Goal: Task Accomplishment & Management: Manage account settings

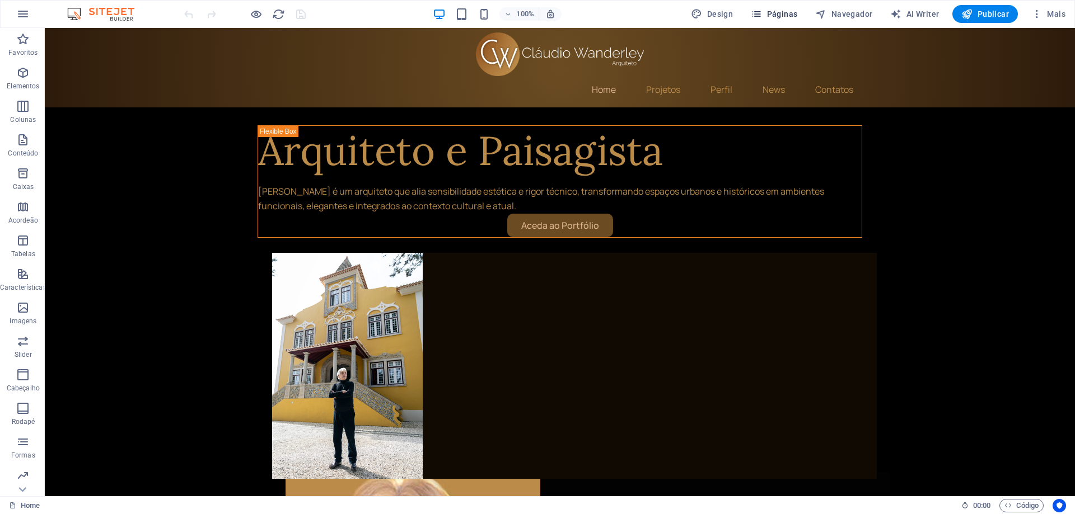
click at [782, 16] on span "Páginas" at bounding box center [774, 13] width 46 height 11
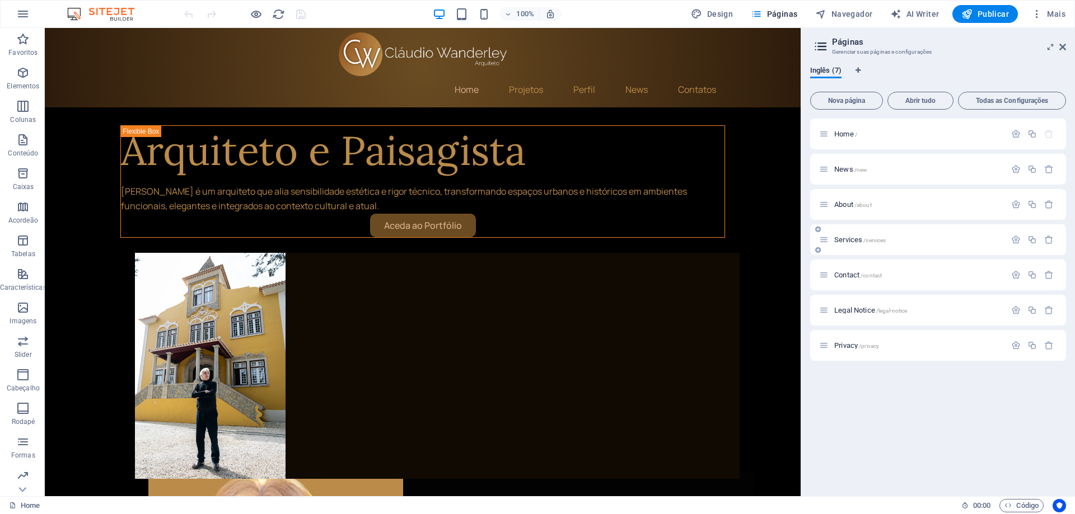
click at [853, 242] on span "Services /services" at bounding box center [859, 240] width 51 height 8
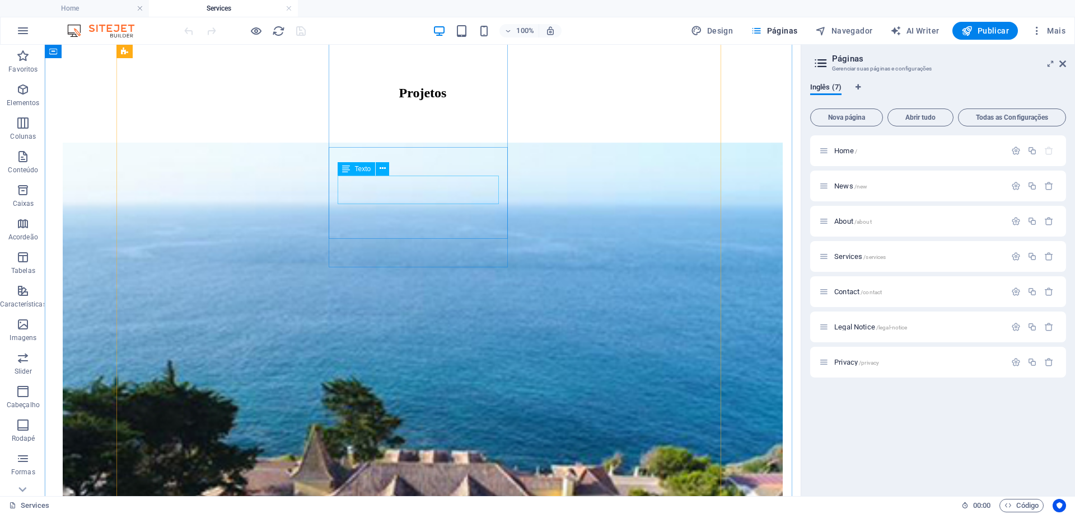
scroll to position [1119, 0]
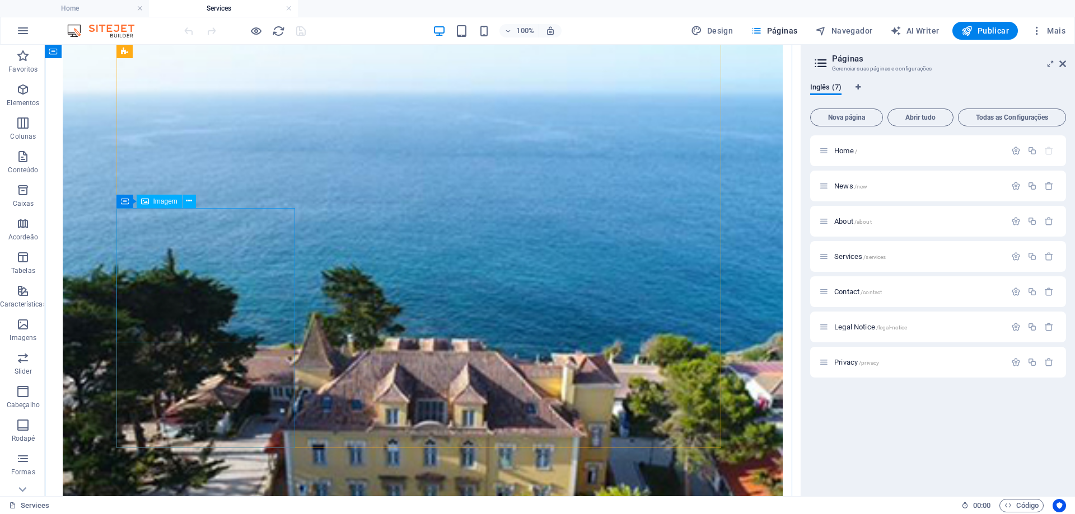
select select "%"
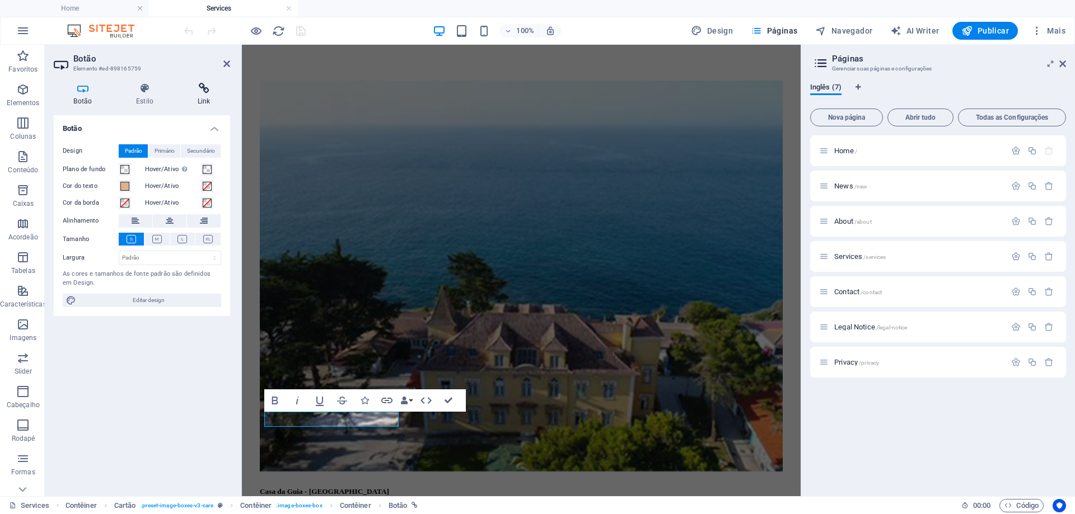
click at [215, 97] on h4 "Link" at bounding box center [203, 95] width 53 height 24
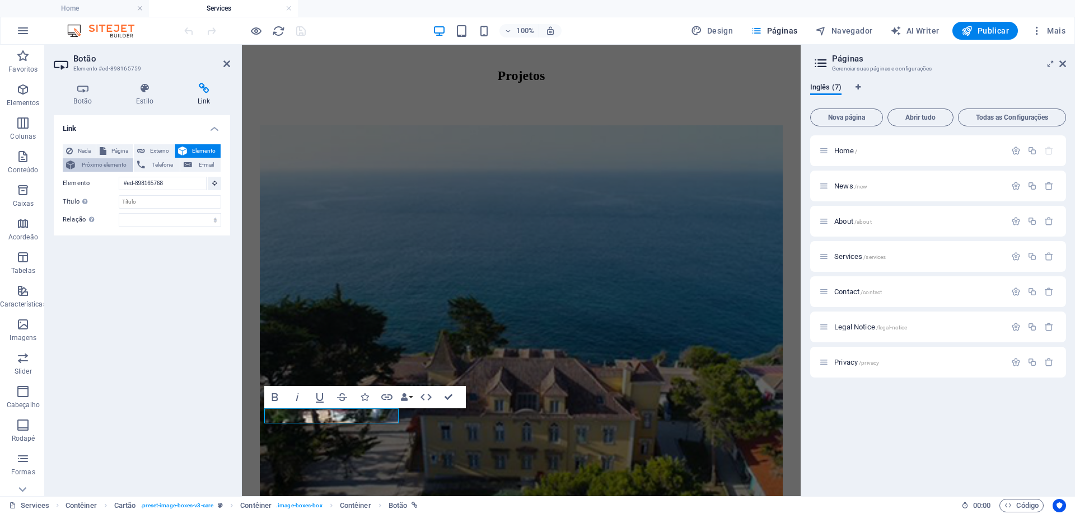
scroll to position [1027, 0]
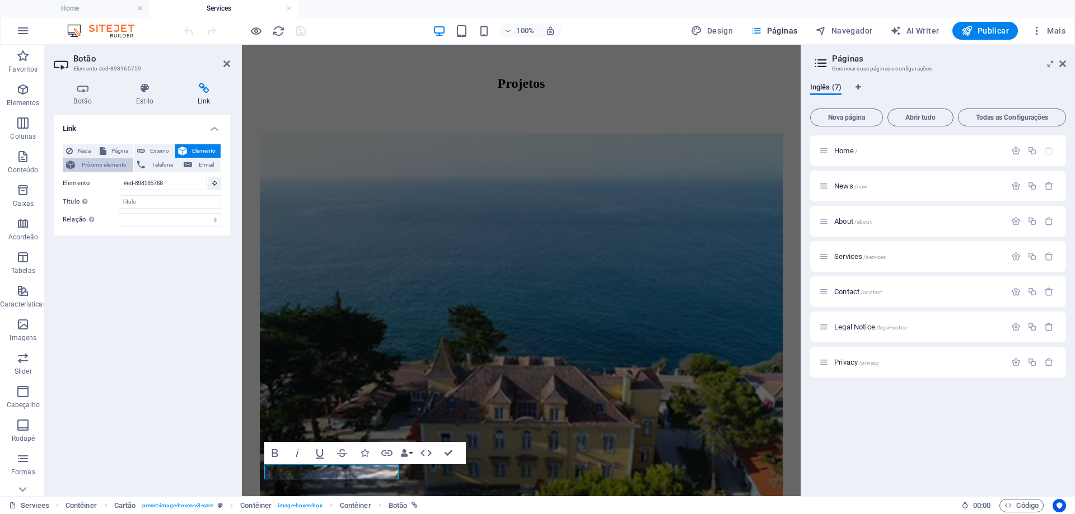
click at [97, 163] on span "Próximo elemento" at bounding box center [103, 164] width 51 height 13
click at [116, 167] on span "Próximo elemento" at bounding box center [103, 164] width 51 height 13
click at [151, 193] on input "Título A descrição adicional do link não deve ser igual ao texto do link. O tít…" at bounding box center [170, 196] width 102 height 13
click at [201, 151] on span "Elemento" at bounding box center [203, 150] width 27 height 13
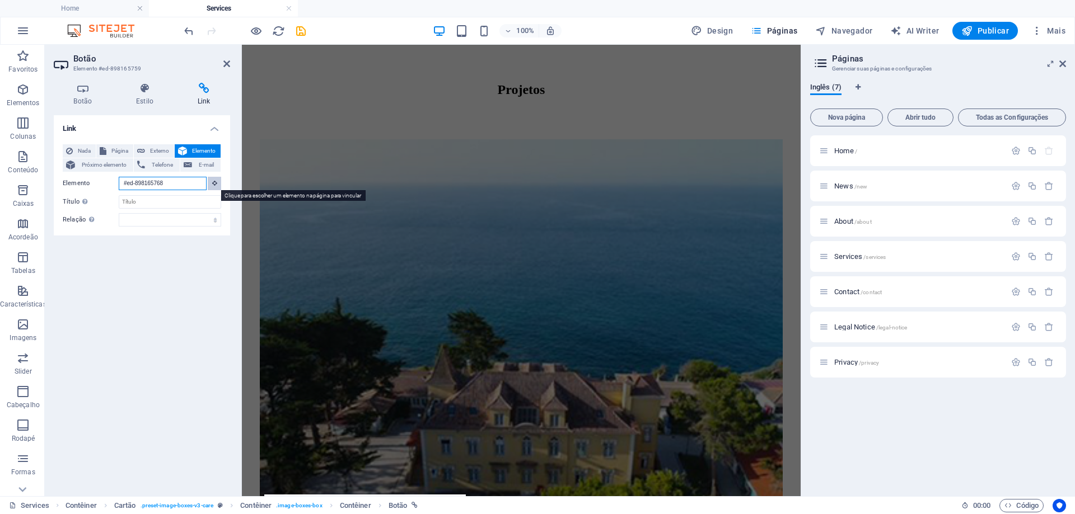
scroll to position [974, 0]
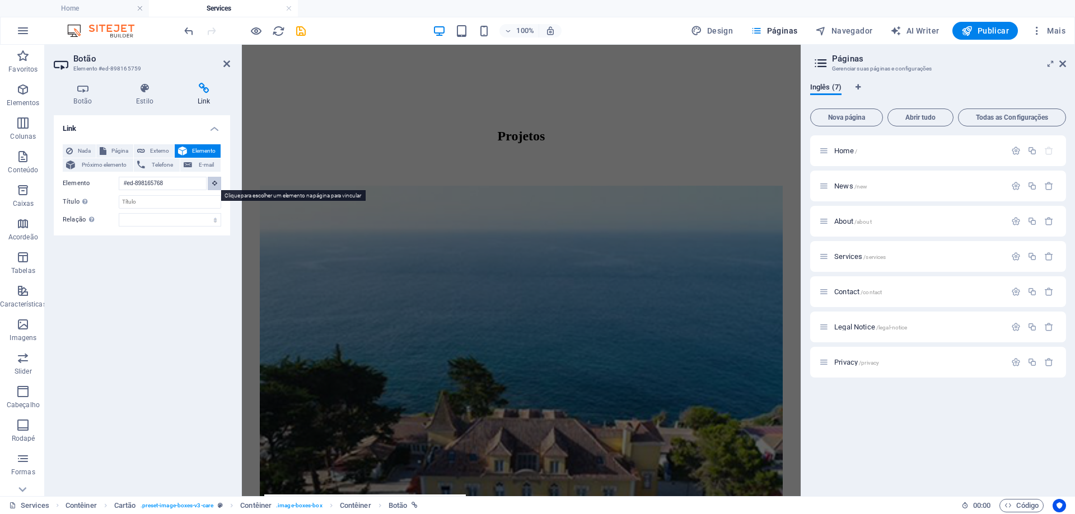
click at [214, 185] on icon at bounding box center [214, 183] width 5 height 6
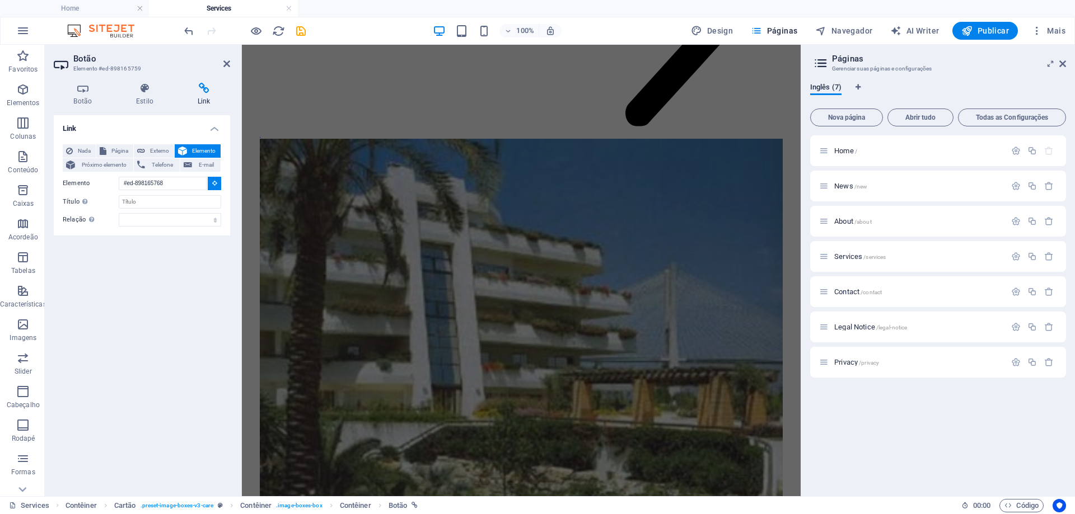
scroll to position [4164, 0]
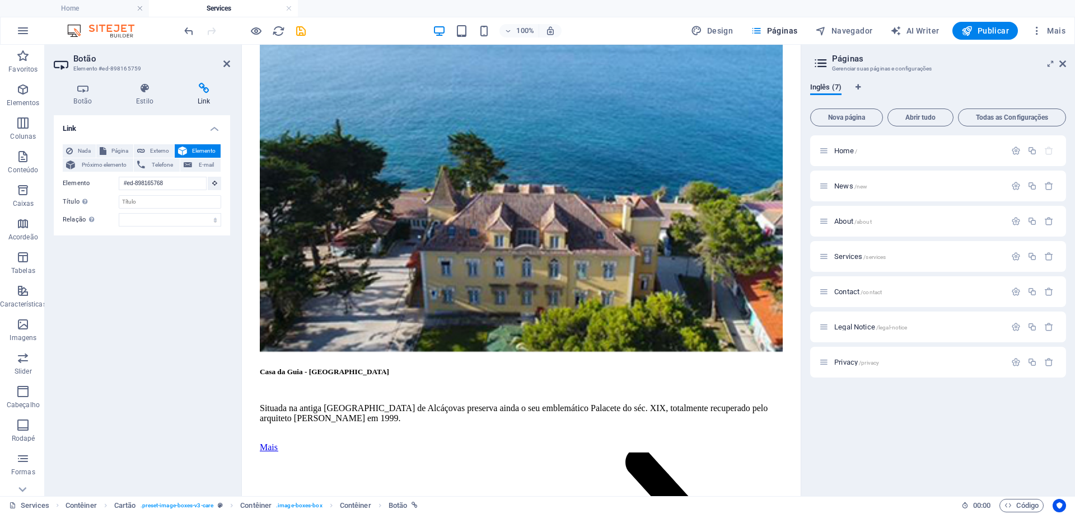
scroll to position [1176, 0]
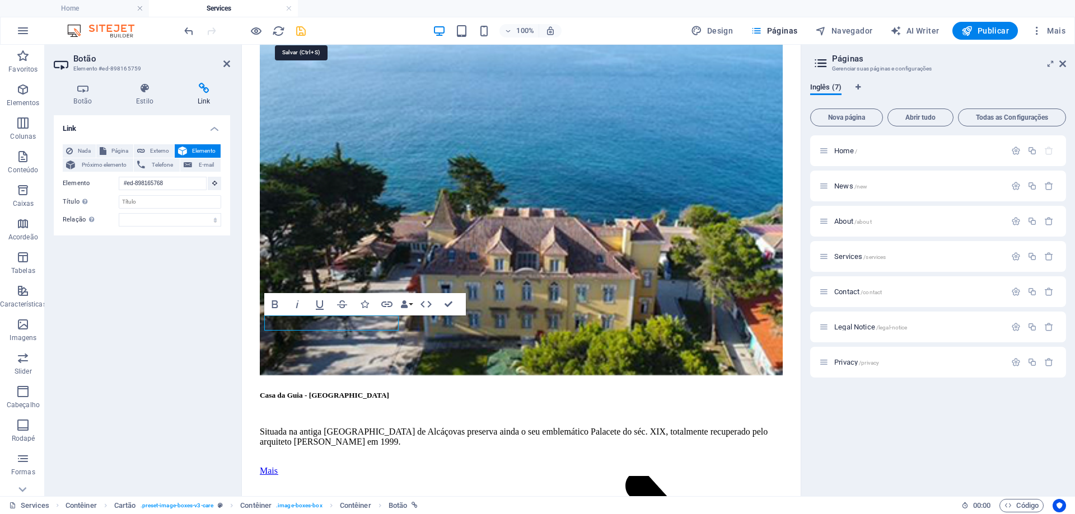
click at [303, 32] on icon "save" at bounding box center [300, 31] width 13 height 13
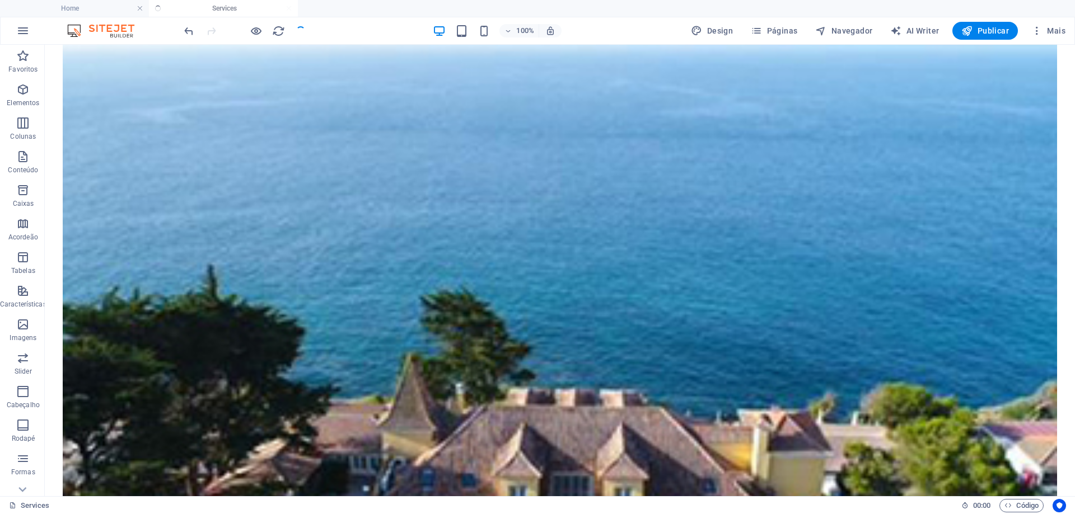
scroll to position [1222, 0]
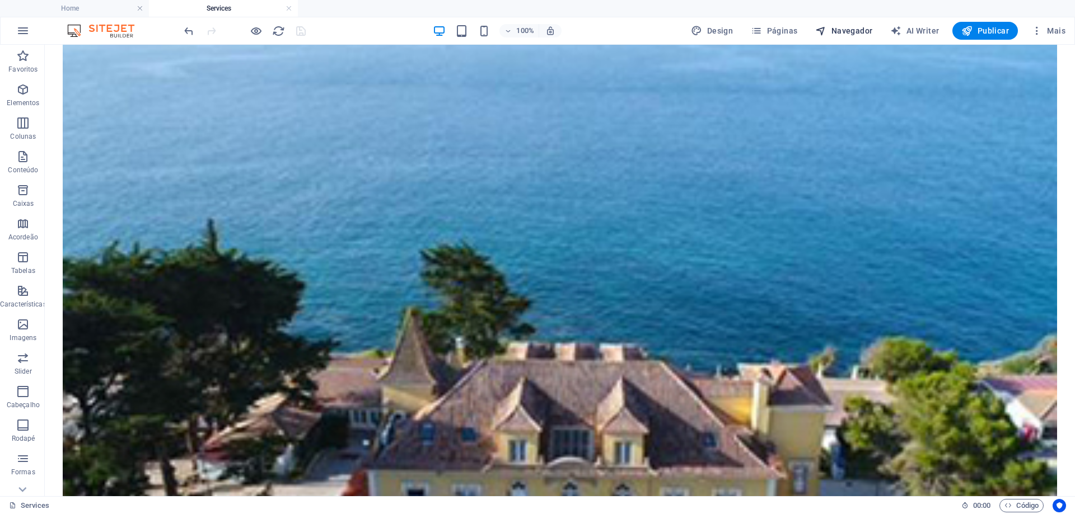
click at [848, 34] on span "Navegador" at bounding box center [843, 30] width 57 height 11
select select "16101856-en"
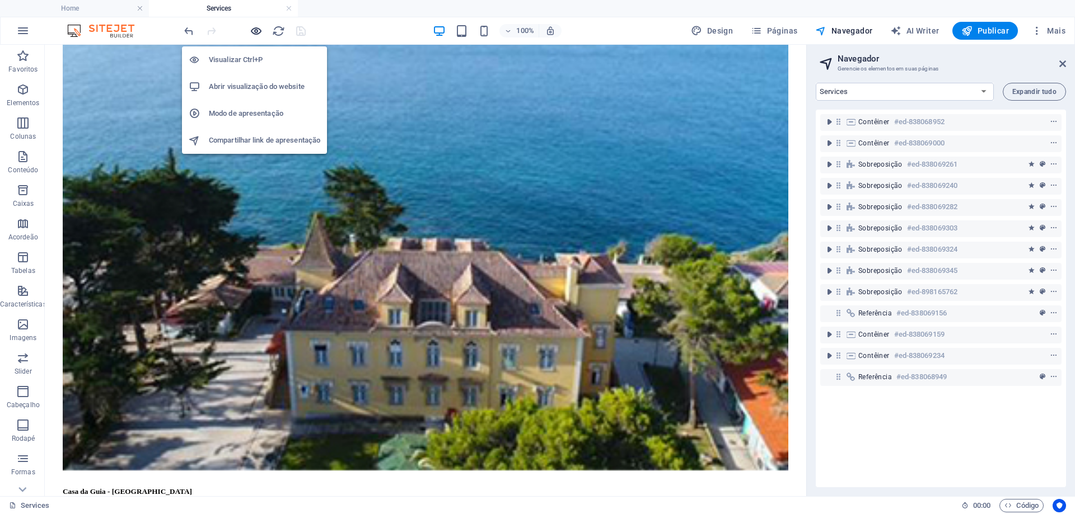
click at [260, 30] on icon "button" at bounding box center [256, 31] width 13 height 13
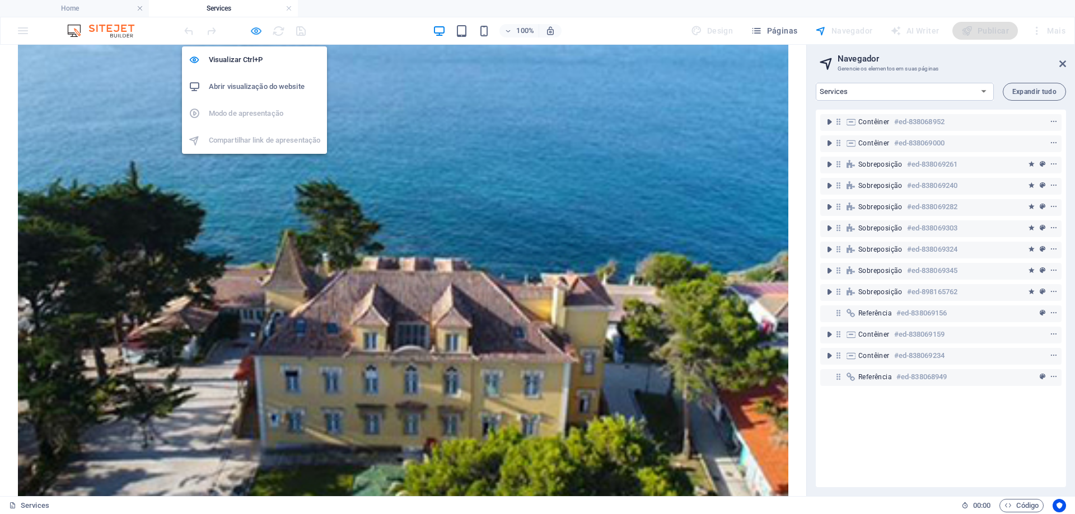
click at [258, 35] on icon "button" at bounding box center [256, 31] width 13 height 13
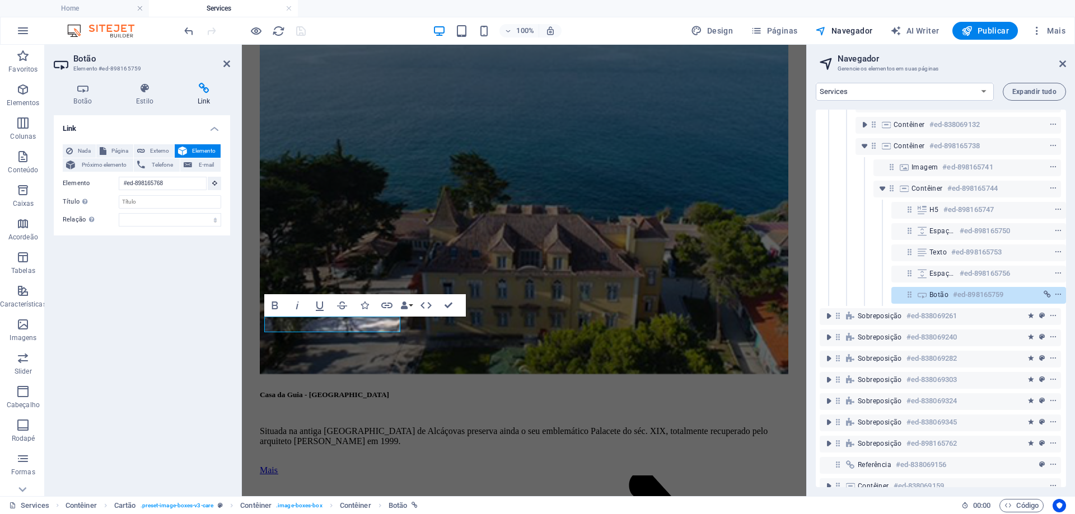
scroll to position [211, 3]
click at [1043, 295] on icon "link" at bounding box center [1046, 294] width 7 height 8
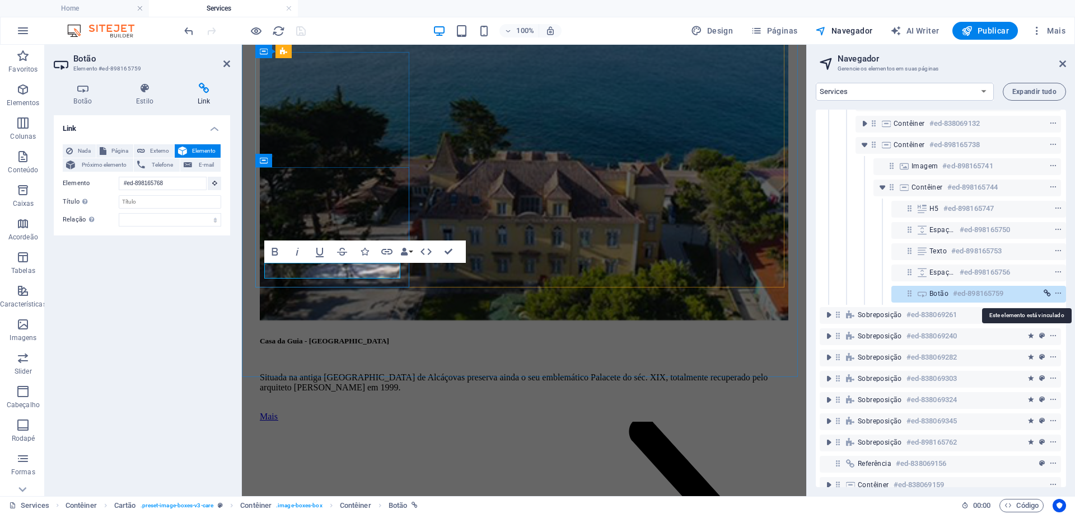
click at [1044, 294] on icon "link" at bounding box center [1046, 294] width 7 height 8
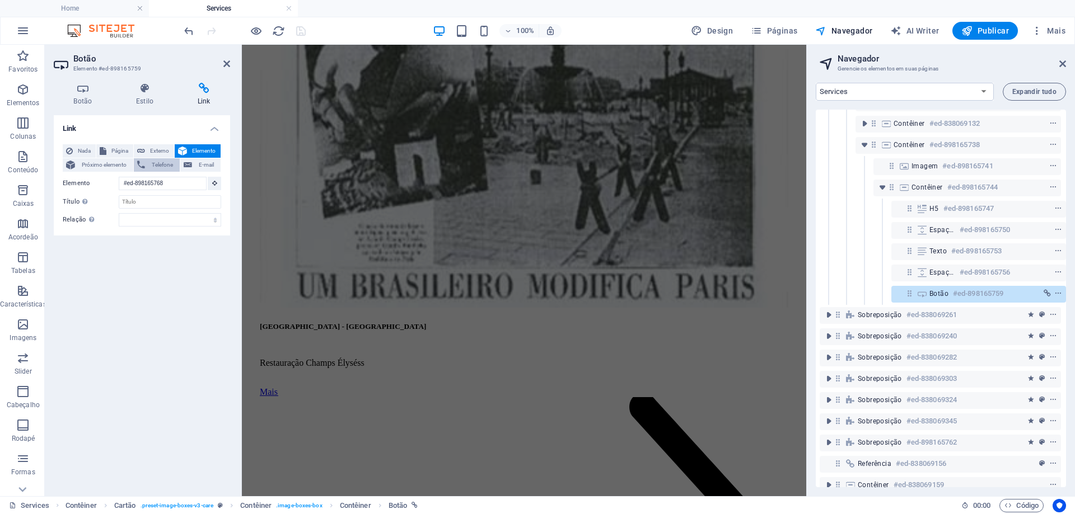
scroll to position [1129, 0]
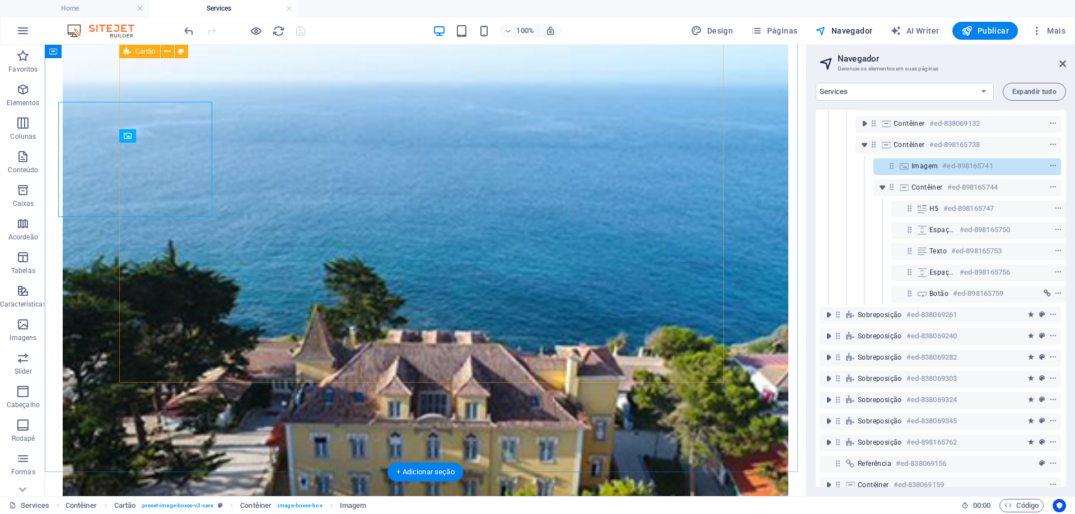
scroll to position [1185, 0]
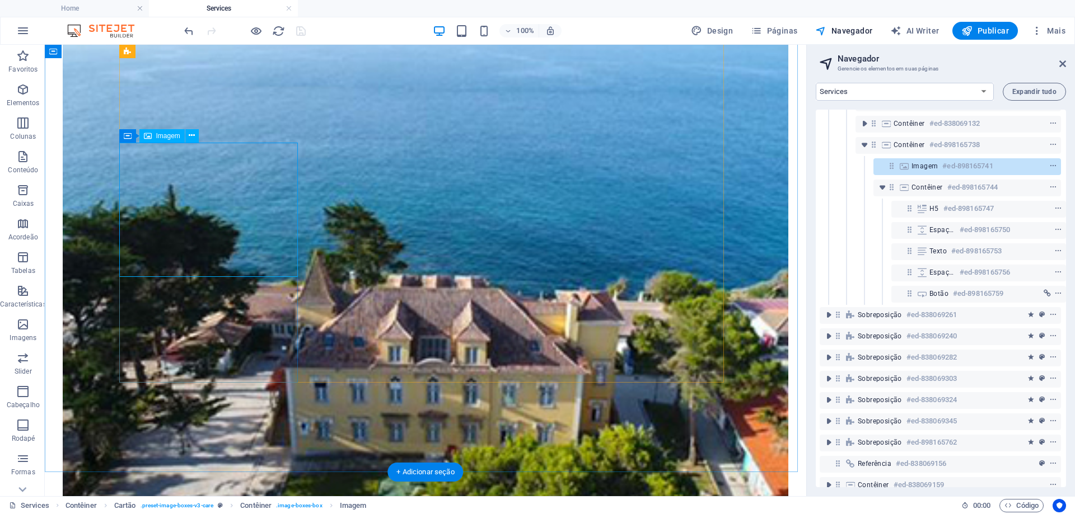
click at [921, 169] on span "Imagem" at bounding box center [924, 166] width 26 height 9
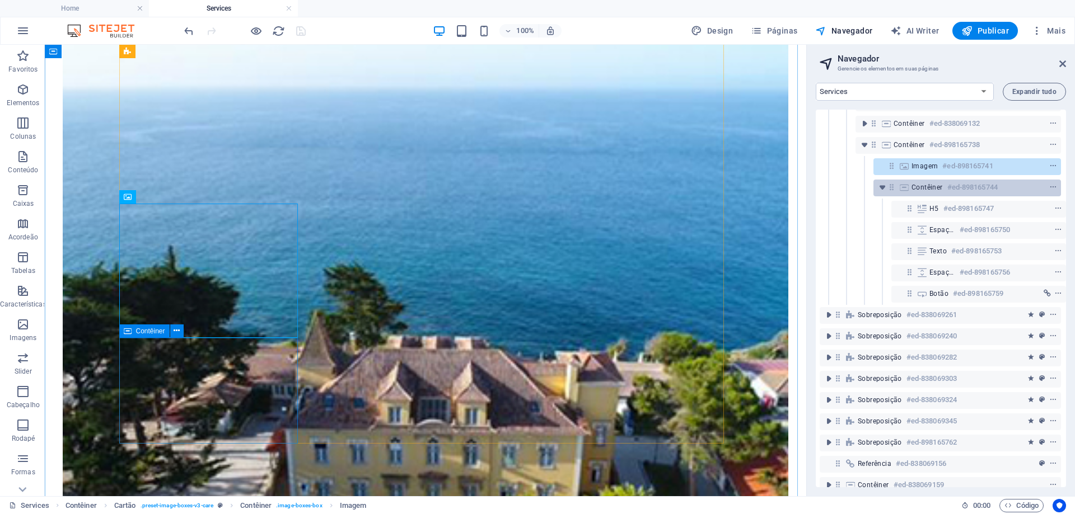
click at [924, 190] on span "Contêiner" at bounding box center [926, 187] width 31 height 9
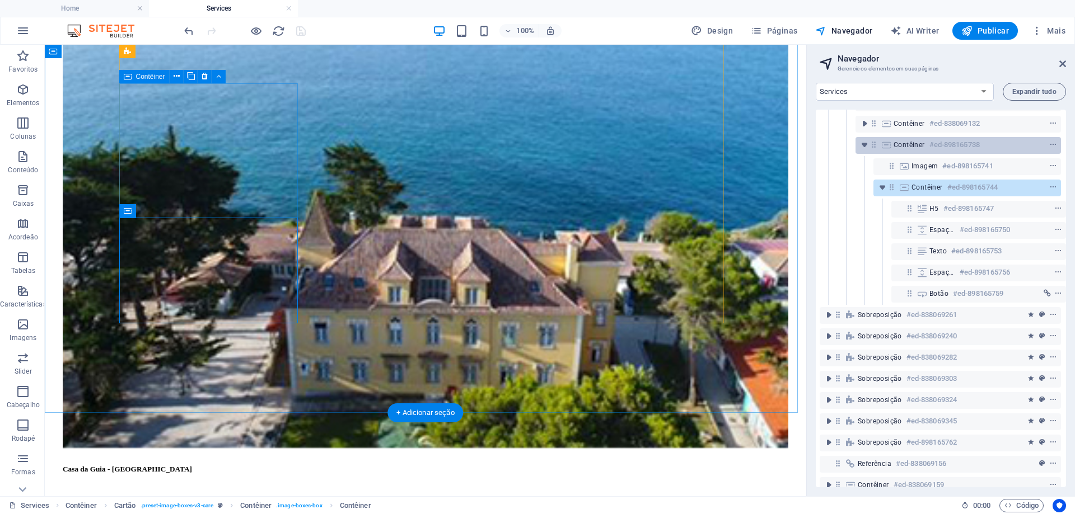
click at [917, 148] on span "Contêiner" at bounding box center [908, 144] width 31 height 9
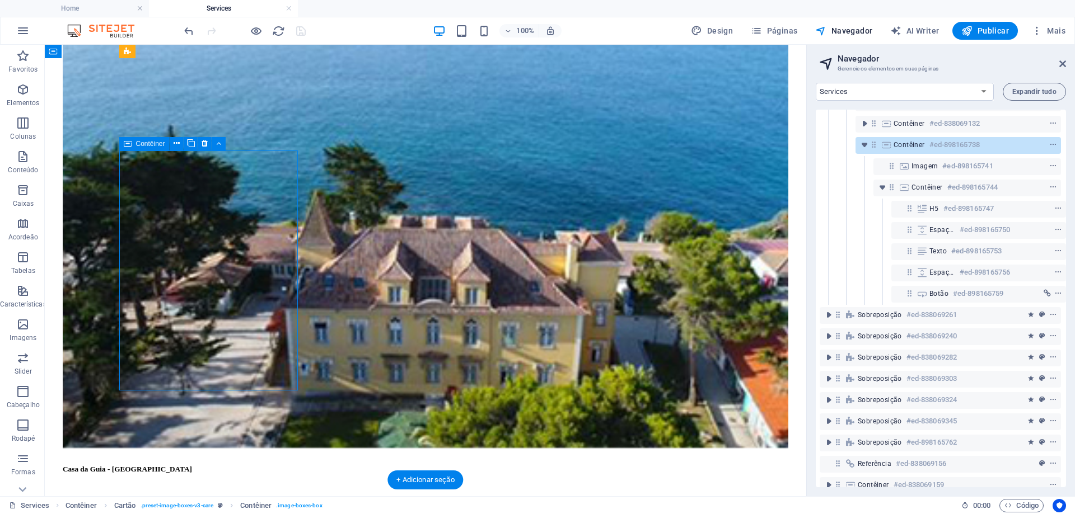
scroll to position [1177, 0]
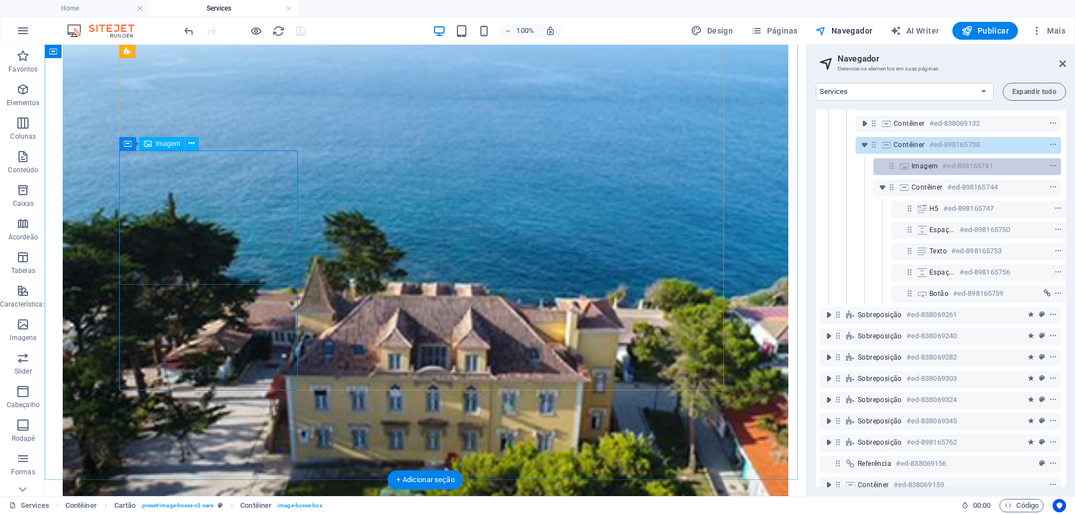
click at [916, 166] on span "Imagem" at bounding box center [924, 166] width 26 height 9
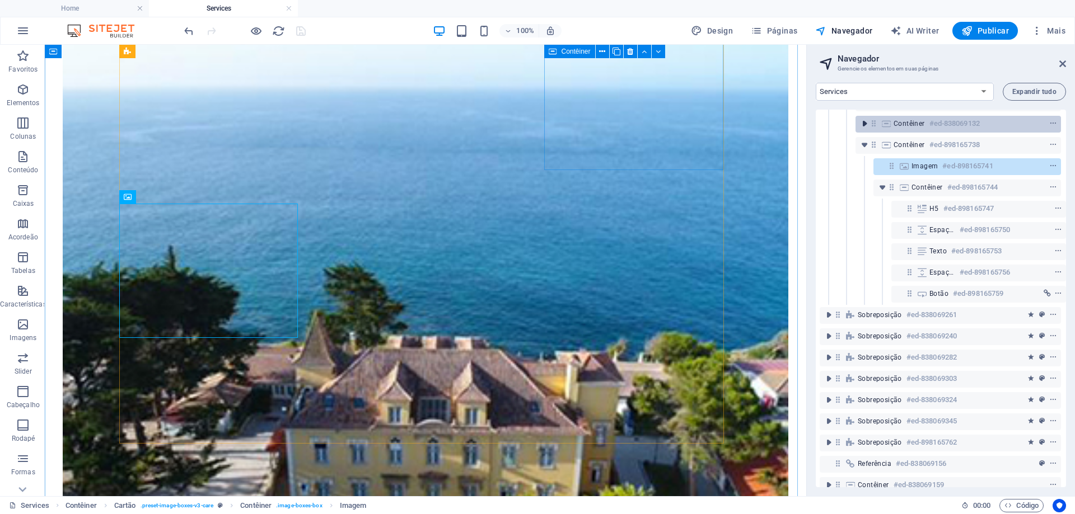
click at [863, 125] on icon "toggle-expand" at bounding box center [864, 123] width 11 height 11
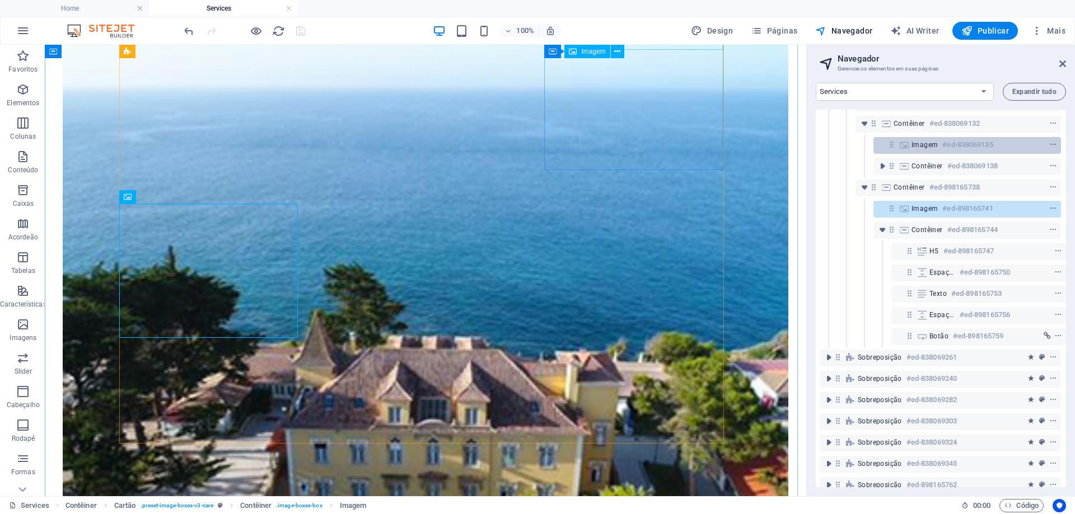
click at [914, 144] on span "Imagem" at bounding box center [924, 144] width 26 height 9
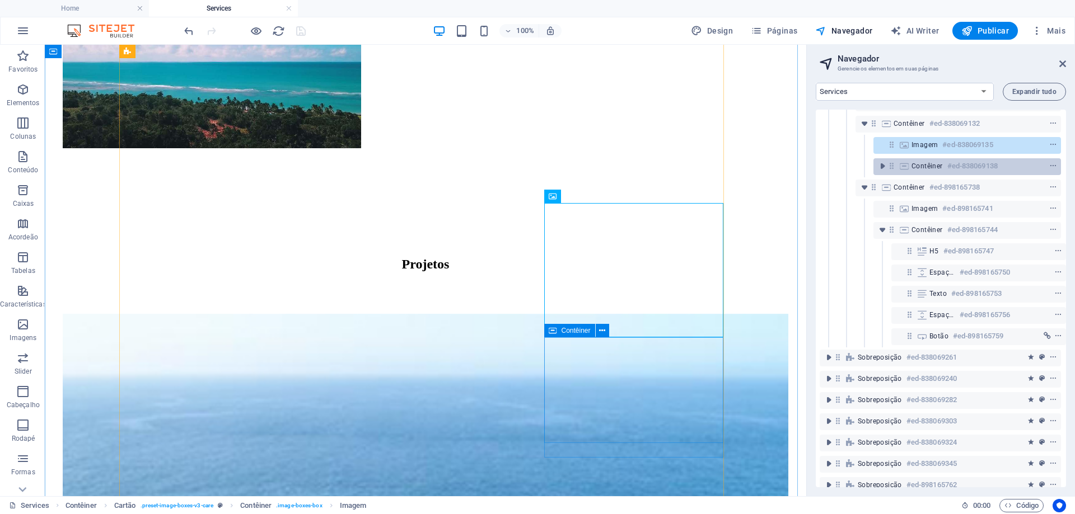
click at [916, 169] on span "Contêiner" at bounding box center [926, 166] width 31 height 9
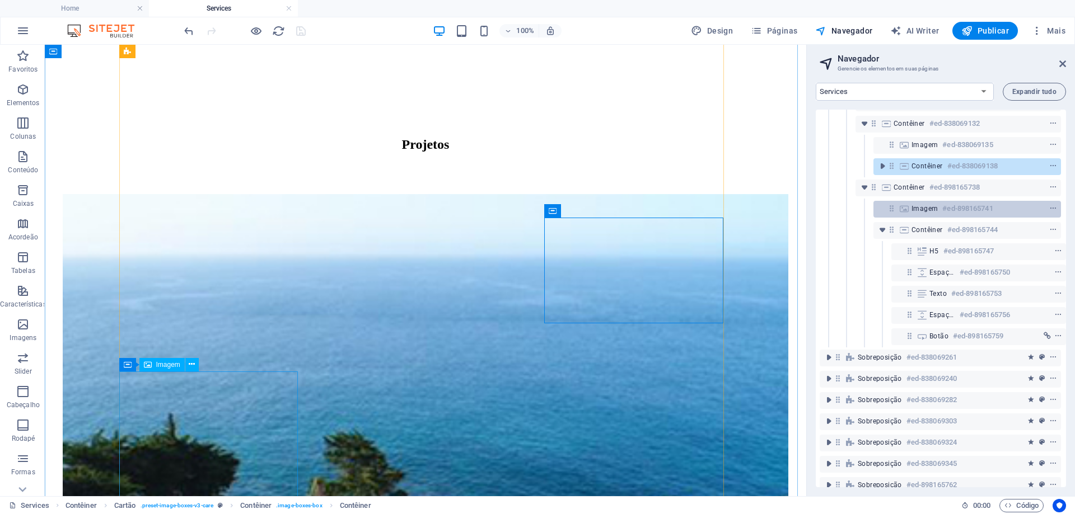
click at [920, 214] on div "Imagem #ed-898165741" at bounding box center [957, 208] width 93 height 13
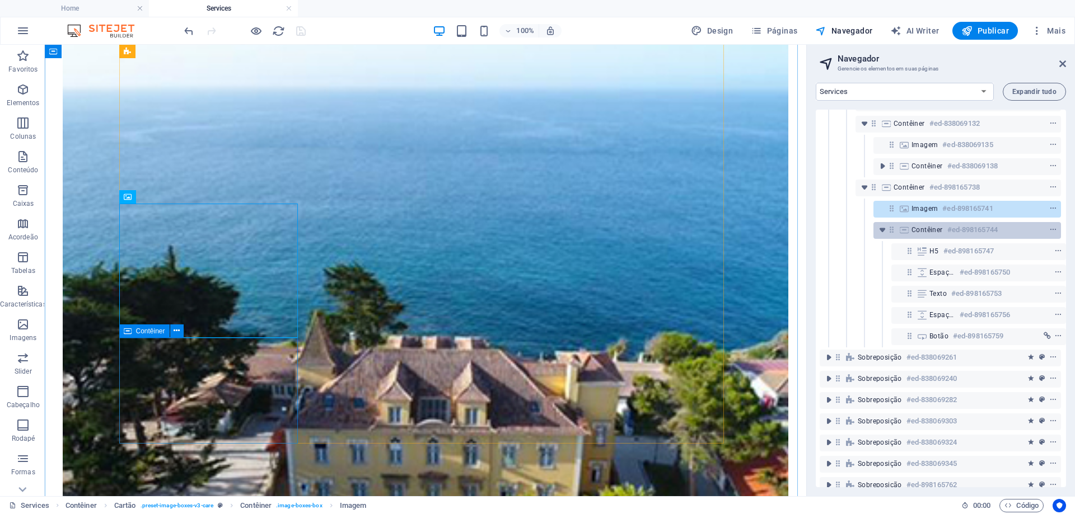
click at [919, 232] on span "Contêiner" at bounding box center [926, 230] width 31 height 9
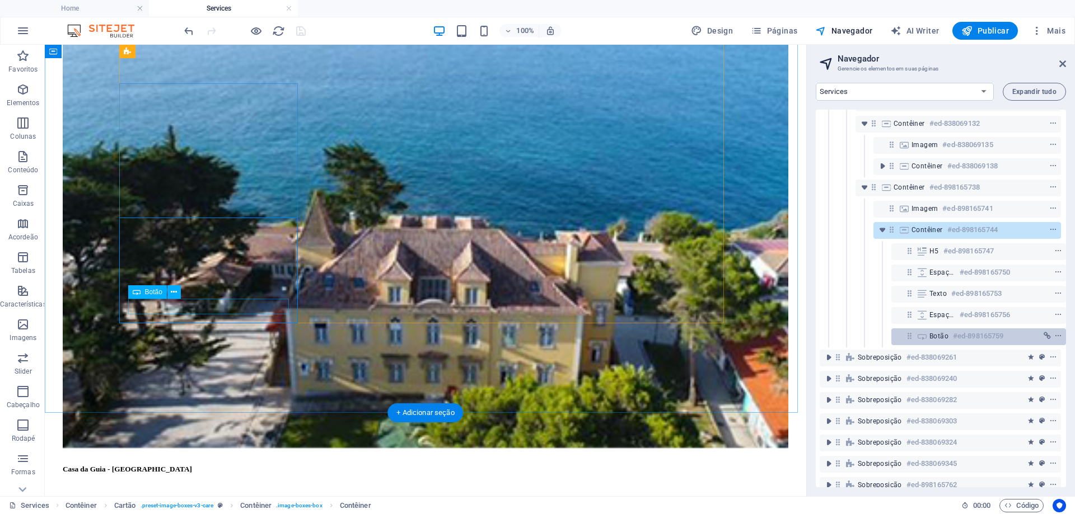
click at [934, 337] on span "Botão" at bounding box center [938, 336] width 19 height 9
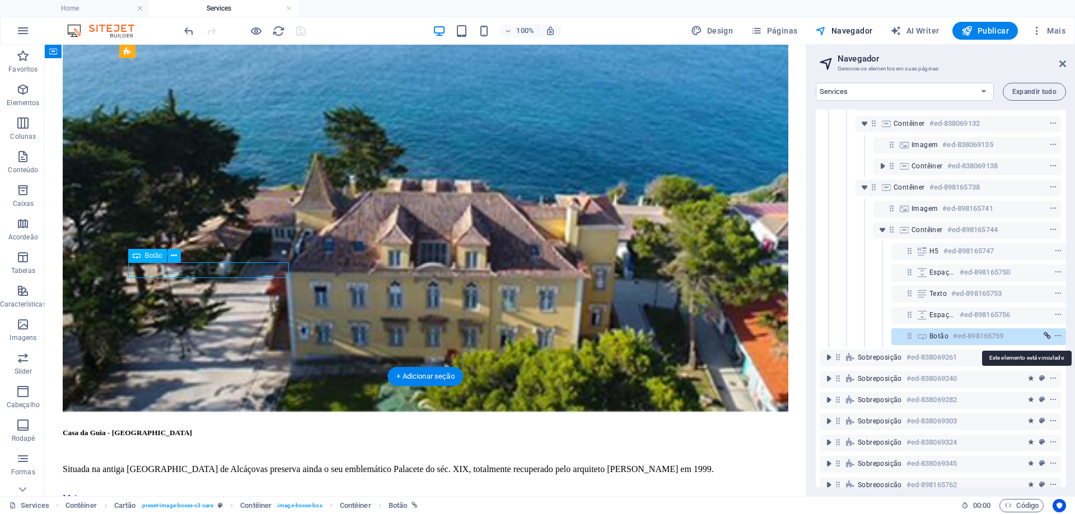
click at [1046, 336] on icon "link" at bounding box center [1046, 336] width 7 height 8
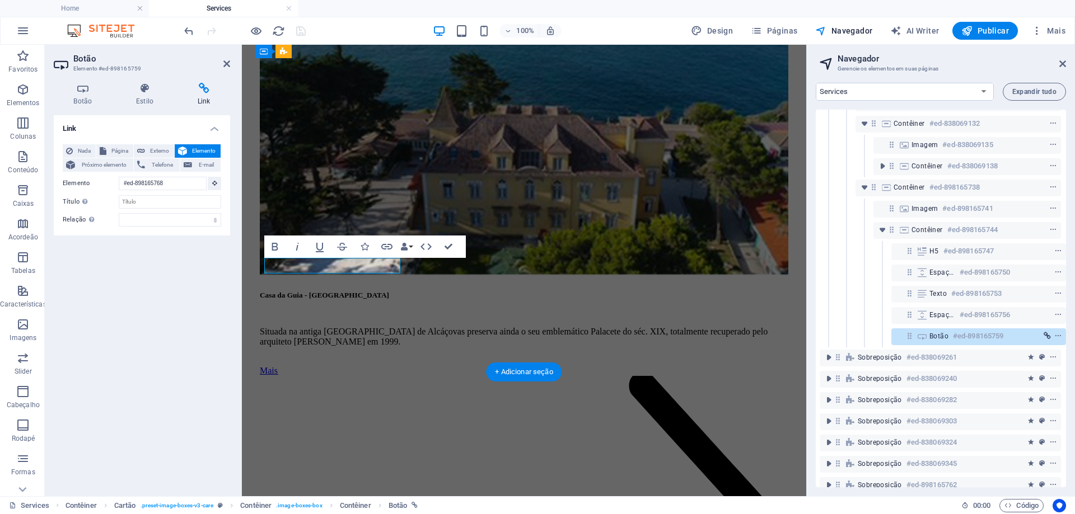
scroll to position [1240, 0]
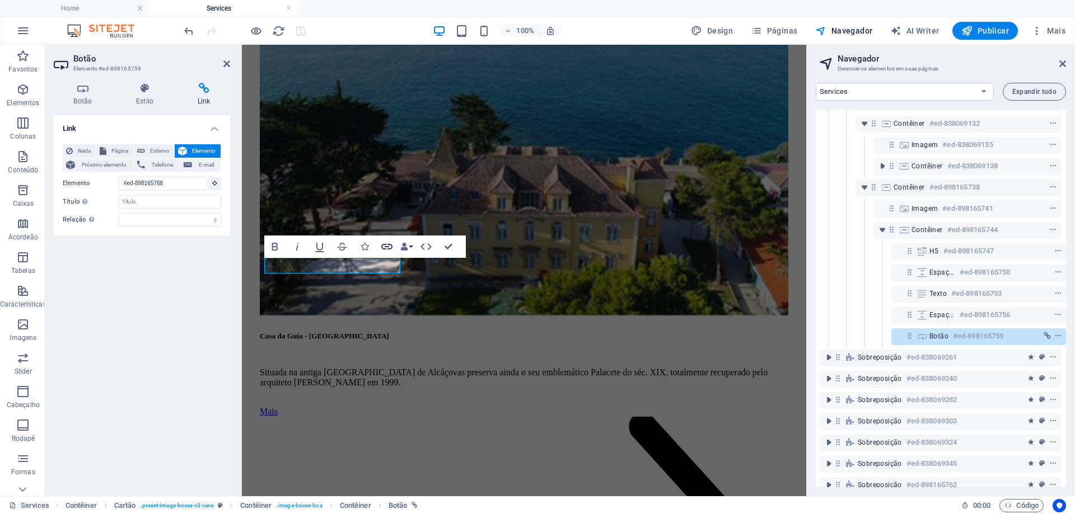
click at [386, 249] on icon "button" at bounding box center [386, 247] width 11 height 6
click at [387, 246] on icon "button" at bounding box center [386, 246] width 13 height 13
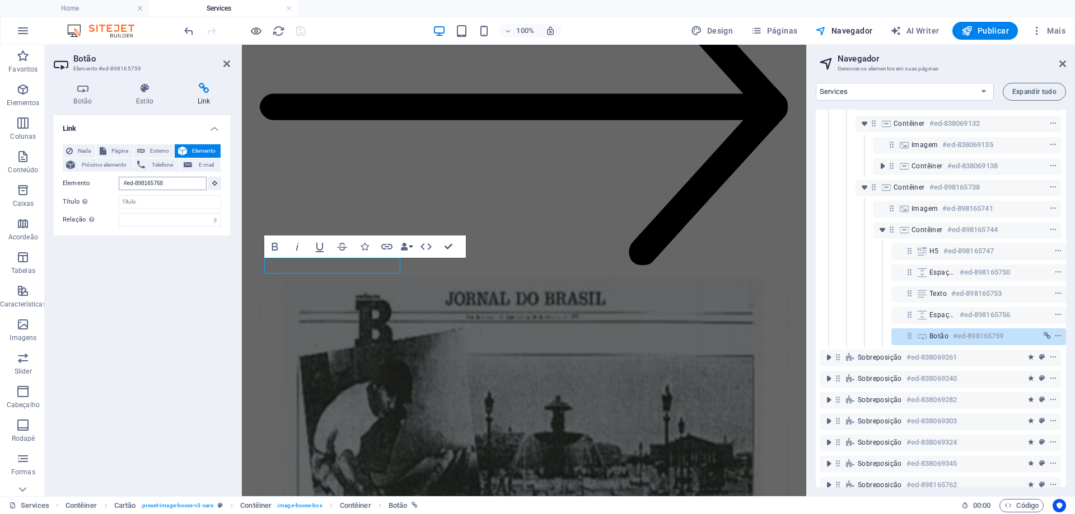
scroll to position [4246, 0]
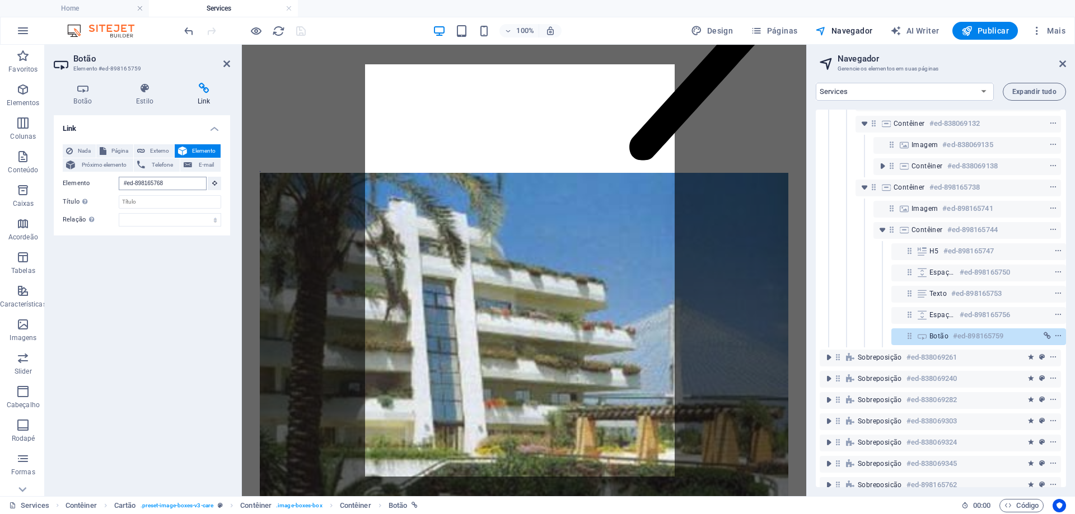
click at [171, 182] on input "#ed-898165768" at bounding box center [163, 183] width 88 height 13
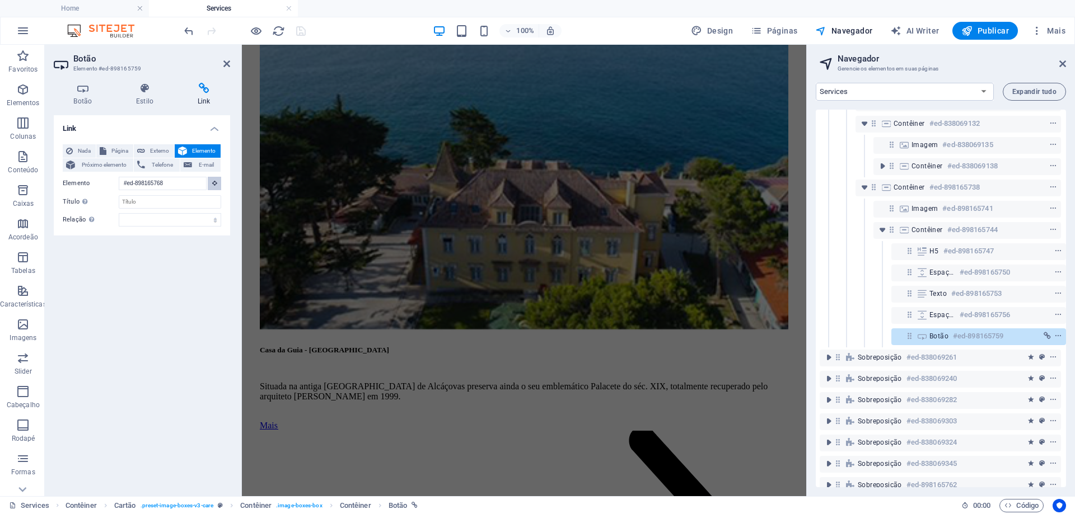
scroll to position [1187, 0]
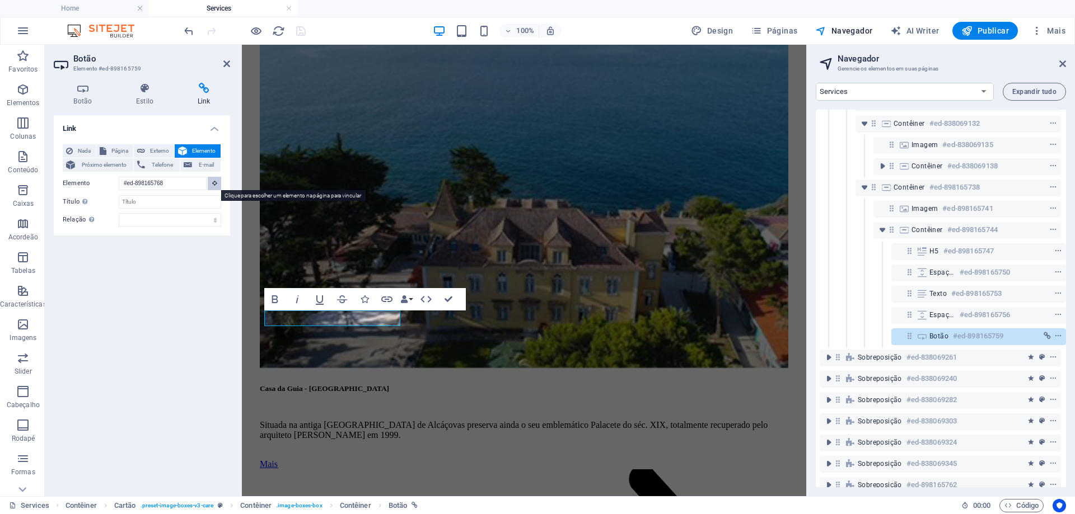
click at [212, 186] on button at bounding box center [214, 183] width 13 height 13
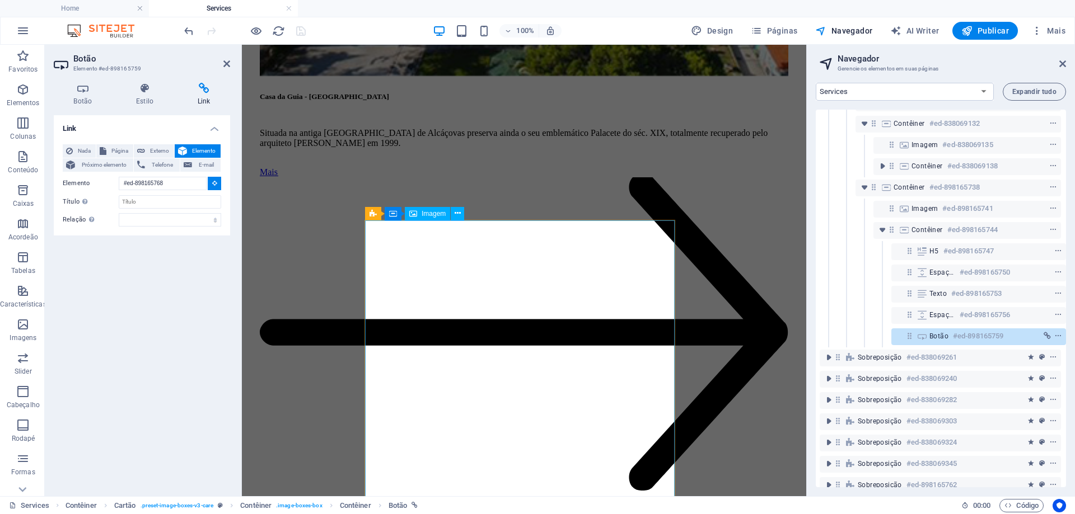
scroll to position [1134, 0]
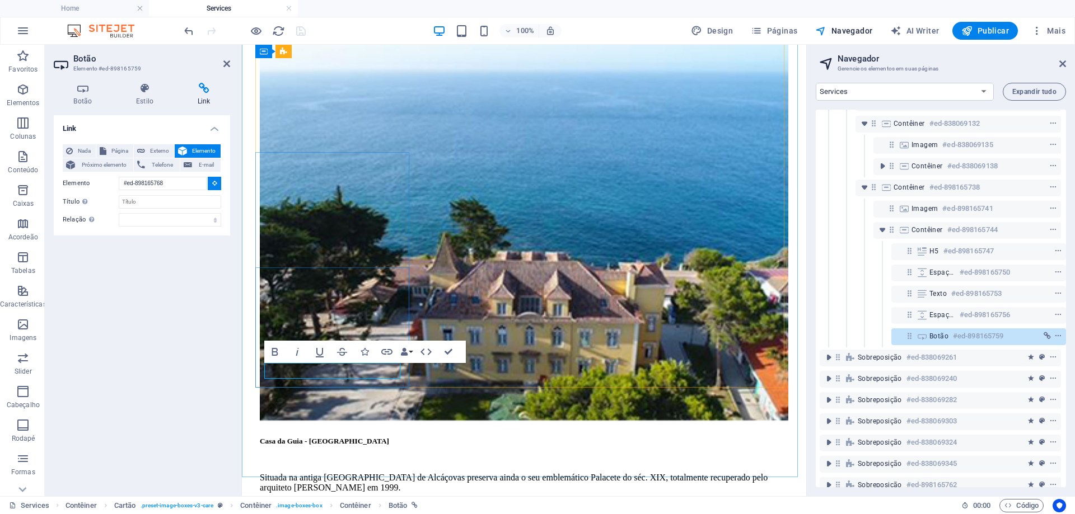
click at [983, 337] on h6 "#ed-898165759" at bounding box center [978, 336] width 50 height 13
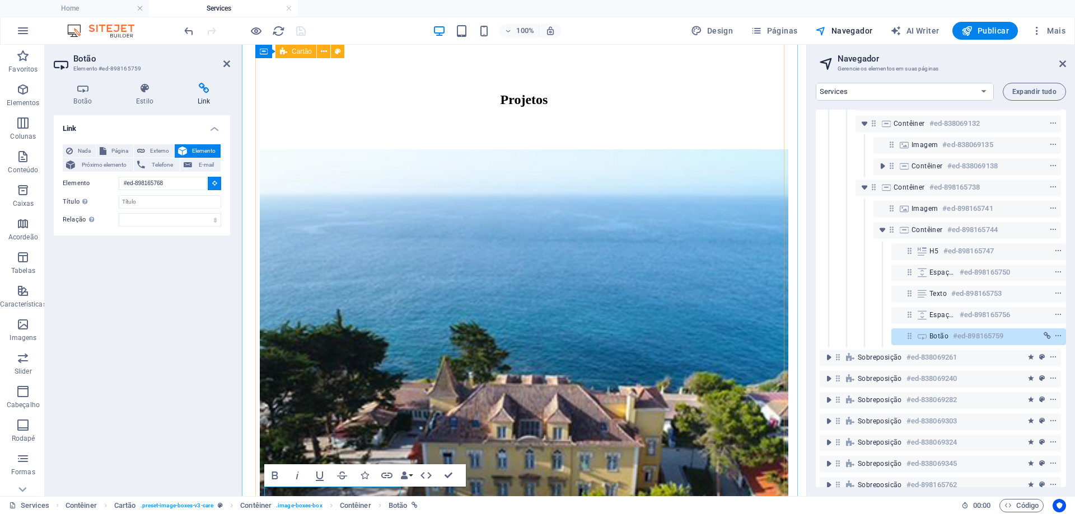
scroll to position [787, 0]
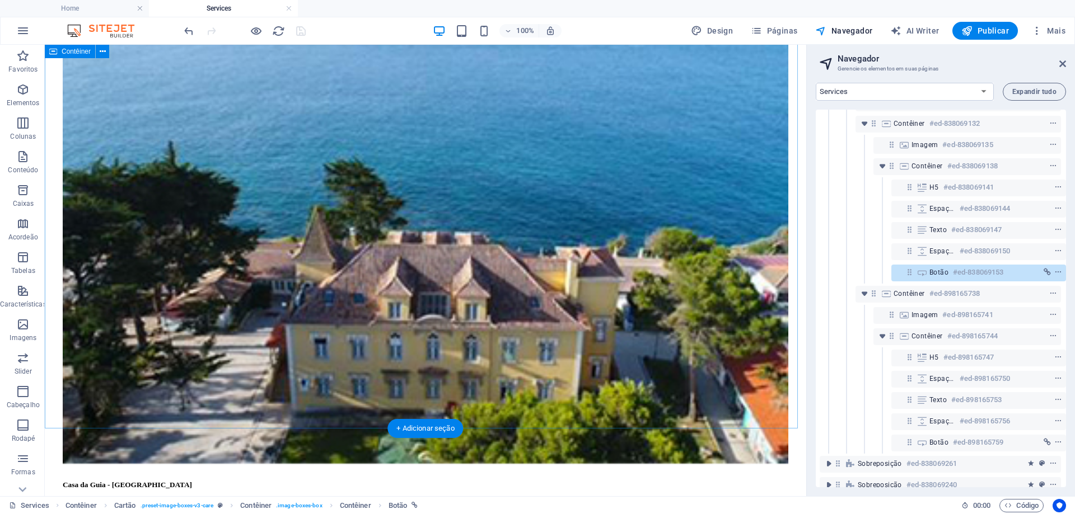
scroll to position [1230, 0]
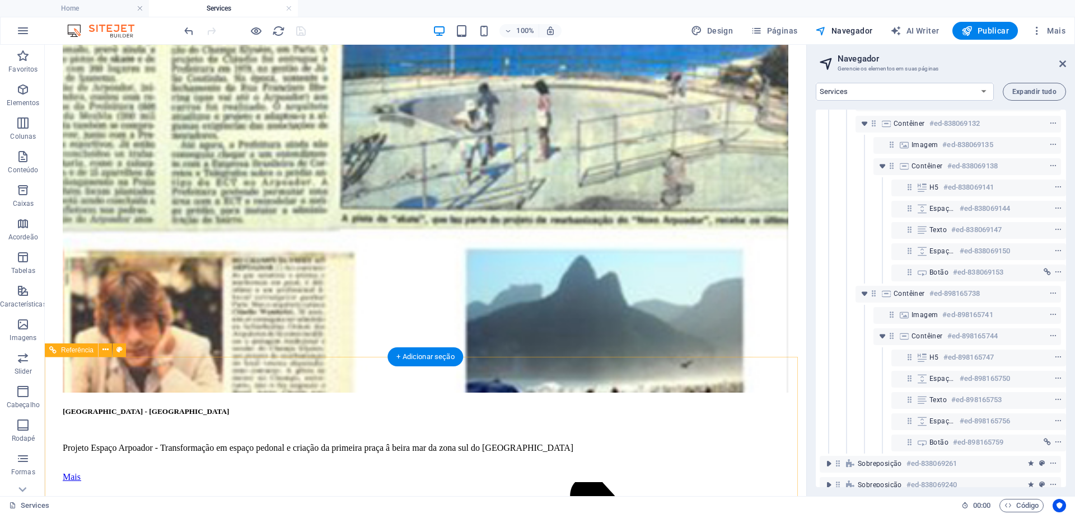
scroll to position [4252, 0]
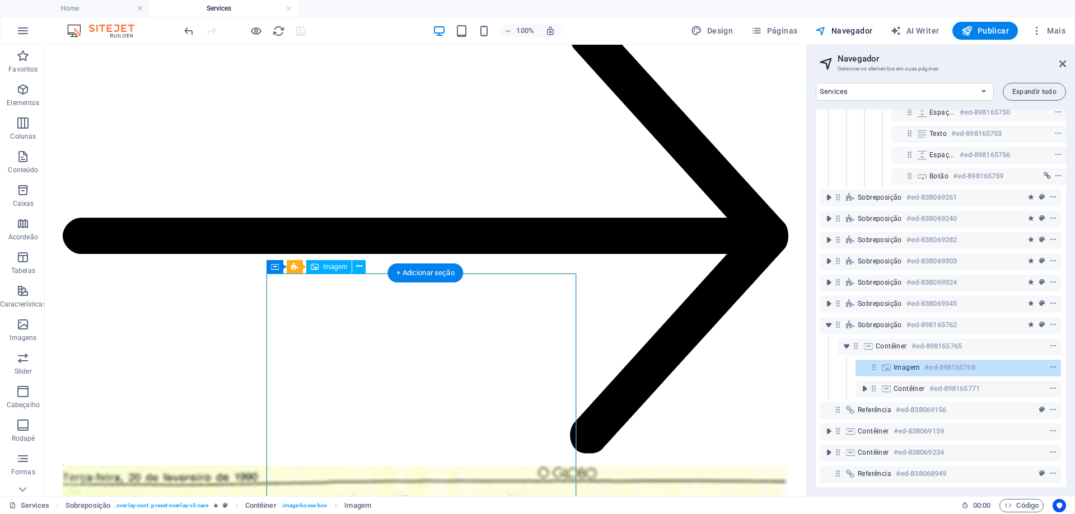
scroll to position [3860, 0]
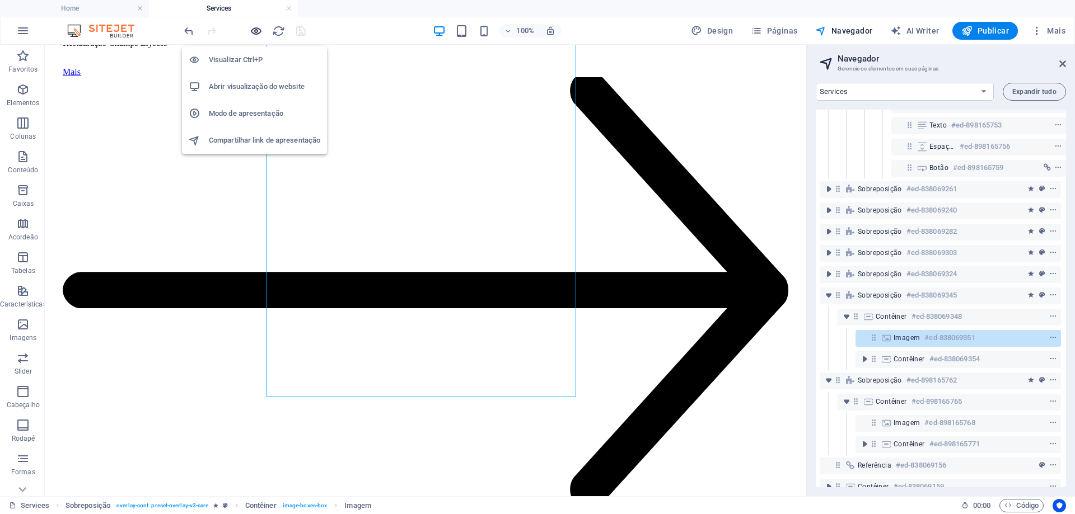
click at [252, 30] on icon "button" at bounding box center [256, 31] width 13 height 13
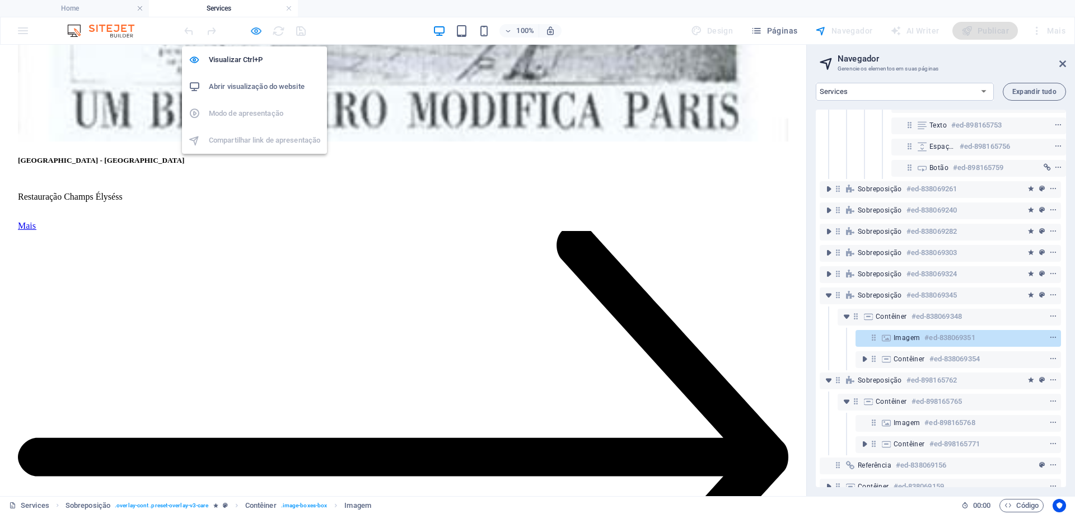
scroll to position [2342, 0]
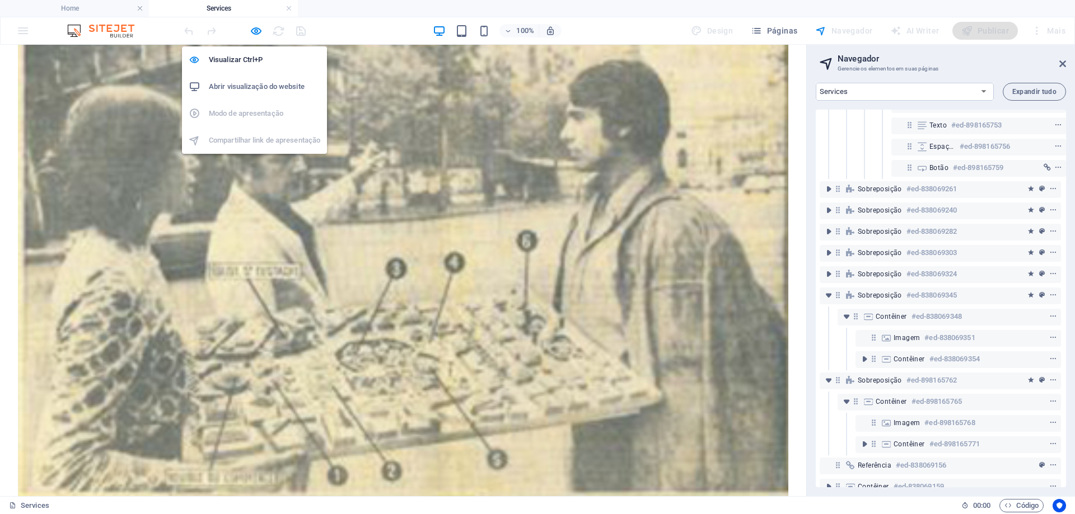
click at [264, 86] on h6 "Abrir visualização do website" at bounding box center [264, 86] width 111 height 13
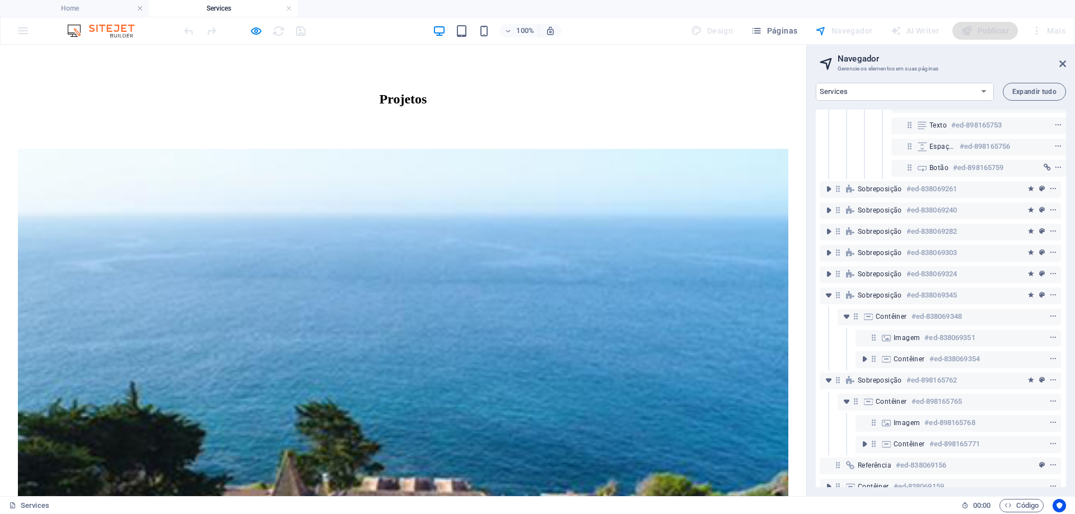
scroll to position [887, 0]
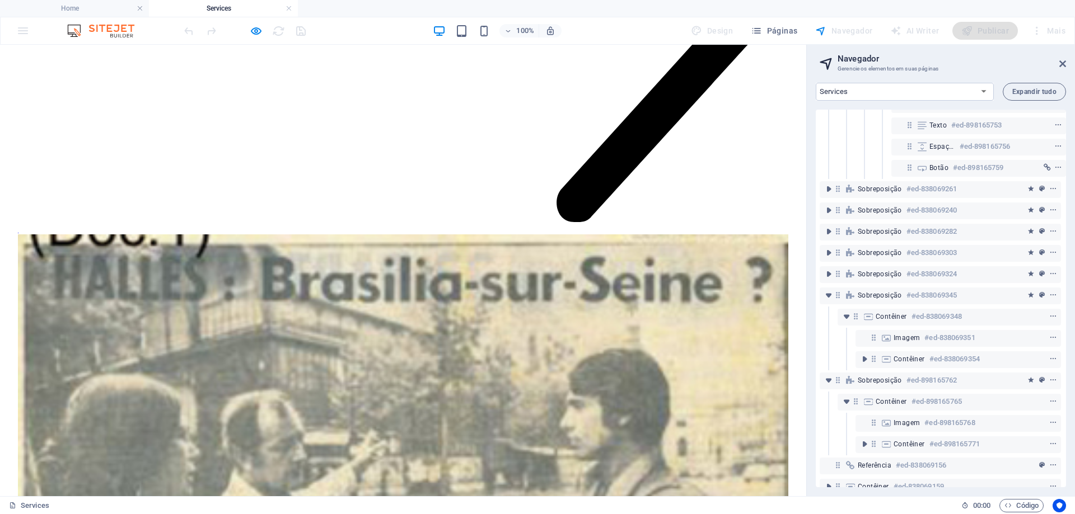
scroll to position [2118, 0]
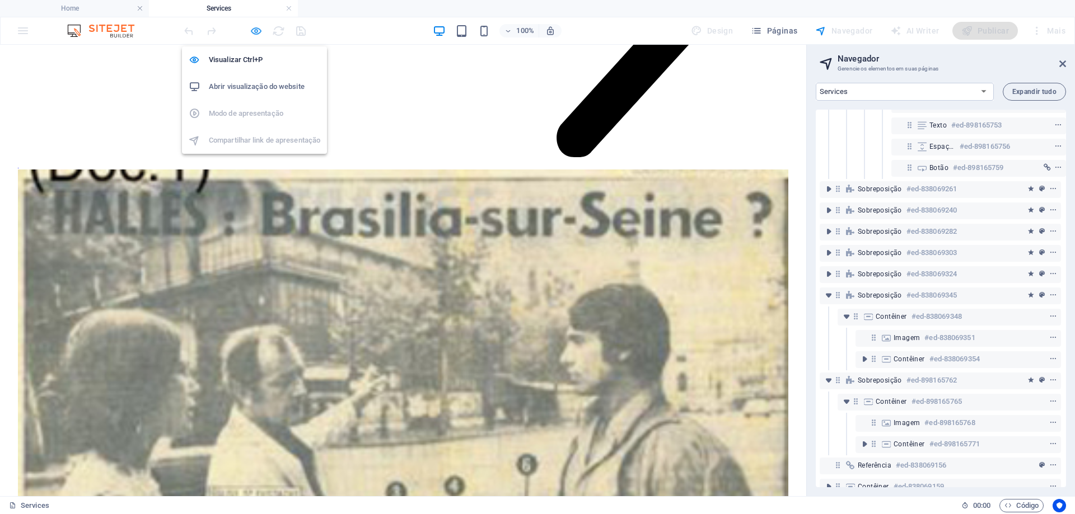
click at [259, 33] on icon "button" at bounding box center [256, 31] width 13 height 13
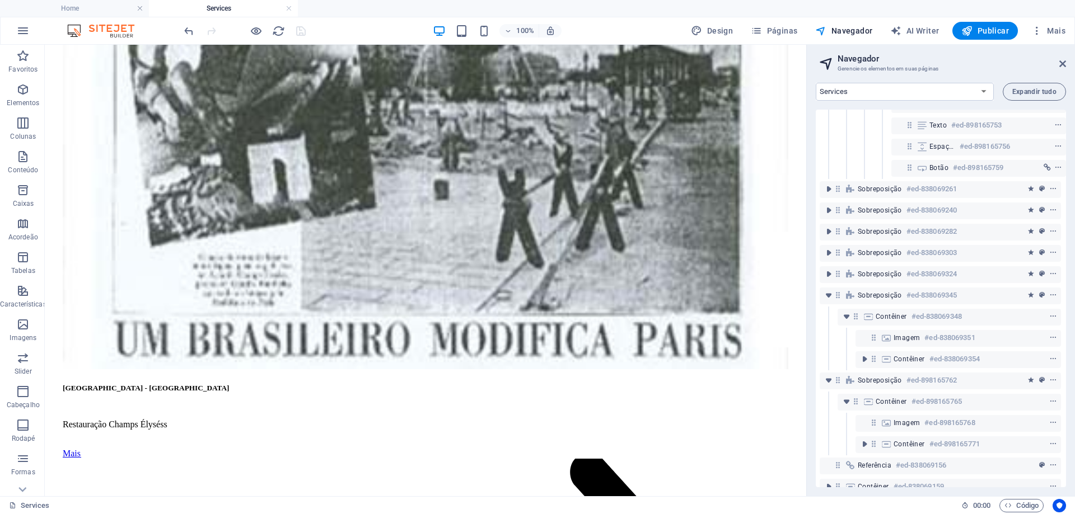
scroll to position [3702, 0]
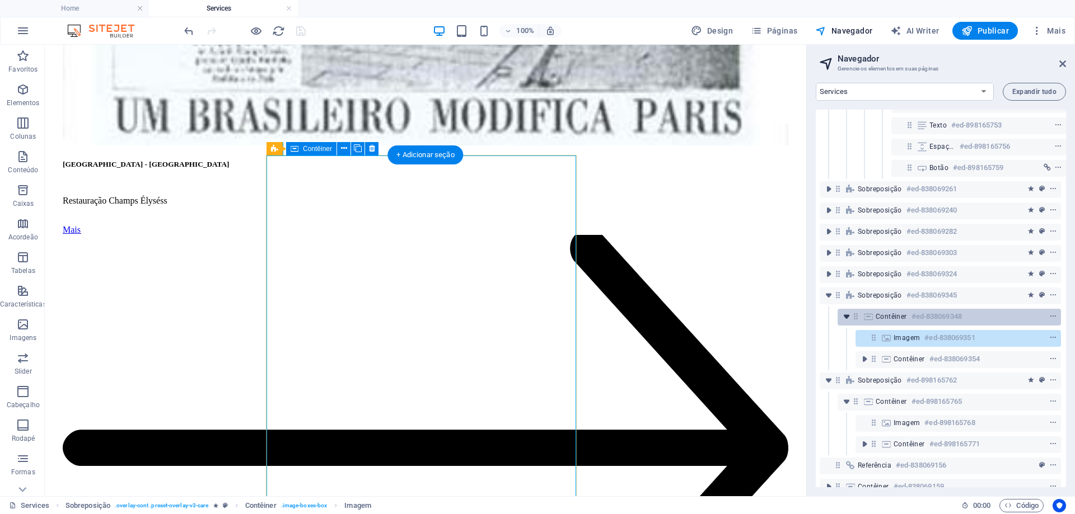
click at [847, 320] on icon "toggle-expand" at bounding box center [846, 316] width 11 height 11
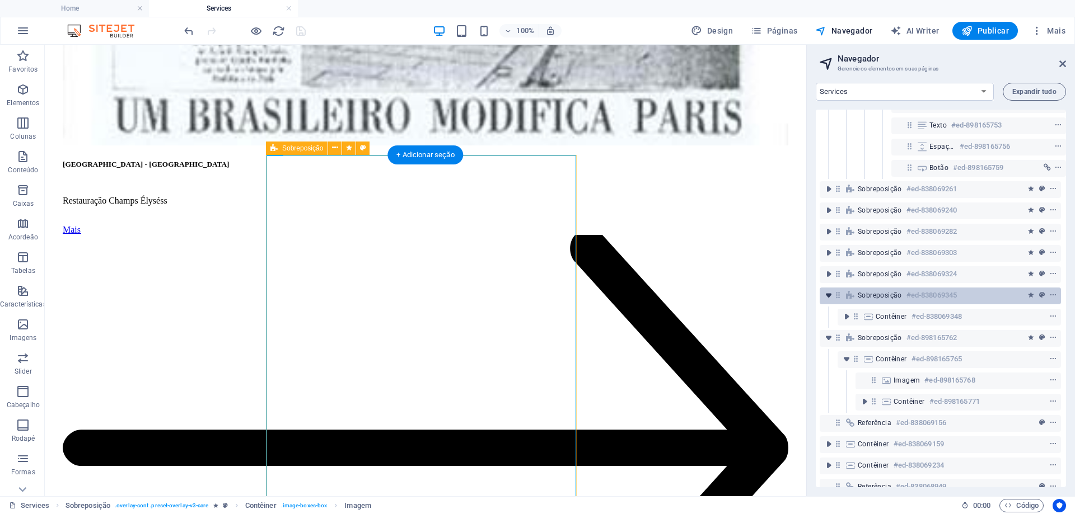
click at [826, 296] on icon "toggle-expand" at bounding box center [828, 295] width 11 height 11
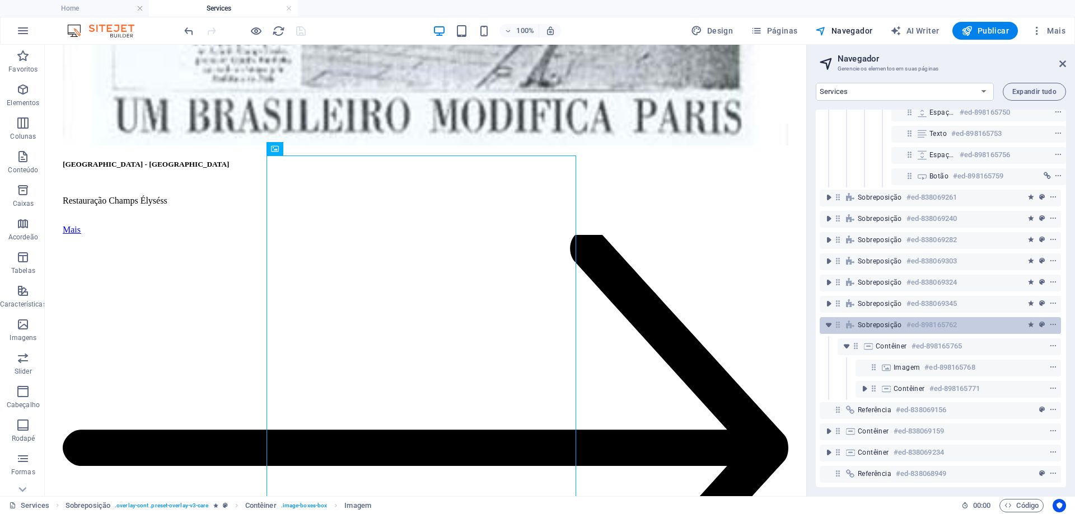
click at [859, 323] on div "Sobreposição #ed-898165762" at bounding box center [930, 324] width 147 height 13
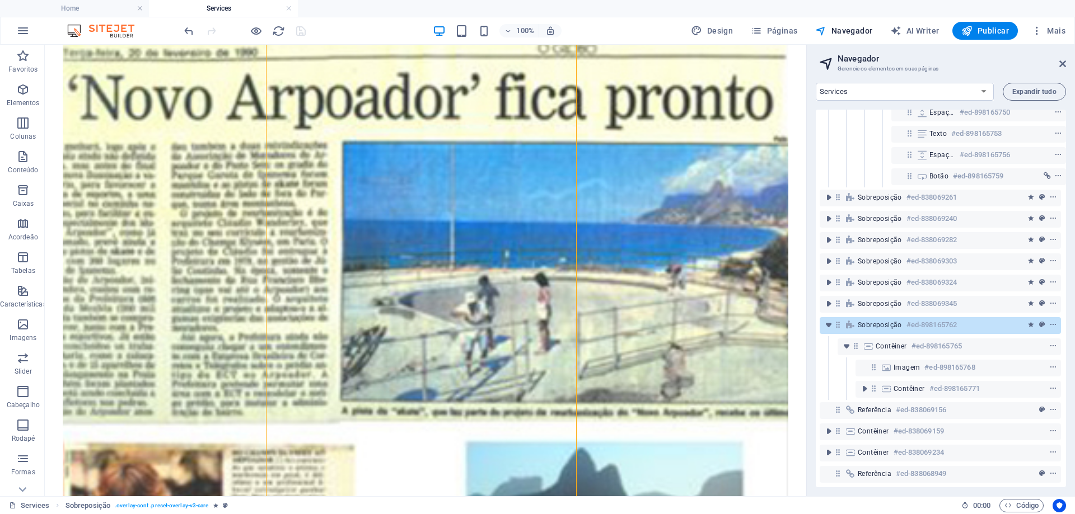
scroll to position [4059, 0]
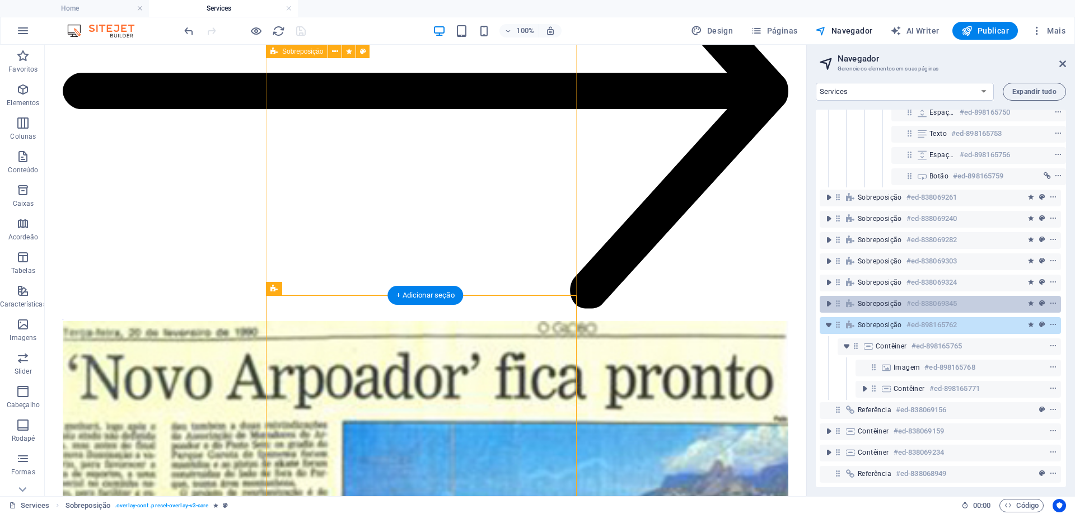
click at [844, 303] on div "Sobreposição #ed-838069345" at bounding box center [939, 304] width 241 height 17
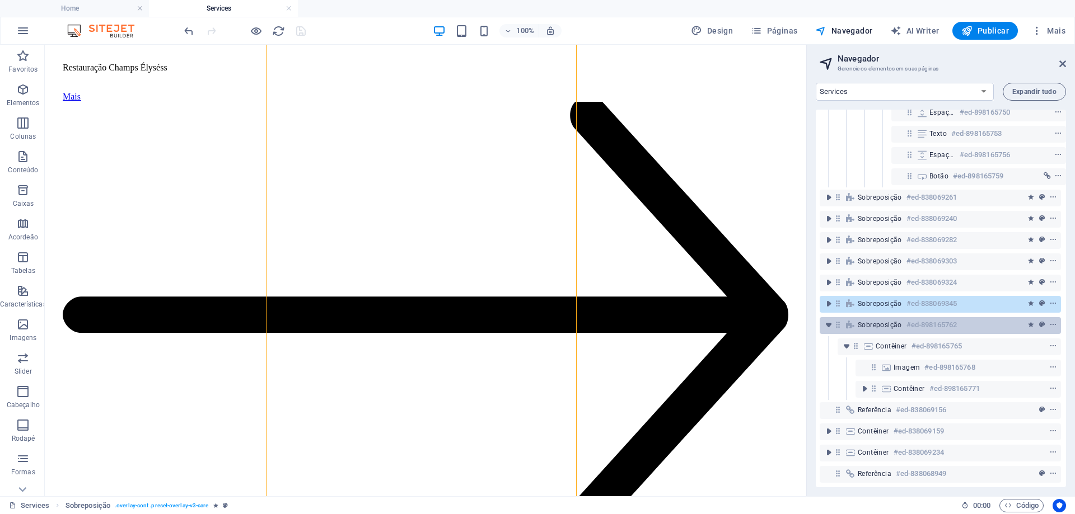
click at [866, 321] on span "Sobreposição" at bounding box center [879, 325] width 44 height 9
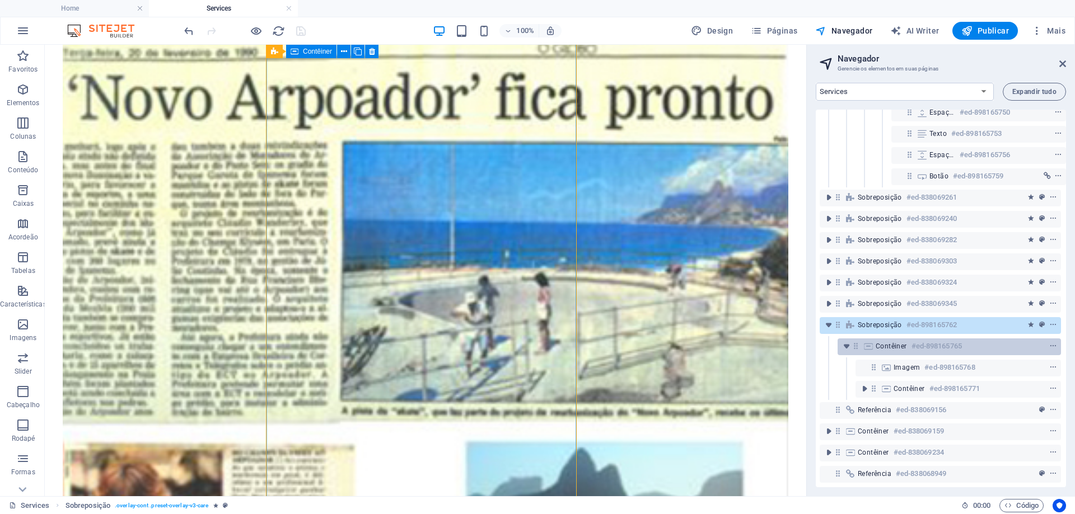
click at [869, 342] on icon at bounding box center [868, 346] width 12 height 9
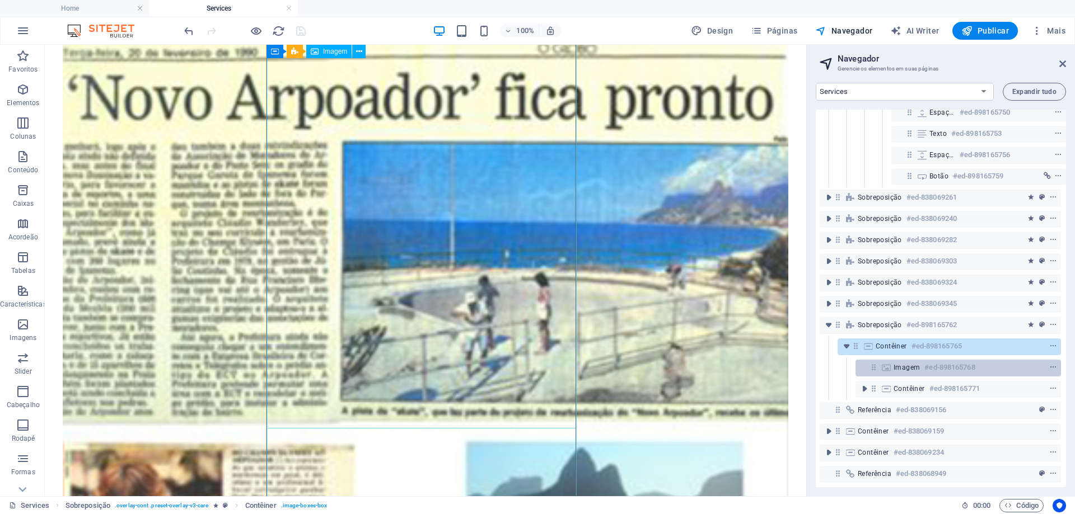
click at [913, 363] on span "Imagem" at bounding box center [906, 367] width 26 height 9
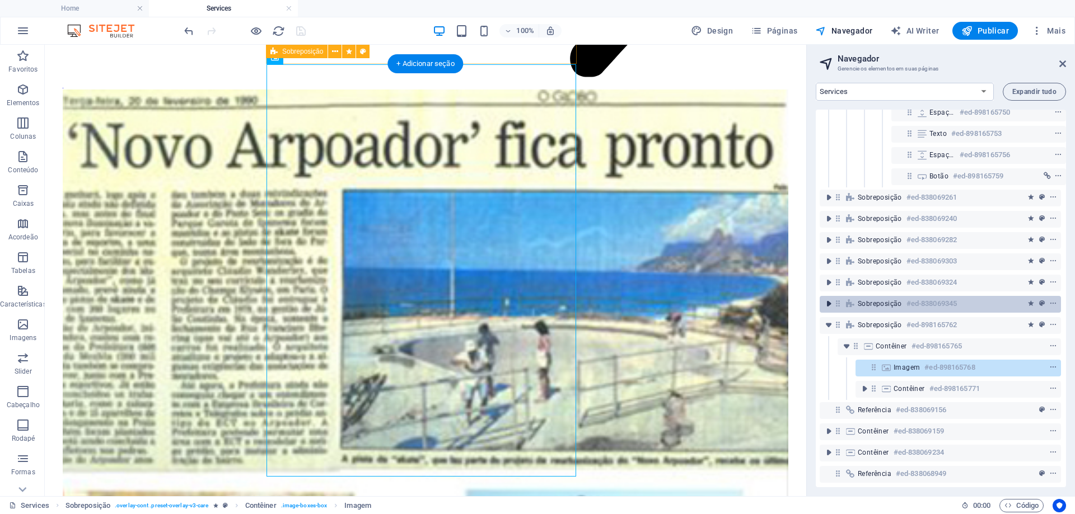
click at [824, 298] on icon "toggle-expand" at bounding box center [828, 303] width 11 height 11
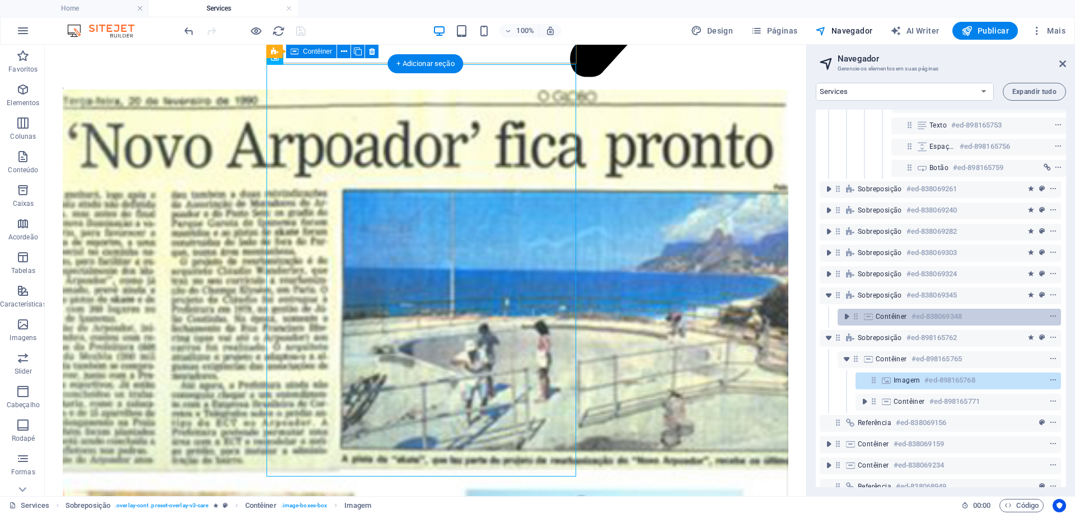
click at [888, 319] on span "Contêiner" at bounding box center [890, 316] width 31 height 9
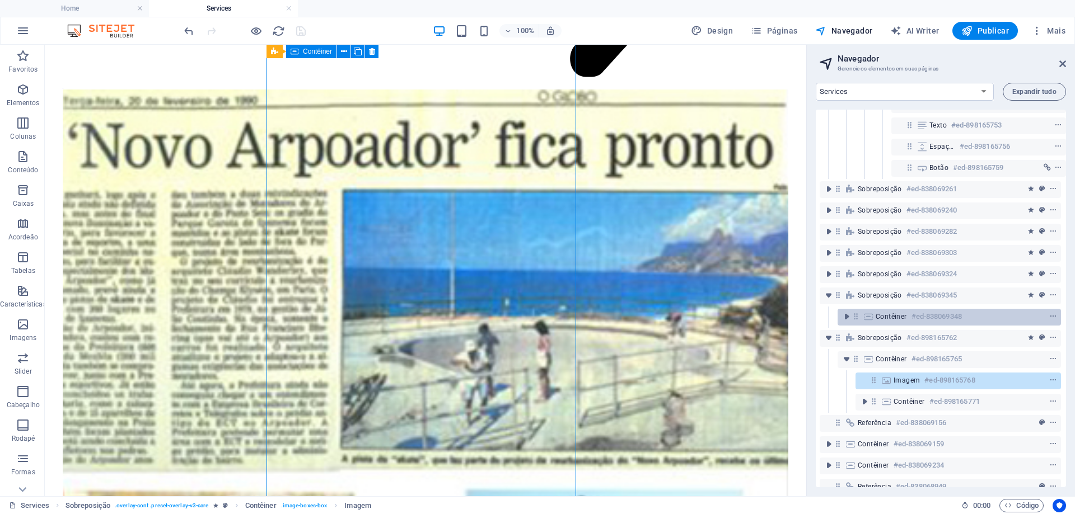
scroll to position [3835, 0]
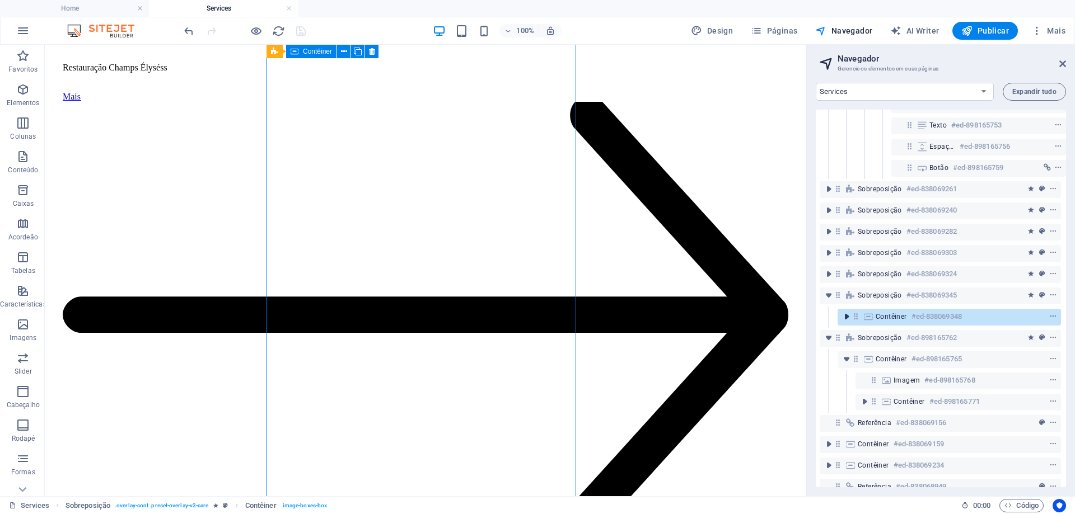
click at [841, 317] on icon "toggle-expand" at bounding box center [846, 316] width 11 height 11
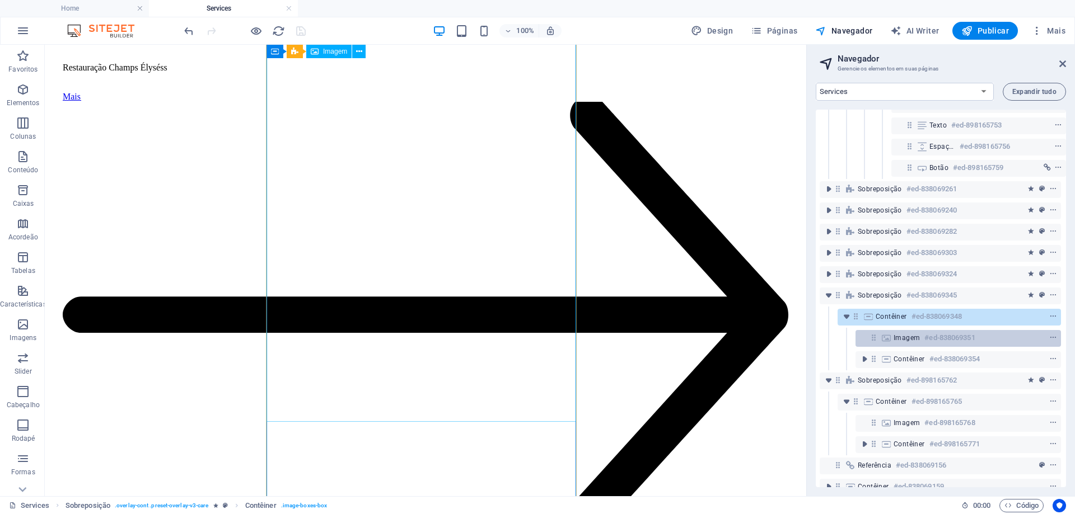
click at [893, 340] on span "Imagem" at bounding box center [906, 338] width 26 height 9
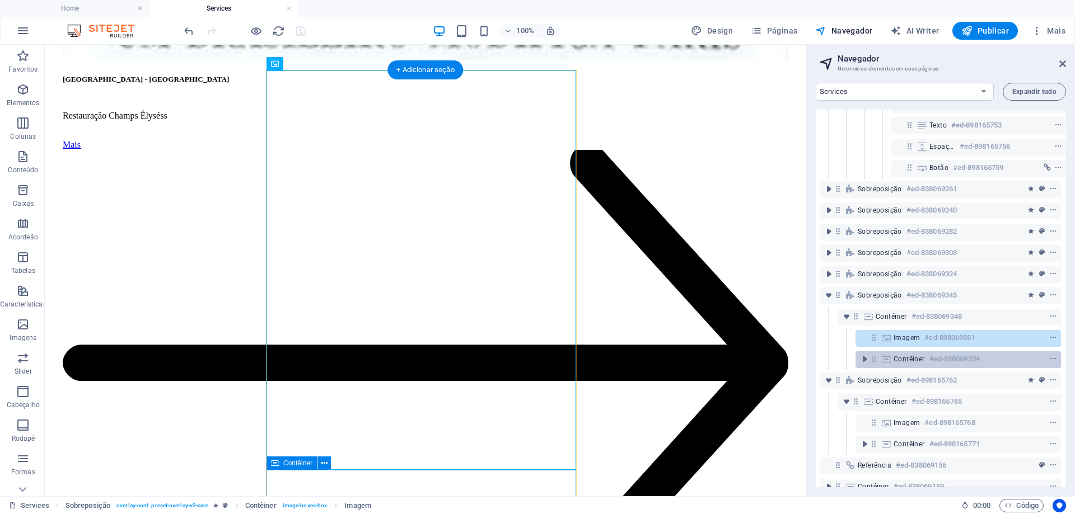
drag, startPoint x: 895, startPoint y: 361, endPoint x: 888, endPoint y: 363, distance: 8.1
click at [895, 362] on span "Contêiner" at bounding box center [908, 359] width 31 height 9
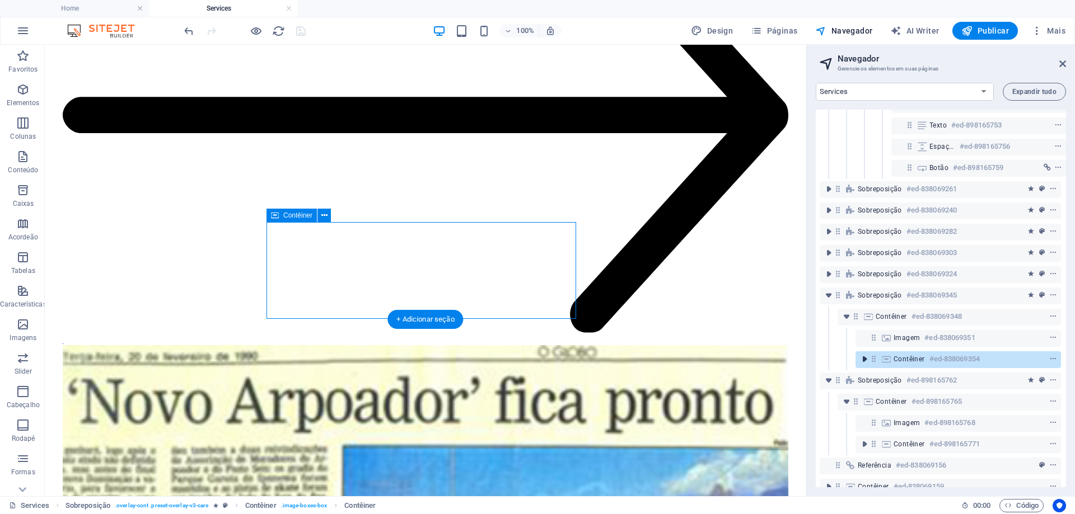
click at [864, 363] on icon "toggle-expand" at bounding box center [864, 359] width 11 height 11
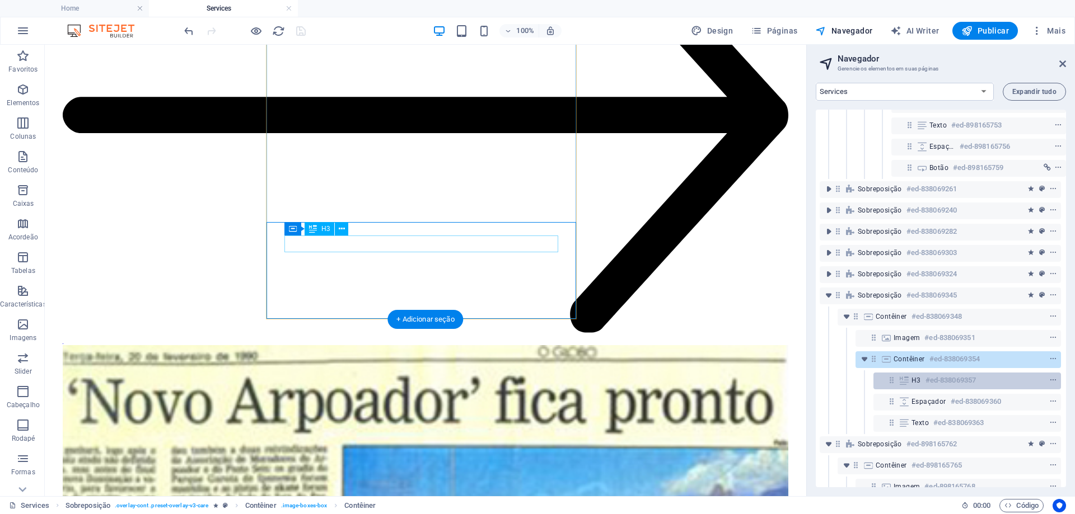
click at [927, 382] on h6 "#ed-838069357" at bounding box center [950, 380] width 50 height 13
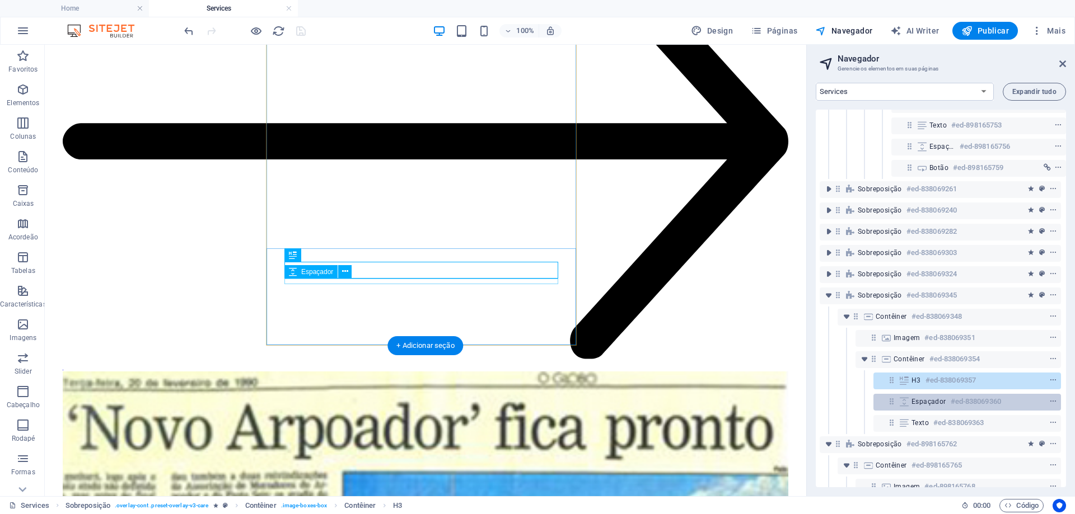
click at [917, 402] on span "Espaçador" at bounding box center [928, 401] width 35 height 9
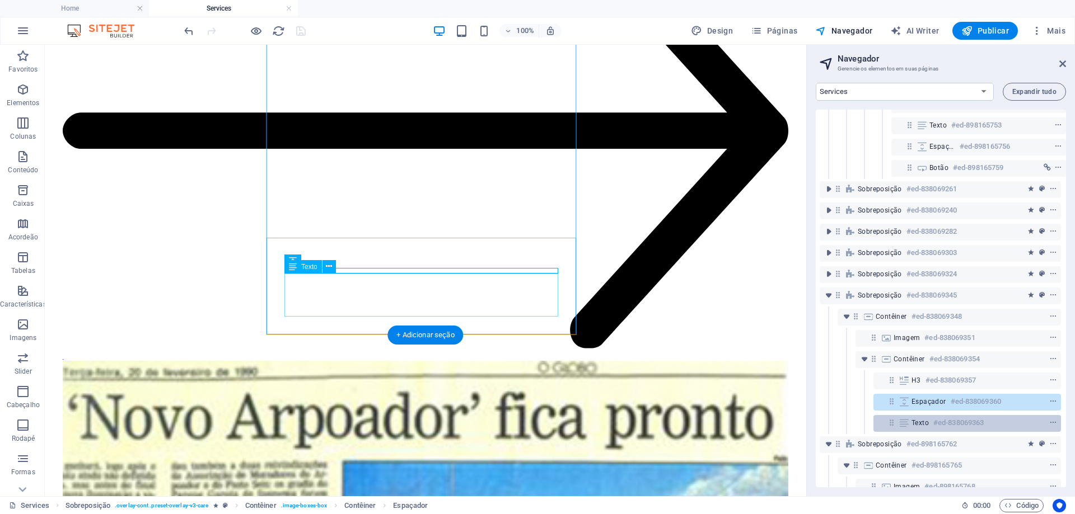
click at [913, 424] on span "Texto" at bounding box center [919, 423] width 17 height 9
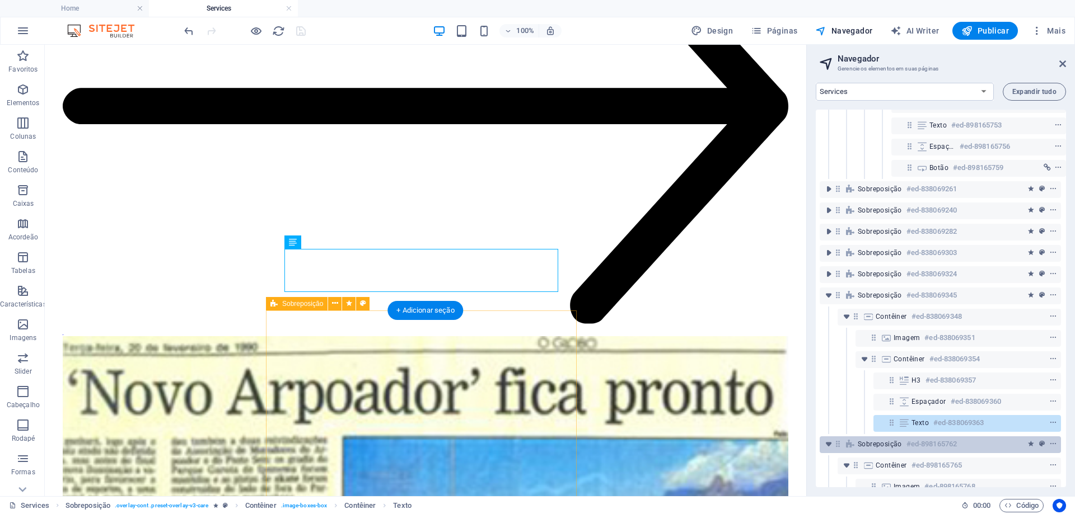
click at [880, 443] on span "Sobreposição" at bounding box center [879, 444] width 44 height 9
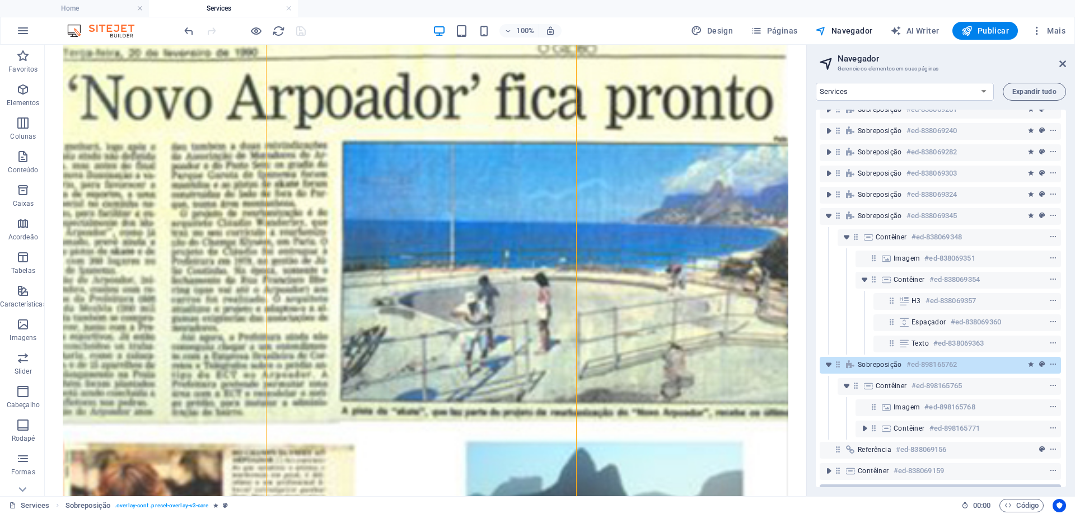
scroll to position [613, 3]
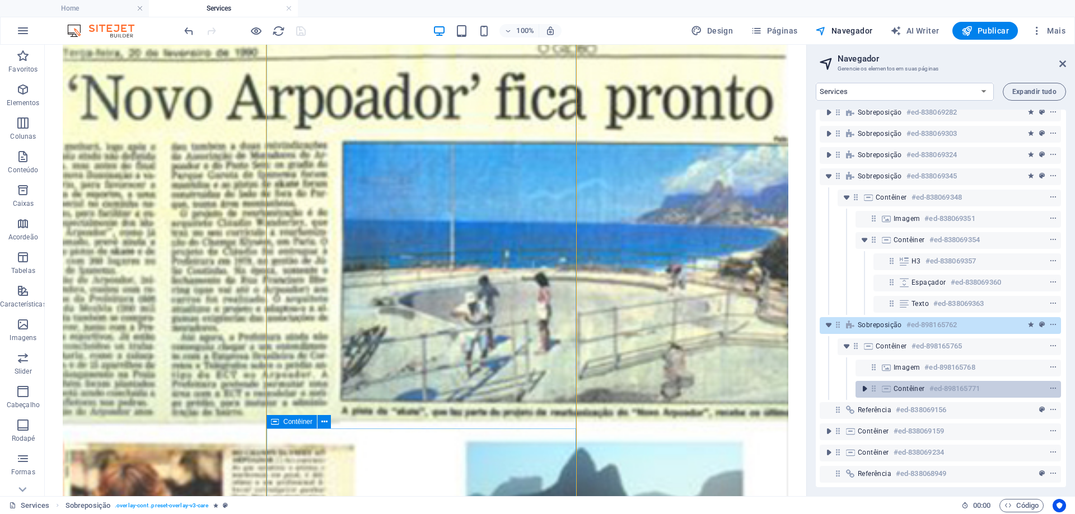
click at [865, 383] on icon "toggle-expand" at bounding box center [864, 388] width 11 height 11
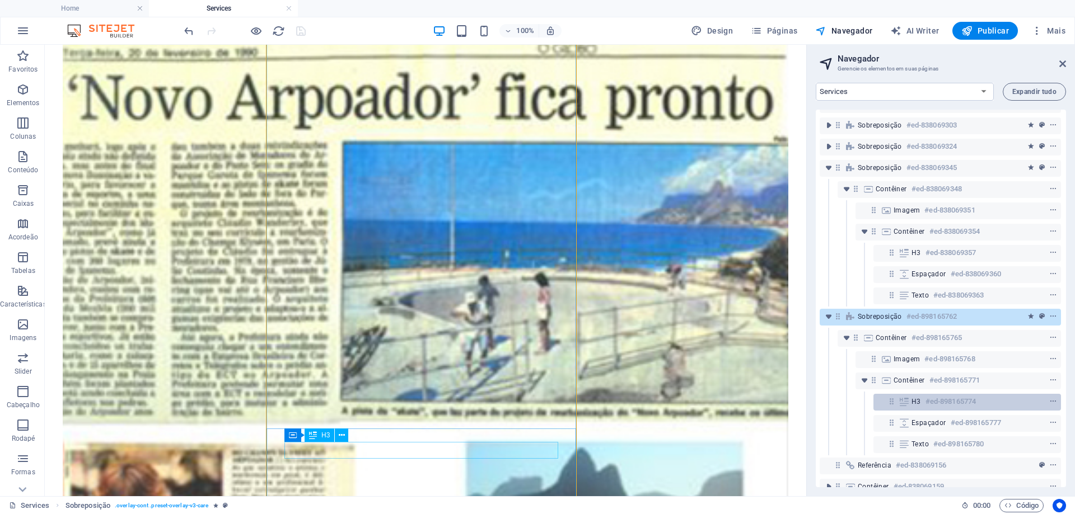
click at [928, 405] on h6 "#ed-898165774" at bounding box center [950, 401] width 50 height 13
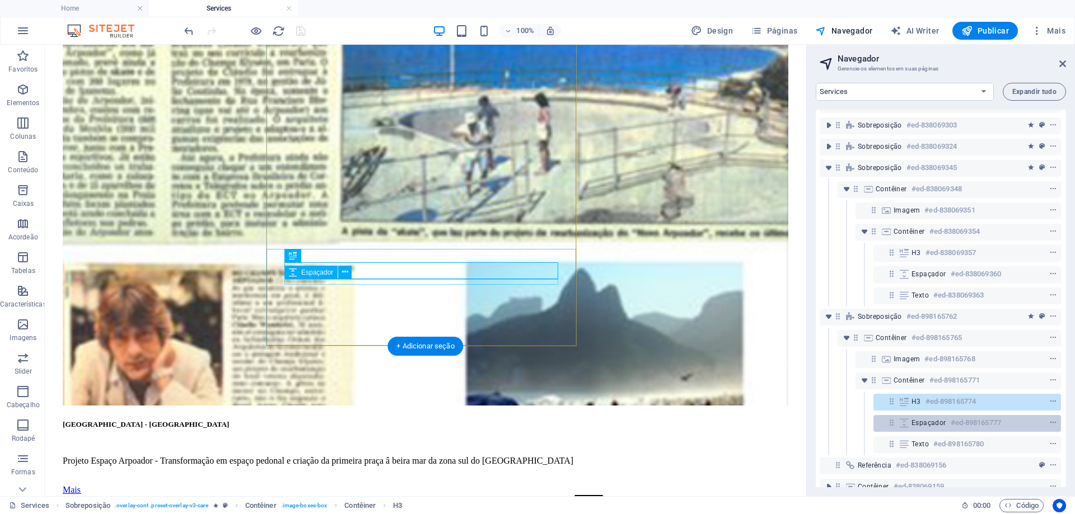
click at [928, 425] on span "Espaçador" at bounding box center [928, 423] width 35 height 9
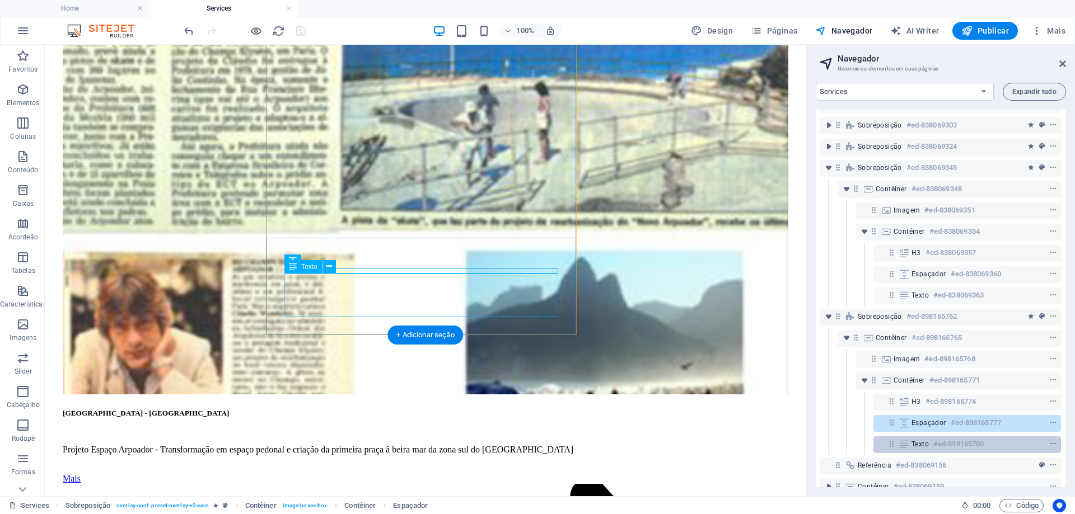
click at [930, 438] on div "Texto #ed-898165780" at bounding box center [957, 444] width 93 height 13
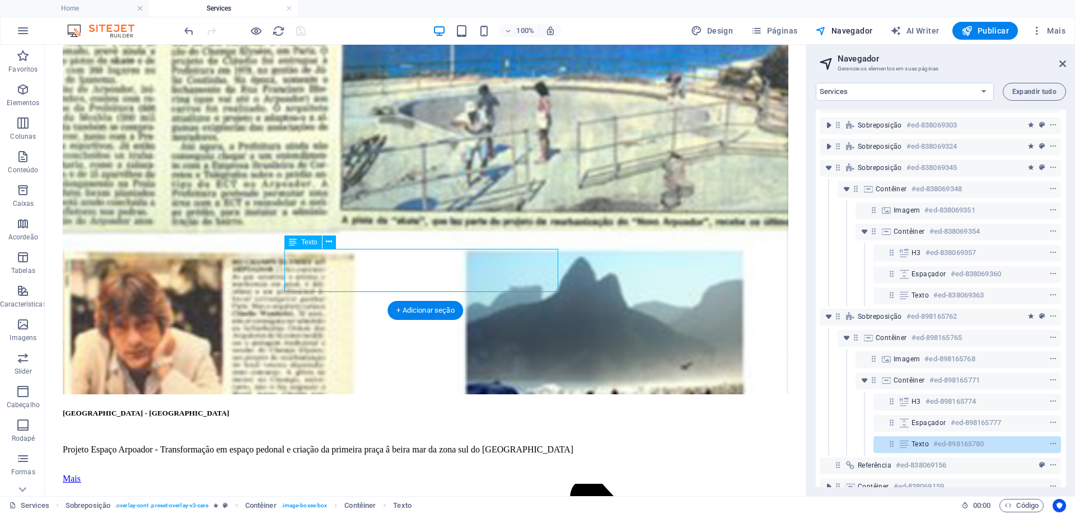
scroll to position [4555, 0]
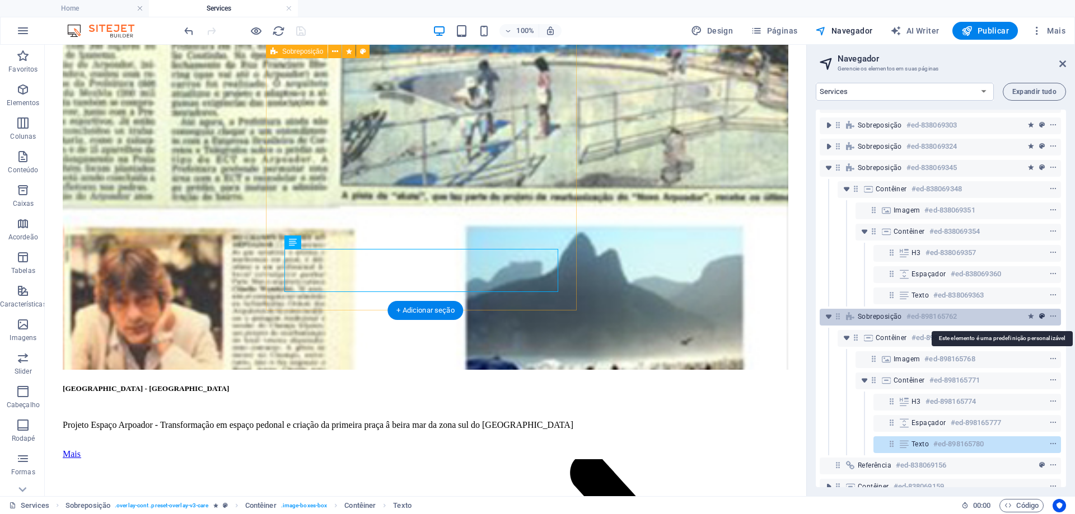
click at [1039, 317] on icon "preset" at bounding box center [1042, 317] width 6 height 8
select select "px"
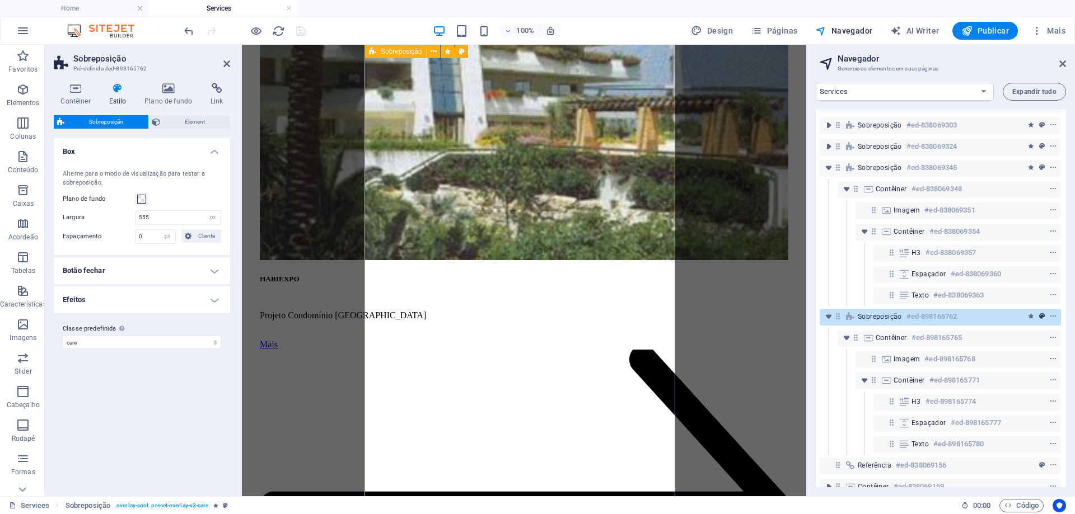
scroll to position [4294, 0]
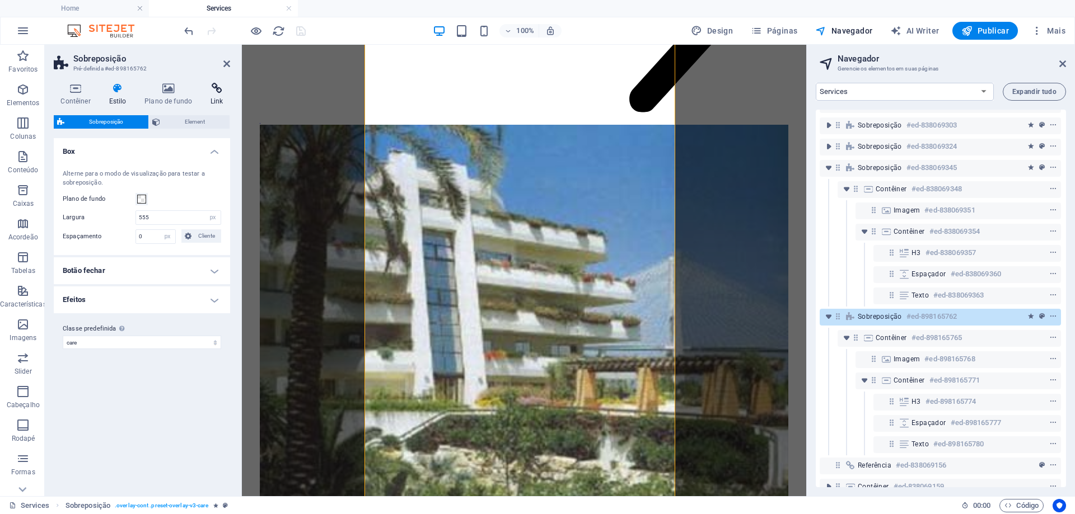
click at [222, 87] on icon at bounding box center [217, 88] width 26 height 11
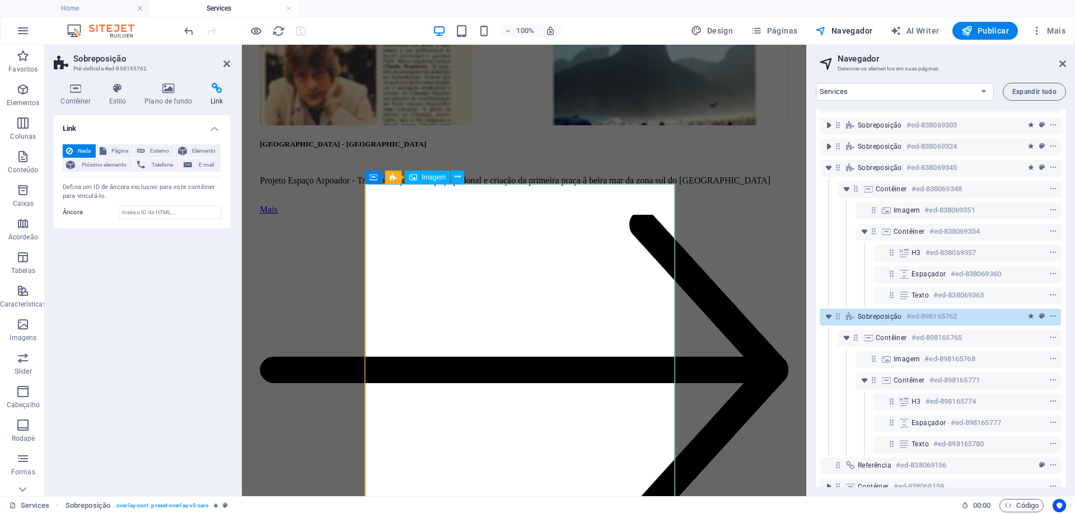
scroll to position [3846, 0]
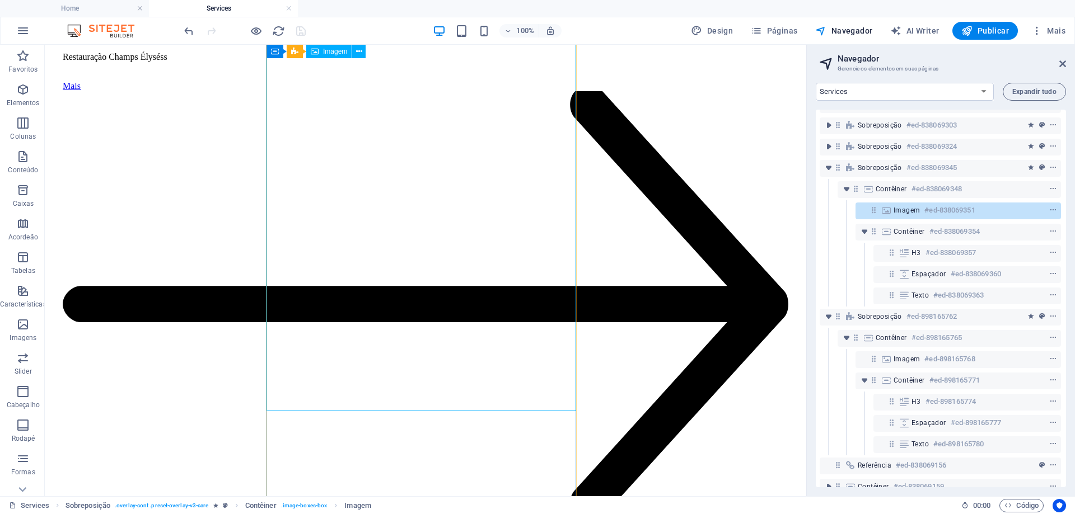
click at [916, 208] on span "Imagem" at bounding box center [906, 210] width 26 height 9
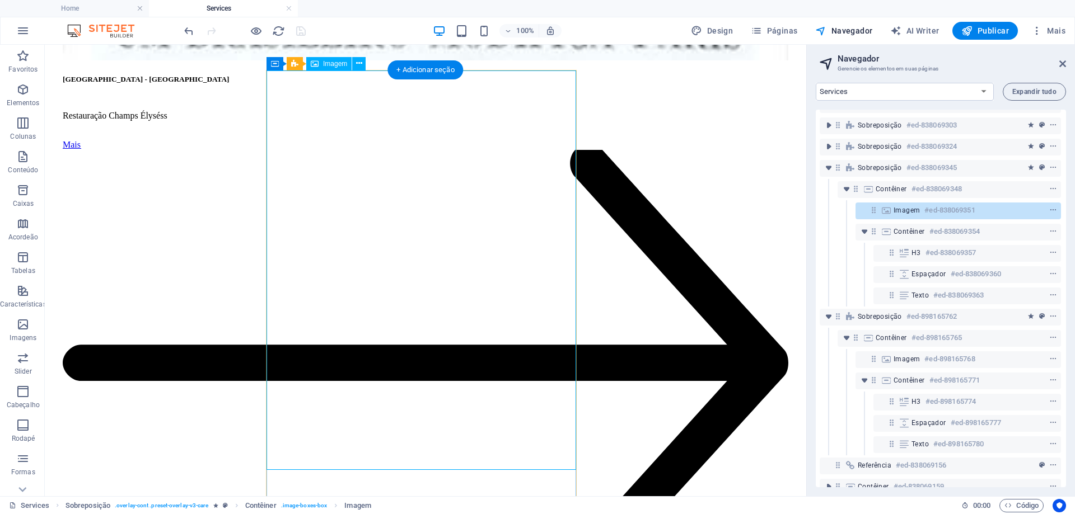
click at [916, 208] on span "Imagem" at bounding box center [906, 210] width 26 height 9
select select "%"
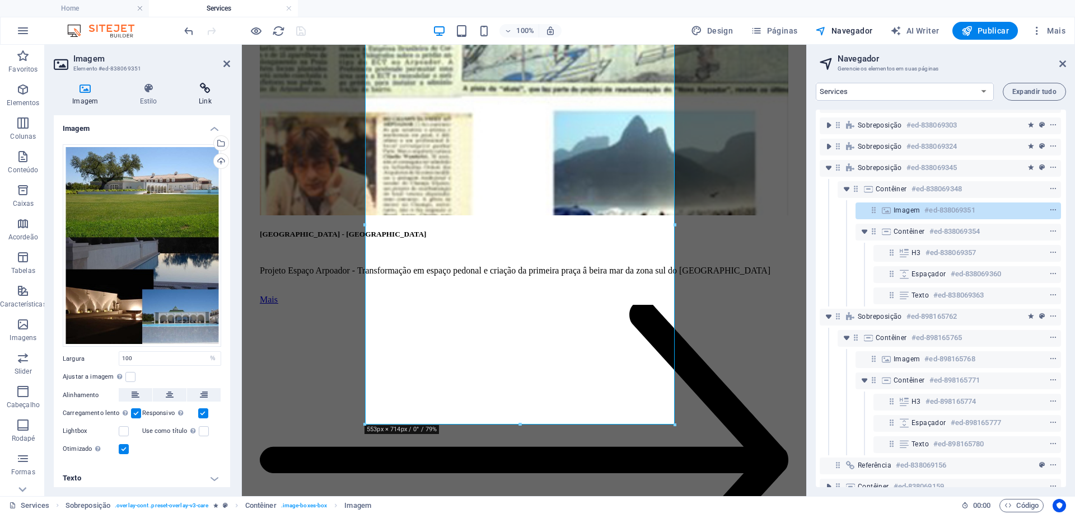
click at [208, 94] on h4 "Link" at bounding box center [205, 95] width 50 height 24
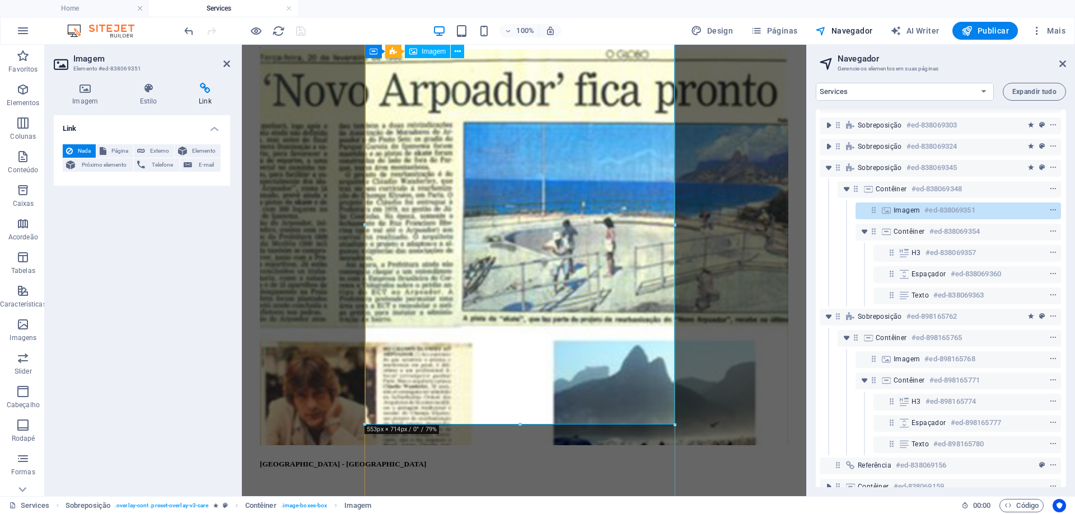
scroll to position [3451, 0]
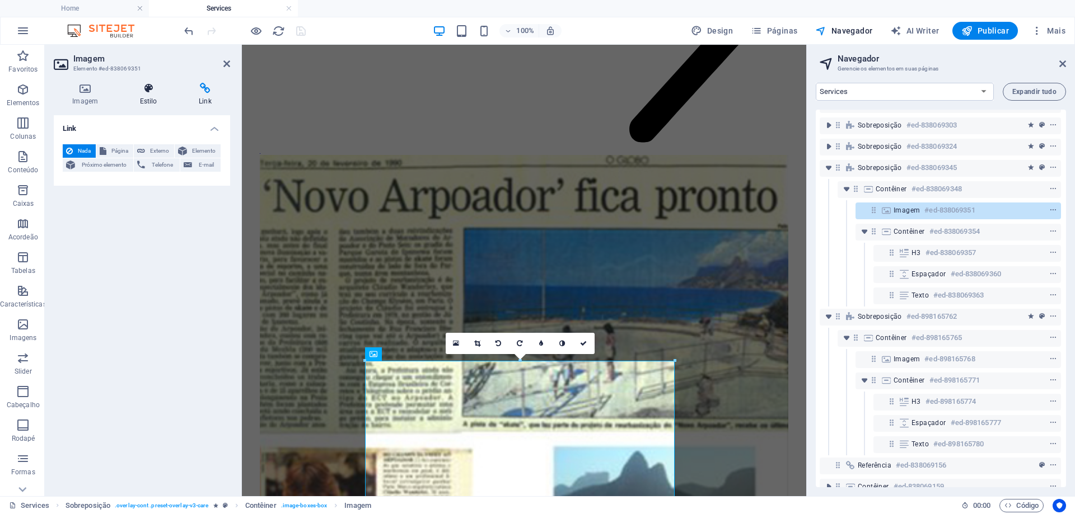
click at [143, 97] on h4 "Estilo" at bounding box center [150, 95] width 59 height 24
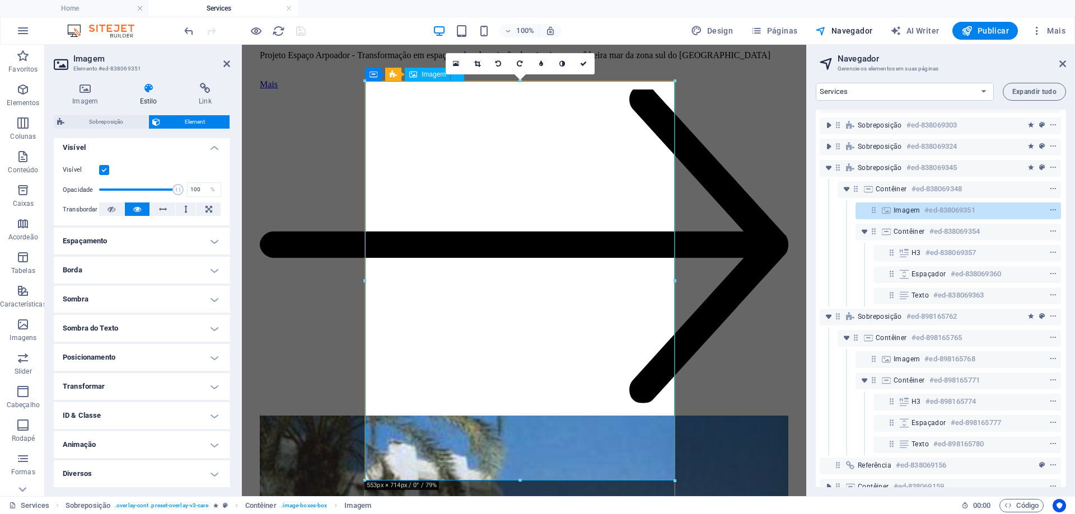
scroll to position [4011, 0]
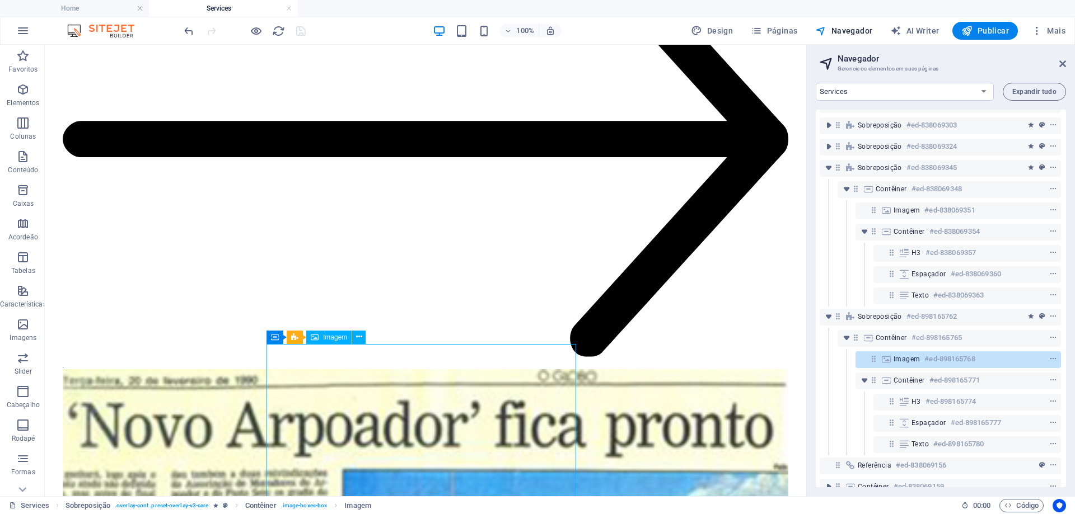
select select "%"
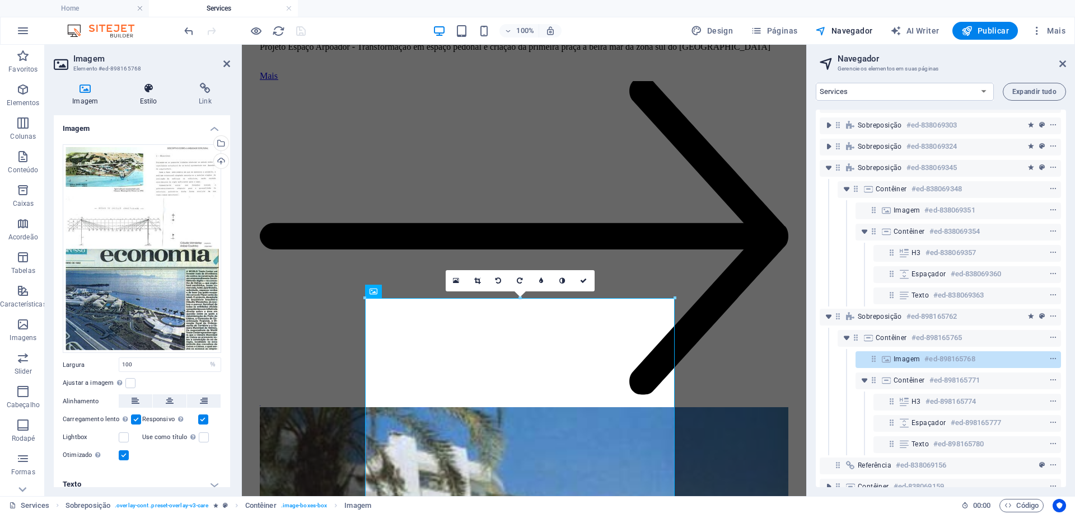
click at [150, 97] on h4 "Estilo" at bounding box center [150, 95] width 59 height 24
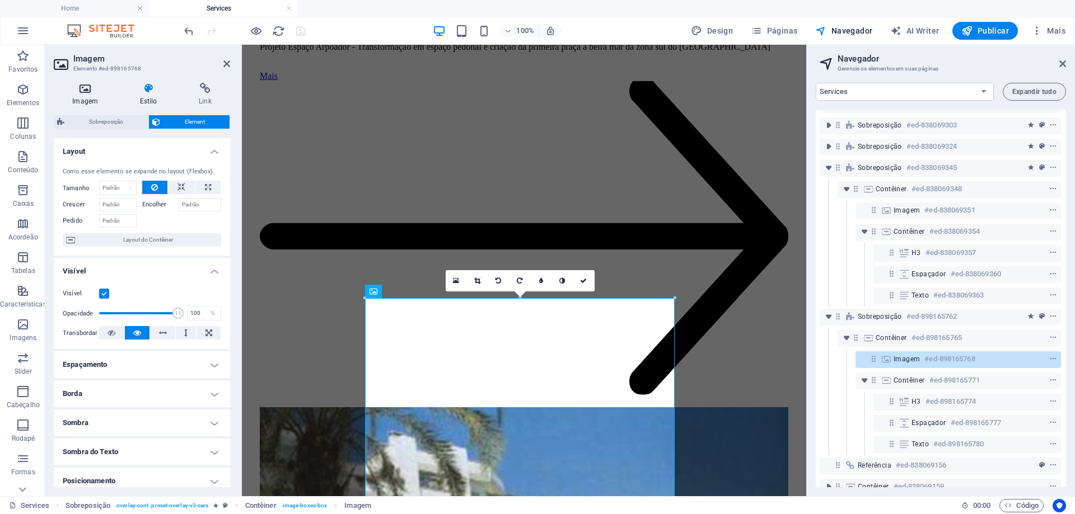
click at [83, 100] on h4 "Imagem" at bounding box center [87, 95] width 67 height 24
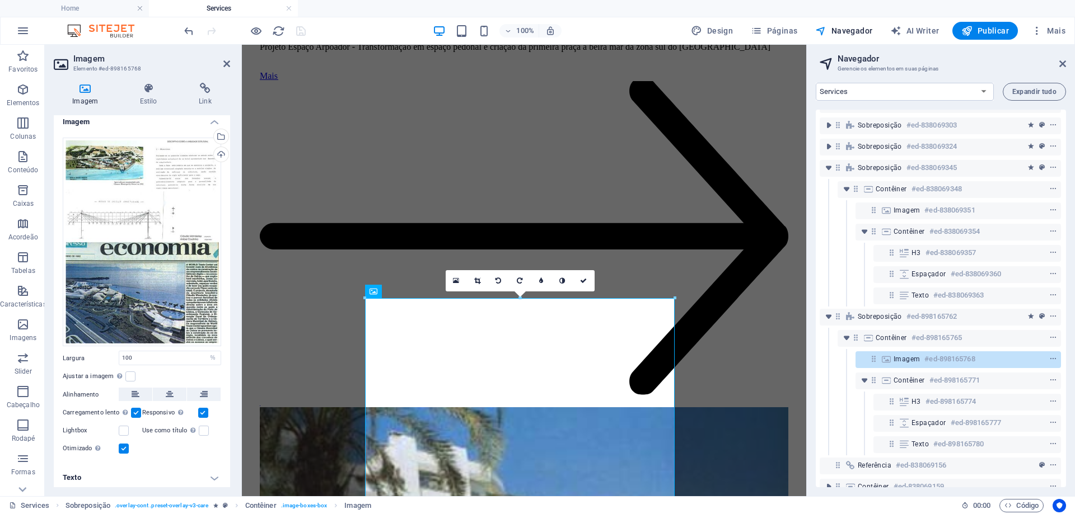
scroll to position [8, 0]
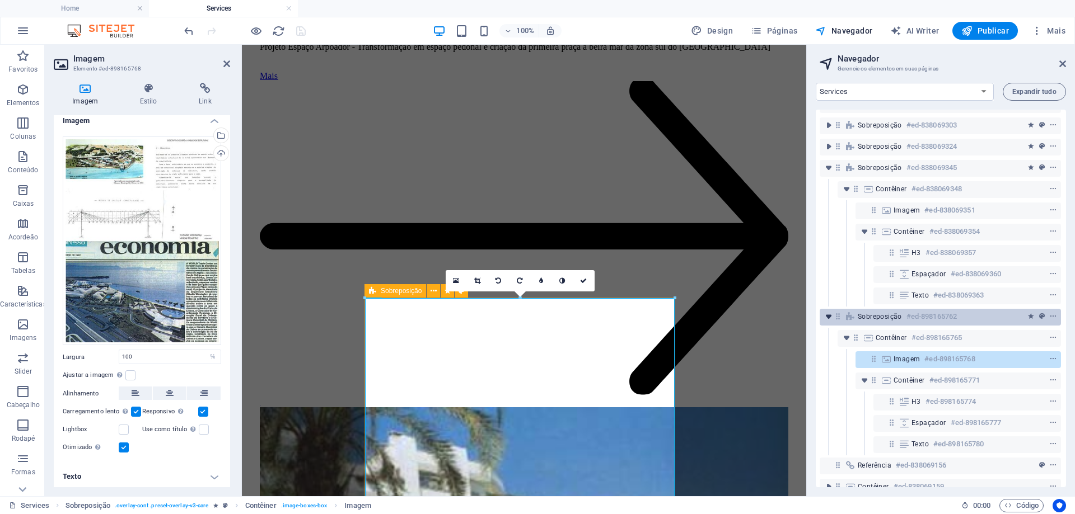
click at [827, 318] on icon "toggle-expand" at bounding box center [828, 316] width 11 height 11
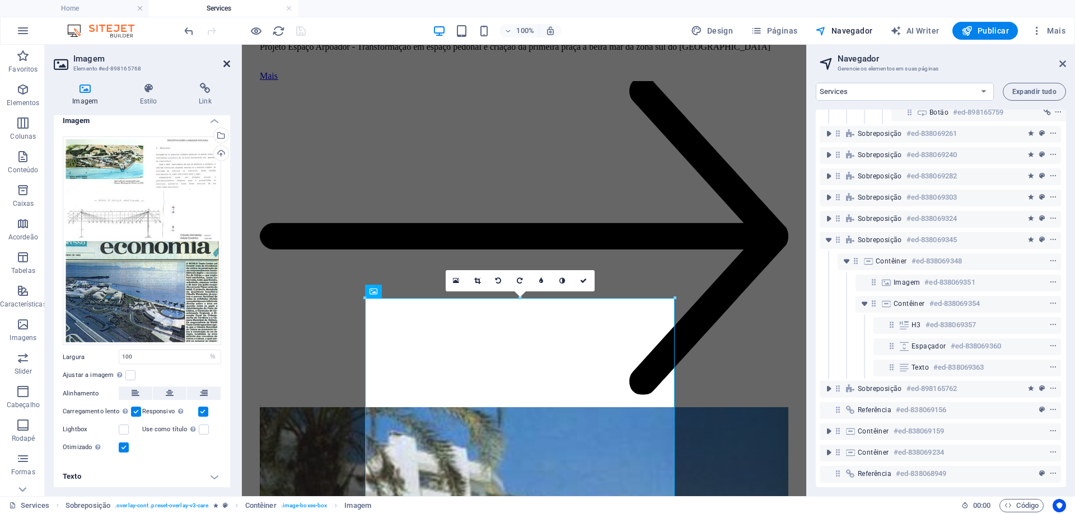
click at [228, 64] on icon at bounding box center [226, 63] width 7 height 9
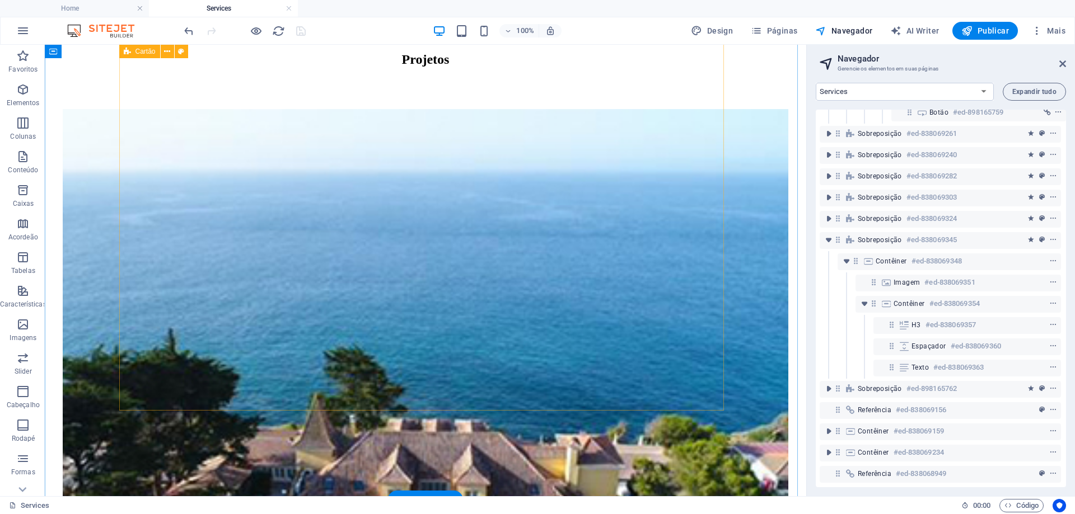
scroll to position [1157, 0]
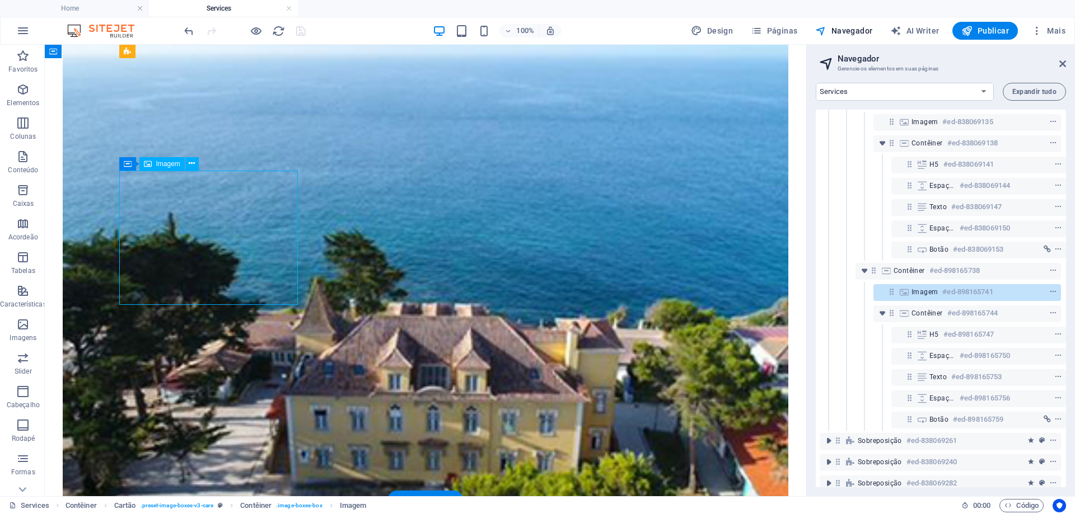
scroll to position [232, 3]
click at [1049, 271] on icon "context-menu" at bounding box center [1053, 273] width 8 height 8
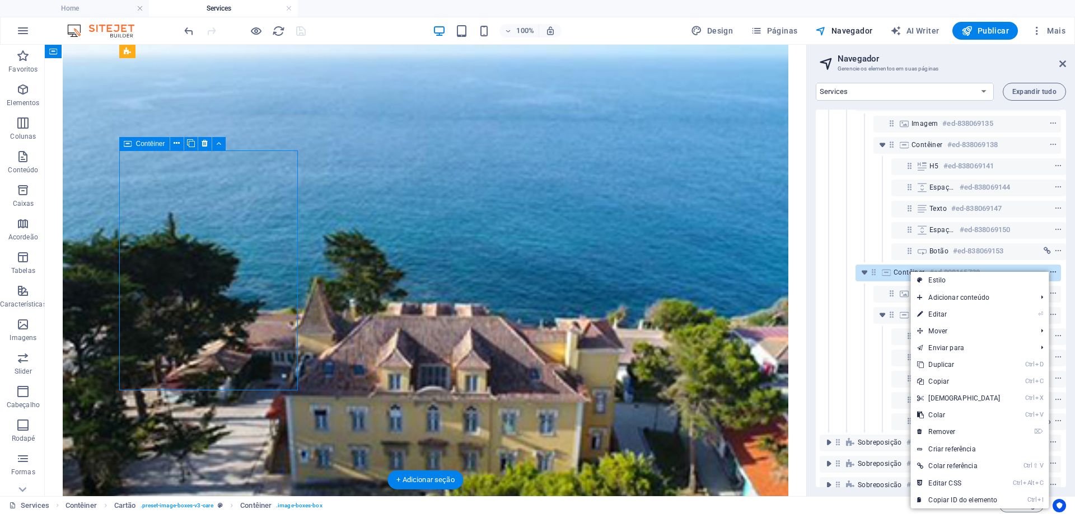
scroll to position [1177, 0]
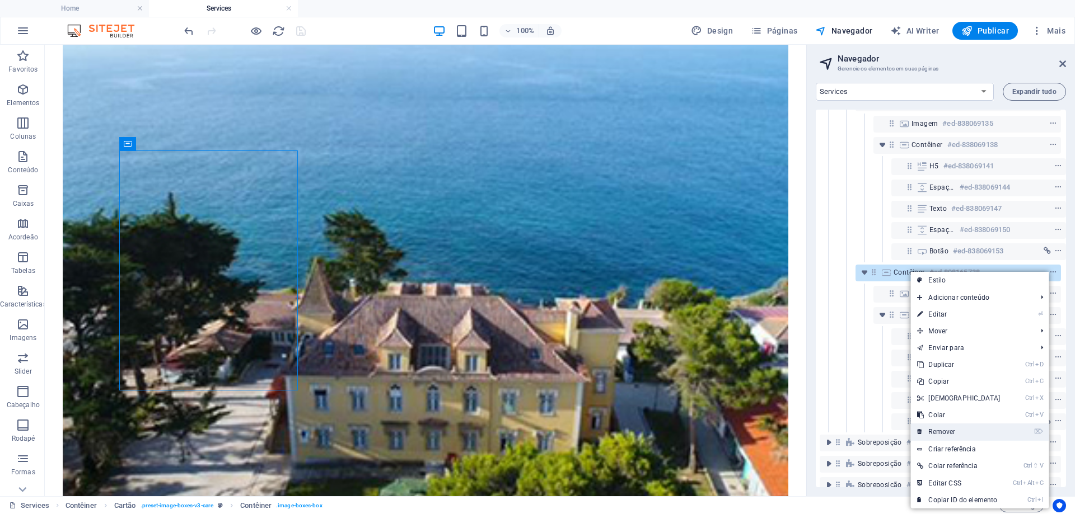
click at [955, 435] on link "⌦ Remover" at bounding box center [958, 432] width 96 height 17
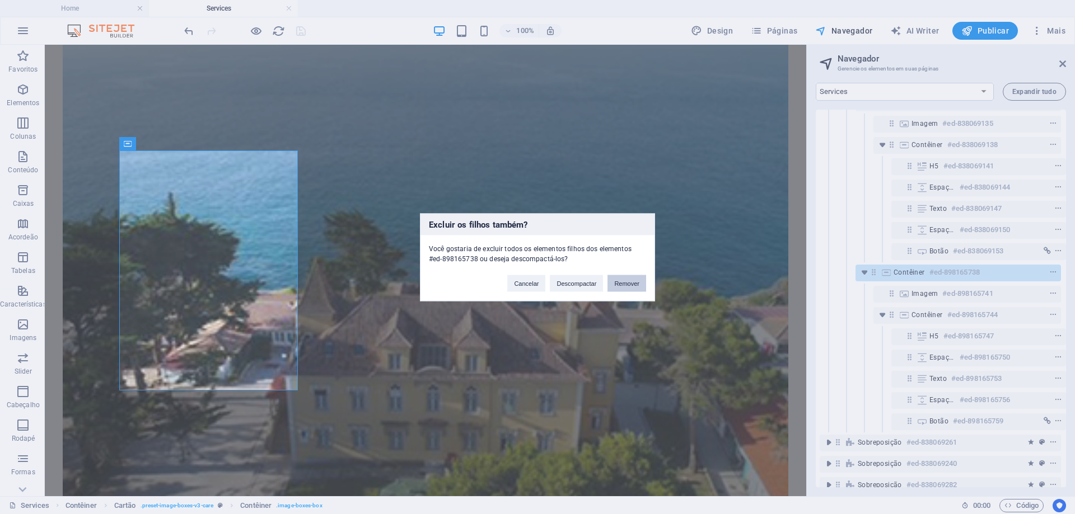
click at [634, 282] on button "Remover" at bounding box center [626, 283] width 39 height 17
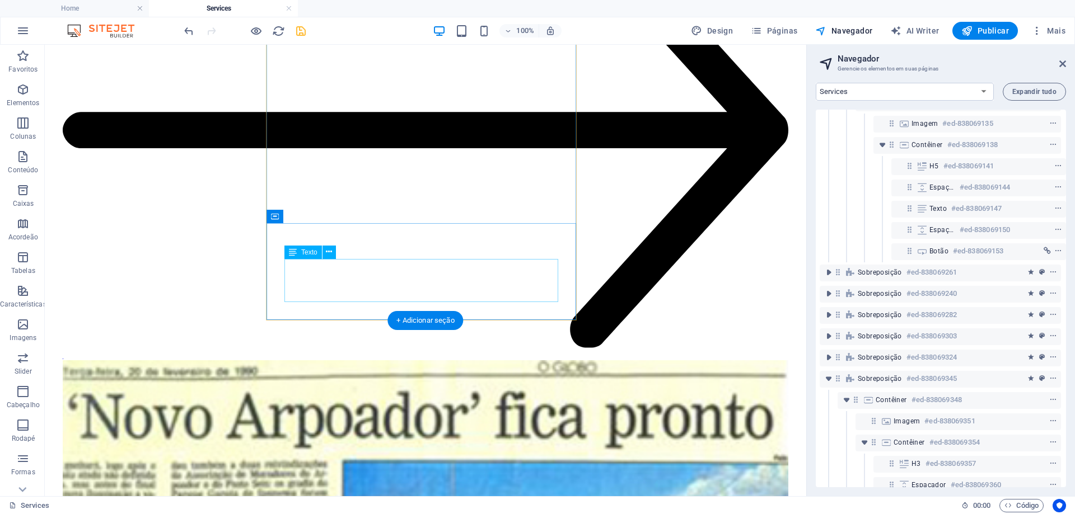
scroll to position [4087, 0]
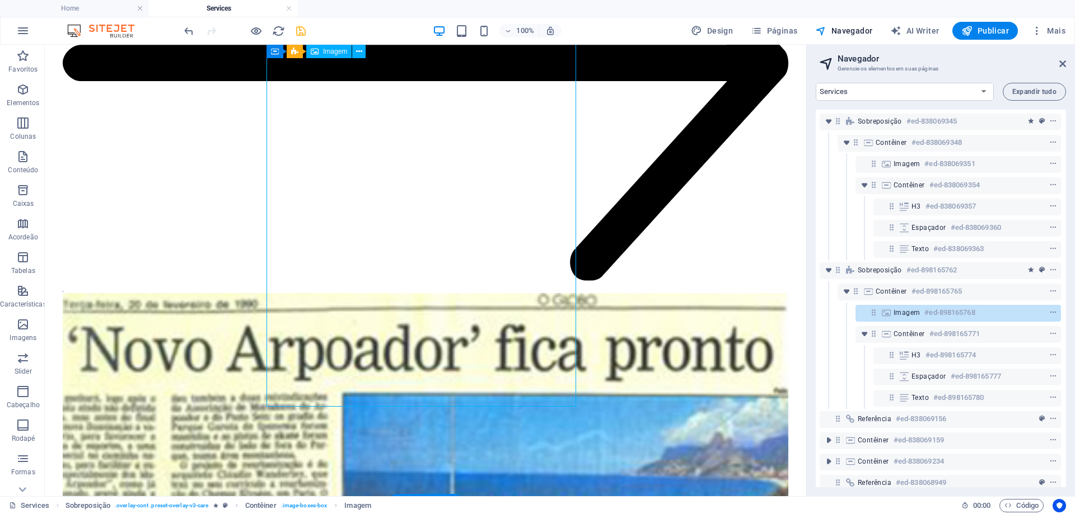
scroll to position [507, 3]
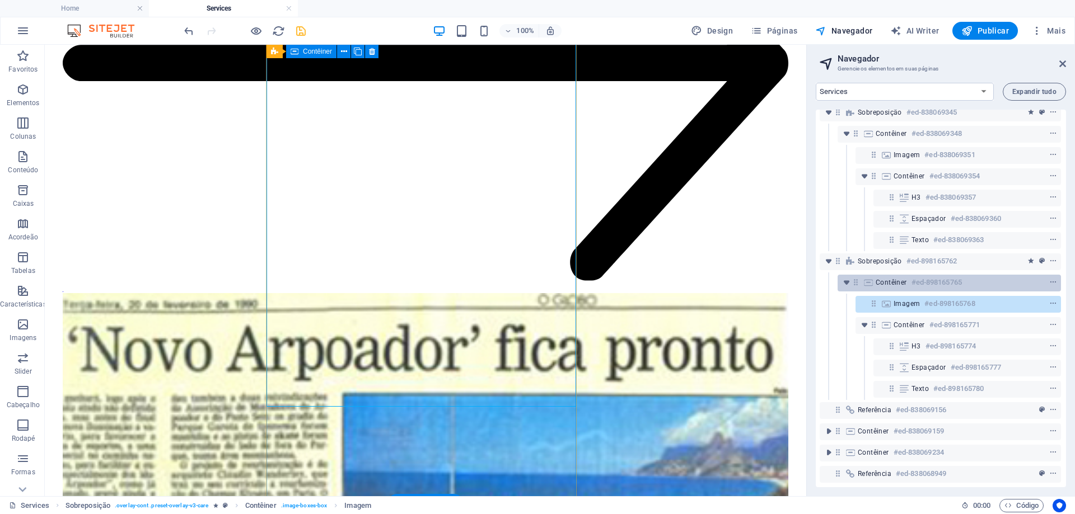
click at [884, 278] on span "Contêiner" at bounding box center [890, 282] width 31 height 9
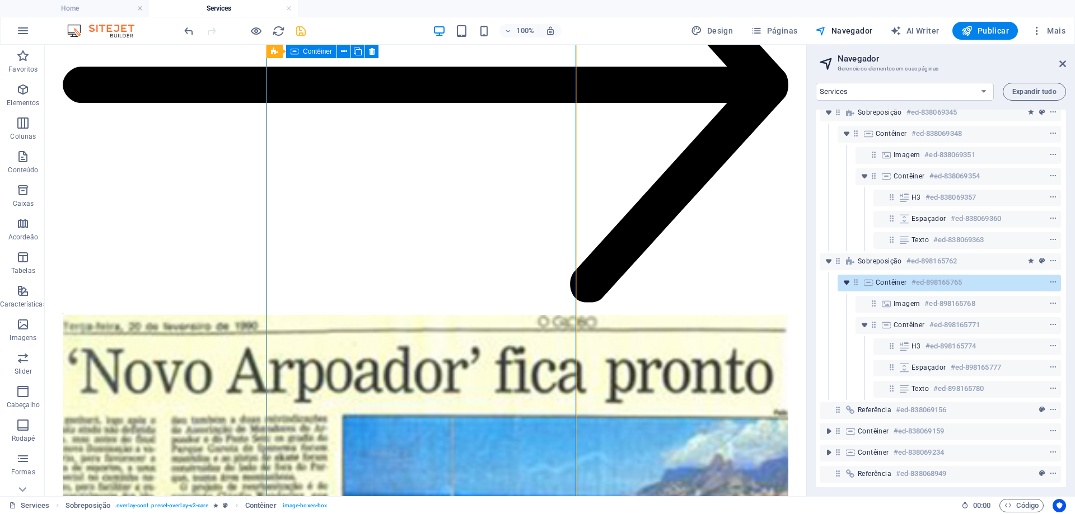
click at [846, 277] on icon "toggle-expand" at bounding box center [846, 282] width 11 height 11
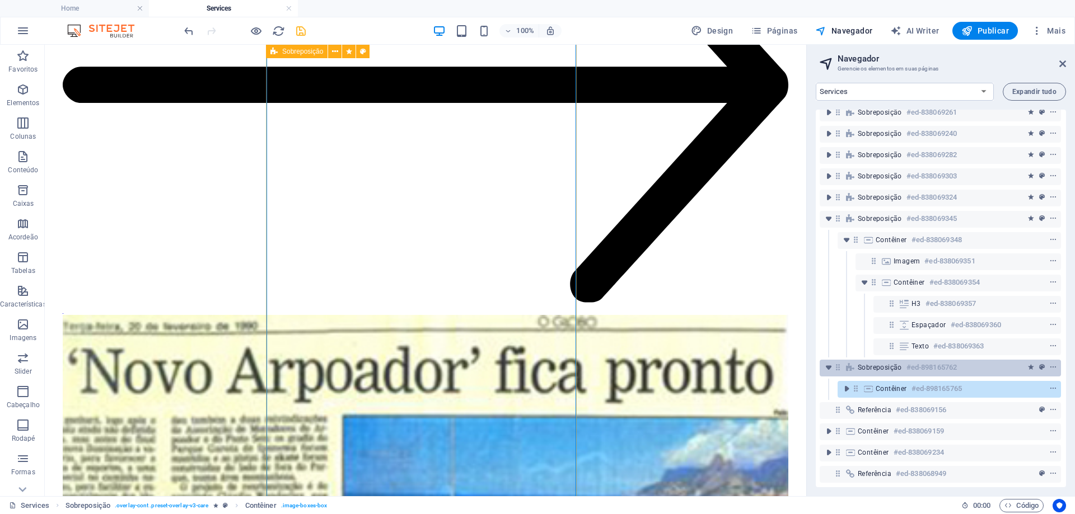
click at [897, 363] on span "Sobreposição" at bounding box center [879, 367] width 44 height 9
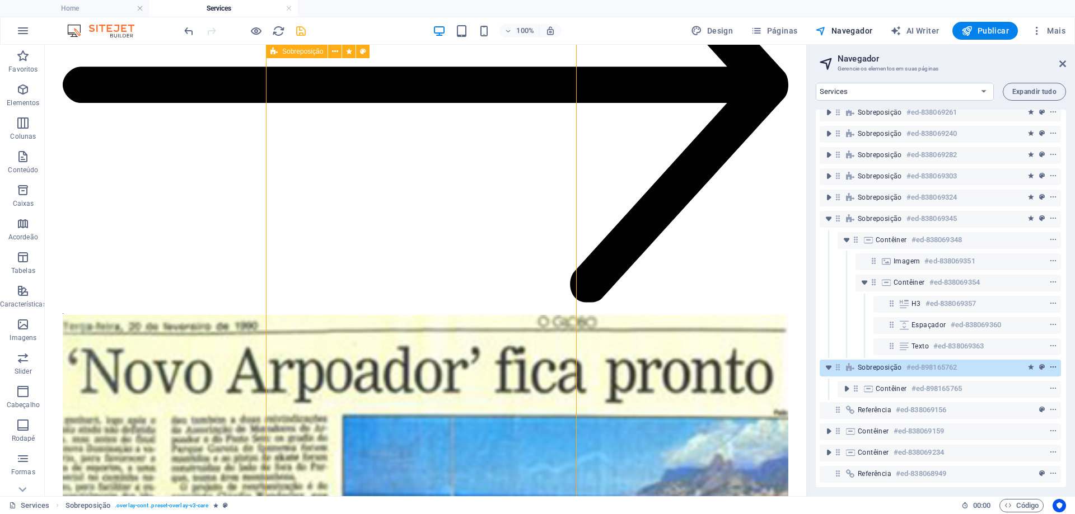
click at [1050, 364] on icon "context-menu" at bounding box center [1053, 368] width 8 height 8
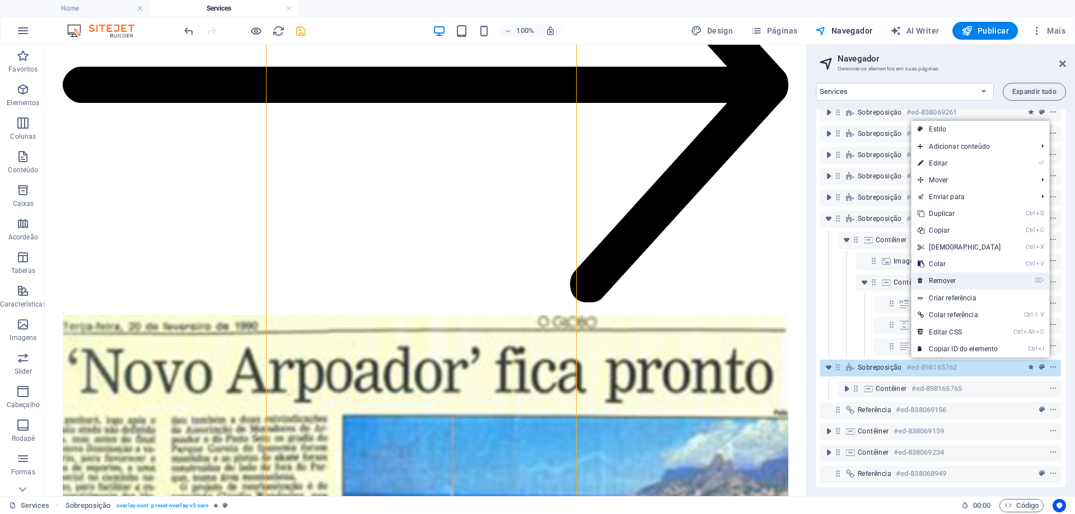
click at [952, 283] on link "⌦ Remover" at bounding box center [959, 281] width 96 height 17
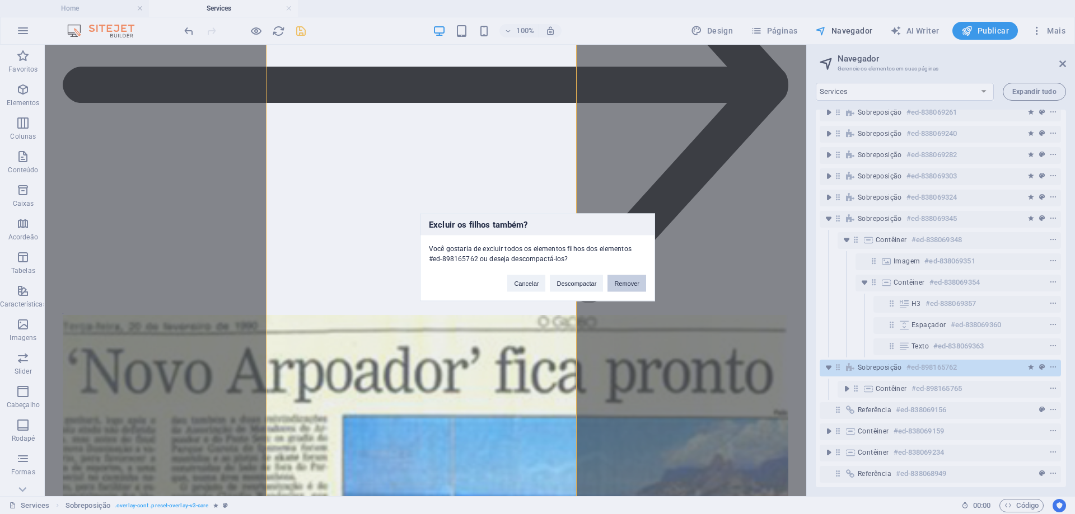
drag, startPoint x: 637, startPoint y: 282, endPoint x: 592, endPoint y: 237, distance: 63.3
click at [637, 282] on button "Remover" at bounding box center [626, 283] width 39 height 17
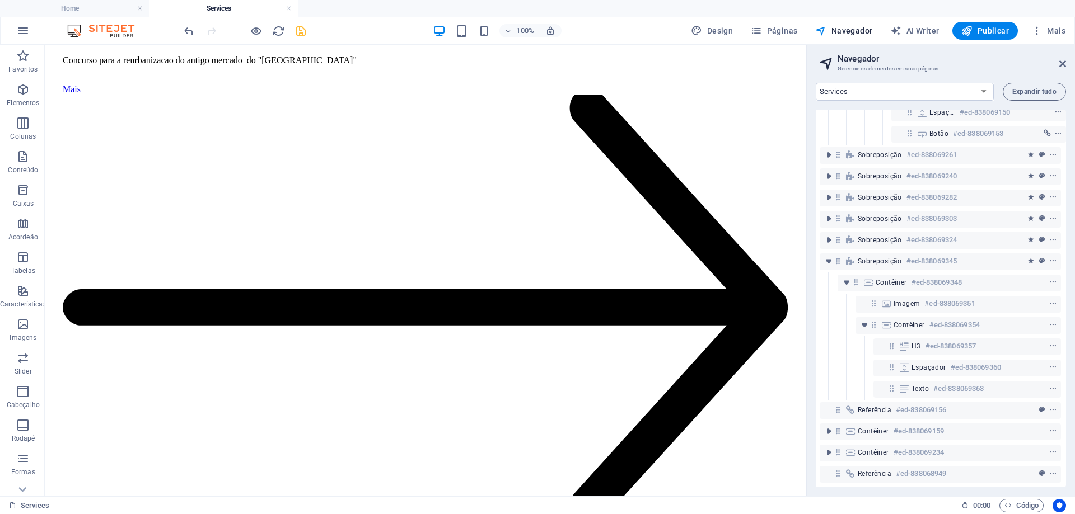
scroll to position [2666, 0]
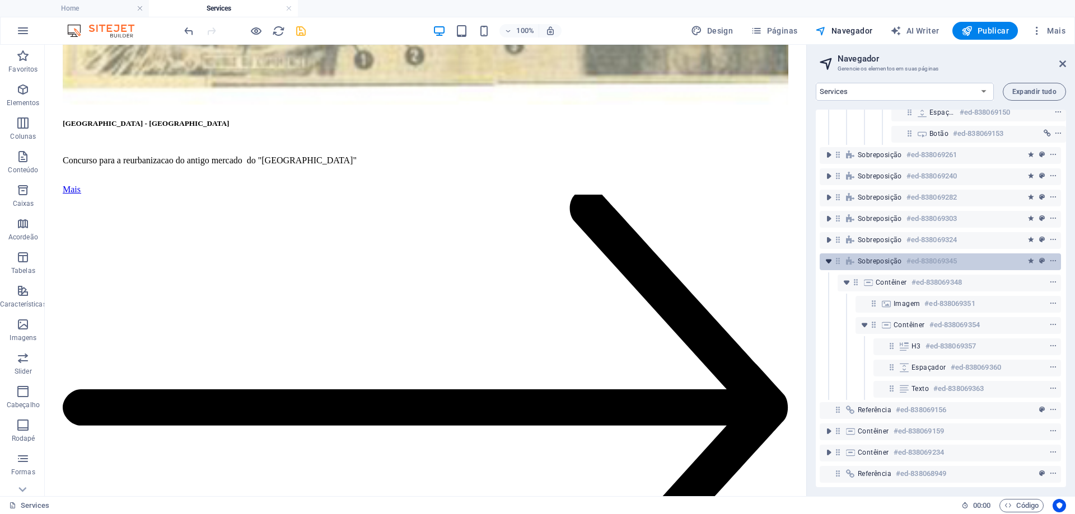
click at [830, 258] on icon "toggle-expand" at bounding box center [828, 261] width 11 height 11
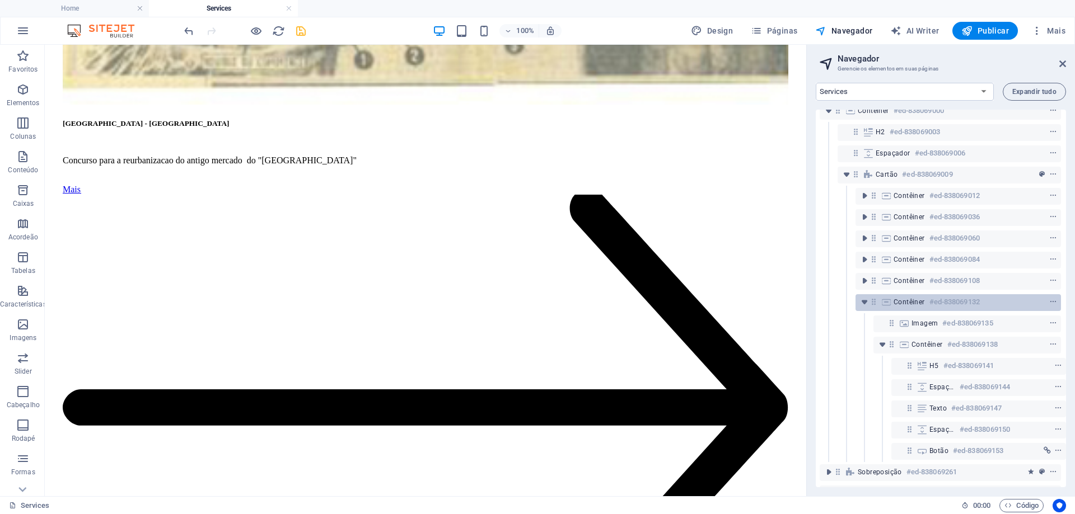
scroll to position [0, 3]
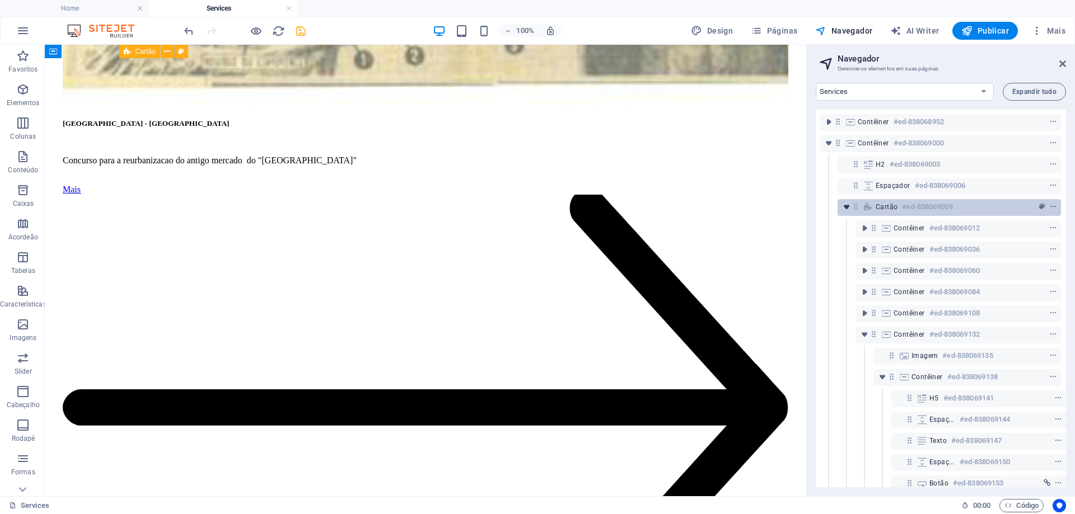
click at [847, 208] on icon "toggle-expand" at bounding box center [846, 206] width 11 height 11
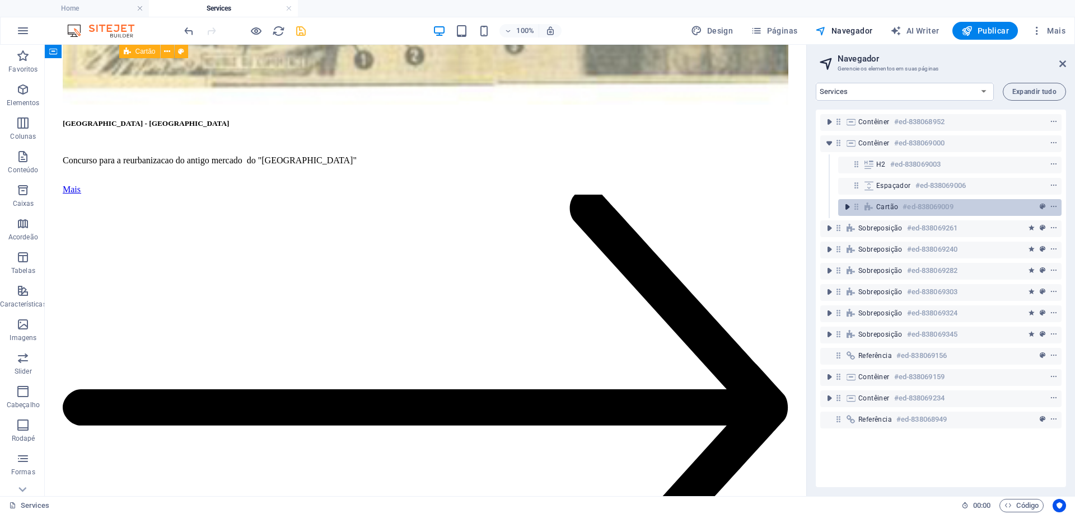
scroll to position [0, 0]
click at [934, 209] on h6 "#ed-838069009" at bounding box center [927, 206] width 50 height 13
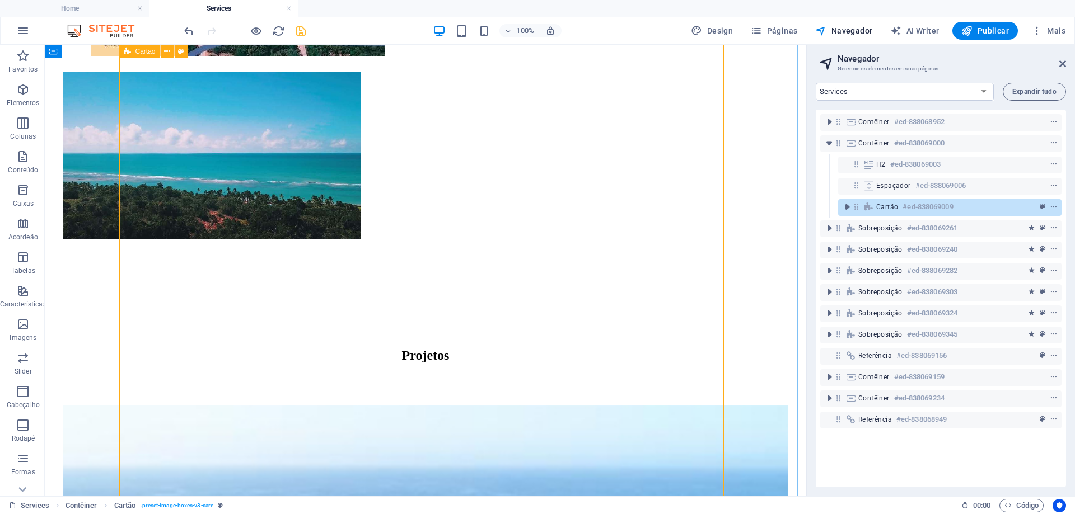
click at [867, 205] on icon at bounding box center [868, 207] width 12 height 9
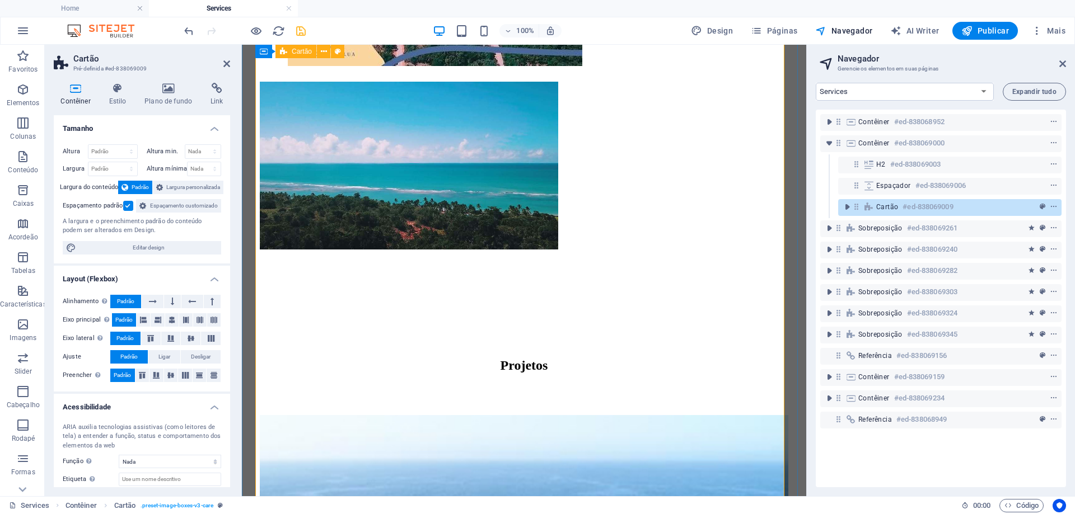
scroll to position [713, 0]
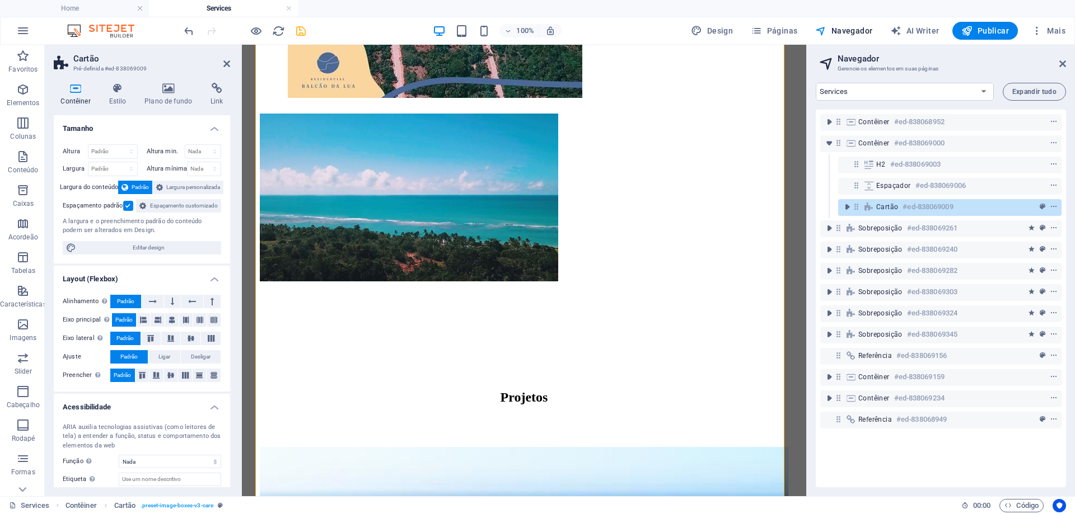
click at [100, 67] on h3 "Pré-definida #ed-838069009" at bounding box center [140, 69] width 134 height 10
click at [173, 505] on span ". preset-image-boxes-v3-care" at bounding box center [176, 505] width 73 height 13
click at [84, 503] on span "Contêiner" at bounding box center [80, 505] width 31 height 13
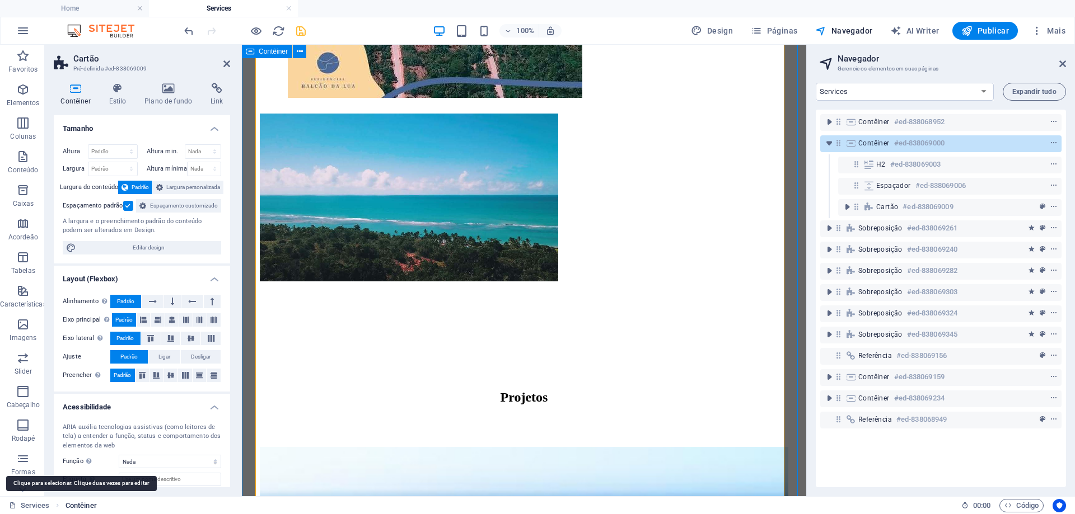
scroll to position [745, 0]
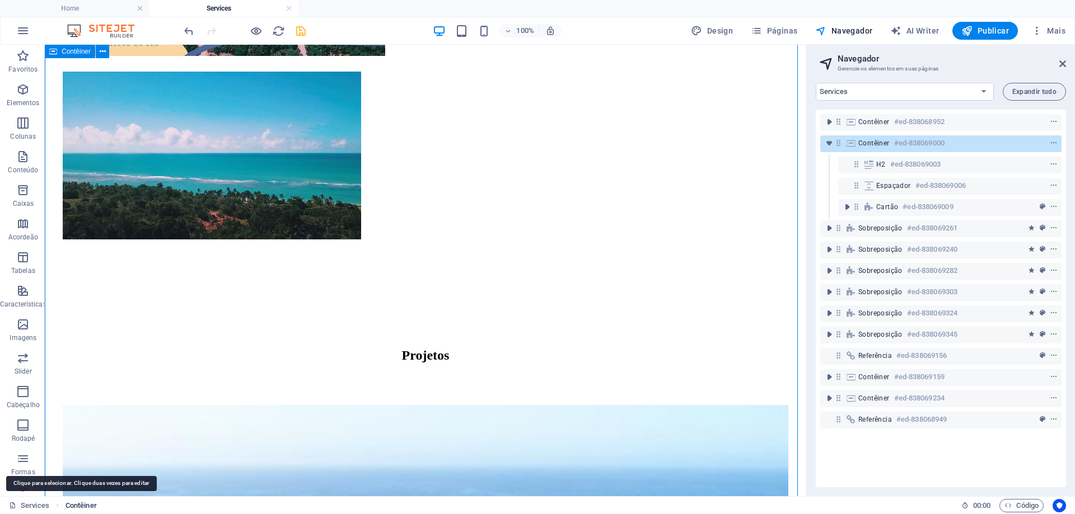
click at [84, 503] on span "Contêiner" at bounding box center [80, 505] width 31 height 13
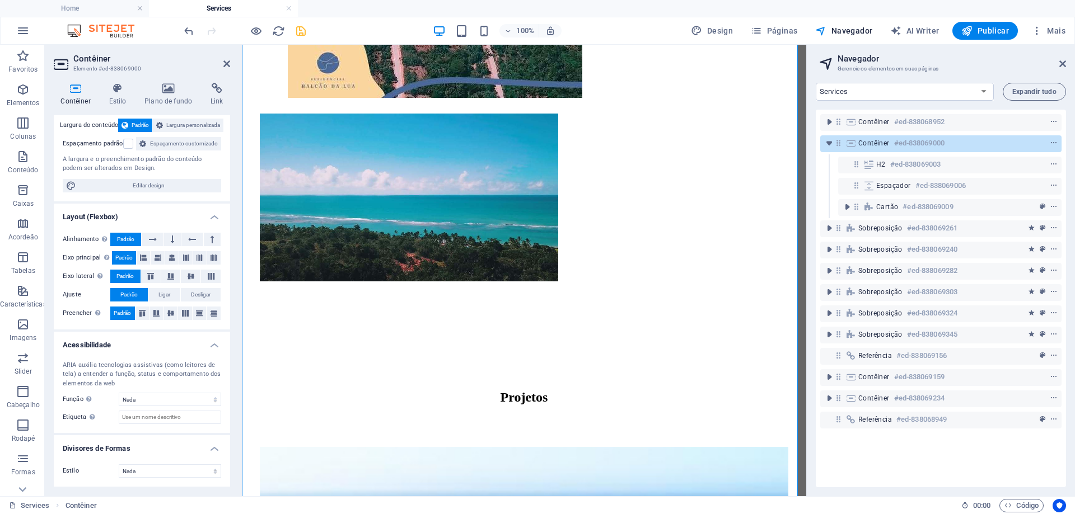
scroll to position [0, 0]
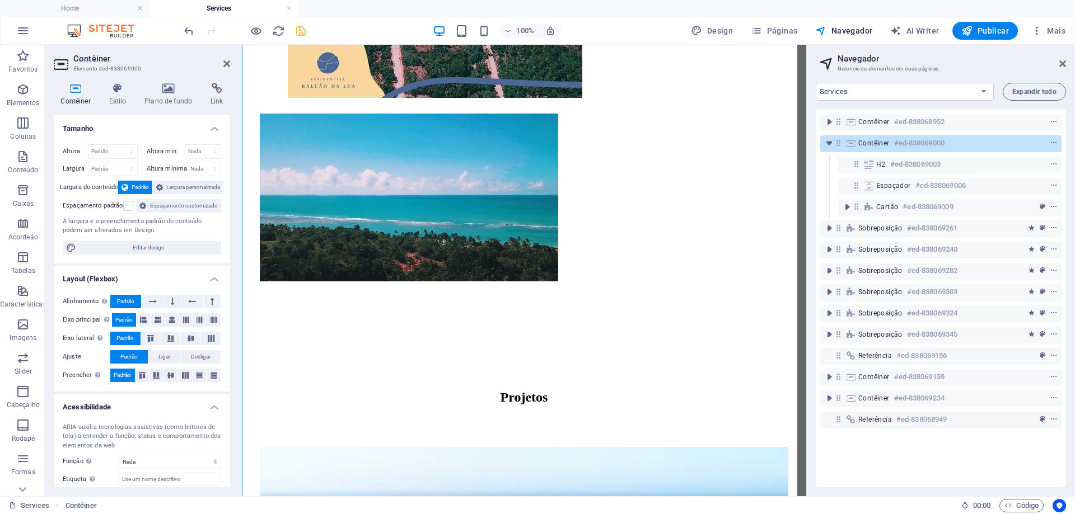
click at [68, 97] on h4 "Contêiner" at bounding box center [78, 95] width 48 height 24
click at [120, 97] on h4 "Estilo" at bounding box center [120, 95] width 36 height 24
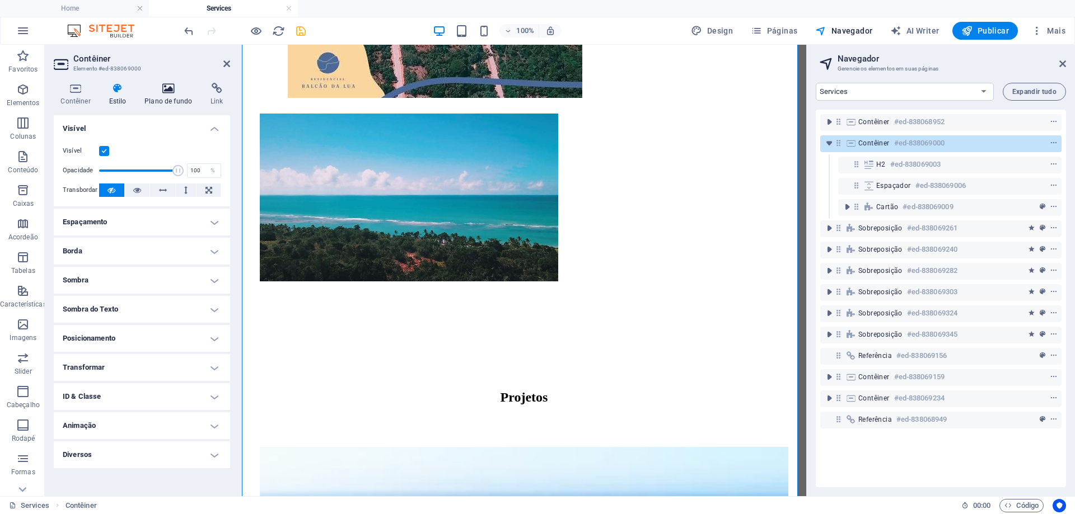
click at [176, 96] on h4 "Plano de fundo" at bounding box center [171, 95] width 66 height 24
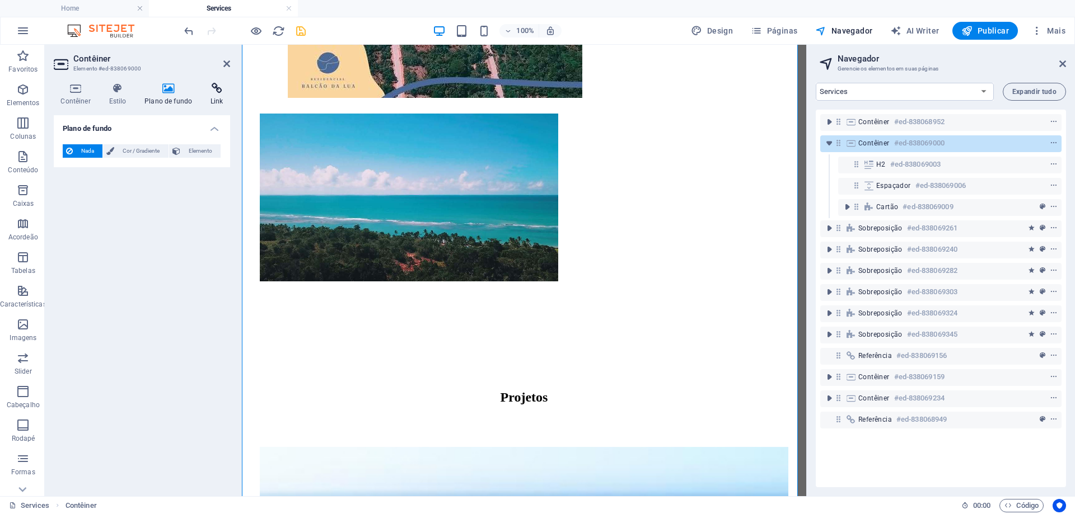
click at [216, 96] on h4 "Link" at bounding box center [217, 95] width 26 height 24
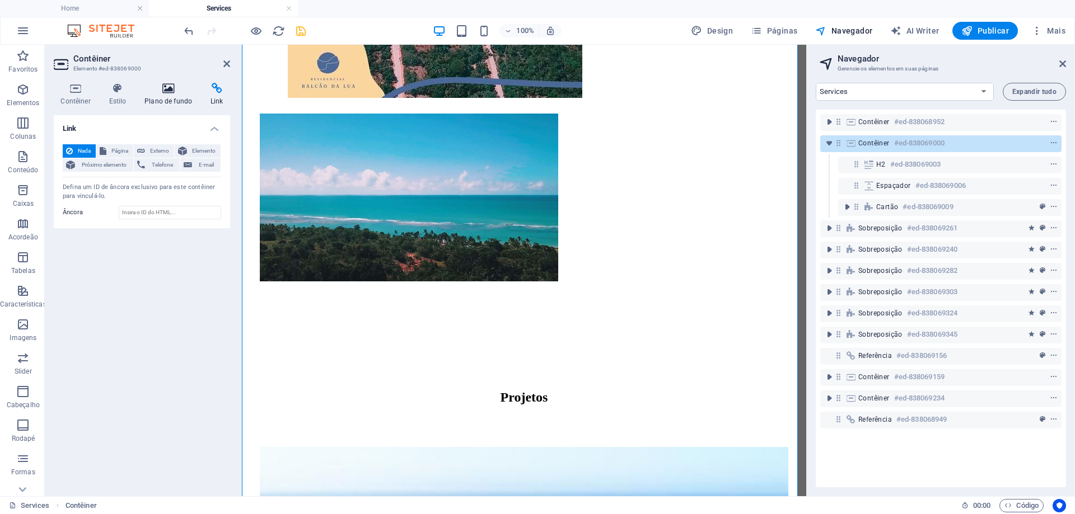
click at [162, 96] on h4 "Plano de fundo" at bounding box center [171, 95] width 66 height 24
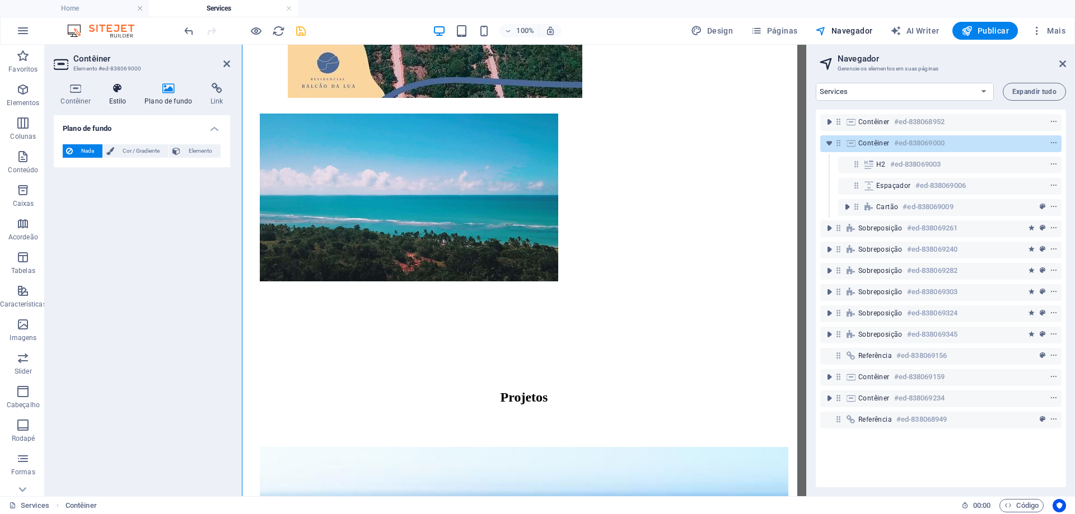
click at [116, 94] on h4 "Estilo" at bounding box center [120, 95] width 36 height 24
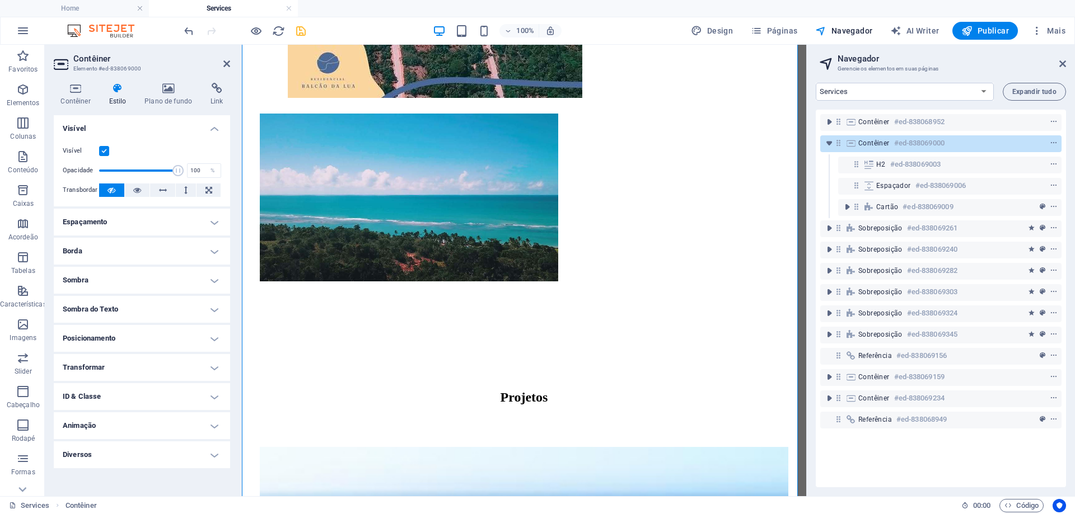
click at [212, 227] on h4 "Espaçamento" at bounding box center [142, 222] width 176 height 27
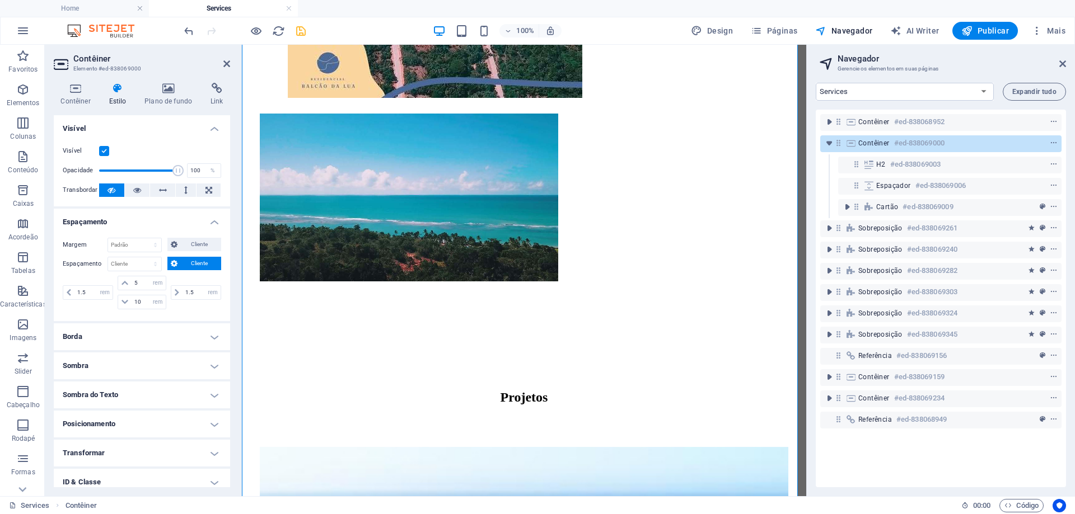
scroll to position [67, 0]
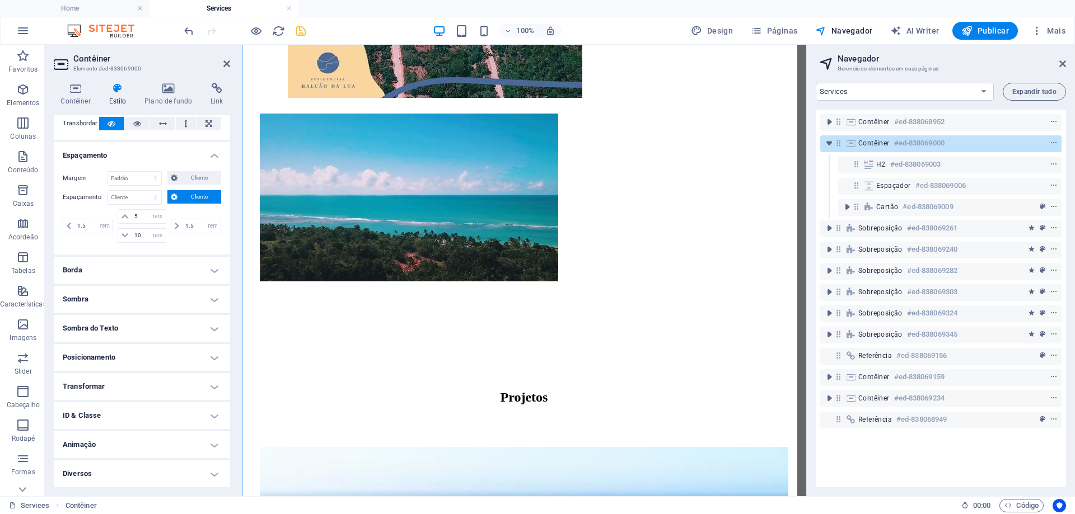
click at [213, 416] on h4 "ID & Classe" at bounding box center [142, 415] width 176 height 27
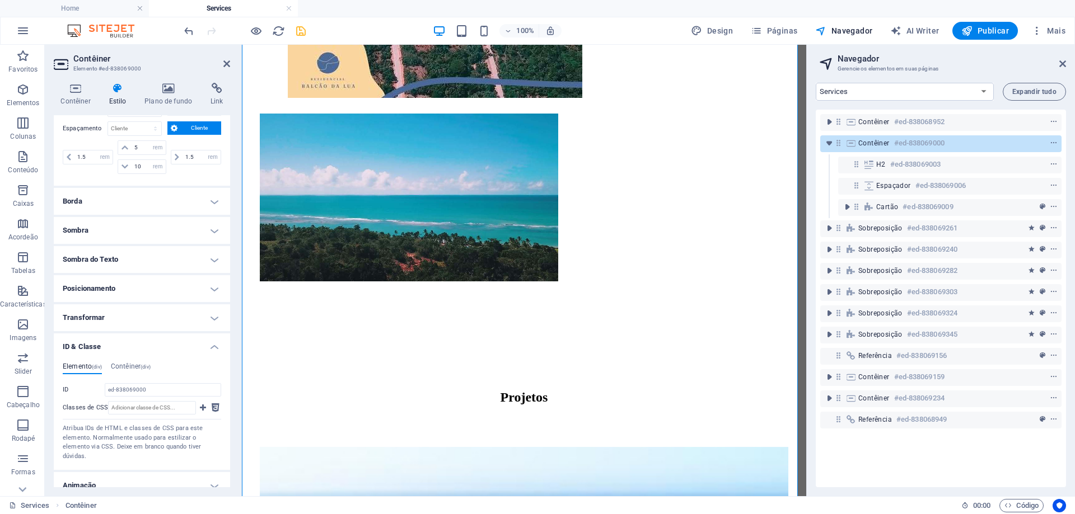
scroll to position [176, 0]
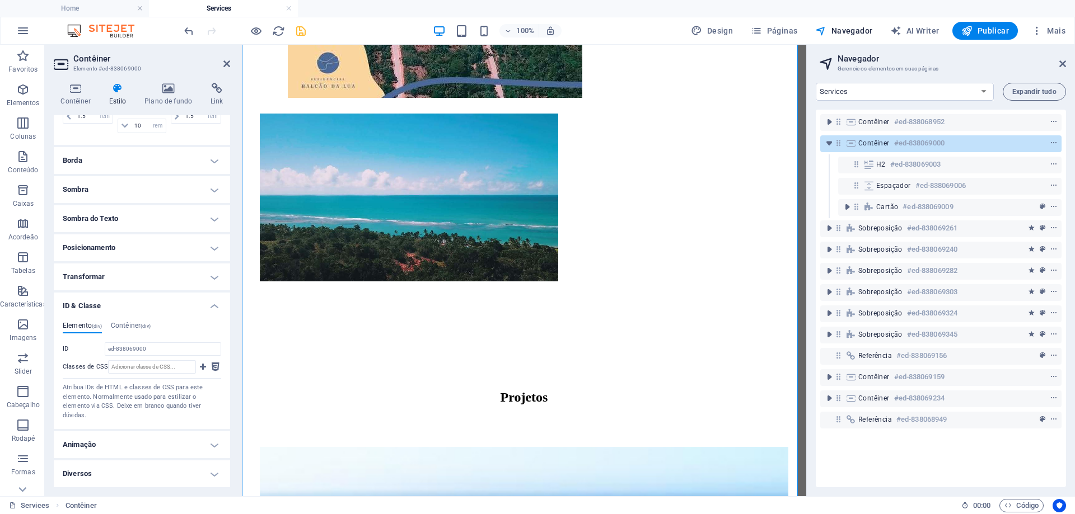
click at [209, 444] on h4 "Animação" at bounding box center [142, 445] width 176 height 27
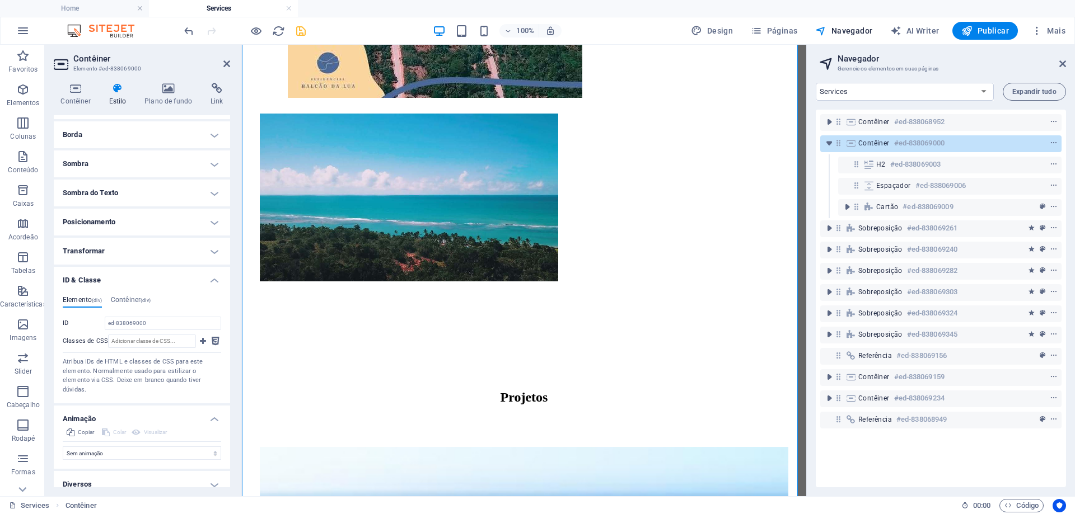
scroll to position [213, 0]
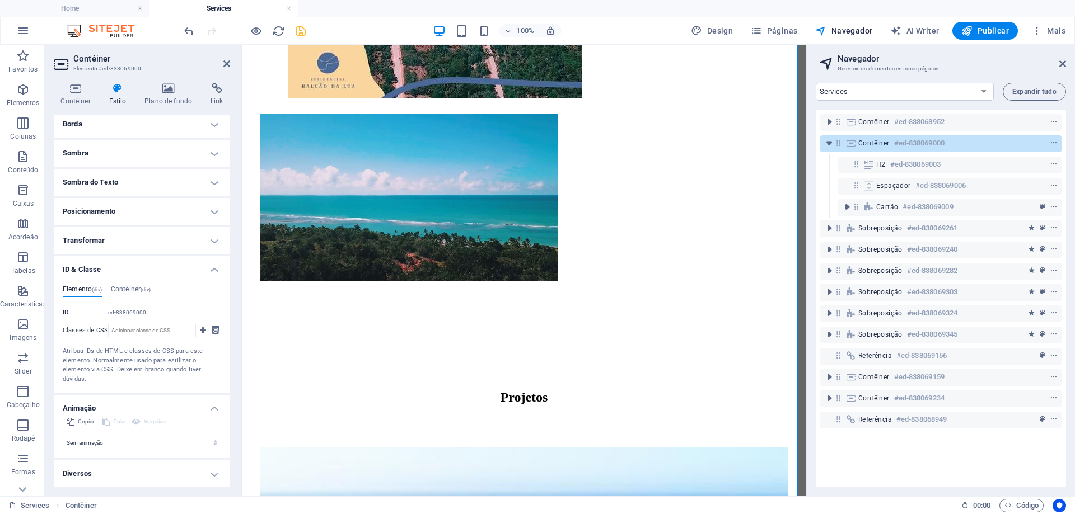
click at [213, 472] on h4 "Diversos" at bounding box center [142, 474] width 176 height 27
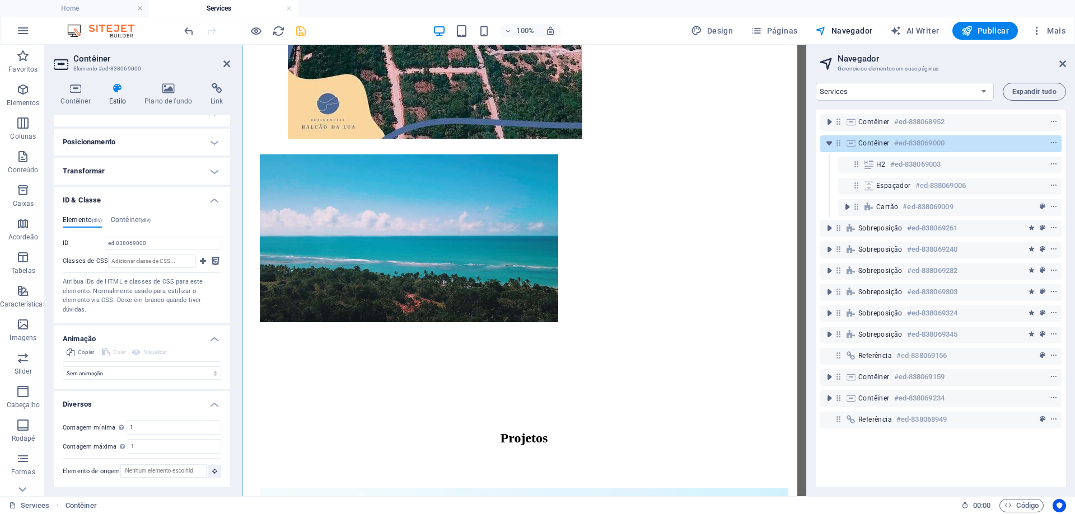
scroll to position [660, 0]
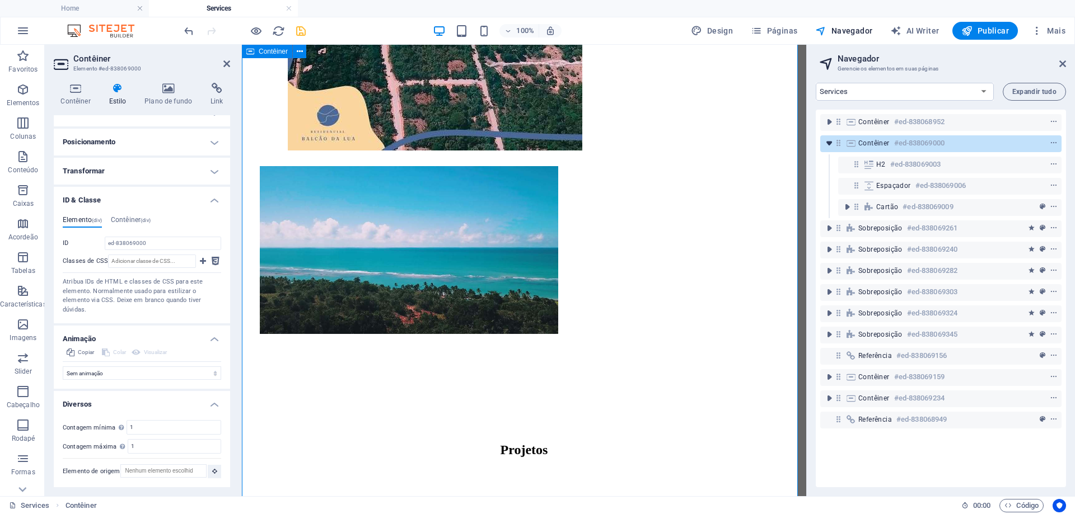
click at [830, 143] on icon "toggle-expand" at bounding box center [828, 143] width 11 height 11
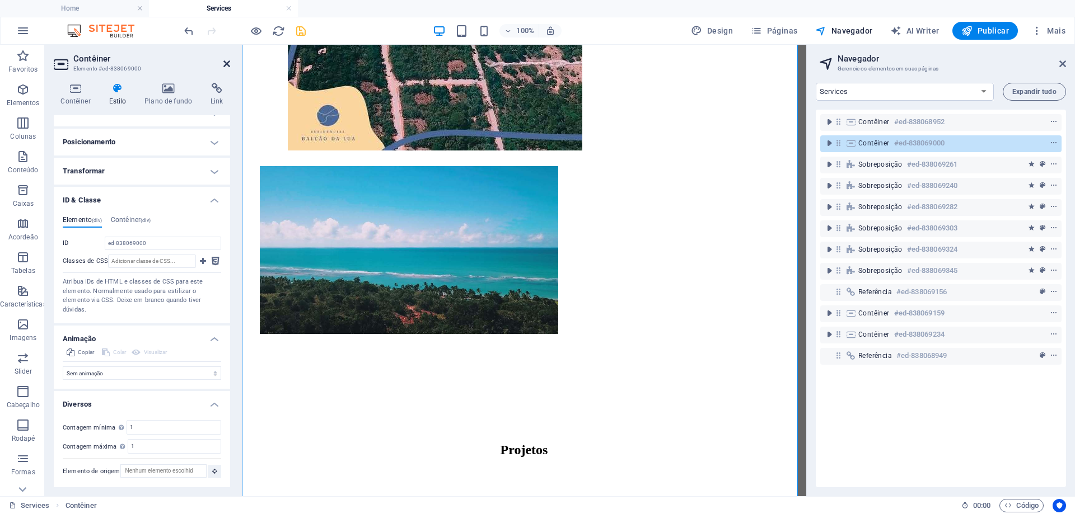
click at [229, 61] on icon at bounding box center [226, 63] width 7 height 9
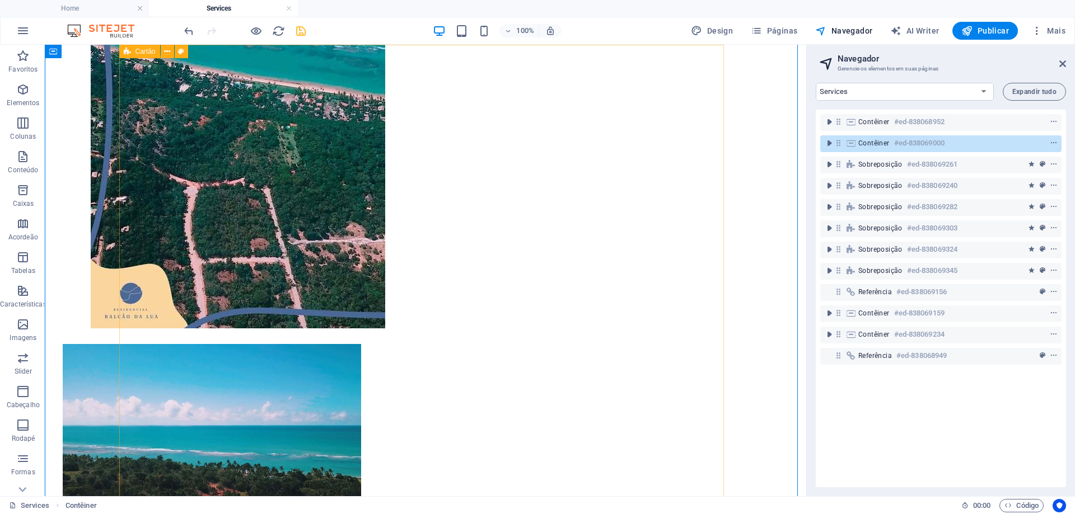
scroll to position [412, 0]
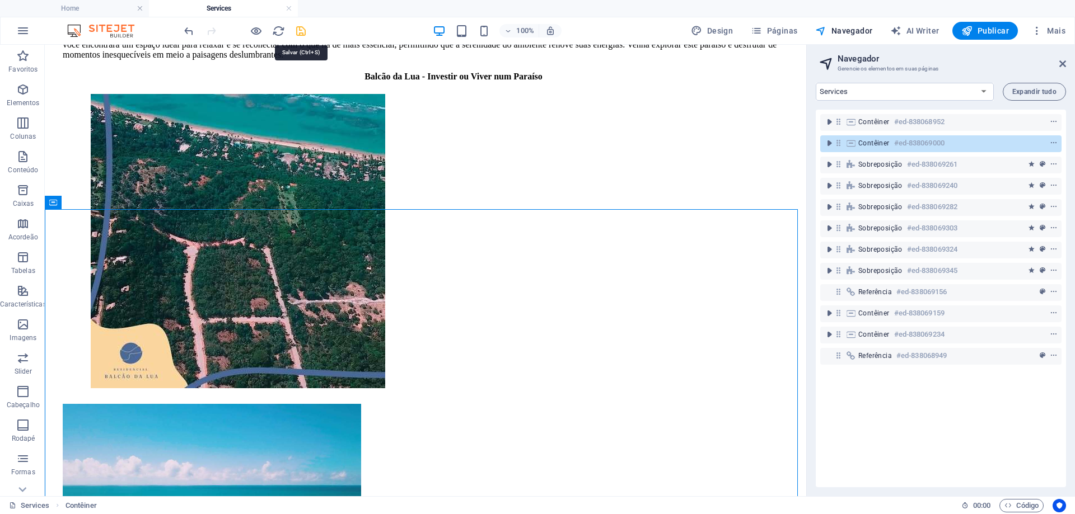
click at [300, 29] on icon "save" at bounding box center [300, 31] width 13 height 13
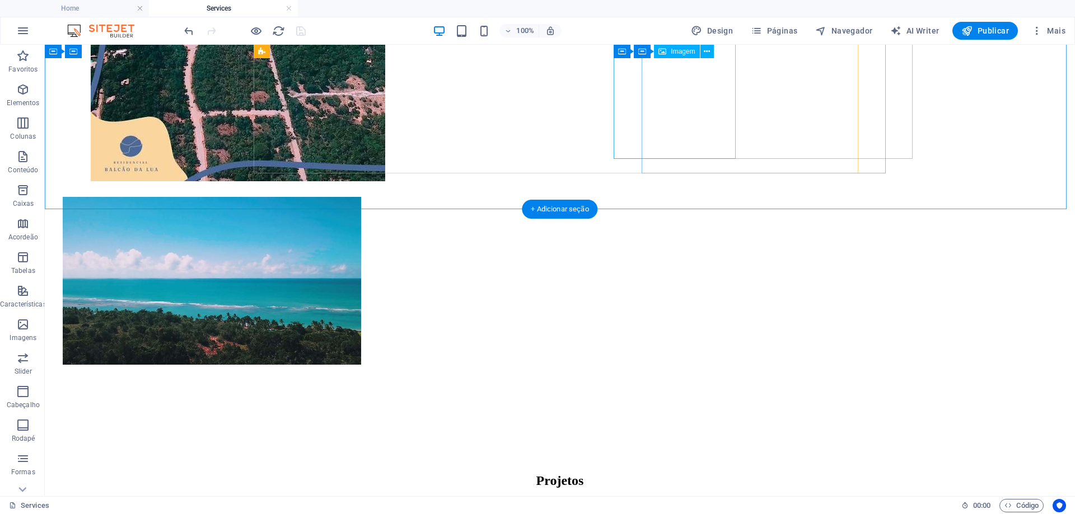
scroll to position [636, 0]
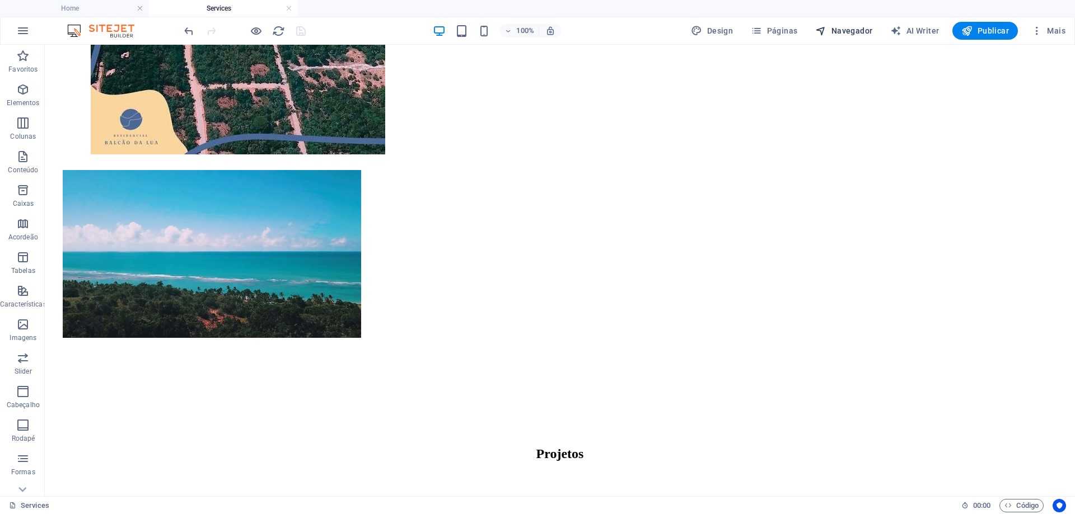
click at [851, 34] on span "Navegador" at bounding box center [843, 30] width 57 height 11
select select "16101856-en"
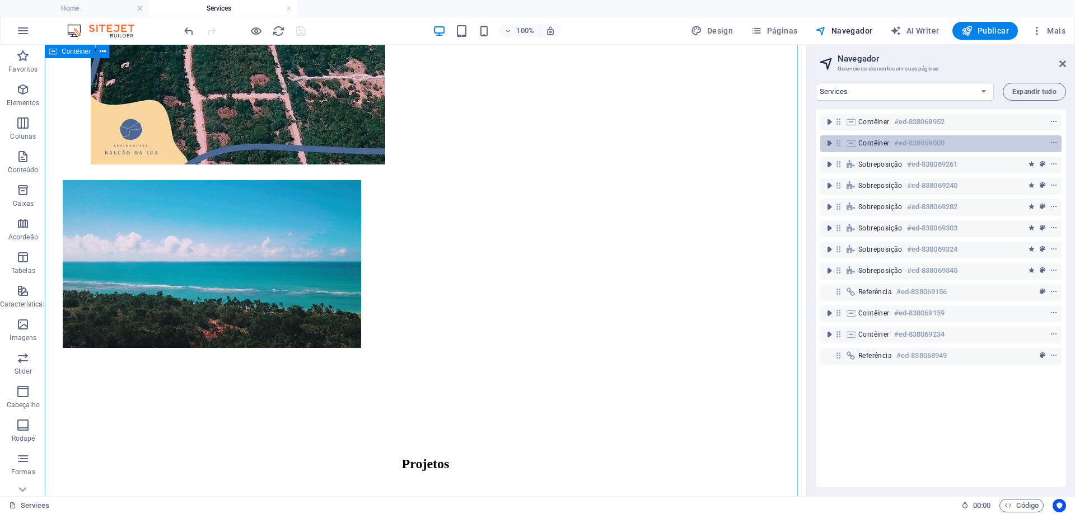
click at [880, 146] on span "Contêiner" at bounding box center [873, 143] width 31 height 9
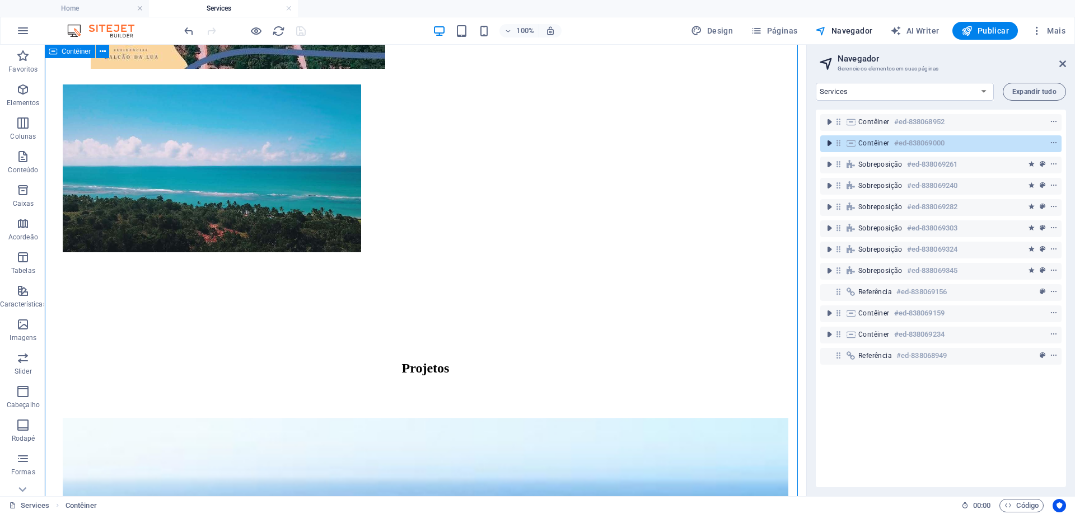
click at [826, 142] on icon "toggle-expand" at bounding box center [828, 143] width 11 height 11
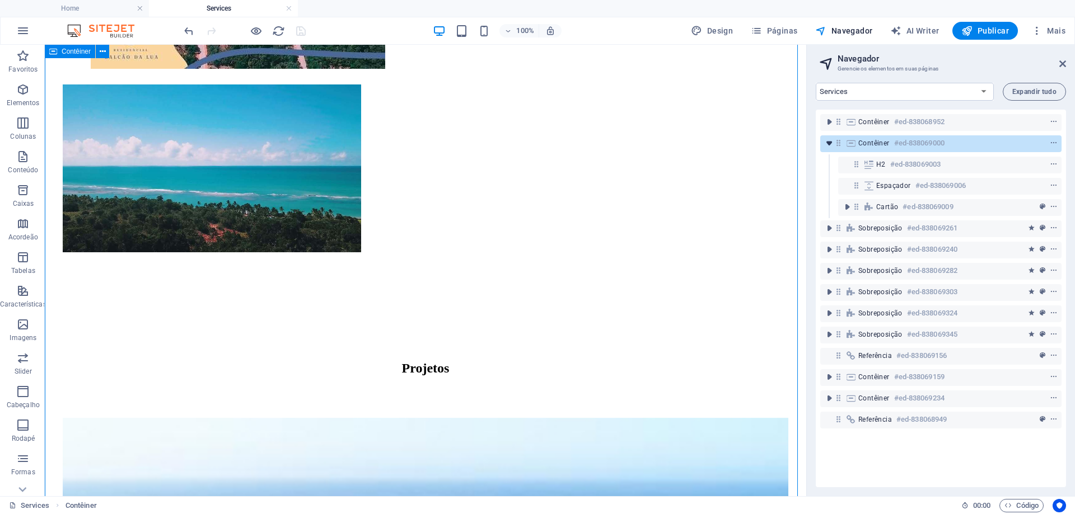
click at [826, 142] on icon "toggle-expand" at bounding box center [828, 143] width 11 height 11
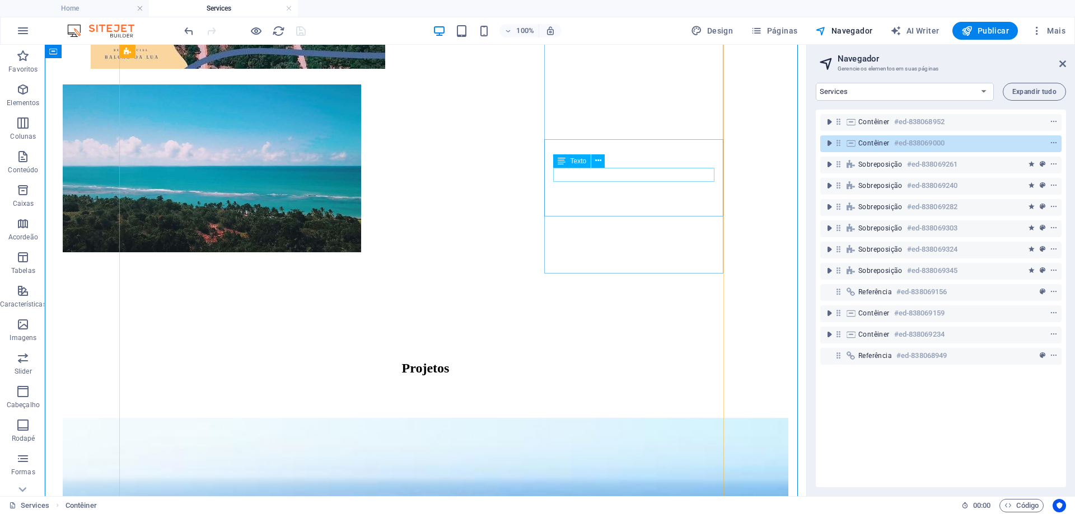
scroll to position [452, 0]
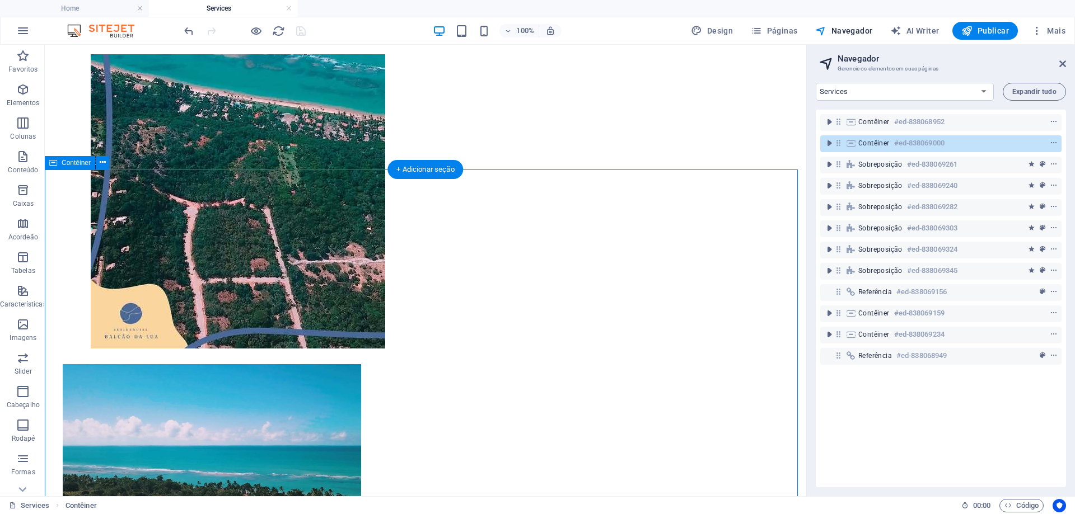
click at [925, 148] on h6 "#ed-838069000" at bounding box center [919, 143] width 50 height 13
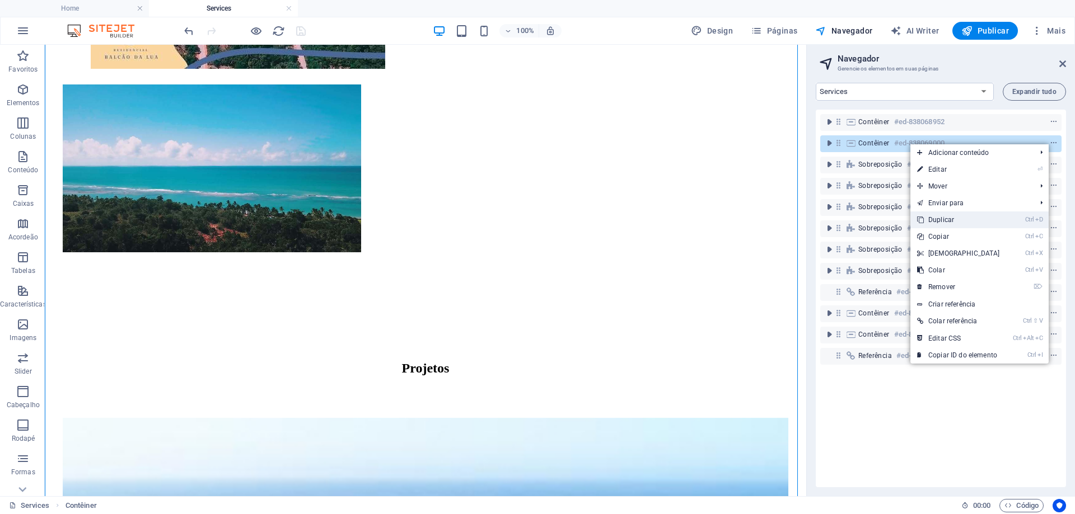
click at [937, 222] on link "Ctrl D Duplicar" at bounding box center [958, 220] width 96 height 17
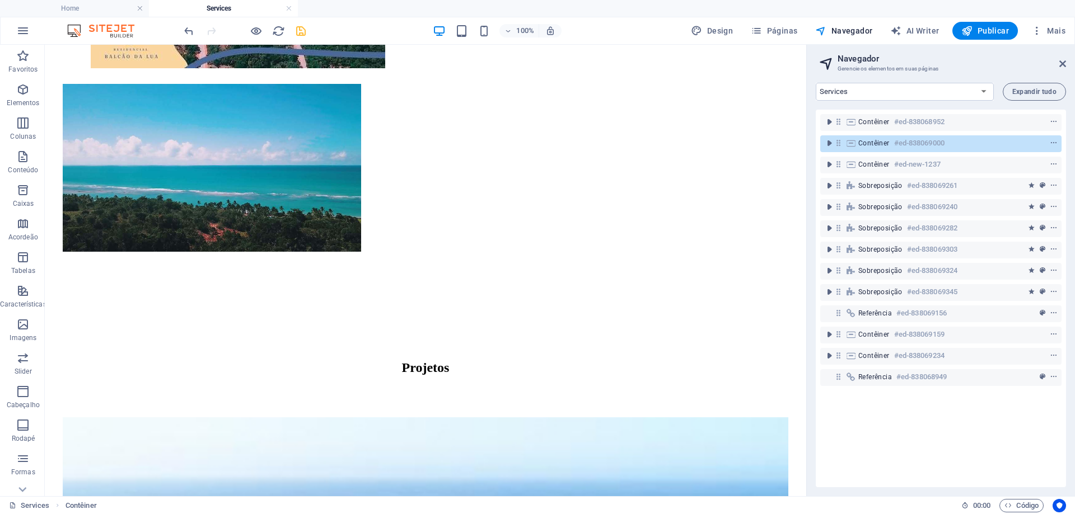
scroll to position [1494, 0]
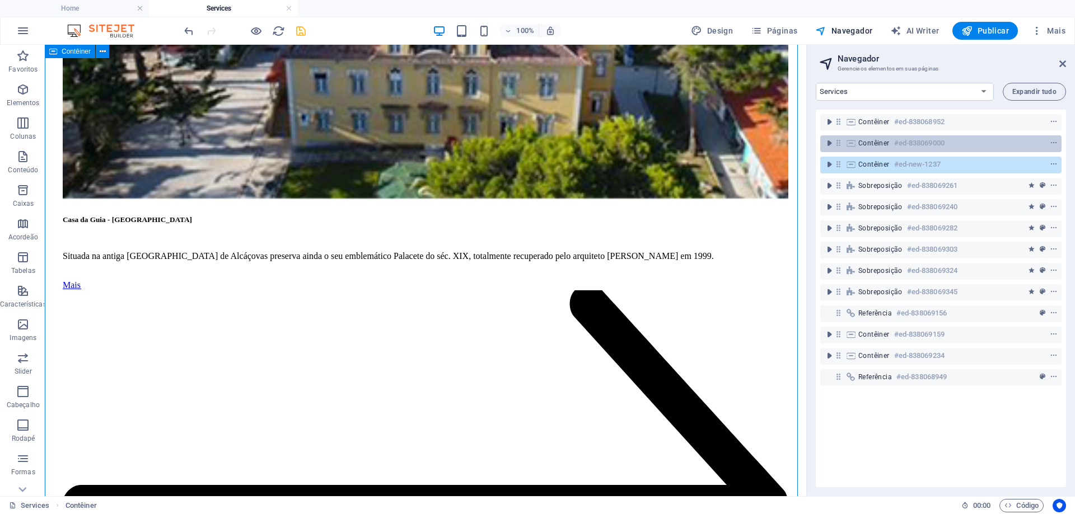
click at [876, 147] on span "Contêiner" at bounding box center [873, 143] width 31 height 9
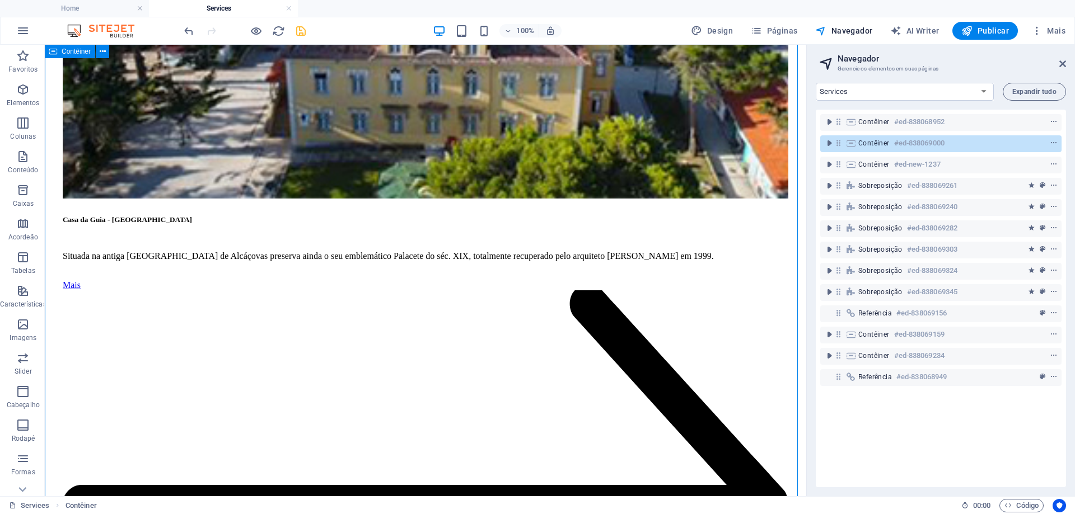
scroll to position [732, 0]
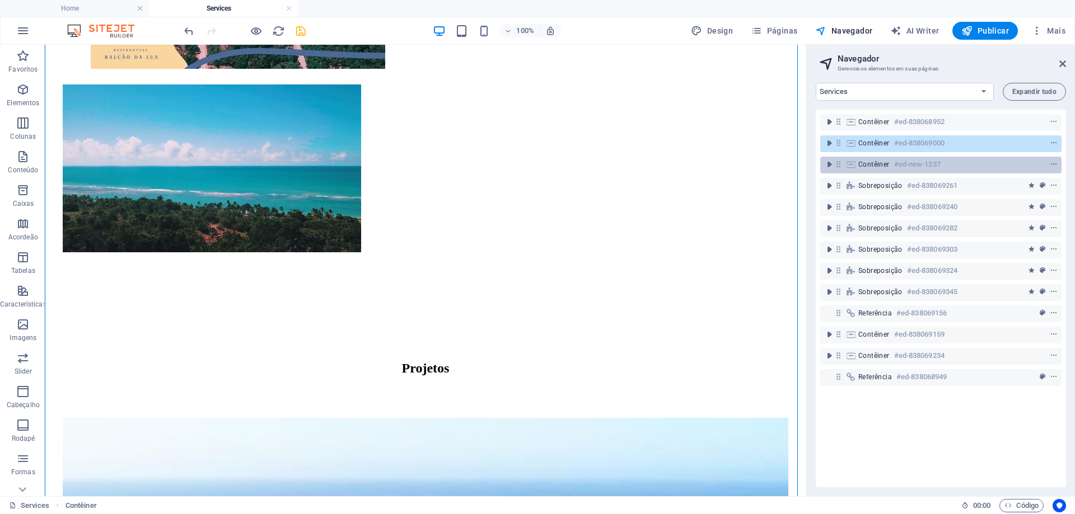
click at [870, 168] on span "Contêiner" at bounding box center [873, 164] width 31 height 9
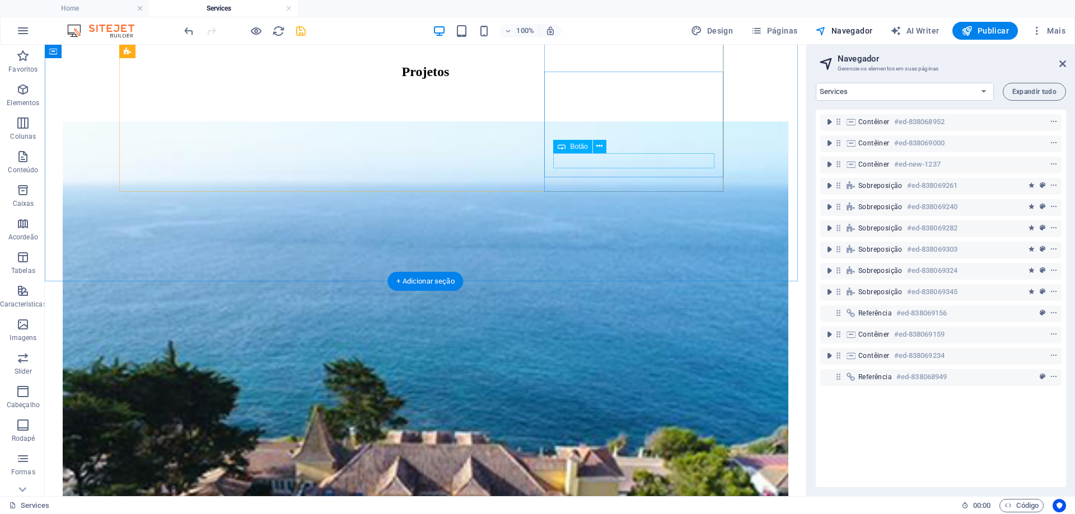
scroll to position [1102, 0]
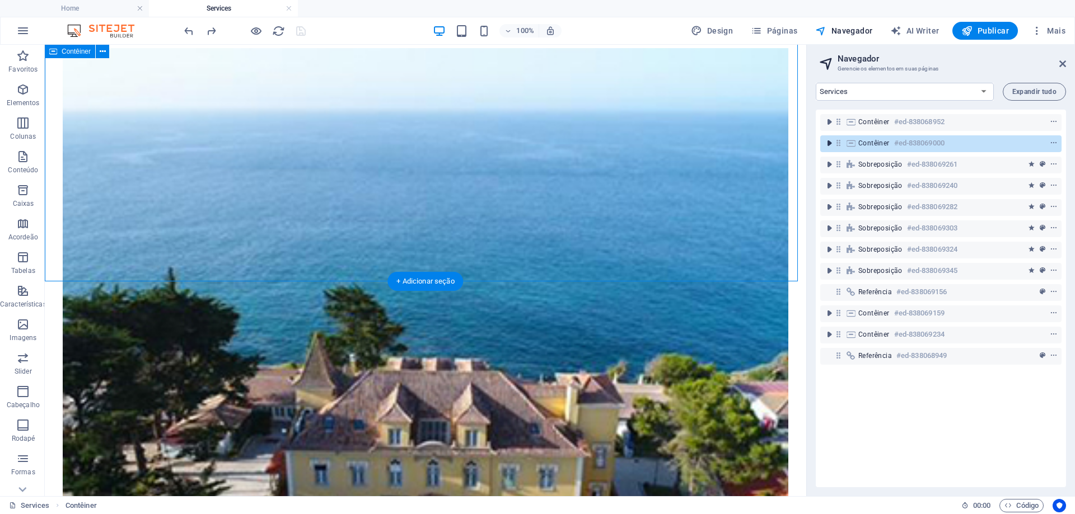
click at [828, 142] on icon "toggle-expand" at bounding box center [828, 143] width 11 height 11
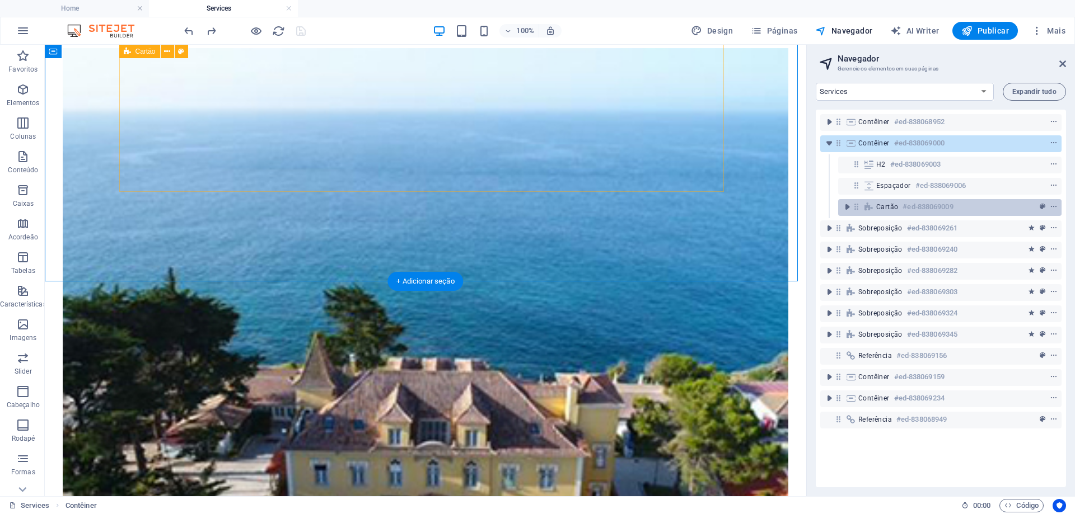
click at [898, 207] on div "Cartão #ed-838069009" at bounding box center [940, 206] width 129 height 13
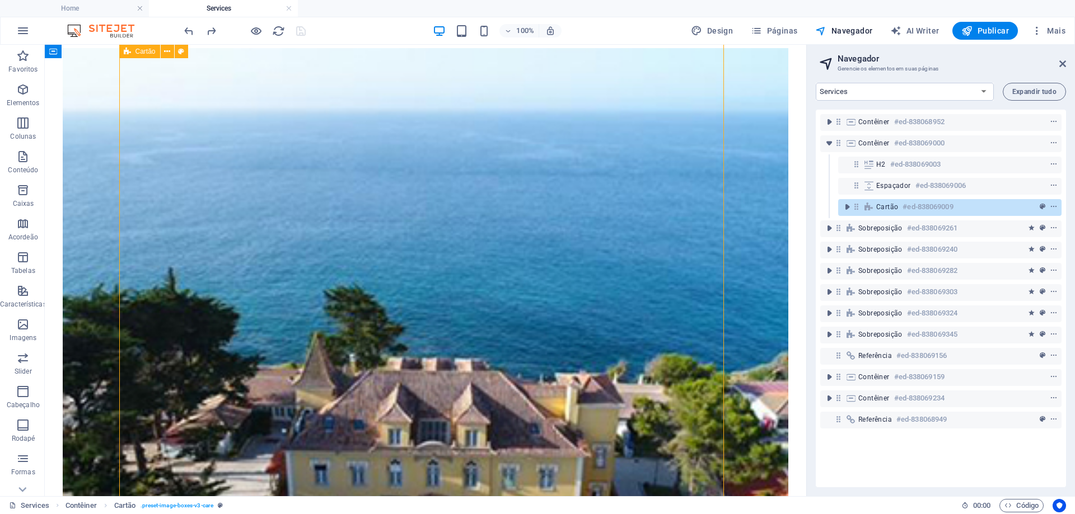
scroll to position [745, 0]
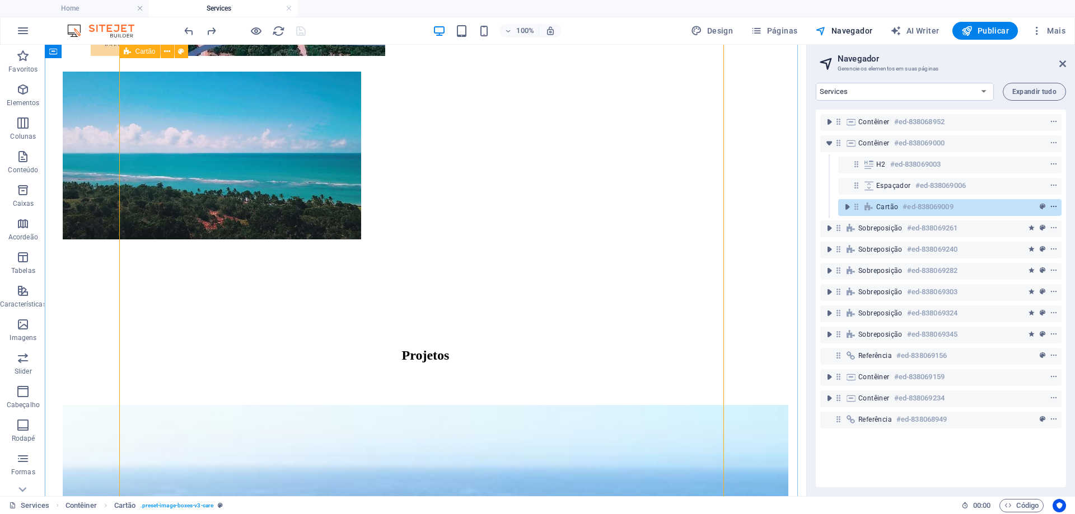
click at [1052, 207] on icon "context-menu" at bounding box center [1053, 207] width 8 height 8
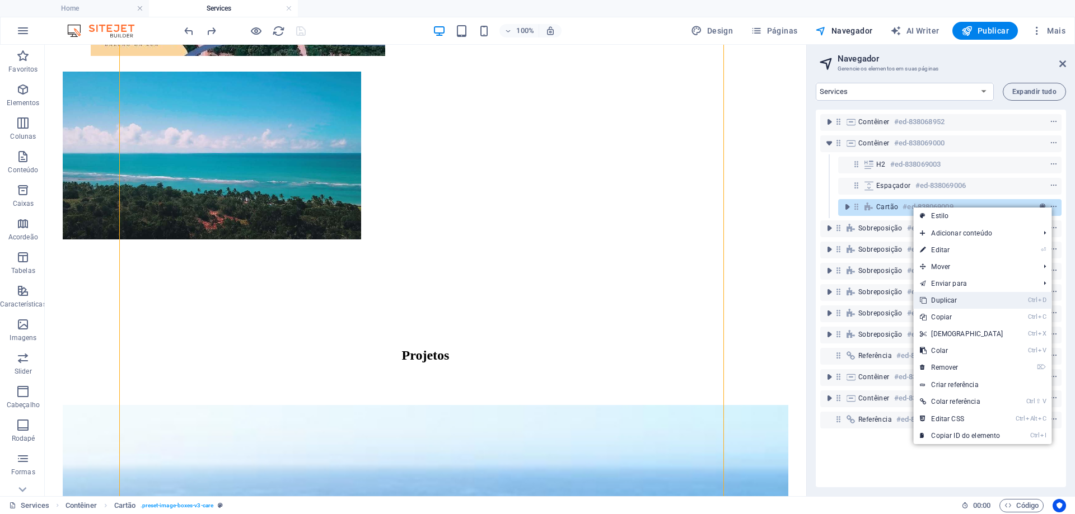
click at [939, 299] on link "Ctrl D Duplicar" at bounding box center [961, 300] width 96 height 17
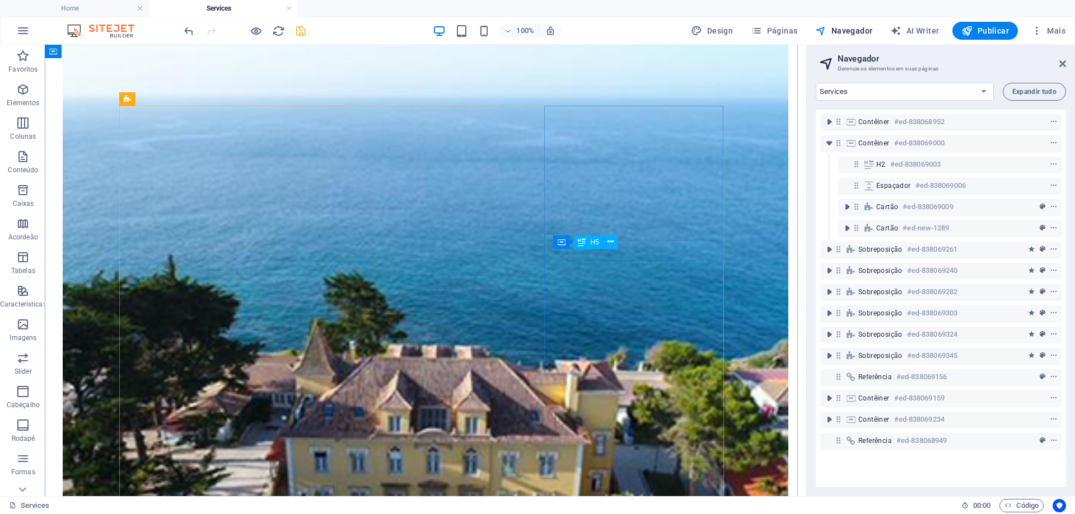
scroll to position [1190, 0]
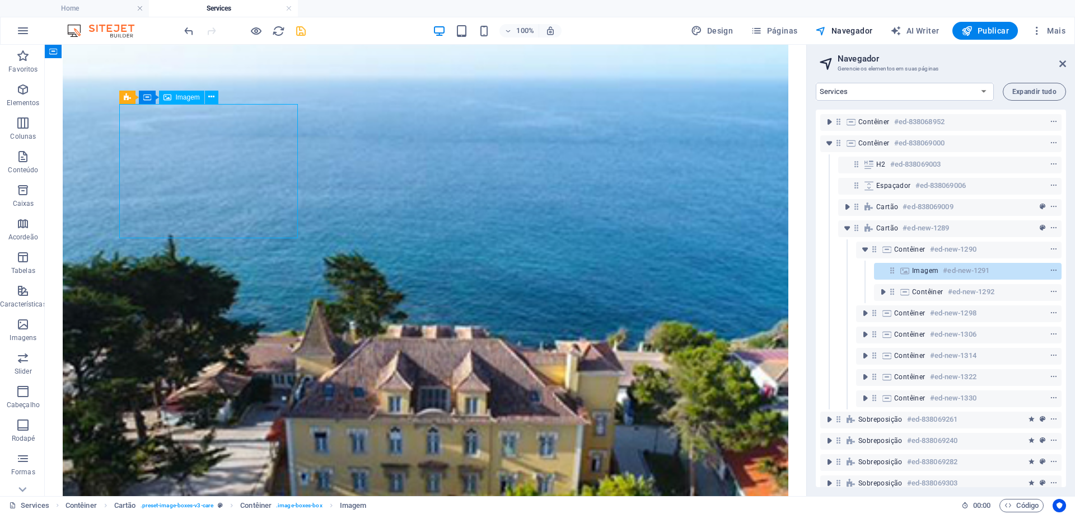
select select "%"
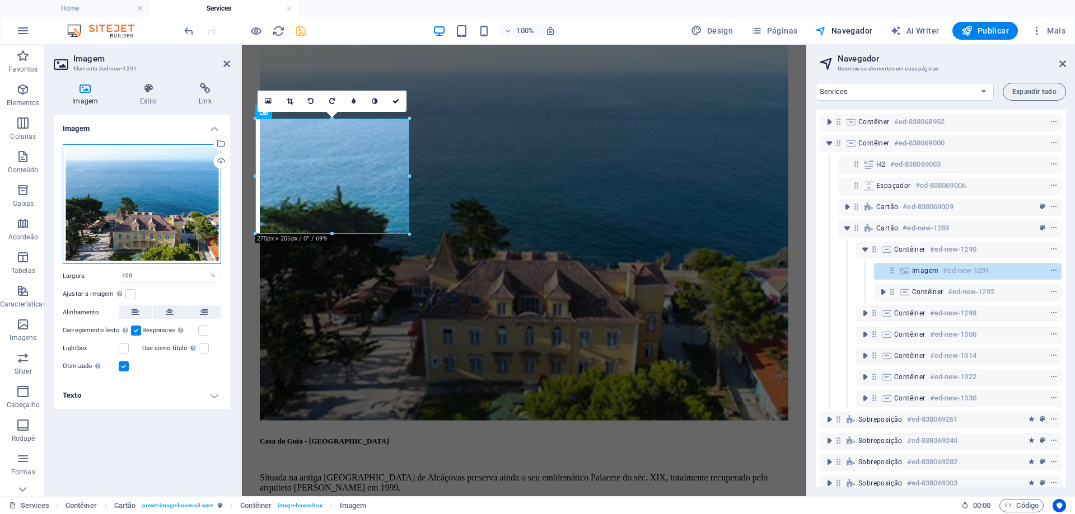
click at [169, 207] on div "Arraste os arquivos aqui, clique para escolher os arquivos ou selecione os arqu…" at bounding box center [142, 204] width 158 height 120
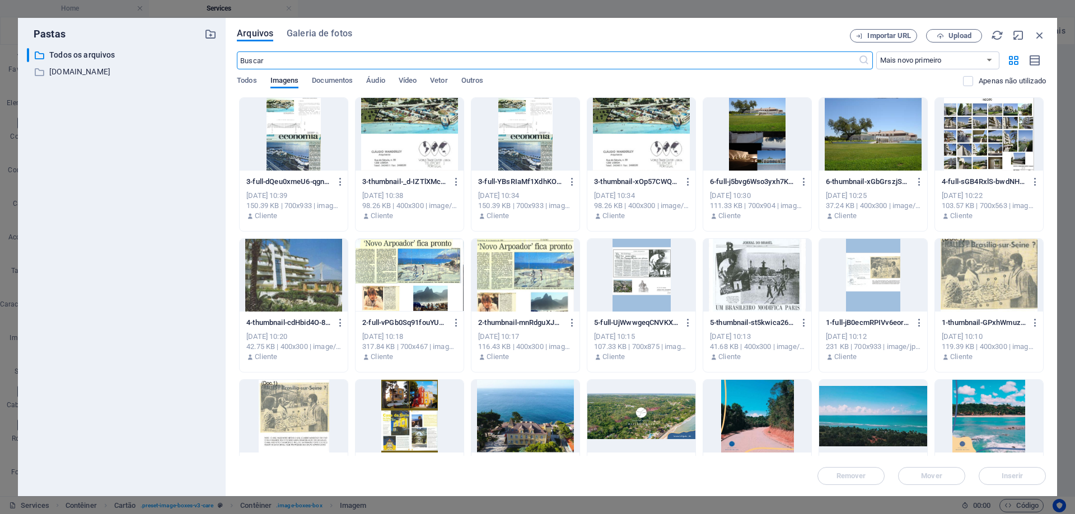
scroll to position [1149, 0]
click at [433, 169] on div at bounding box center [409, 134] width 108 height 73
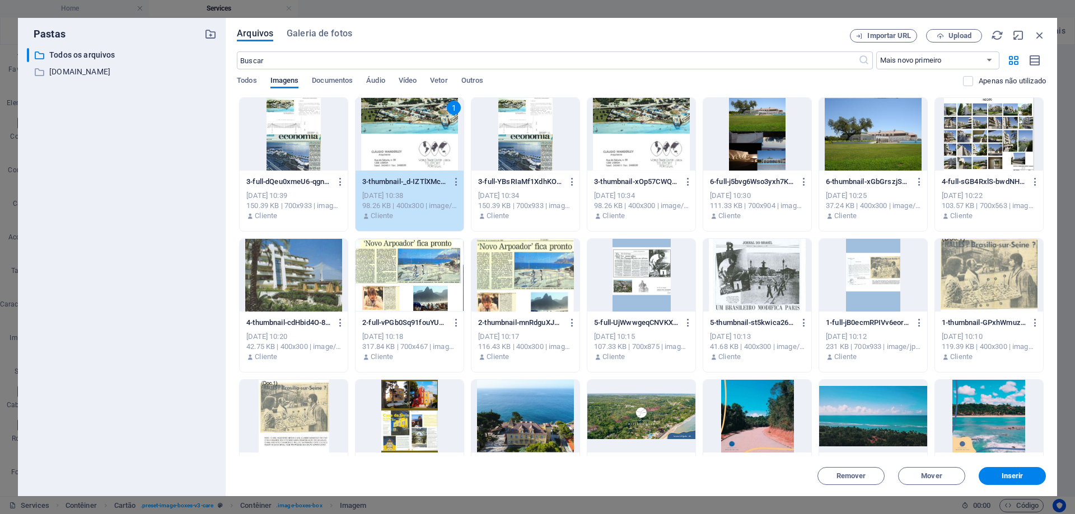
click at [433, 169] on div "1" at bounding box center [409, 134] width 108 height 73
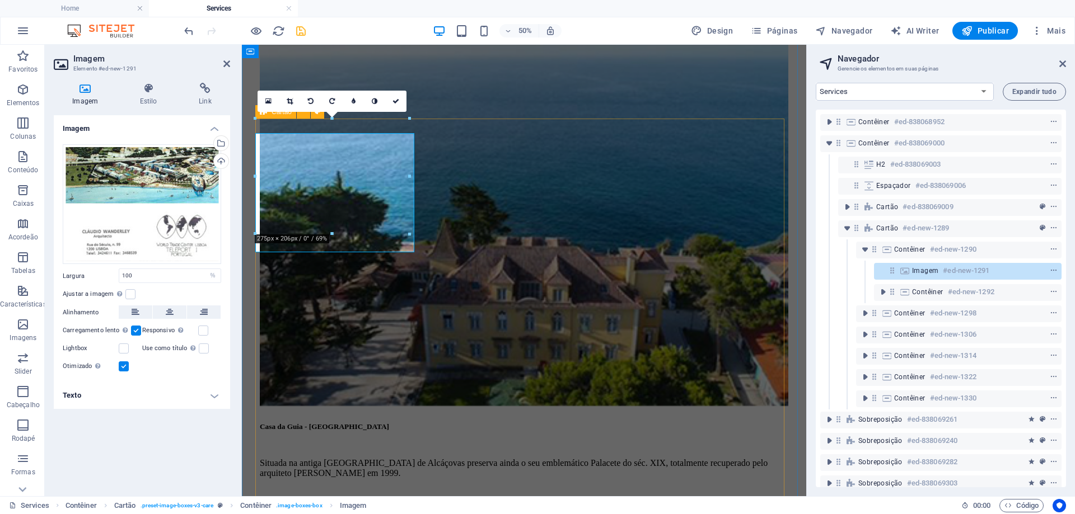
scroll to position [1134, 0]
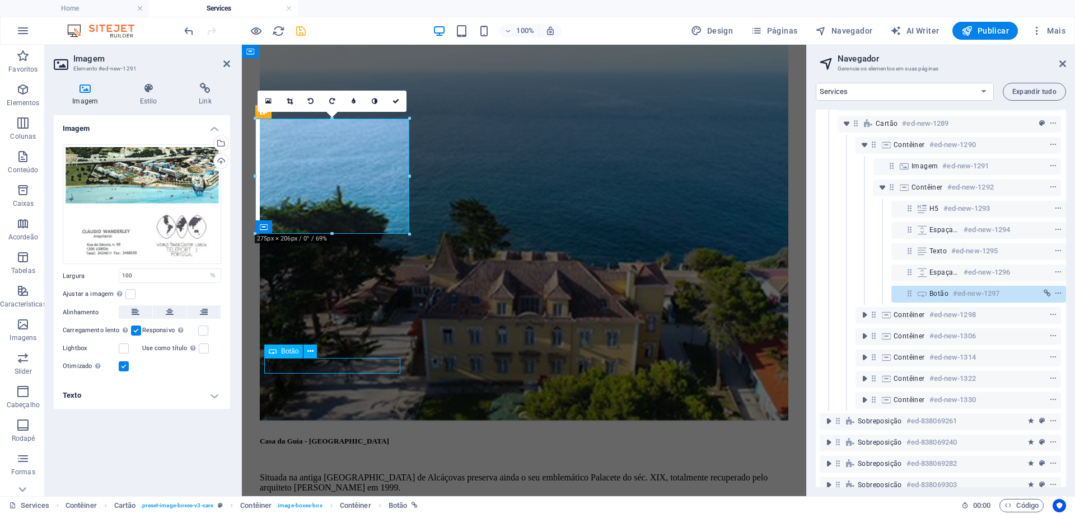
scroll to position [1190, 0]
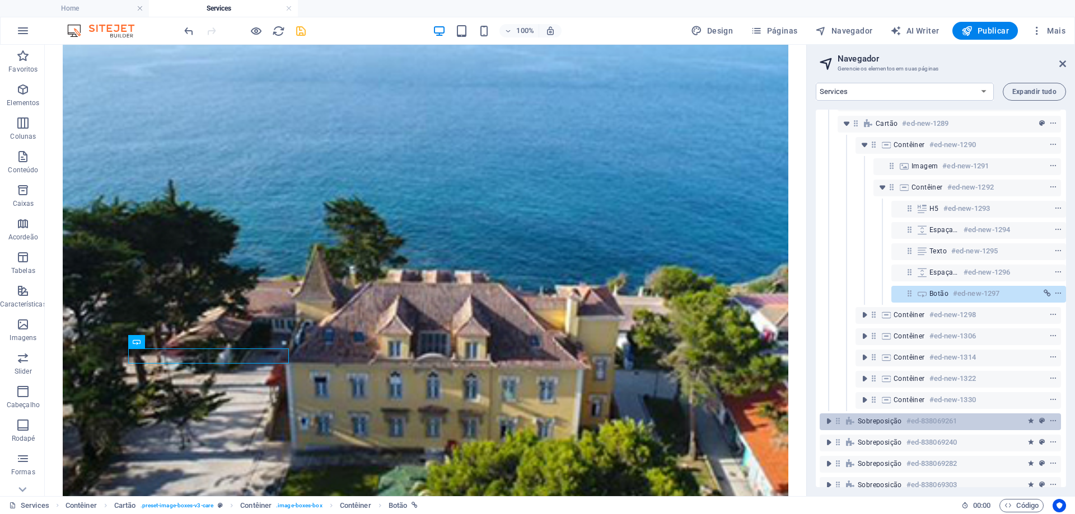
click at [920, 425] on h6 "#ed-838069261" at bounding box center [931, 421] width 50 height 13
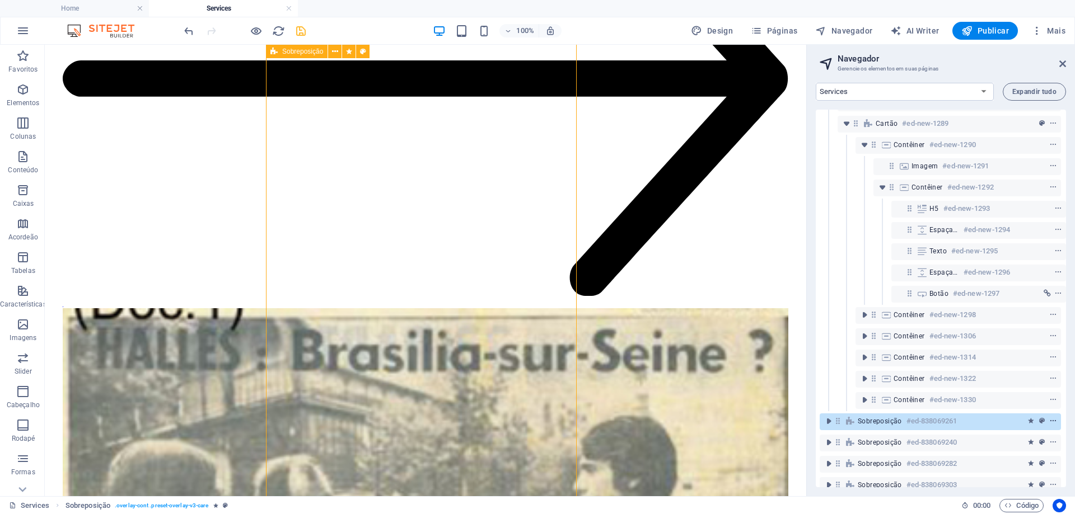
click at [1051, 421] on icon "context-menu" at bounding box center [1053, 422] width 8 height 8
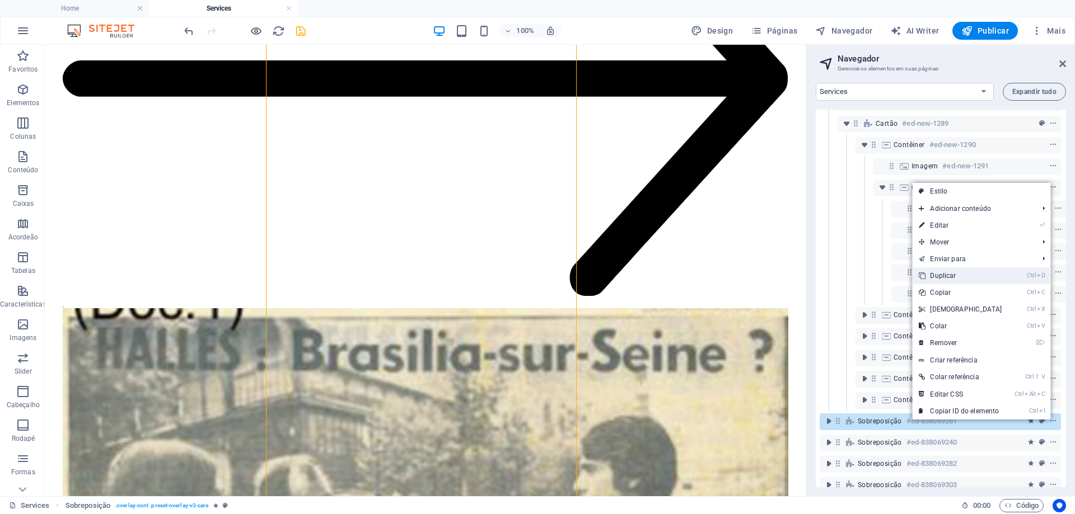
click at [955, 273] on link "Ctrl D Duplicar" at bounding box center [960, 276] width 96 height 17
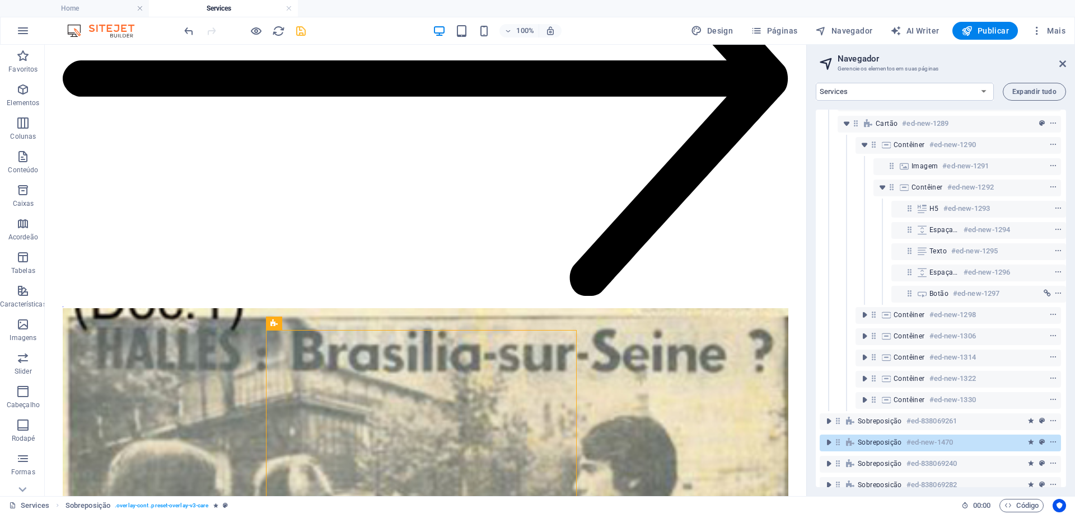
scroll to position [2416, 0]
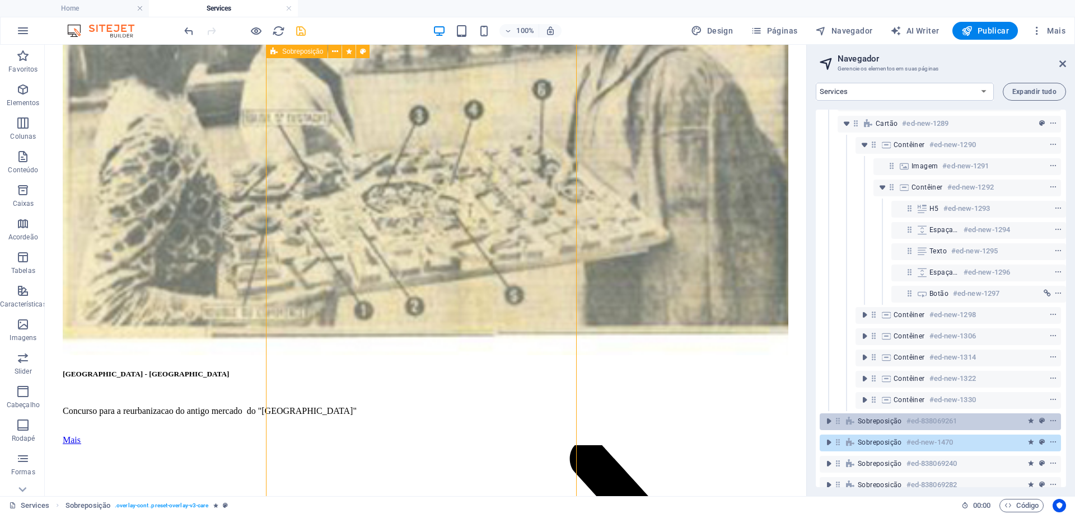
click at [895, 420] on span "Sobreposição" at bounding box center [879, 421] width 44 height 9
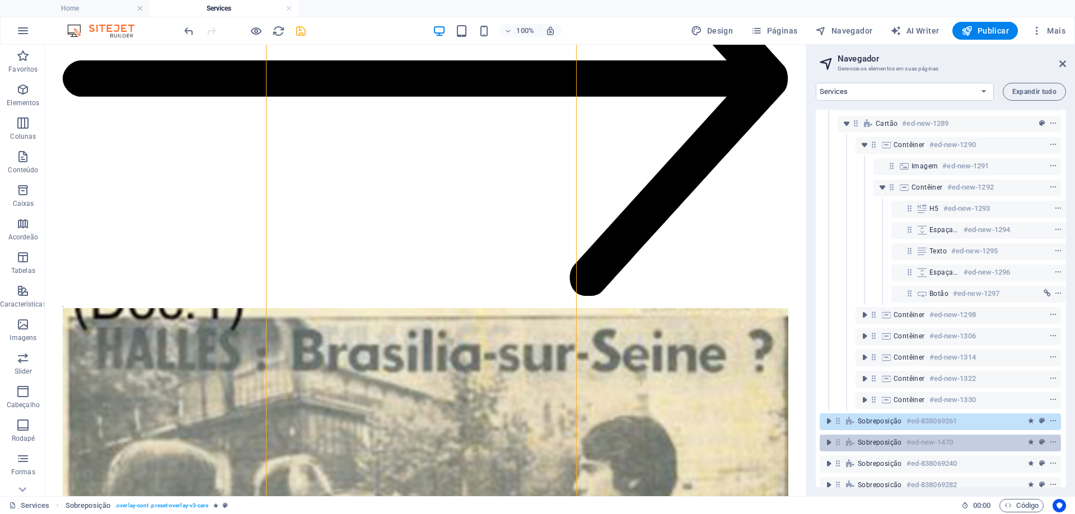
click at [895, 443] on span "Sobreposição" at bounding box center [879, 442] width 44 height 9
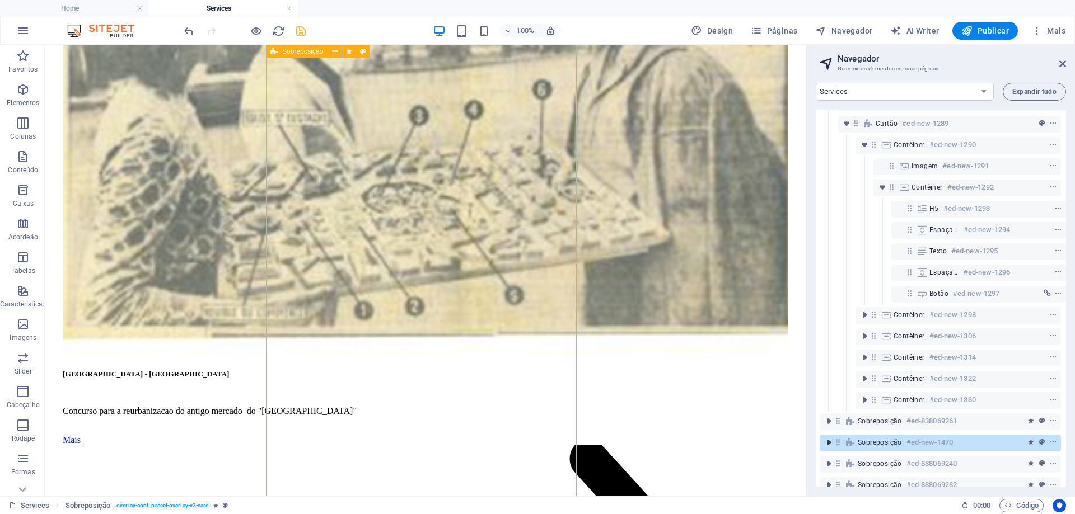
click at [832, 443] on icon "toggle-expand" at bounding box center [828, 442] width 11 height 11
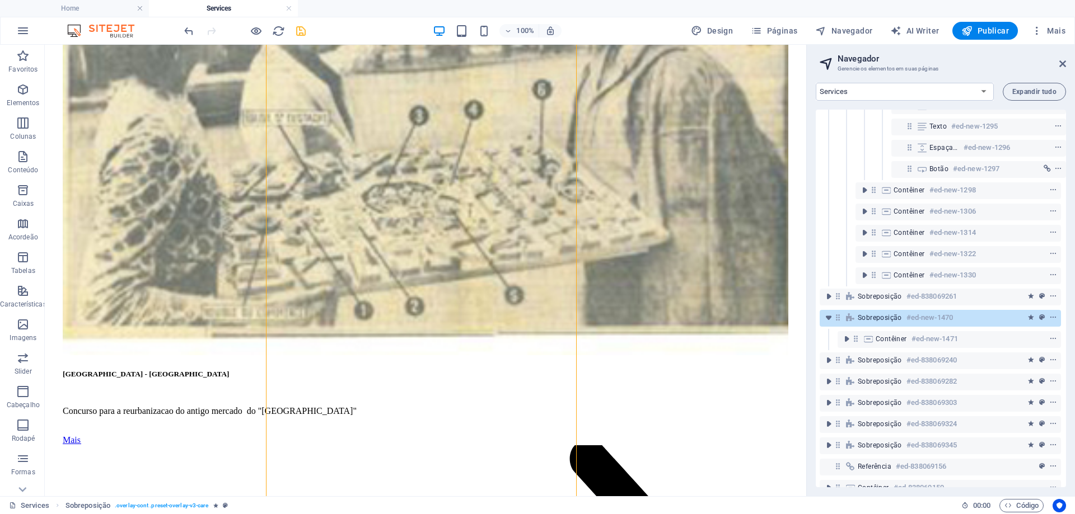
scroll to position [273, 3]
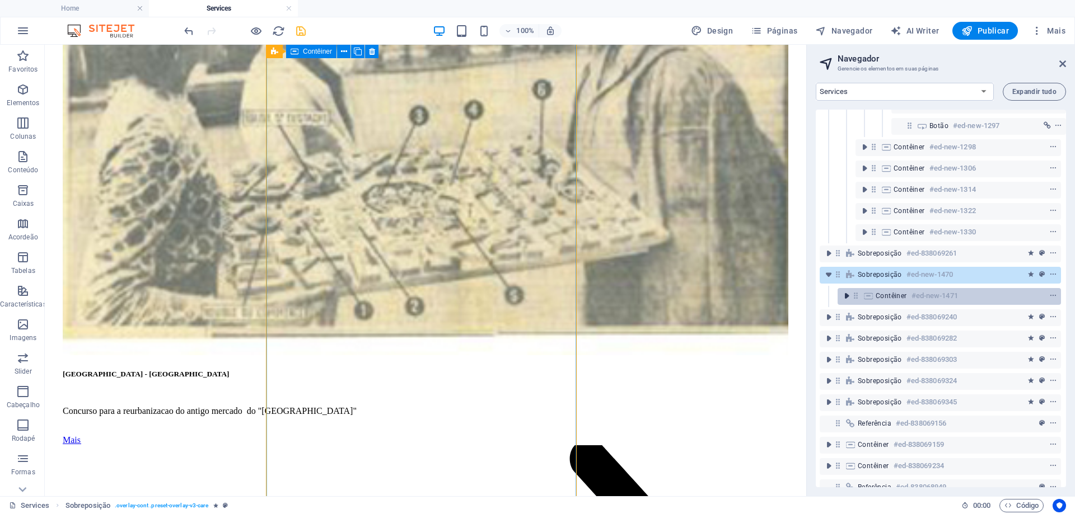
click at [843, 296] on icon "toggle-expand" at bounding box center [846, 295] width 11 height 11
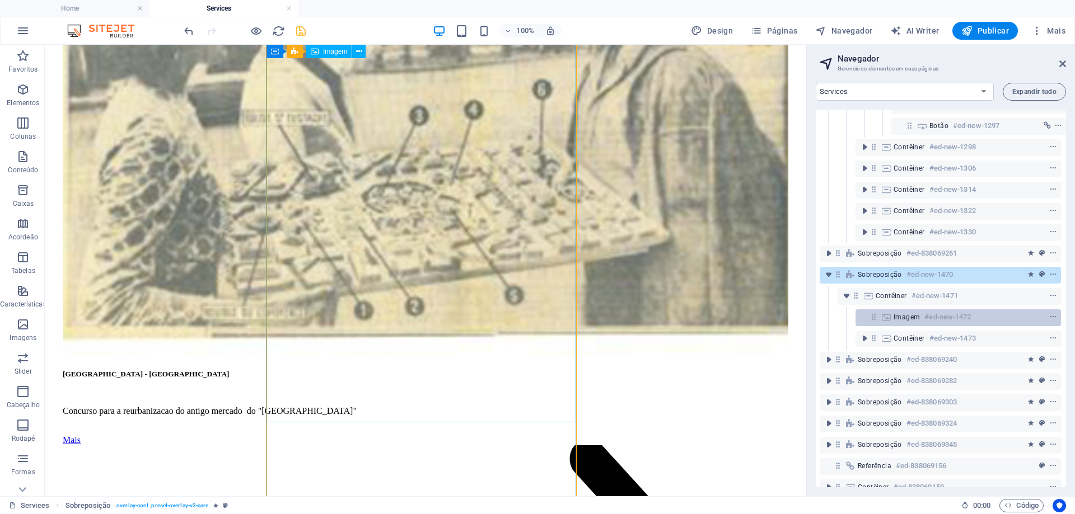
click at [896, 320] on span "Imagem" at bounding box center [906, 317] width 26 height 9
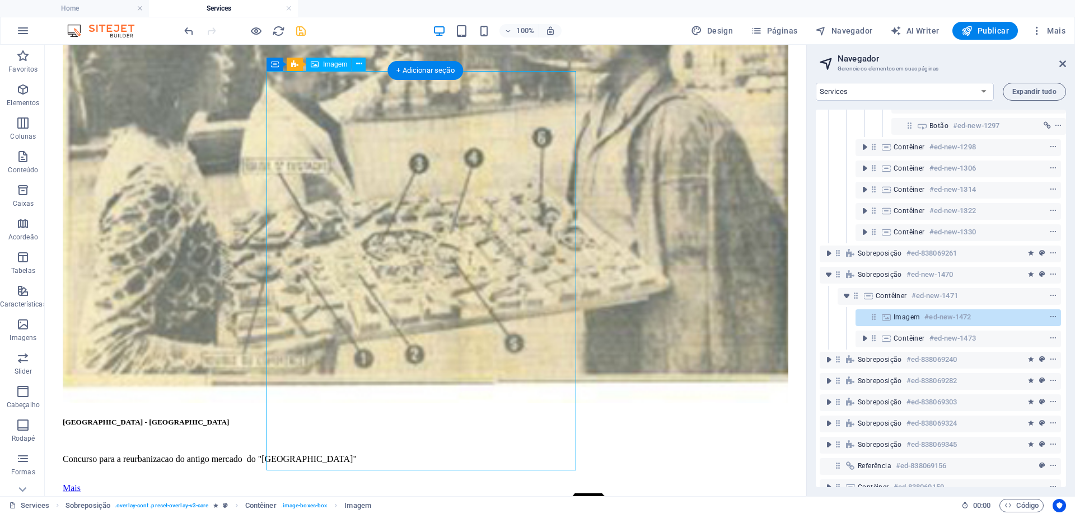
click at [896, 320] on span "Imagem" at bounding box center [906, 317] width 26 height 9
select select "%"
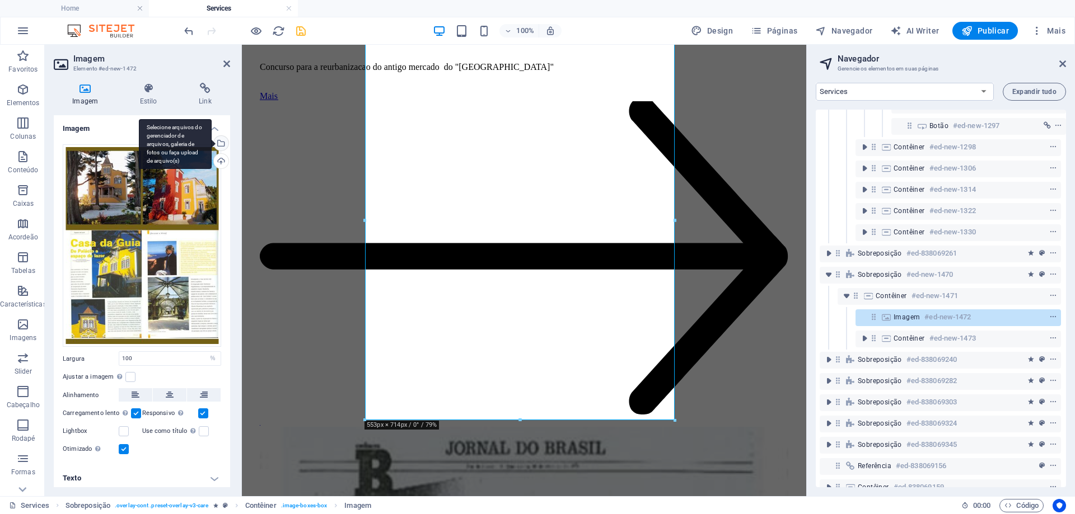
click at [212, 140] on div "Selecione arquivos do gerenciador de arquivos, galeria de fotos ou faça upload …" at bounding box center [175, 144] width 73 height 50
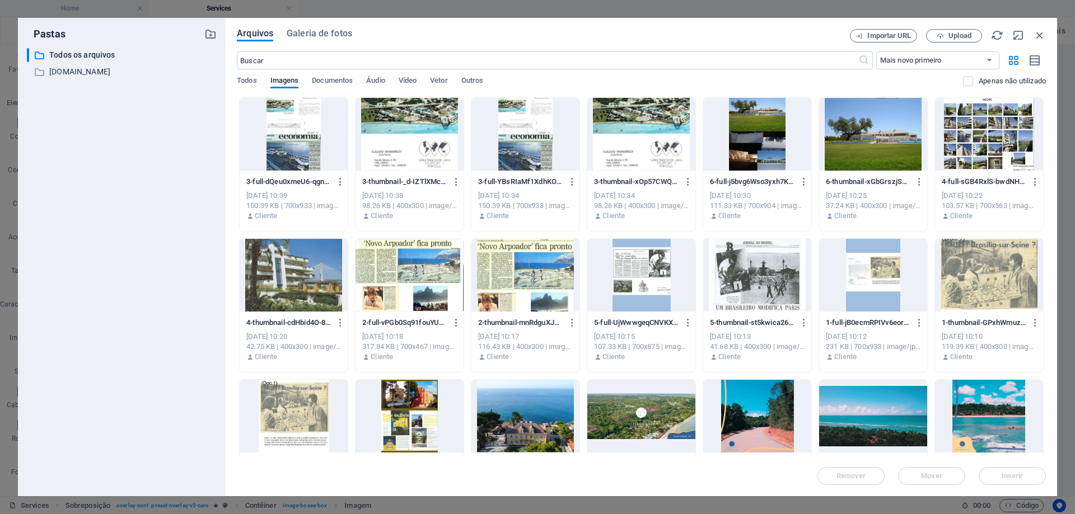
click at [311, 143] on div at bounding box center [294, 134] width 108 height 73
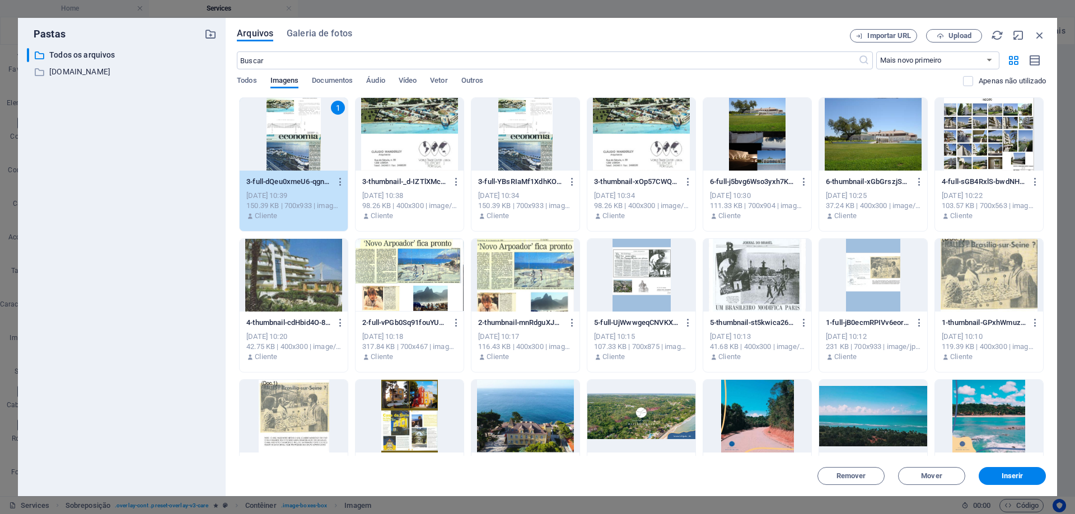
click at [311, 143] on div "1" at bounding box center [294, 134] width 108 height 73
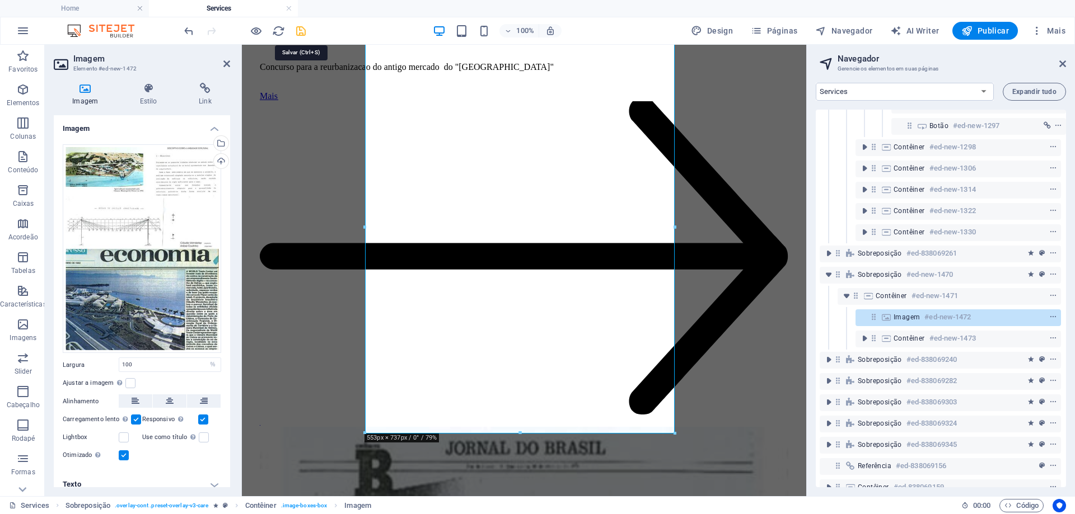
click at [301, 35] on icon "save" at bounding box center [300, 31] width 13 height 13
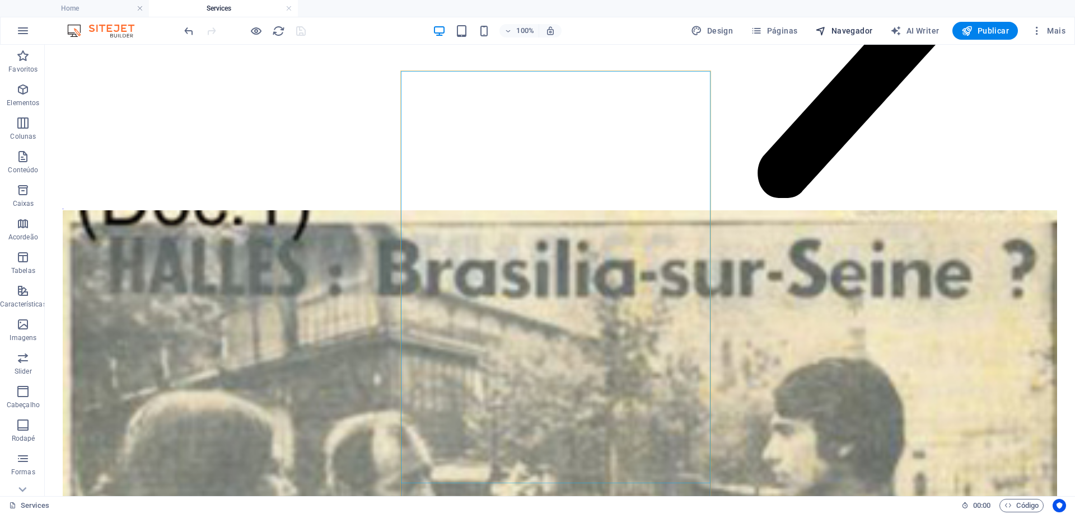
click at [853, 29] on span "Navegador" at bounding box center [843, 30] width 57 height 11
select select "16101856-en"
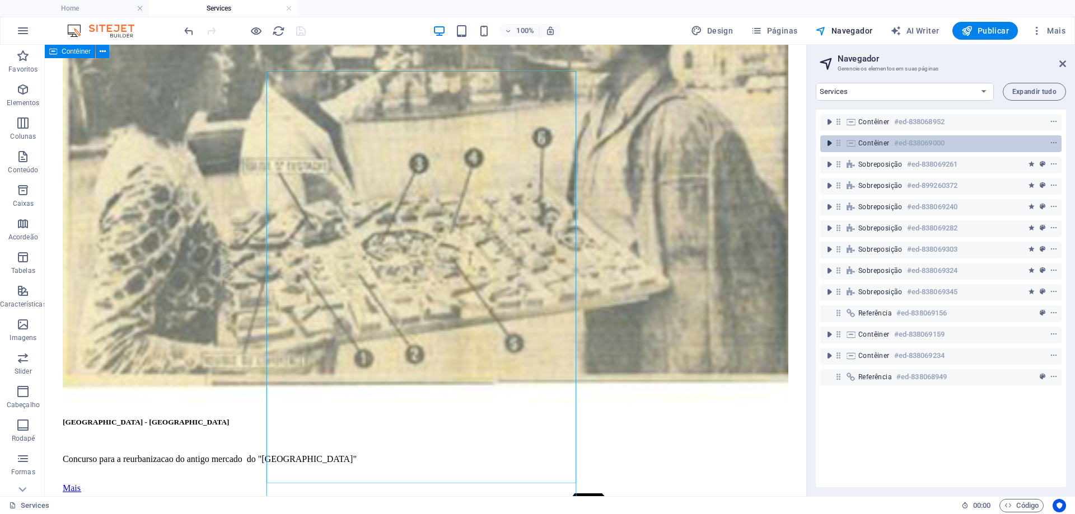
click at [833, 148] on icon "toggle-expand" at bounding box center [828, 143] width 11 height 11
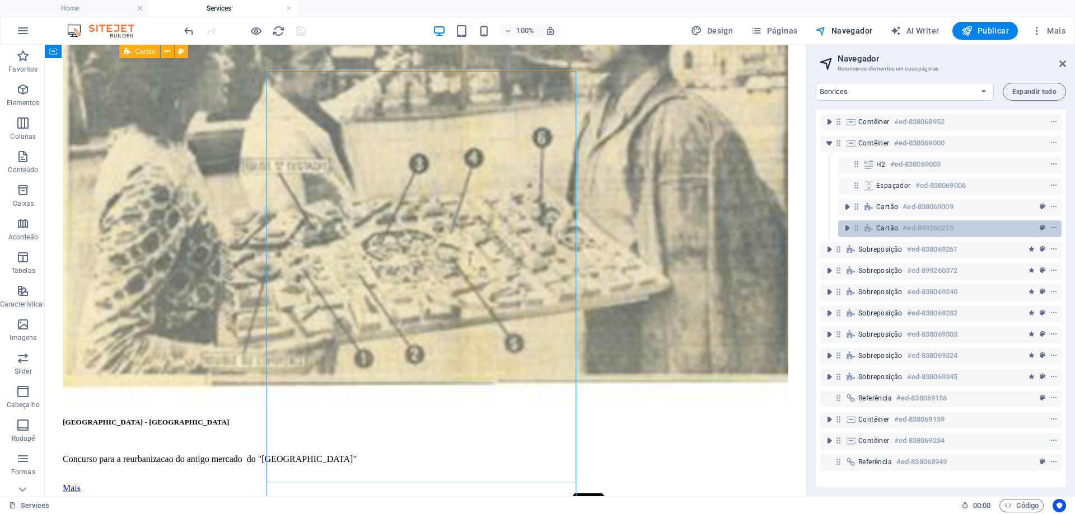
click at [877, 233] on div "Cartão #ed-899260225" at bounding box center [940, 228] width 129 height 13
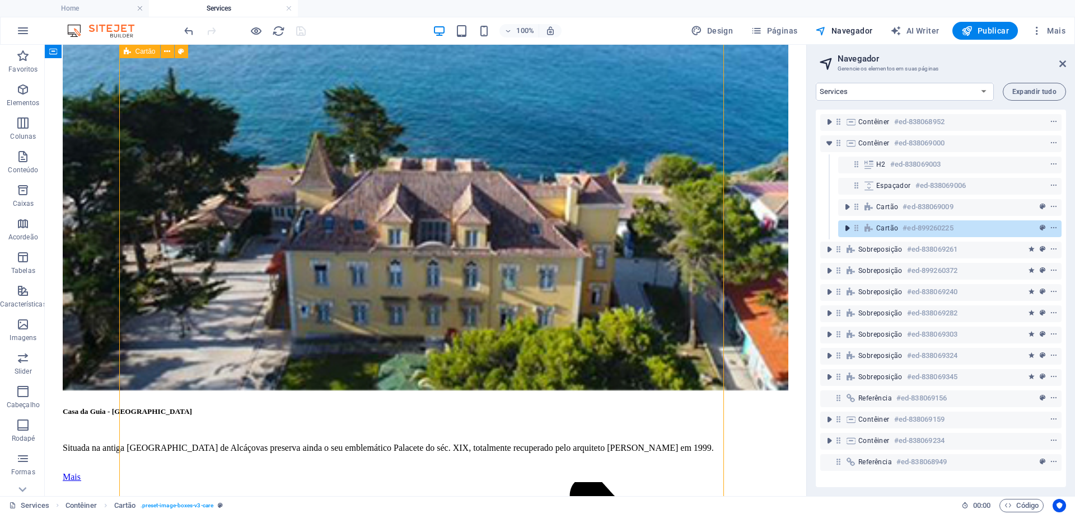
click at [848, 230] on icon "toggle-expand" at bounding box center [846, 228] width 11 height 11
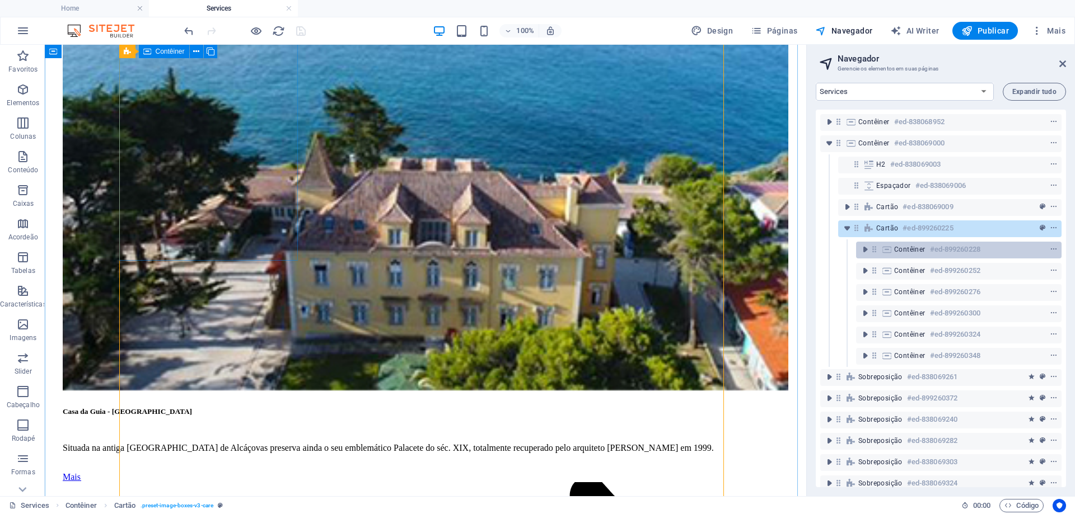
click at [907, 250] on span "Contêiner" at bounding box center [909, 249] width 31 height 9
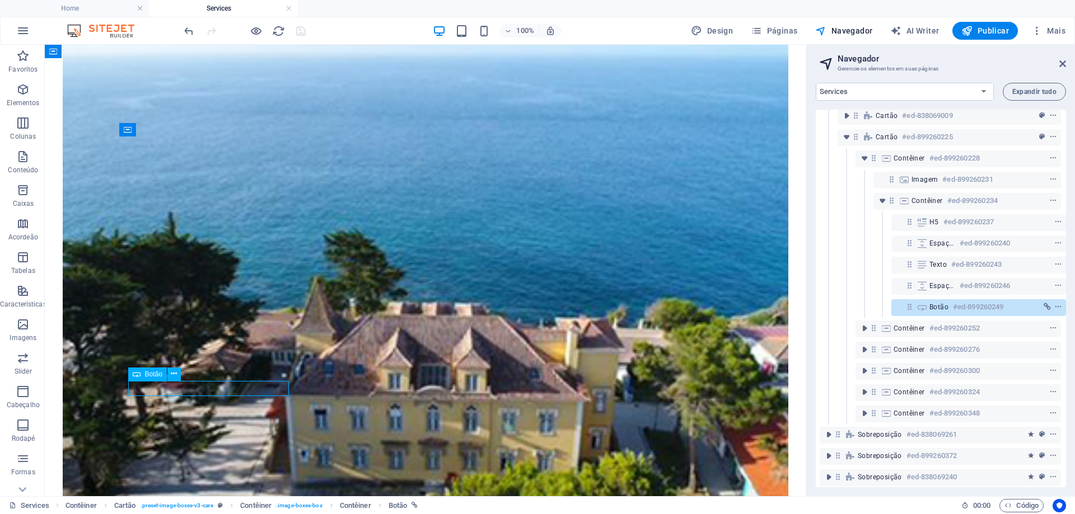
scroll to position [105, 3]
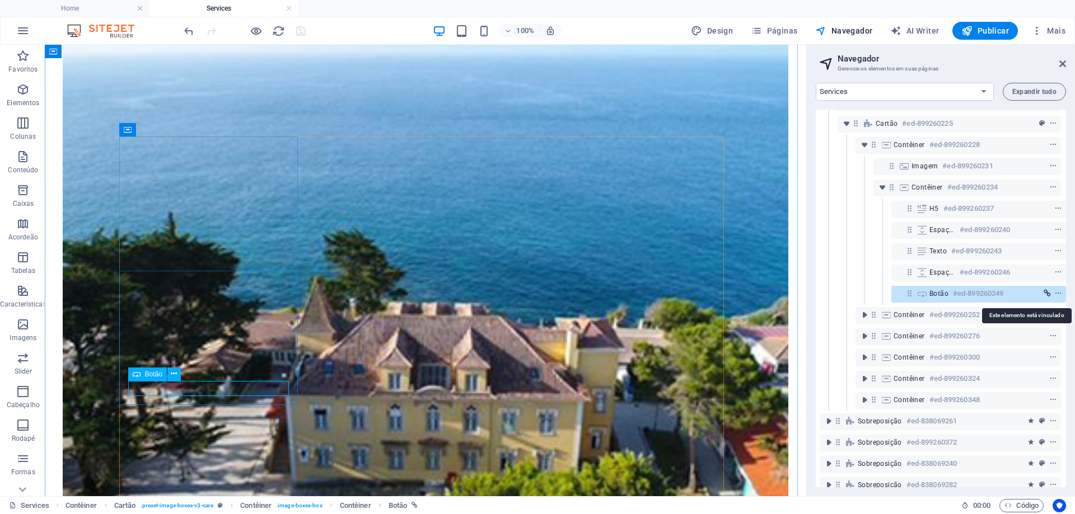
click at [1047, 293] on icon "link" at bounding box center [1046, 294] width 7 height 8
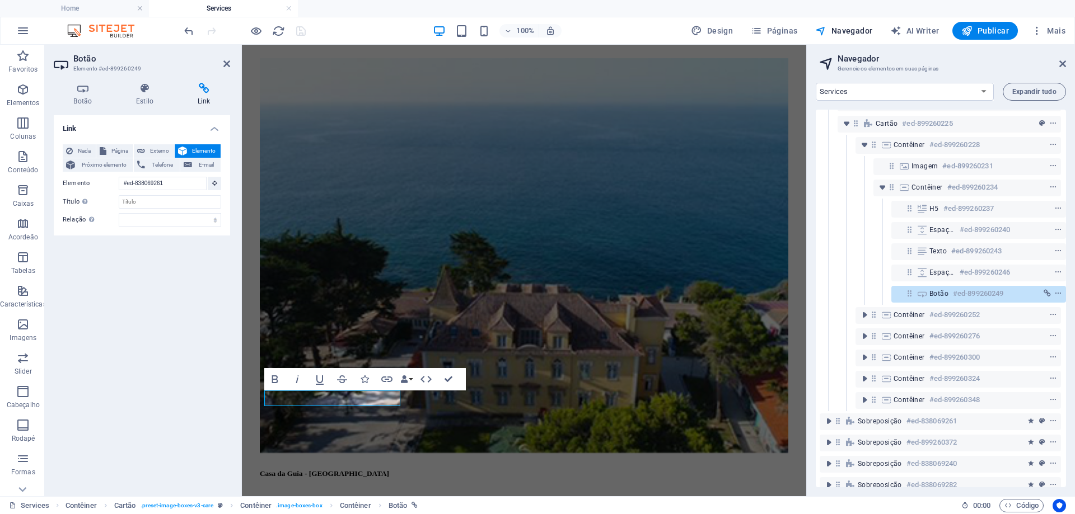
click at [206, 148] on span "Elemento" at bounding box center [203, 150] width 27 height 13
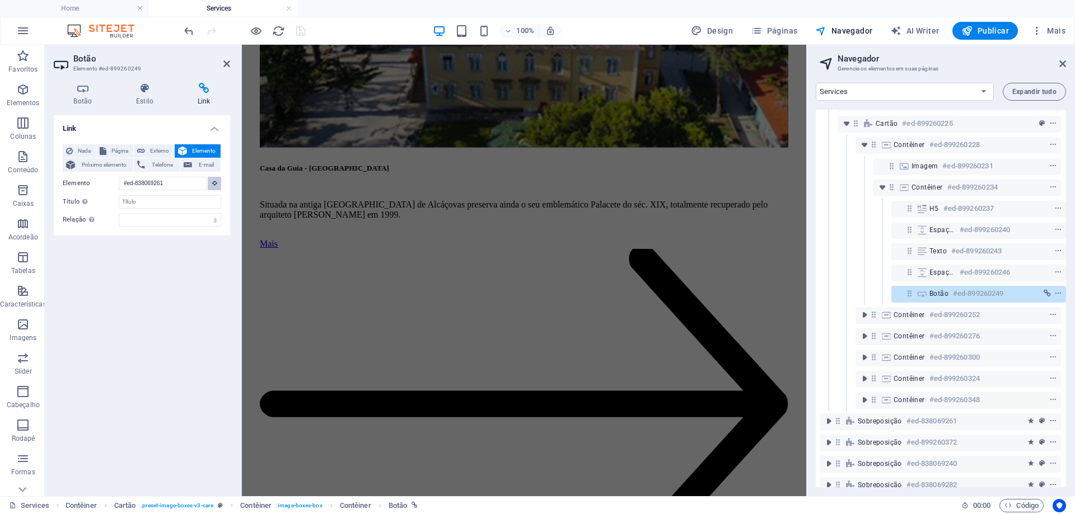
scroll to position [1049, 0]
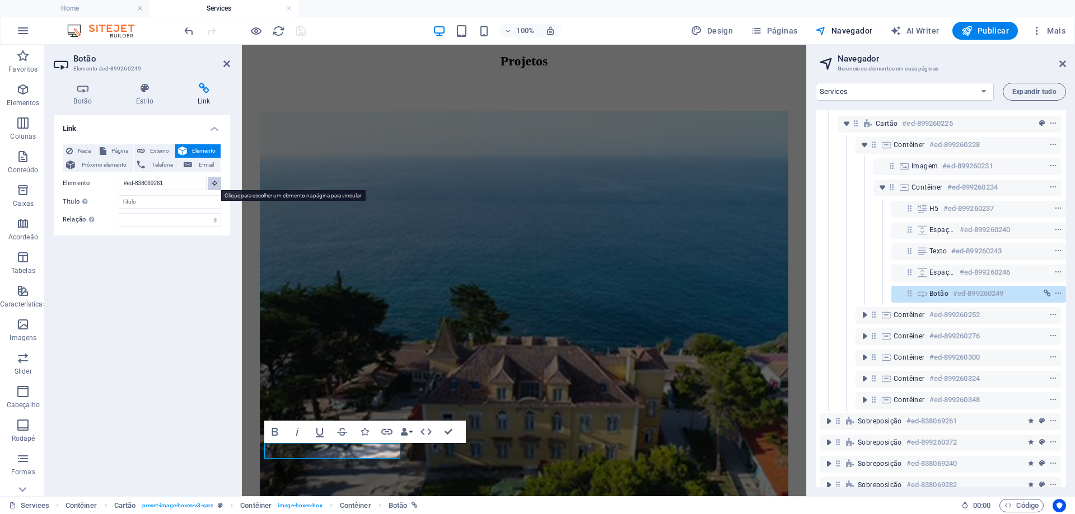
click at [215, 185] on icon at bounding box center [214, 183] width 5 height 6
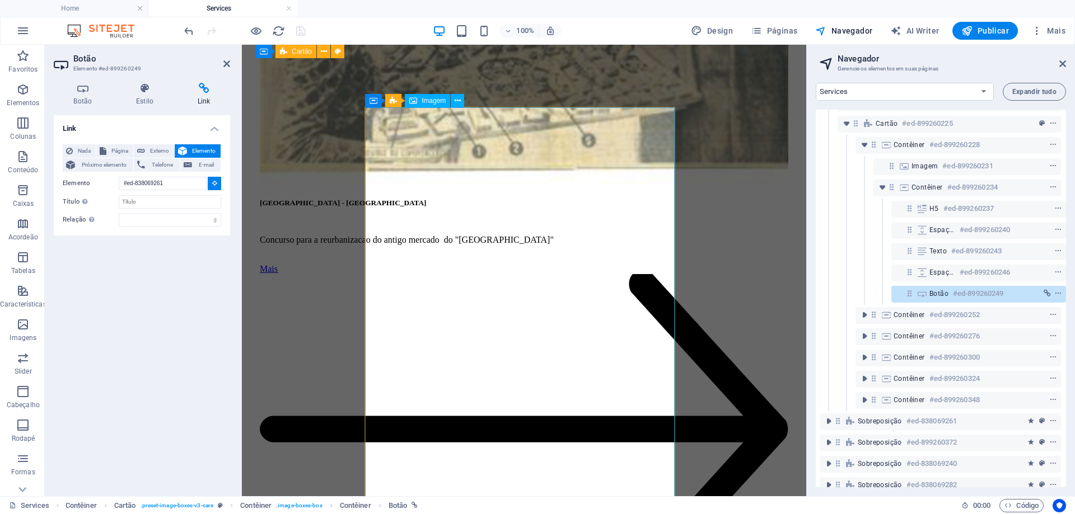
scroll to position [2057, 0]
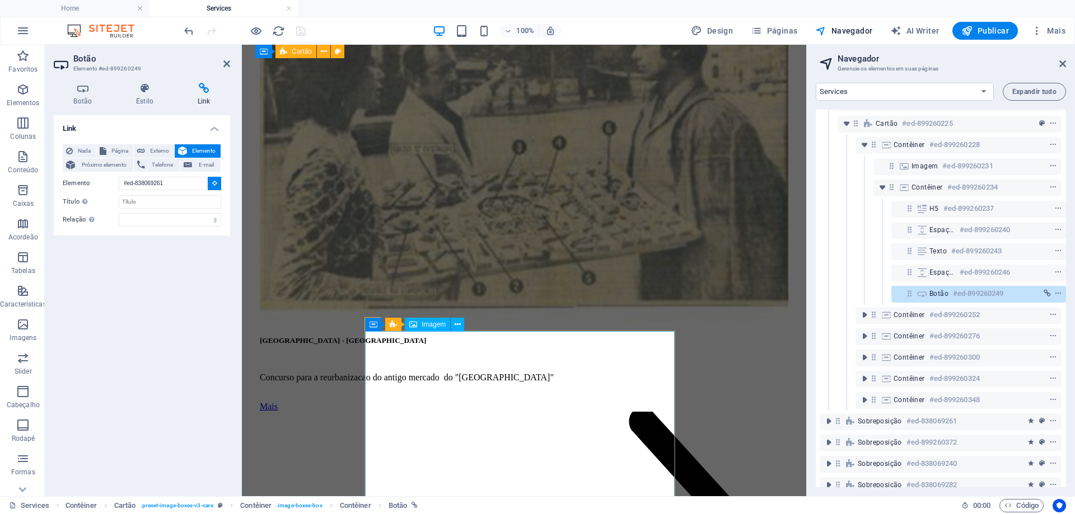
type input "#ed-899260378"
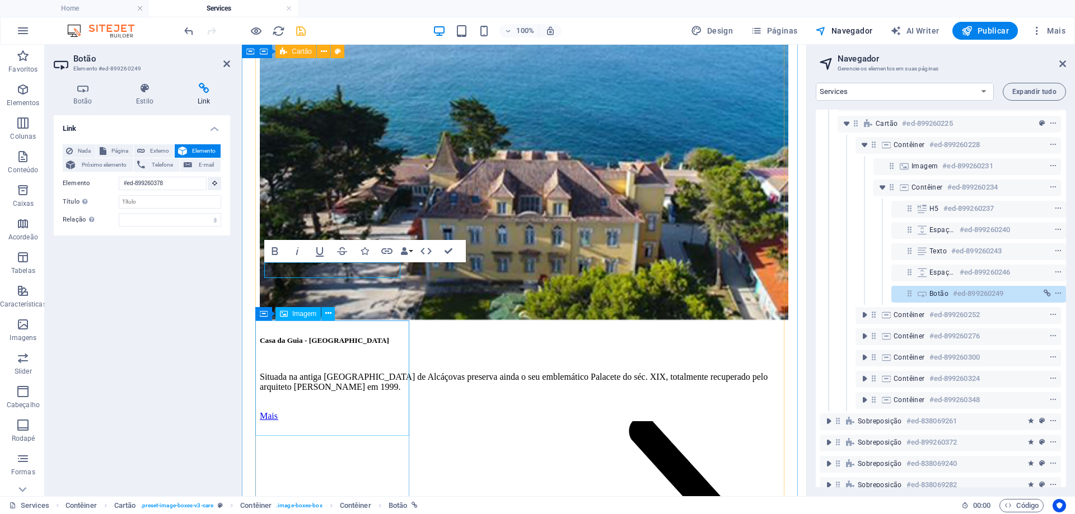
scroll to position [1230, 0]
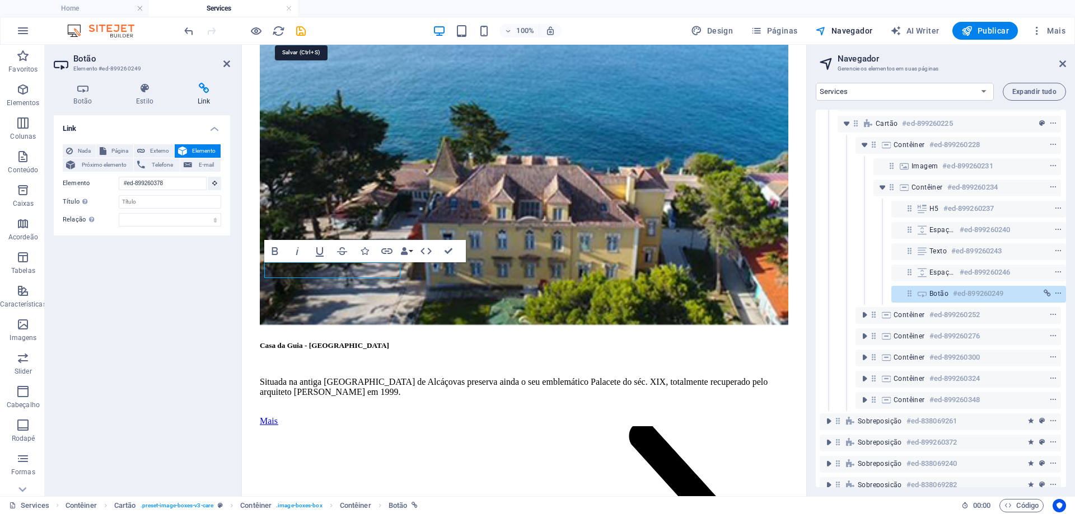
click at [304, 30] on icon "save" at bounding box center [300, 31] width 13 height 13
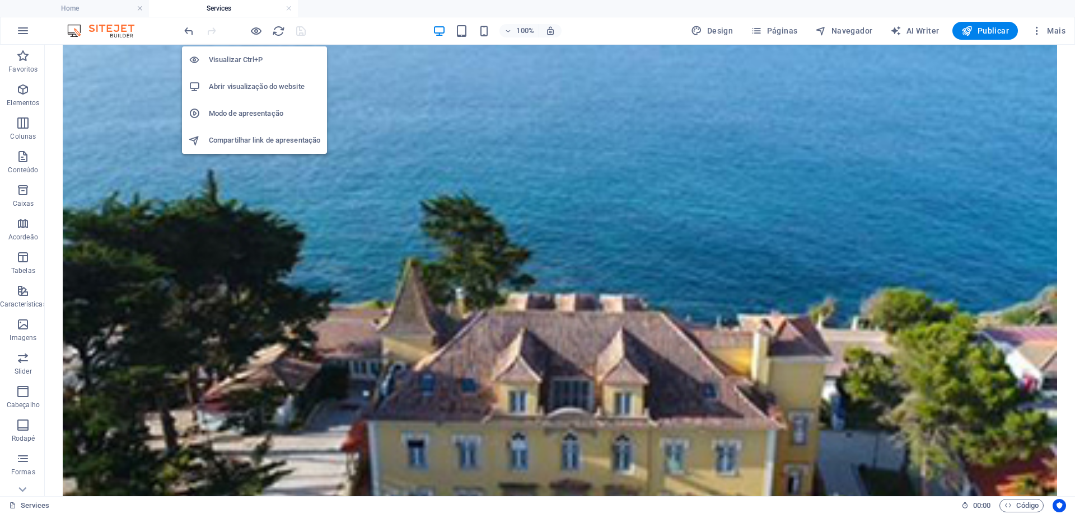
click at [255, 89] on h6 "Abrir visualização do website" at bounding box center [264, 86] width 111 height 13
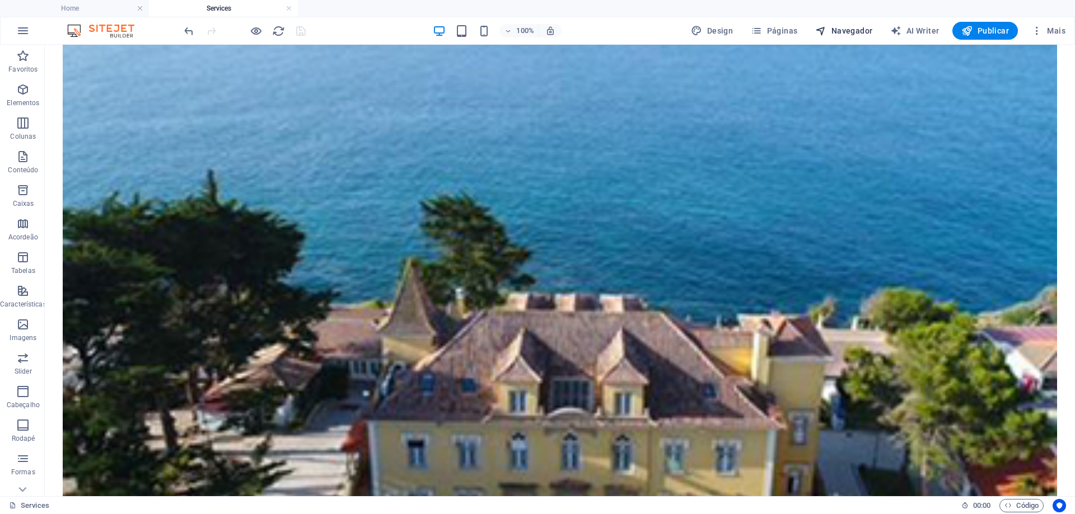
click at [850, 29] on span "Navegador" at bounding box center [843, 30] width 57 height 11
select select "16101856-en"
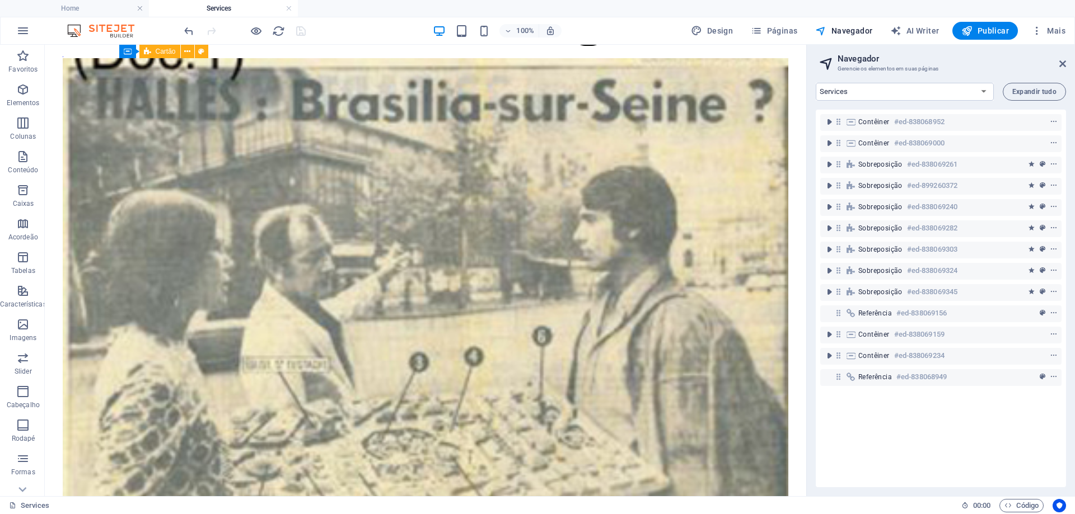
scroll to position [2222, 0]
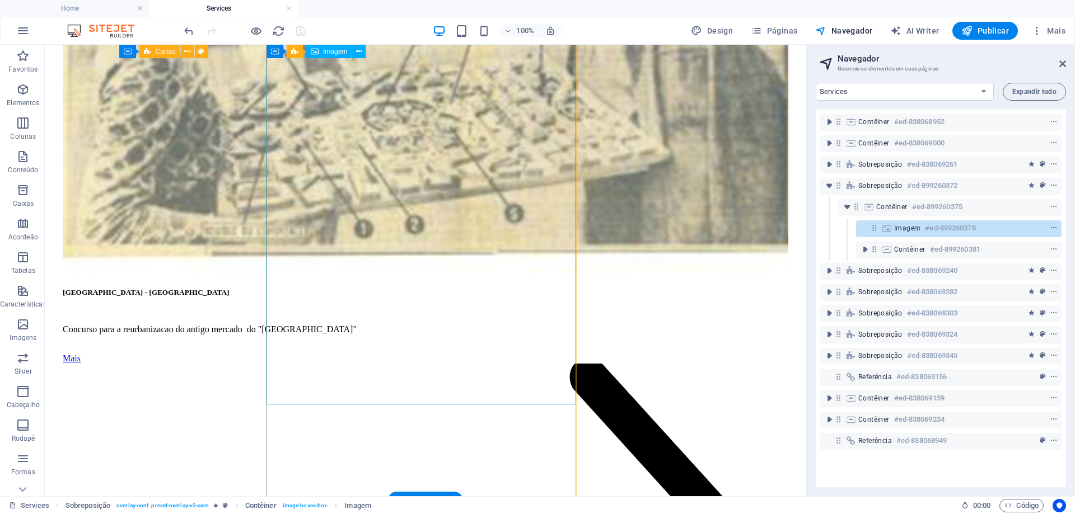
scroll to position [2446, 0]
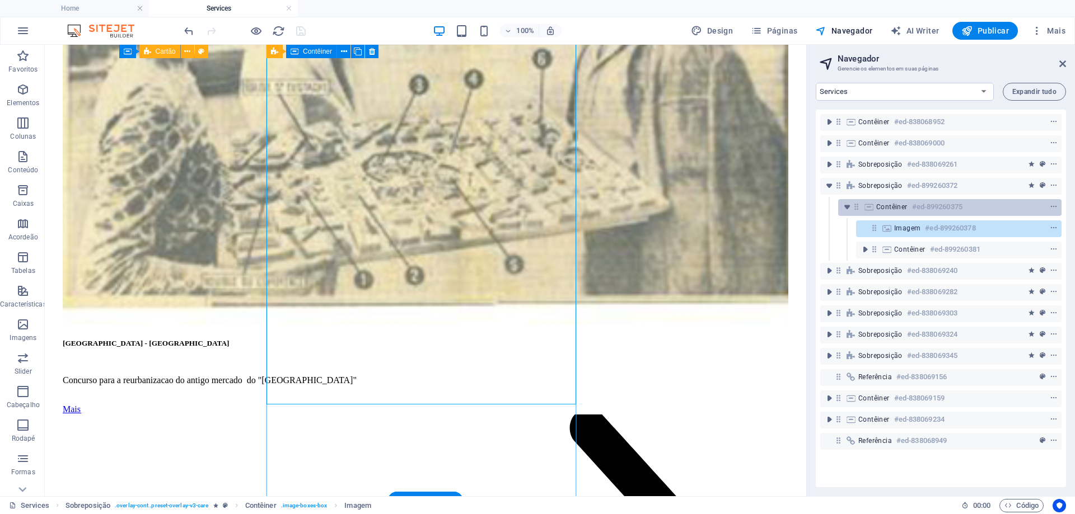
click at [950, 210] on h6 "#ed-899260375" at bounding box center [937, 206] width 50 height 13
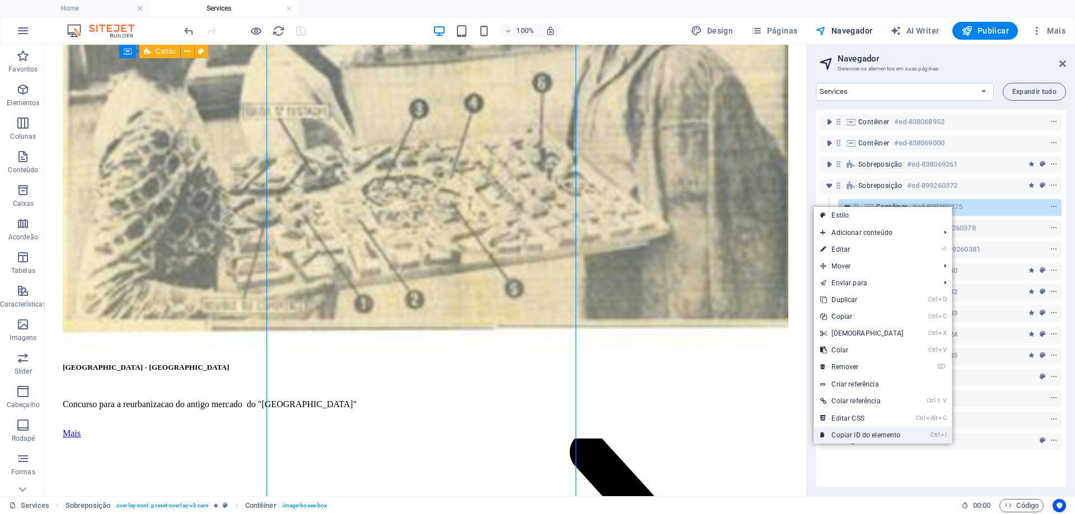
click at [857, 435] on link "Ctrl I Copiar ID do elemento" at bounding box center [861, 435] width 96 height 17
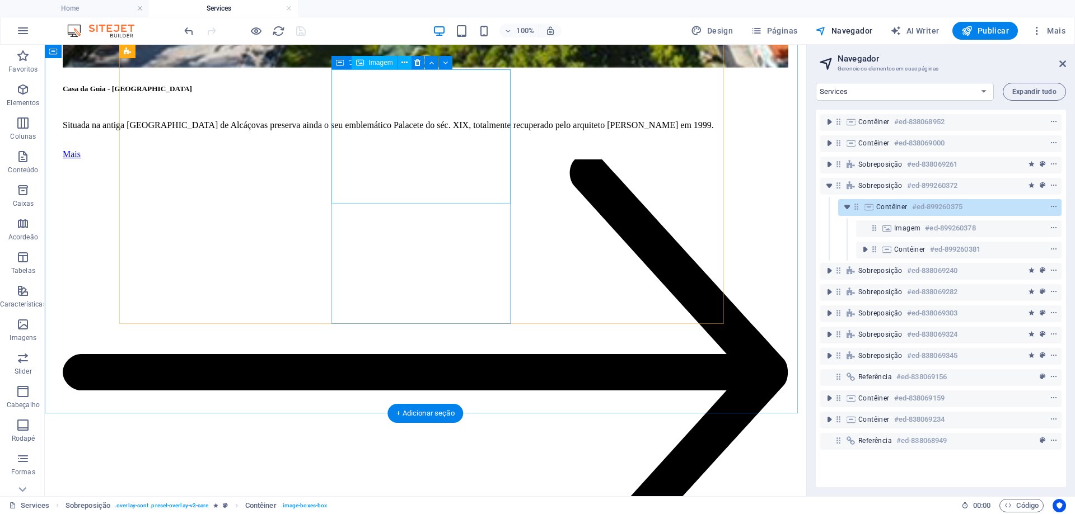
scroll to position [1527, 0]
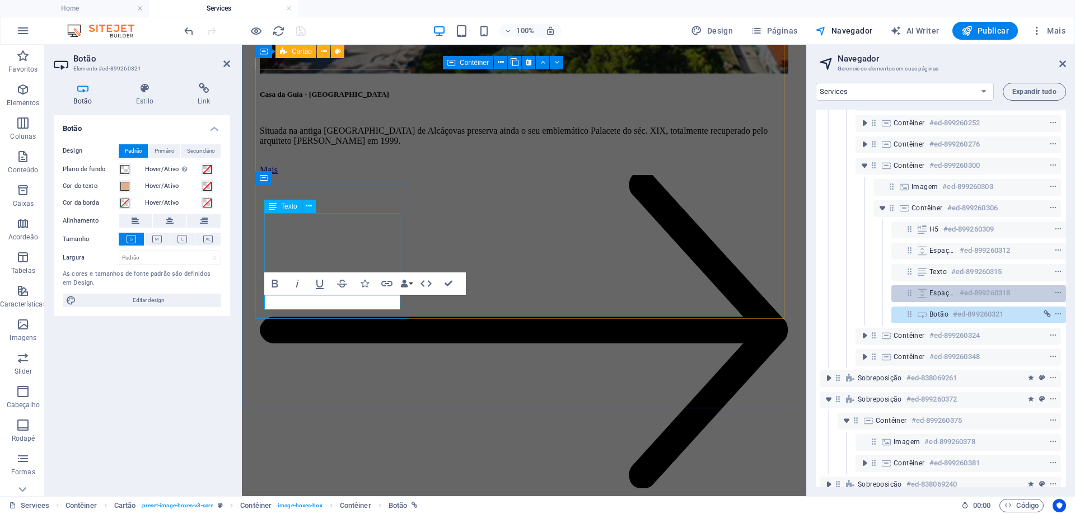
scroll to position [168, 3]
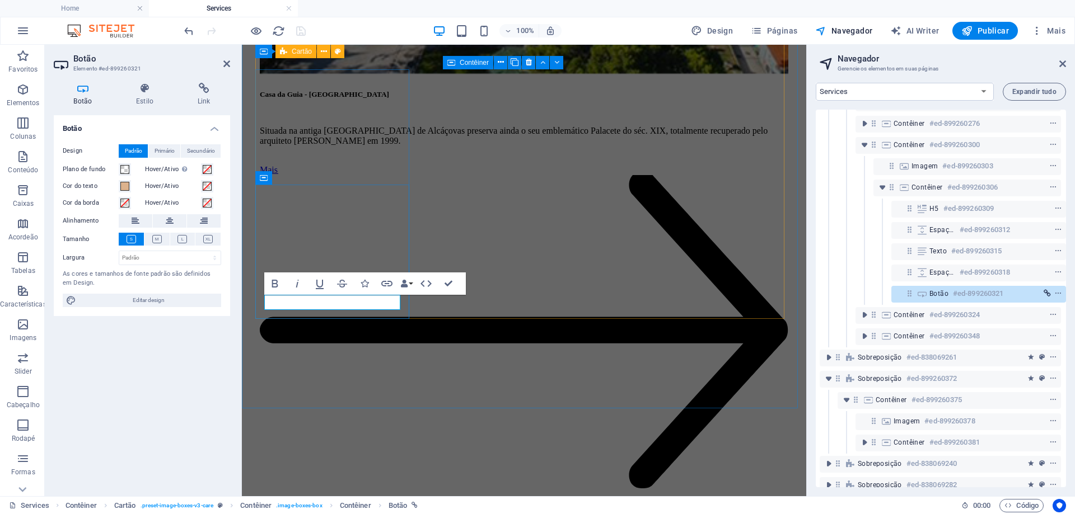
click at [1047, 292] on icon "link" at bounding box center [1046, 294] width 7 height 8
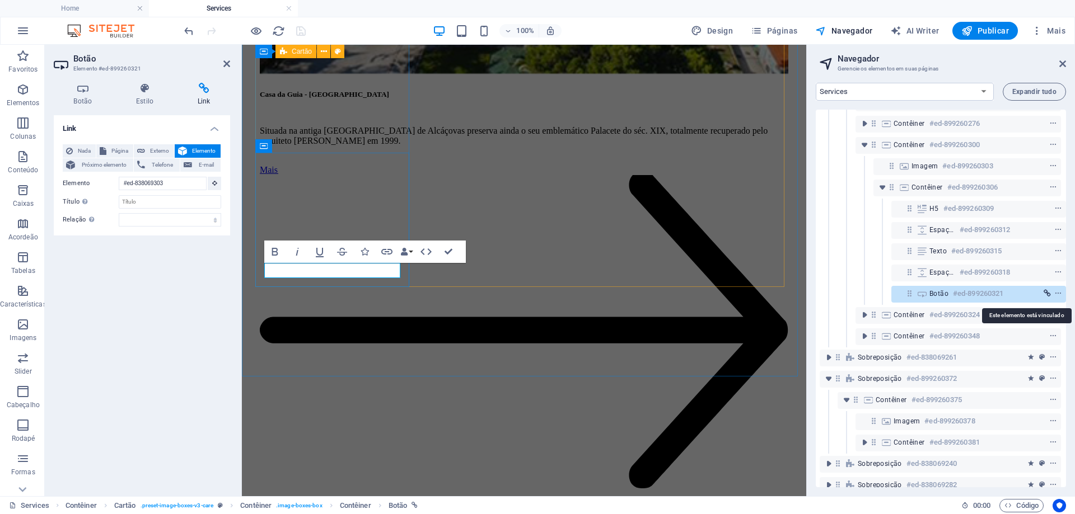
scroll to position [1513, 0]
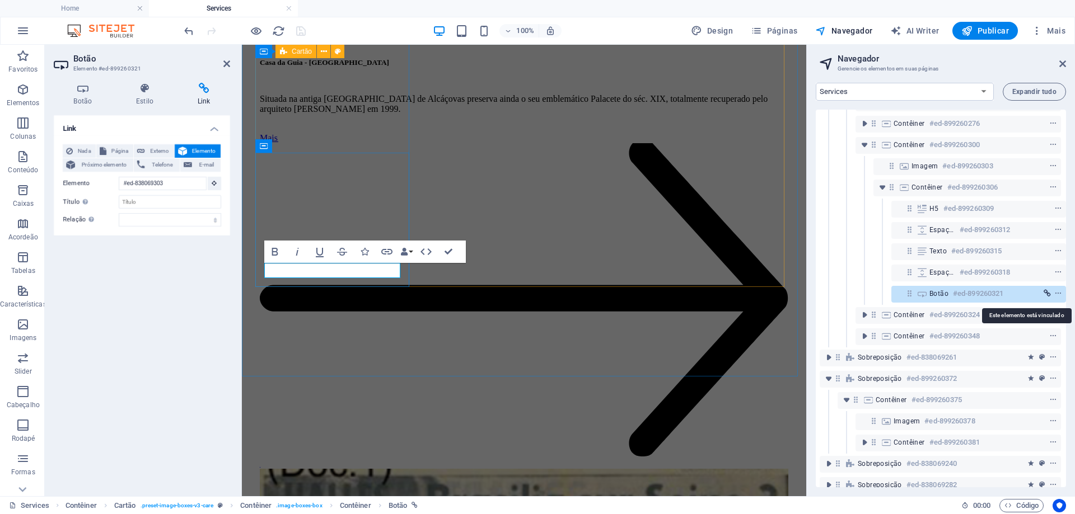
click at [1047, 292] on icon "link" at bounding box center [1046, 294] width 7 height 8
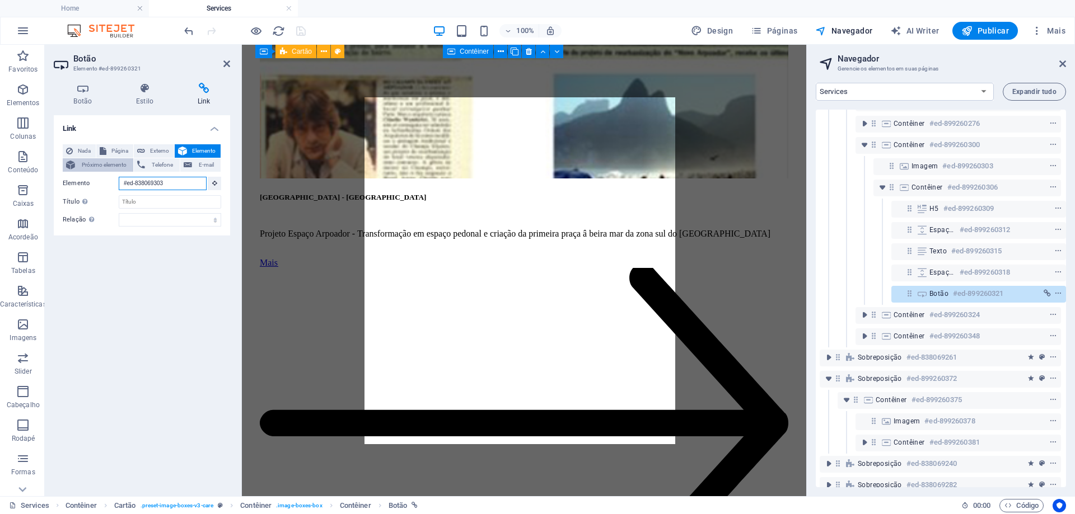
scroll to position [1461, 0]
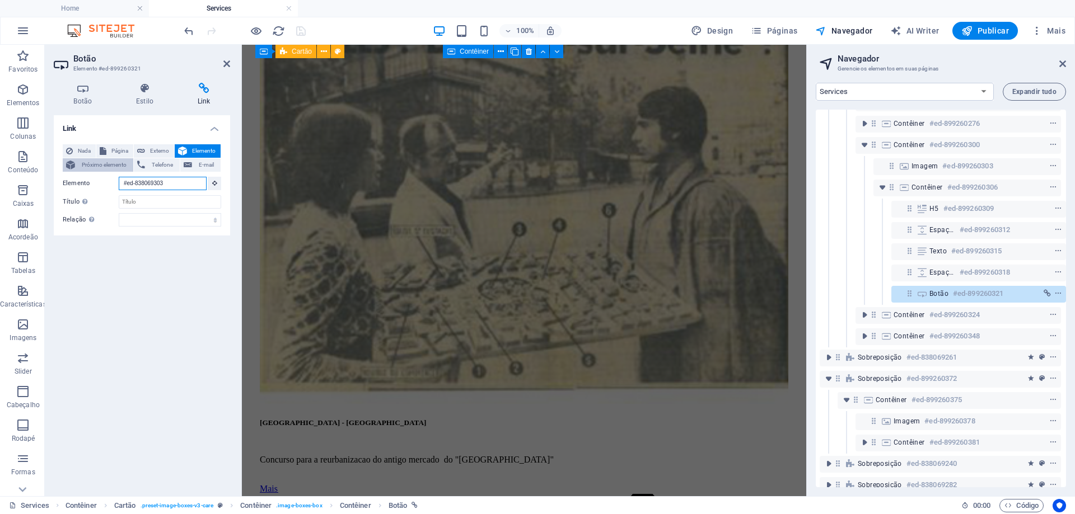
drag, startPoint x: 172, startPoint y: 180, endPoint x: 90, endPoint y: 170, distance: 82.8
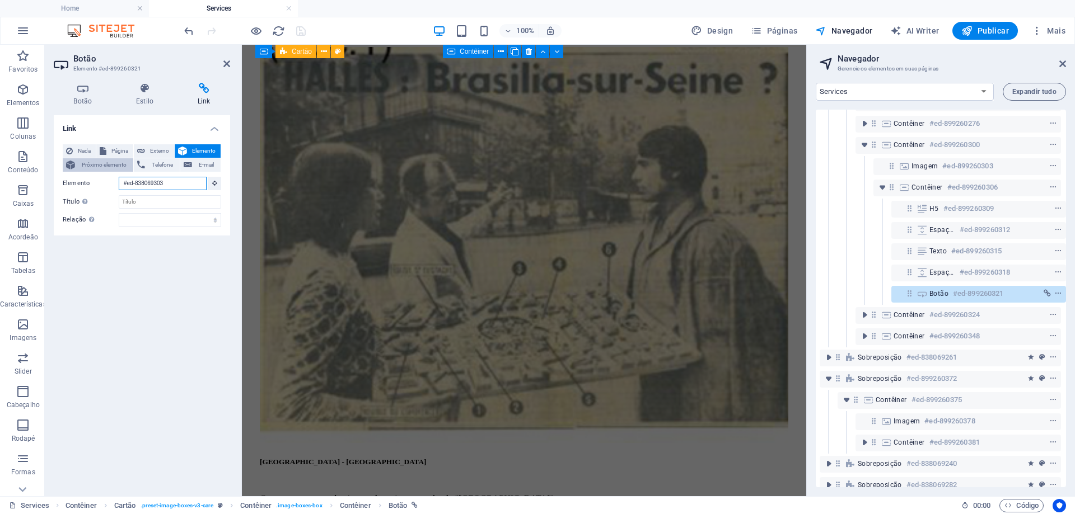
click at [90, 170] on div "Nada Página Externo Elemento Próximo elemento Telefone E-mail Página Home News …" at bounding box center [142, 185] width 158 height 82
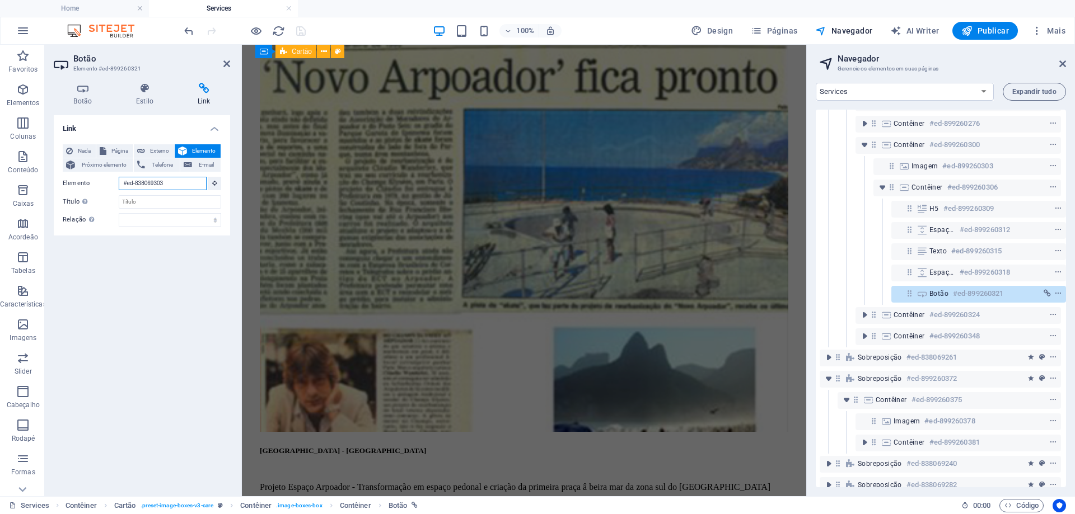
scroll to position [1408, 0]
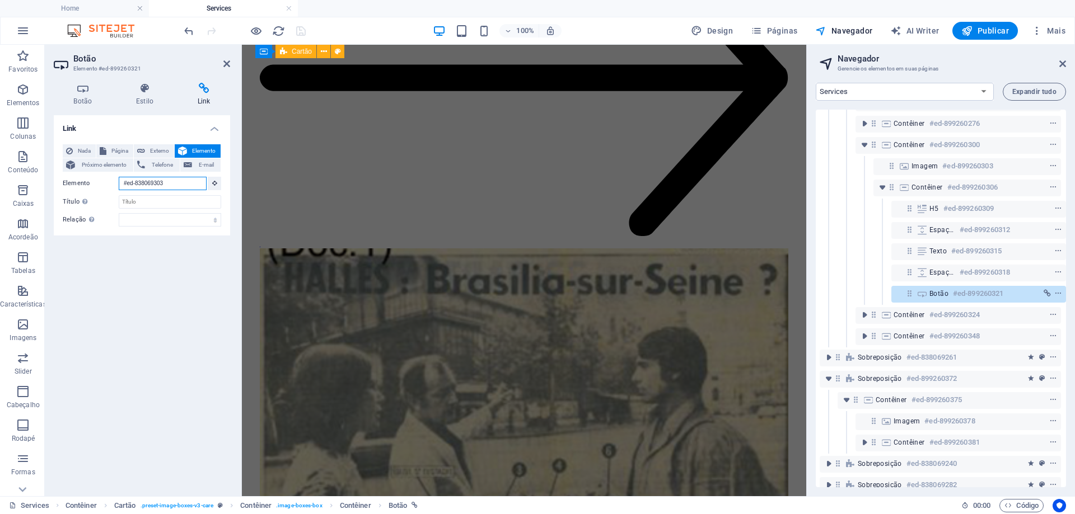
paste input "99260375"
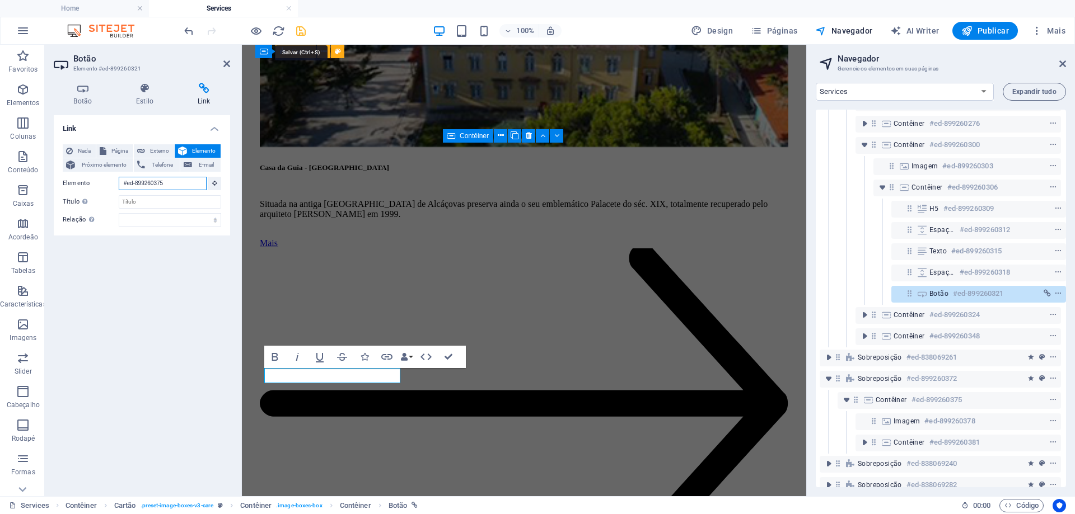
type input "#ed-899260375"
click at [301, 32] on icon "save" at bounding box center [300, 31] width 13 height 13
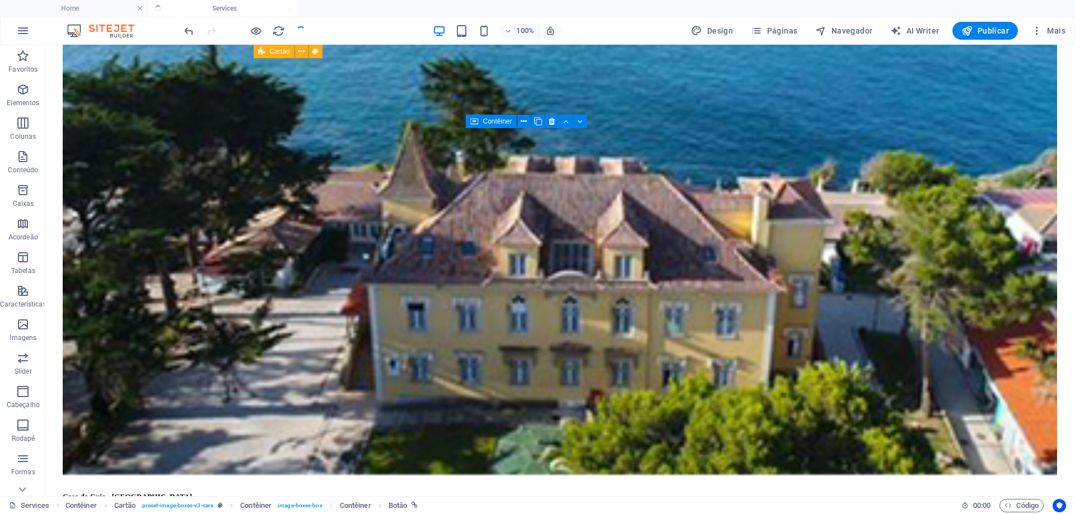
scroll to position [1468, 0]
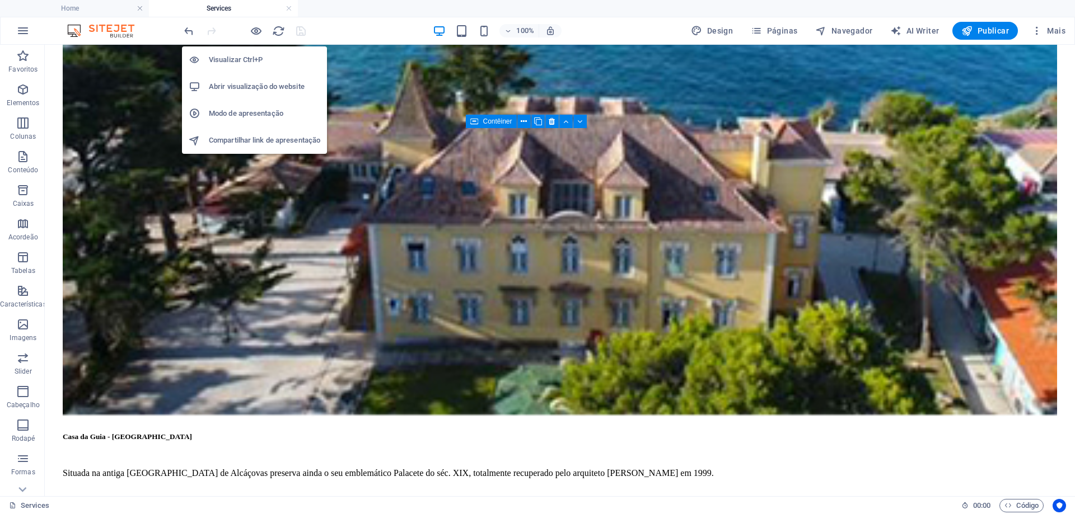
click at [240, 89] on h6 "Abrir visualização do website" at bounding box center [264, 86] width 111 height 13
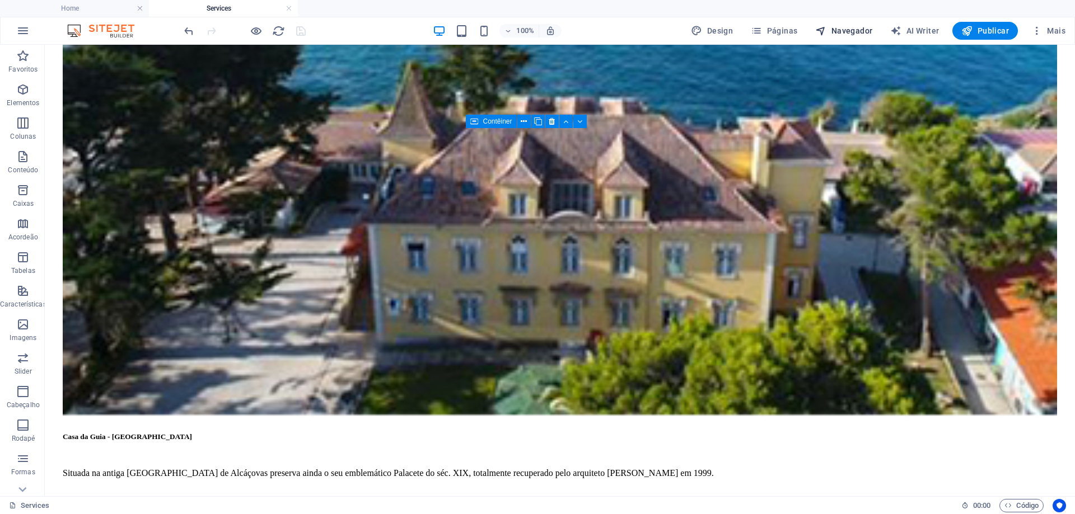
click at [858, 27] on span "Navegador" at bounding box center [843, 30] width 57 height 11
select select "16101856-en"
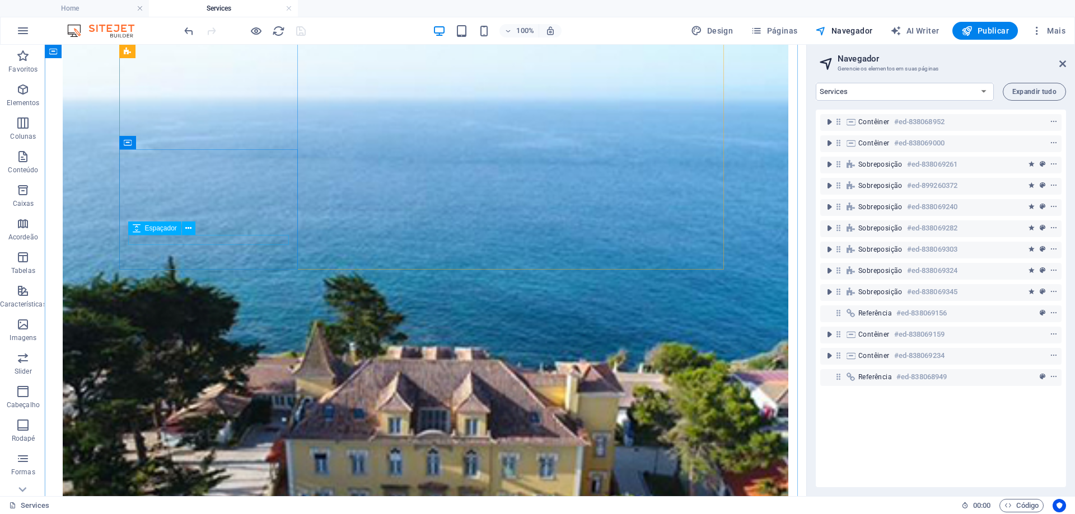
scroll to position [1188, 0]
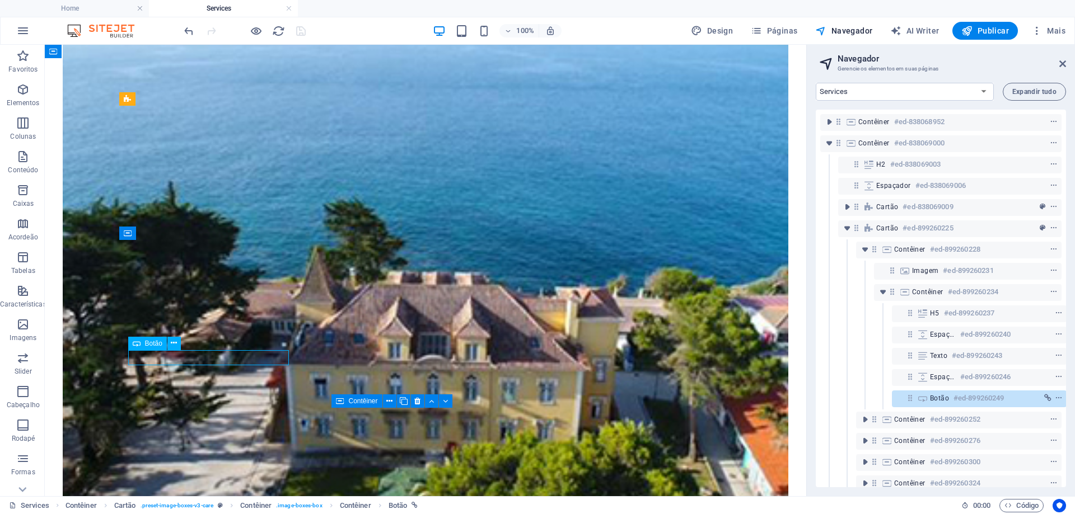
scroll to position [105, 3]
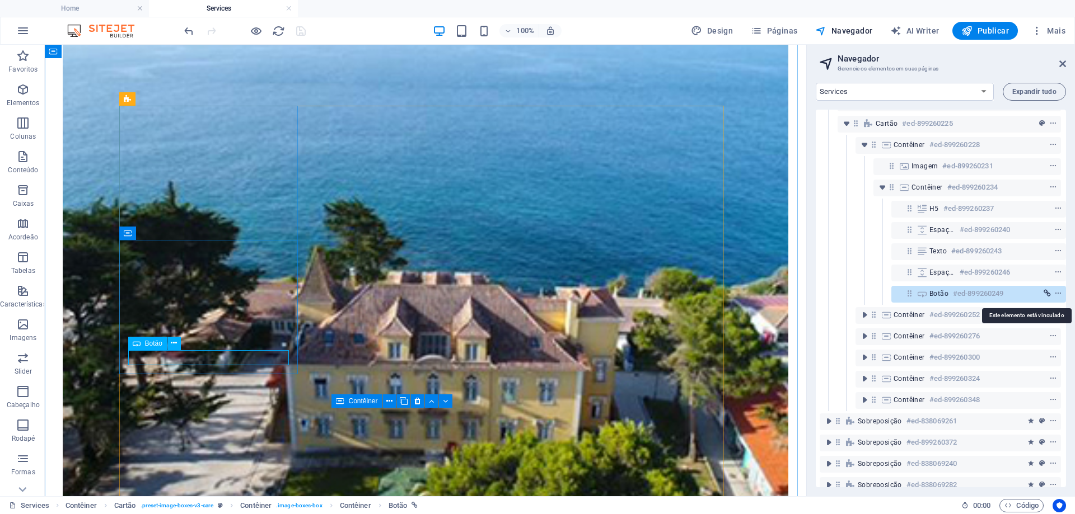
click at [1043, 292] on icon "link" at bounding box center [1046, 294] width 7 height 8
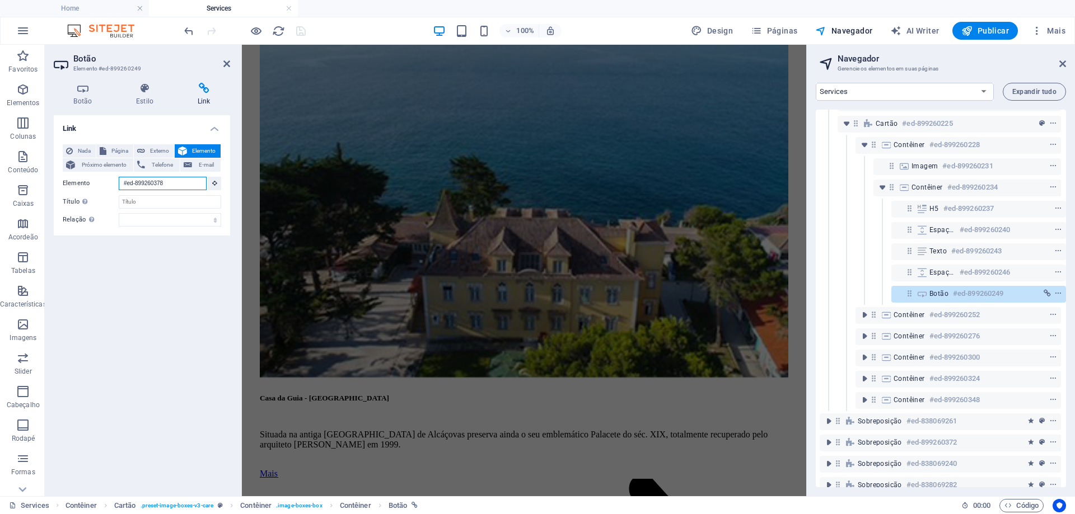
scroll to position [2324, 0]
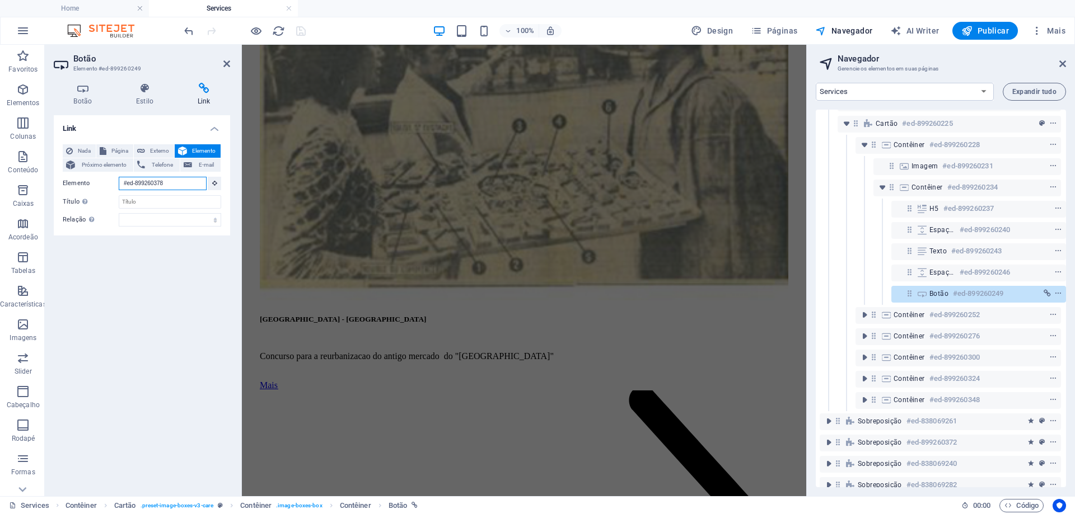
click at [199, 181] on input "#ed-899260378" at bounding box center [163, 183] width 88 height 13
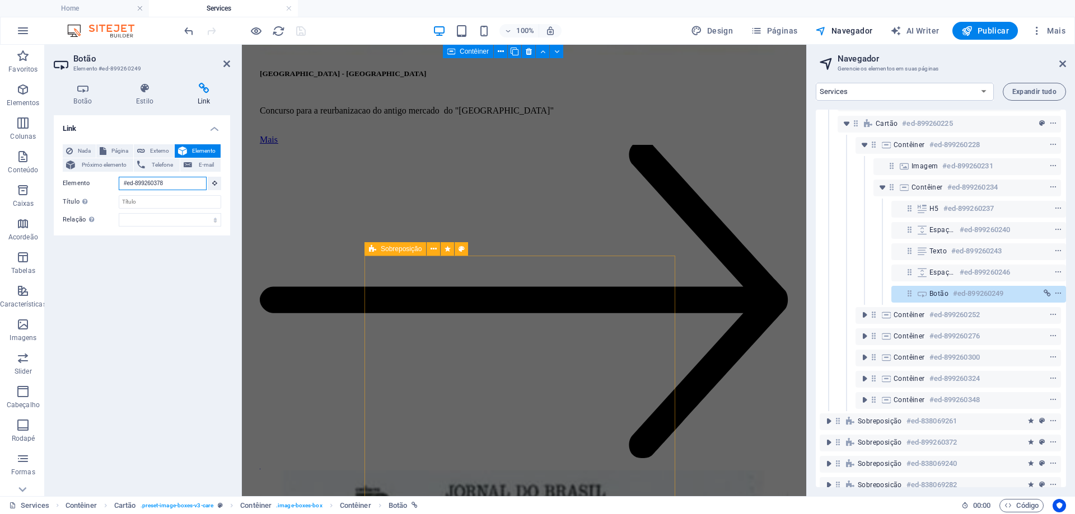
scroll to position [1125, 0]
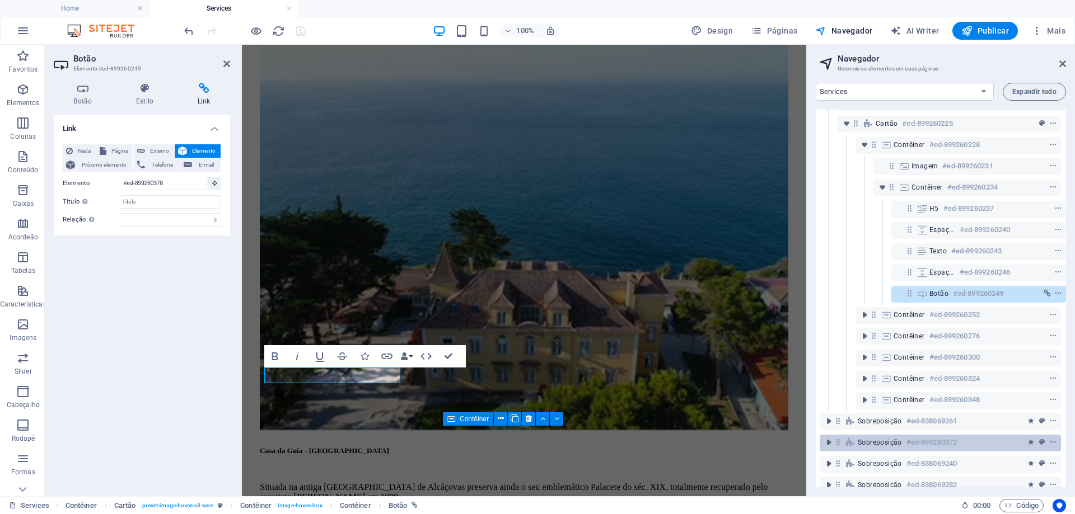
click at [913, 441] on h6 "#ed-899260372" at bounding box center [931, 442] width 50 height 13
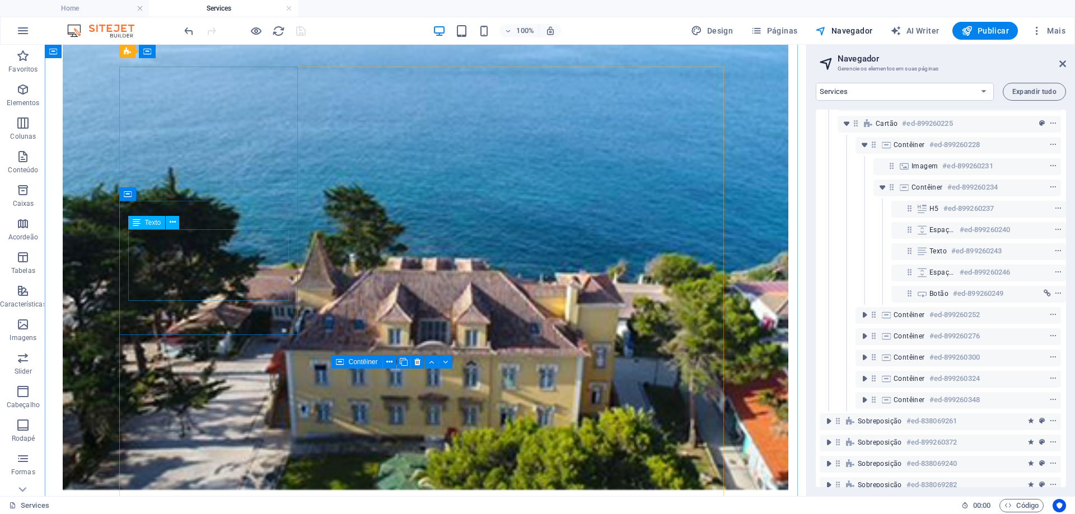
scroll to position [1197, 0]
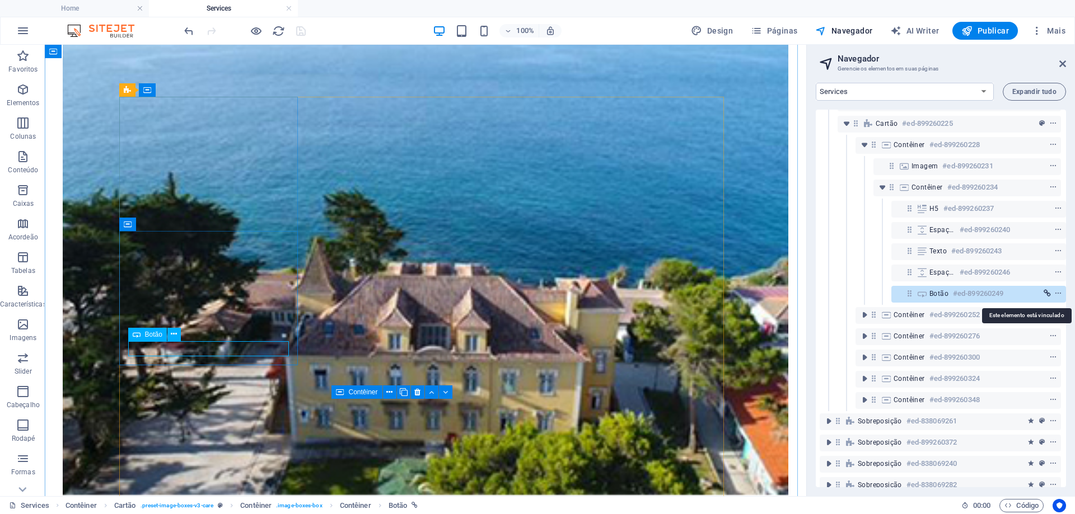
click at [1045, 291] on icon "link" at bounding box center [1046, 294] width 7 height 8
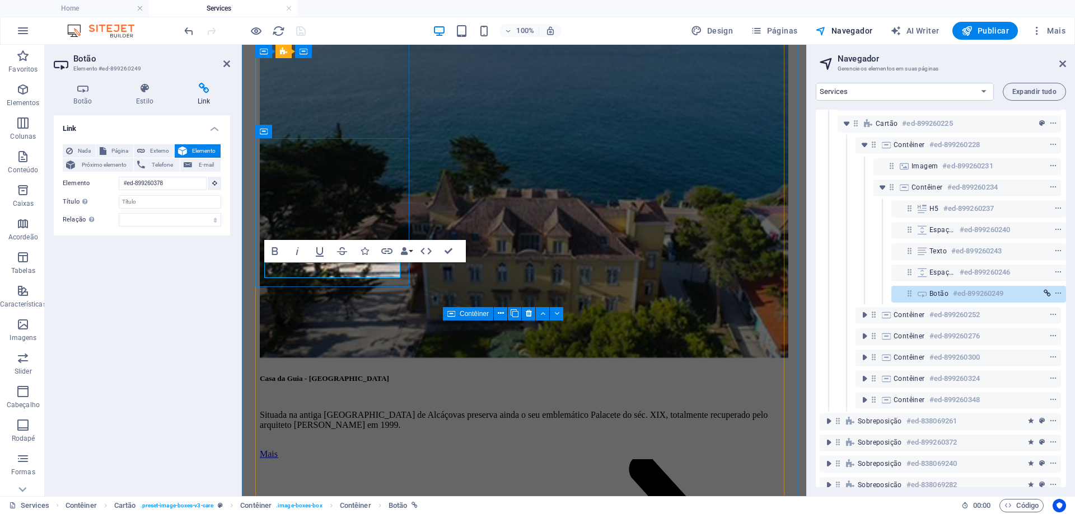
scroll to position [1230, 0]
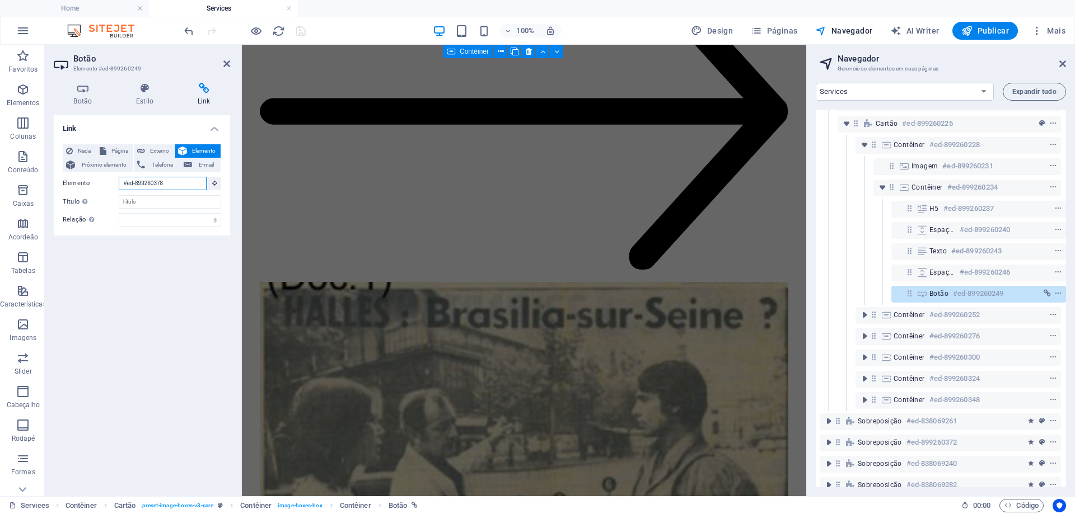
drag, startPoint x: 192, startPoint y: 180, endPoint x: 46, endPoint y: 170, distance: 145.9
click at [46, 170] on div "Botão Estilo Link Botão Design Padrão Primário Secundário Plano de fundo Hover/…" at bounding box center [142, 285] width 194 height 423
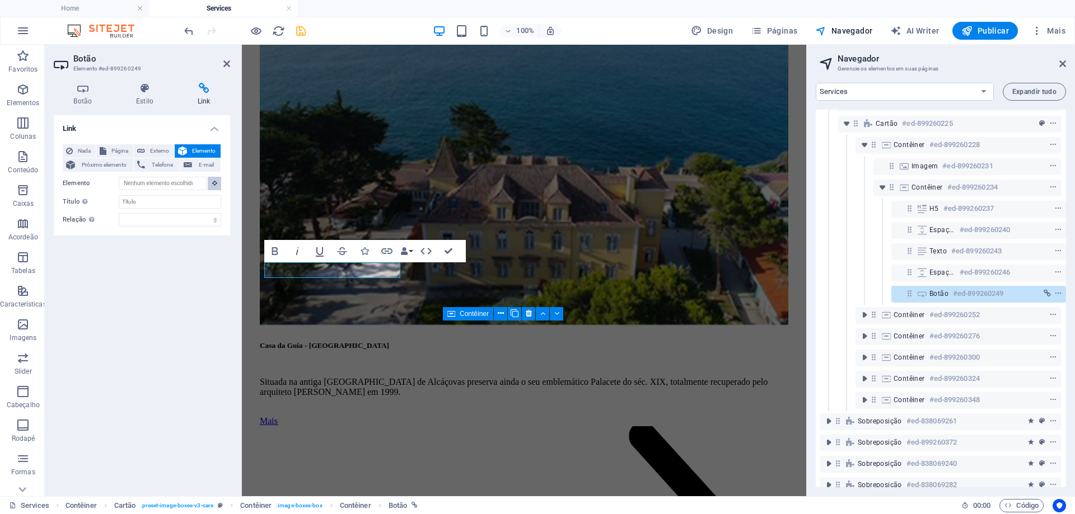
click at [213, 183] on icon at bounding box center [214, 183] width 5 height 6
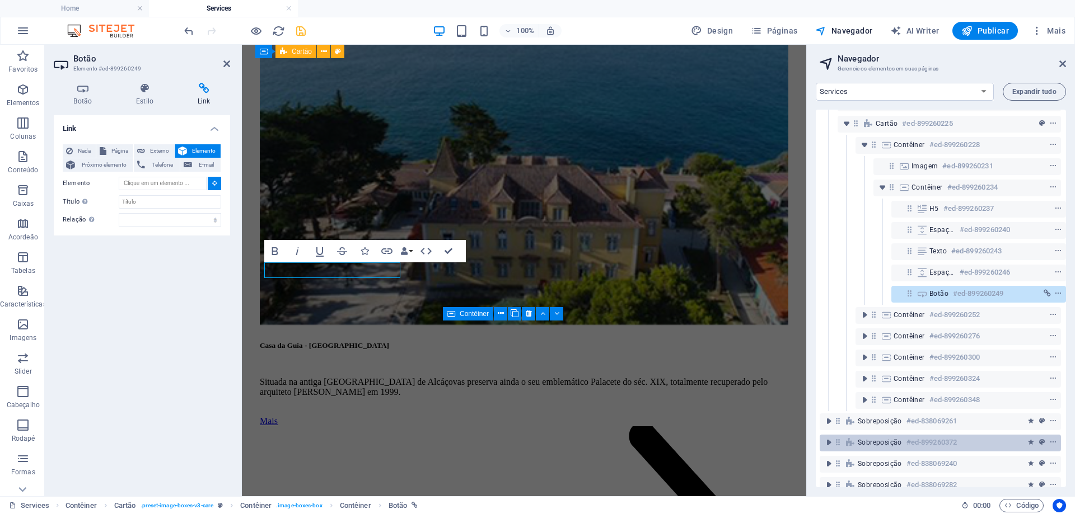
click at [923, 440] on h6 "#ed-899260372" at bounding box center [931, 442] width 50 height 13
click at [1050, 444] on icon "context-menu" at bounding box center [1053, 443] width 8 height 8
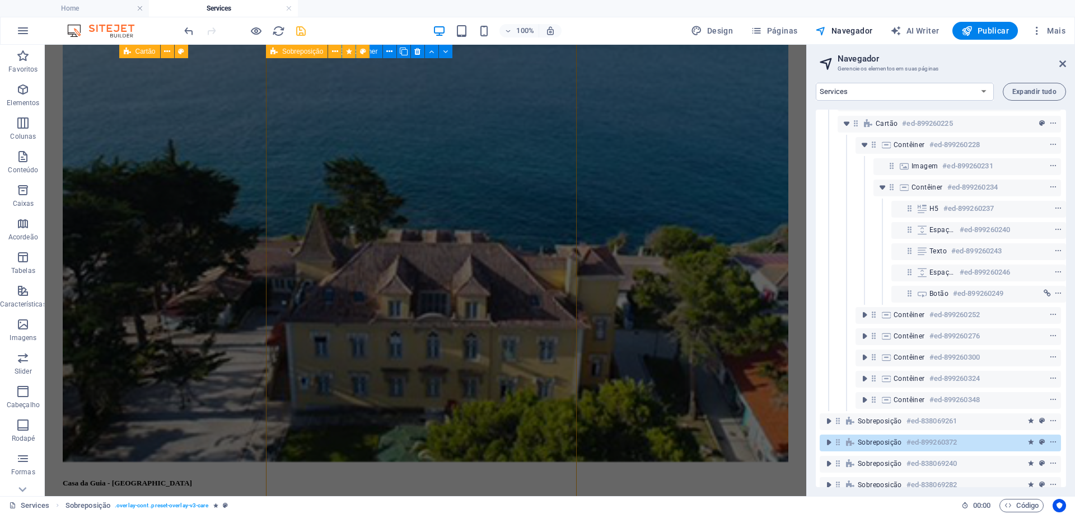
scroll to position [2422, 0]
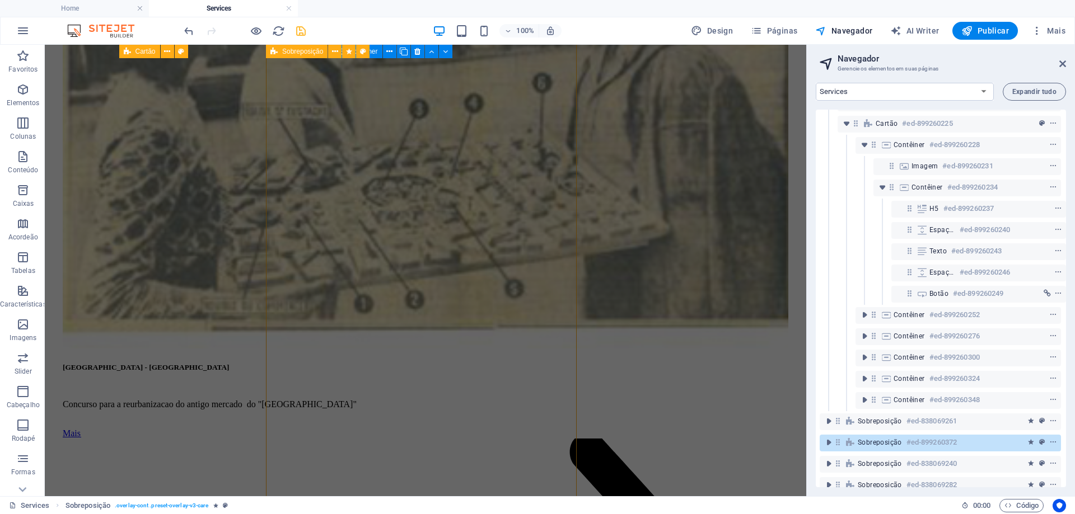
click at [892, 442] on span "Sobreposição" at bounding box center [879, 442] width 44 height 9
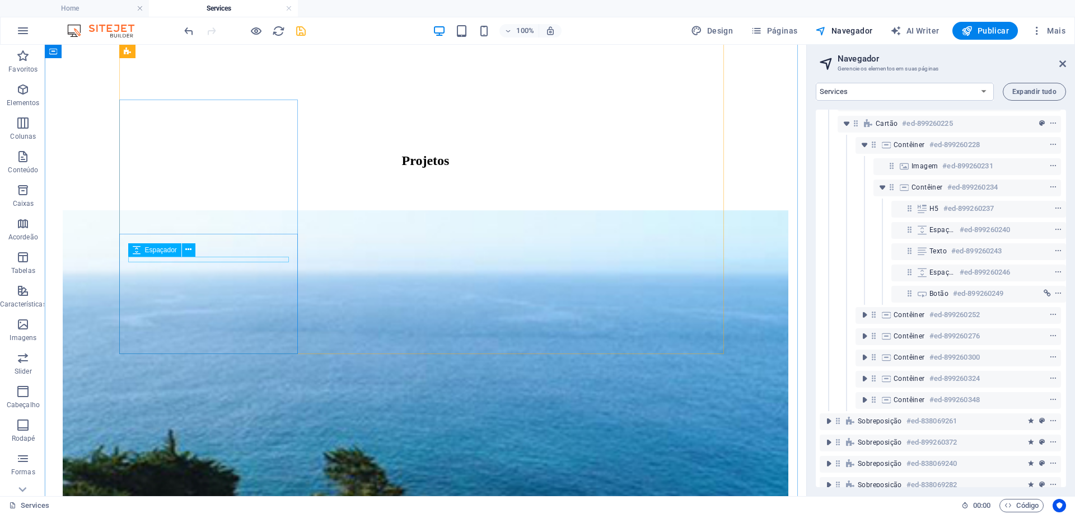
scroll to position [1164, 0]
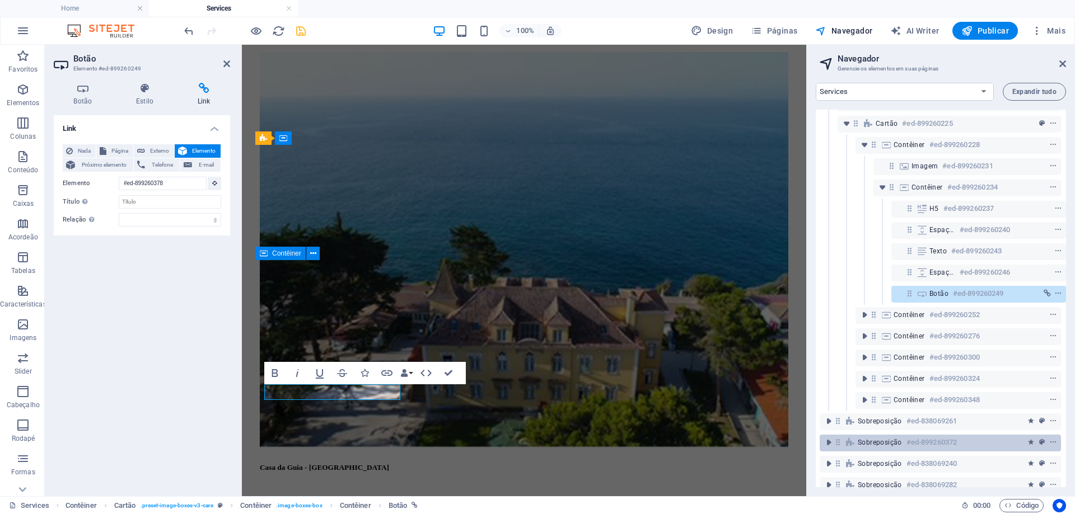
click at [951, 445] on h6 "#ed-899260372" at bounding box center [931, 442] width 50 height 13
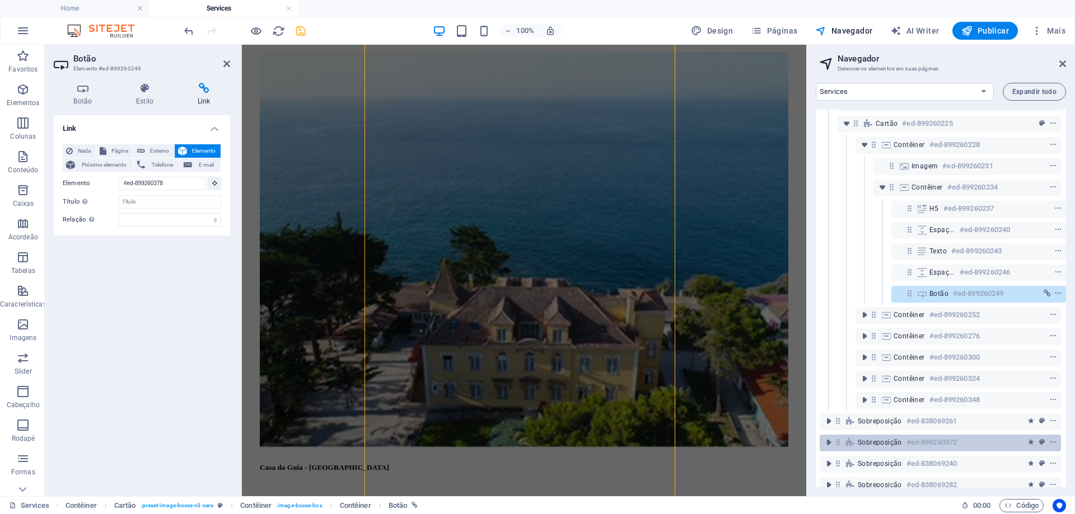
scroll to position [2372, 0]
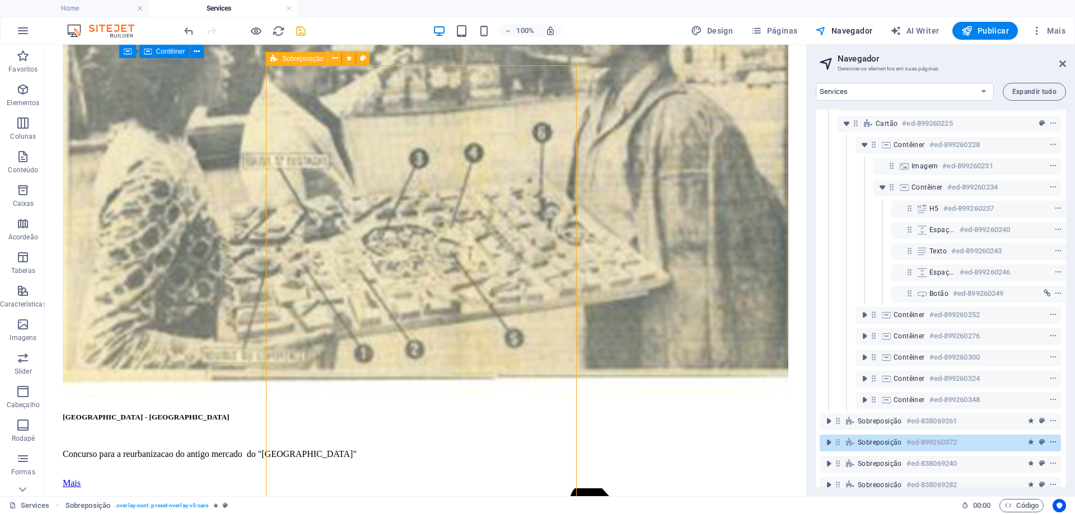
click at [1050, 443] on icon "context-menu" at bounding box center [1053, 443] width 8 height 8
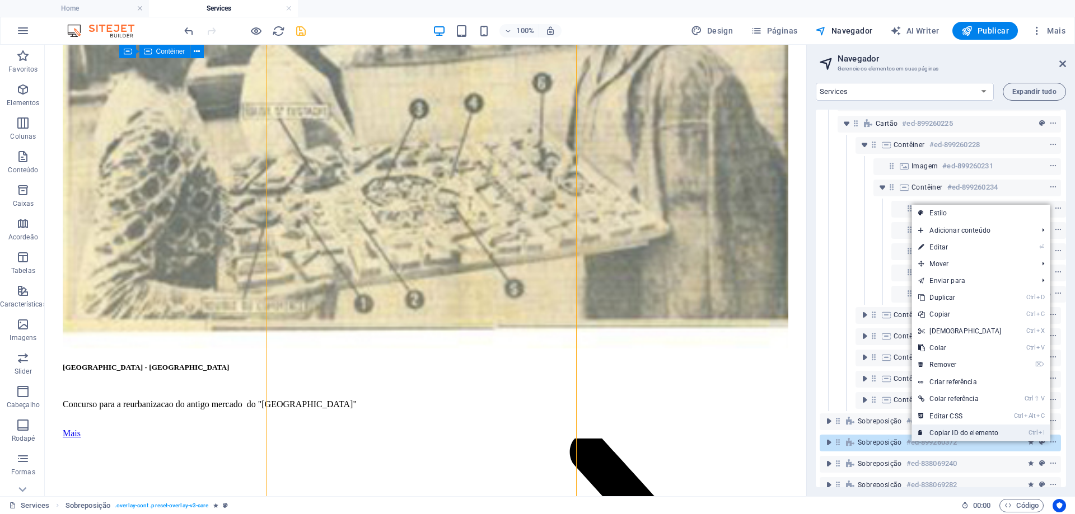
click at [967, 434] on link "Ctrl I Copiar ID do elemento" at bounding box center [959, 433] width 96 height 17
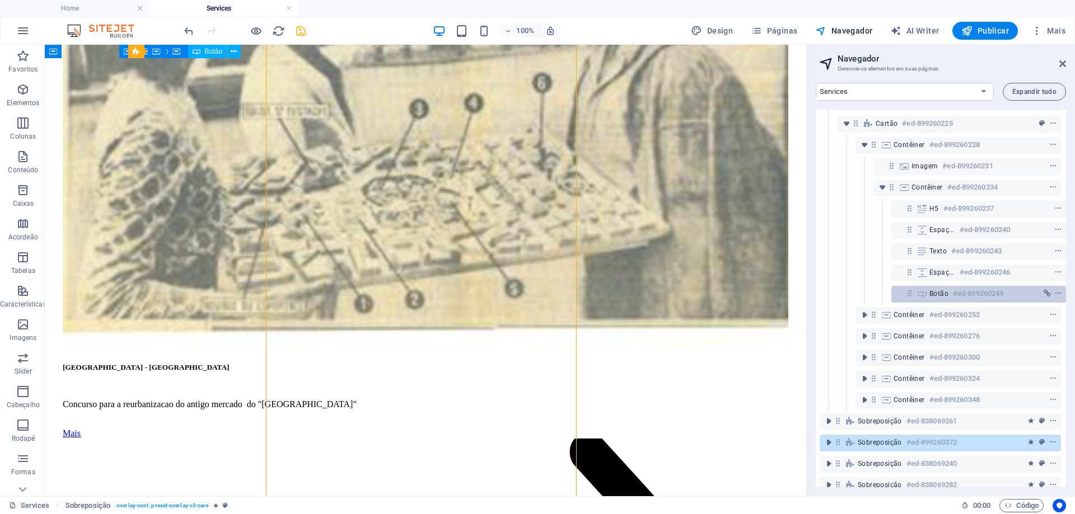
click at [994, 294] on h6 "#ed-899260249" at bounding box center [978, 293] width 50 height 13
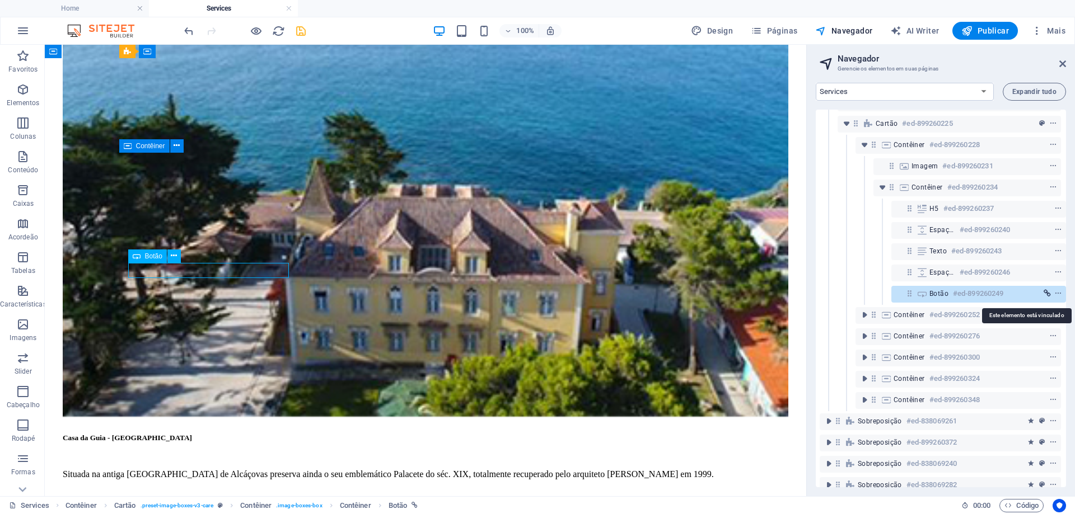
click at [1045, 294] on icon "link" at bounding box center [1046, 294] width 7 height 8
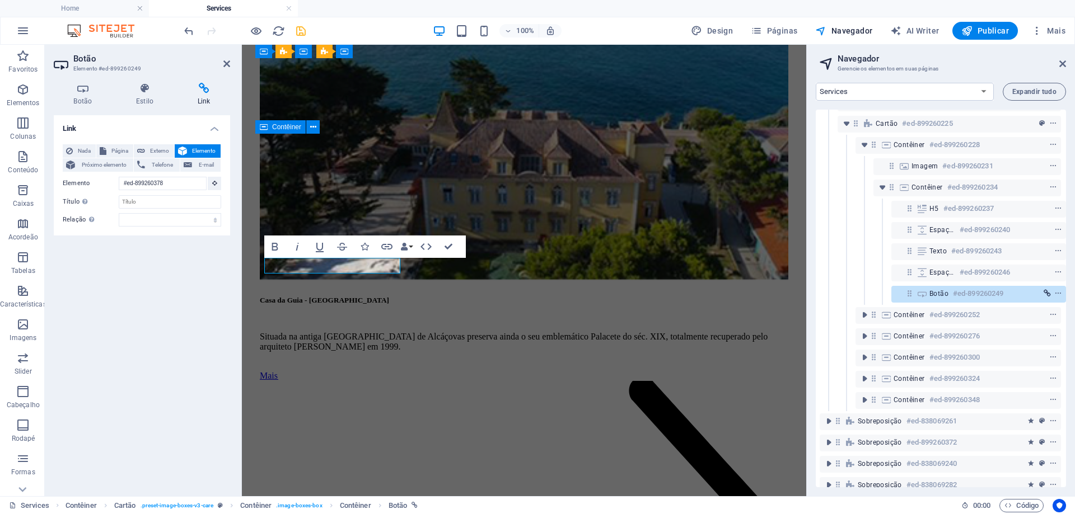
scroll to position [1235, 0]
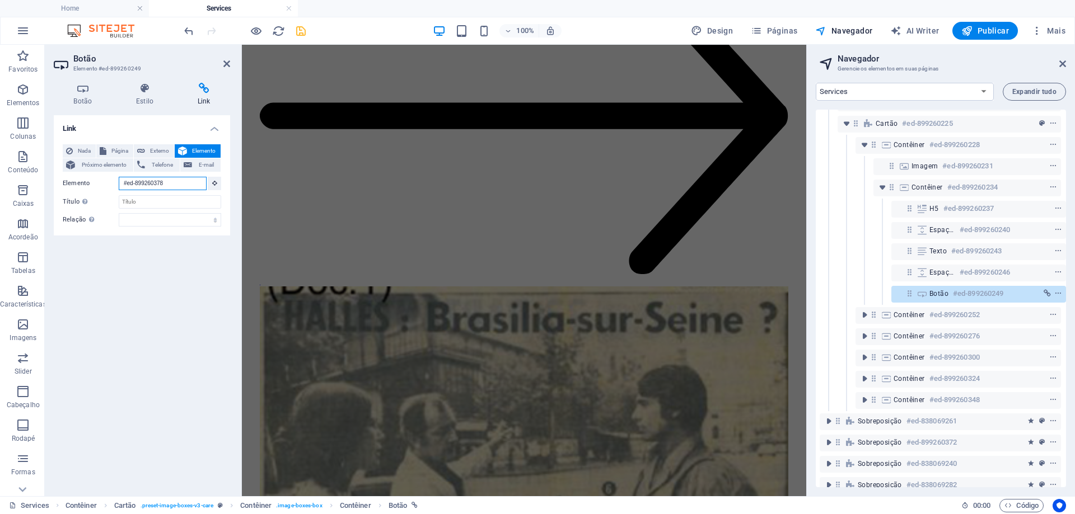
drag, startPoint x: 179, startPoint y: 183, endPoint x: 96, endPoint y: 176, distance: 83.1
click at [96, 177] on div "Elemento #ed-899260378" at bounding box center [142, 184] width 158 height 14
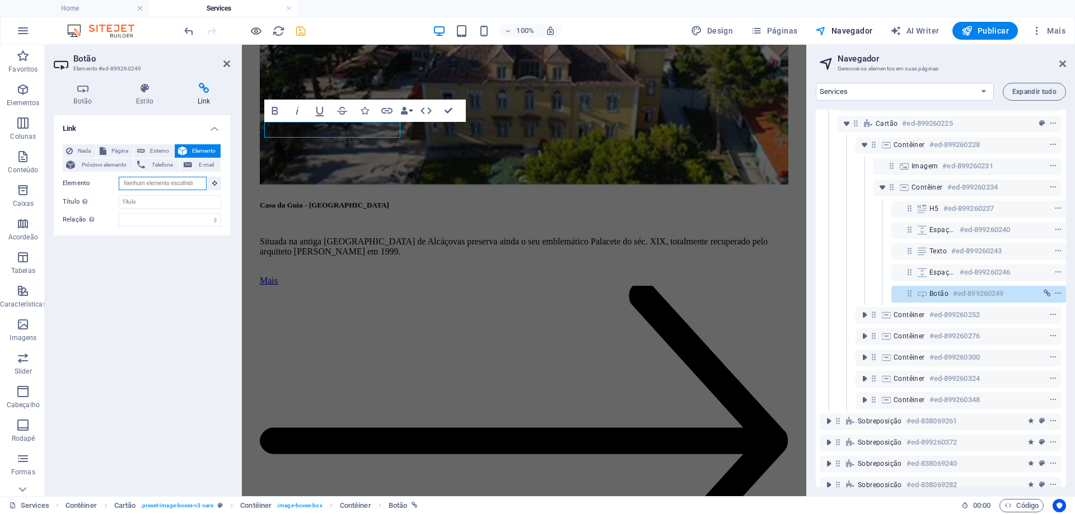
scroll to position [1230, 0]
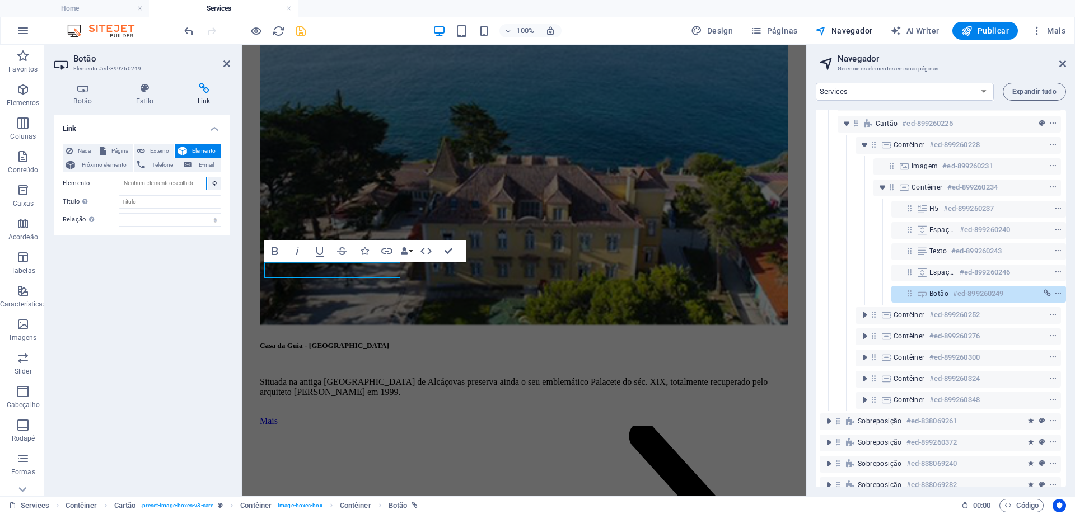
paste input "#ed-899260372"
type input "#ed-899260372"
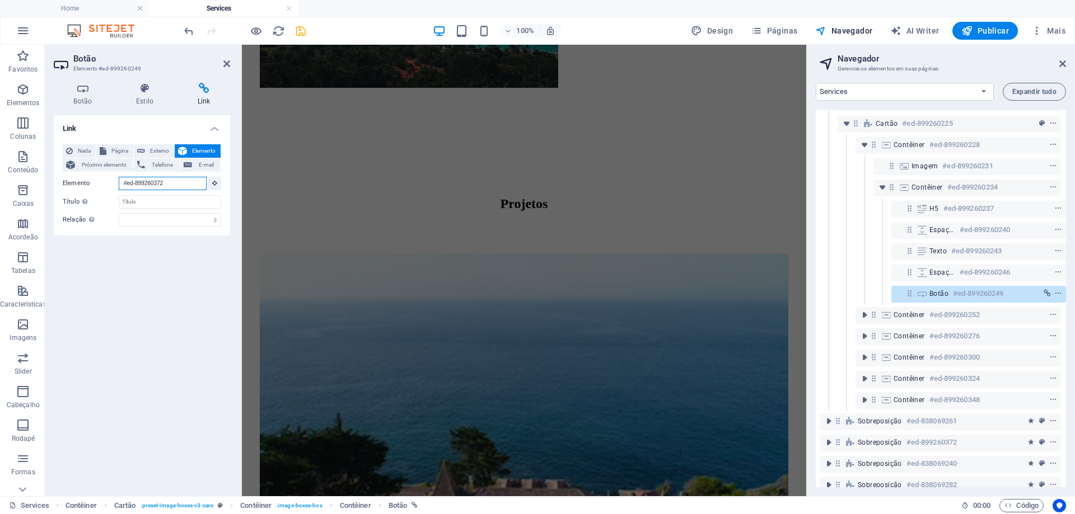
scroll to position [1077, 0]
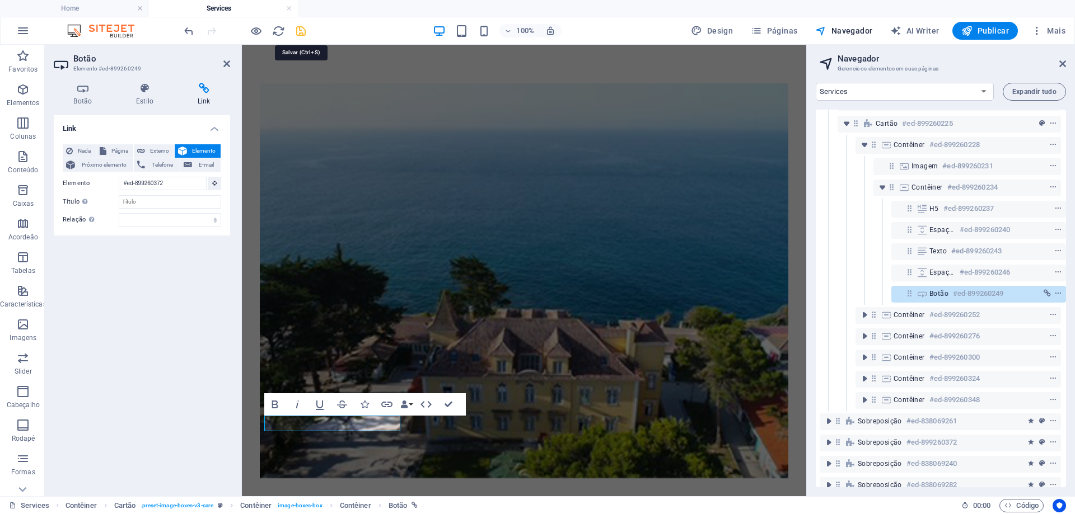
click at [302, 32] on icon "save" at bounding box center [300, 31] width 13 height 13
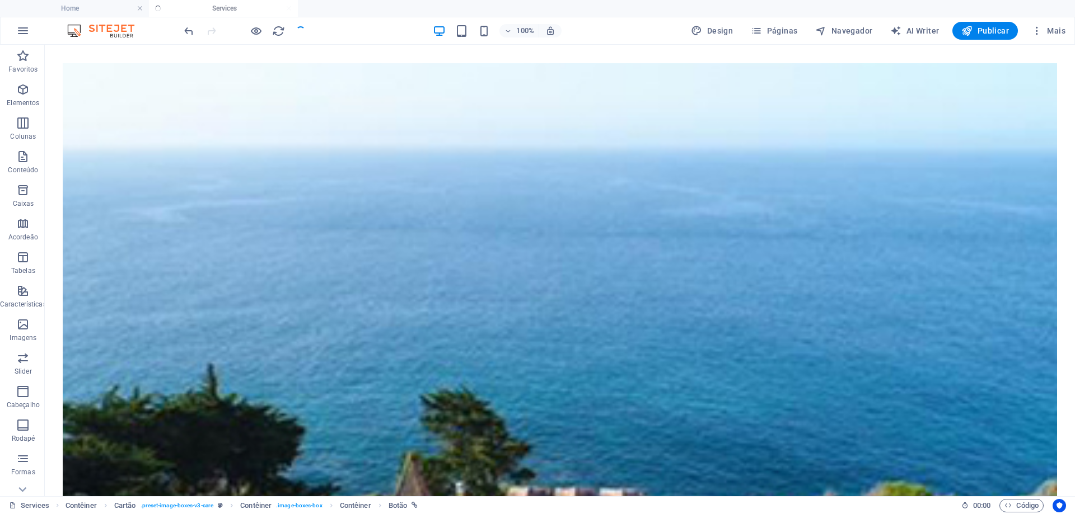
scroll to position [1132, 0]
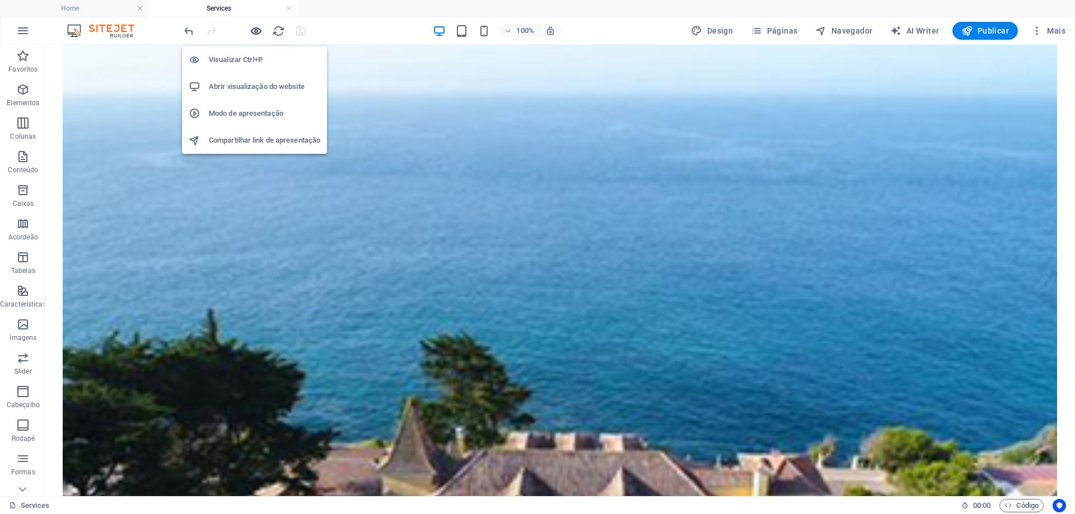
click at [256, 32] on icon "button" at bounding box center [256, 31] width 13 height 13
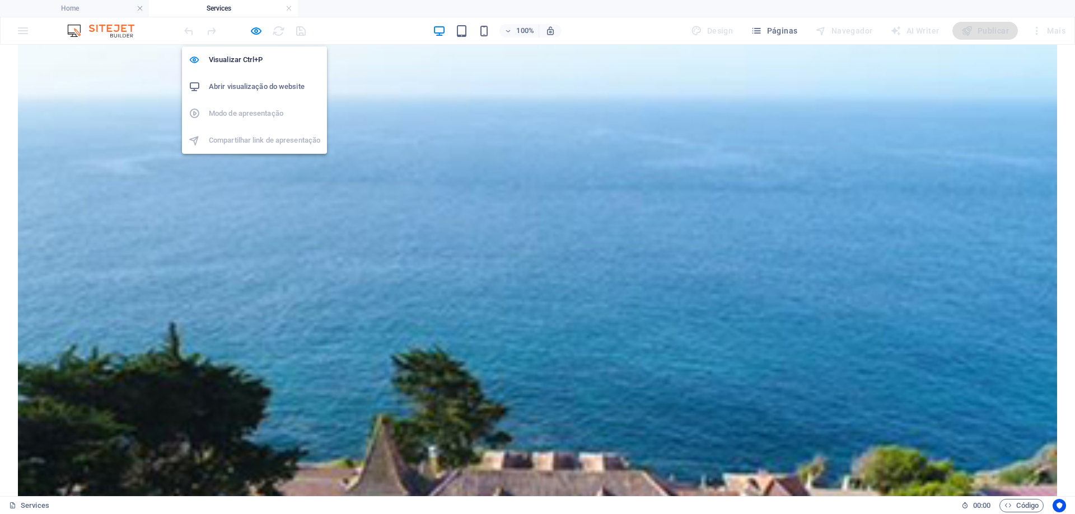
click at [256, 90] on h6 "Abrir visualização do website" at bounding box center [264, 86] width 111 height 13
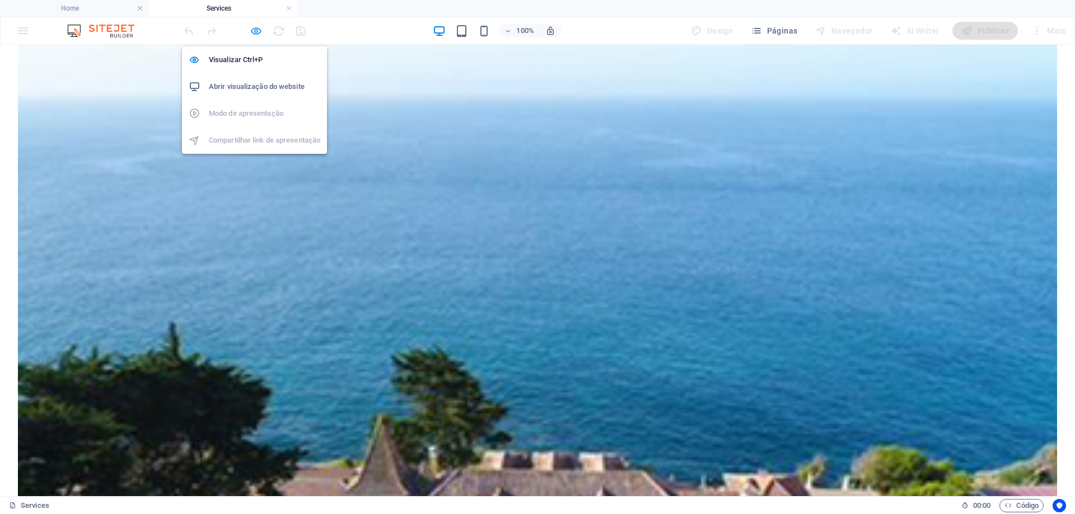
click at [251, 31] on icon "button" at bounding box center [256, 31] width 13 height 13
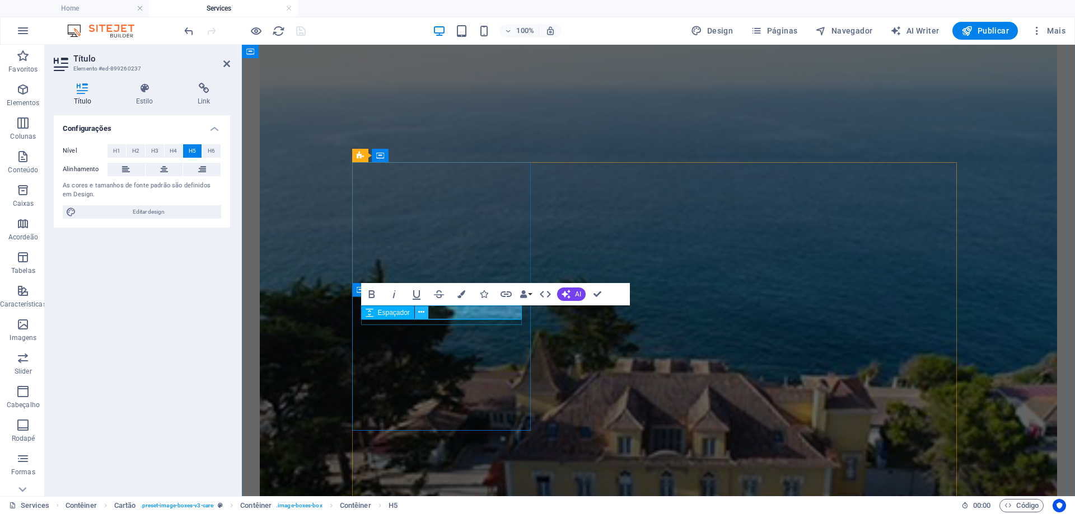
click at [423, 312] on icon at bounding box center [421, 313] width 6 height 12
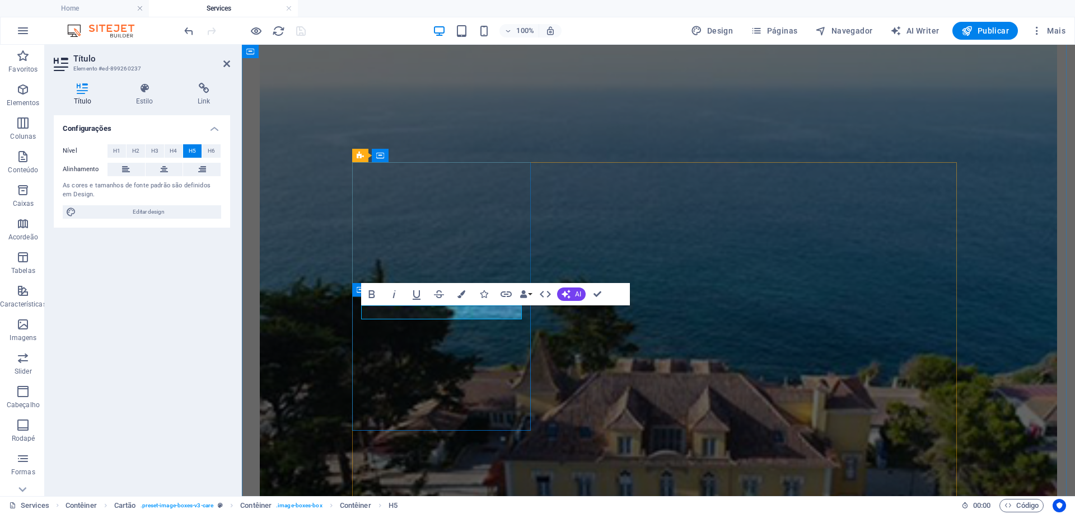
drag, startPoint x: 426, startPoint y: 315, endPoint x: 359, endPoint y: 311, distance: 67.8
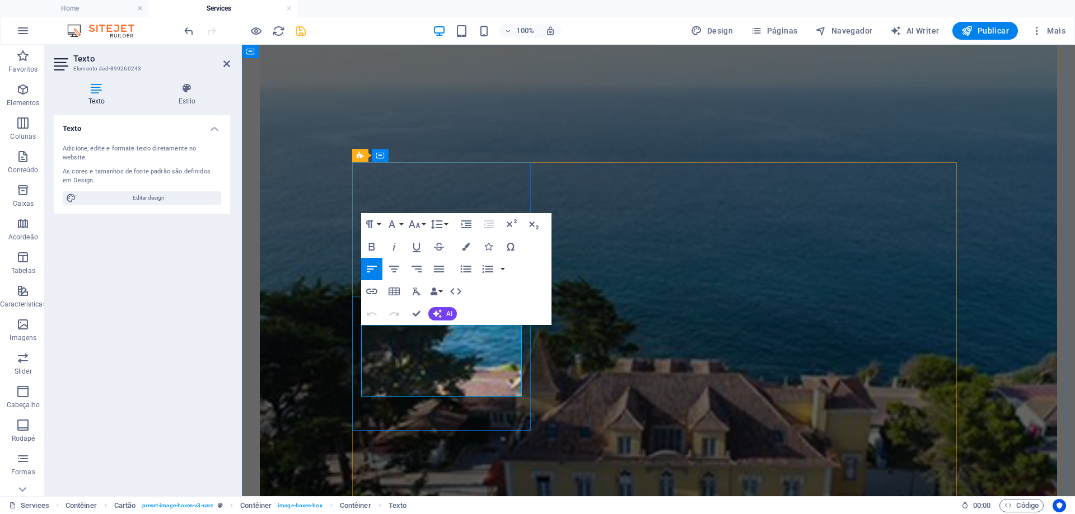
drag, startPoint x: 361, startPoint y: 334, endPoint x: 480, endPoint y: 388, distance: 130.2
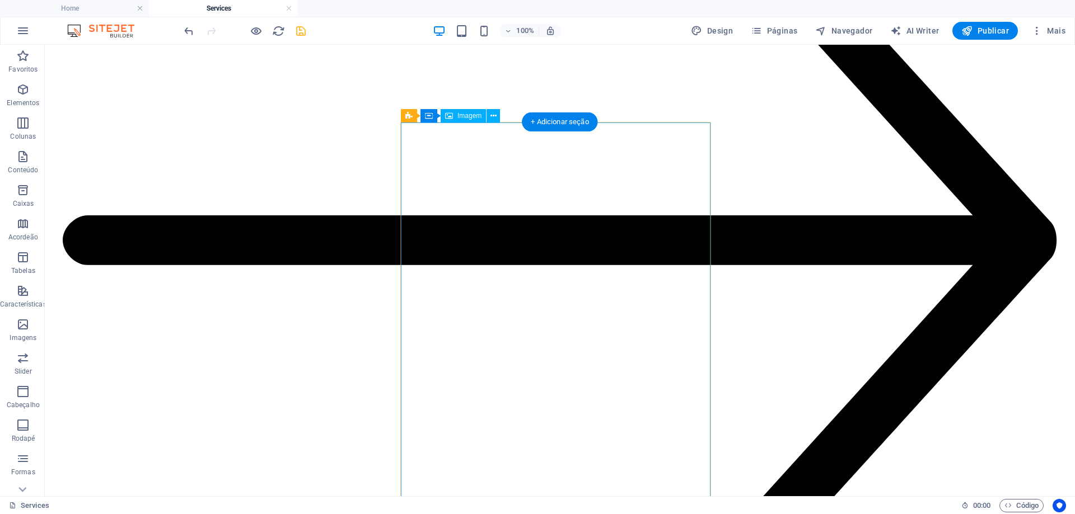
scroll to position [2307, 0]
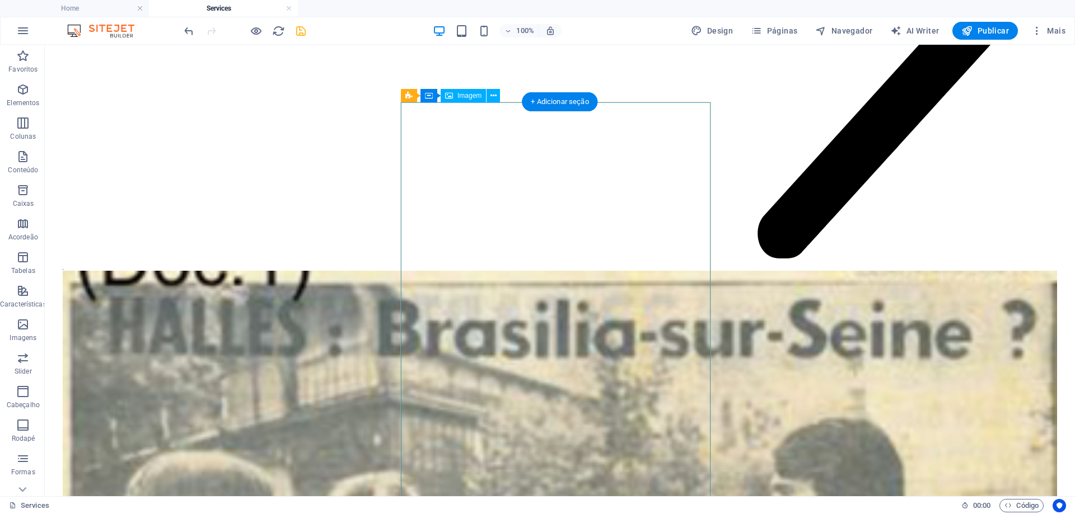
select select "%"
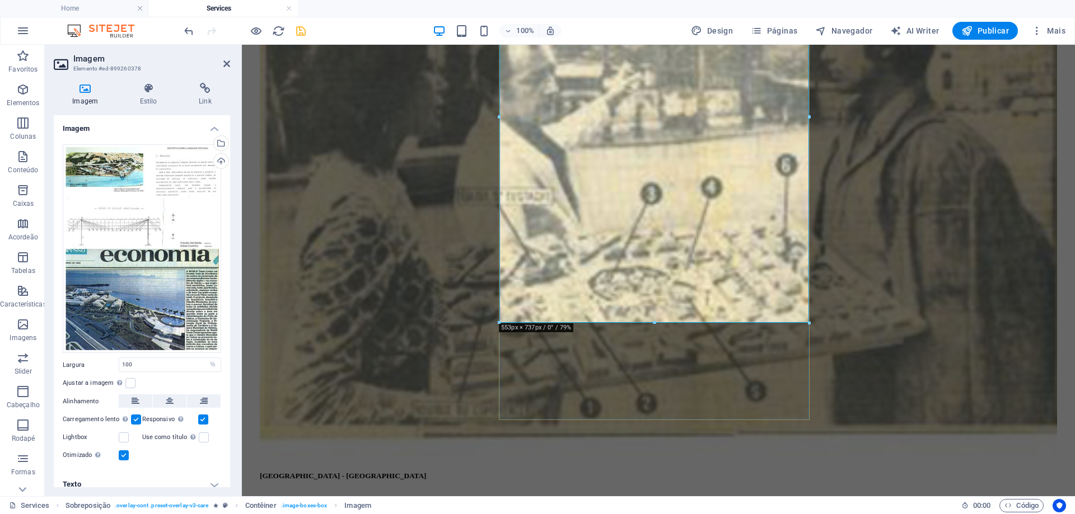
scroll to position [2531, 0]
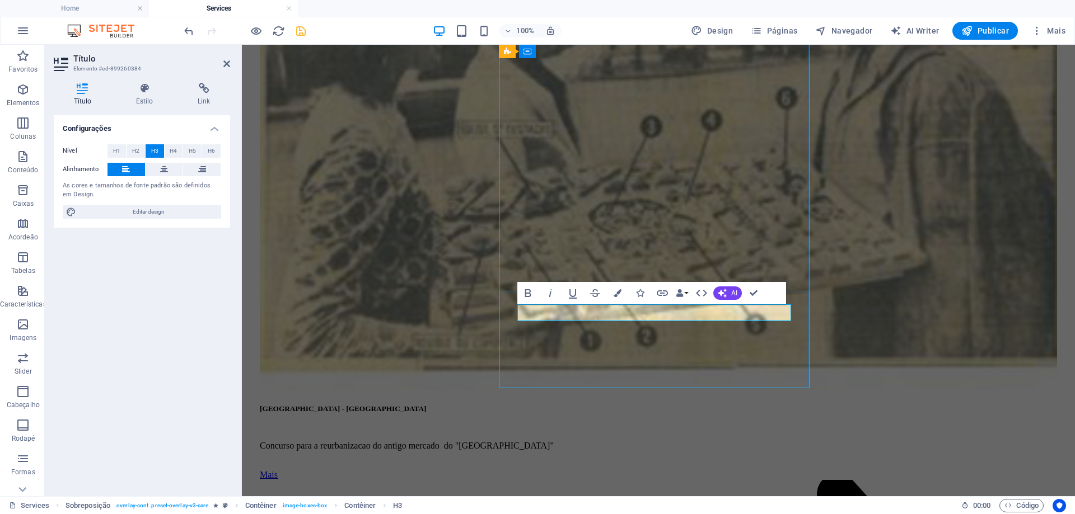
drag, startPoint x: 661, startPoint y: 316, endPoint x: 501, endPoint y: 312, distance: 160.1
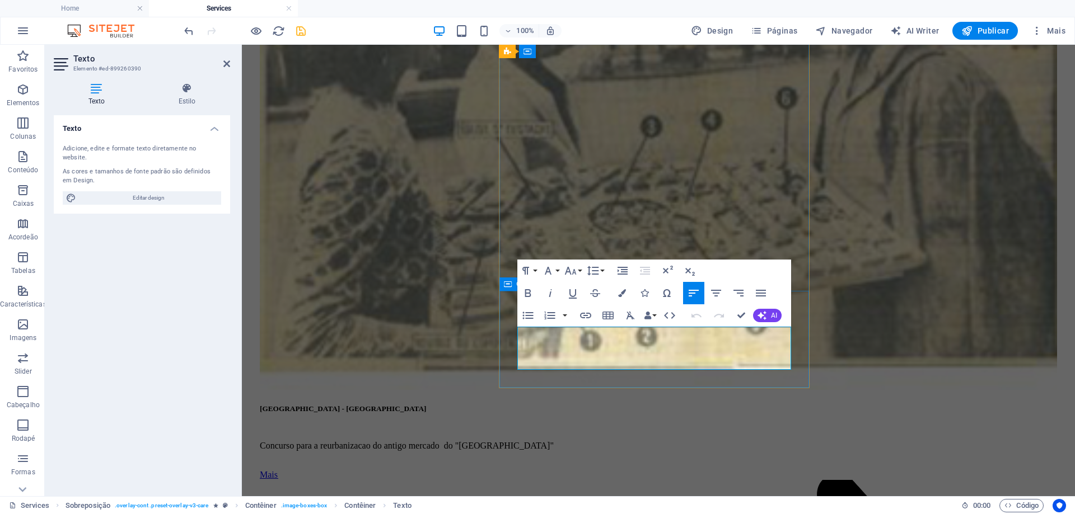
drag, startPoint x: 701, startPoint y: 365, endPoint x: 506, endPoint y: 327, distance: 198.4
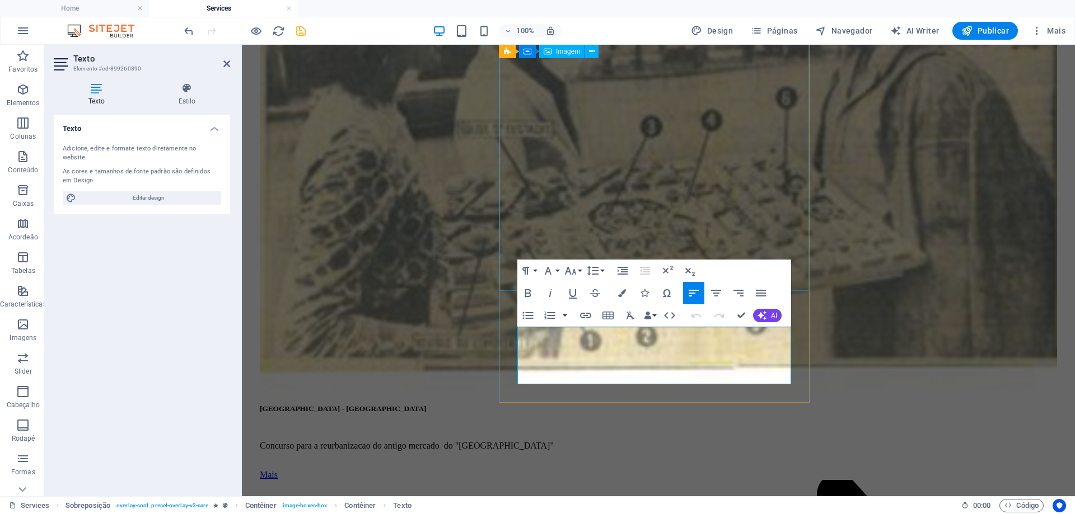
scroll to position [903, 4]
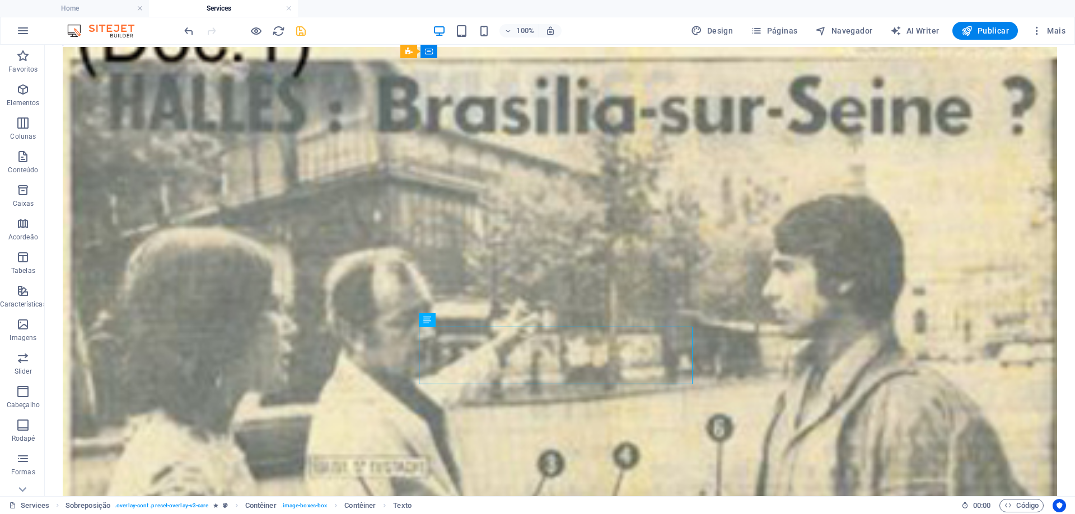
click at [303, 35] on icon "save" at bounding box center [300, 31] width 13 height 13
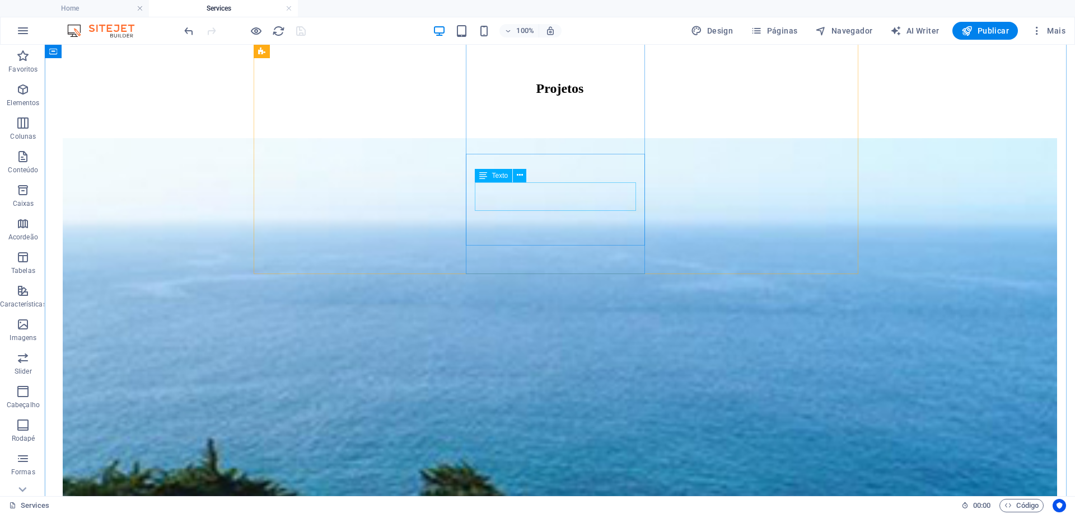
scroll to position [1020, 0]
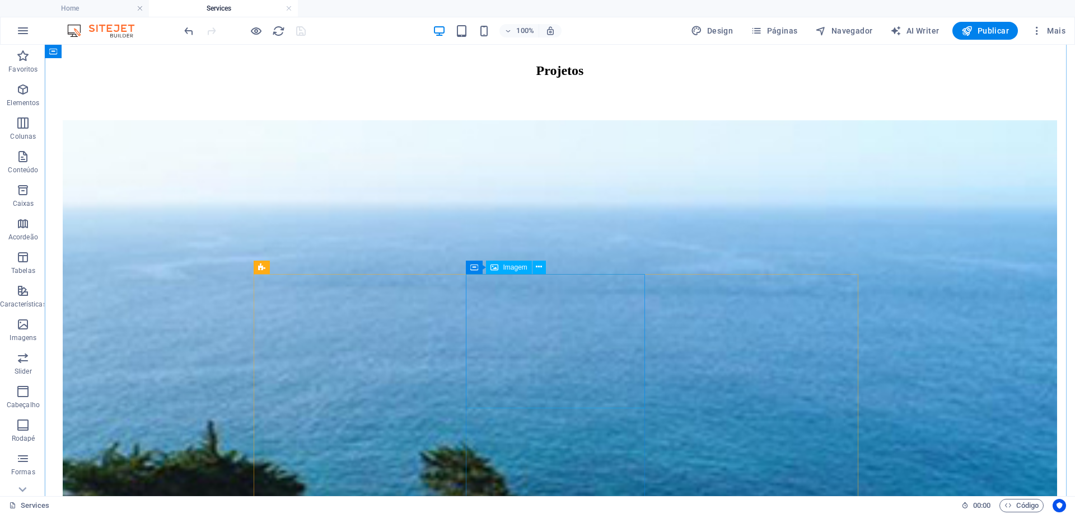
select select "%"
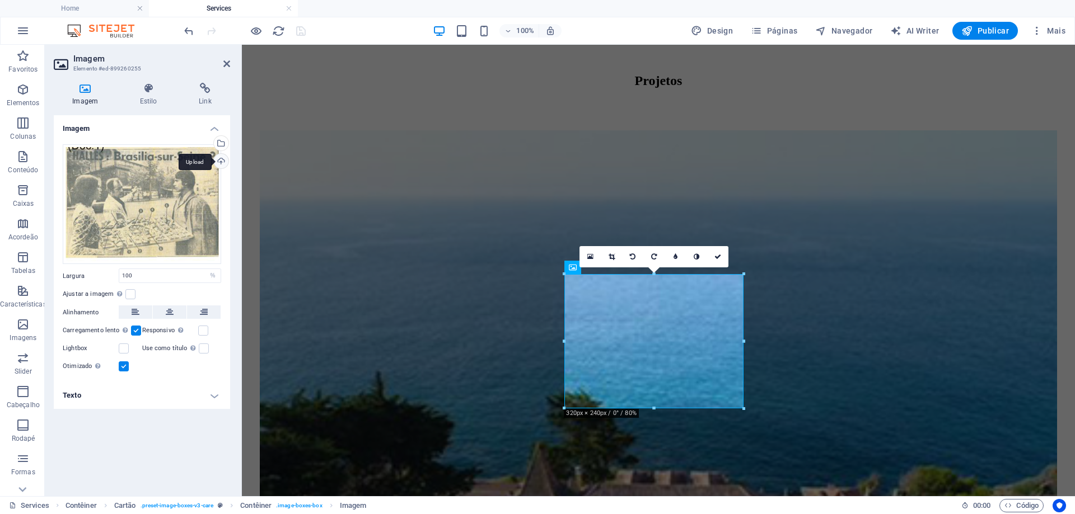
click at [219, 161] on div "Upload" at bounding box center [220, 162] width 17 height 17
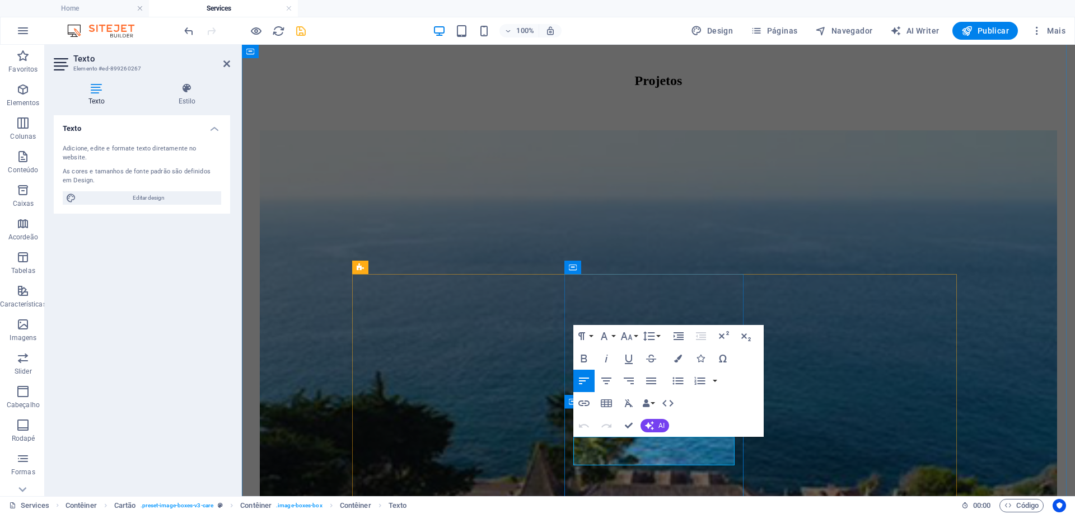
drag, startPoint x: 710, startPoint y: 458, endPoint x: 563, endPoint y: 437, distance: 148.7
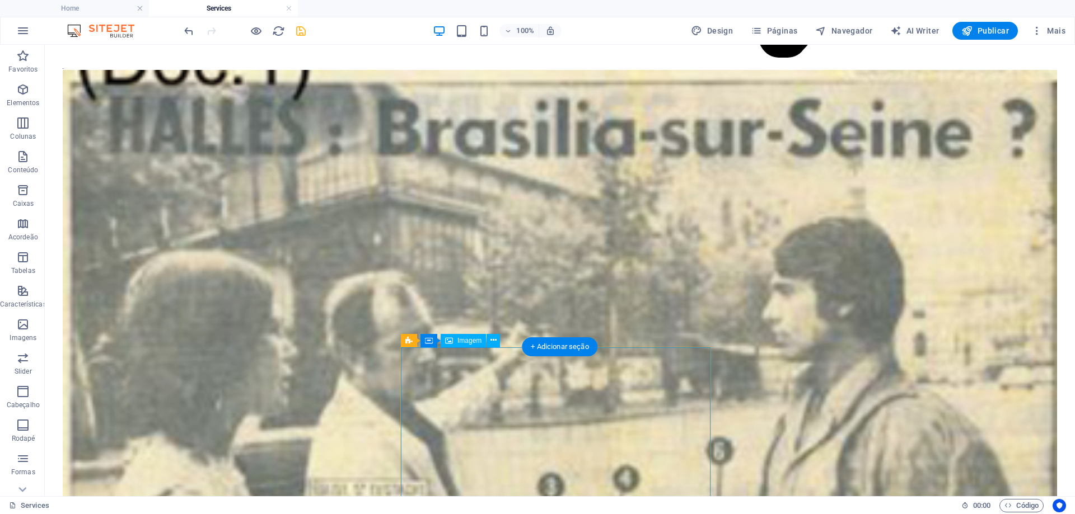
scroll to position [2587, 0]
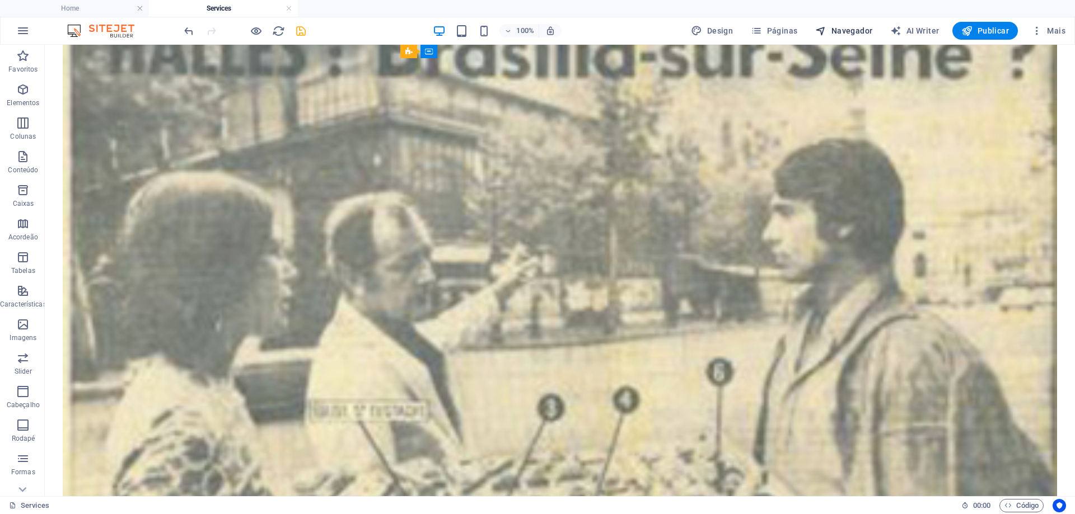
click at [843, 31] on span "Navegador" at bounding box center [843, 30] width 57 height 11
select select "16101856-en"
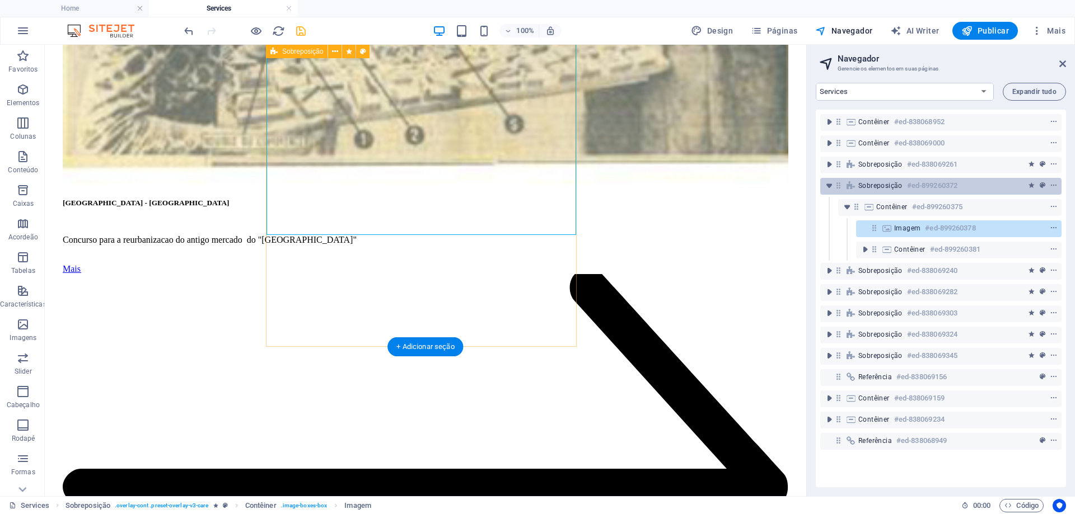
click at [885, 185] on span "Sobreposição" at bounding box center [880, 185] width 44 height 9
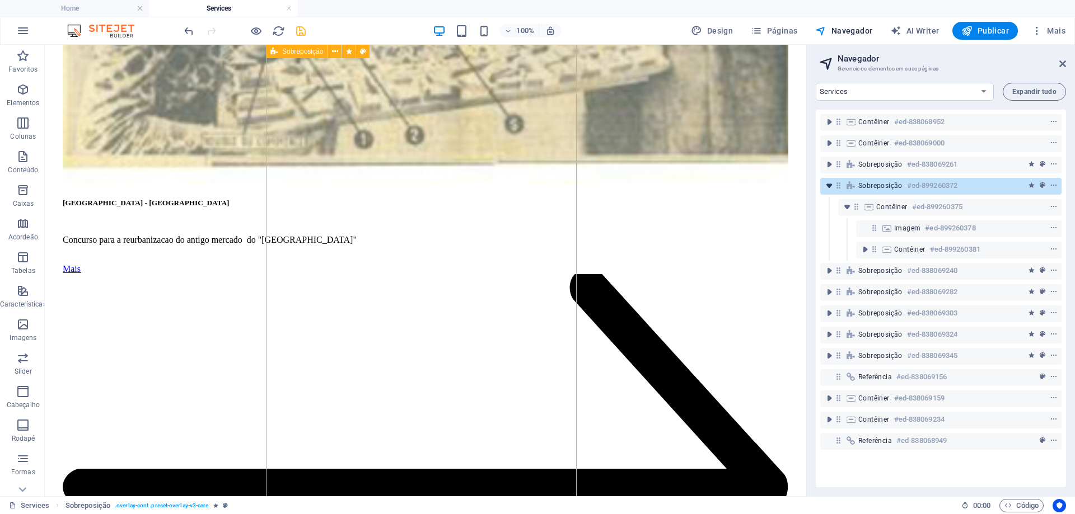
scroll to position [2400, 0]
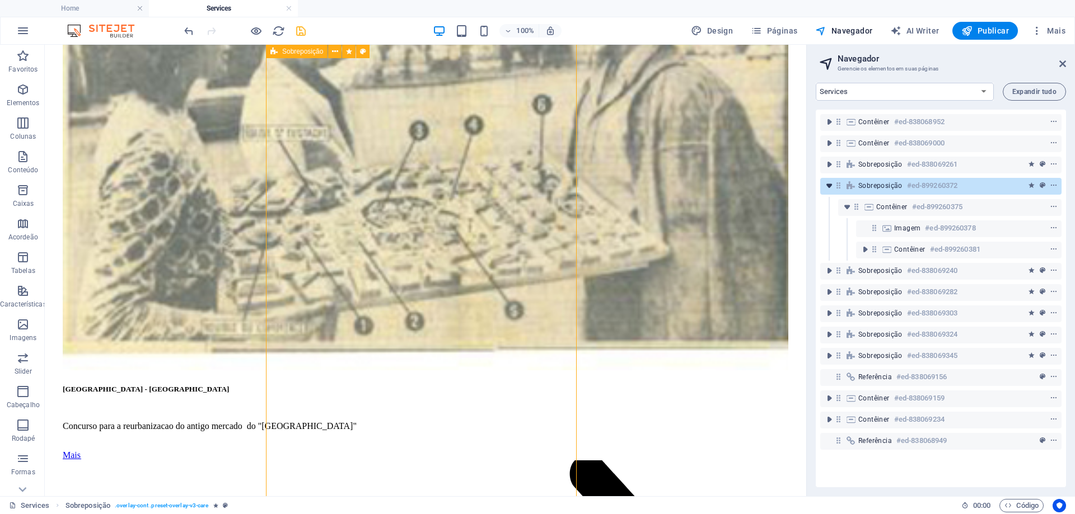
click at [829, 187] on icon "toggle-expand" at bounding box center [828, 185] width 11 height 11
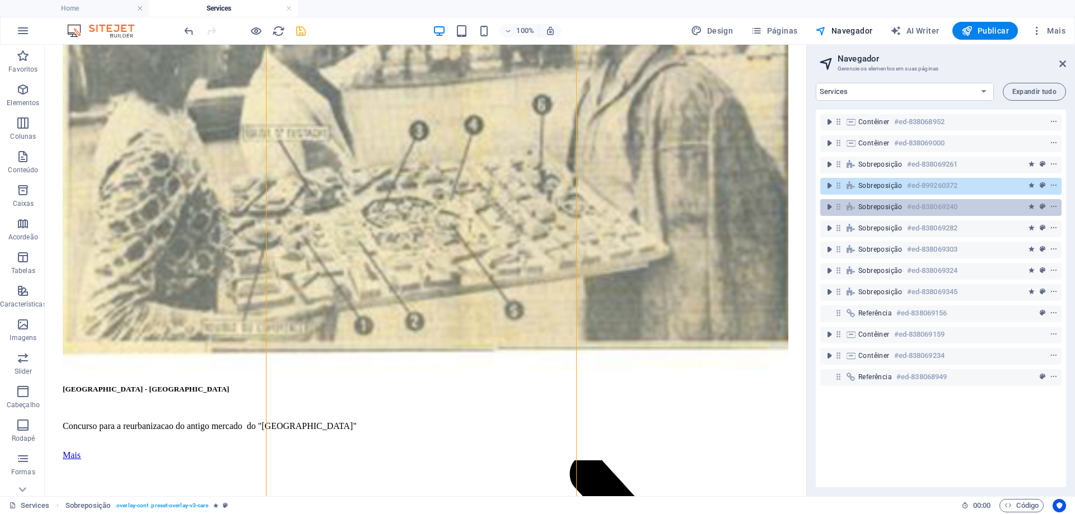
click at [892, 210] on span "Sobreposição" at bounding box center [880, 207] width 44 height 9
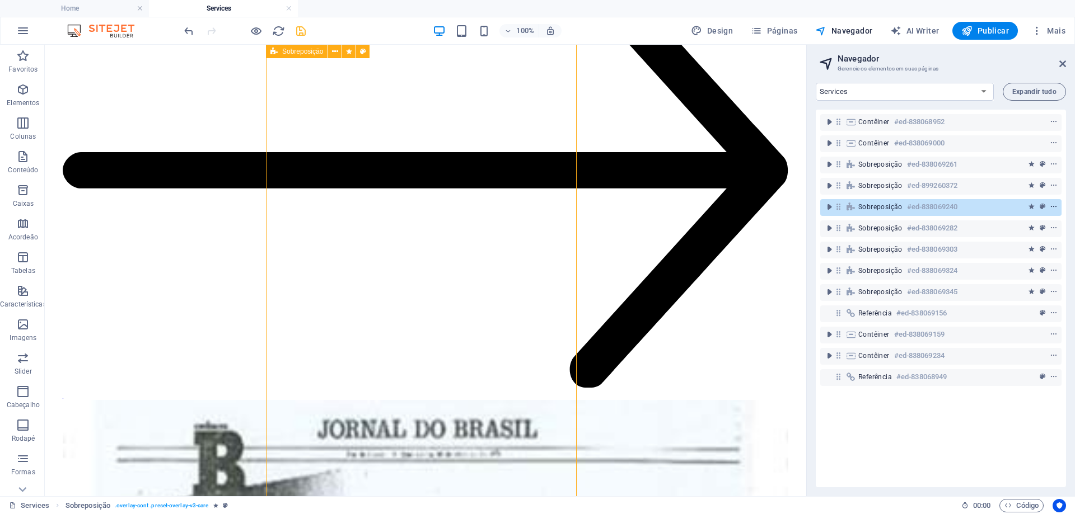
click at [1052, 208] on icon "context-menu" at bounding box center [1053, 207] width 8 height 8
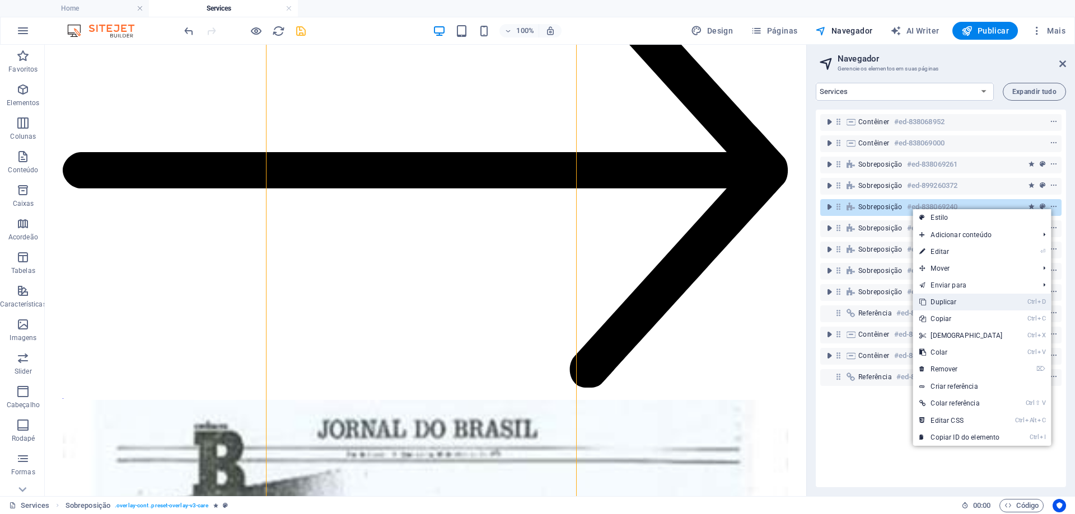
click at [946, 302] on link "Ctrl D Duplicar" at bounding box center [960, 302] width 96 height 17
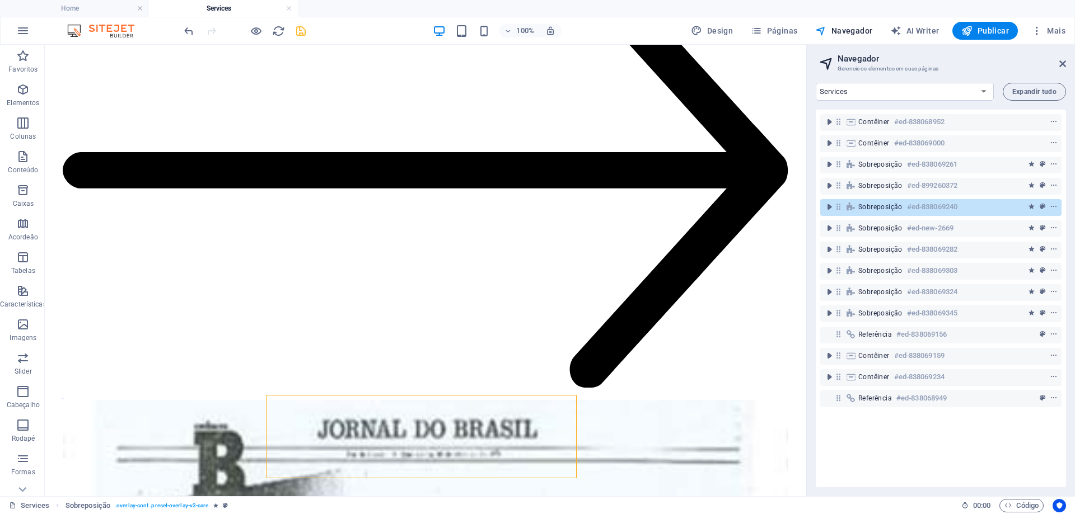
scroll to position [3385, 0]
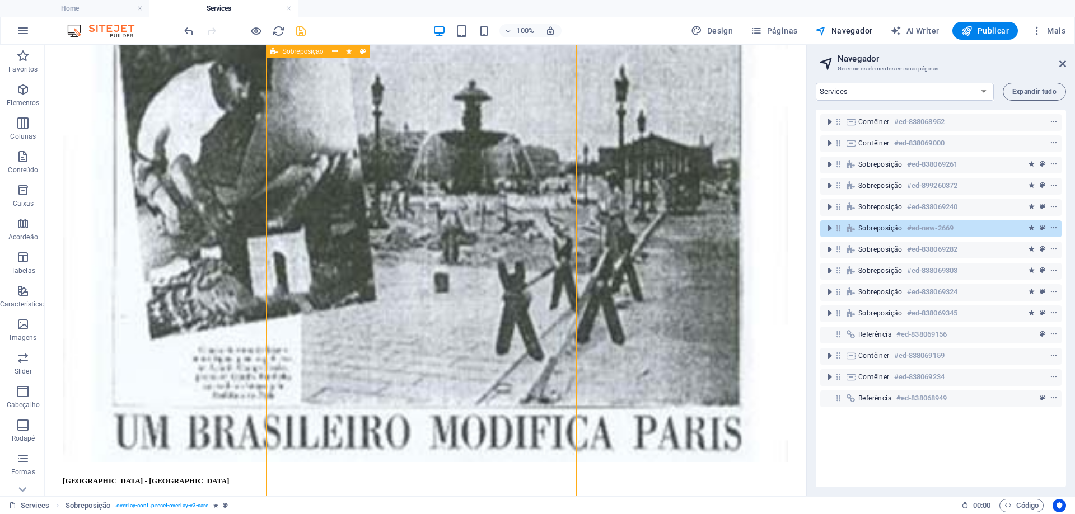
click at [873, 229] on span "Sobreposição" at bounding box center [880, 228] width 44 height 9
select select "%"
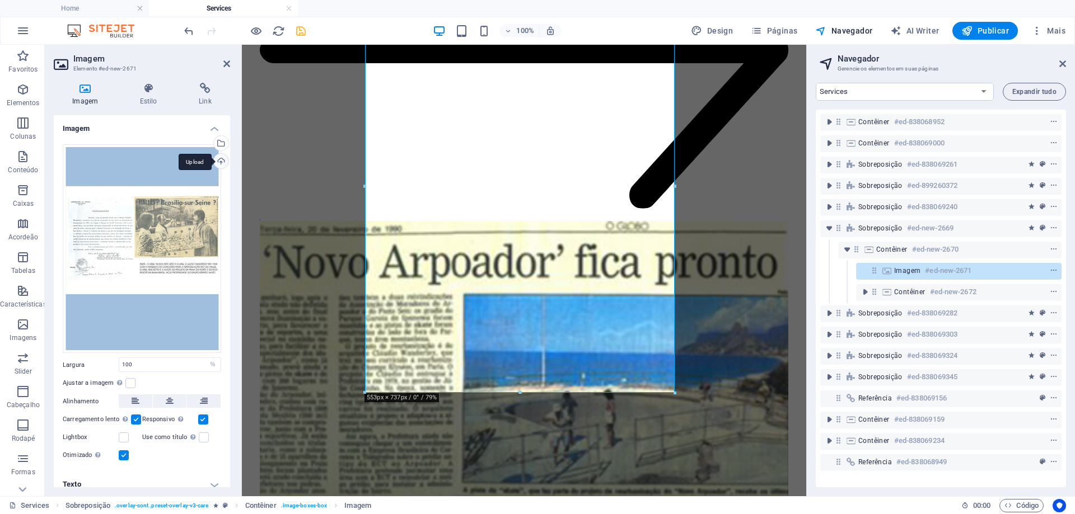
click at [221, 160] on div "Upload" at bounding box center [220, 162] width 17 height 17
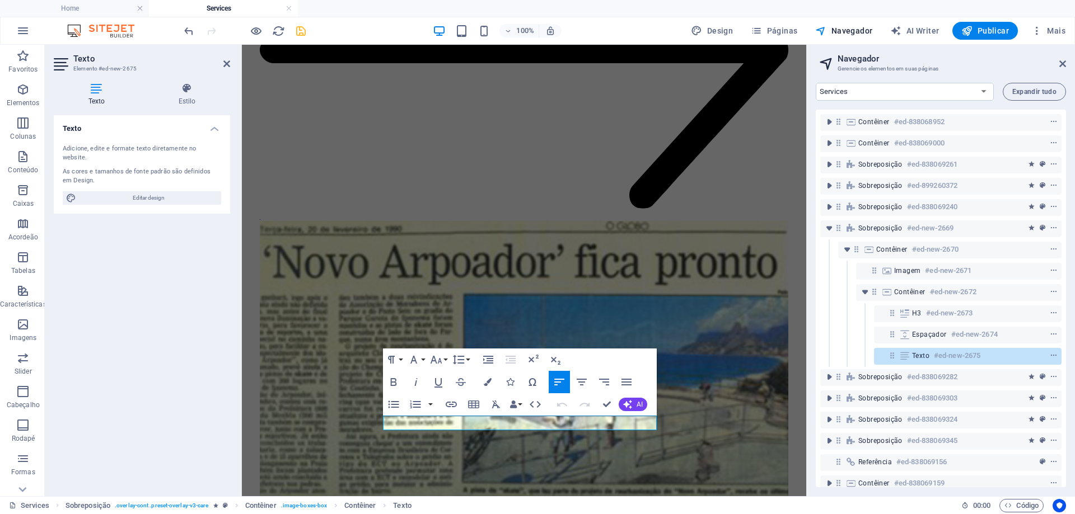
drag, startPoint x: 385, startPoint y: 420, endPoint x: 700, endPoint y: 407, distance: 315.4
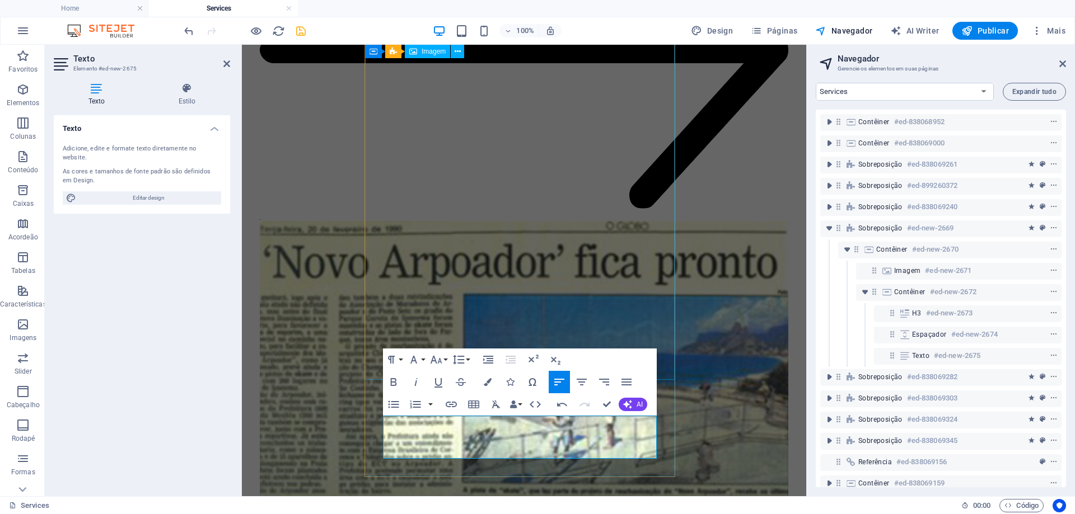
scroll to position [1605, 3]
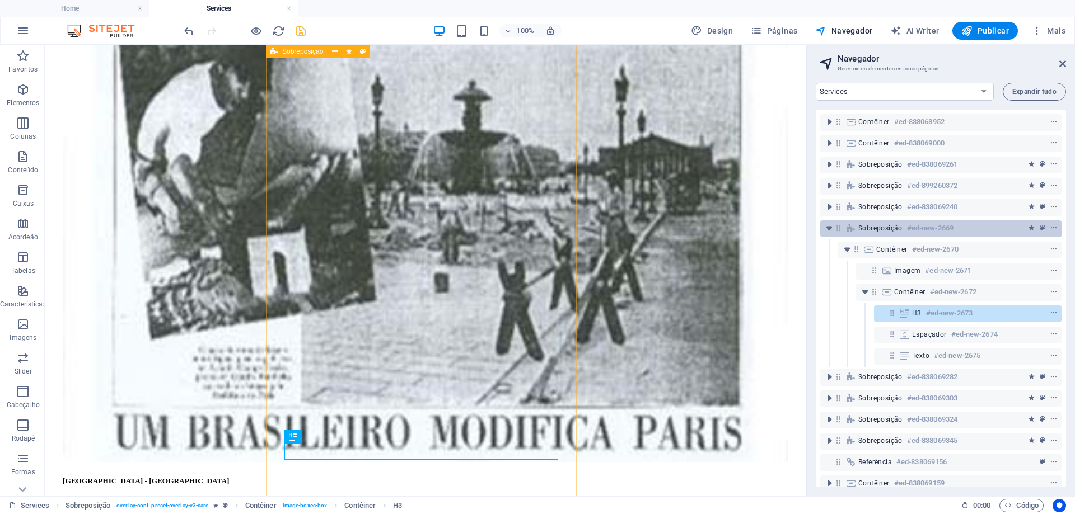
click at [921, 226] on h6 "#ed-new-2669" at bounding box center [930, 228] width 46 height 13
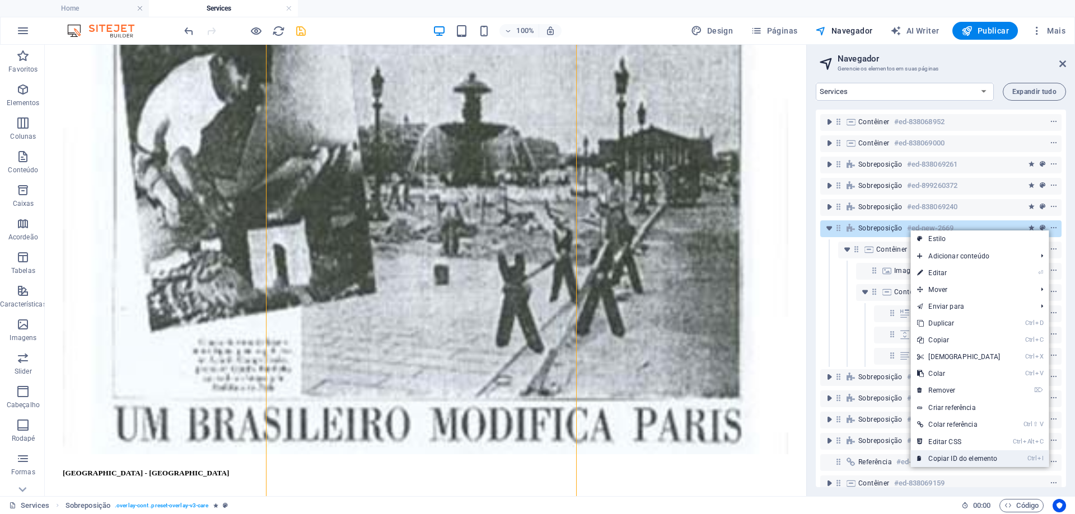
click at [961, 457] on link "Ctrl I Copiar ID do elemento" at bounding box center [958, 459] width 96 height 17
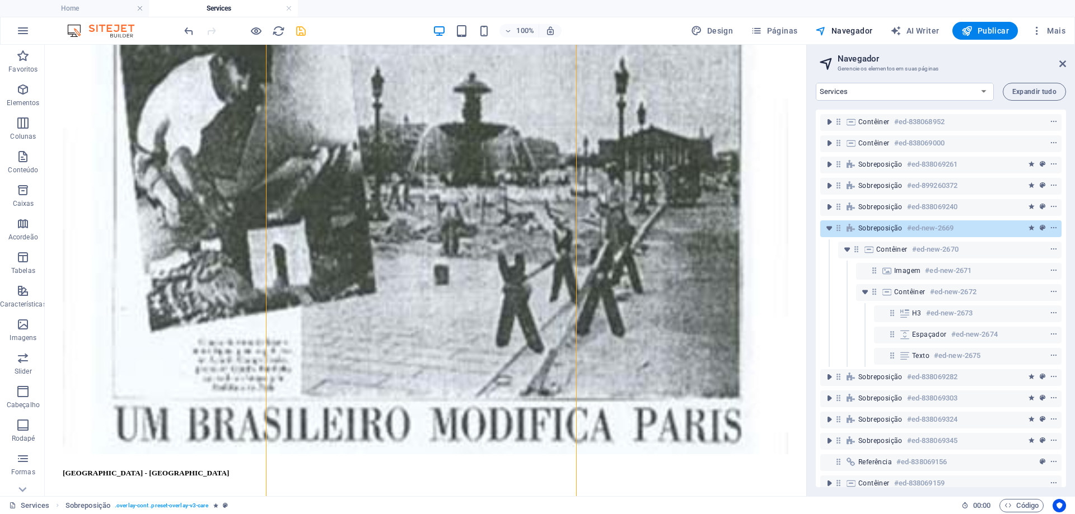
click at [303, 29] on icon "save" at bounding box center [300, 31] width 13 height 13
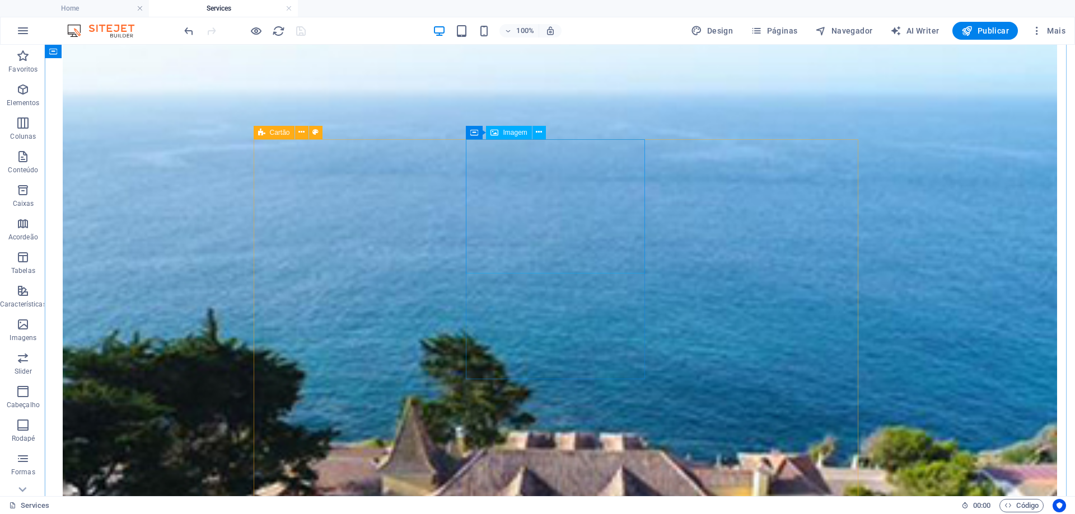
scroll to position [1155, 0]
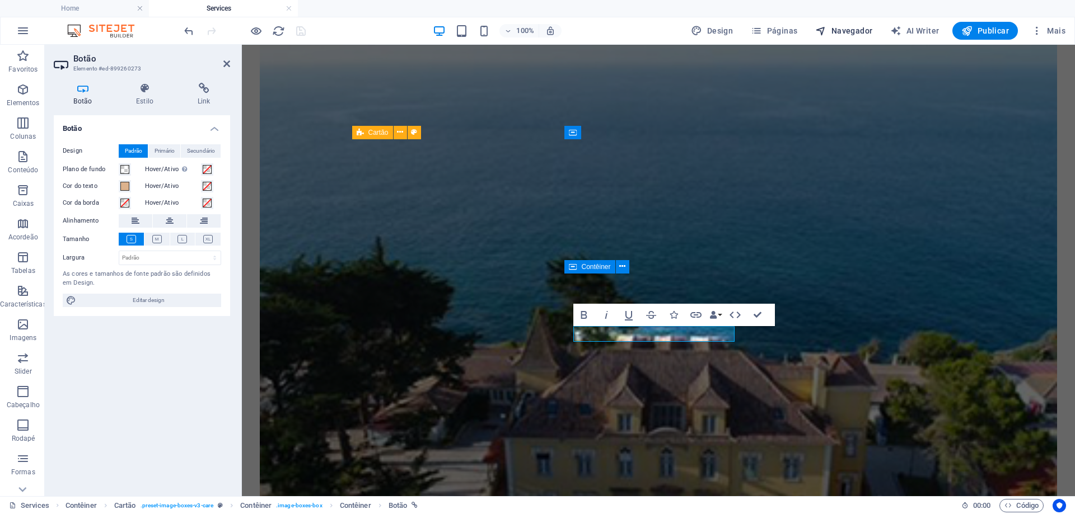
click at [856, 26] on span "Navegador" at bounding box center [843, 30] width 57 height 11
select select "16101856-en"
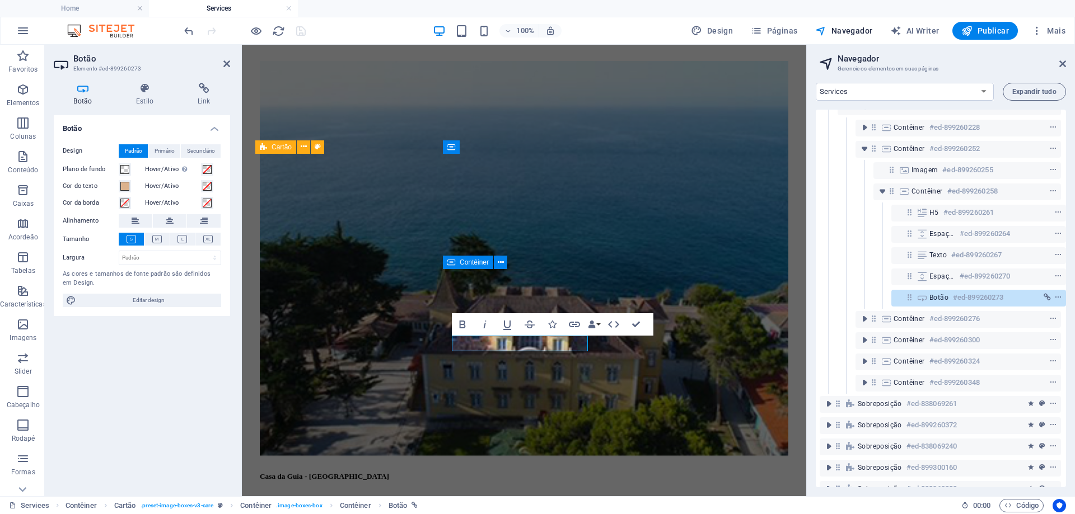
scroll to position [126, 3]
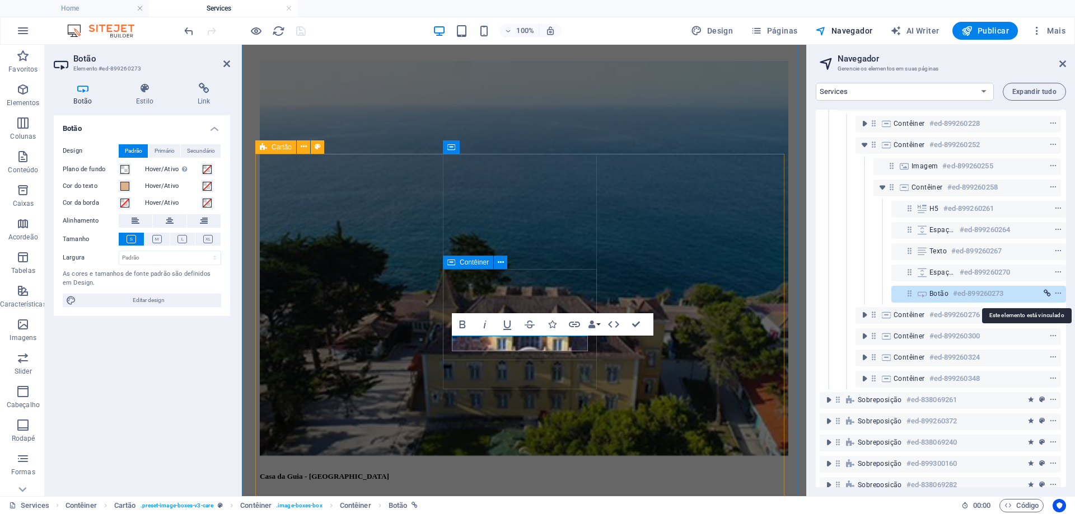
click at [1045, 295] on icon "link" at bounding box center [1046, 294] width 7 height 8
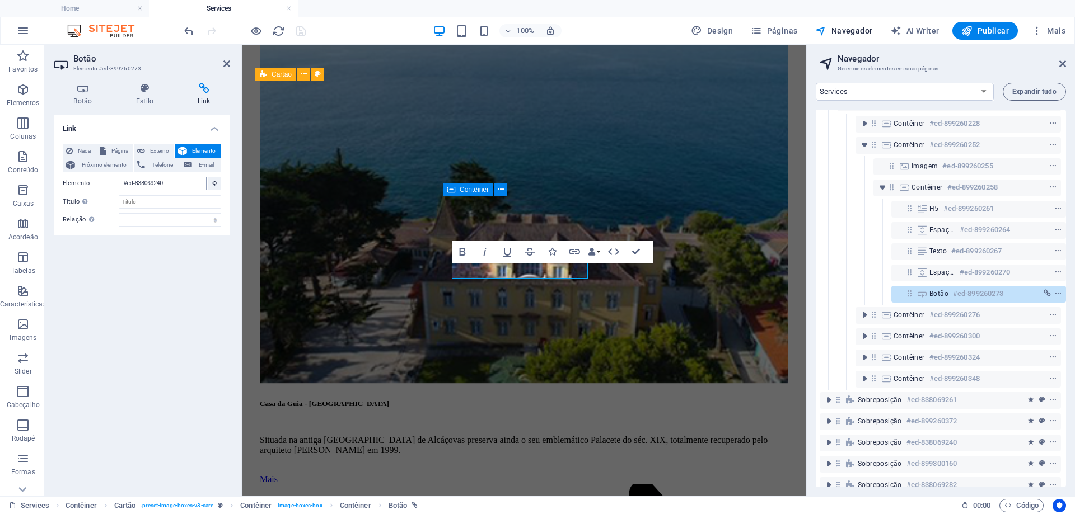
scroll to position [2854, 0]
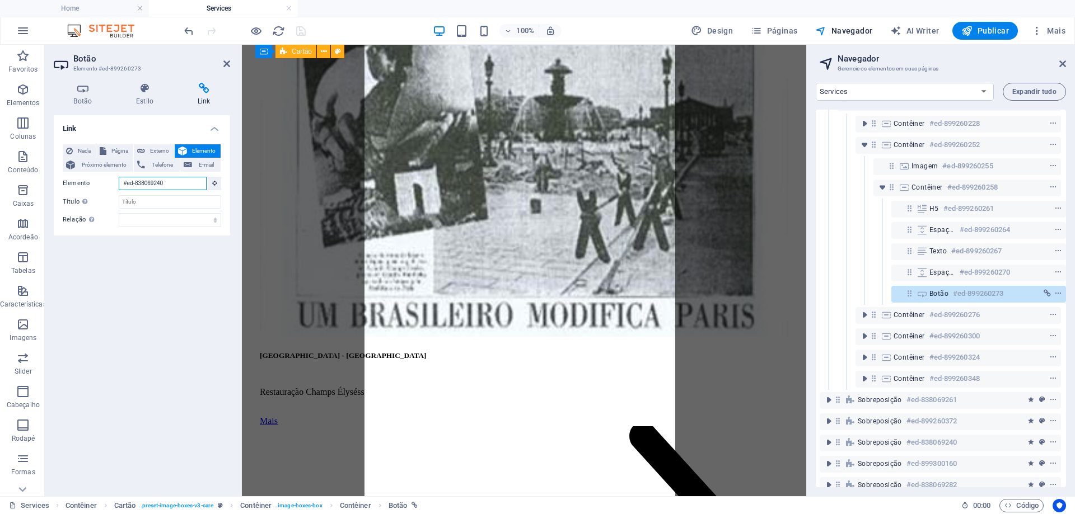
click at [157, 182] on input "#ed-838069240" at bounding box center [163, 183] width 88 height 13
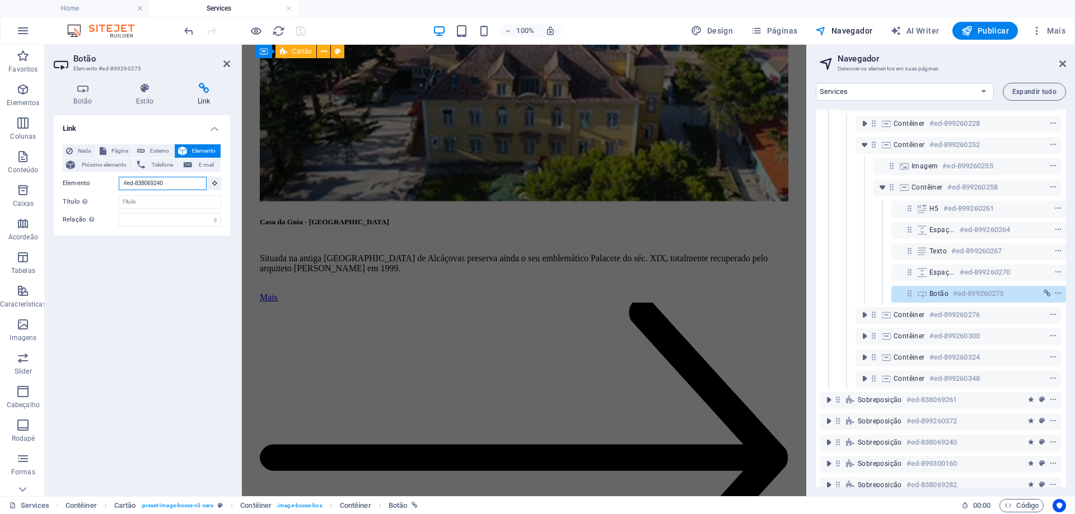
drag, startPoint x: 179, startPoint y: 185, endPoint x: 111, endPoint y: 182, distance: 67.8
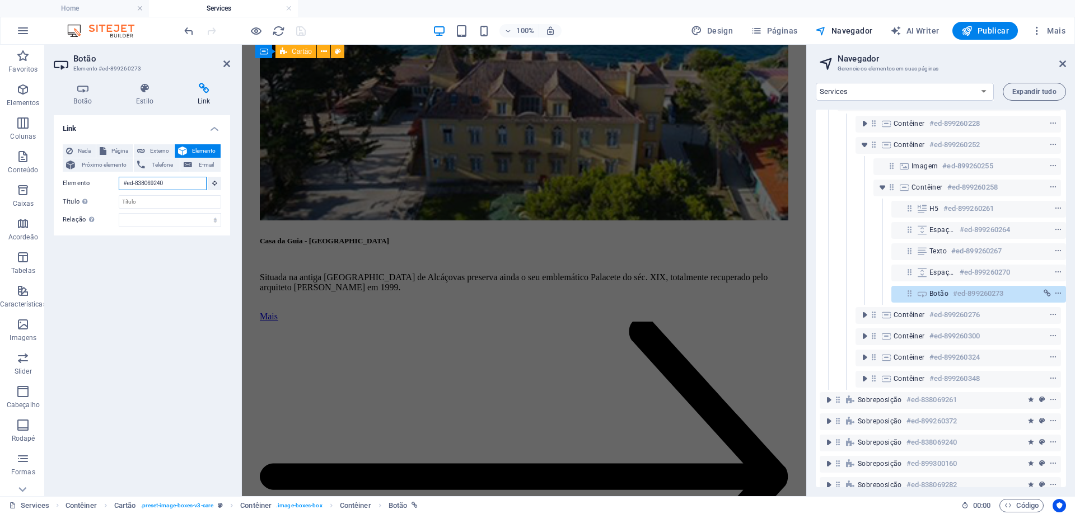
click at [111, 182] on div "Elemento #ed-838069240" at bounding box center [142, 184] width 158 height 14
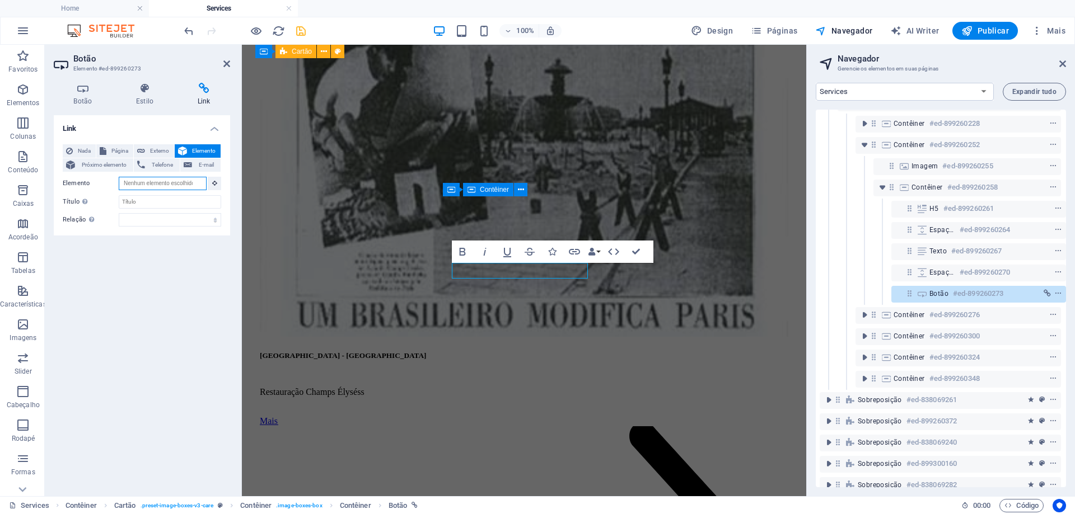
scroll to position [1172, 0]
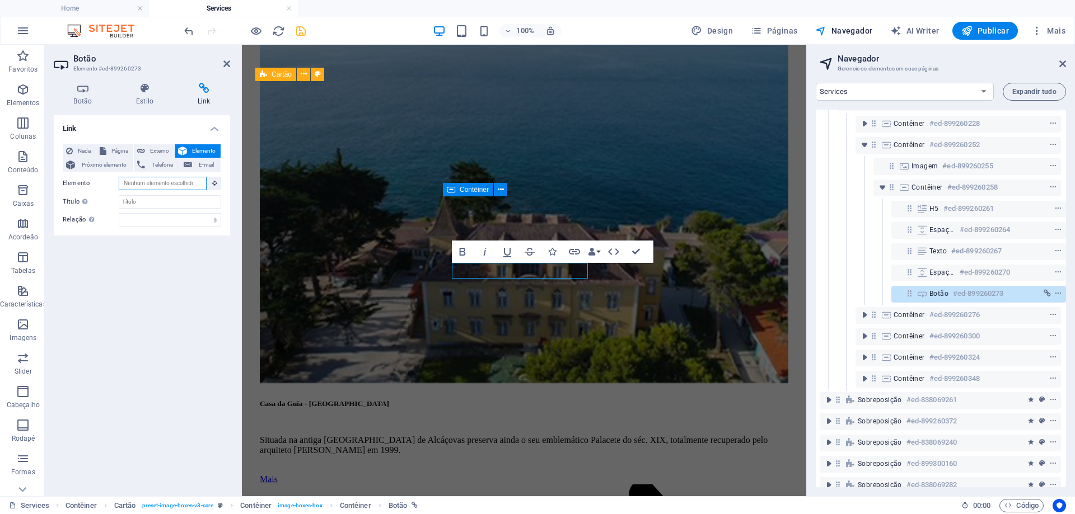
paste input "#ed-new-2669"
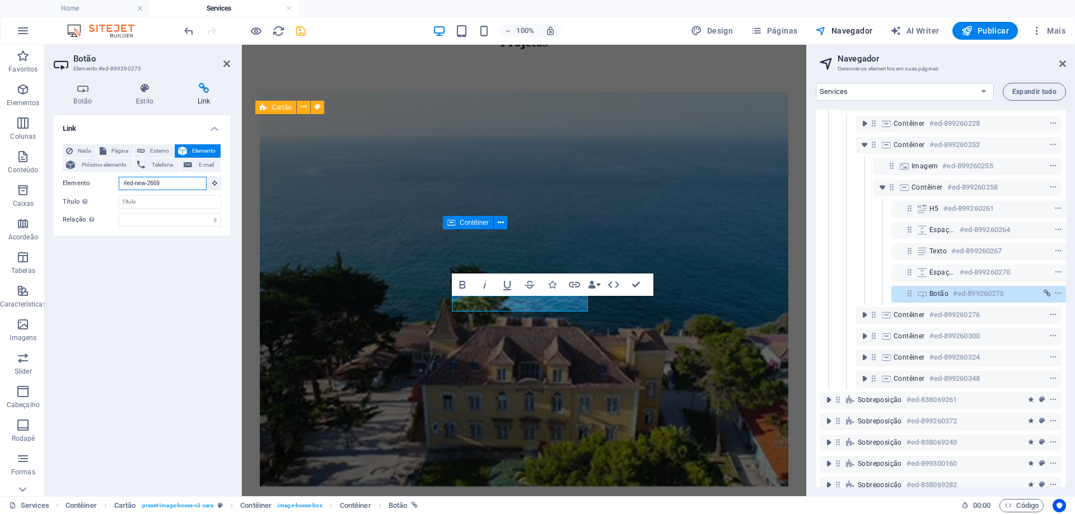
scroll to position [1067, 0]
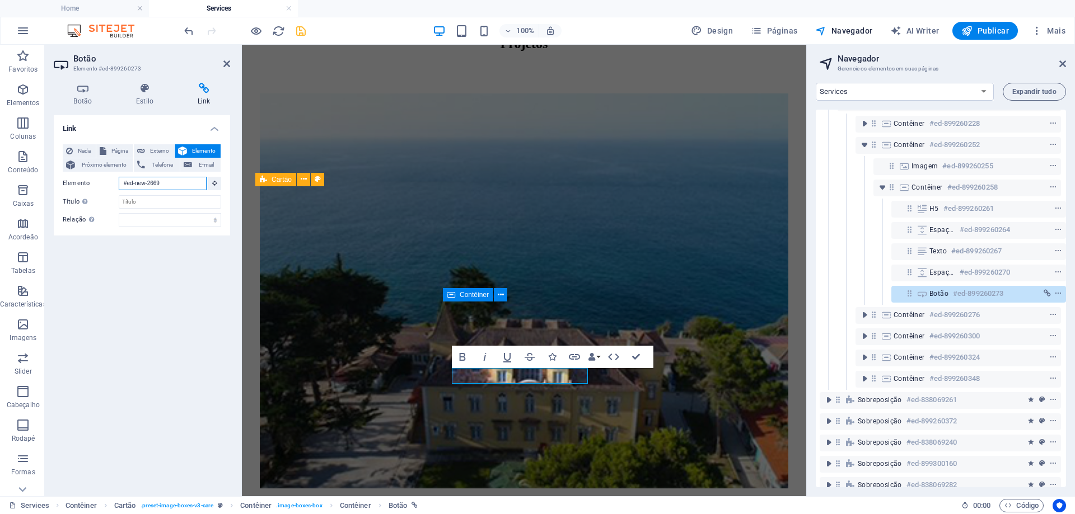
type input "#ed-new-2669"
click at [299, 31] on icon "save" at bounding box center [300, 31] width 13 height 13
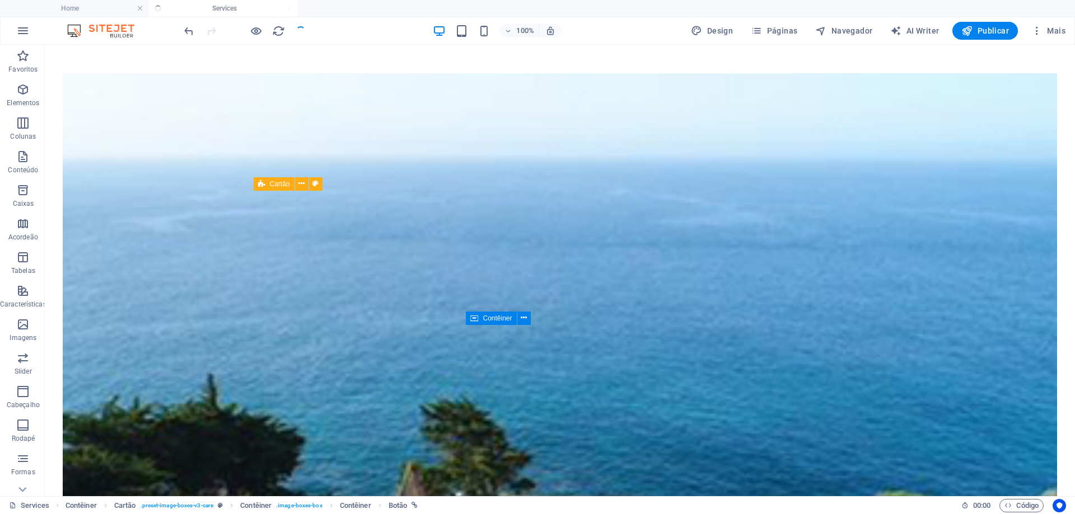
scroll to position [1103, 0]
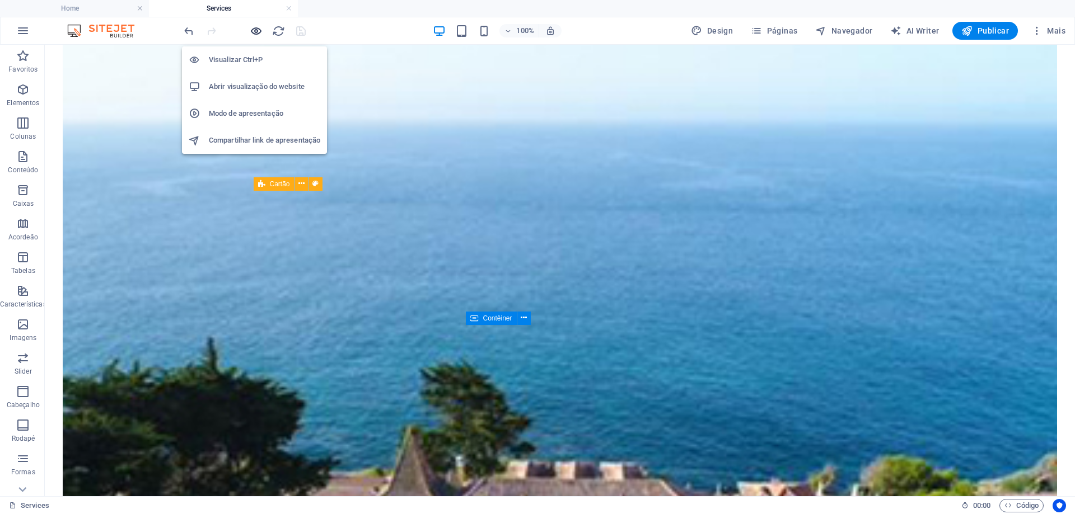
click at [255, 32] on icon "button" at bounding box center [256, 31] width 13 height 13
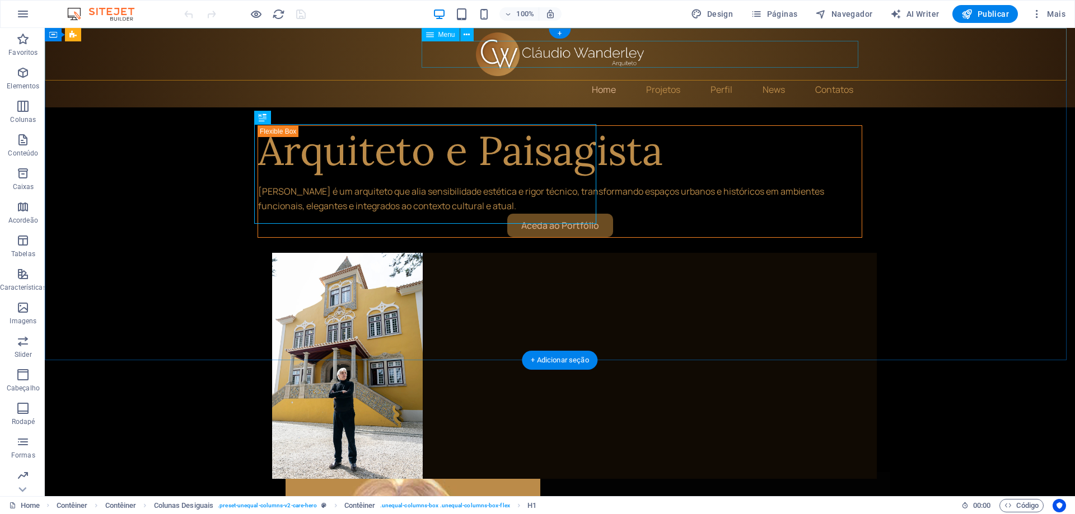
click at [648, 76] on nav "Home Projetos Perfil News Contatos" at bounding box center [559, 89] width 604 height 27
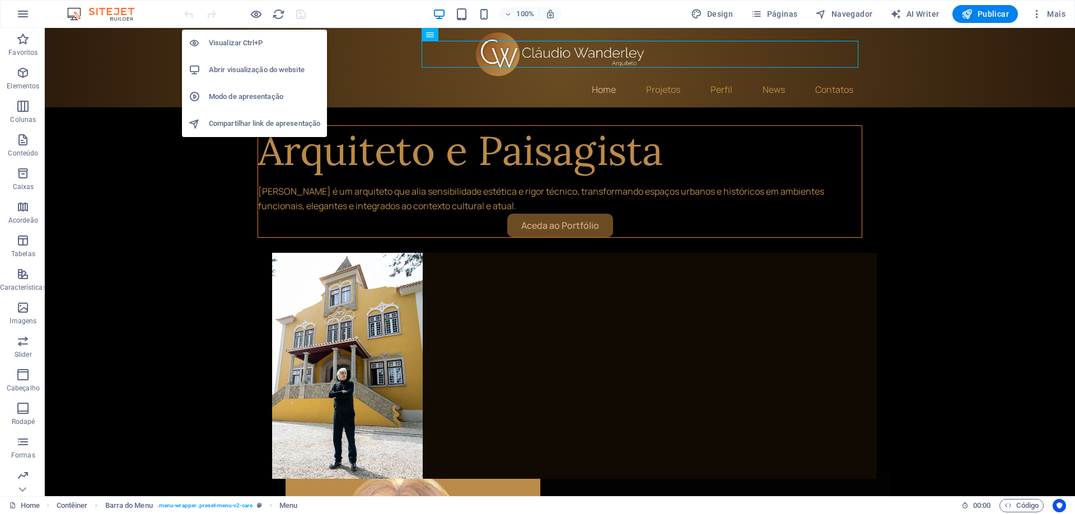
click at [261, 63] on h6 "Abrir visualização do website" at bounding box center [264, 69] width 111 height 13
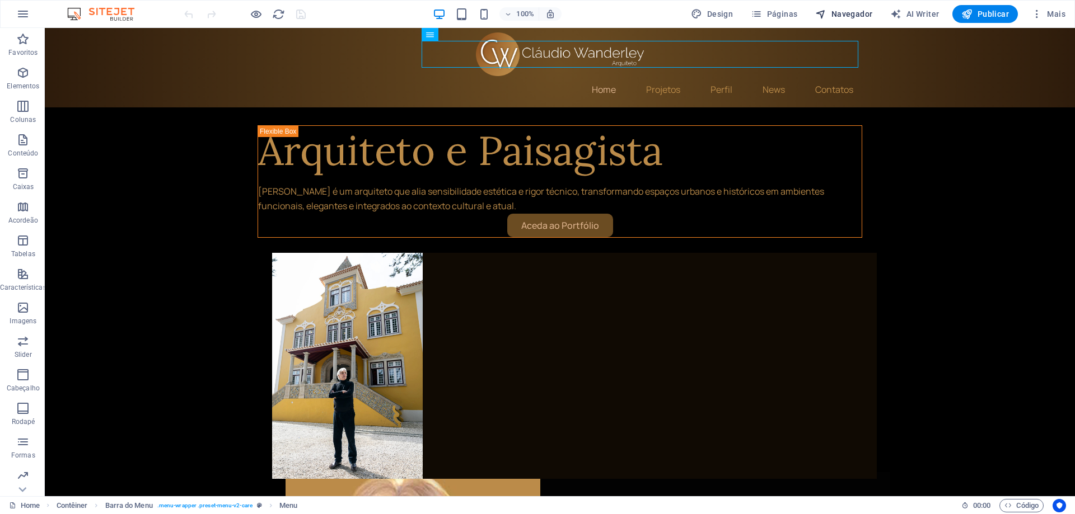
click at [855, 15] on span "Navegador" at bounding box center [843, 13] width 57 height 11
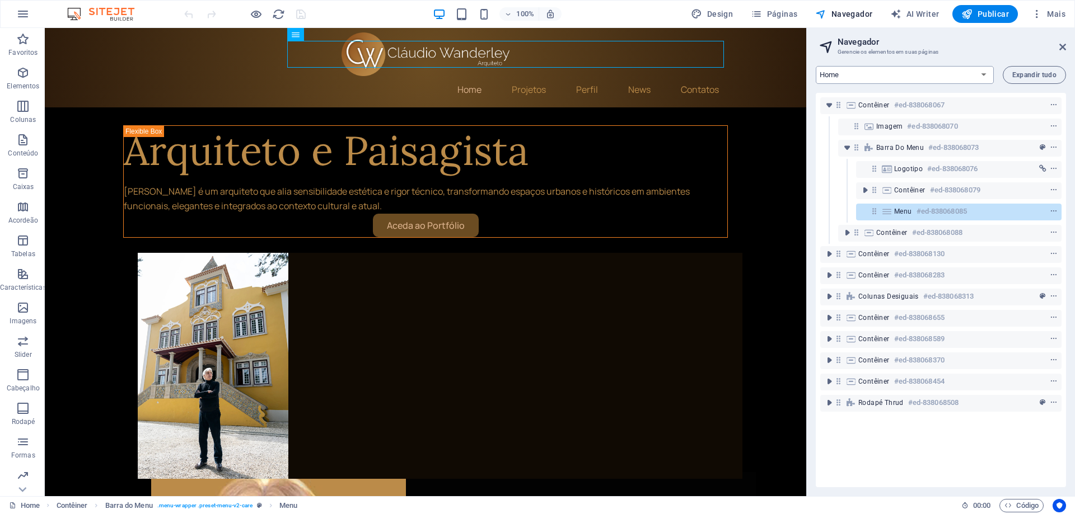
click at [877, 78] on select "Home News About Services Contact Legal Notice Privacy" at bounding box center [904, 75] width 178 height 18
select select "16101856-en"
click at [815, 66] on select "Home News About Services Contact Legal Notice Privacy" at bounding box center [904, 75] width 178 height 18
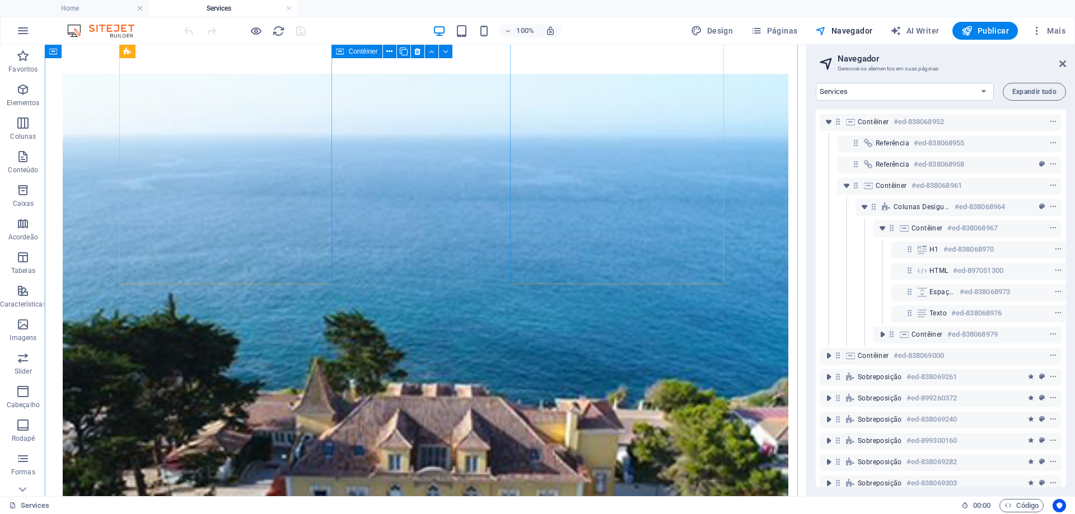
scroll to position [1119, 0]
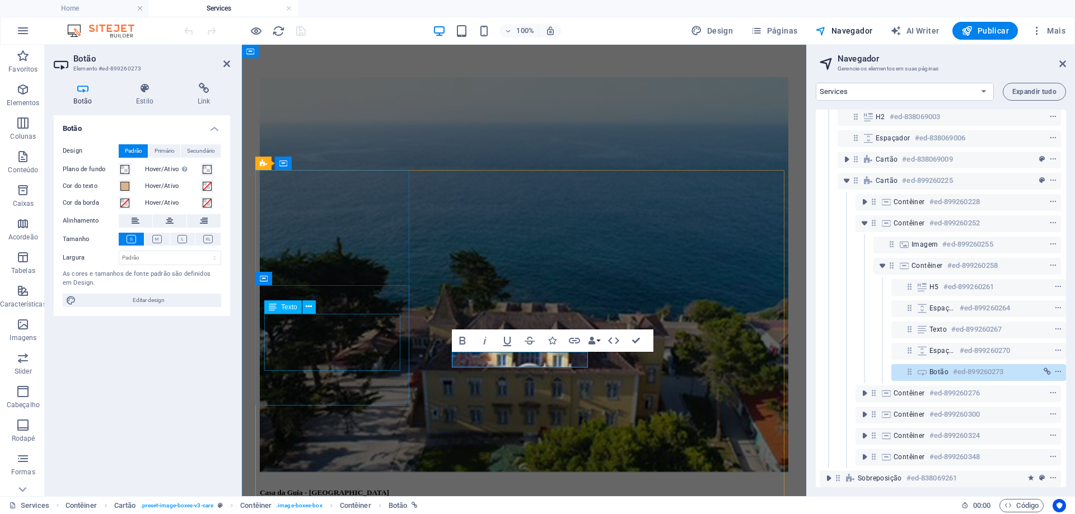
scroll to position [339, 3]
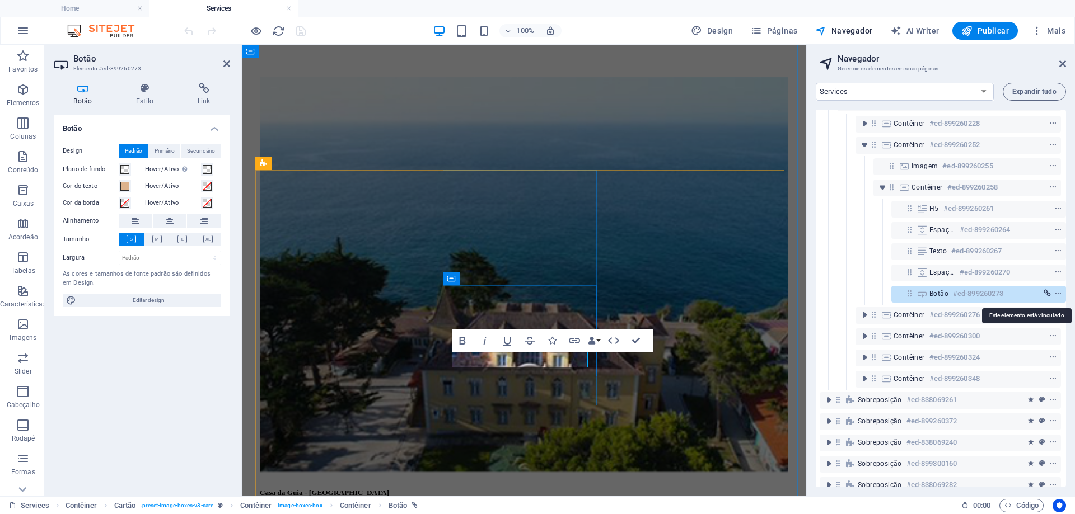
click at [1045, 293] on icon "link" at bounding box center [1046, 294] width 7 height 8
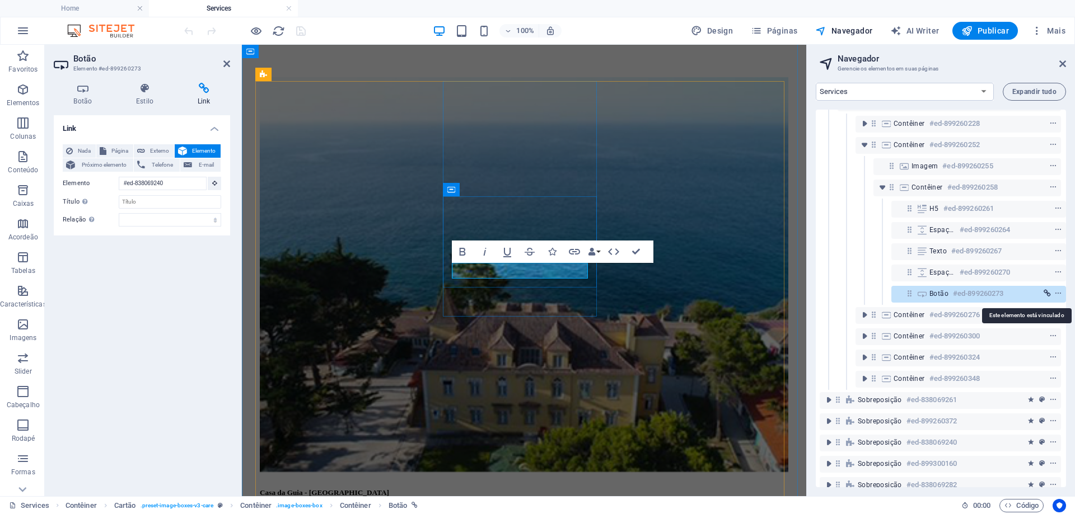
scroll to position [1172, 0]
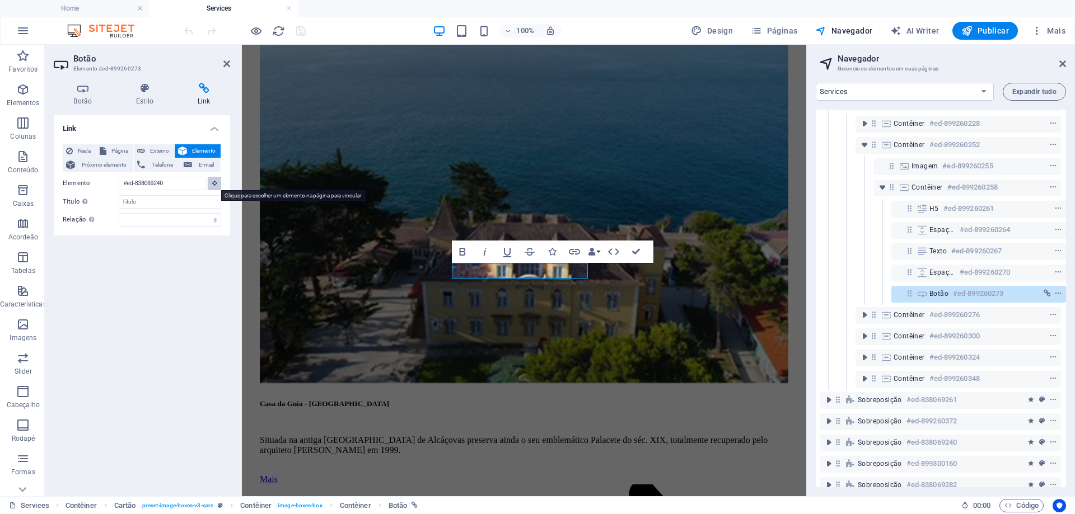
click at [213, 184] on icon at bounding box center [214, 183] width 5 height 6
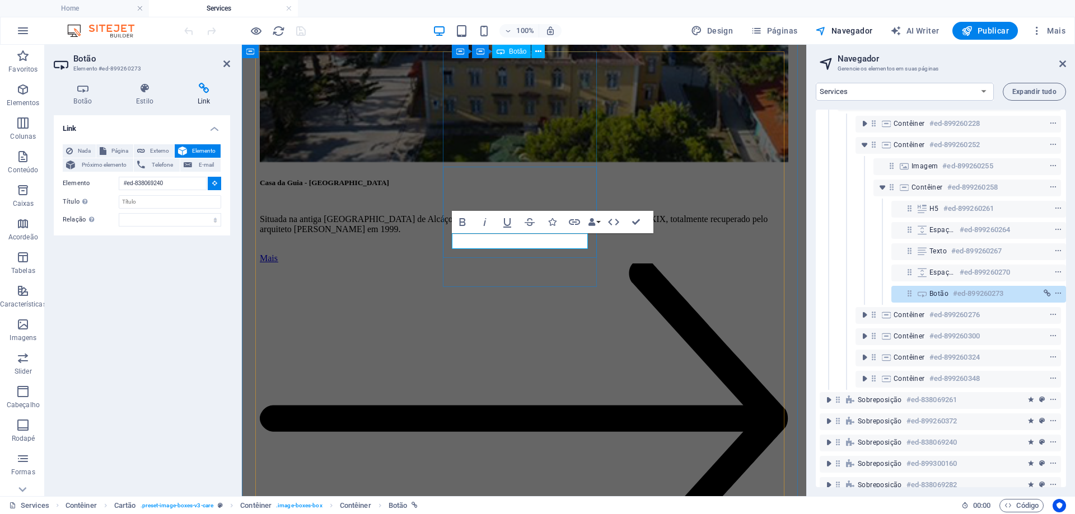
scroll to position [1119, 0]
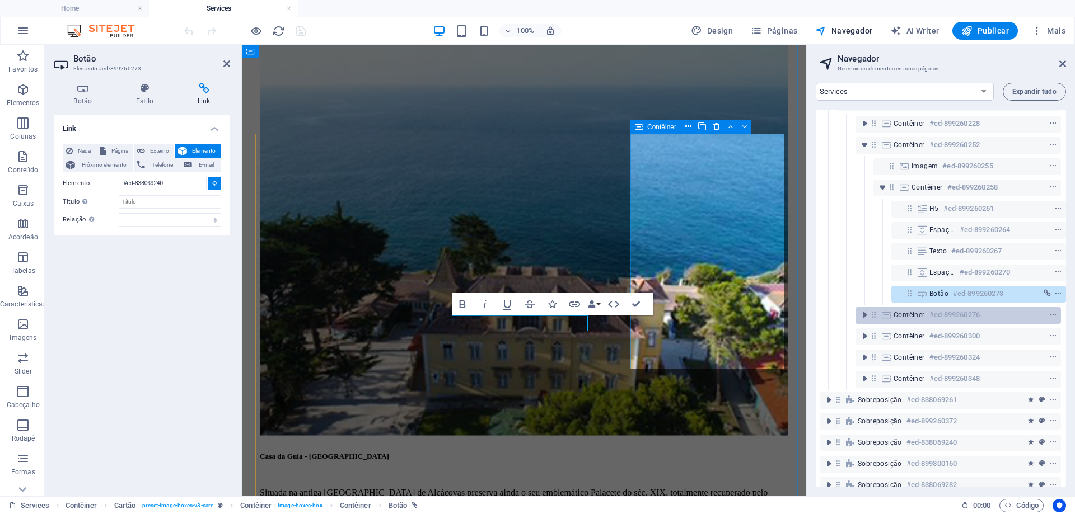
click at [903, 317] on span "Contêiner" at bounding box center [908, 315] width 31 height 9
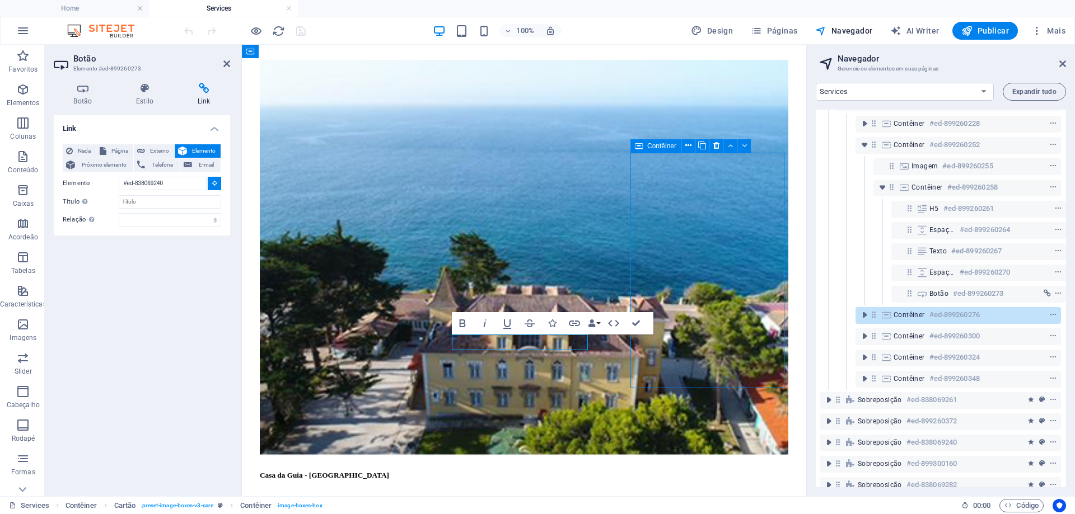
scroll to position [1156, 0]
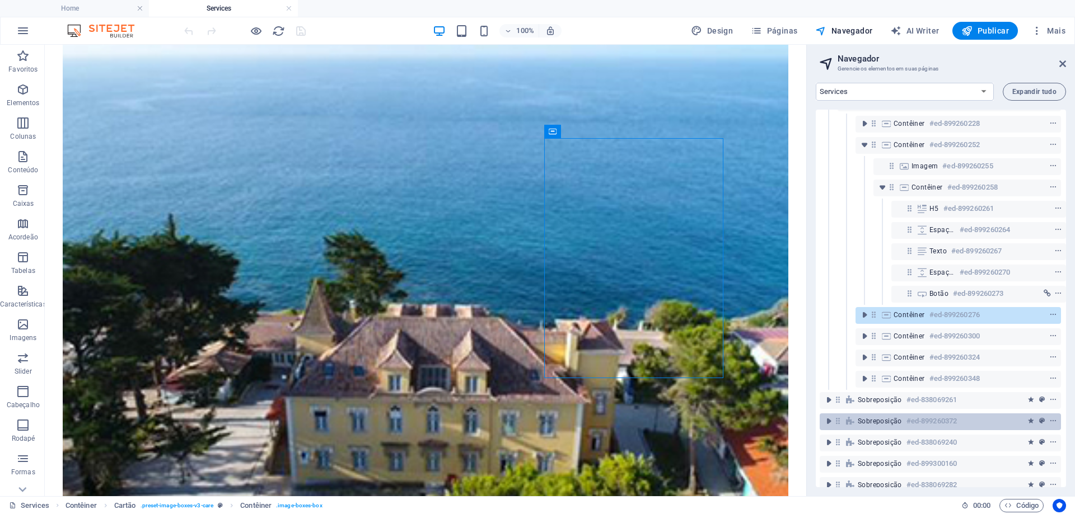
click at [880, 417] on span "Sobreposição" at bounding box center [879, 421] width 44 height 9
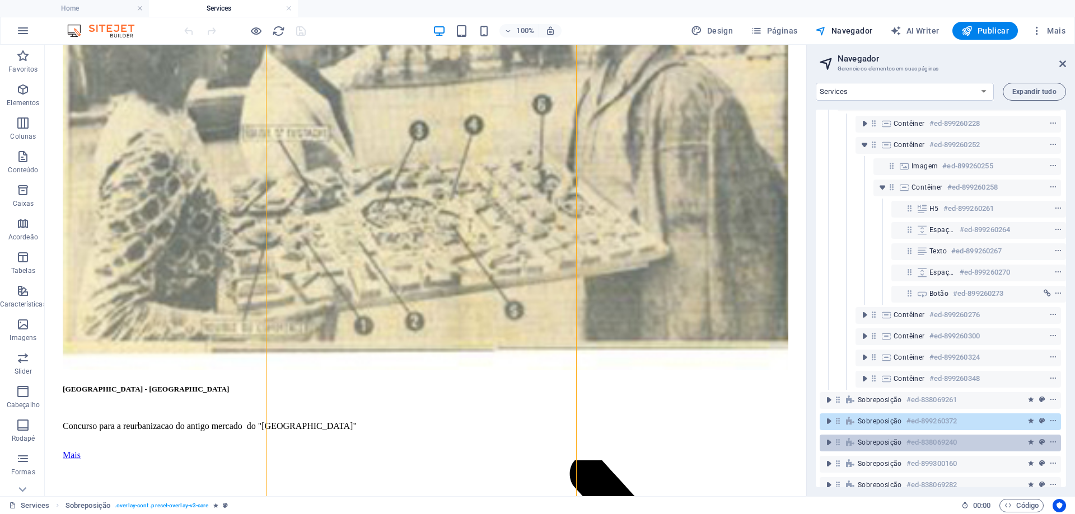
click at [876, 439] on span "Sobreposição" at bounding box center [879, 442] width 44 height 9
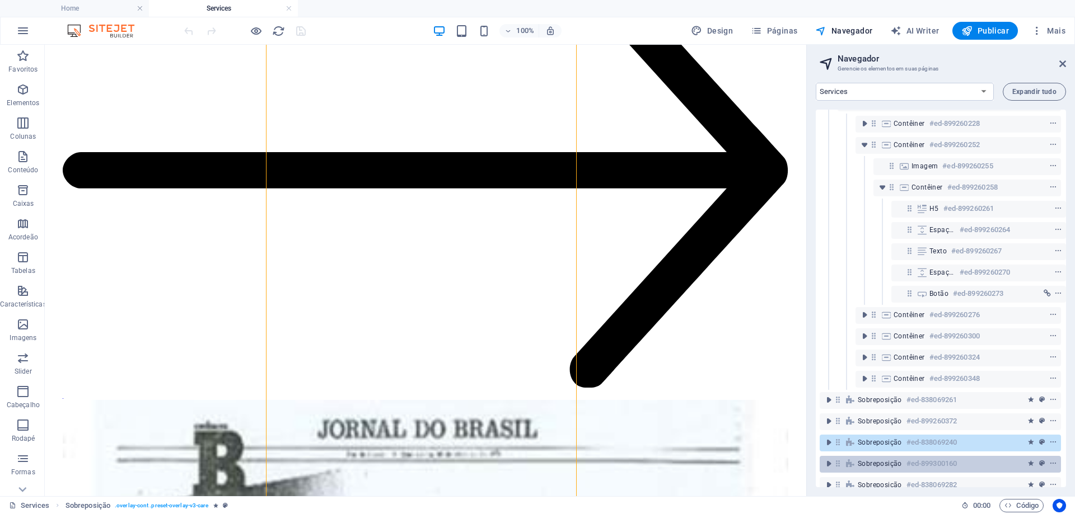
click at [872, 464] on span "Sobreposição" at bounding box center [879, 463] width 44 height 9
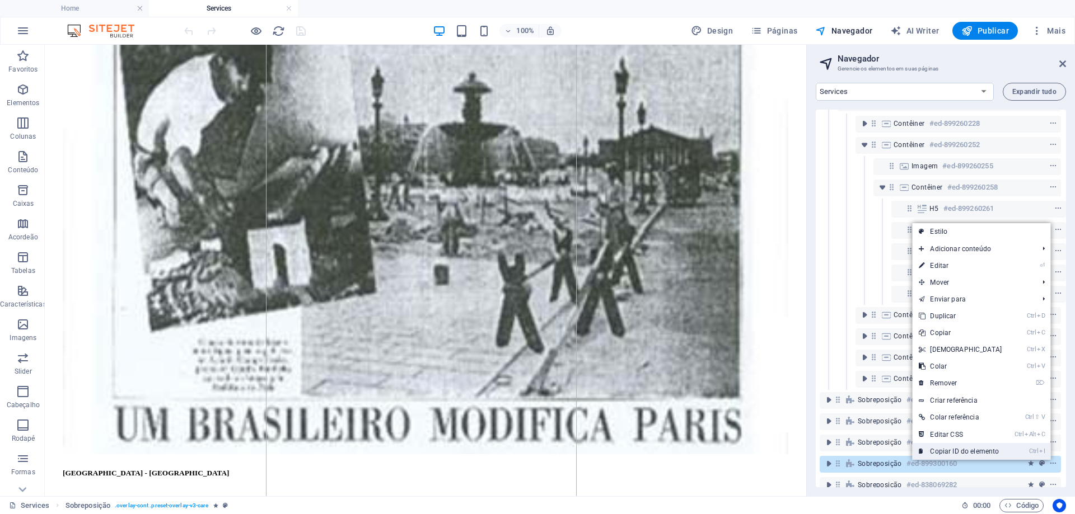
click at [954, 453] on link "Ctrl I Copiar ID do elemento" at bounding box center [960, 451] width 96 height 17
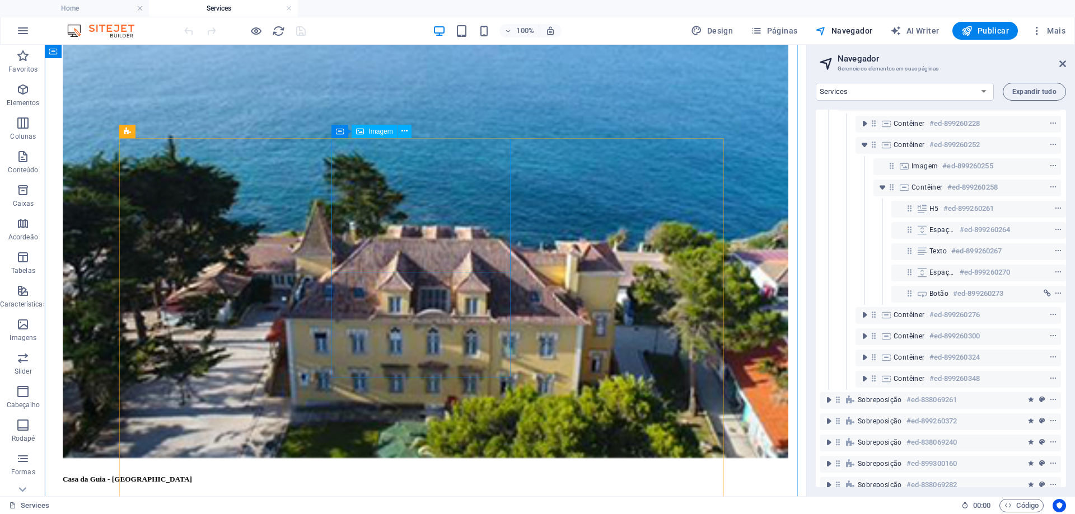
scroll to position [1155, 0]
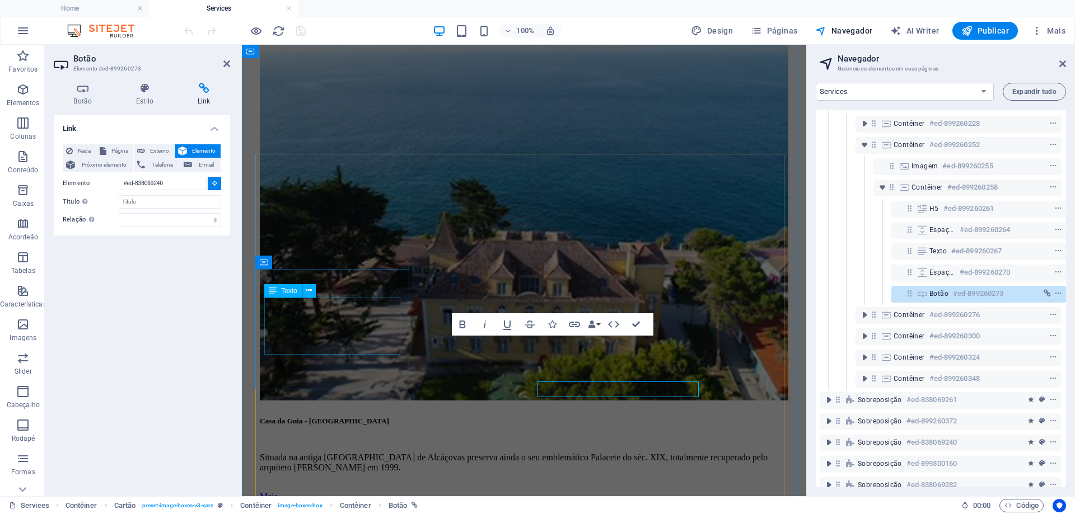
scroll to position [1099, 0]
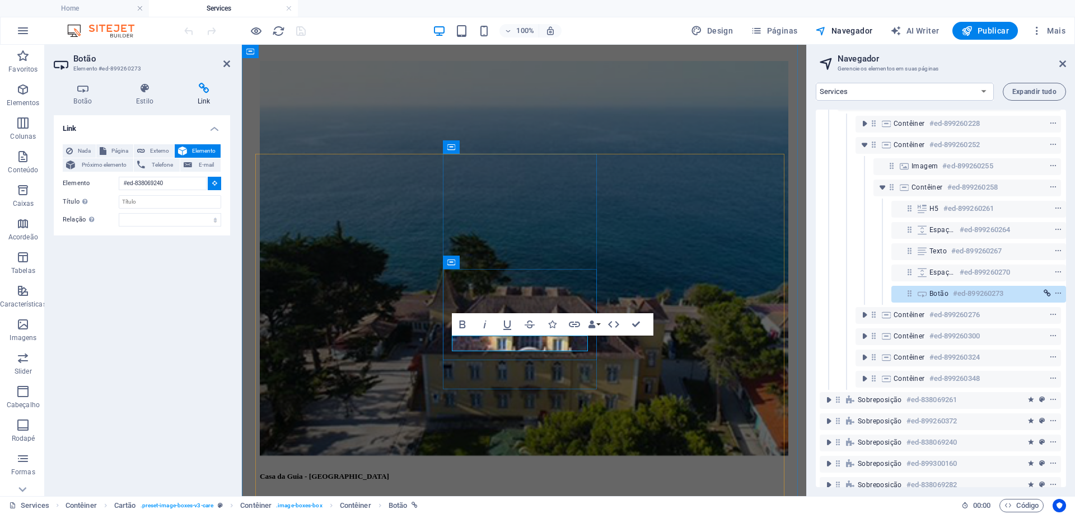
click at [1046, 294] on icon "link" at bounding box center [1046, 294] width 7 height 8
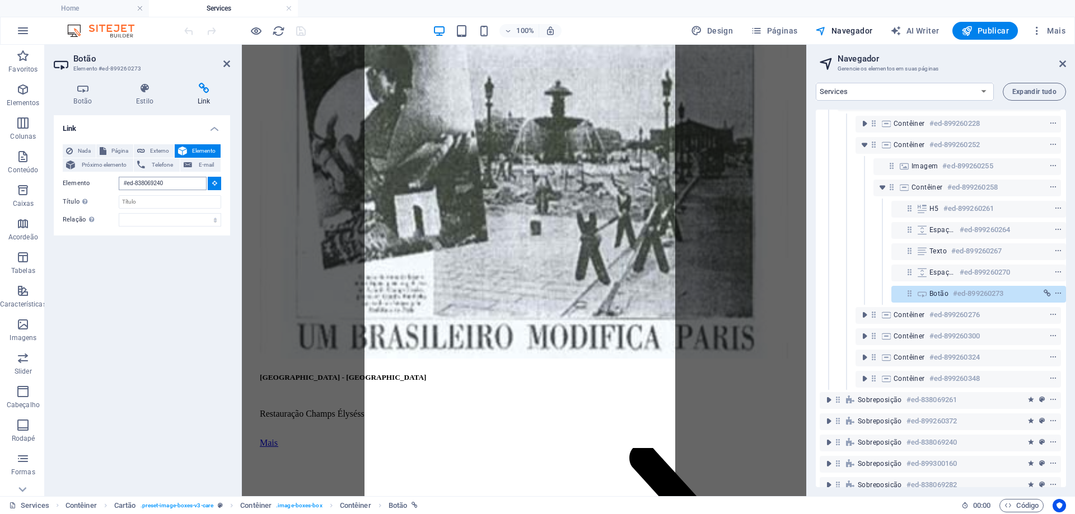
scroll to position [2854, 0]
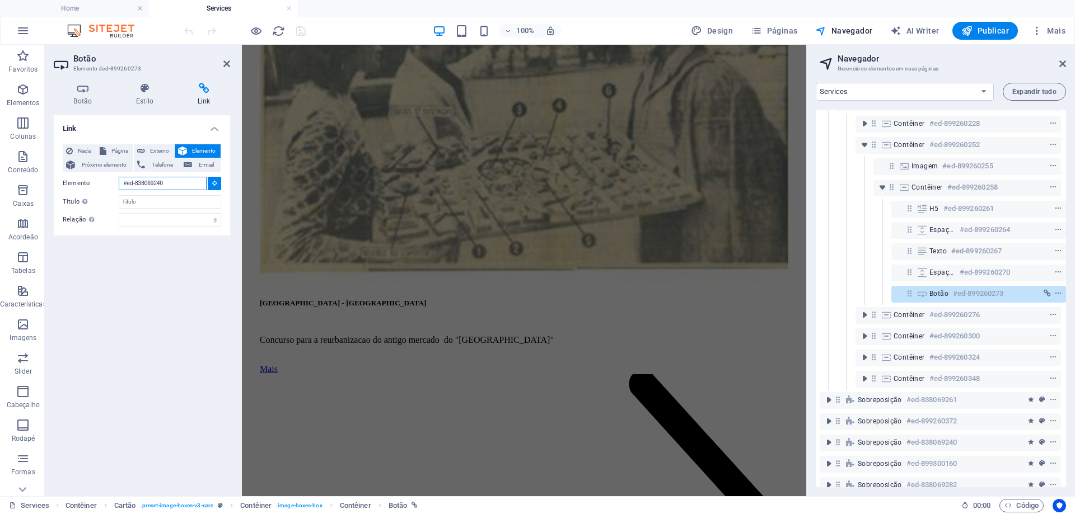
drag, startPoint x: 179, startPoint y: 182, endPoint x: 81, endPoint y: 175, distance: 98.8
click at [79, 175] on div "Nada Página Externo Elemento Próximo elemento Telefone E-mail Página Home News …" at bounding box center [142, 185] width 158 height 82
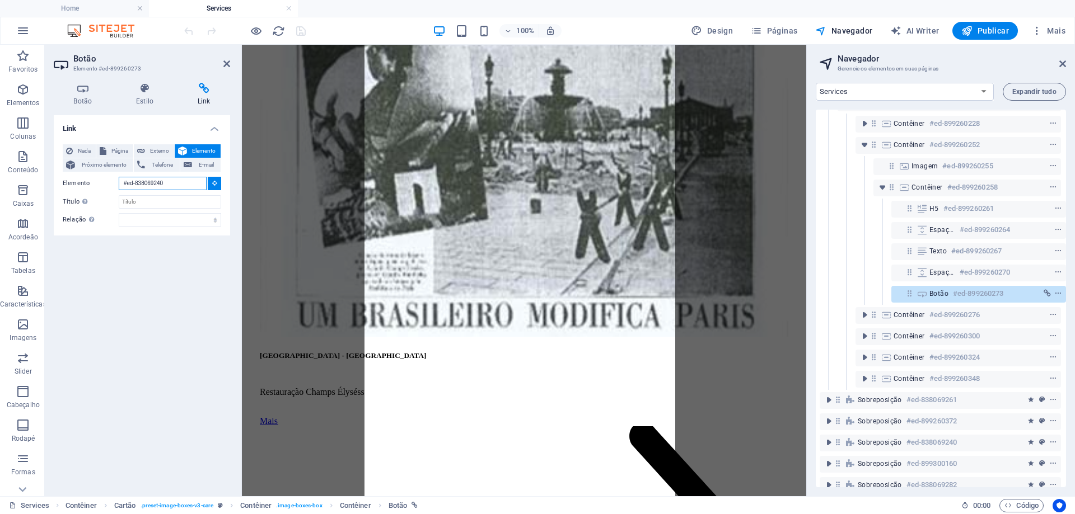
paste input "9930016"
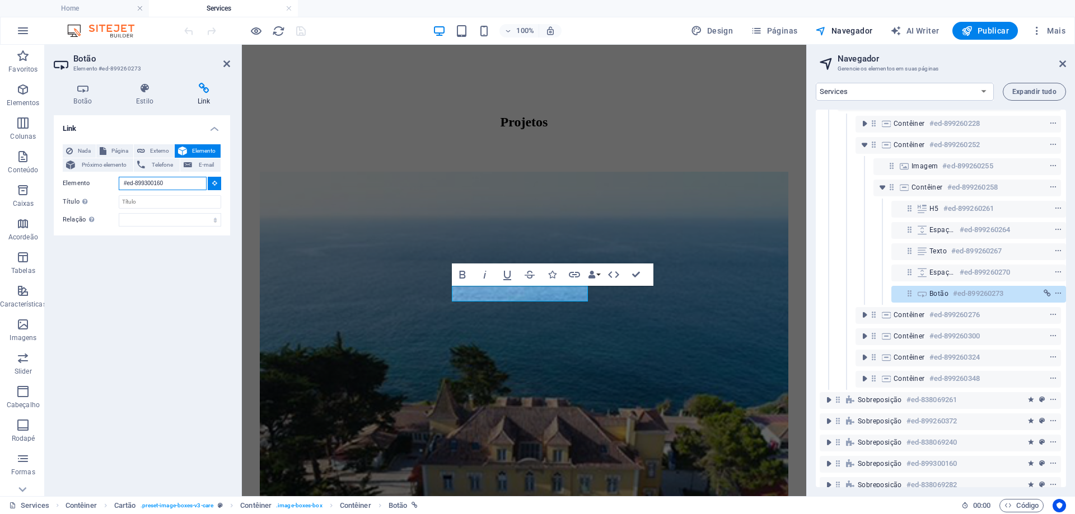
scroll to position [962, 0]
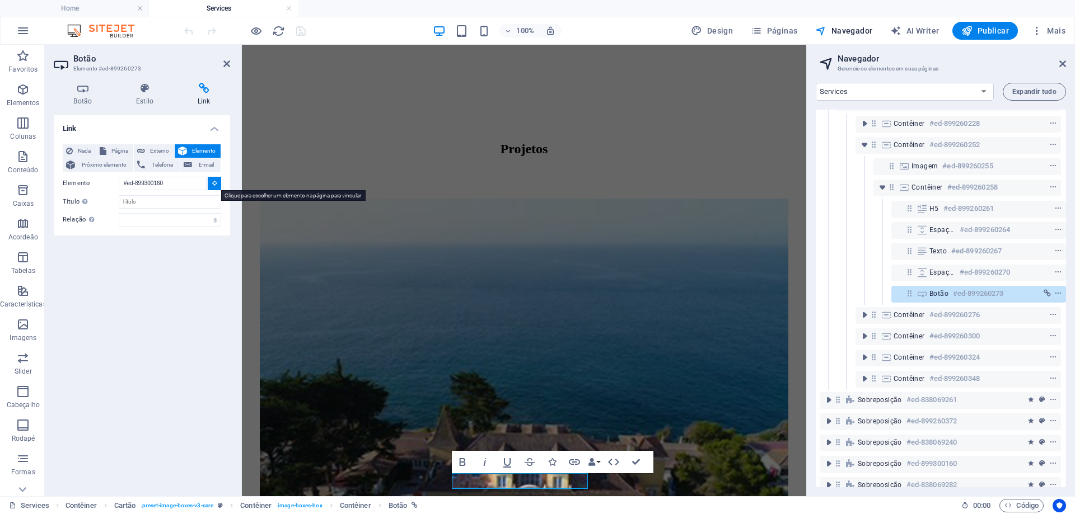
click at [214, 182] on icon at bounding box center [214, 183] width 5 height 6
type input "#ed-899300160"
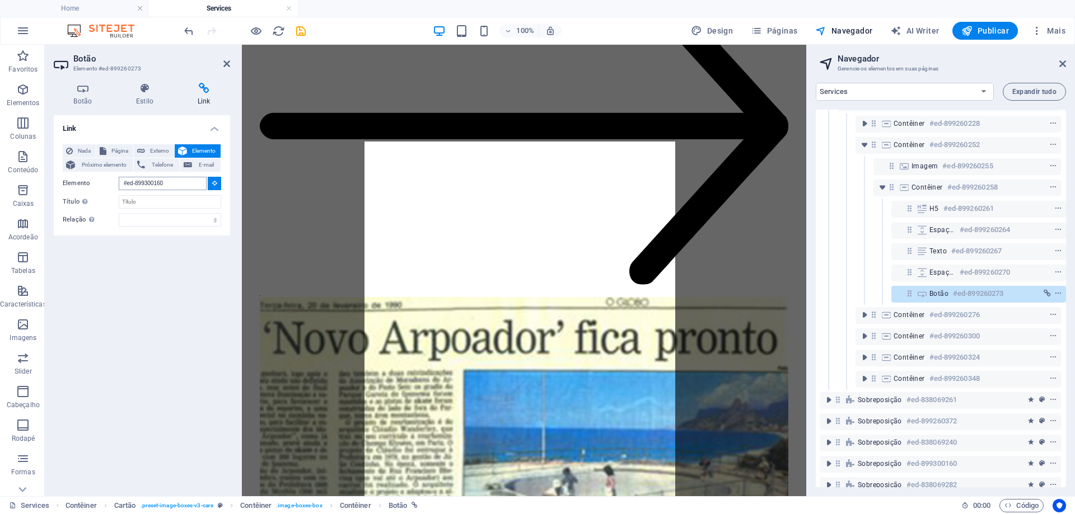
scroll to position [3343, 0]
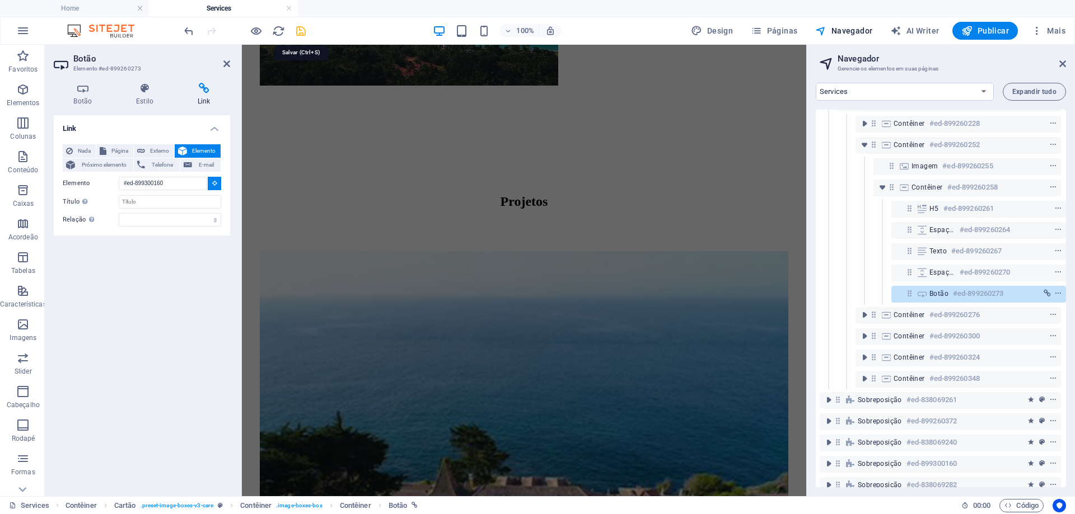
click at [300, 31] on icon "save" at bounding box center [300, 31] width 13 height 13
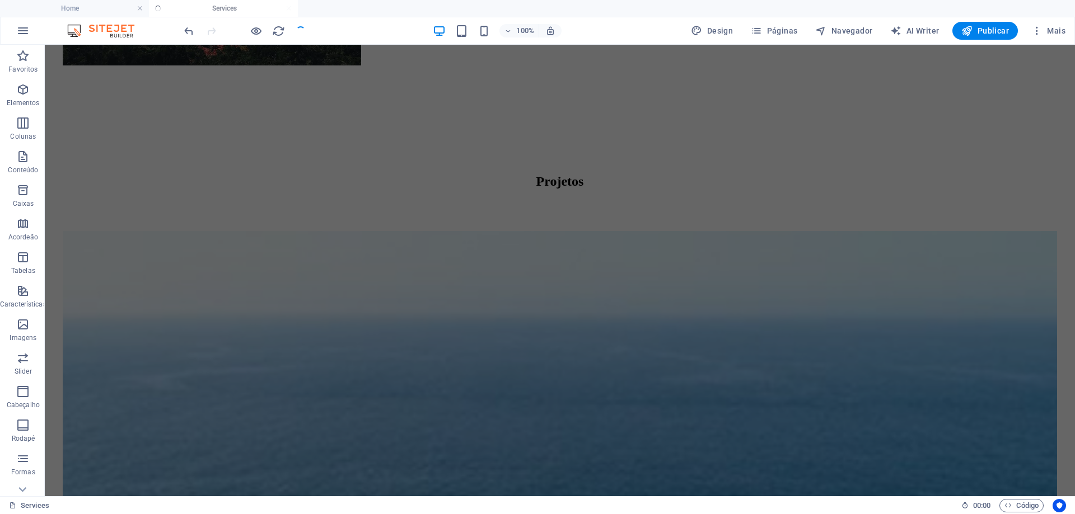
scroll to position [1218, 0]
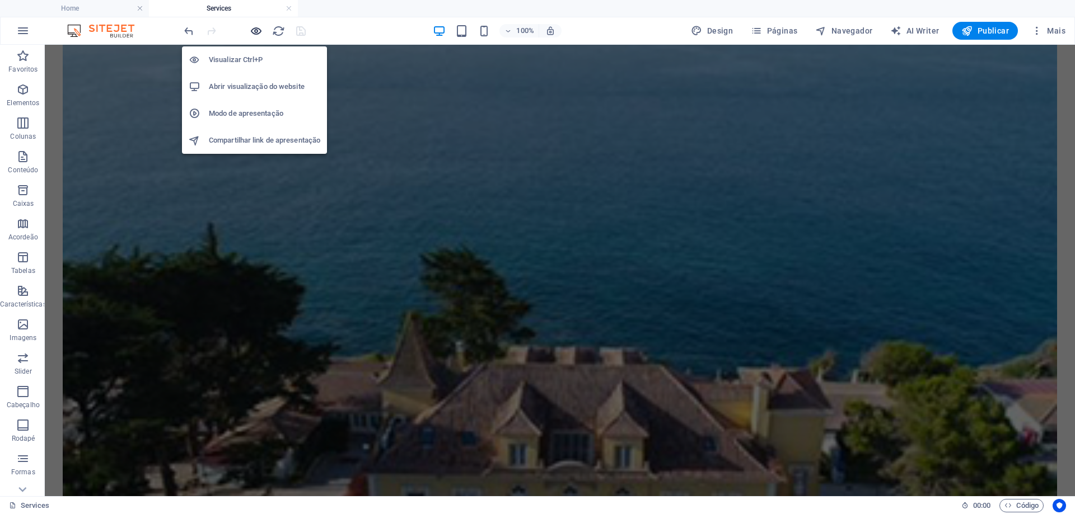
click at [255, 31] on icon "button" at bounding box center [256, 31] width 13 height 13
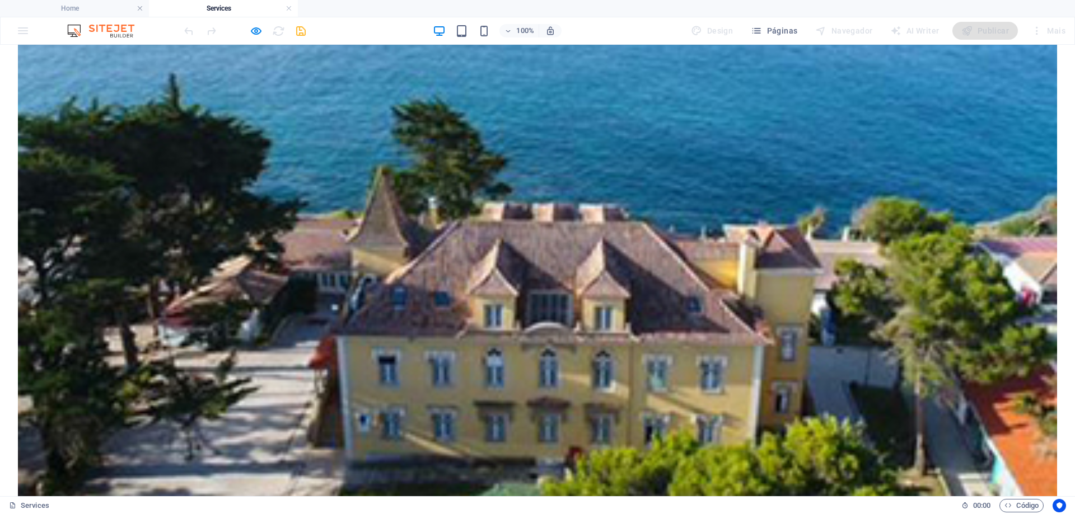
scroll to position [1383, 0]
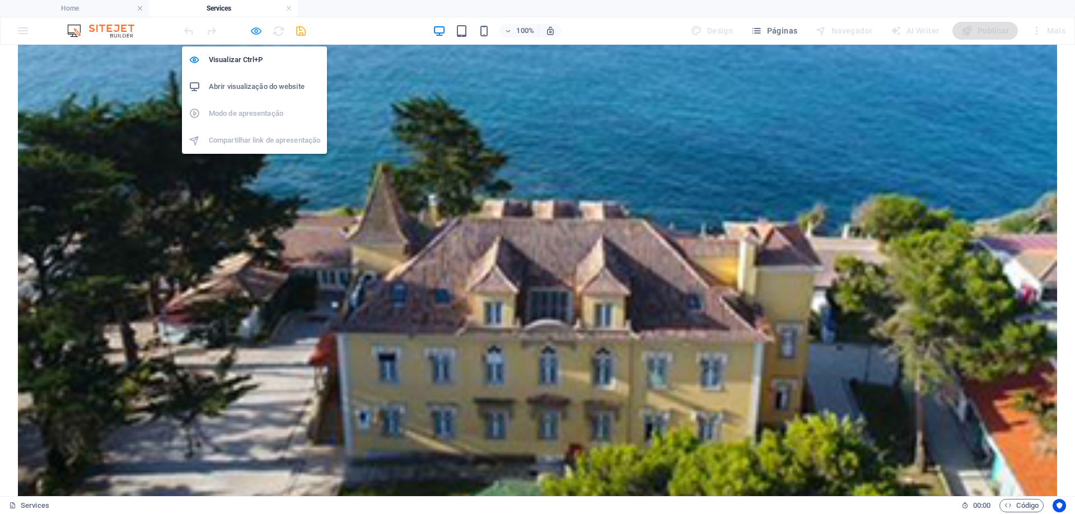
click at [255, 33] on icon "button" at bounding box center [256, 31] width 13 height 13
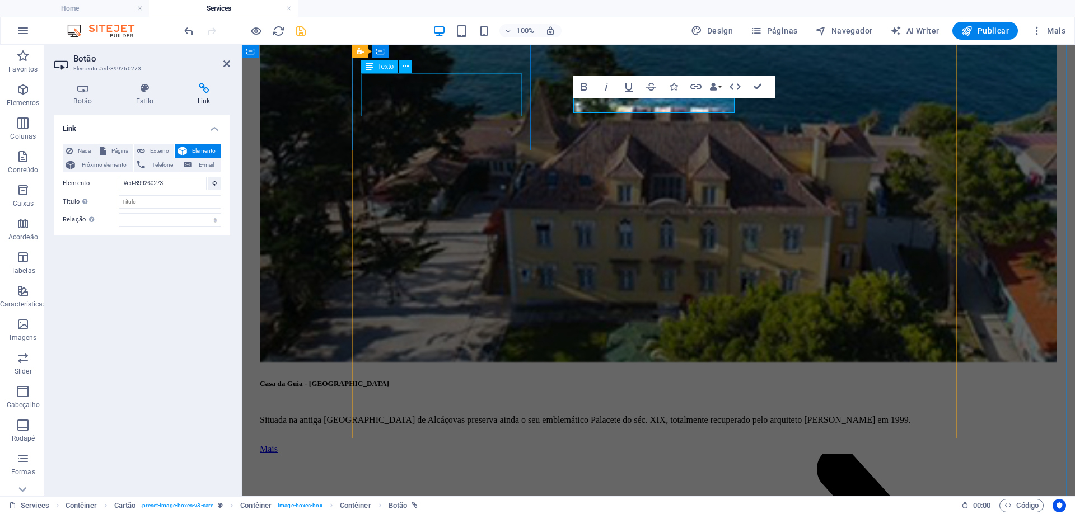
scroll to position [1397, 0]
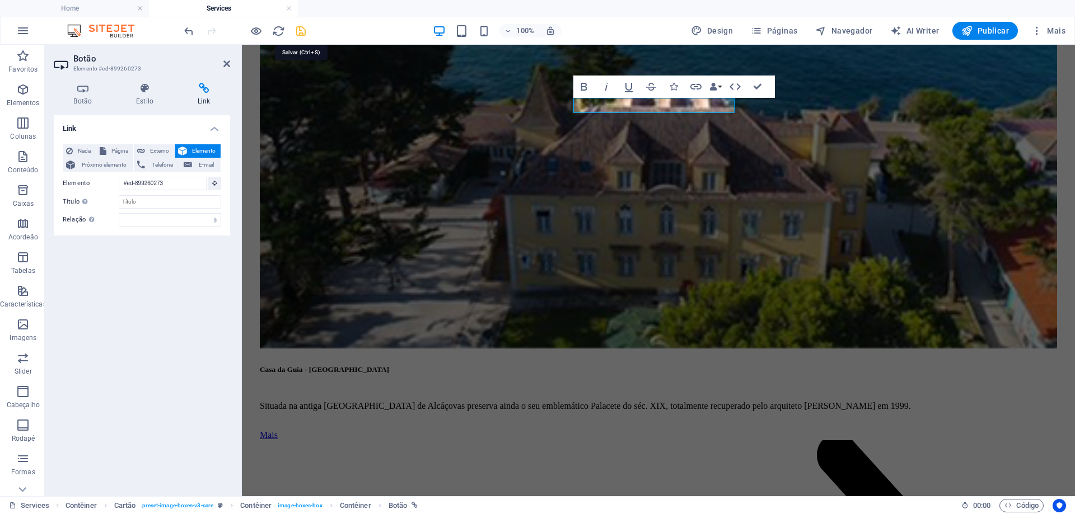
click at [299, 29] on icon "save" at bounding box center [300, 31] width 13 height 13
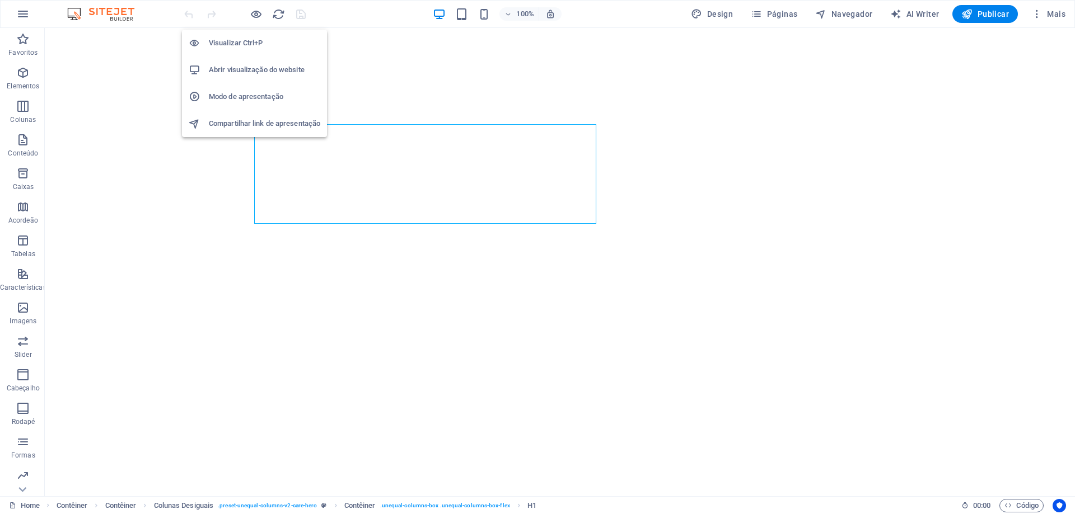
click at [257, 67] on h6 "Abrir visualização do website" at bounding box center [264, 69] width 111 height 13
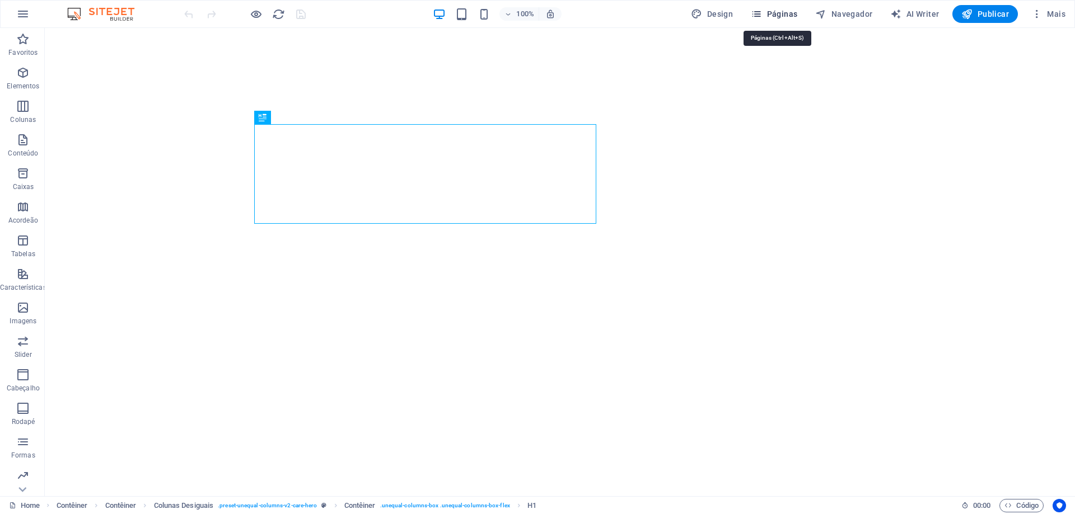
click at [781, 13] on span "Páginas" at bounding box center [774, 13] width 46 height 11
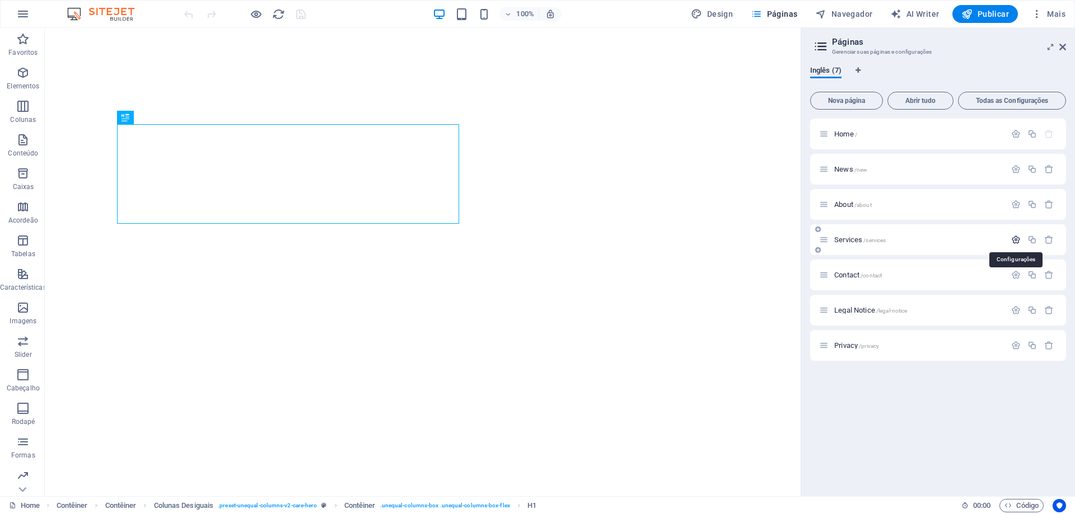
click at [1015, 242] on icon "button" at bounding box center [1016, 240] width 10 height 10
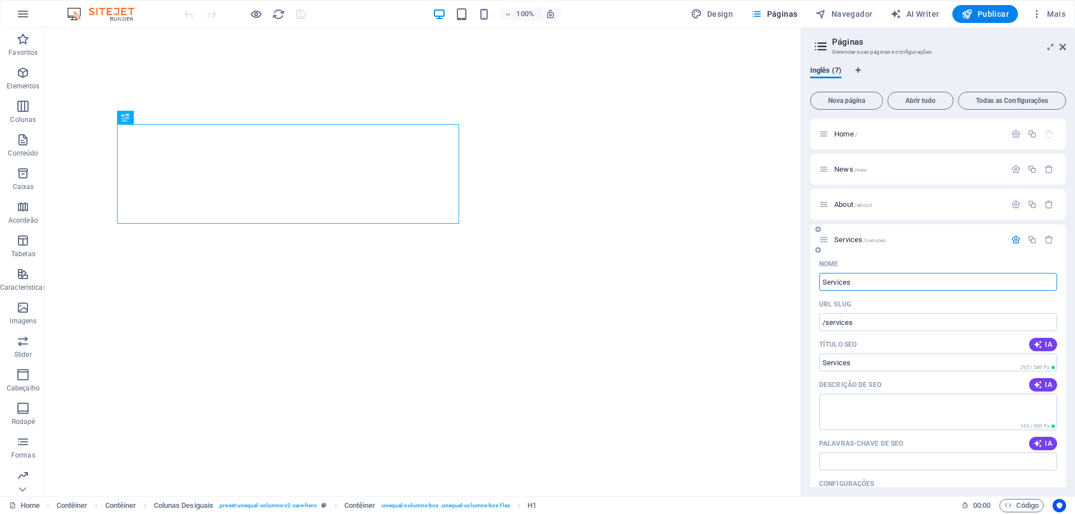
drag, startPoint x: 860, startPoint y: 284, endPoint x: 812, endPoint y: 282, distance: 48.2
click at [812, 282] on div "Nome Services ​ URL SLUG /services ​ Título SEO IA ​ 295 / 580 Px Descrição de …" at bounding box center [938, 463] width 256 height 417
type input "Proje"
type input "/proje"
type input "Projetos"
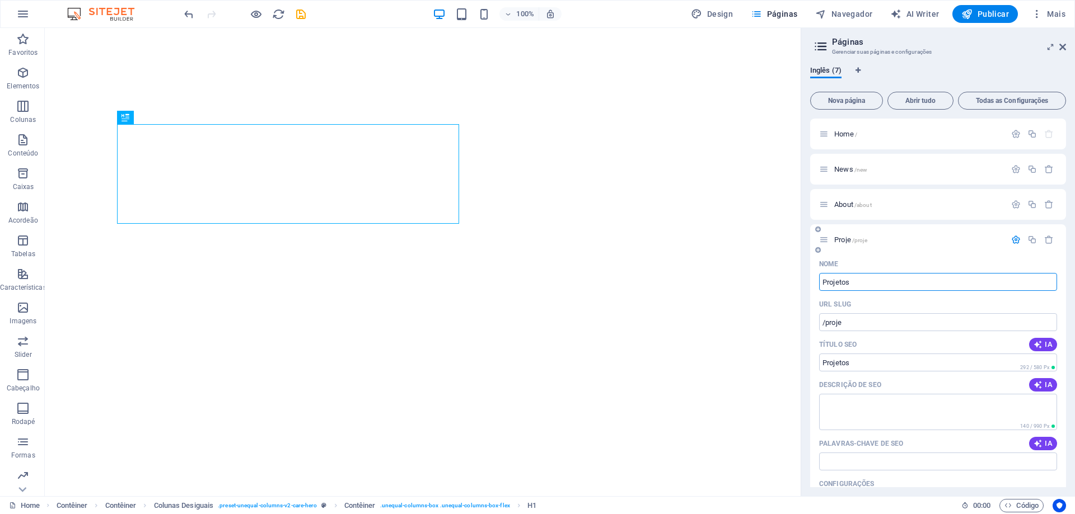
type input "/projetos"
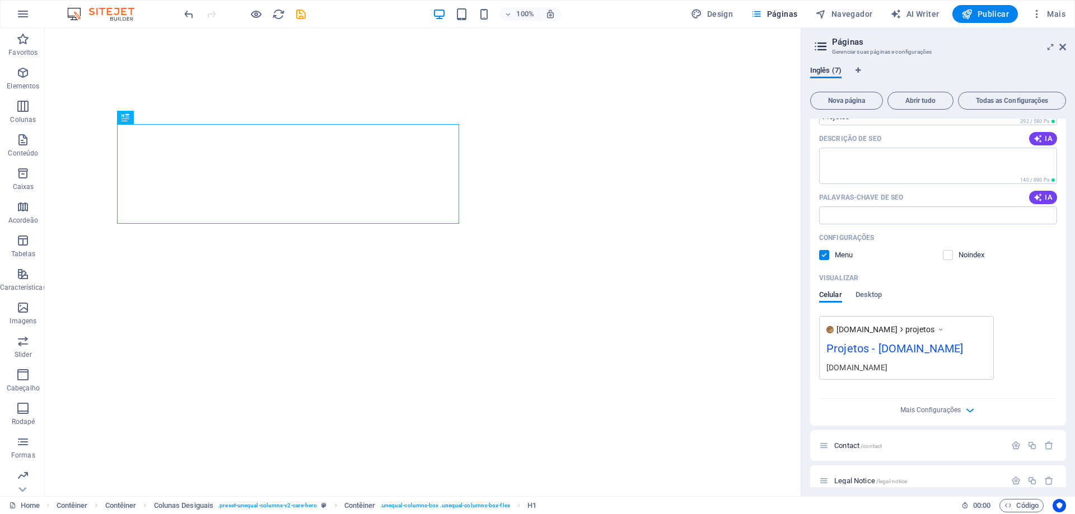
scroll to position [311, 0]
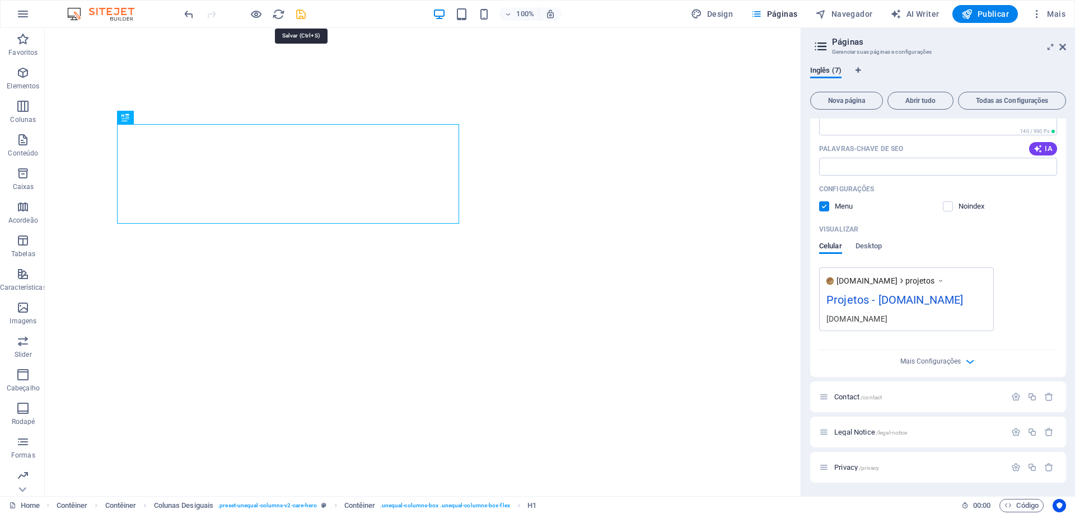
type input "Projetos"
click at [303, 17] on icon "save" at bounding box center [300, 14] width 13 height 13
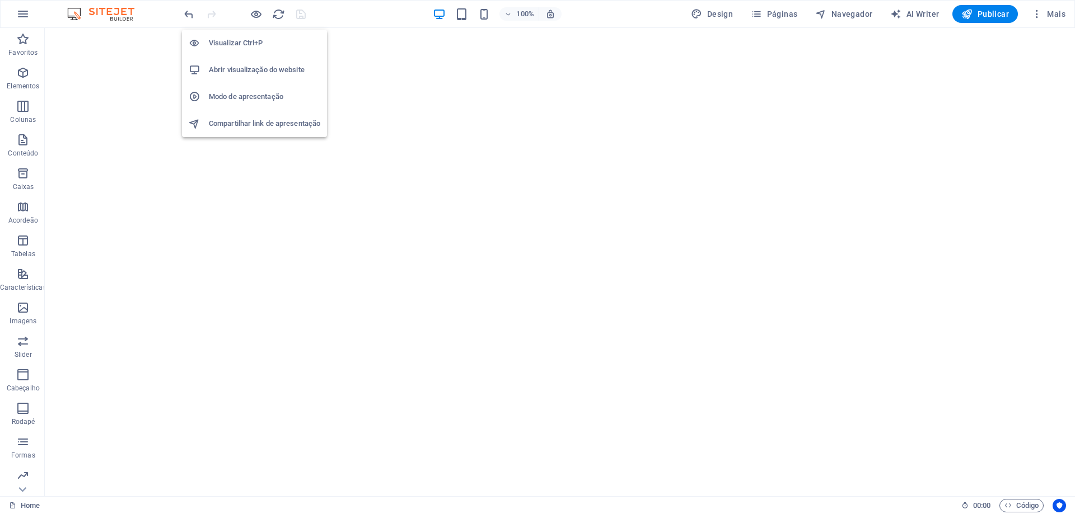
click at [237, 68] on h6 "Abrir visualização do website" at bounding box center [264, 69] width 111 height 13
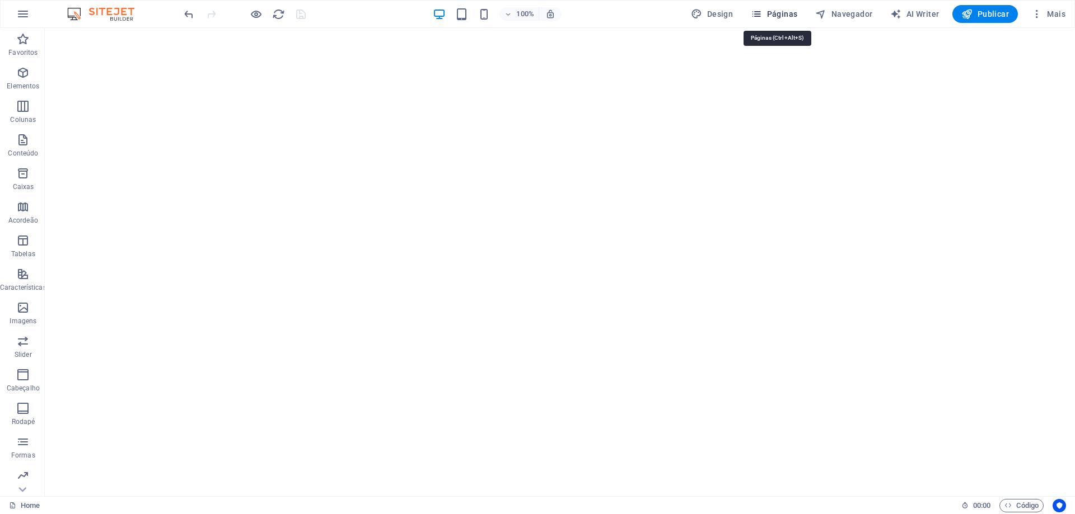
click at [788, 17] on span "Páginas" at bounding box center [774, 13] width 46 height 11
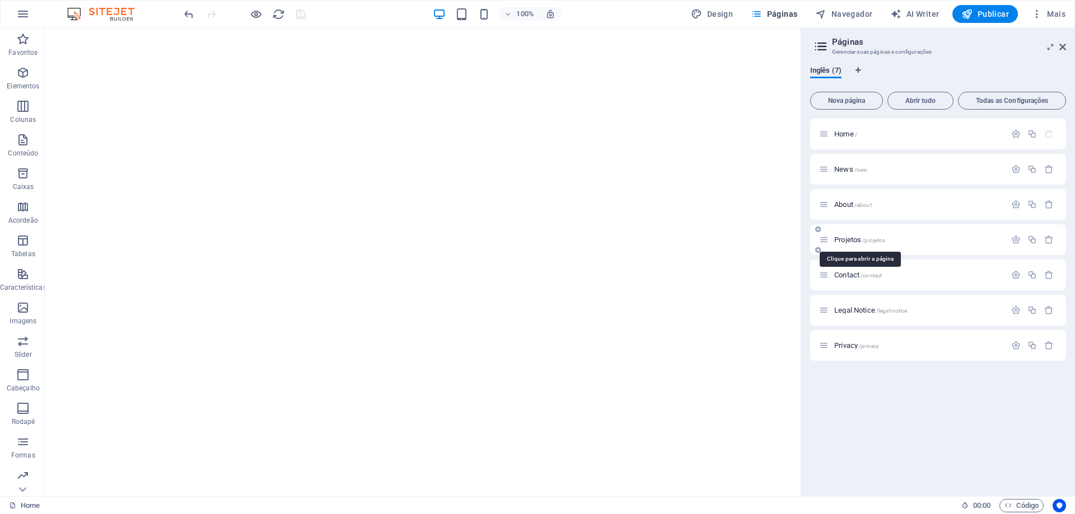
click at [850, 240] on span "Projetos /projetos" at bounding box center [859, 240] width 51 height 8
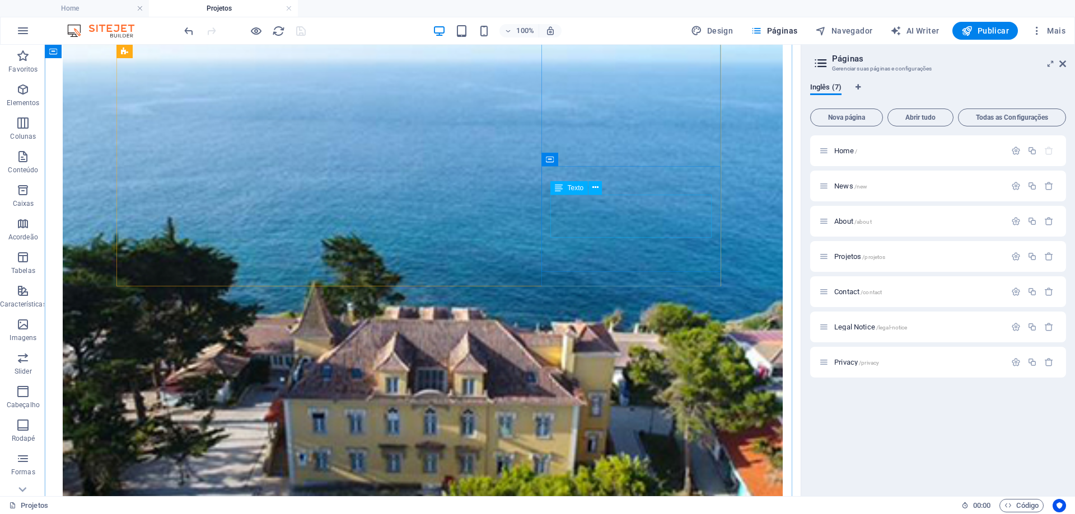
scroll to position [1231, 0]
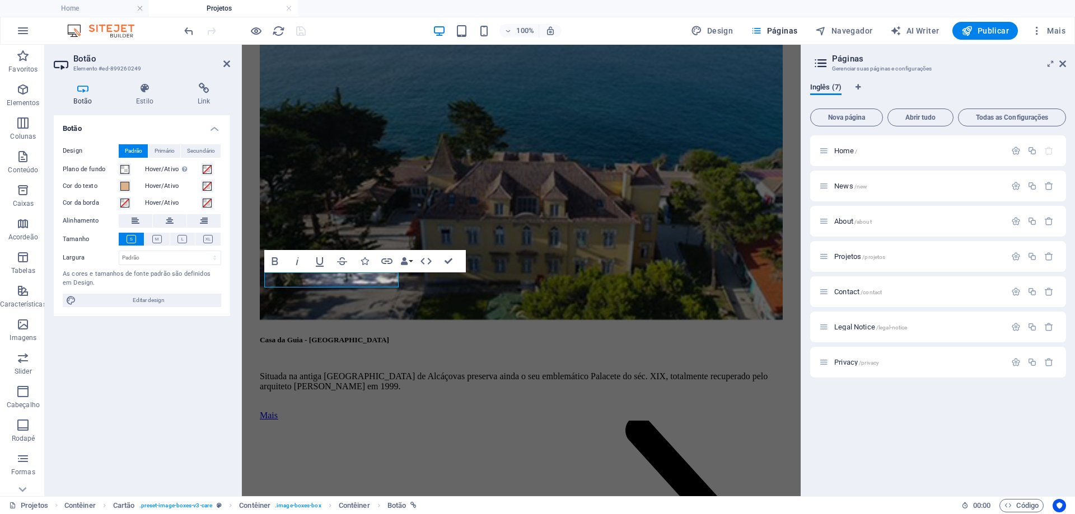
scroll to position [1185, 0]
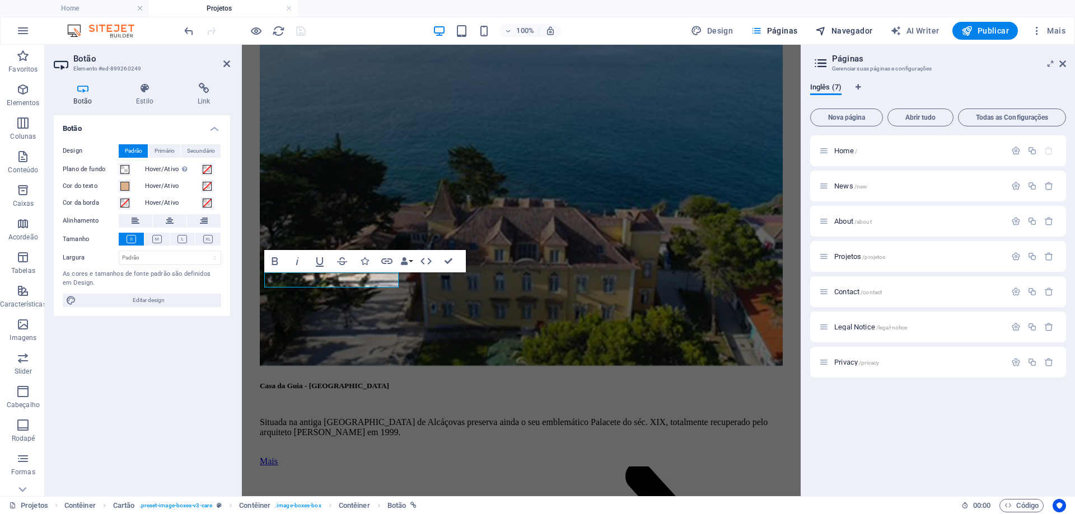
click at [852, 31] on span "Navegador" at bounding box center [843, 30] width 57 height 11
select select "16101856-en"
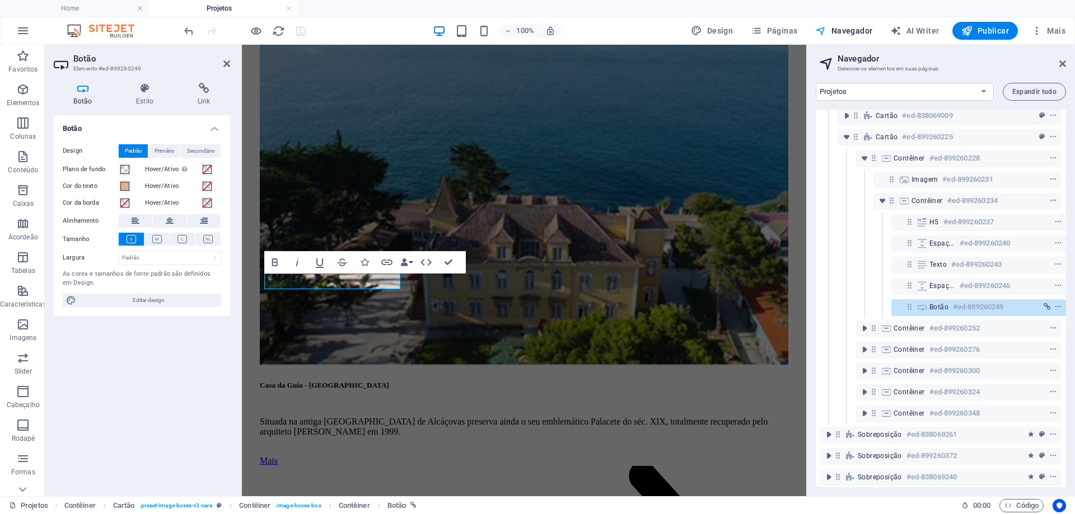
scroll to position [105, 3]
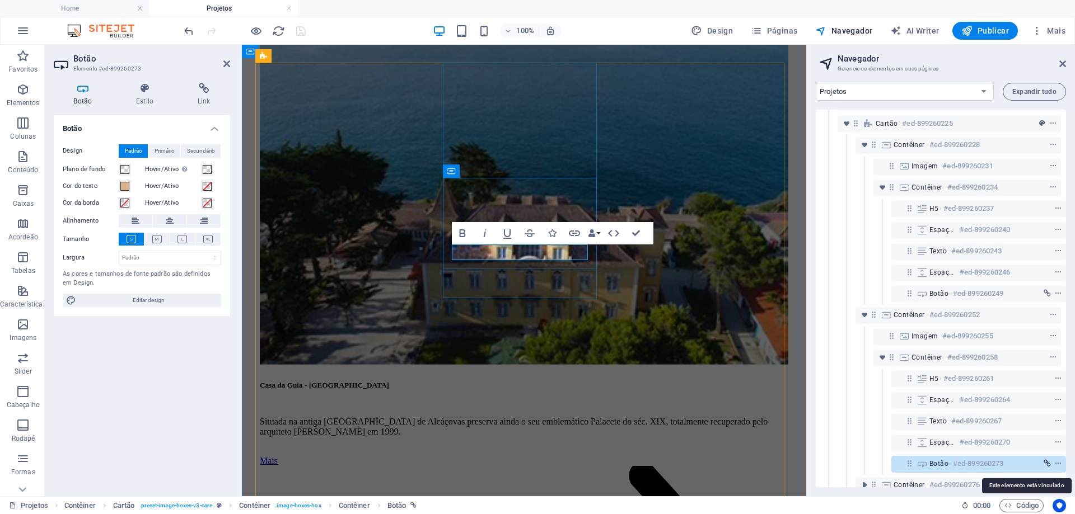
click at [1045, 467] on icon "link" at bounding box center [1046, 464] width 7 height 8
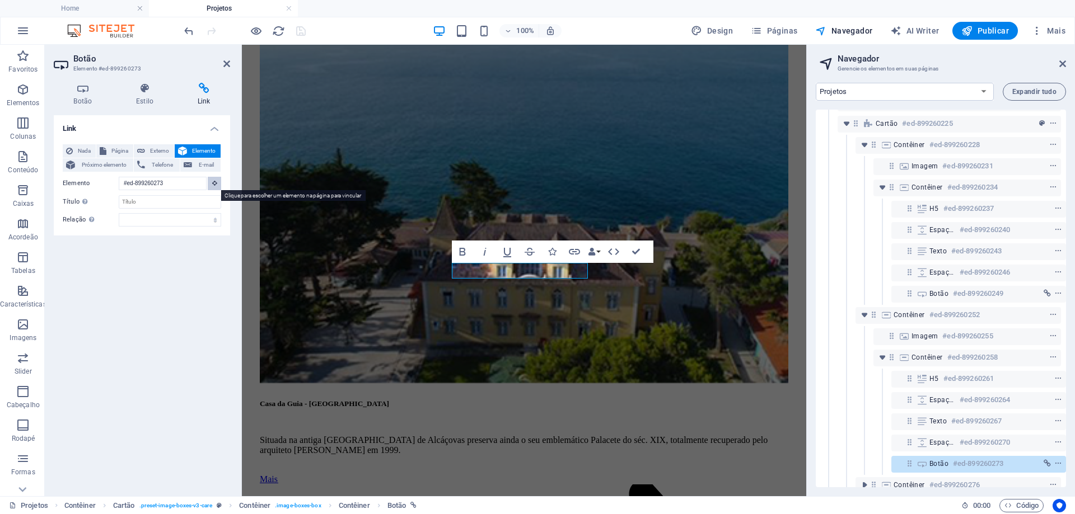
click at [214, 183] on icon at bounding box center [214, 183] width 5 height 6
click at [214, 184] on icon at bounding box center [214, 183] width 5 height 6
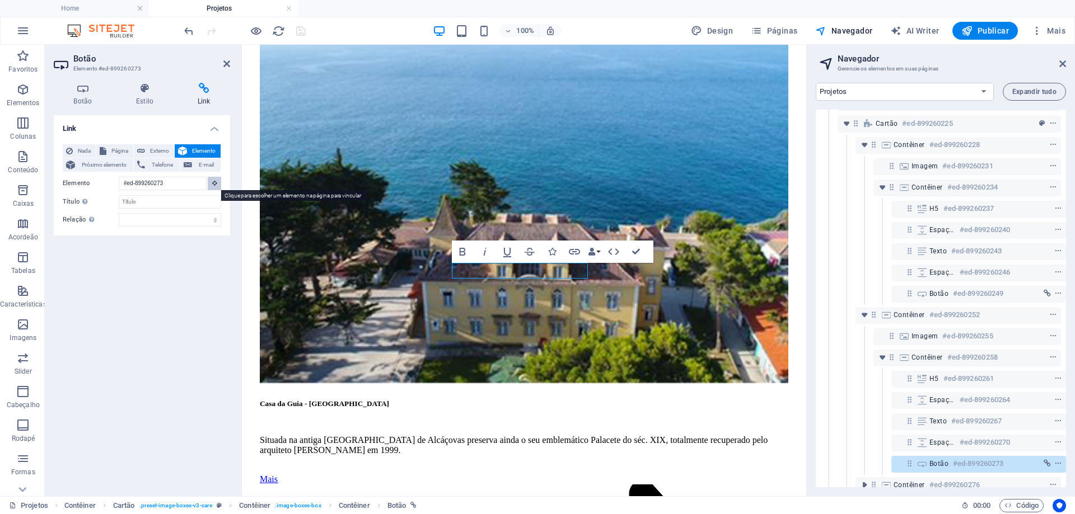
click at [214, 184] on icon at bounding box center [214, 183] width 5 height 6
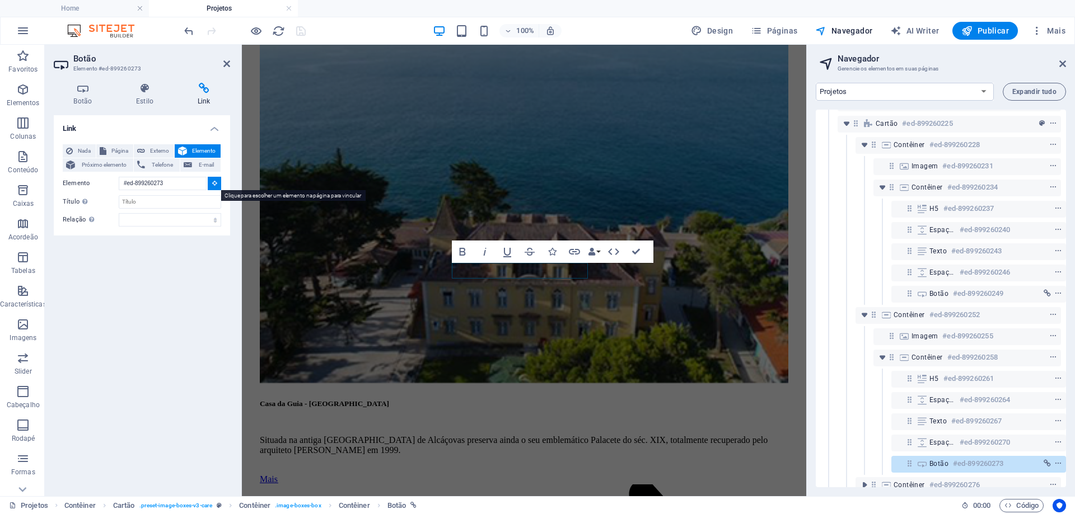
click at [214, 184] on icon at bounding box center [214, 183] width 5 height 6
click at [172, 186] on input "#ed-899260273" at bounding box center [163, 183] width 88 height 13
click at [185, 185] on input "#ed-899260273" at bounding box center [163, 183] width 88 height 13
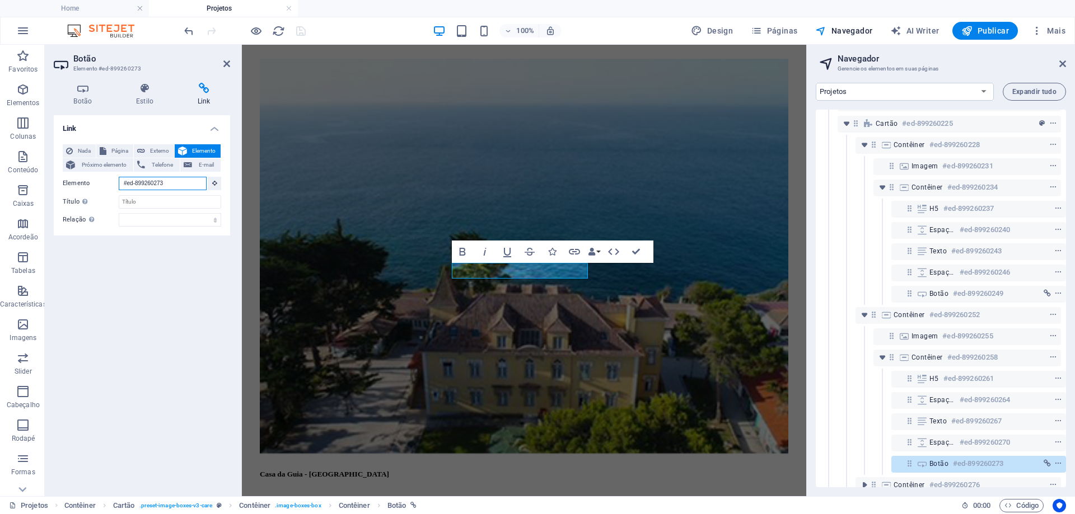
drag, startPoint x: 185, startPoint y: 185, endPoint x: 103, endPoint y: 183, distance: 81.7
click at [103, 183] on div "Elemento #ed-899260273" at bounding box center [142, 184] width 158 height 14
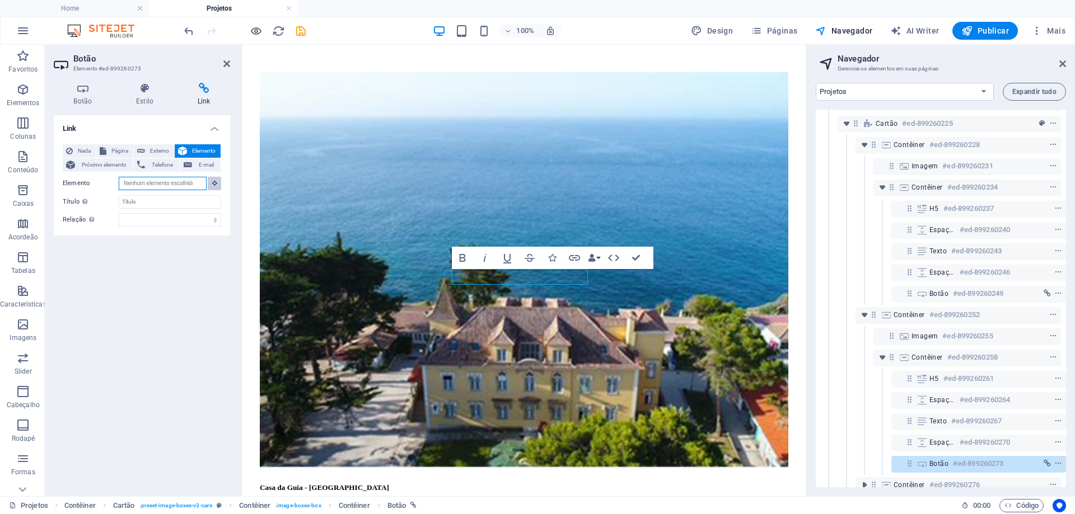
scroll to position [1014, 0]
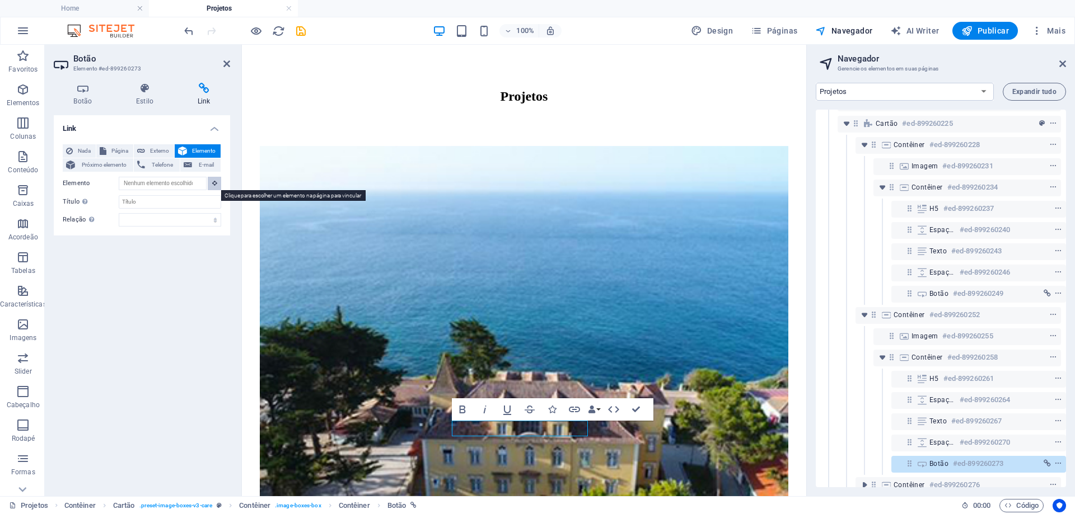
click at [214, 187] on button at bounding box center [214, 183] width 13 height 13
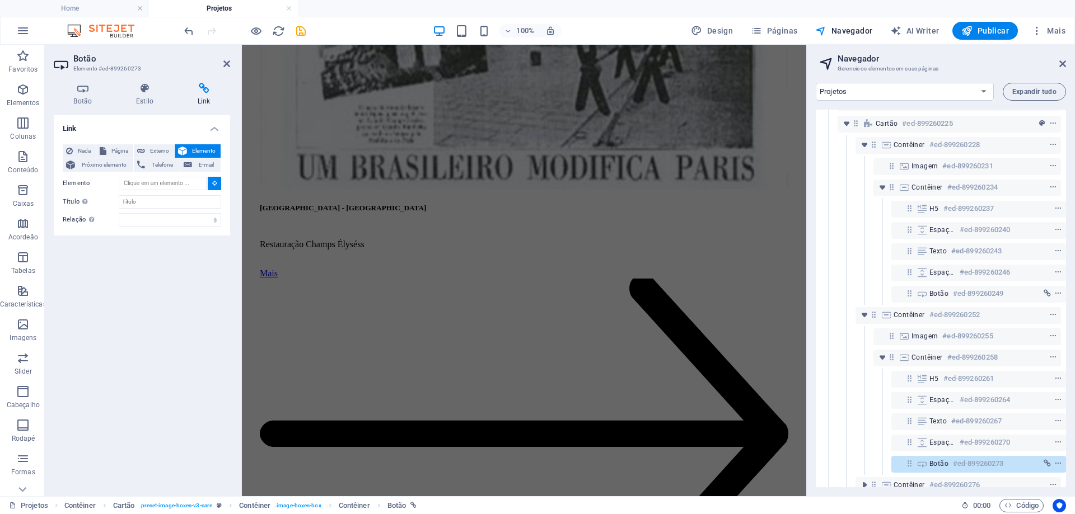
scroll to position [3085, 0]
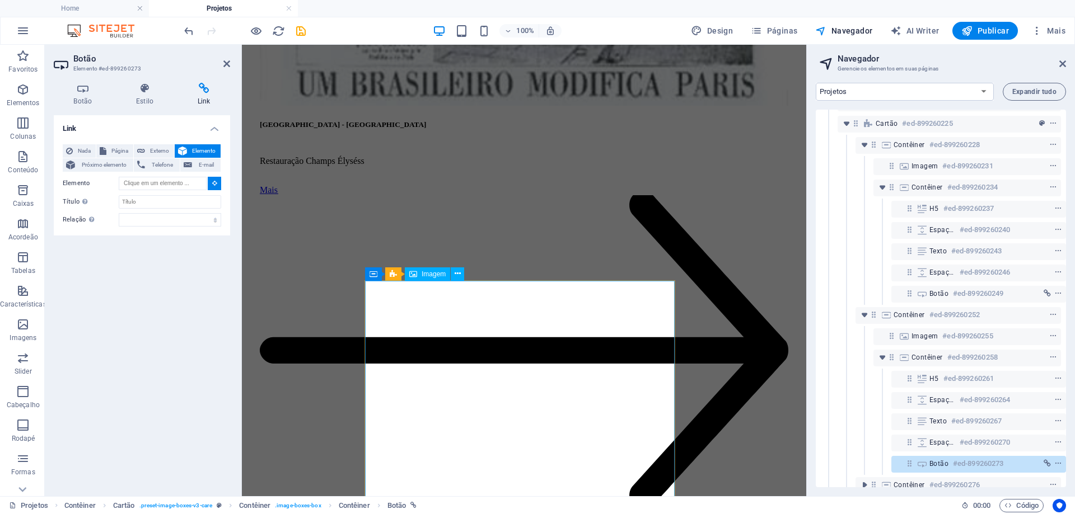
type input "#ed-899300166"
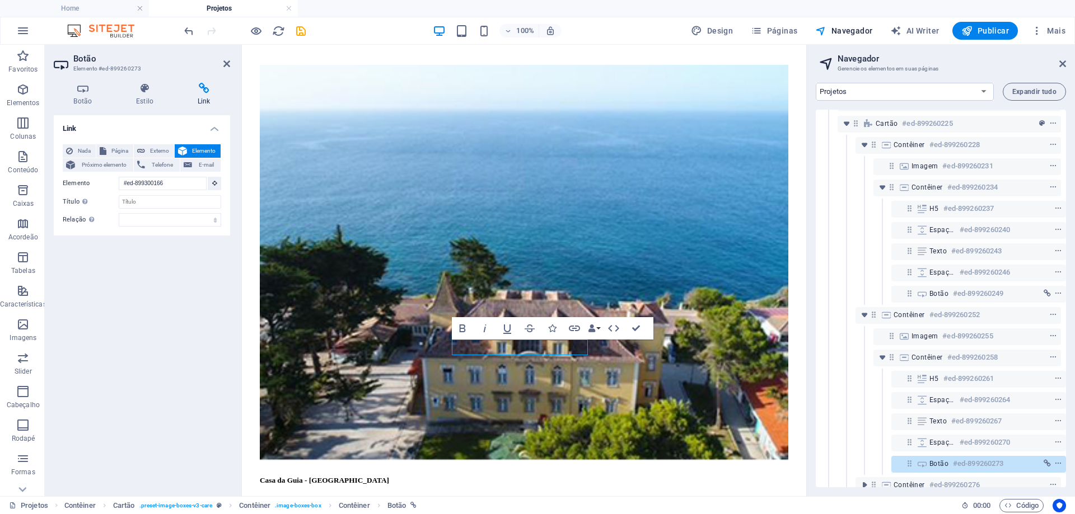
scroll to position [1067, 0]
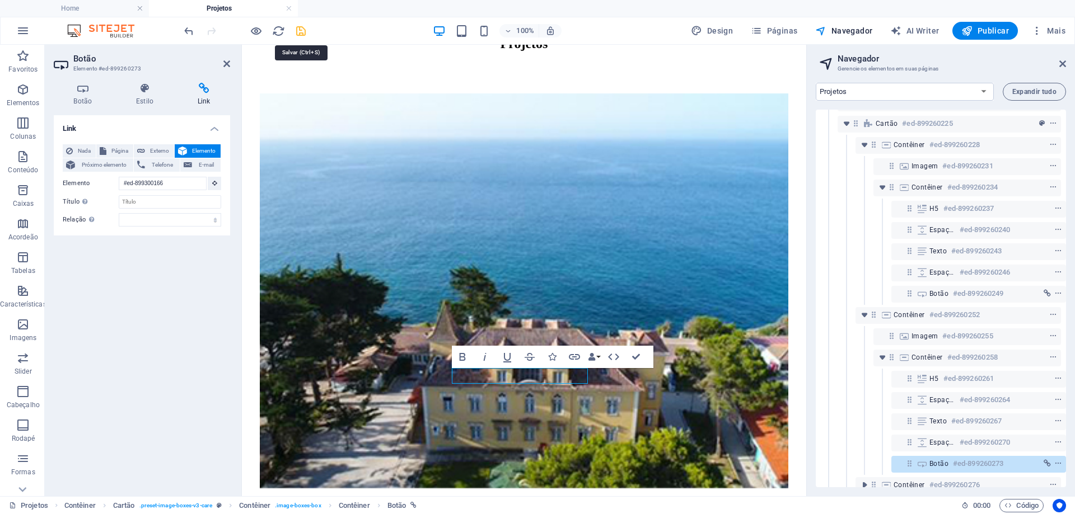
click at [301, 33] on icon "save" at bounding box center [300, 31] width 13 height 13
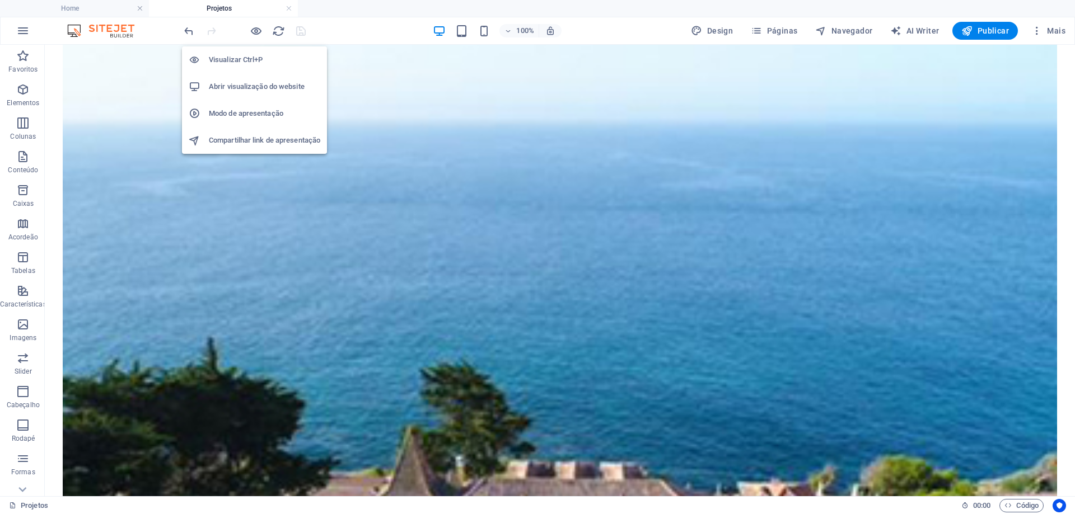
click at [254, 89] on h6 "Abrir visualização do website" at bounding box center [264, 86] width 111 height 13
click at [256, 31] on icon "button" at bounding box center [256, 31] width 13 height 13
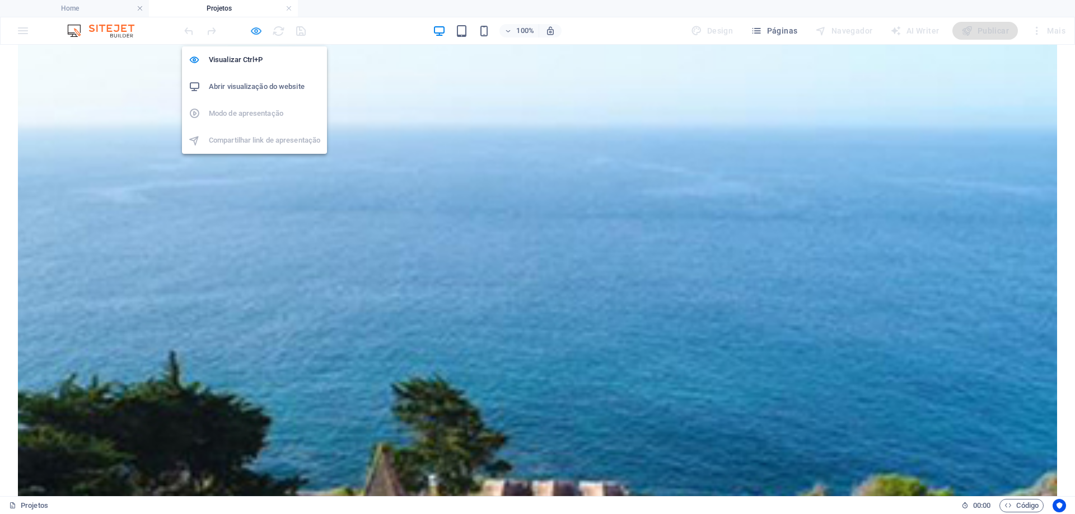
click at [255, 32] on icon "button" at bounding box center [256, 31] width 13 height 13
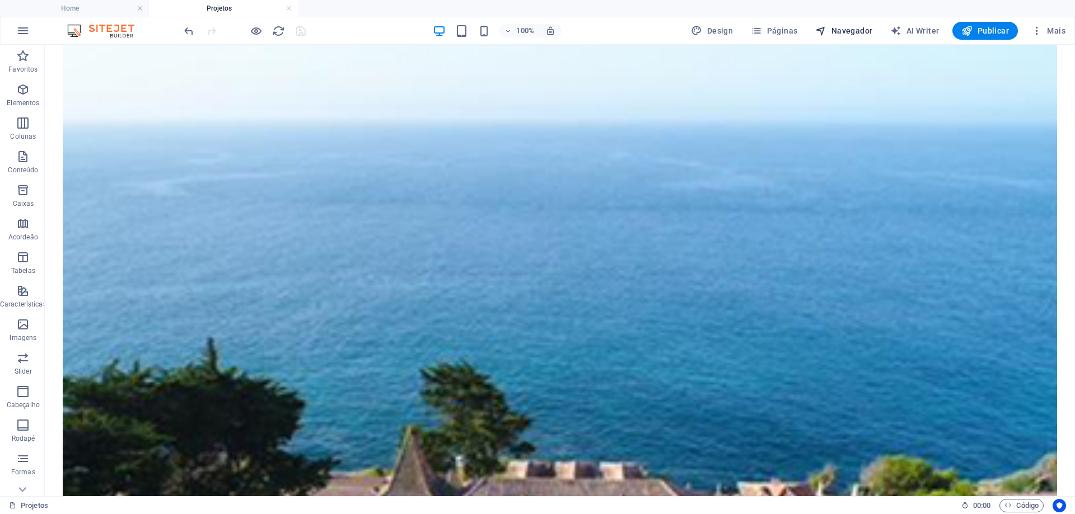
click at [845, 30] on span "Navegador" at bounding box center [843, 30] width 57 height 11
select select "16101856-en"
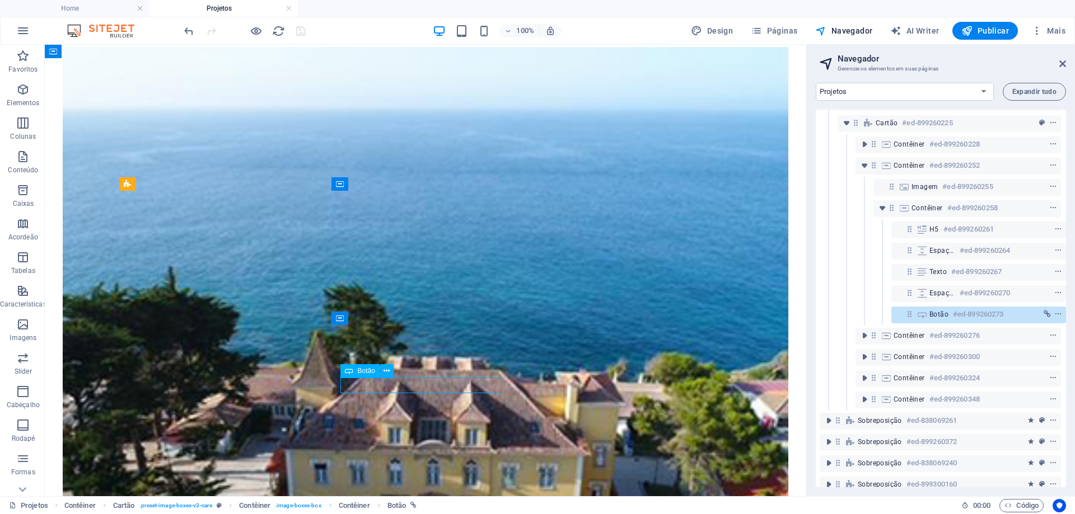
scroll to position [126, 3]
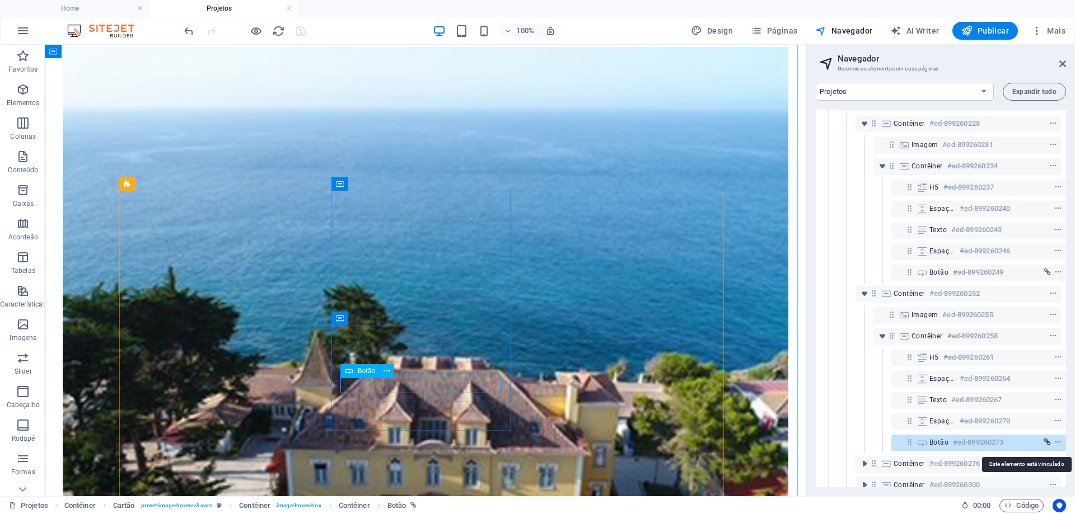
click at [1044, 441] on icon "link" at bounding box center [1046, 443] width 7 height 8
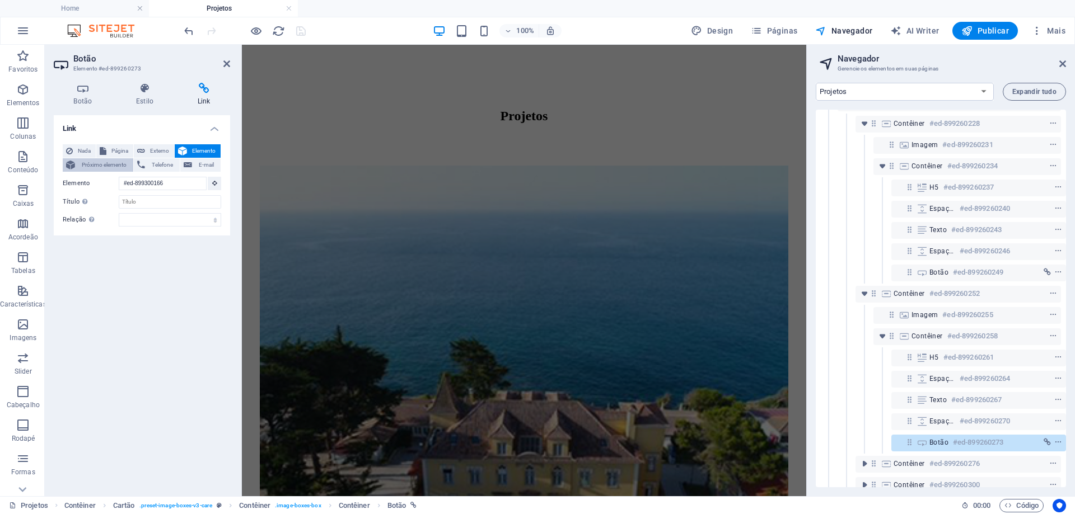
scroll to position [962, 0]
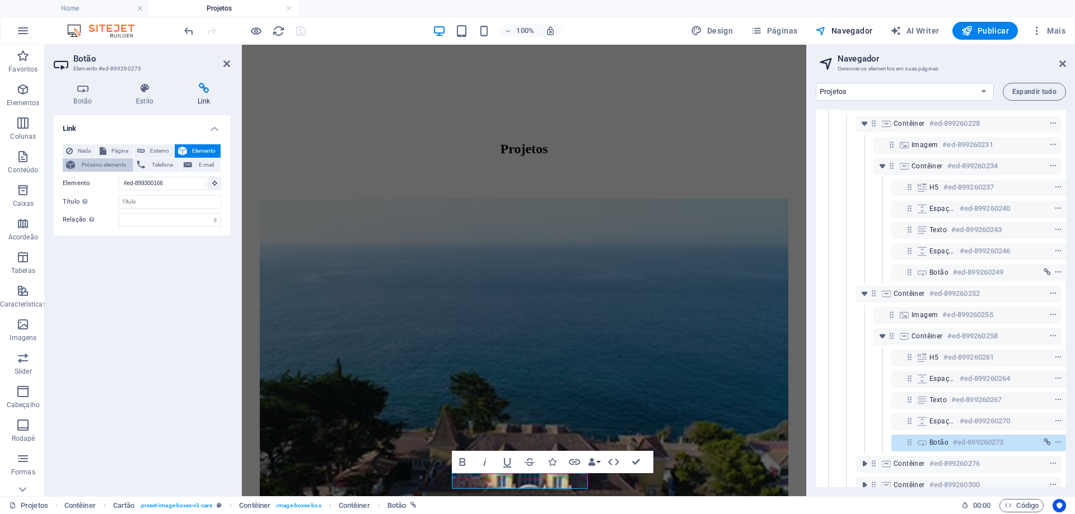
click at [106, 166] on span "Próximo elemento" at bounding box center [103, 164] width 51 height 13
click at [198, 148] on span "Elemento" at bounding box center [203, 150] width 27 height 13
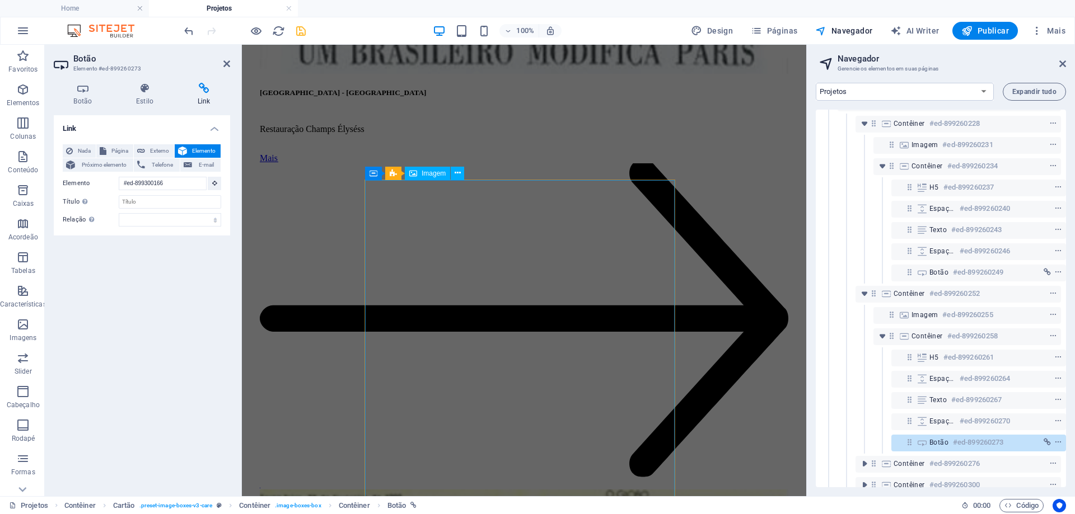
scroll to position [3200, 0]
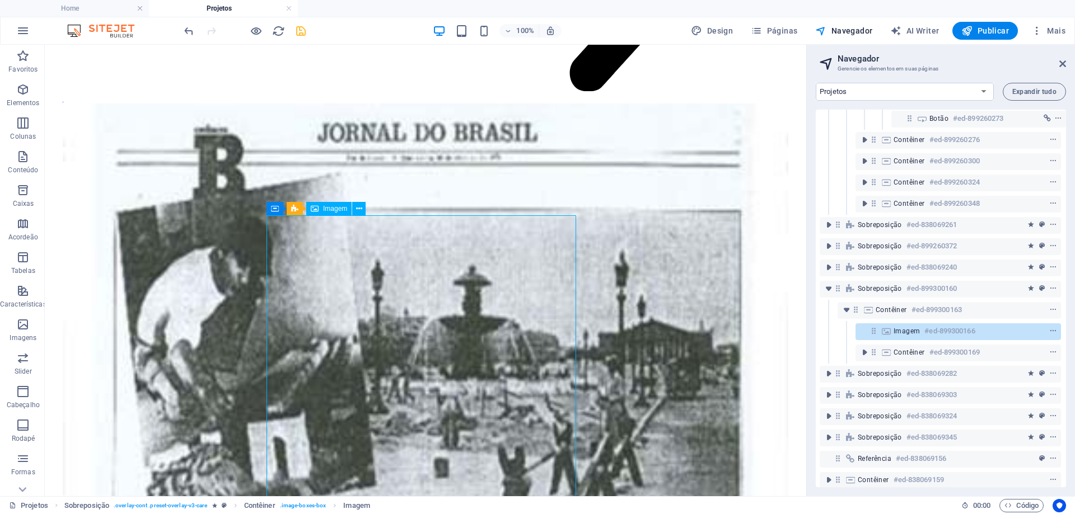
scroll to position [487, 3]
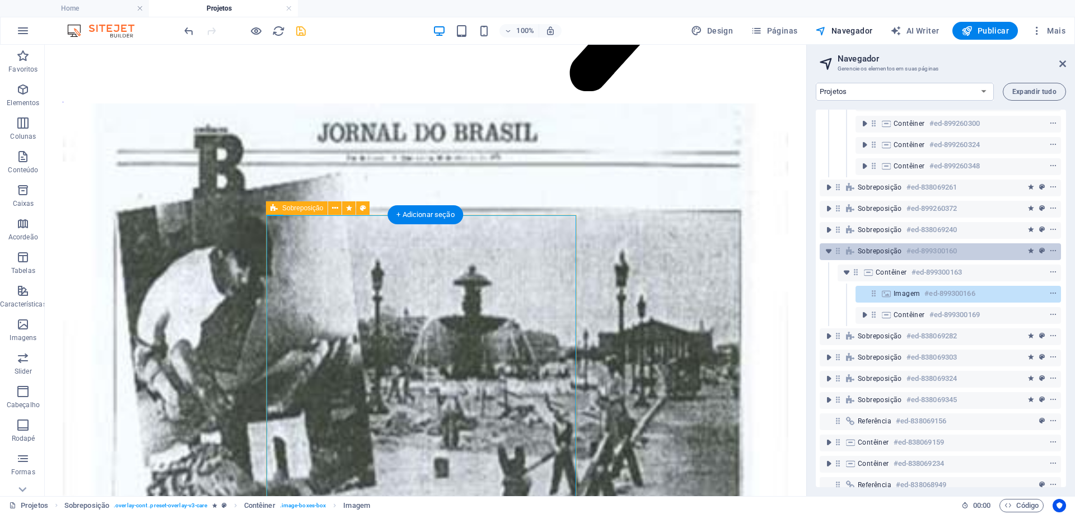
click at [922, 254] on h6 "#ed-899300160" at bounding box center [931, 251] width 50 height 13
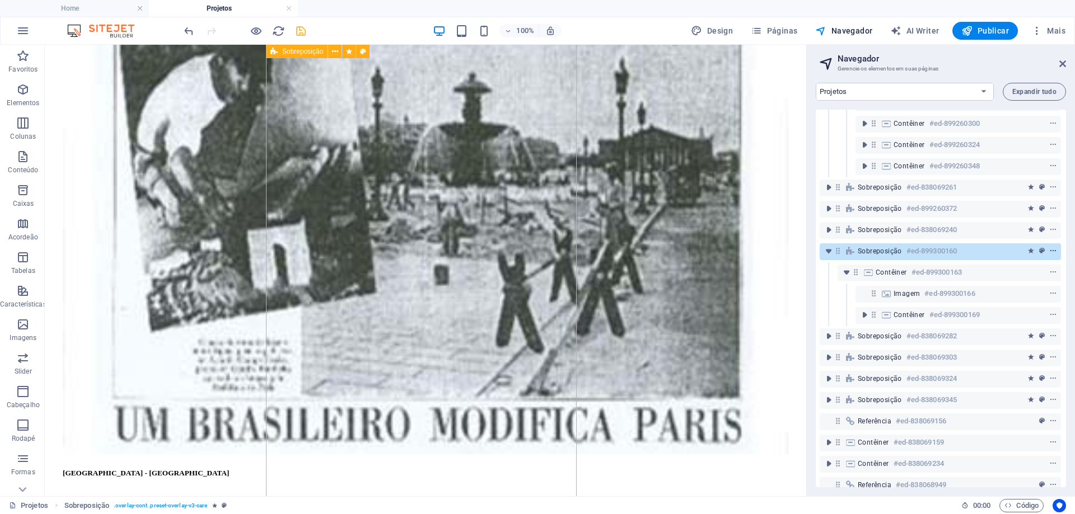
click at [1049, 252] on icon "context-menu" at bounding box center [1053, 251] width 8 height 8
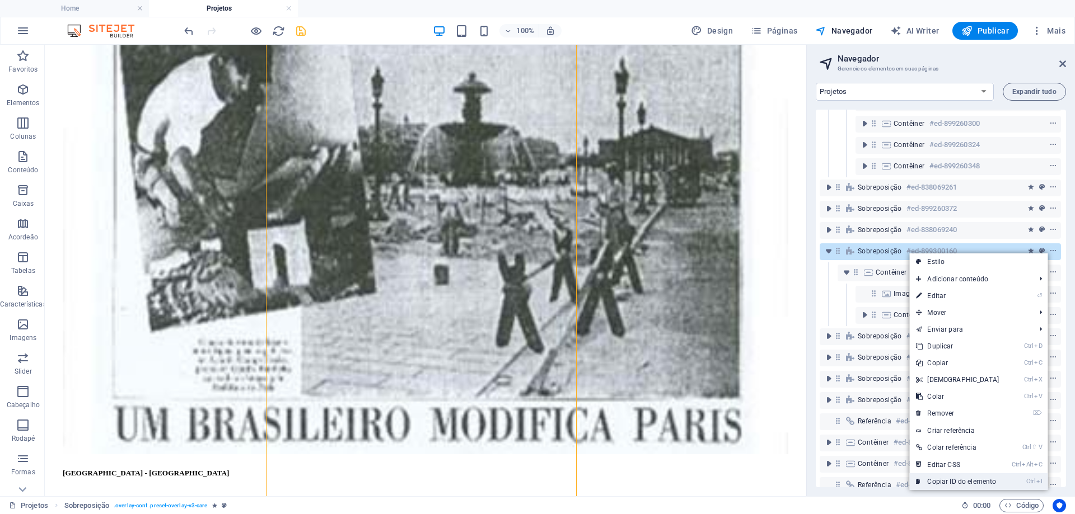
click at [946, 484] on link "Ctrl I Copiar ID do elemento" at bounding box center [957, 481] width 96 height 17
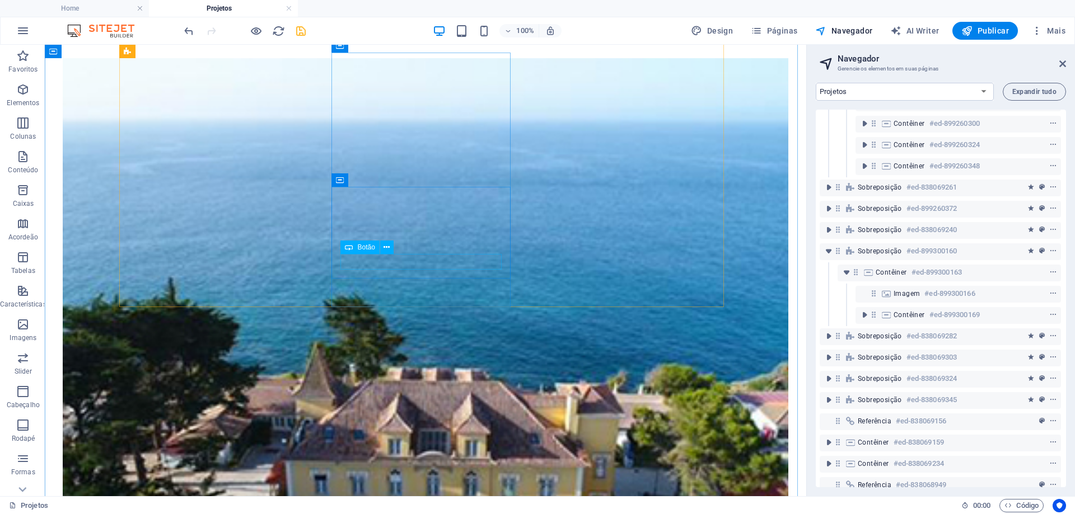
scroll to position [1211, 0]
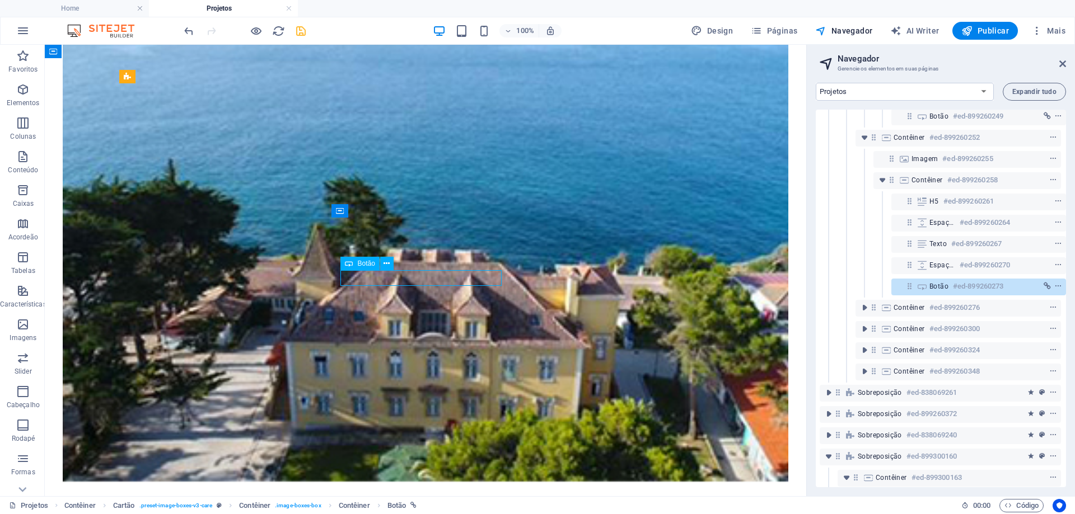
scroll to position [275, 3]
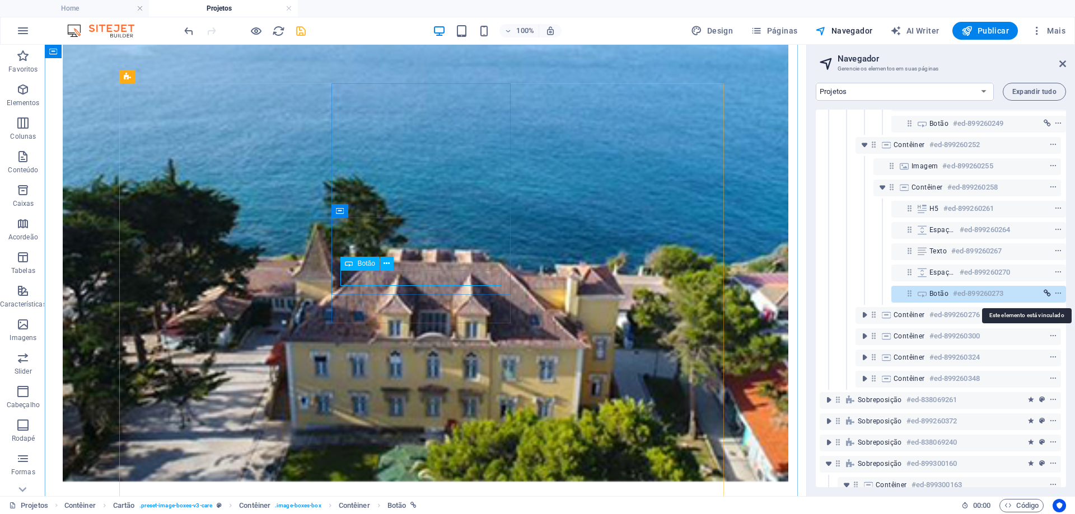
click at [1047, 295] on icon "link" at bounding box center [1046, 294] width 7 height 8
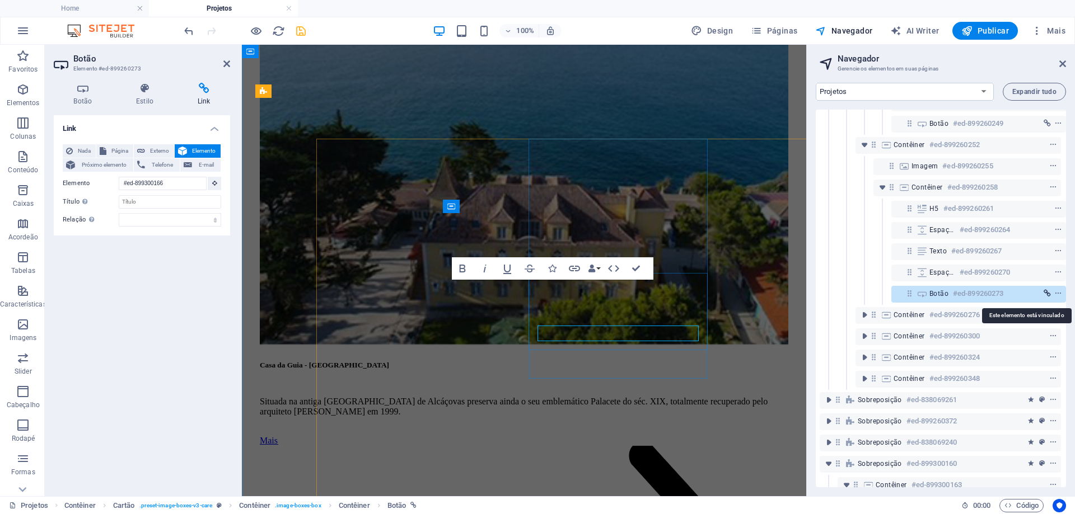
scroll to position [1155, 0]
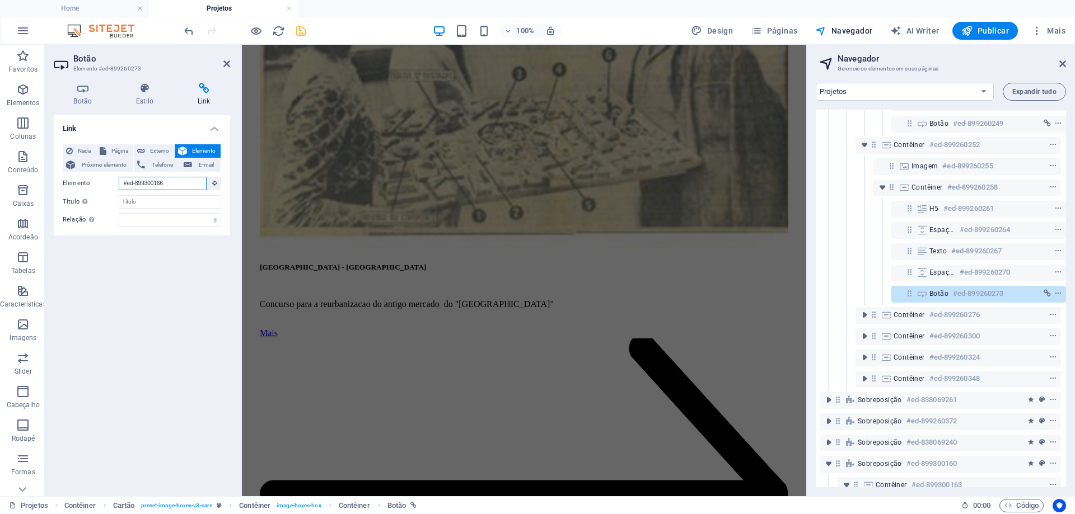
drag, startPoint x: 185, startPoint y: 187, endPoint x: 57, endPoint y: 179, distance: 129.0
click at [57, 179] on div "Nada Página Externo Elemento Próximo elemento Telefone E-mail Página Home News …" at bounding box center [142, 185] width 176 height 100
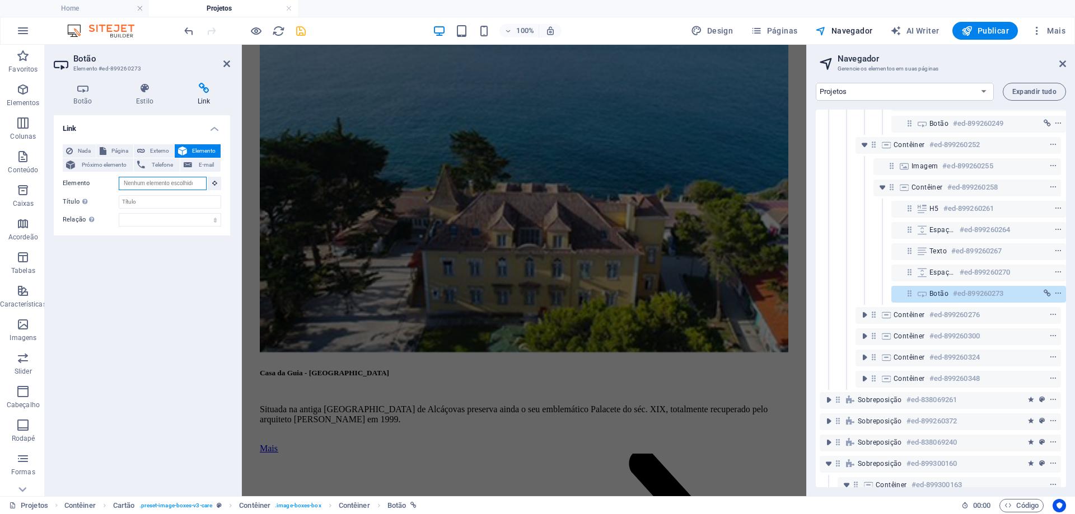
scroll to position [1172, 0]
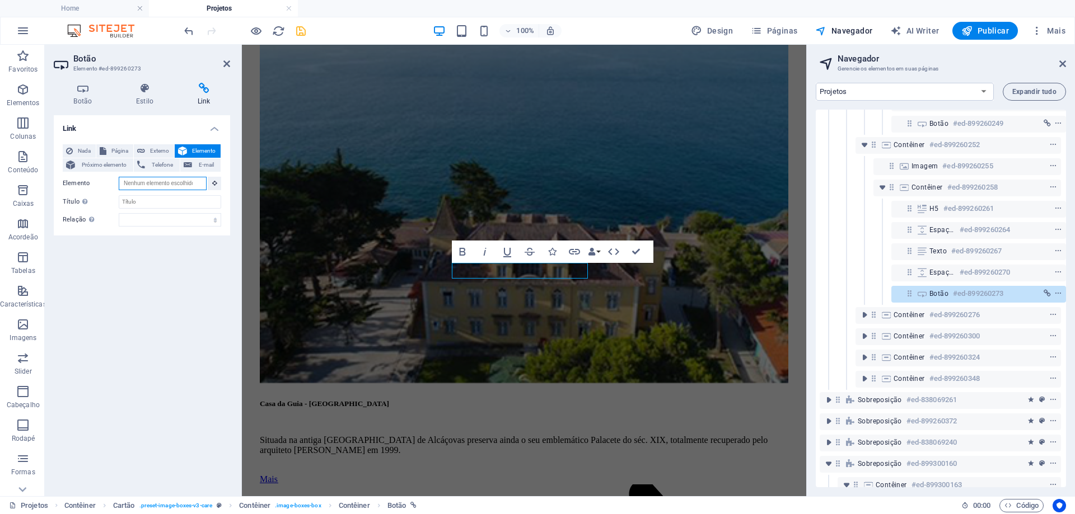
paste input "#ed-899300160"
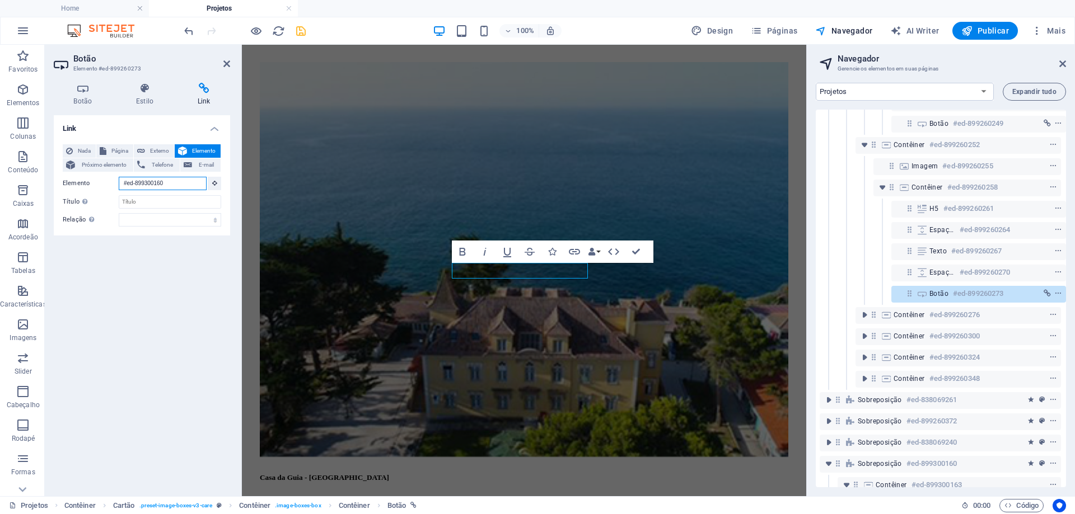
scroll to position [1050, 0]
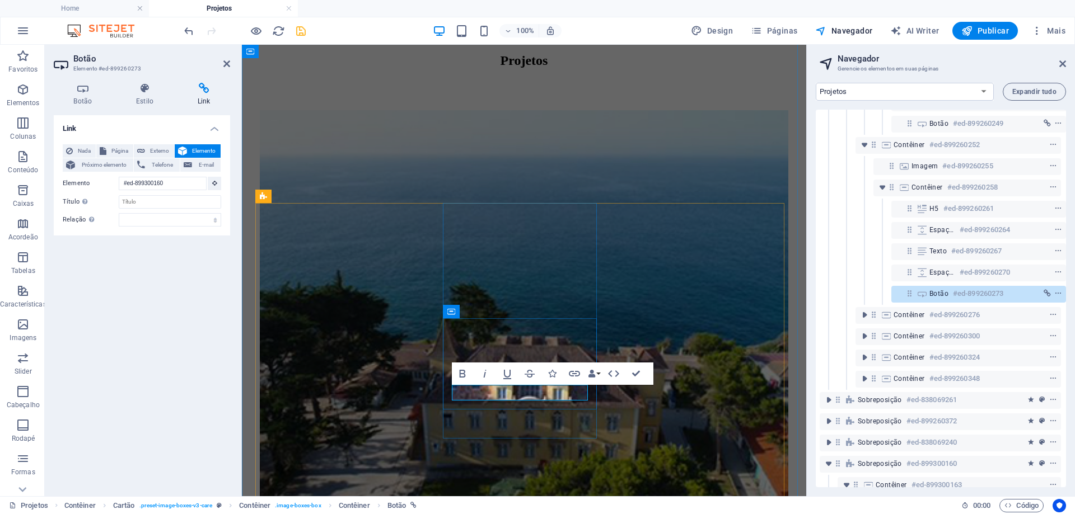
type input "#ed-899300160"
click at [1046, 293] on icon "link" at bounding box center [1046, 294] width 7 height 8
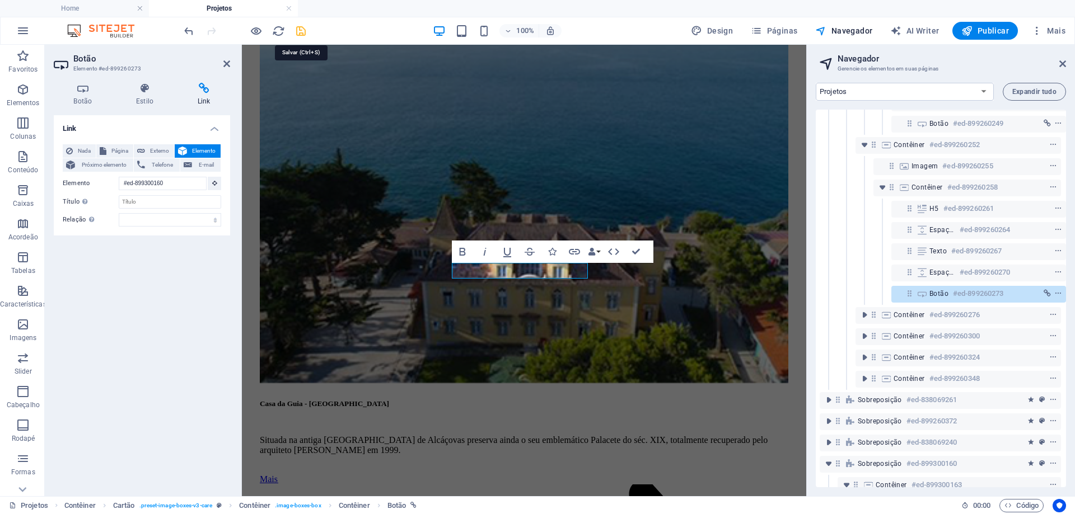
click at [301, 30] on icon "save" at bounding box center [300, 31] width 13 height 13
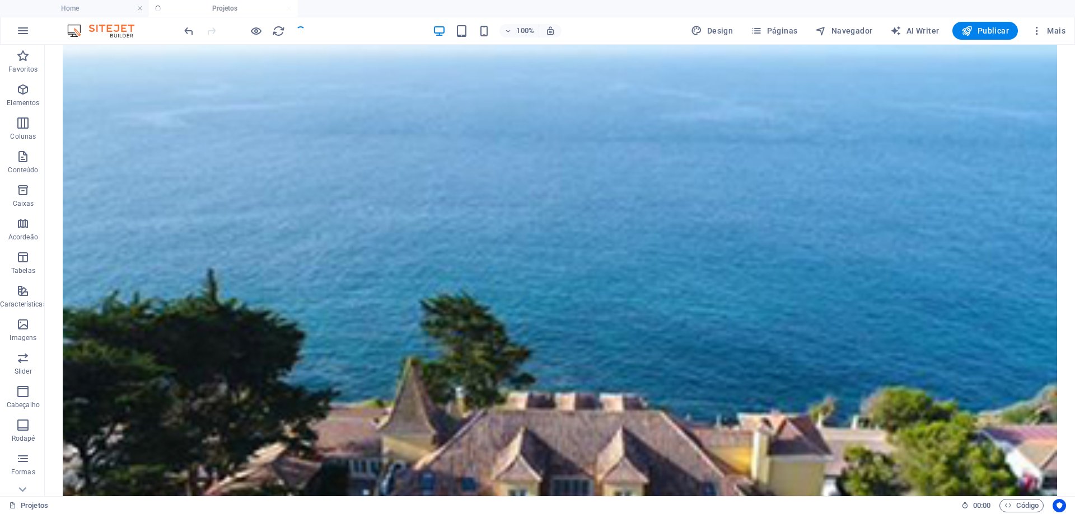
scroll to position [1227, 0]
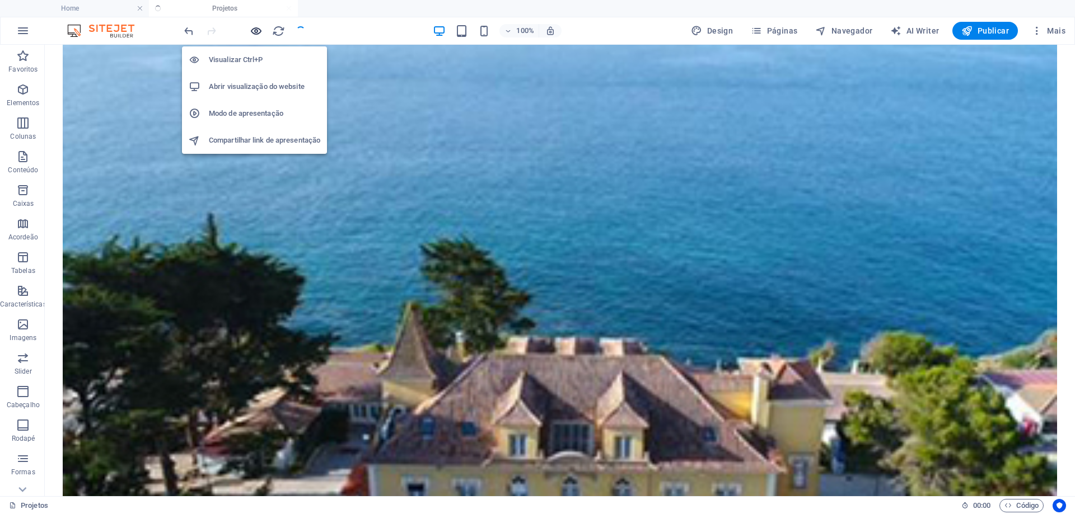
click at [256, 31] on icon "button" at bounding box center [256, 31] width 13 height 13
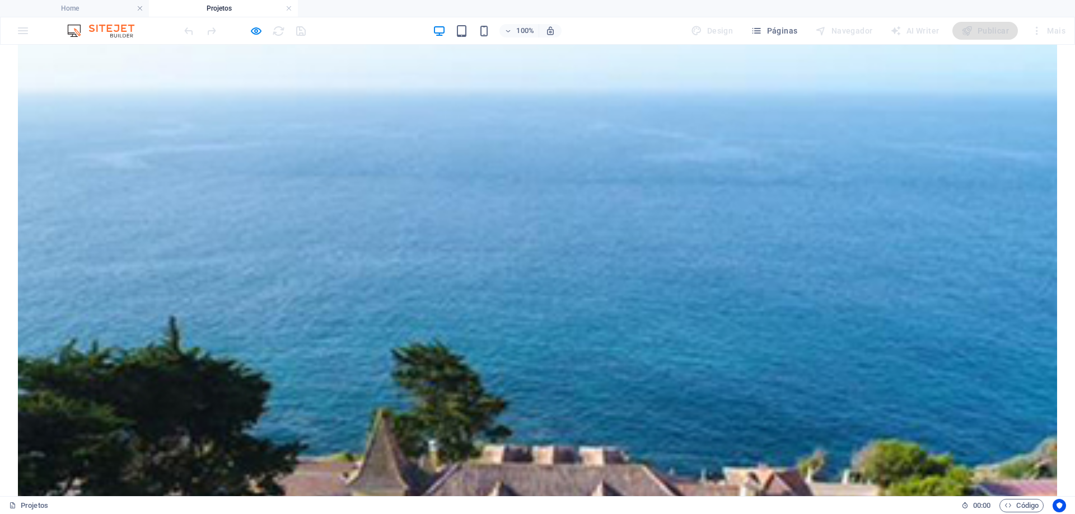
scroll to position [1059, 0]
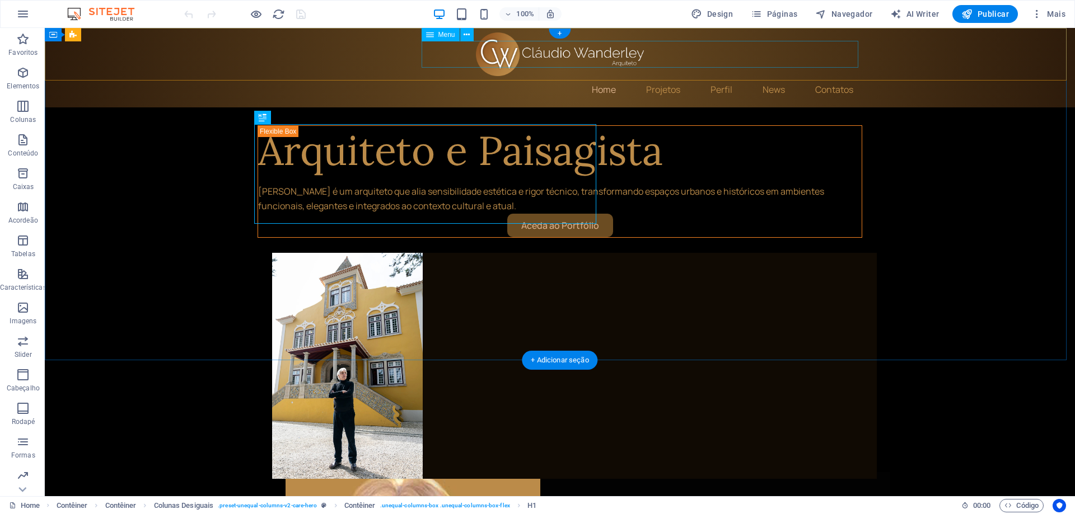
click at [659, 76] on nav "Home Projetos Perfil News Contatos" at bounding box center [559, 89] width 604 height 27
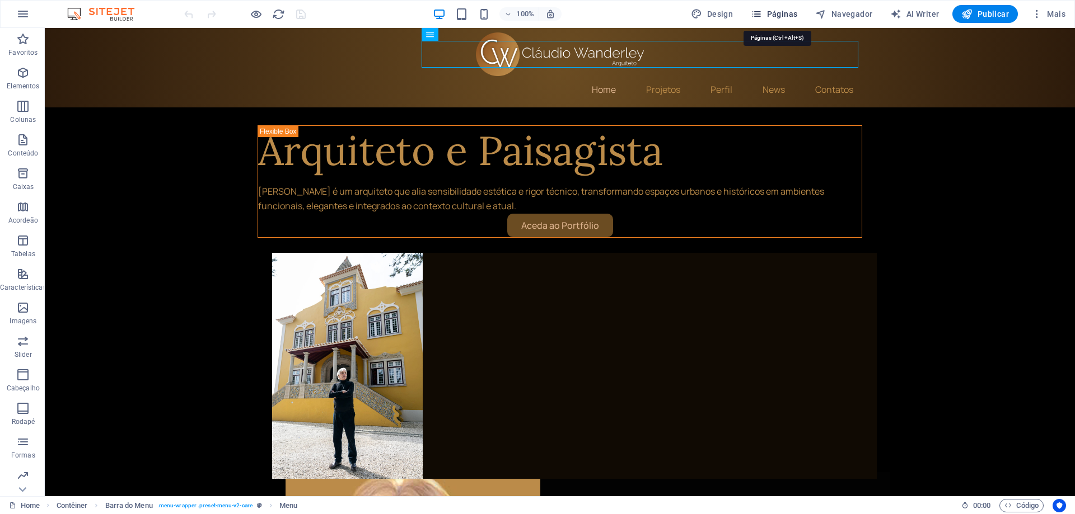
click at [778, 12] on span "Páginas" at bounding box center [774, 13] width 46 height 11
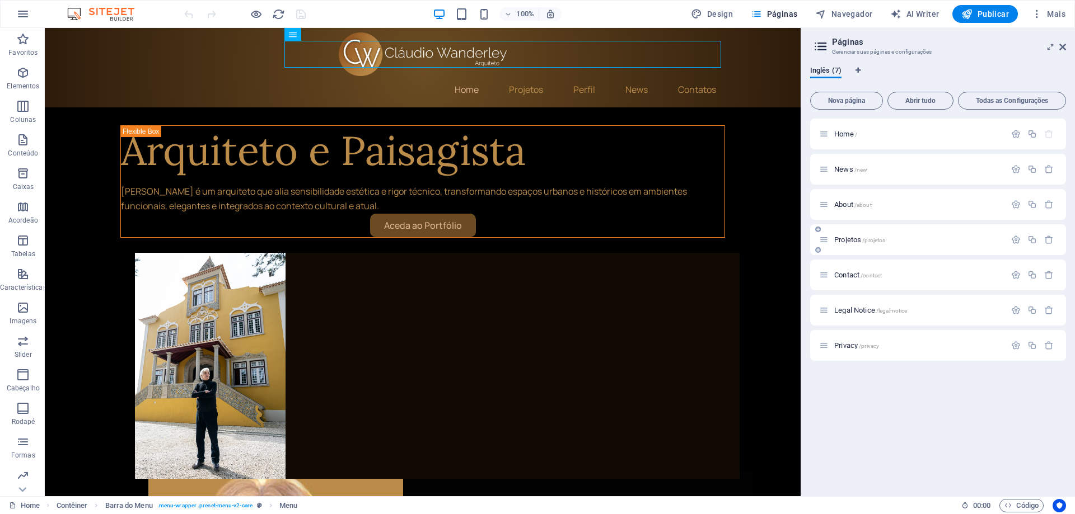
click at [847, 242] on span "Projetos /projetos" at bounding box center [859, 240] width 51 height 8
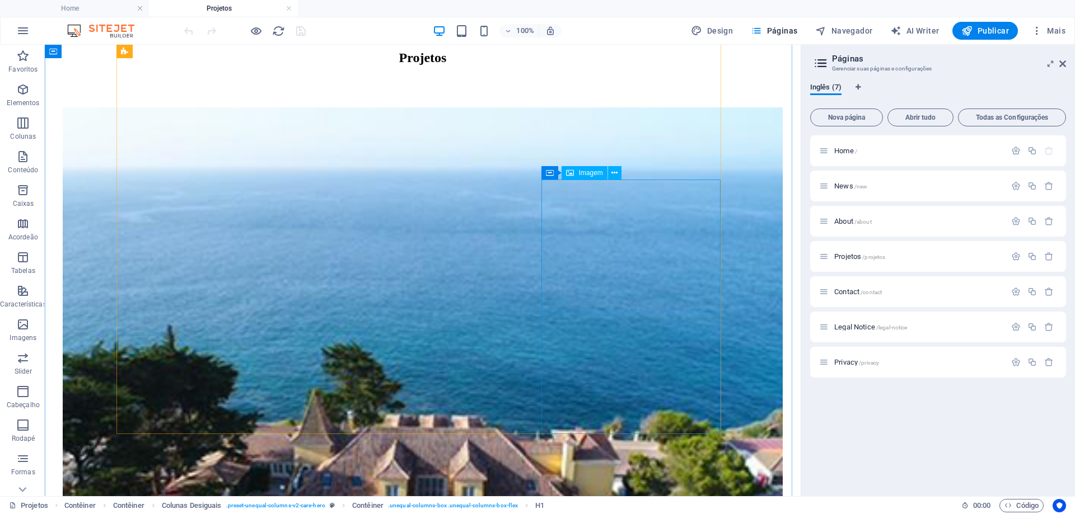
scroll to position [1119, 0]
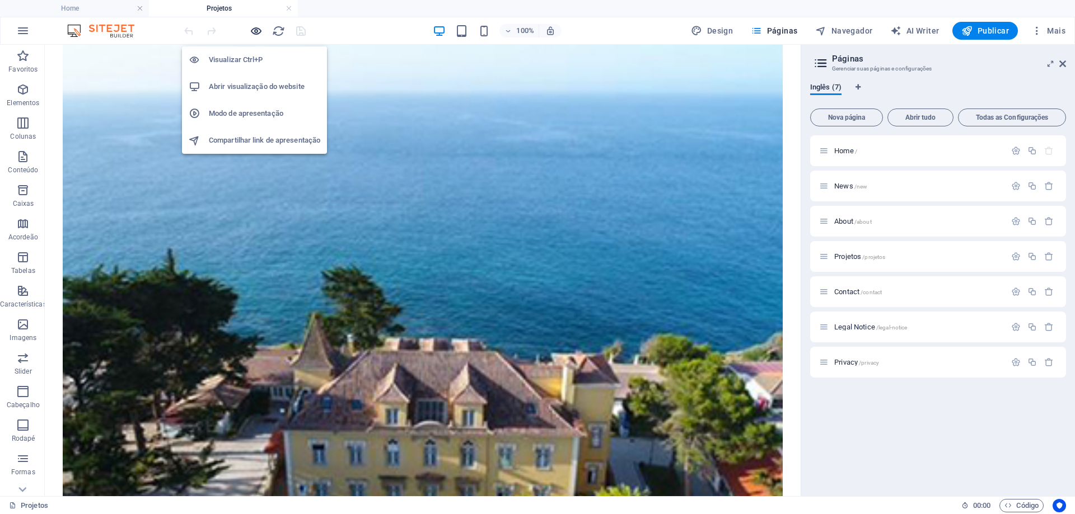
click at [255, 34] on icon "button" at bounding box center [256, 31] width 13 height 13
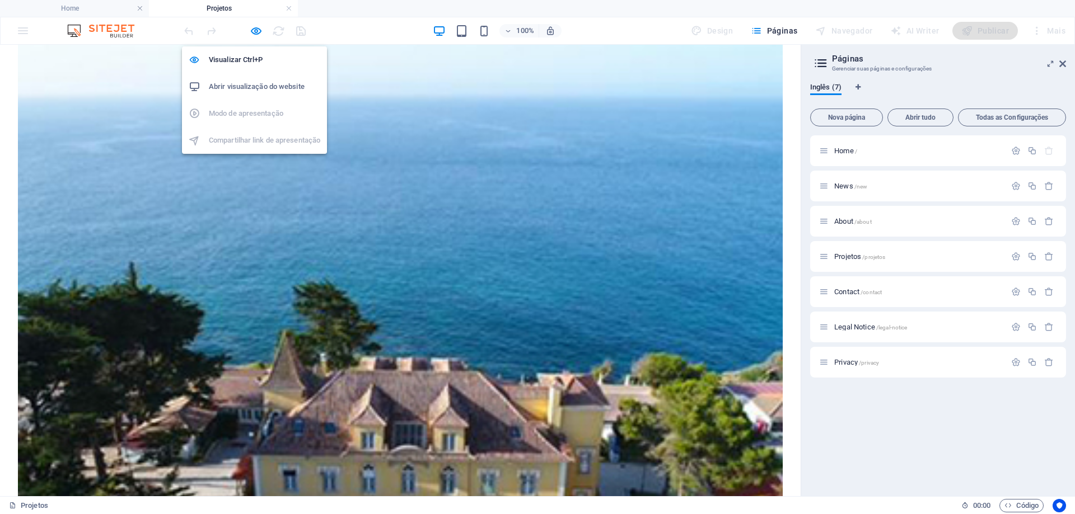
click at [250, 92] on h6 "Abrir visualização do website" at bounding box center [264, 86] width 111 height 13
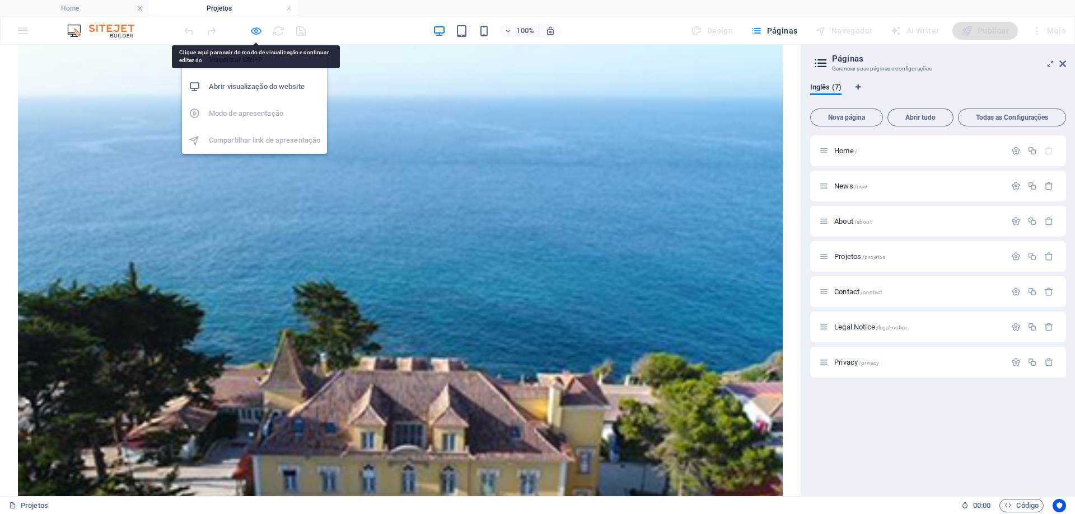
click at [254, 32] on icon "button" at bounding box center [256, 31] width 13 height 13
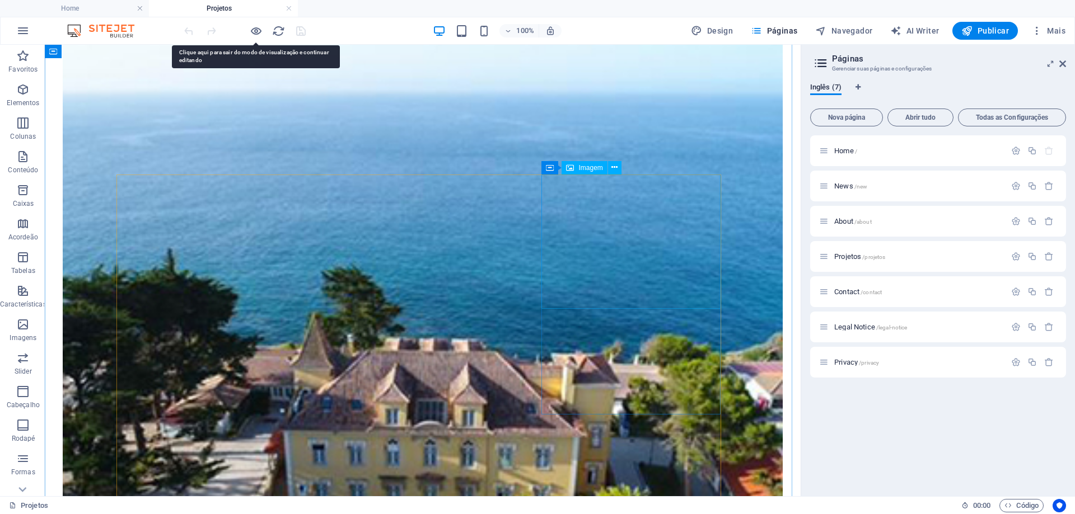
select select "%"
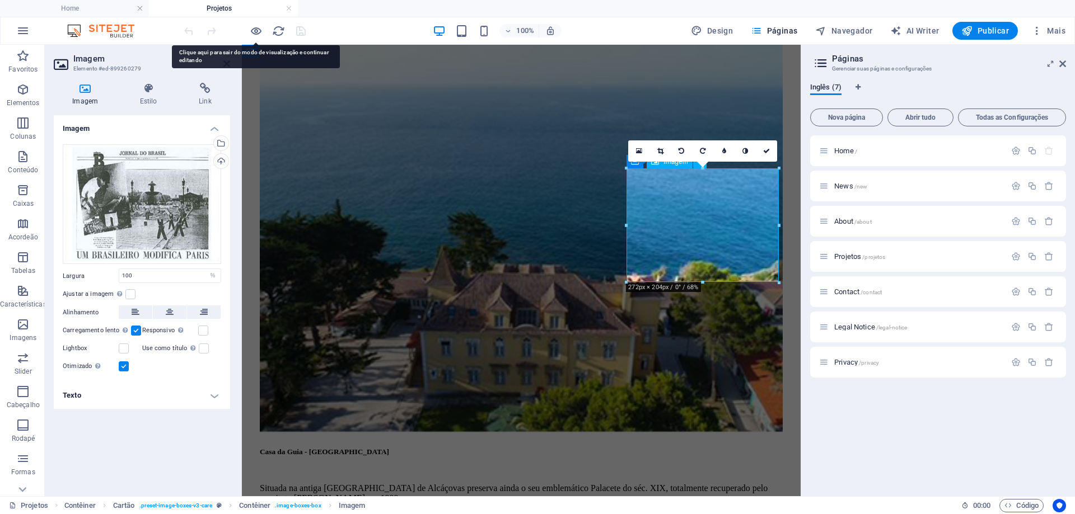
scroll to position [1080, 0]
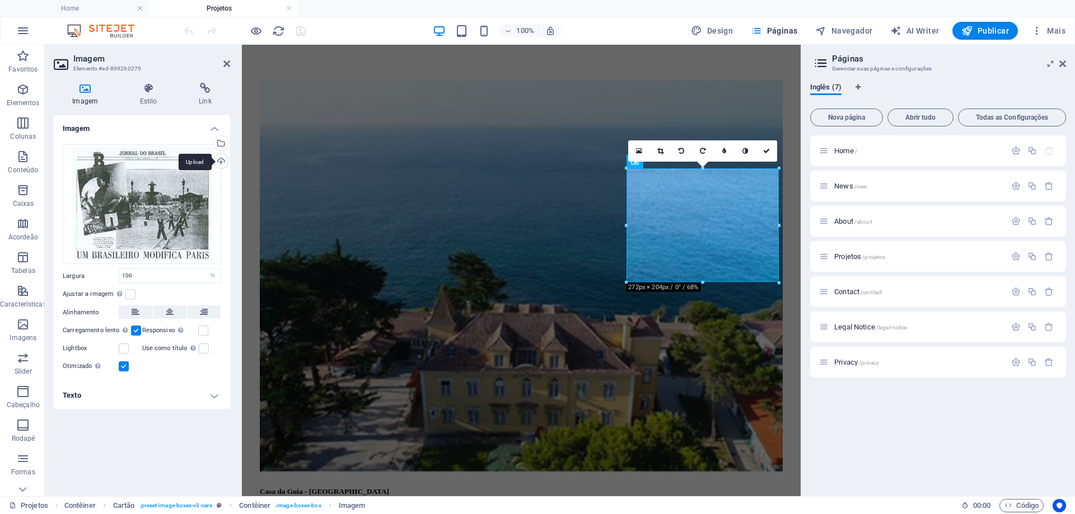
click at [222, 161] on div "Upload" at bounding box center [220, 162] width 17 height 17
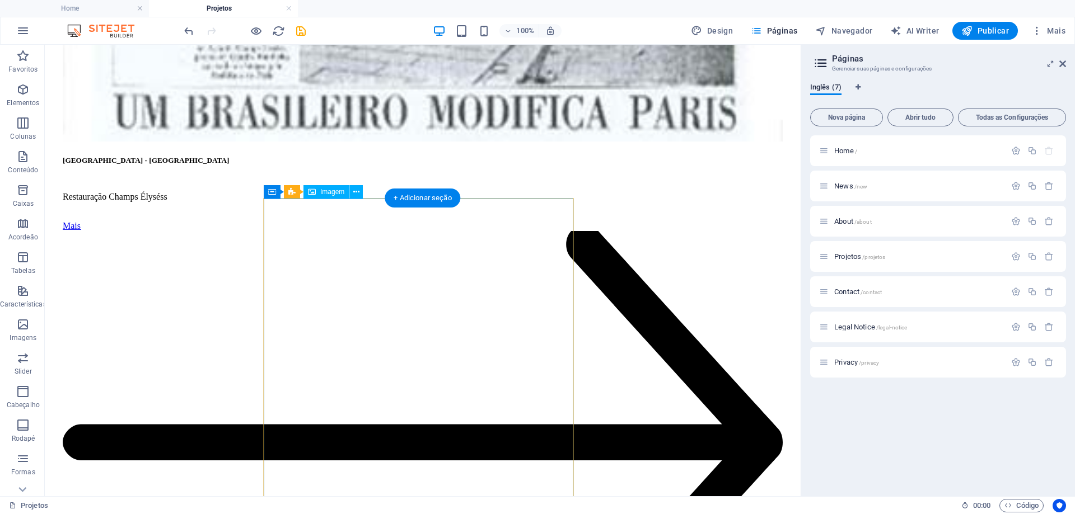
scroll to position [3715, 0]
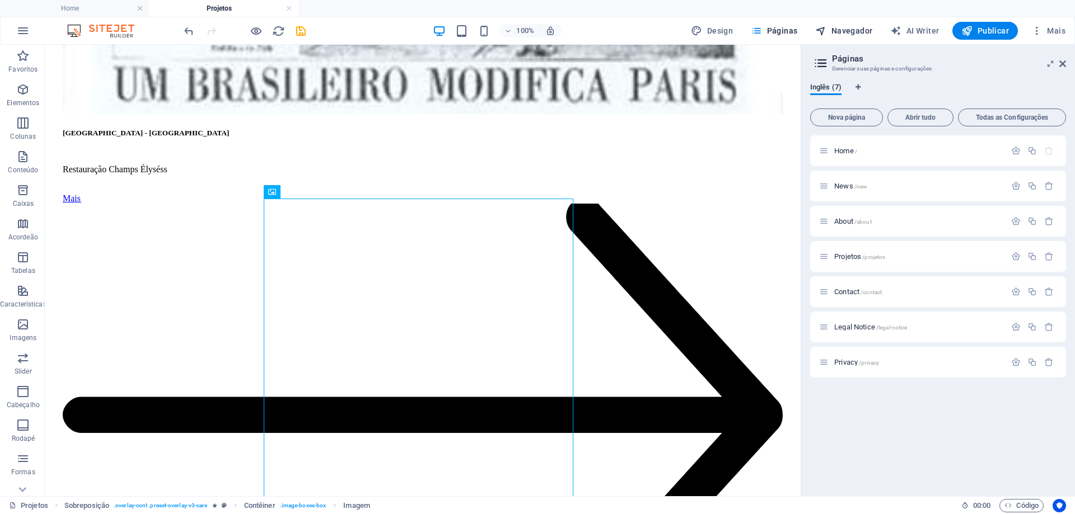
click at [848, 31] on span "Navegador" at bounding box center [843, 30] width 57 height 11
select select "16101856-en"
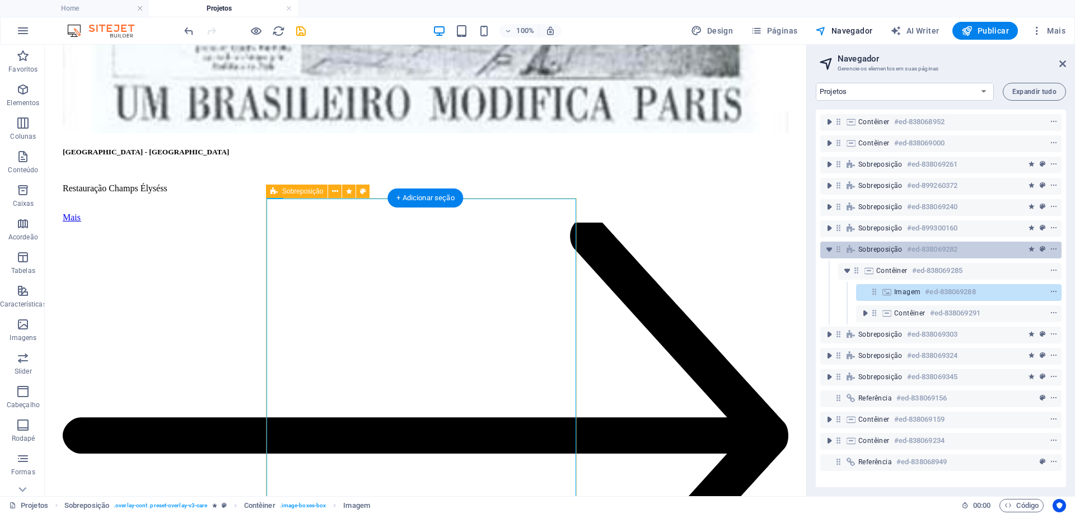
click at [893, 248] on span "Sobreposição" at bounding box center [880, 249] width 44 height 9
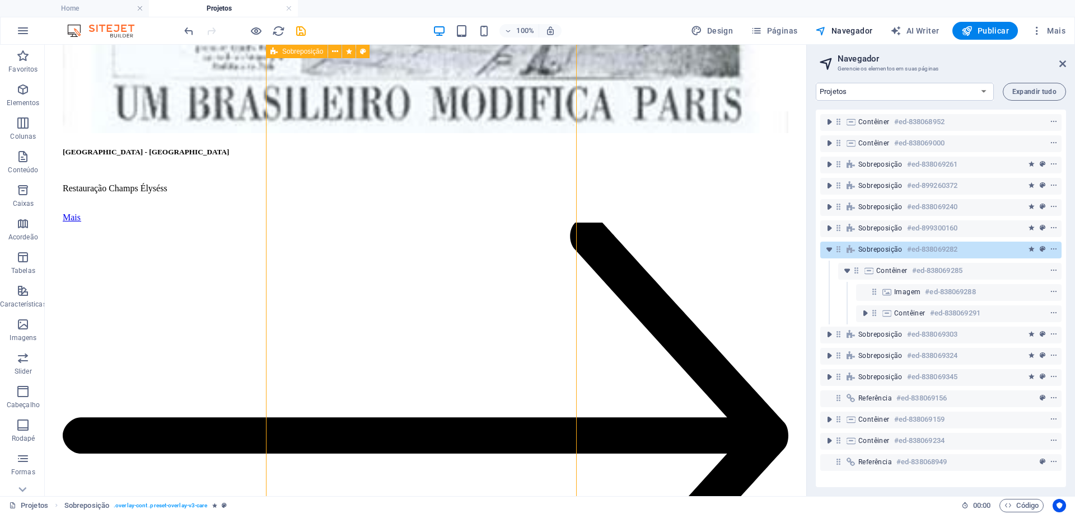
scroll to position [3913, 0]
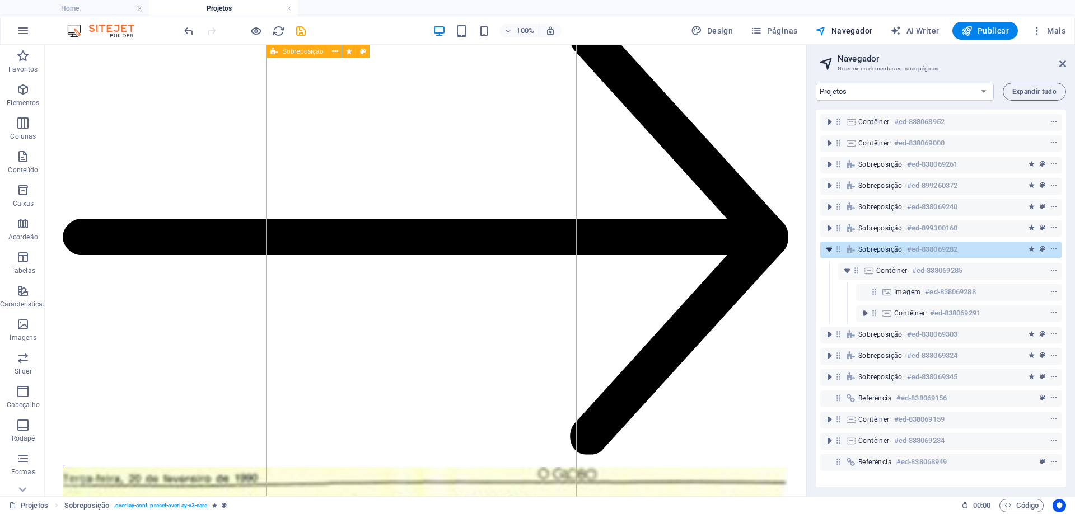
click at [827, 252] on icon "toggle-expand" at bounding box center [828, 249] width 11 height 11
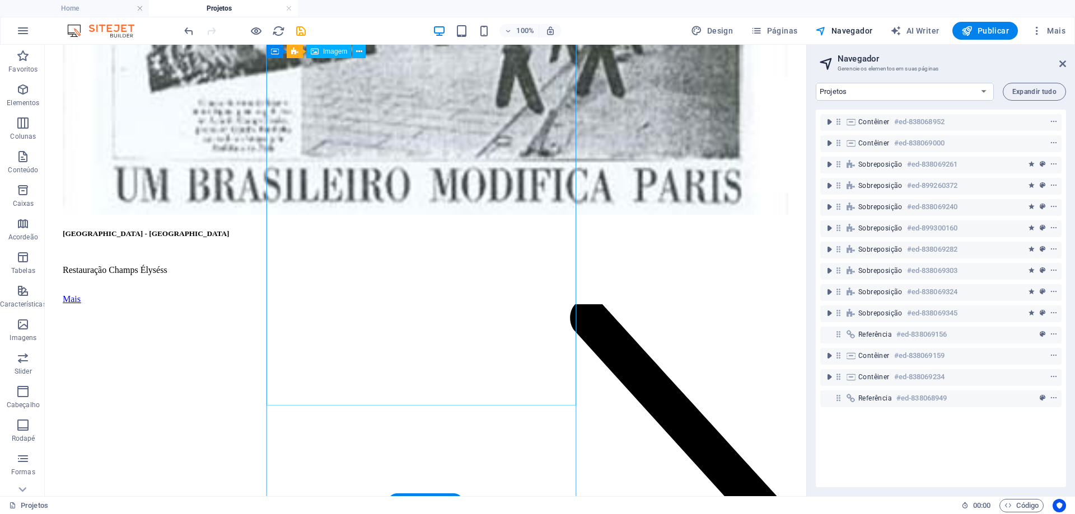
scroll to position [3689, 0]
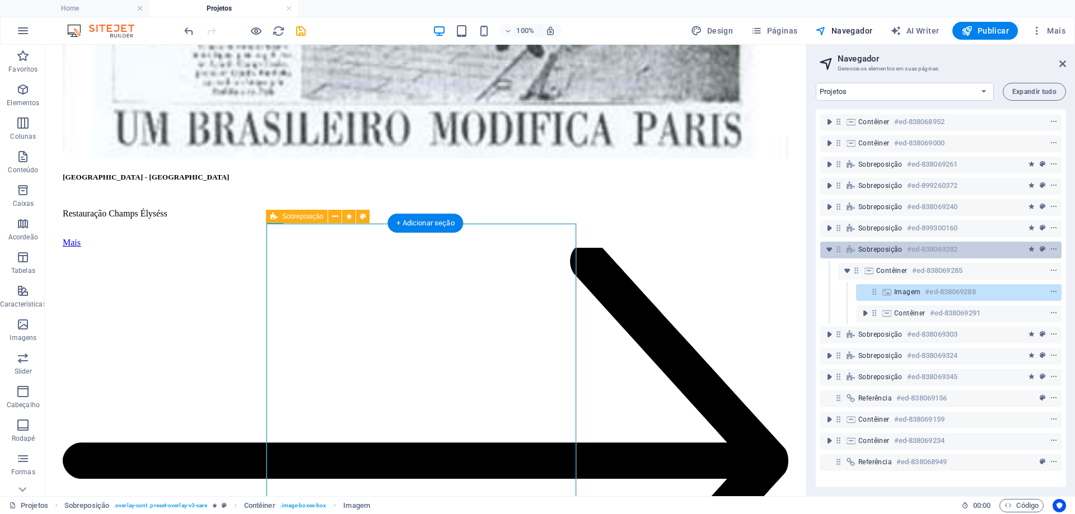
click at [887, 251] on span "Sobreposição" at bounding box center [880, 249] width 44 height 9
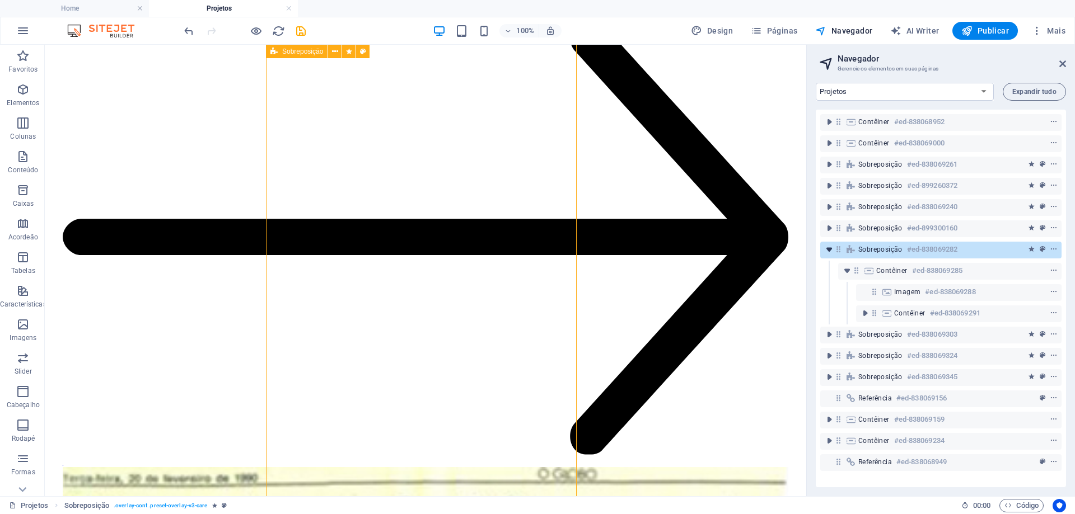
click at [827, 250] on icon "toggle-expand" at bounding box center [828, 249] width 11 height 11
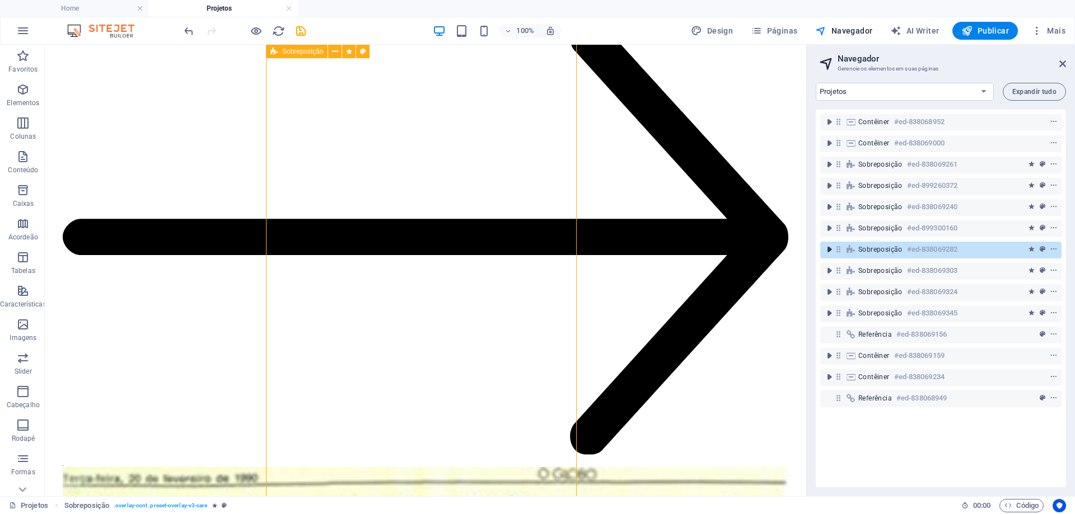
click at [827, 250] on icon "toggle-expand" at bounding box center [828, 249] width 11 height 11
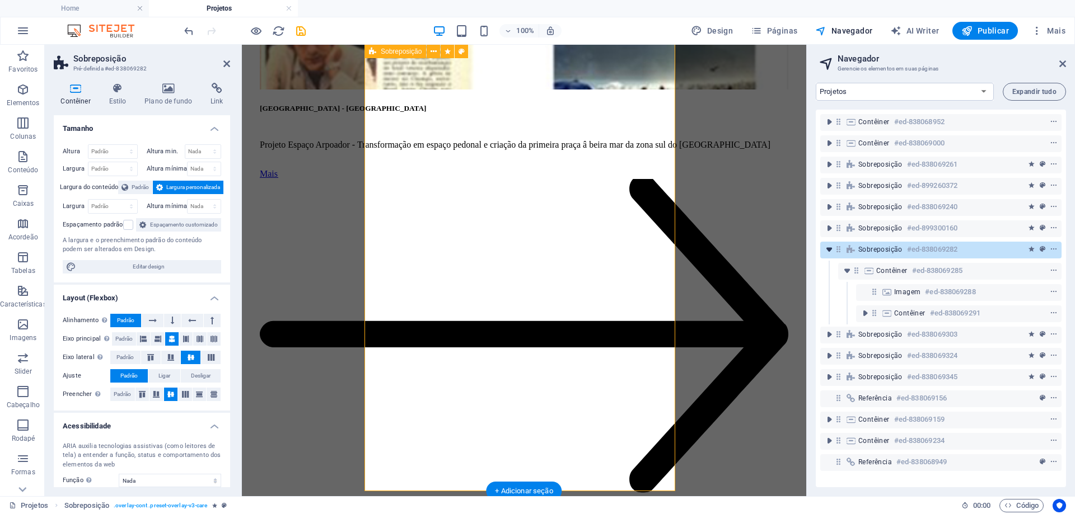
click at [827, 250] on icon "toggle-expand" at bounding box center [828, 249] width 11 height 11
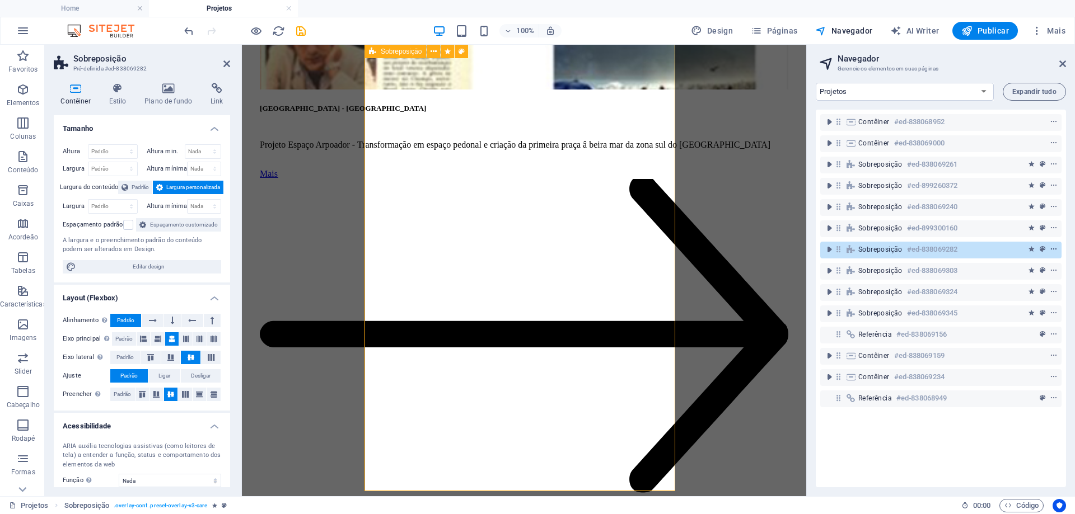
click at [1054, 250] on icon "context-menu" at bounding box center [1053, 250] width 8 height 8
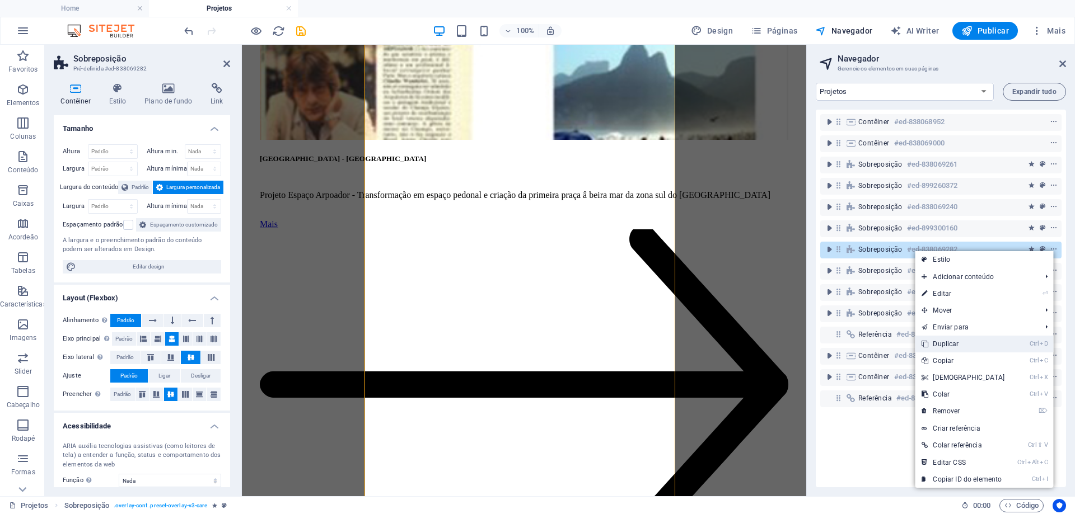
click at [959, 345] on link "Ctrl D Duplicar" at bounding box center [962, 344] width 96 height 17
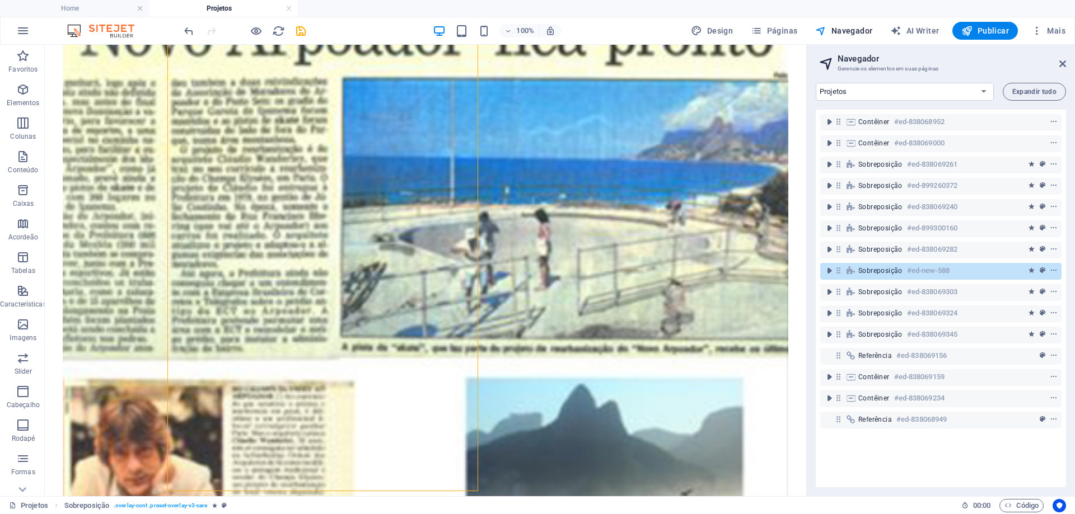
scroll to position [4455, 0]
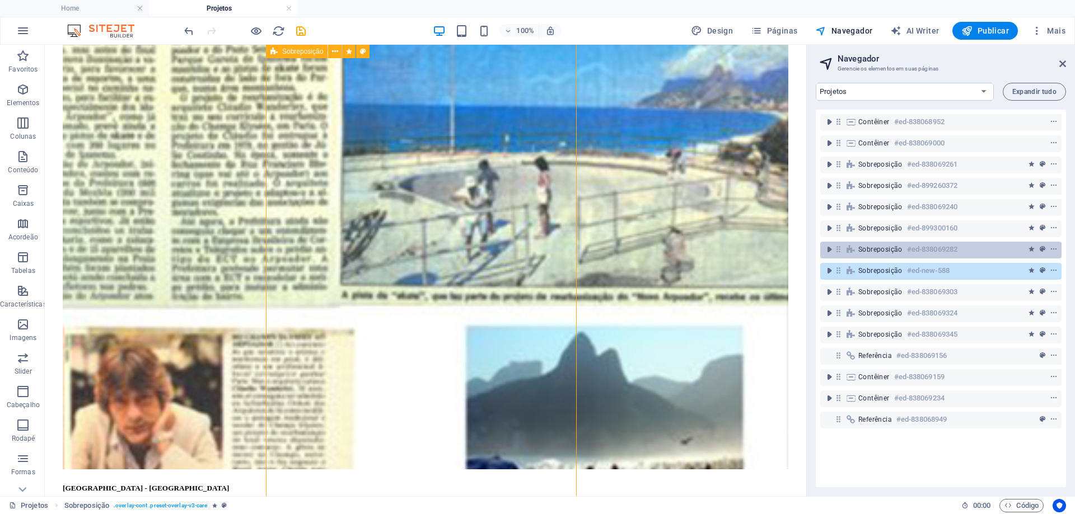
click at [874, 252] on span "Sobreposição" at bounding box center [880, 249] width 44 height 9
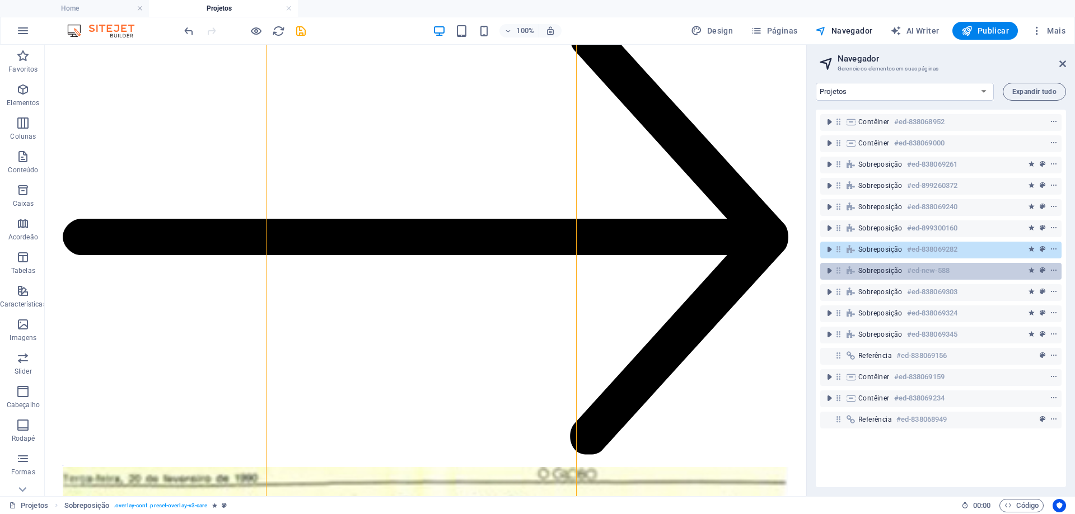
click at [874, 269] on span "Sobreposição" at bounding box center [880, 270] width 44 height 9
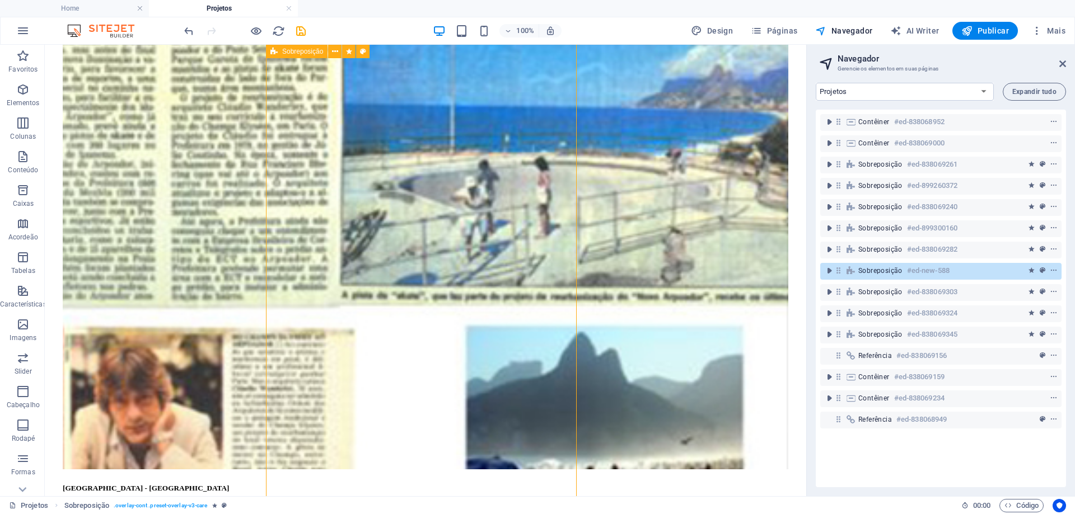
click at [874, 269] on span "Sobreposição" at bounding box center [880, 270] width 44 height 9
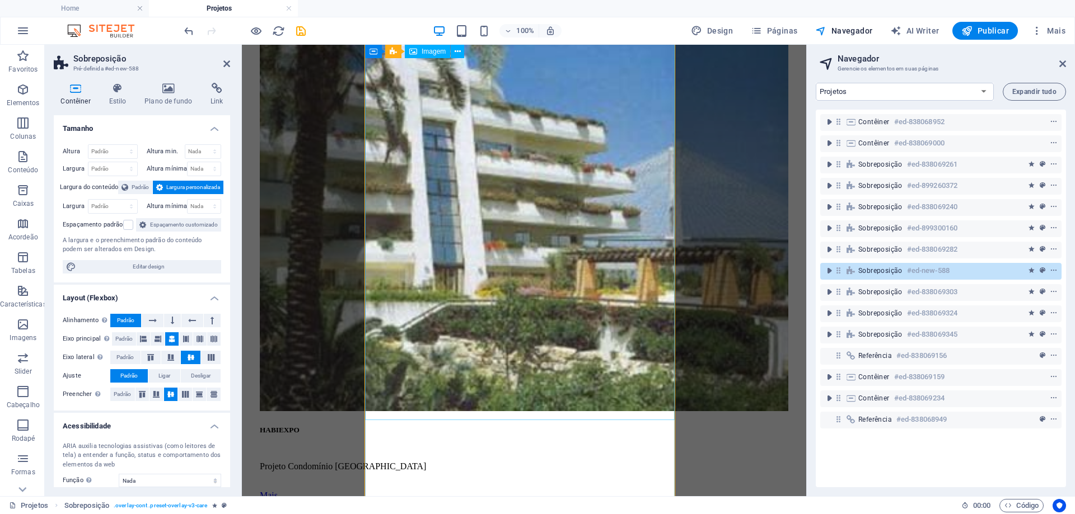
scroll to position [4343, 0]
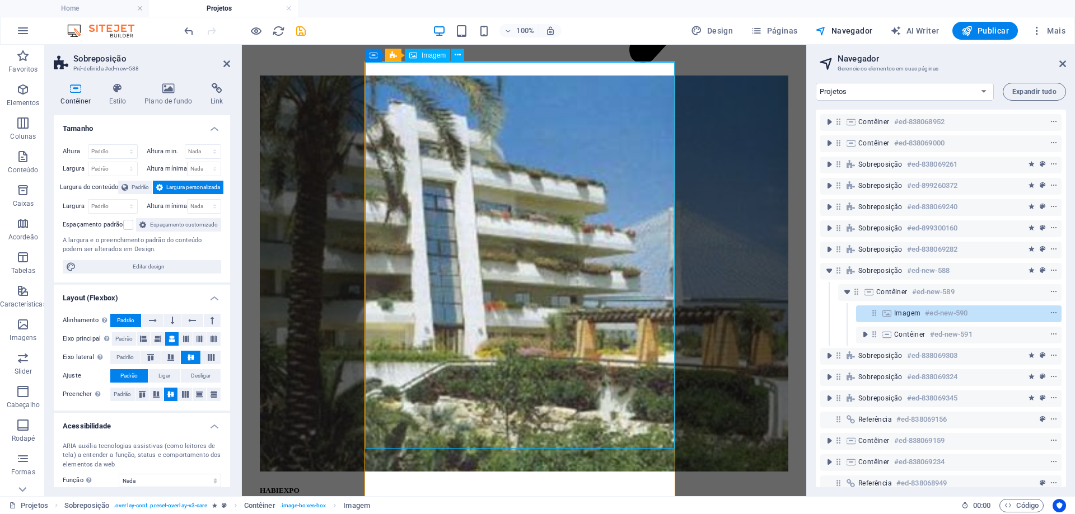
select select "%"
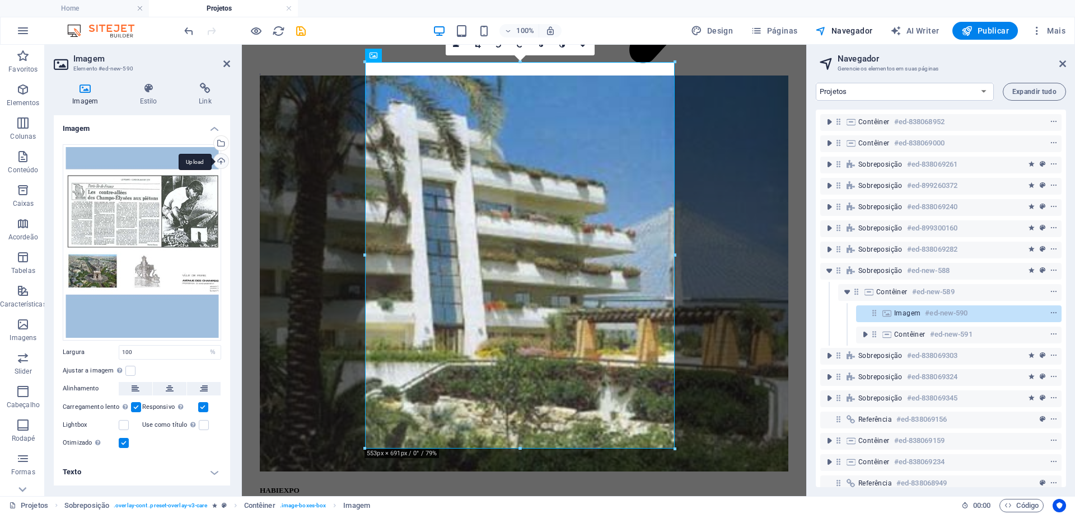
click at [218, 162] on div "Upload" at bounding box center [220, 162] width 17 height 17
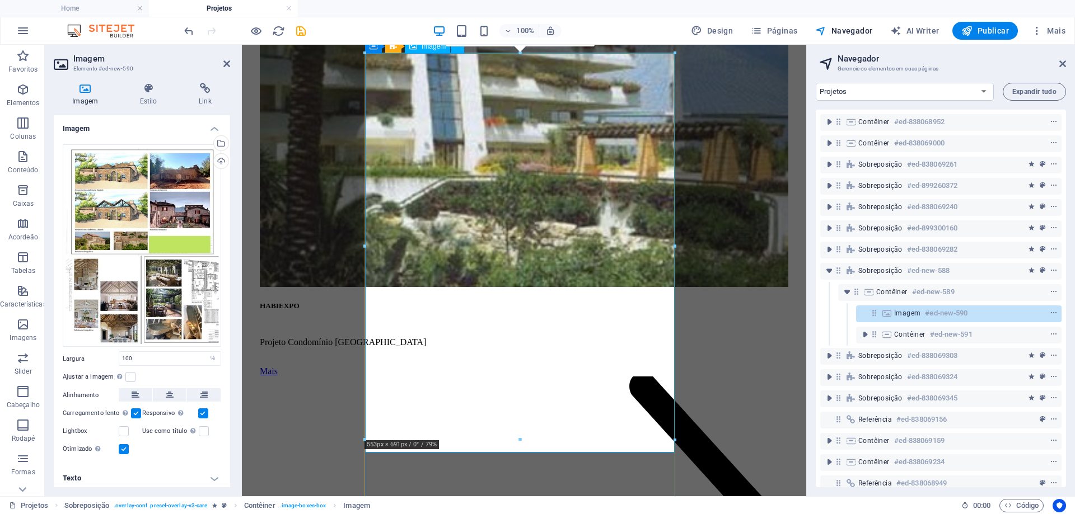
scroll to position [4567, 0]
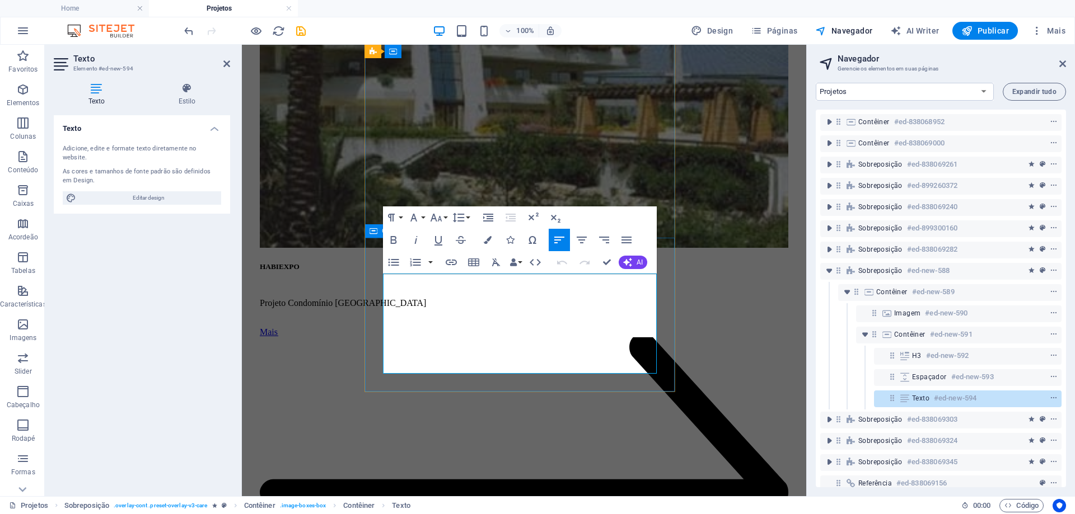
drag, startPoint x: 627, startPoint y: 370, endPoint x: 372, endPoint y: 280, distance: 270.6
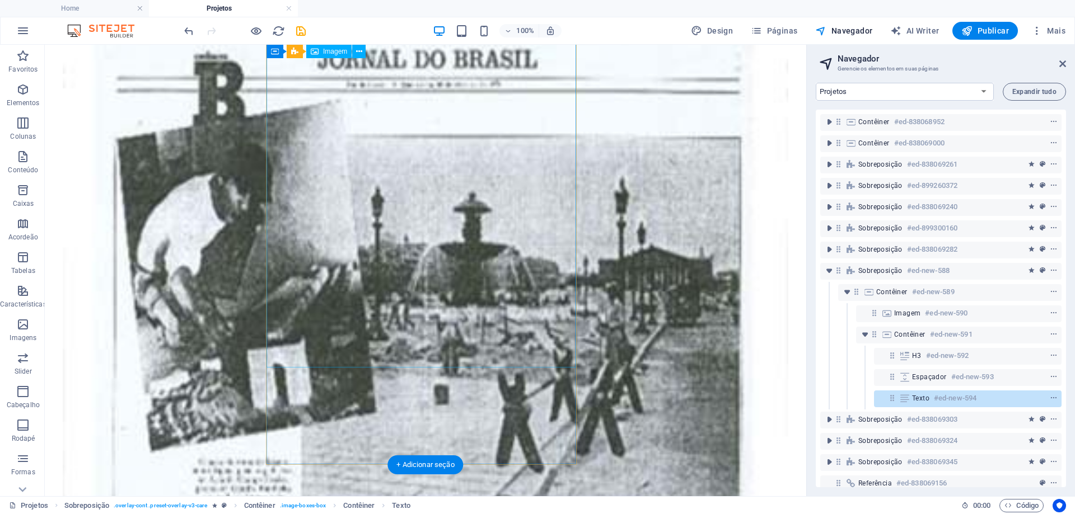
scroll to position [3224, 0]
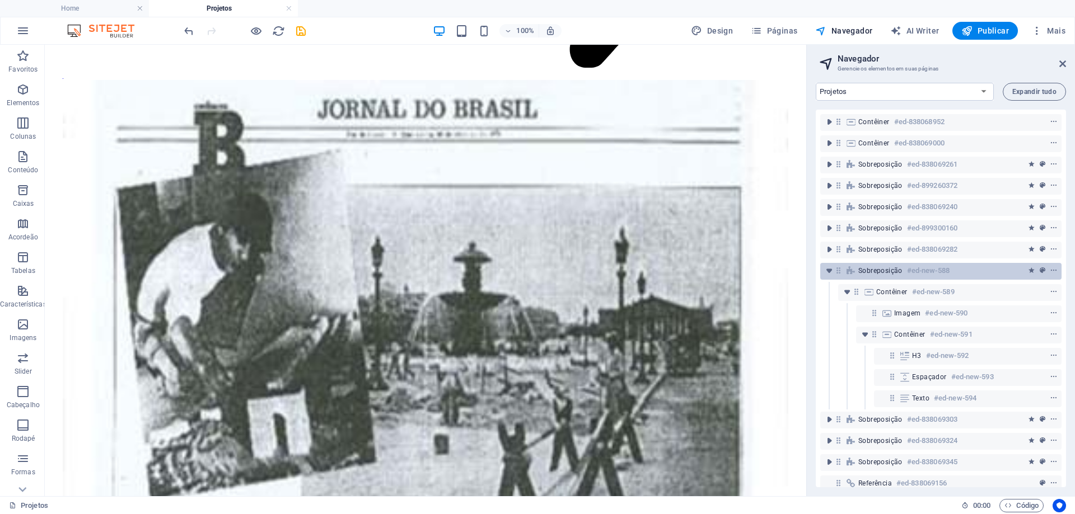
click at [907, 275] on h6 "#ed-new-588" at bounding box center [928, 270] width 43 height 13
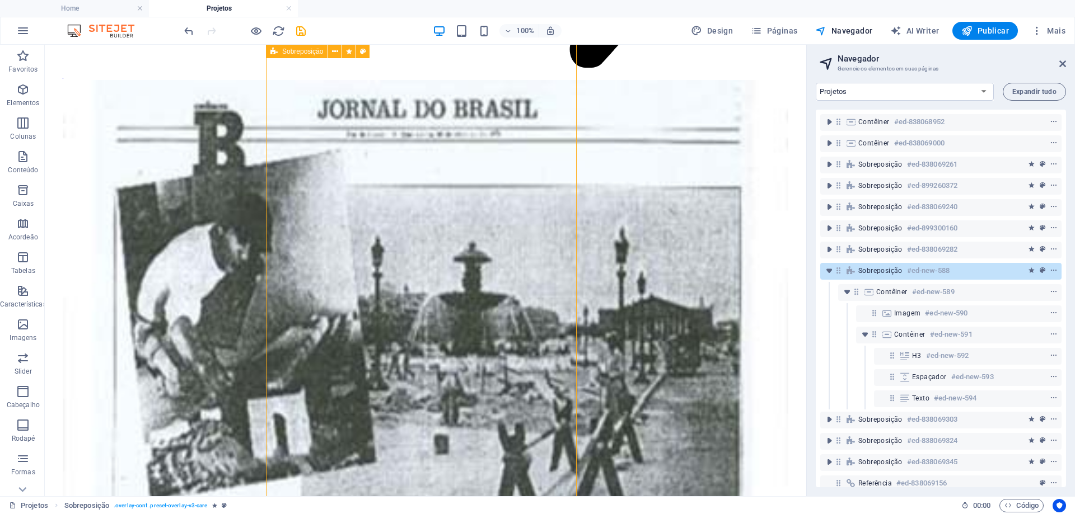
scroll to position [4461, 0]
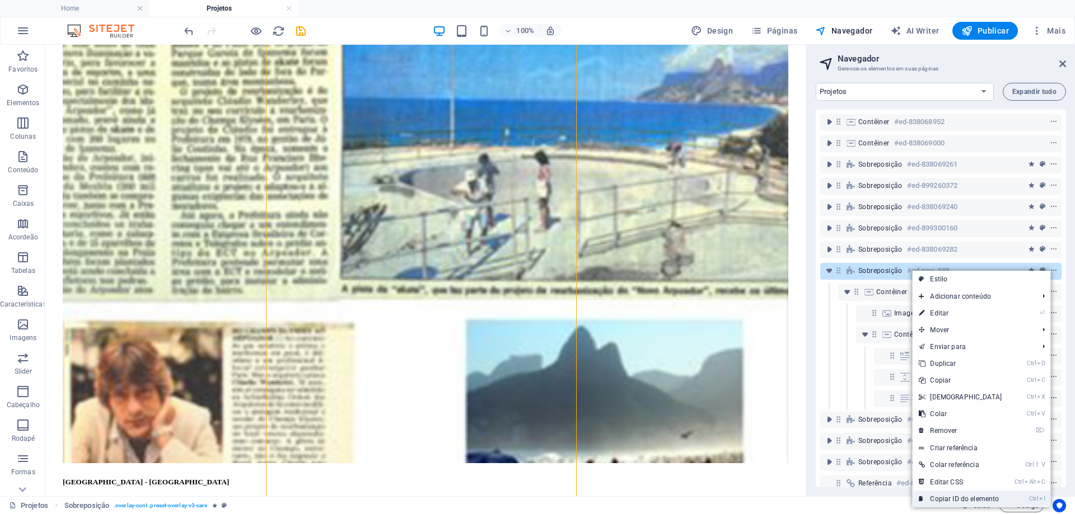
click at [951, 498] on link "Ctrl I Copiar ID do elemento" at bounding box center [960, 499] width 96 height 17
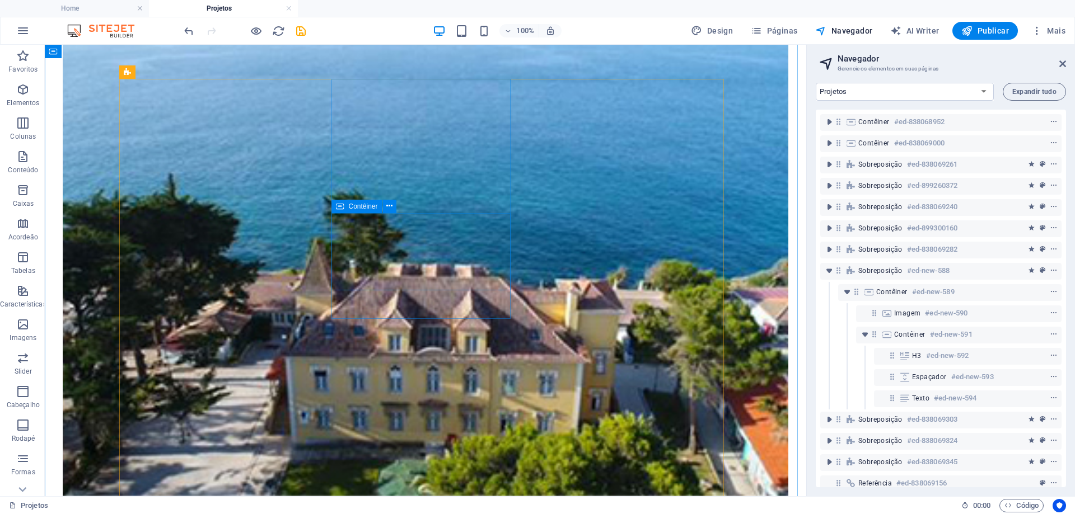
scroll to position [1215, 0]
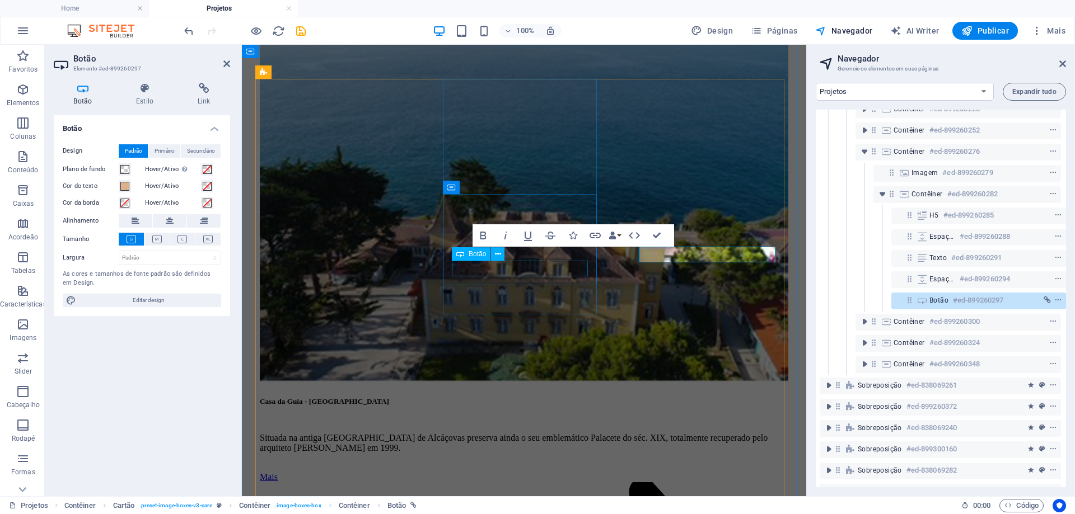
scroll to position [147, 3]
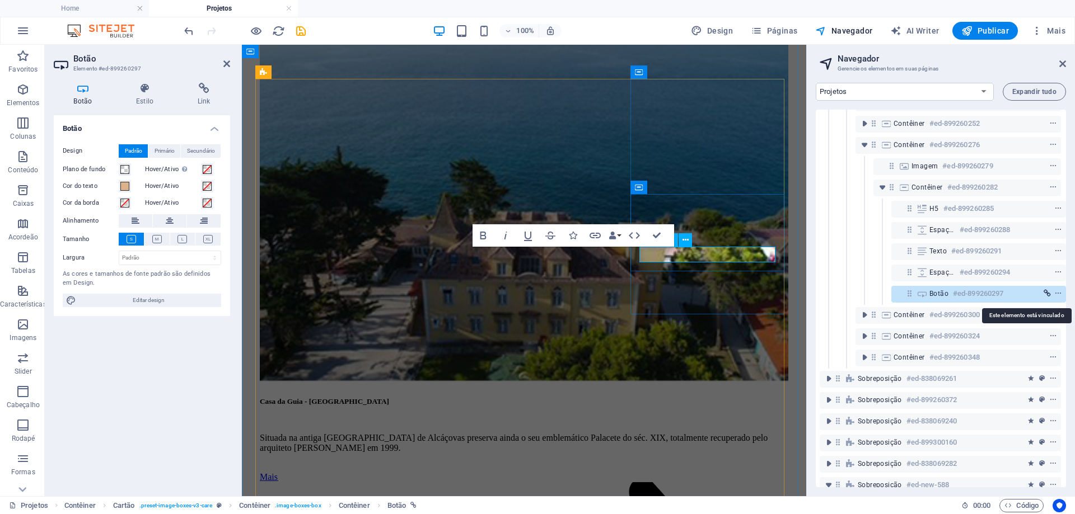
click at [1044, 294] on icon "link" at bounding box center [1046, 294] width 7 height 8
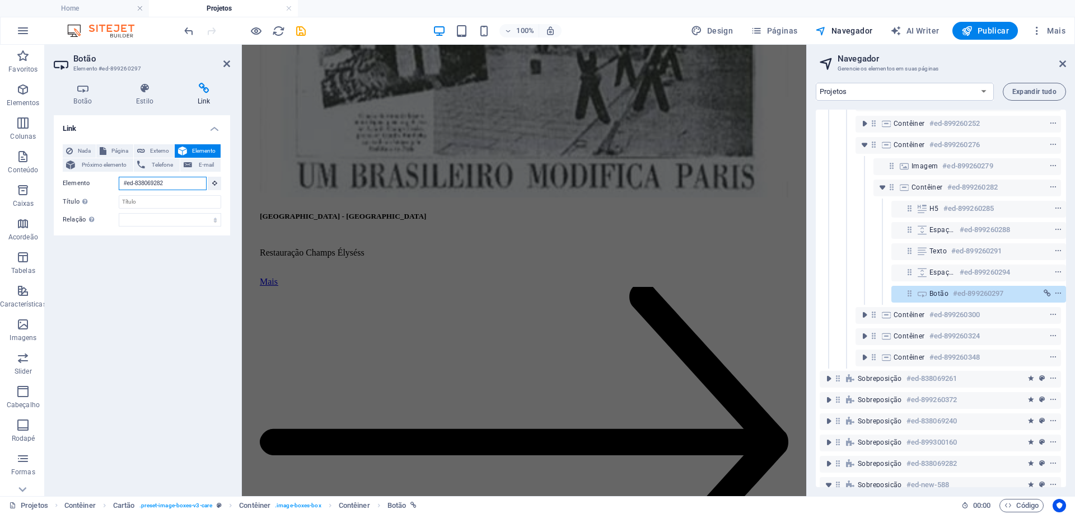
drag, startPoint x: 183, startPoint y: 186, endPoint x: 98, endPoint y: 176, distance: 85.7
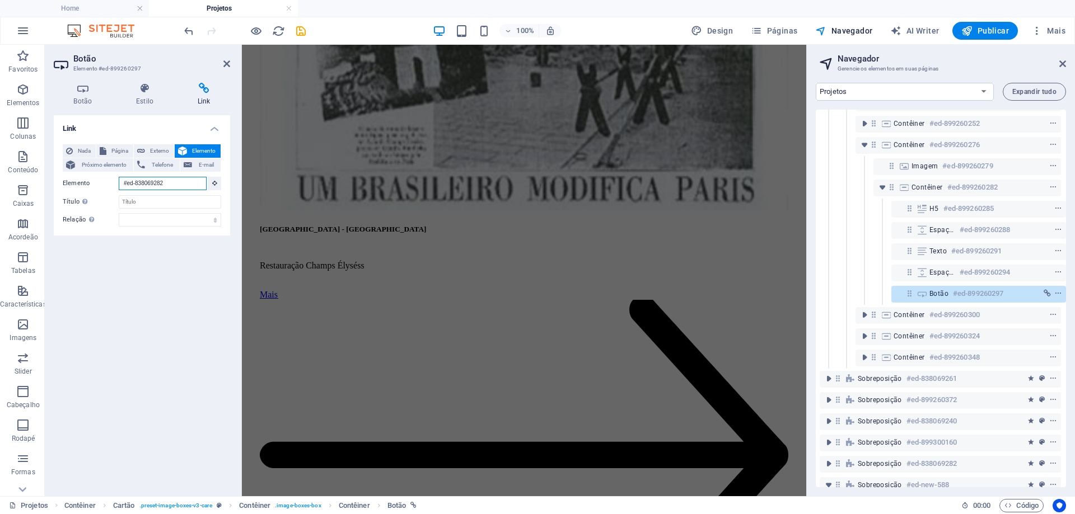
click at [98, 176] on div "Nada Página Externo Elemento Próximo elemento Telefone E-mail Página Home News …" at bounding box center [142, 185] width 158 height 82
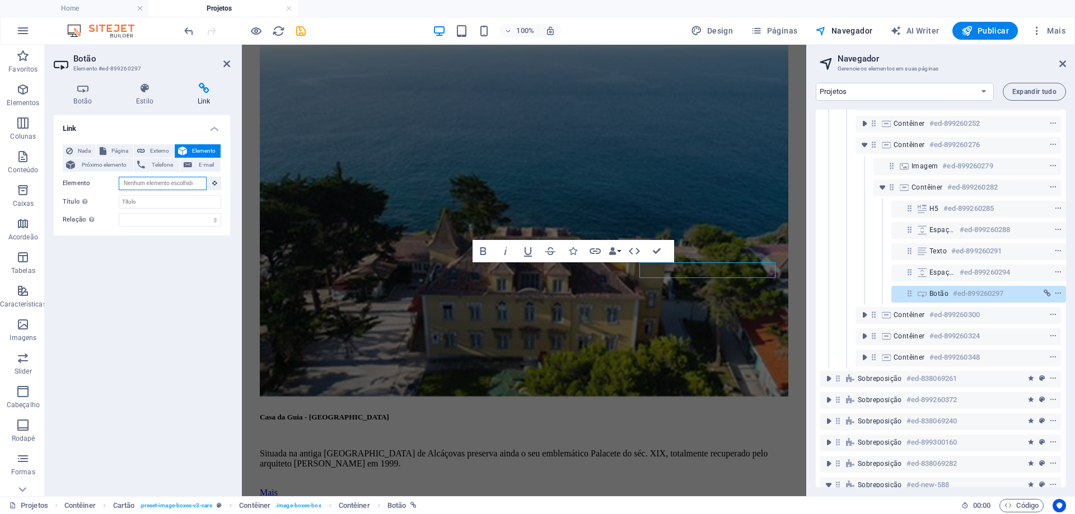
paste input "#ed-new-588"
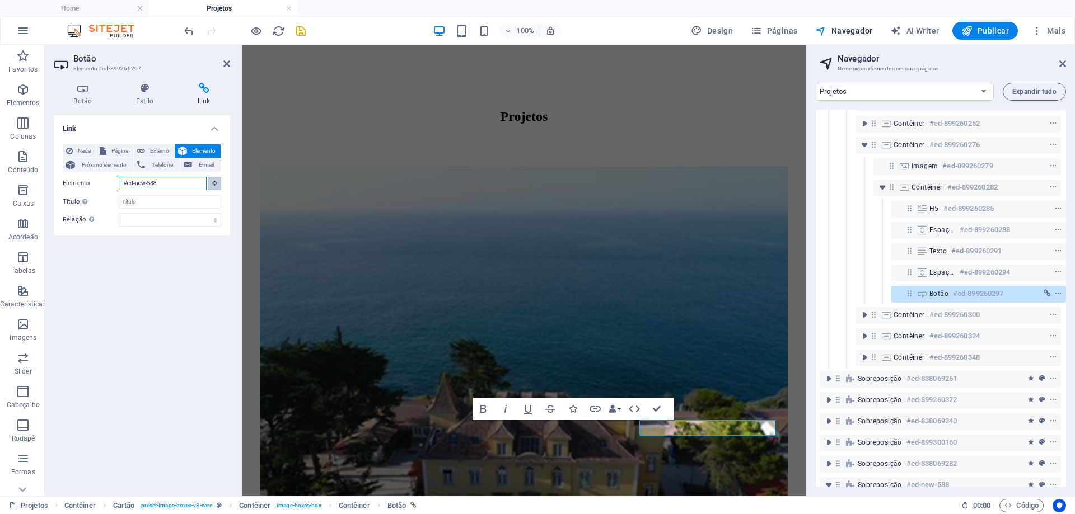
scroll to position [1001, 0]
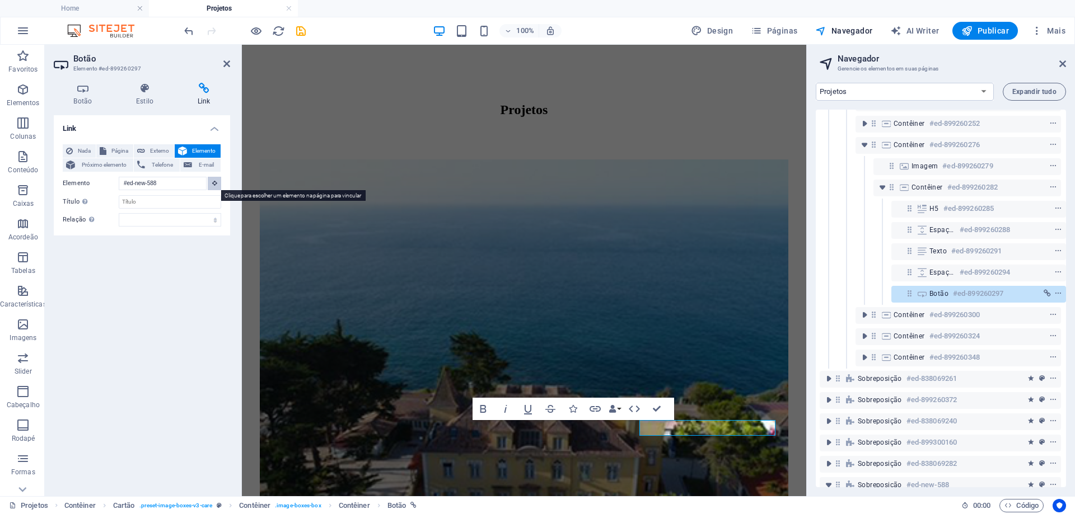
click at [214, 184] on icon at bounding box center [214, 183] width 5 height 6
type input "#ed-new-588"
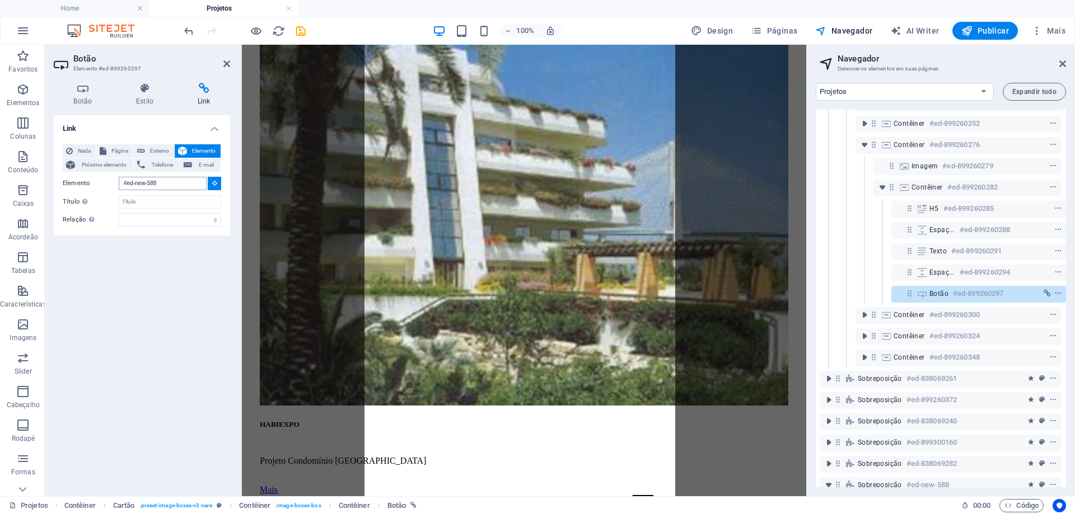
scroll to position [4411, 0]
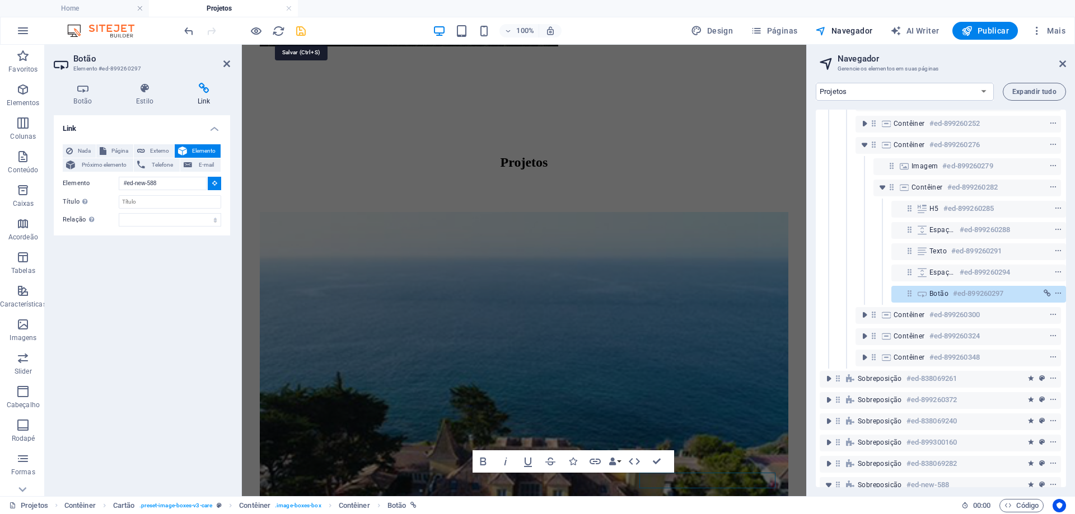
click at [302, 31] on icon "save" at bounding box center [300, 31] width 13 height 13
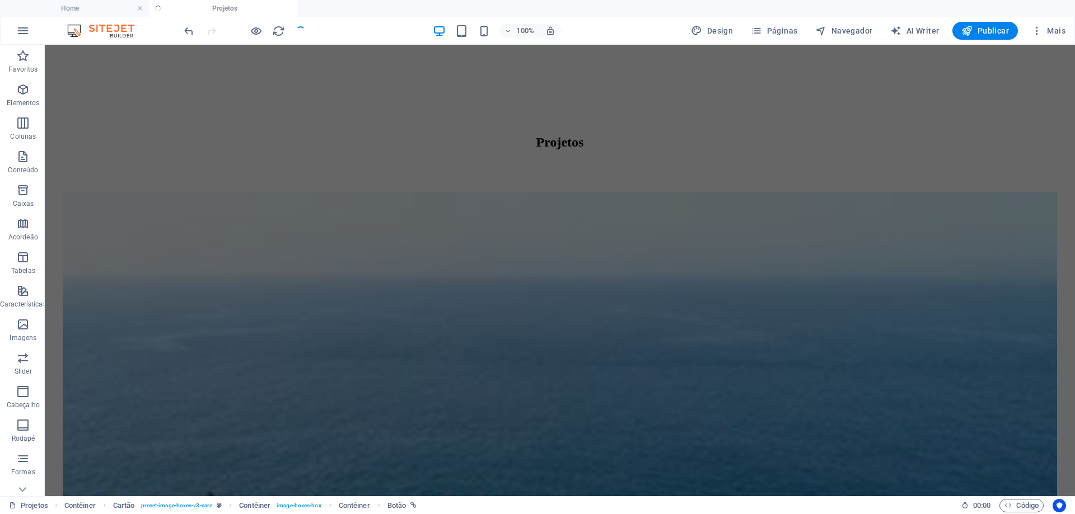
scroll to position [1218, 0]
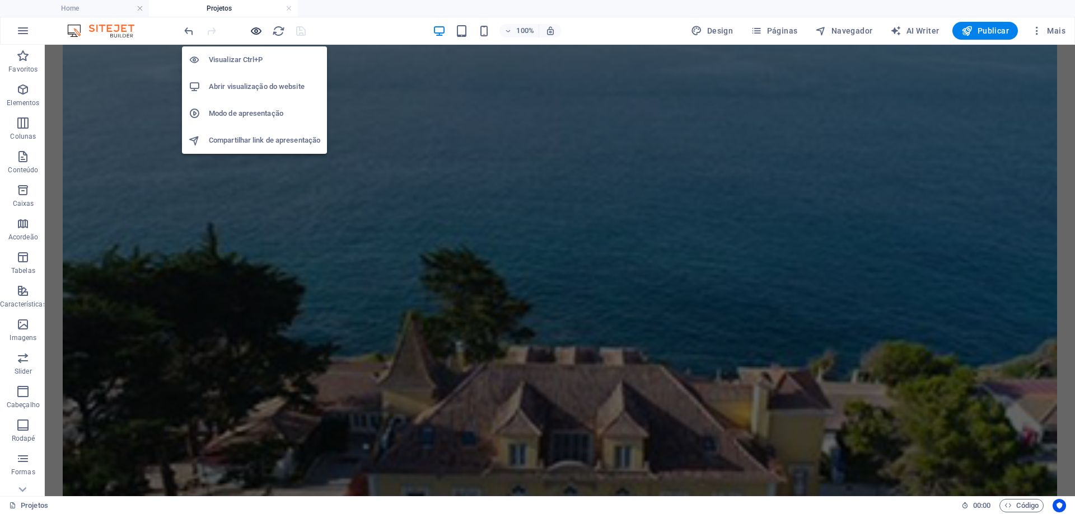
click at [256, 34] on icon "button" at bounding box center [256, 31] width 13 height 13
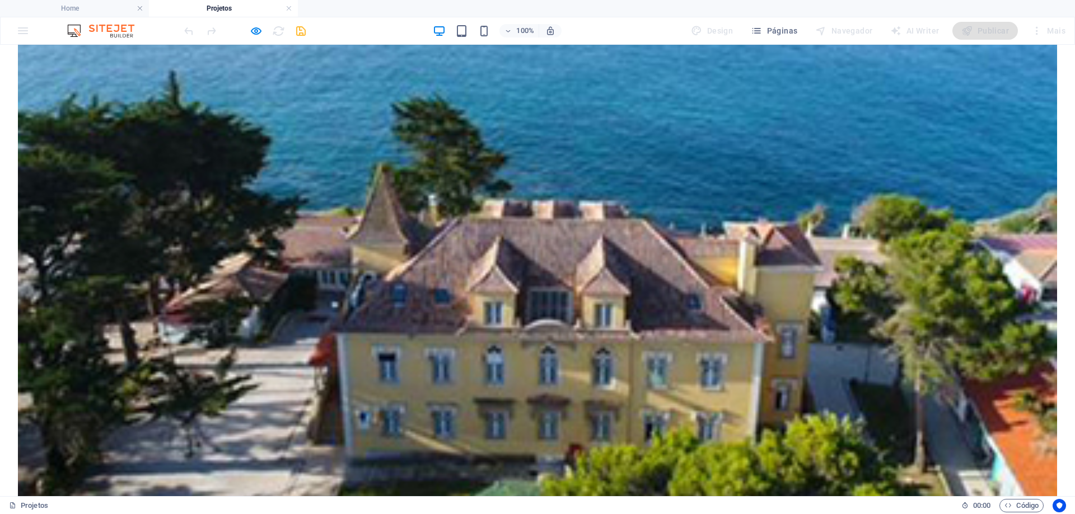
scroll to position [1216, 0]
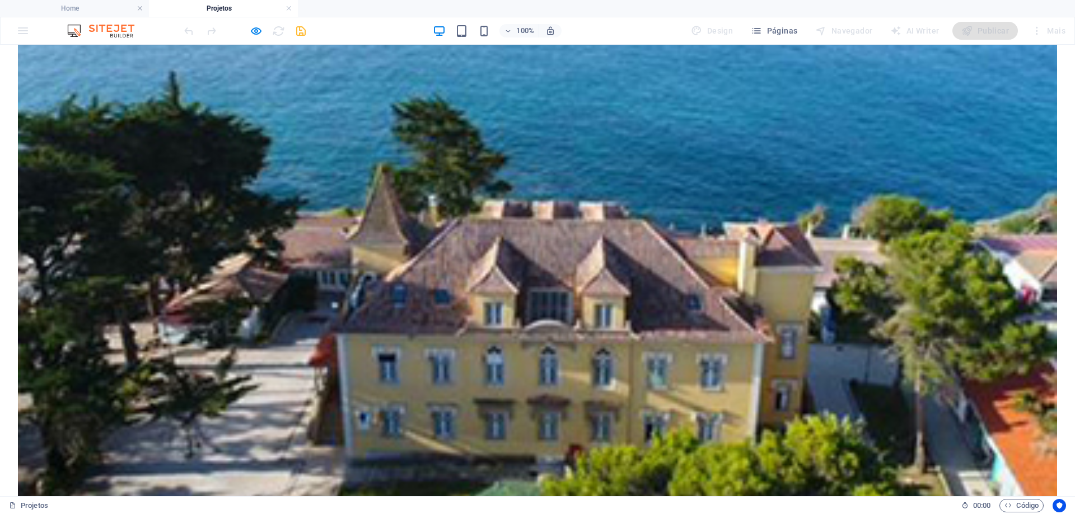
scroll to position [1383, 0]
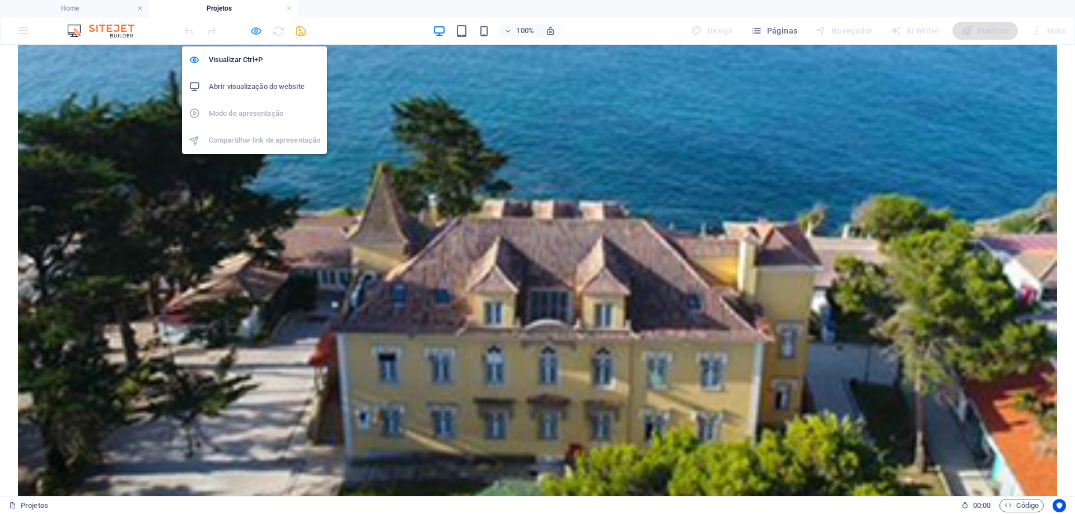
click at [259, 31] on icon "button" at bounding box center [256, 31] width 13 height 13
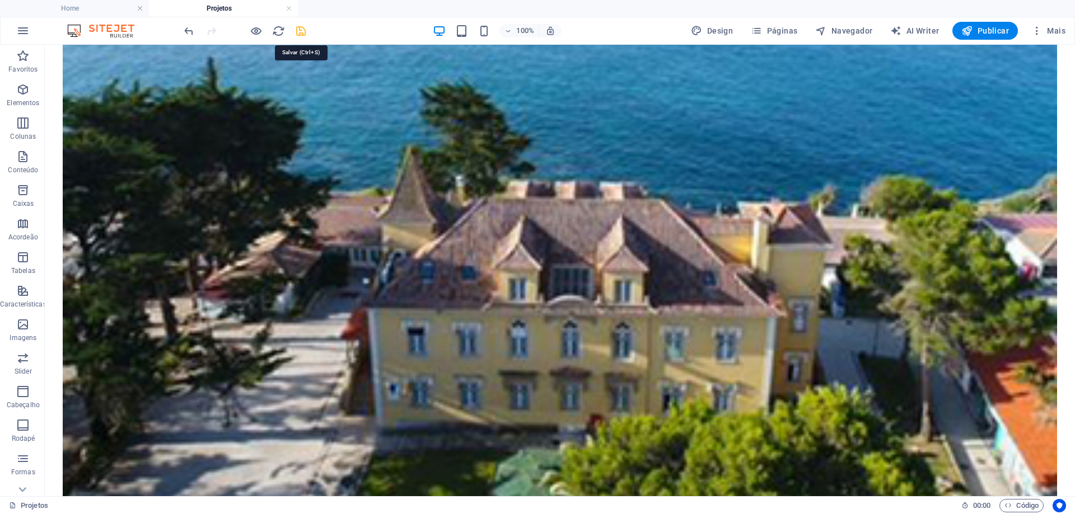
click at [302, 34] on icon "save" at bounding box center [300, 31] width 13 height 13
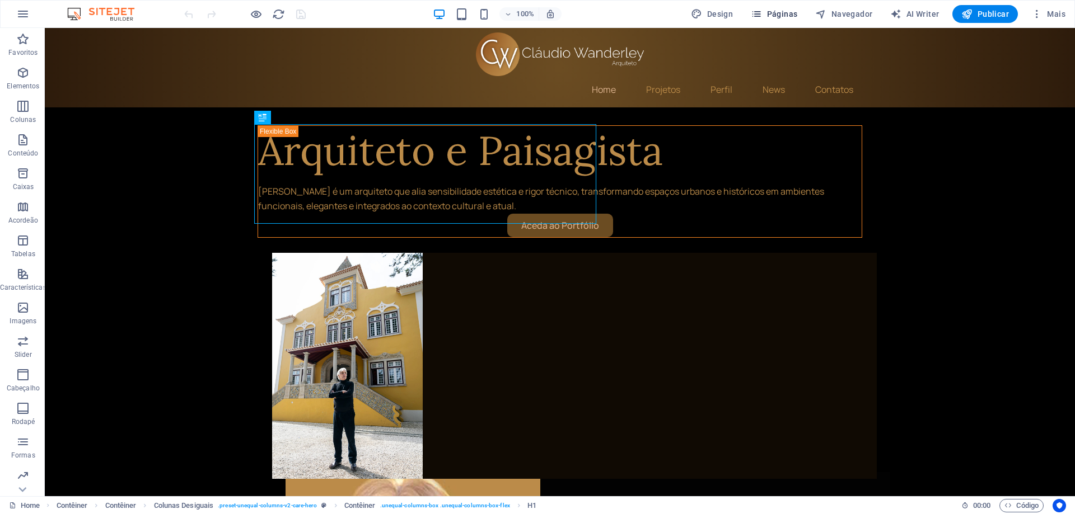
click at [789, 16] on span "Páginas" at bounding box center [774, 13] width 46 height 11
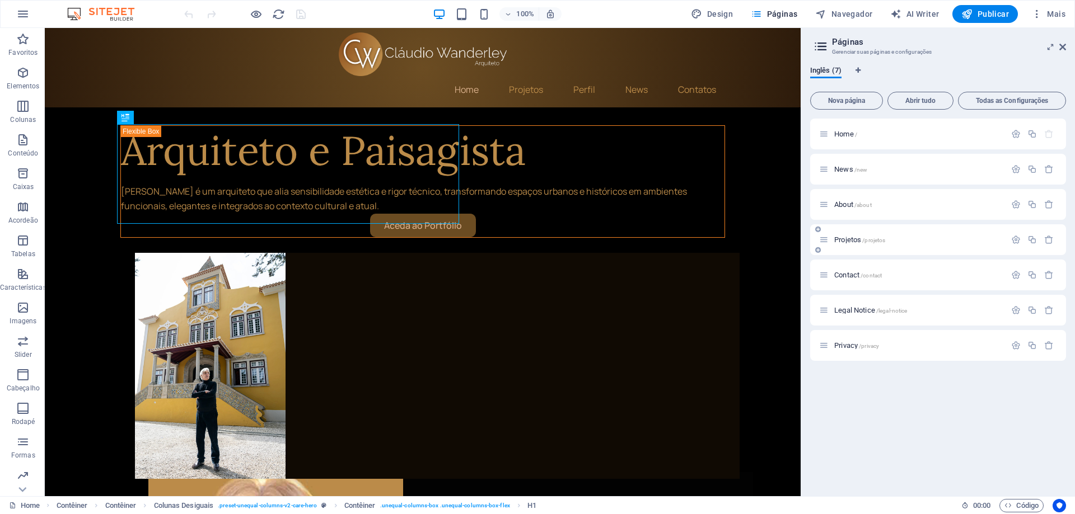
click at [857, 239] on span "Projetos /projetos" at bounding box center [859, 240] width 51 height 8
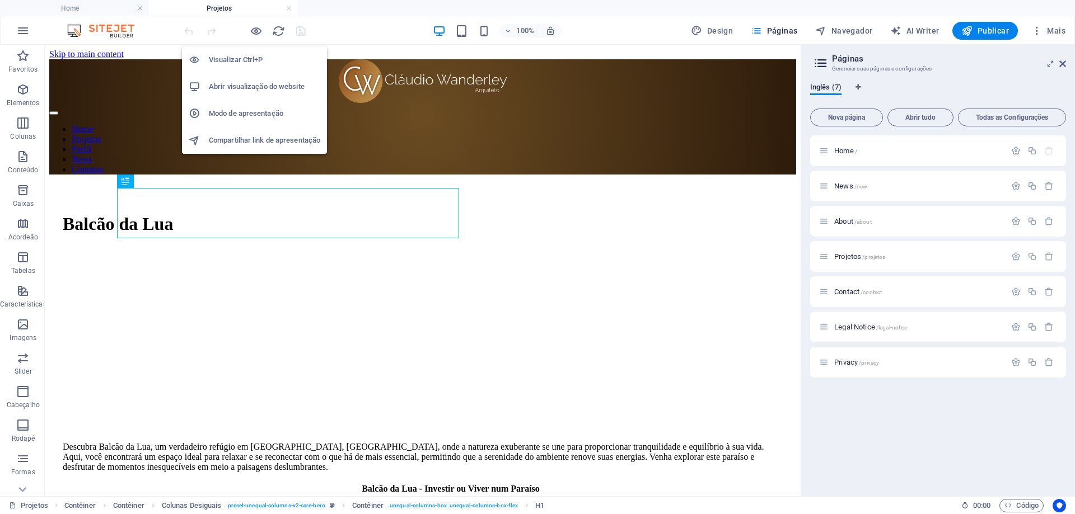
click at [254, 90] on h6 "Abrir visualização do website" at bounding box center [264, 86] width 111 height 13
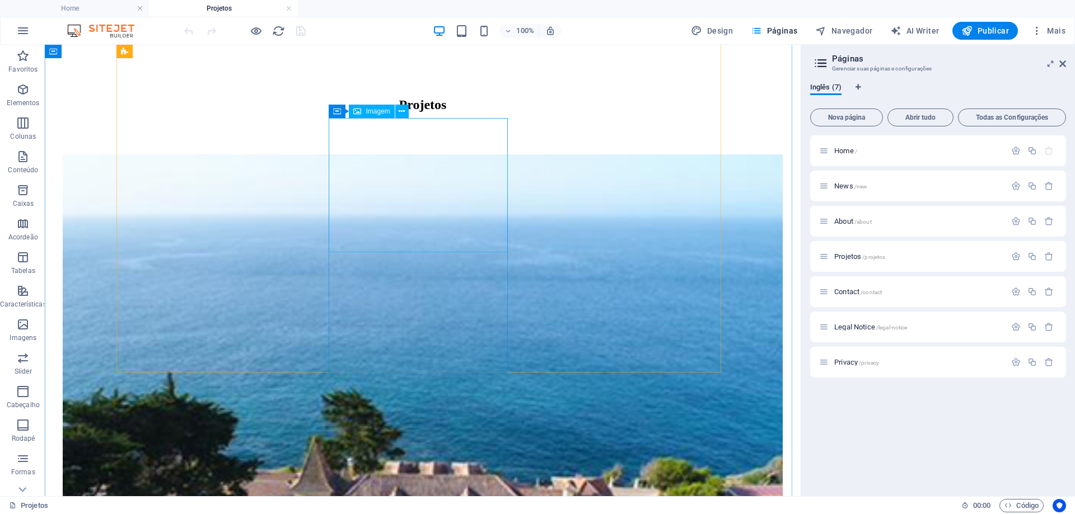
scroll to position [1119, 0]
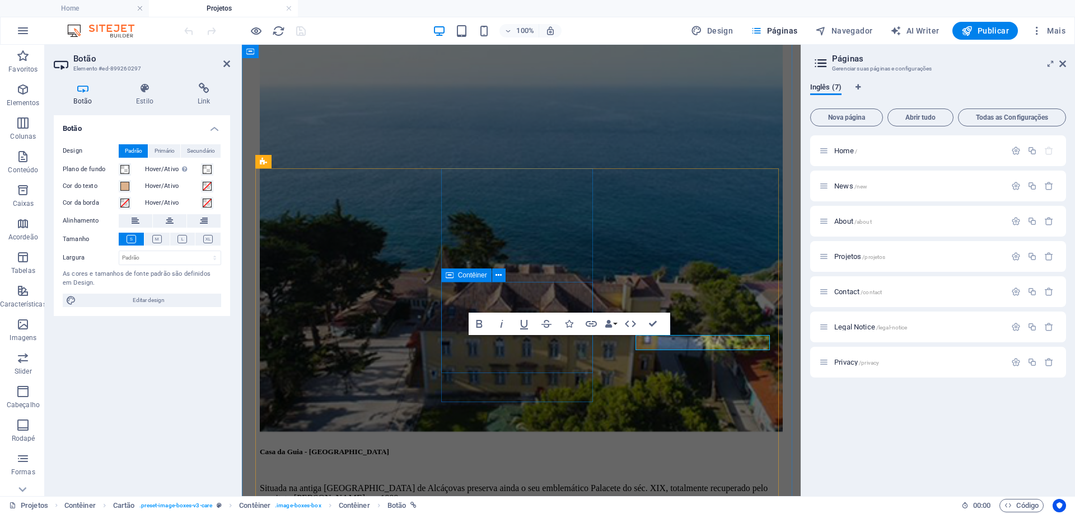
scroll to position [1080, 0]
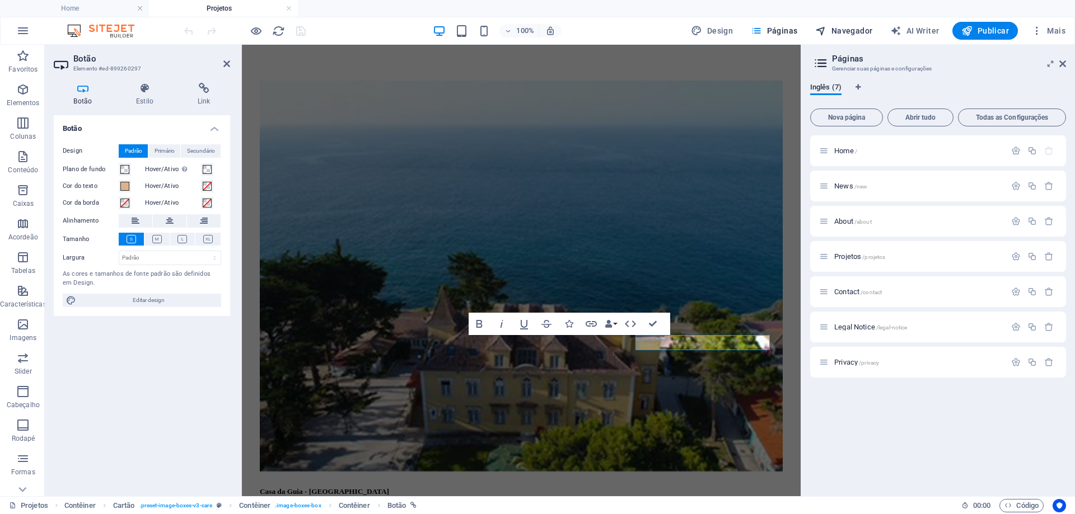
click at [833, 30] on span "Navegador" at bounding box center [843, 30] width 57 height 11
select select "16101856-en"
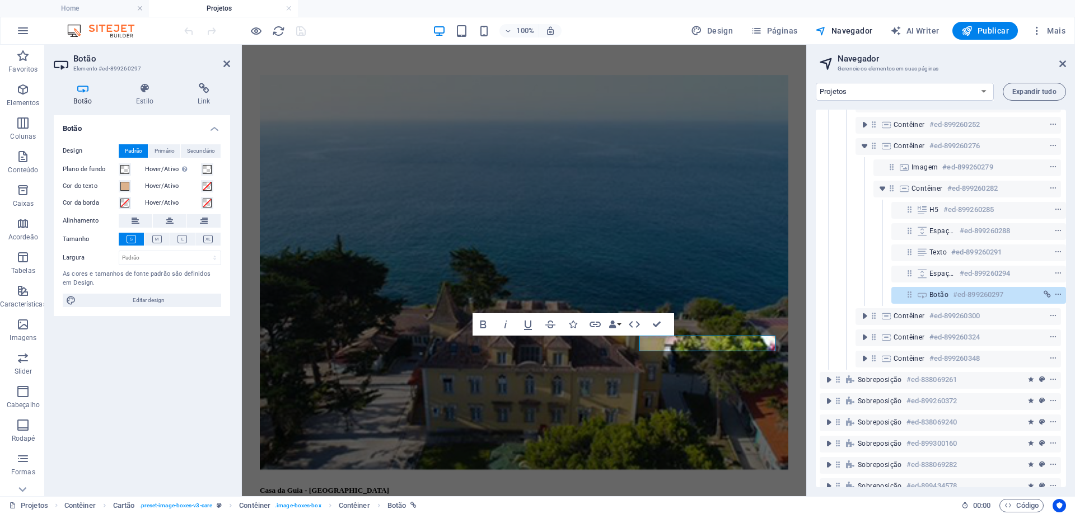
scroll to position [147, 3]
click at [953, 293] on h6 "#ed-899260297" at bounding box center [978, 293] width 50 height 13
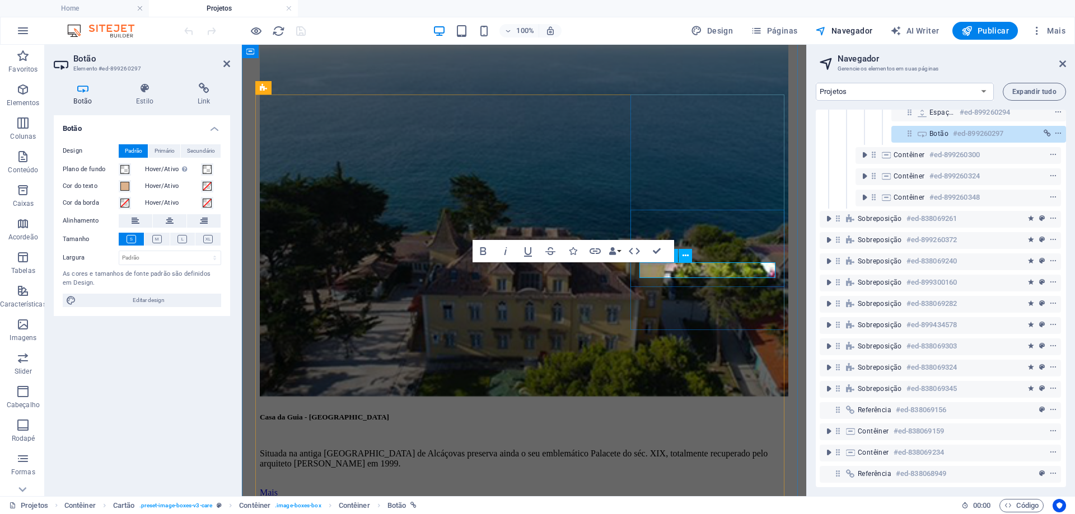
scroll to position [316, 3]
click at [899, 299] on span "Sobreposição" at bounding box center [879, 303] width 44 height 9
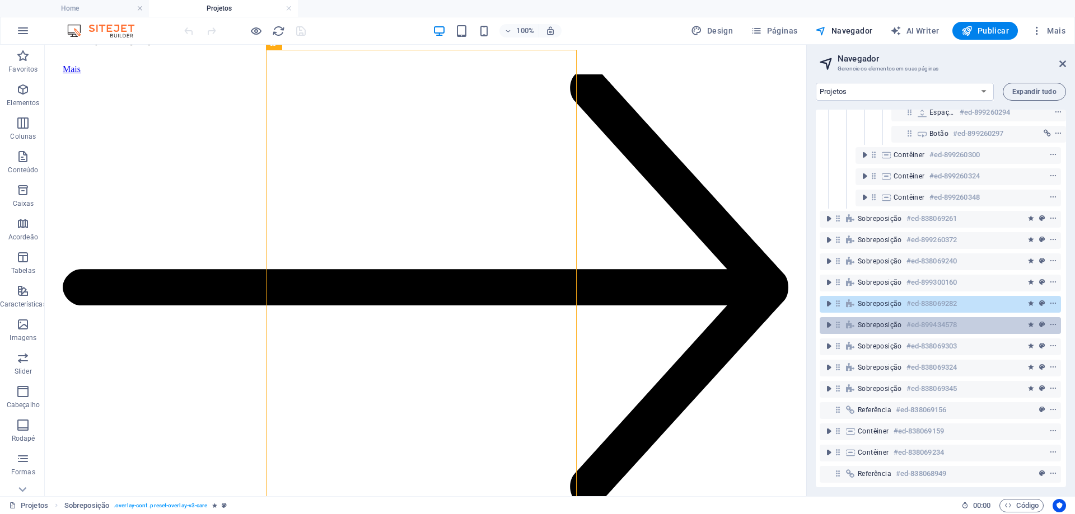
click at [885, 321] on span "Sobreposição" at bounding box center [879, 325] width 44 height 9
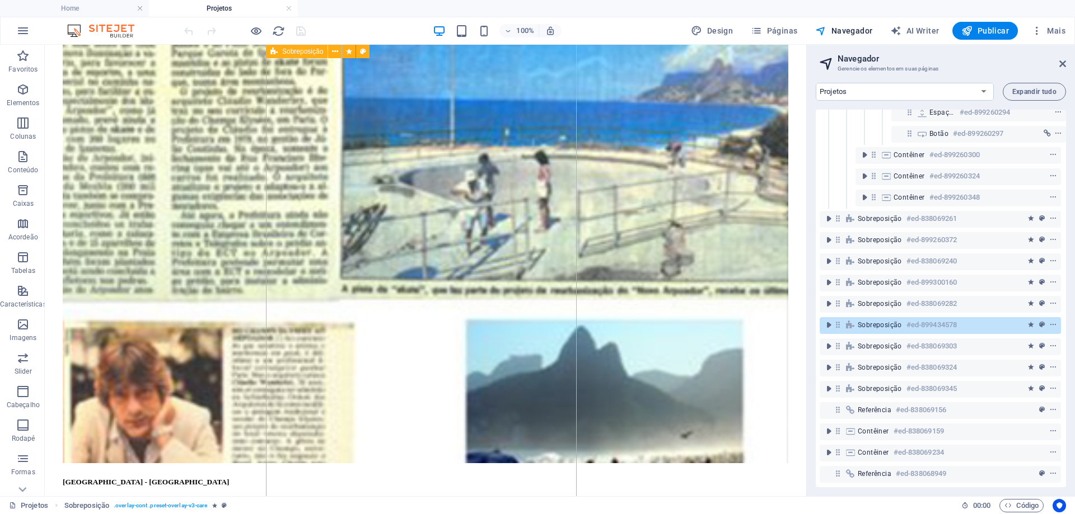
click at [885, 321] on span "Sobreposição" at bounding box center [879, 325] width 44 height 9
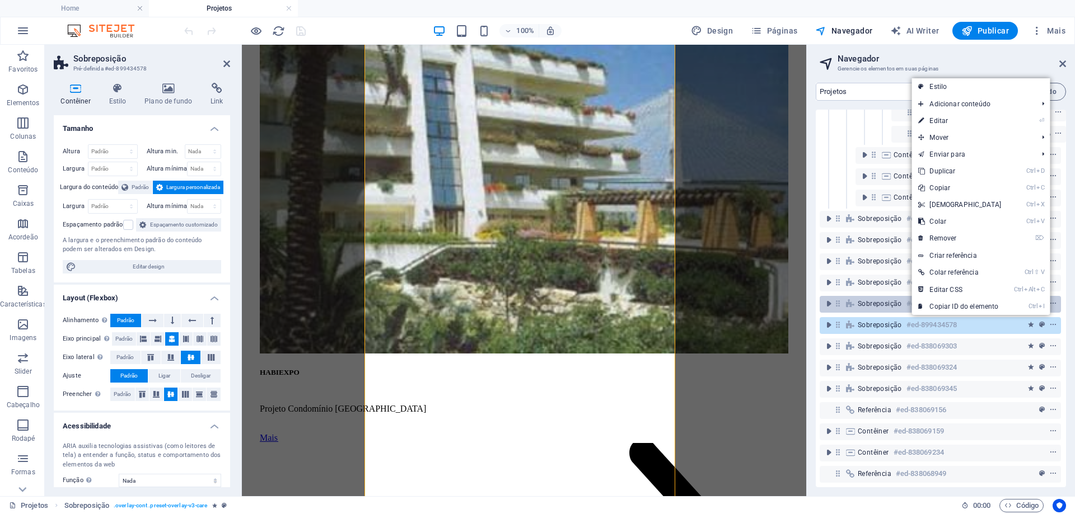
click at [975, 303] on link "Ctrl I Copiar ID do elemento" at bounding box center [959, 306] width 96 height 17
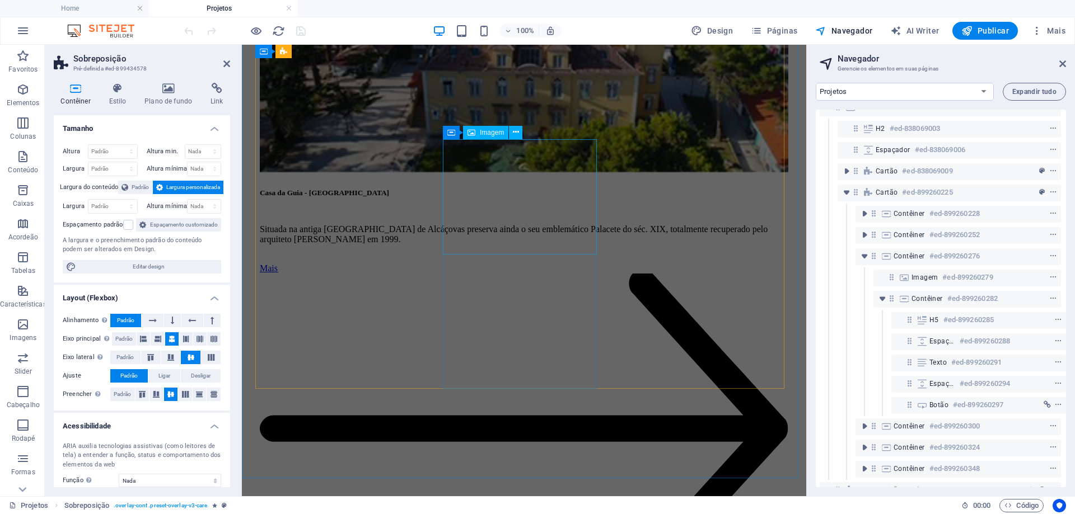
scroll to position [1215, 0]
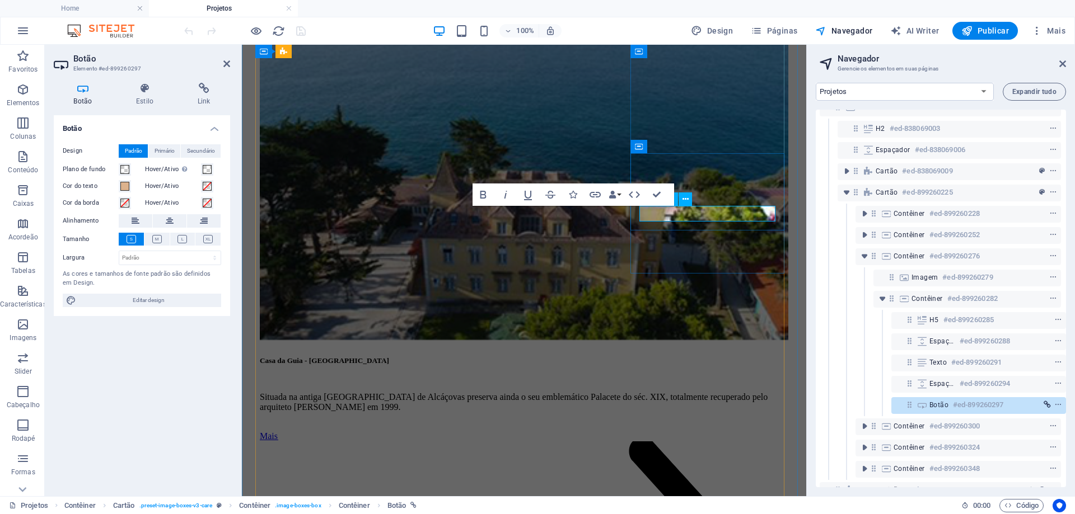
click at [1048, 406] on span "link" at bounding box center [1046, 405] width 11 height 8
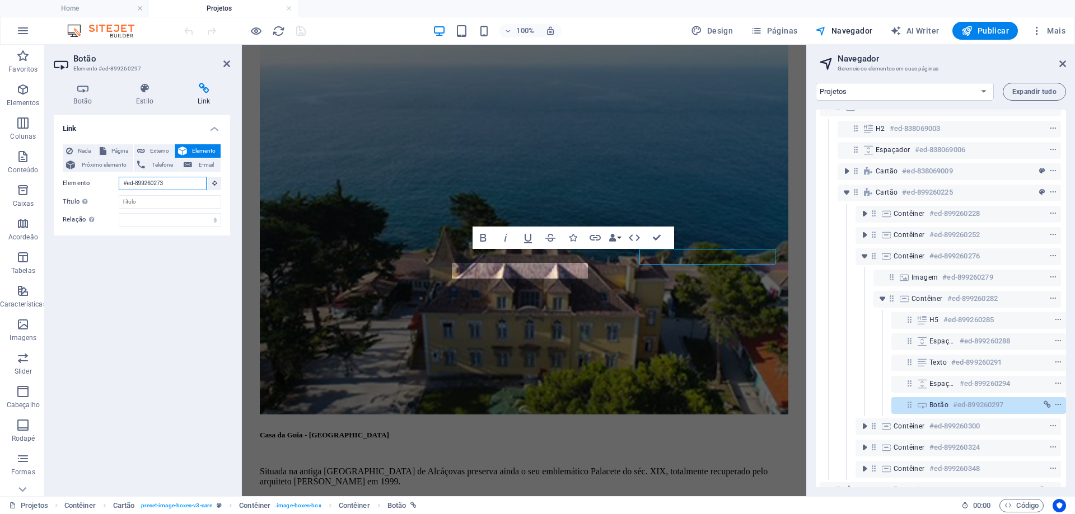
drag, startPoint x: 179, startPoint y: 182, endPoint x: 109, endPoint y: 179, distance: 69.5
click at [109, 179] on div "Elemento #ed-899260273" at bounding box center [142, 184] width 158 height 14
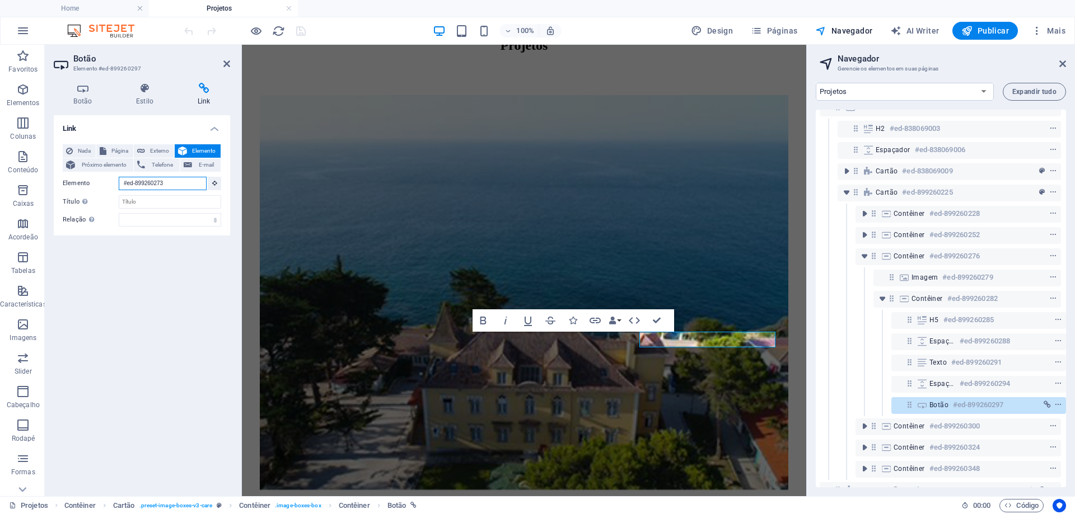
scroll to position [1060, 0]
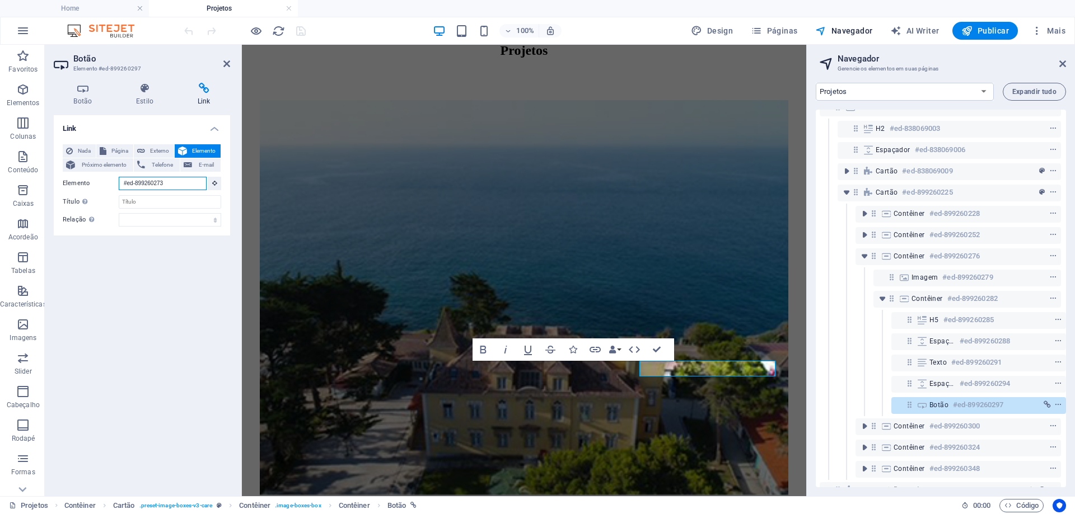
paste input "434578"
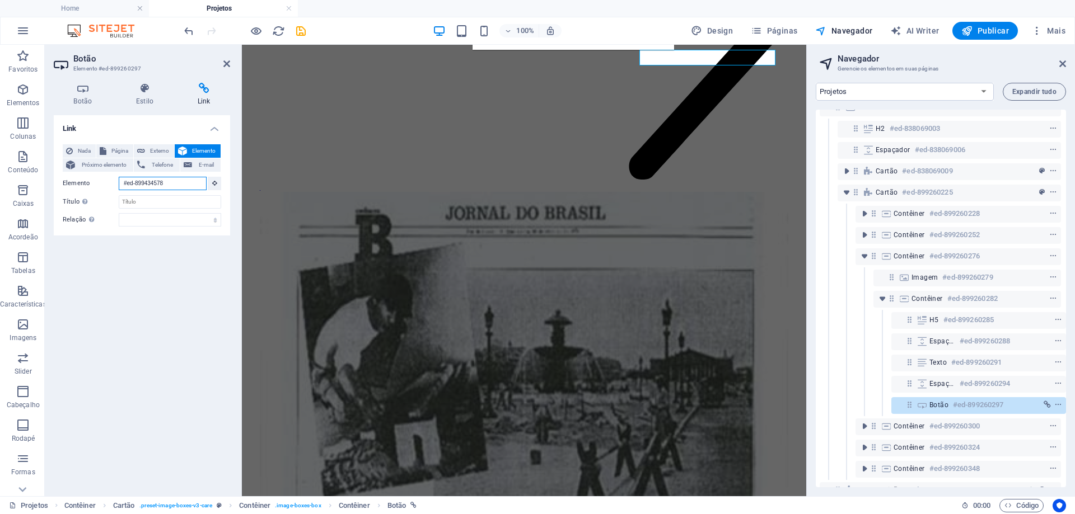
scroll to position [1007, 0]
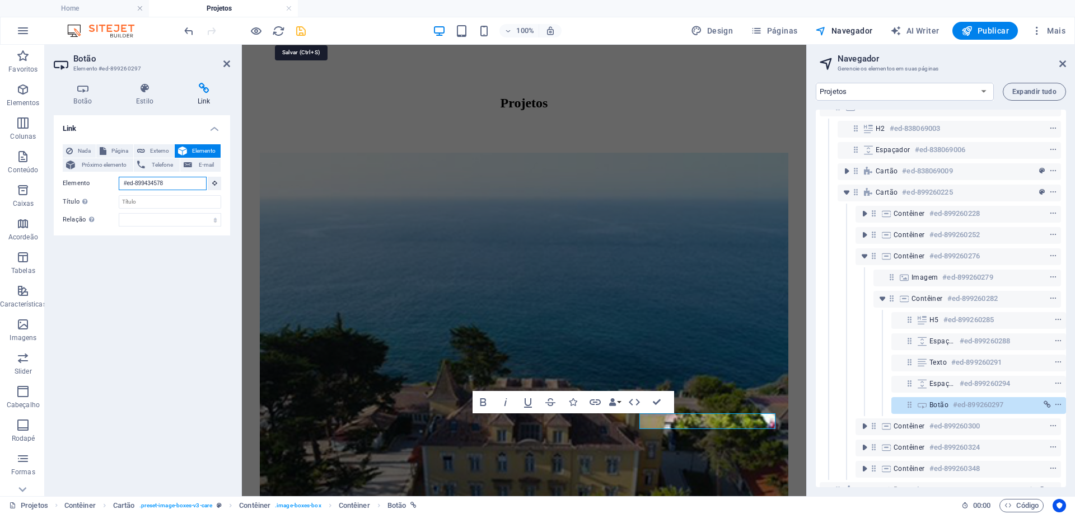
type input "#ed-899434578"
click at [299, 31] on icon "save" at bounding box center [300, 31] width 13 height 13
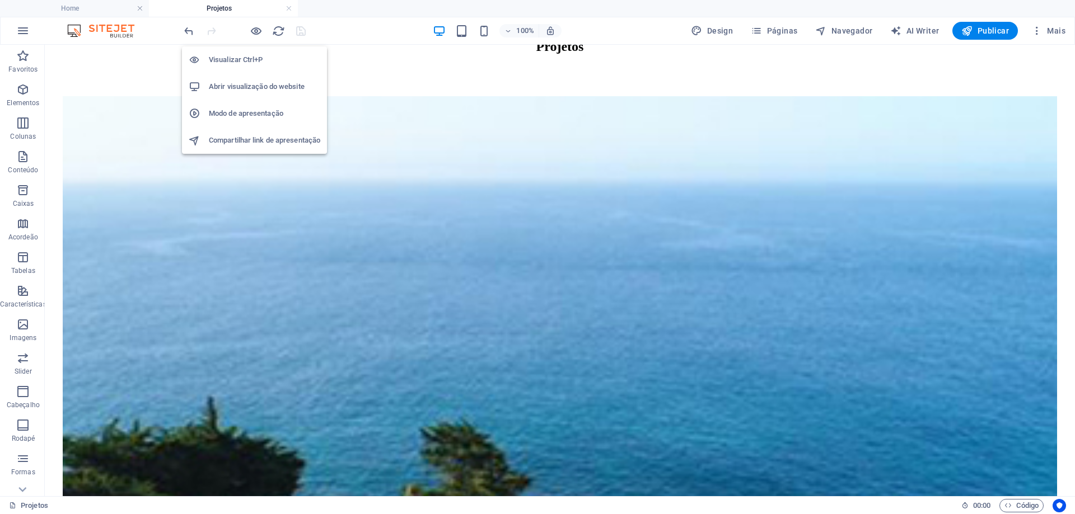
click at [264, 86] on h6 "Abrir visualização do website" at bounding box center [264, 86] width 111 height 13
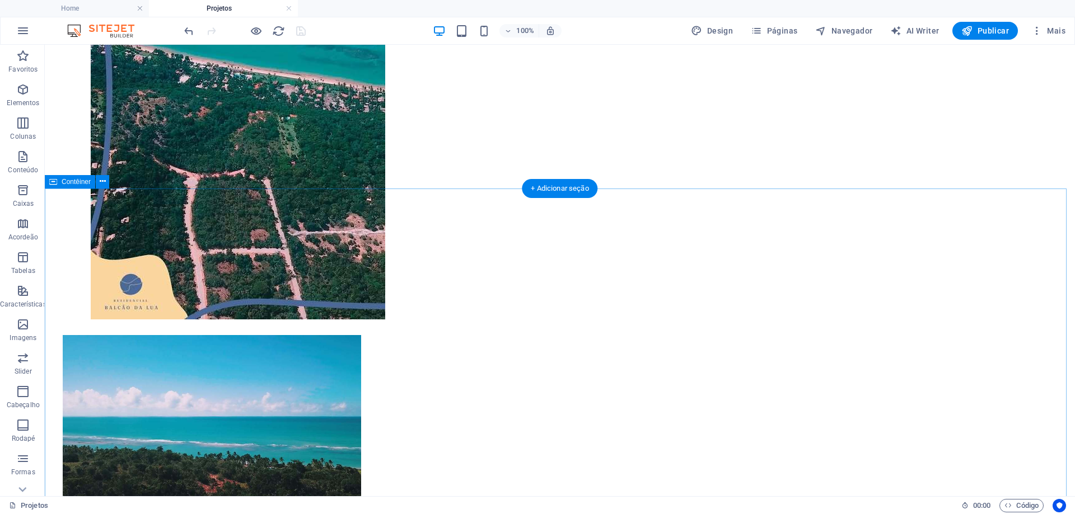
scroll to position [372, 0]
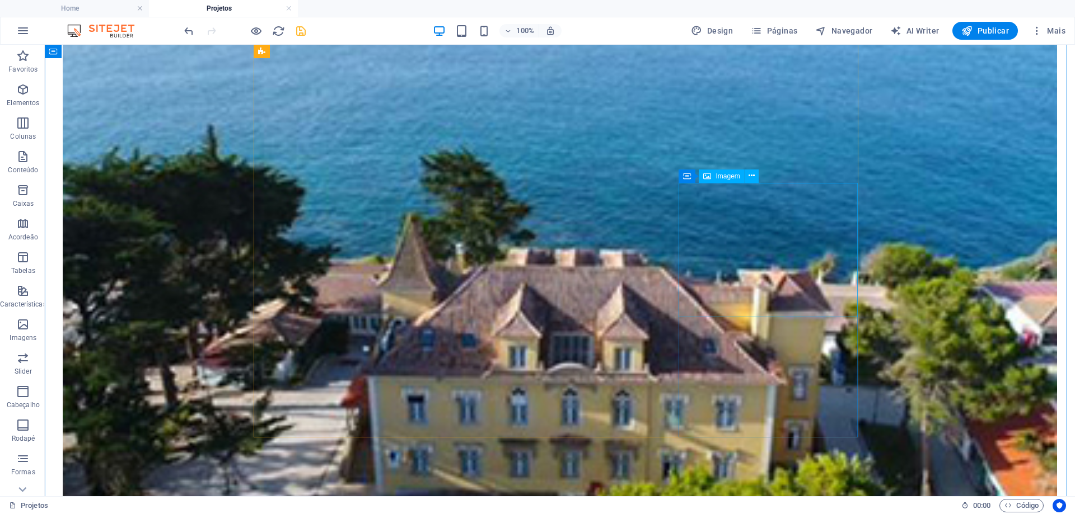
scroll to position [1399, 0]
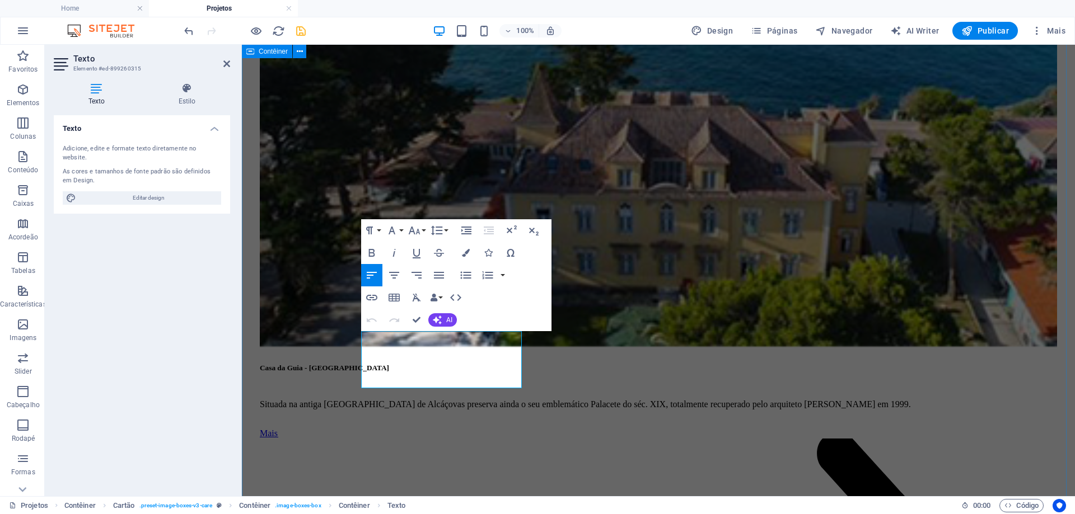
drag, startPoint x: 443, startPoint y: 376, endPoint x: 350, endPoint y: 335, distance: 102.2
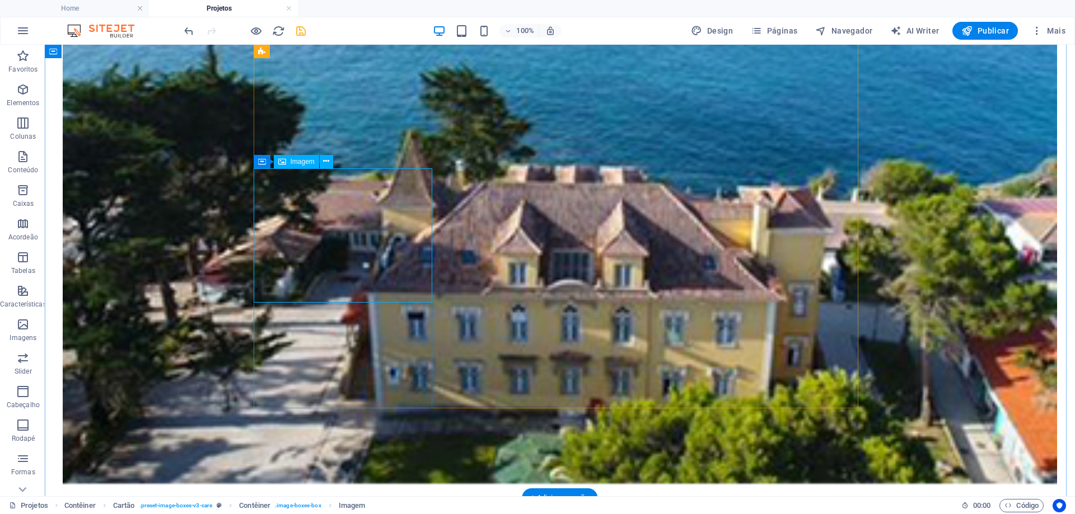
select select "%"
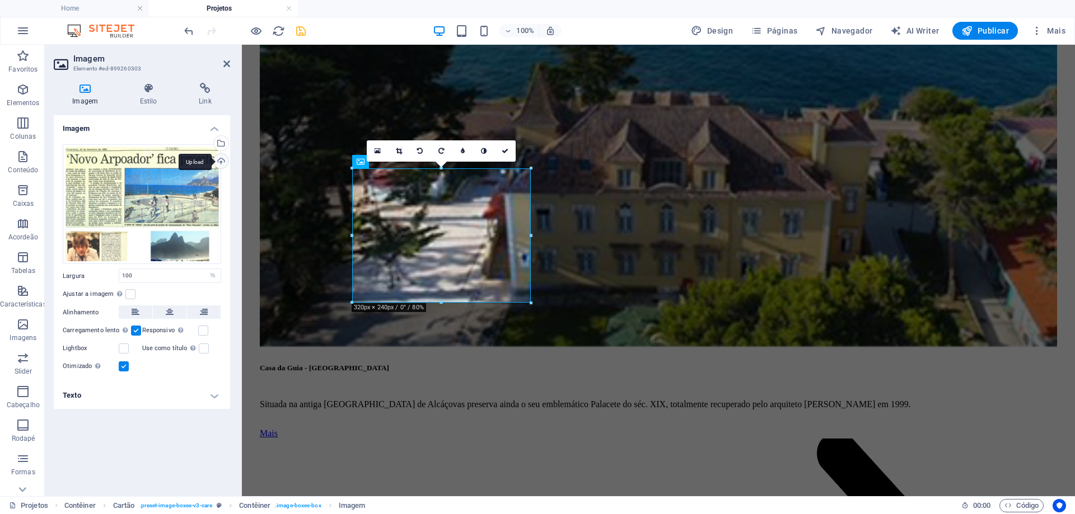
click at [217, 162] on div "Upload" at bounding box center [220, 162] width 17 height 17
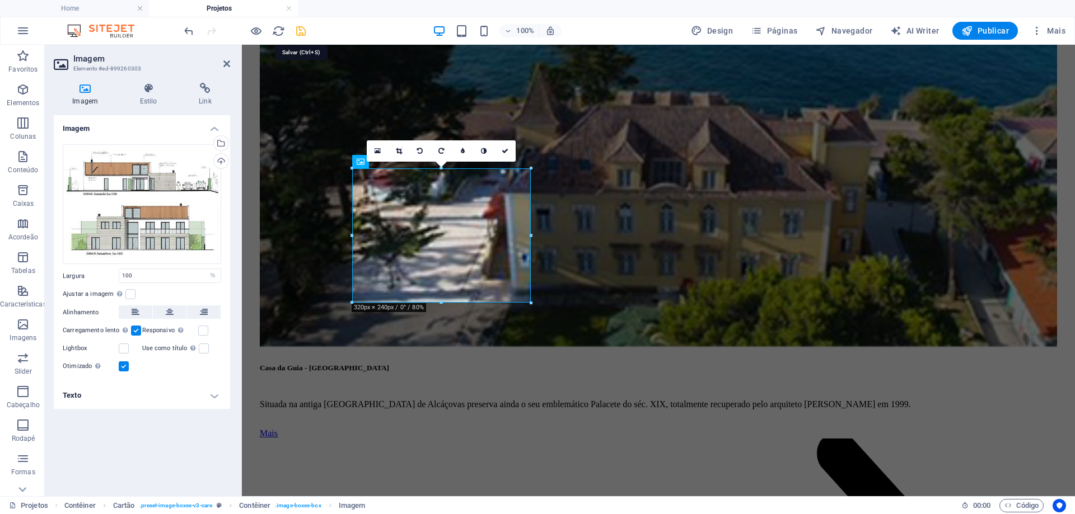
click at [300, 34] on icon "save" at bounding box center [300, 31] width 13 height 13
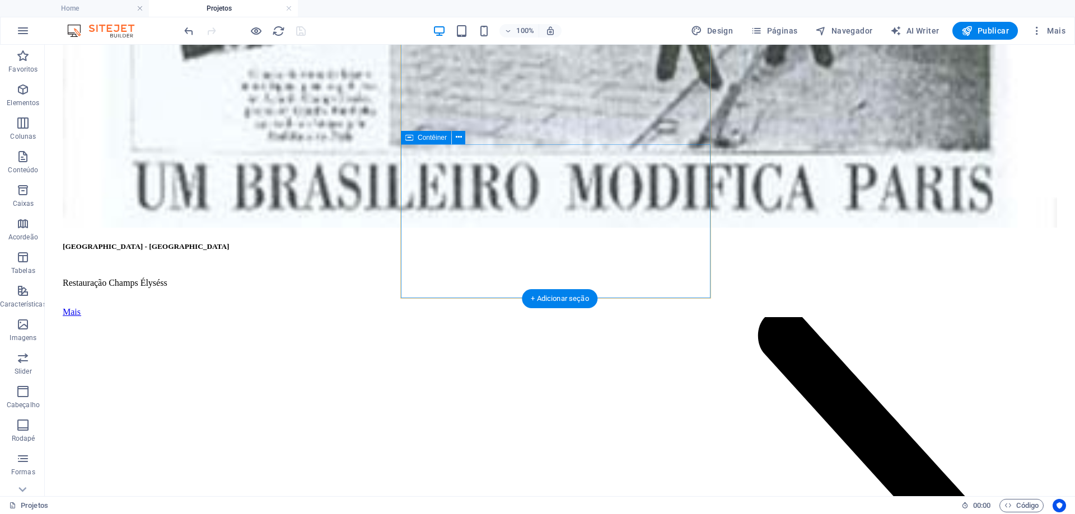
scroll to position [4757, 0]
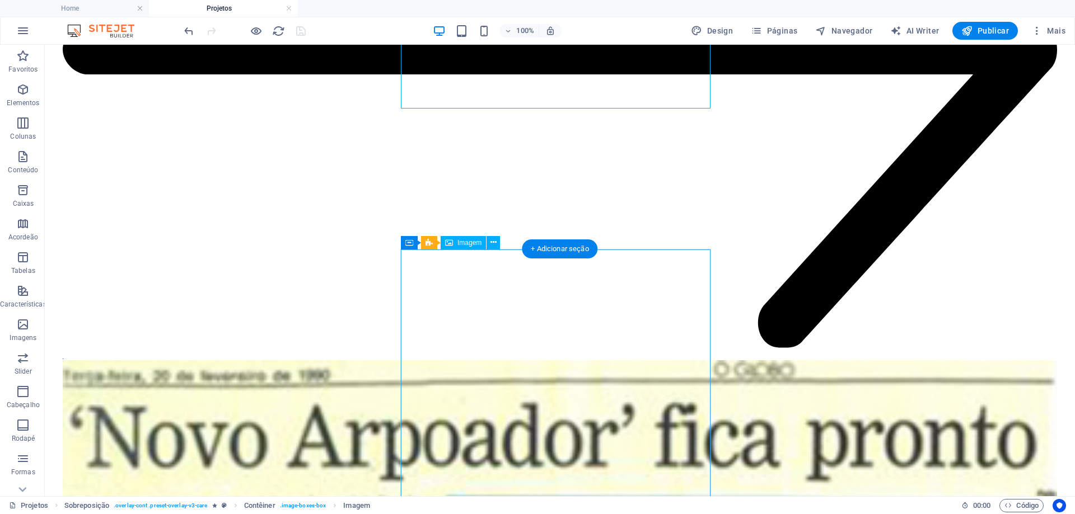
scroll to position [4869, 0]
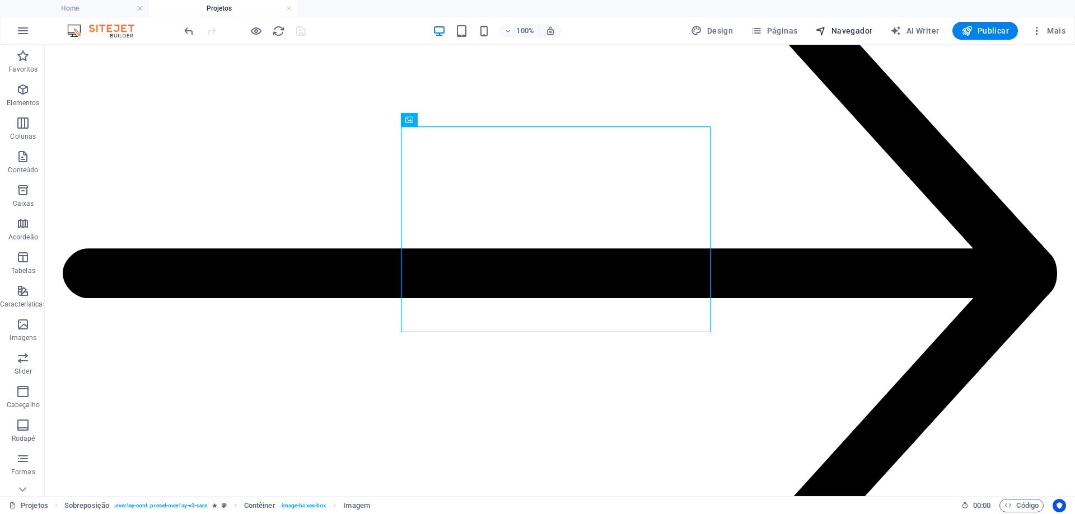
click at [851, 31] on span "Navegador" at bounding box center [843, 30] width 57 height 11
select select "16101856-en"
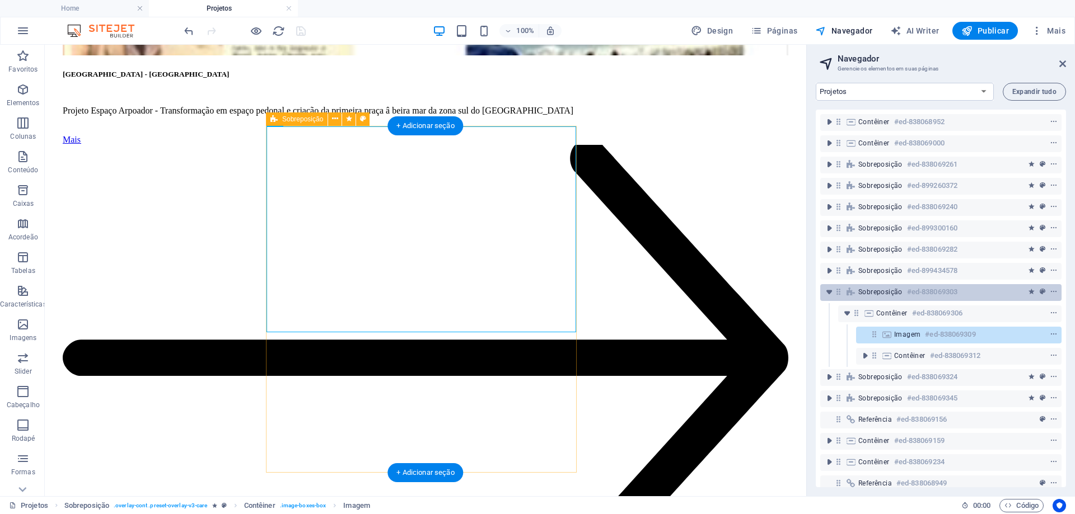
click at [875, 289] on span "Sobreposição" at bounding box center [880, 292] width 44 height 9
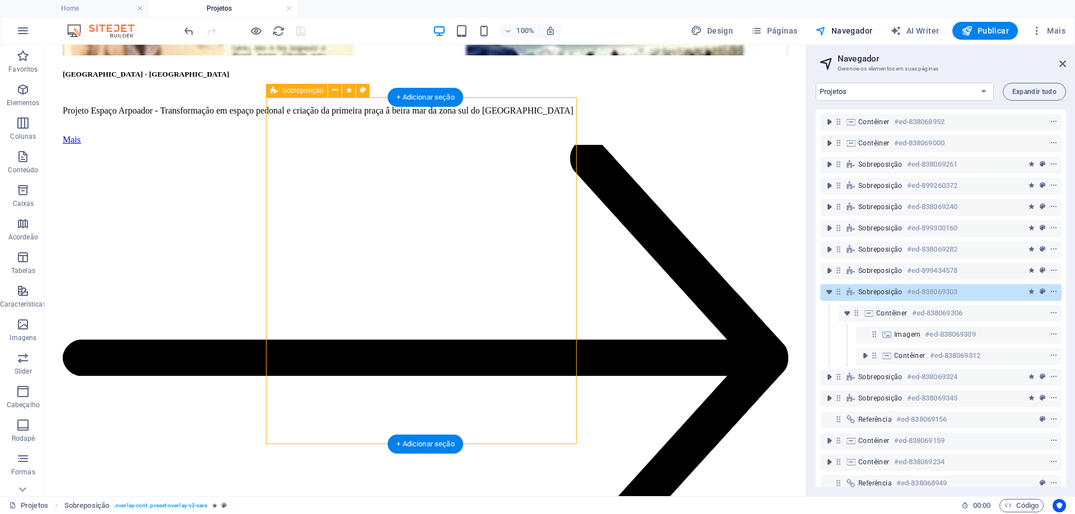
scroll to position [4898, 0]
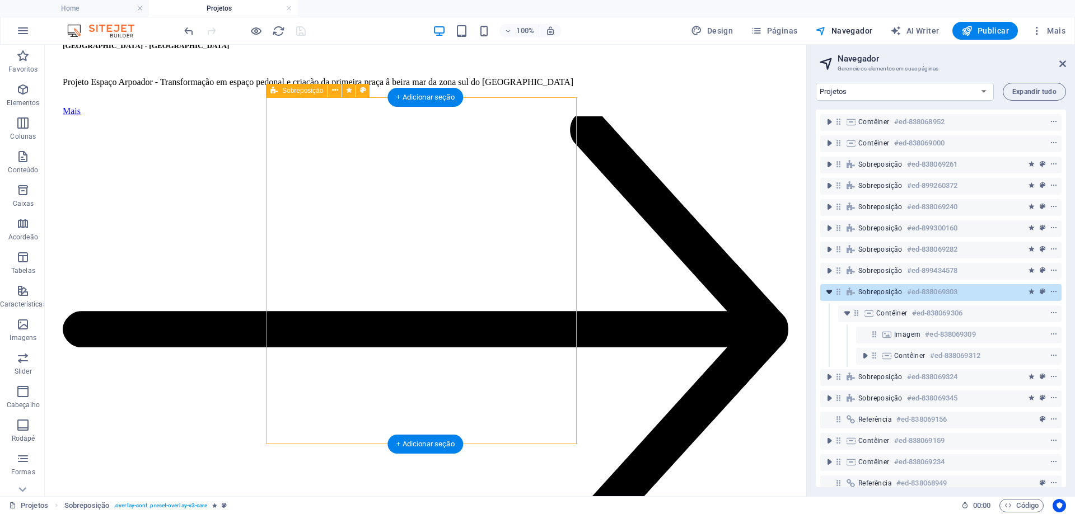
click at [831, 293] on icon "toggle-expand" at bounding box center [828, 292] width 11 height 11
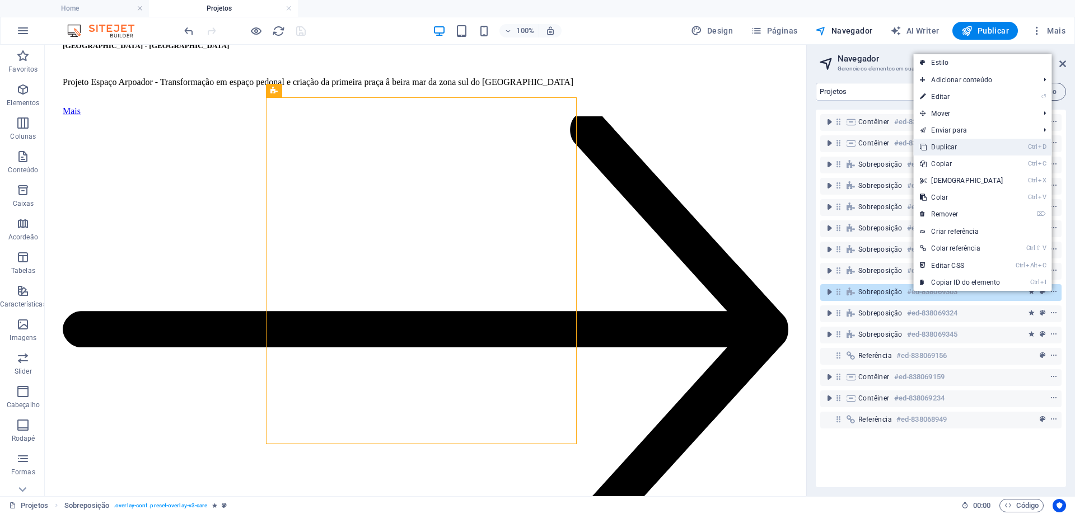
click at [942, 147] on link "Ctrl D Duplicar" at bounding box center [961, 147] width 96 height 17
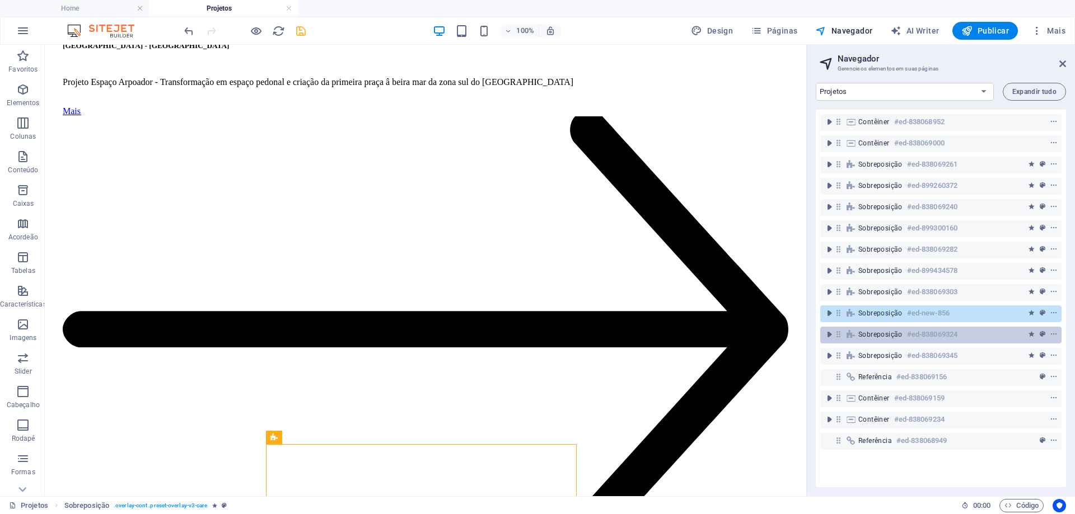
click at [887, 331] on span "Sobreposição" at bounding box center [880, 334] width 44 height 9
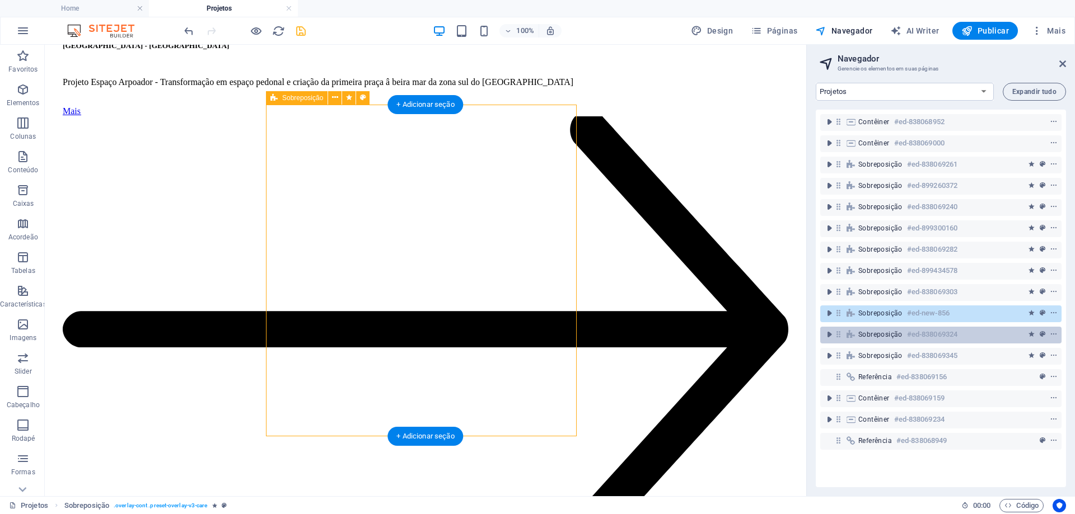
scroll to position [5584, 0]
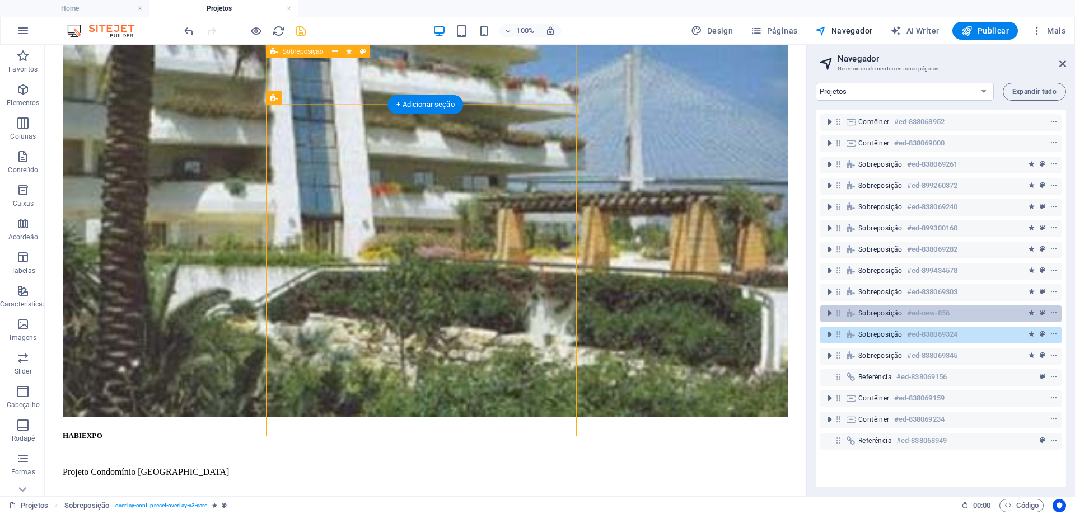
click at [878, 315] on span "Sobreposição" at bounding box center [880, 313] width 44 height 9
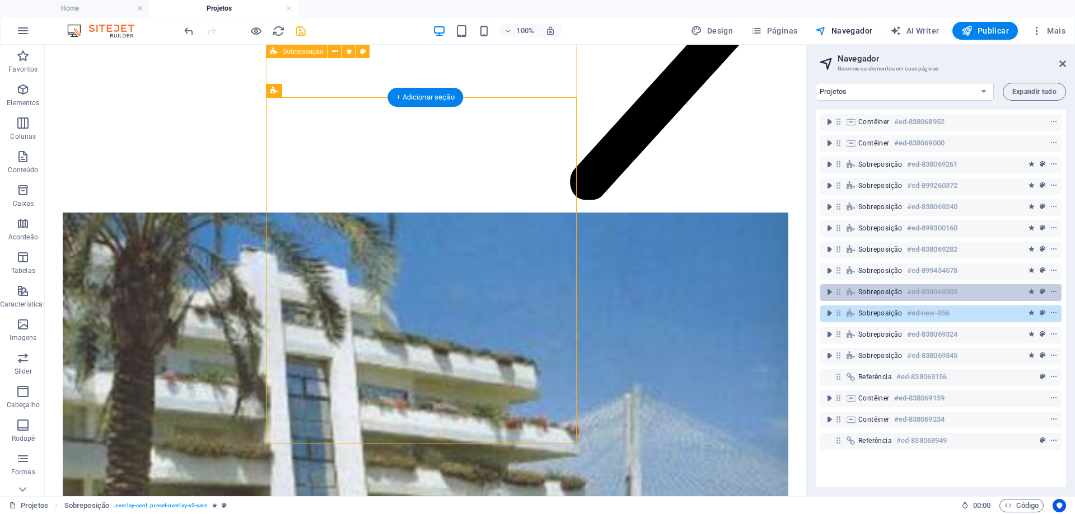
click at [874, 290] on span "Sobreposição" at bounding box center [880, 292] width 44 height 9
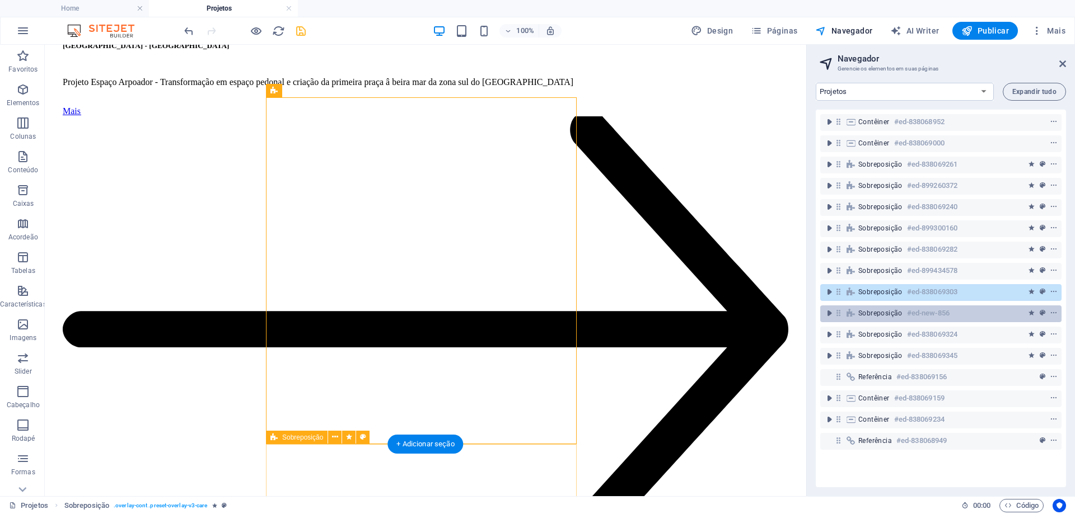
click at [876, 312] on span "Sobreposição" at bounding box center [880, 313] width 44 height 9
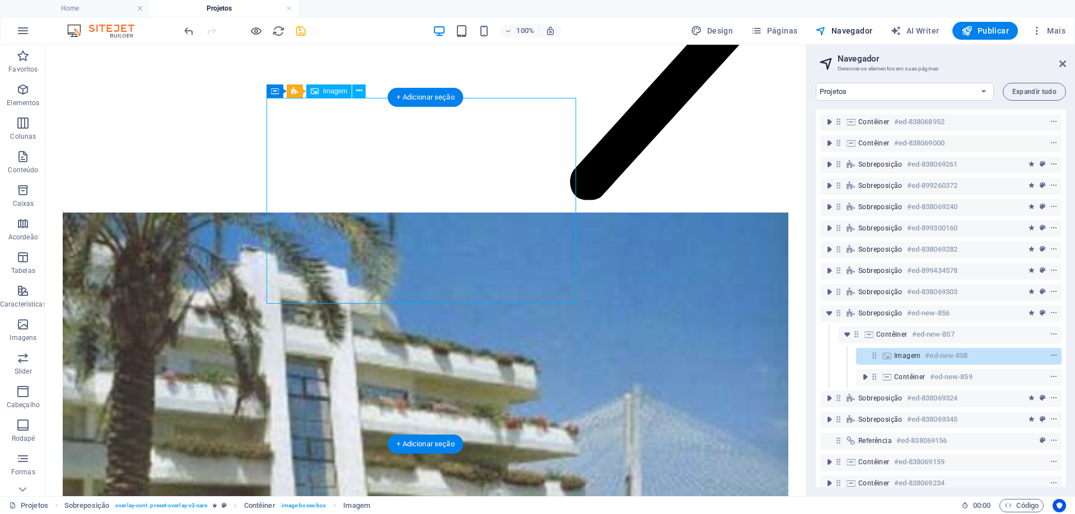
select select "%"
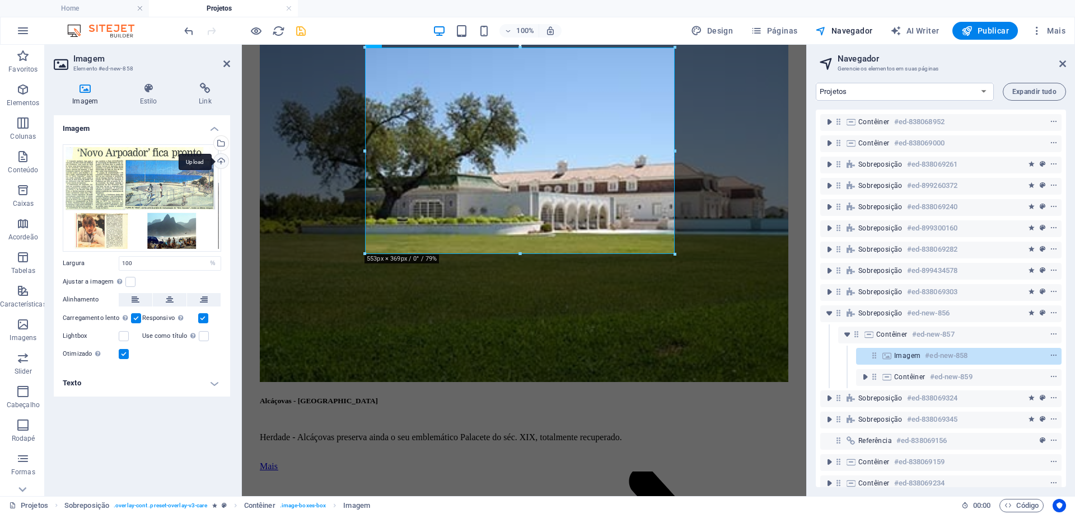
click at [223, 159] on div "Upload" at bounding box center [220, 162] width 17 height 17
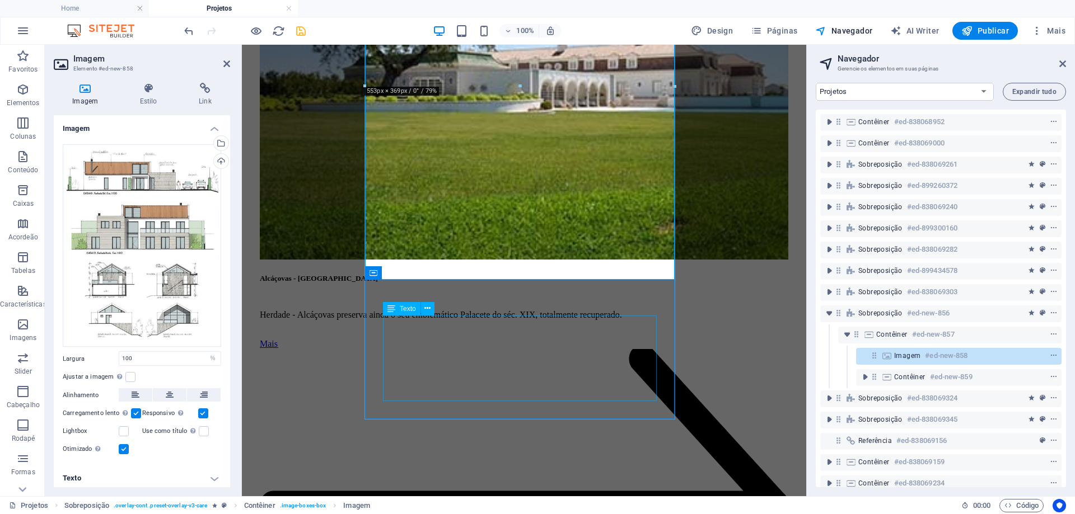
scroll to position [5413, 0]
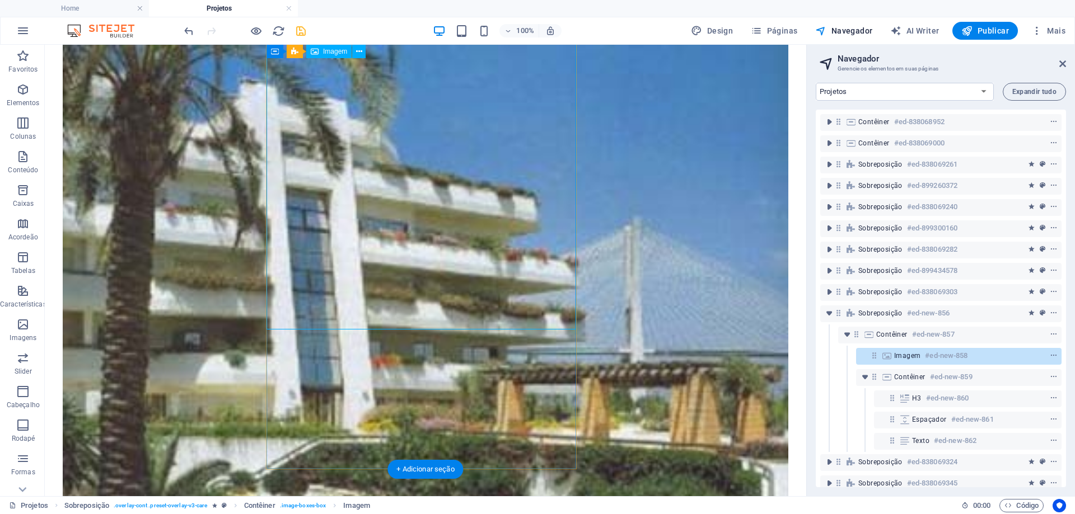
select select "%"
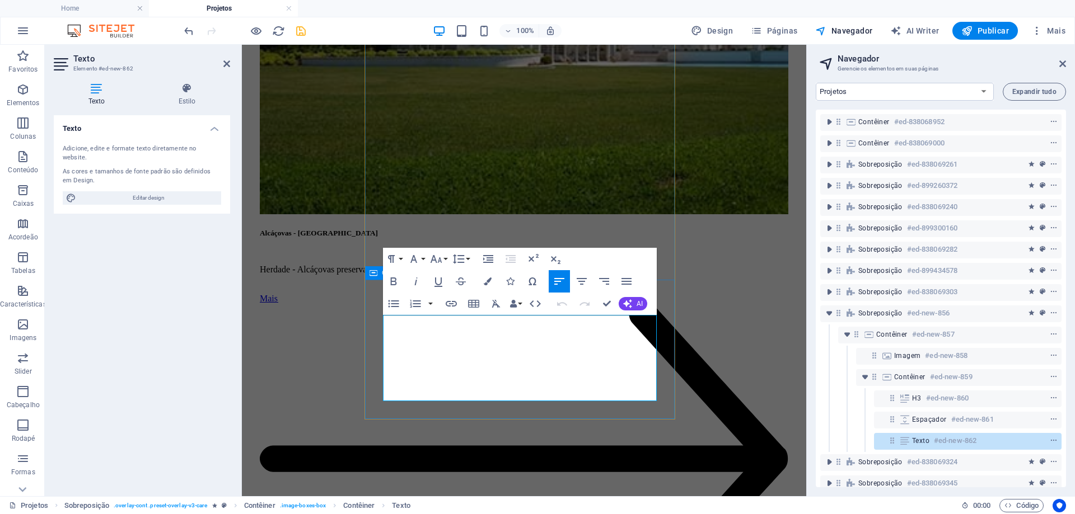
drag, startPoint x: 575, startPoint y: 398, endPoint x: 382, endPoint y: 319, distance: 208.3
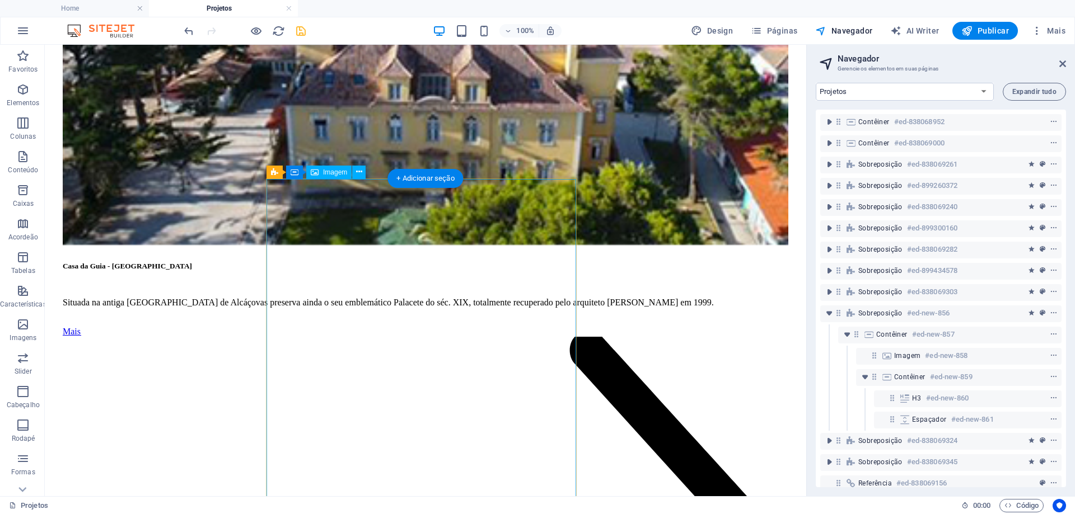
scroll to position [1383, 0]
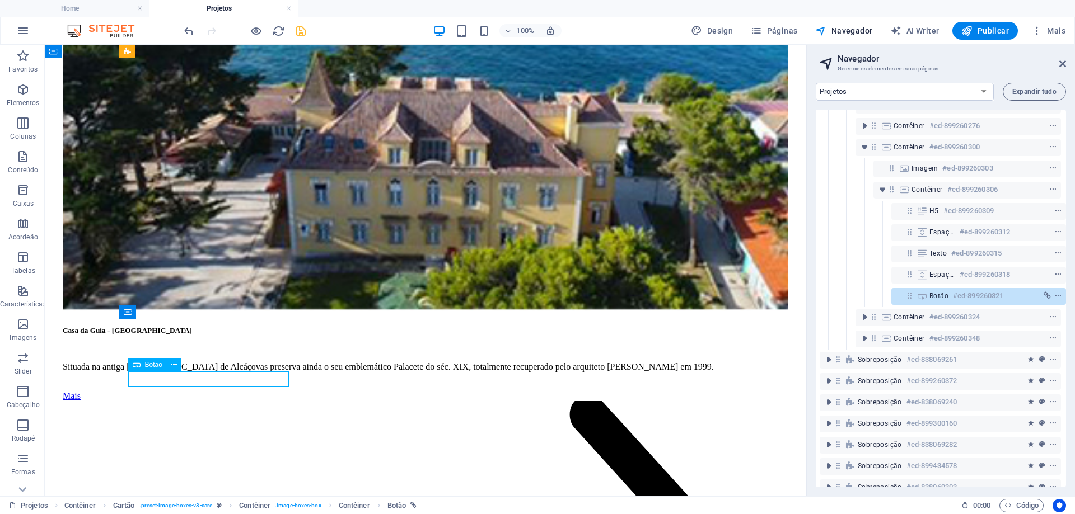
scroll to position [168, 3]
drag, startPoint x: 144, startPoint y: 378, endPoint x: 1014, endPoint y: 390, distance: 869.8
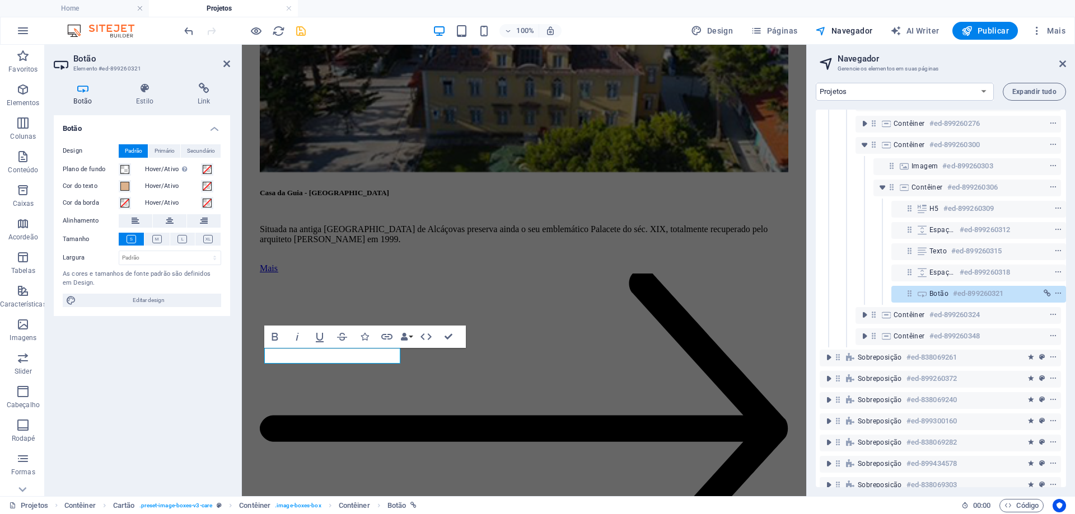
scroll to position [1342, 0]
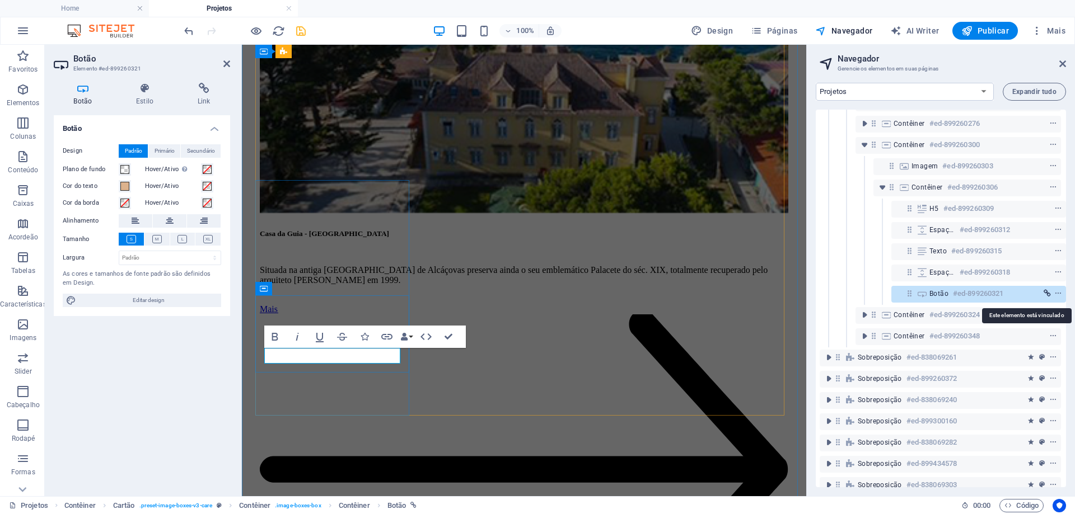
click at [1045, 295] on icon "link" at bounding box center [1046, 294] width 7 height 8
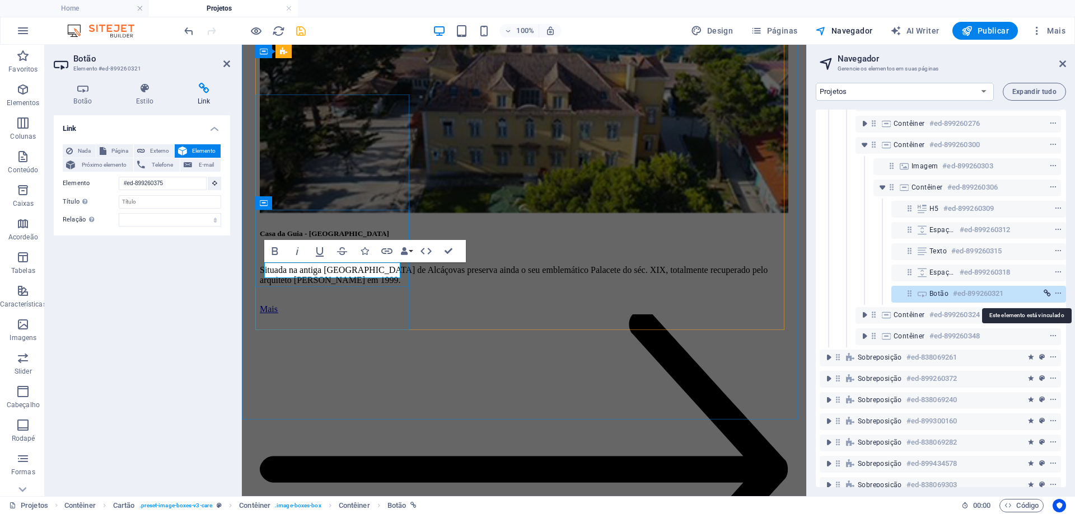
scroll to position [1428, 0]
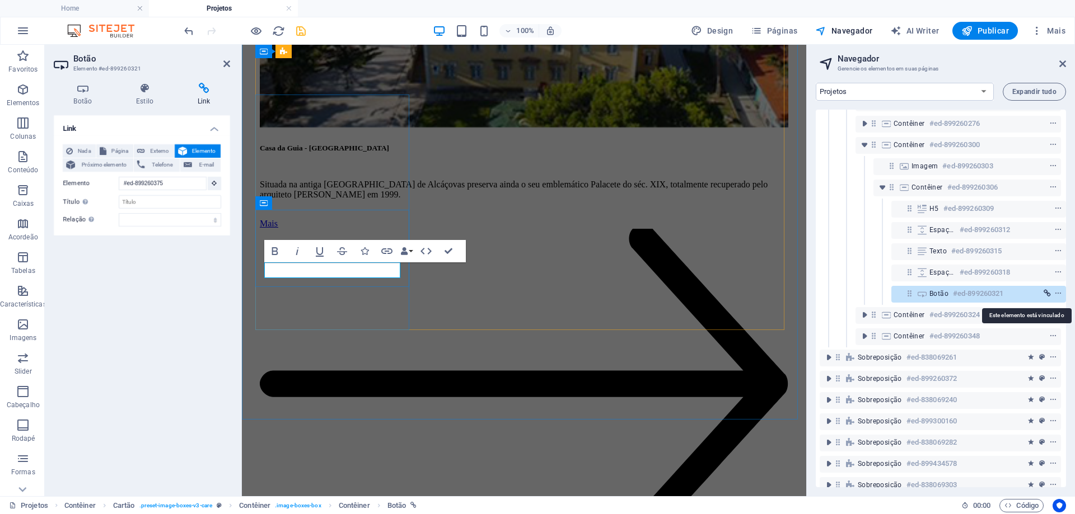
click at [1045, 295] on icon "link" at bounding box center [1046, 294] width 7 height 8
click at [215, 185] on icon at bounding box center [214, 183] width 5 height 6
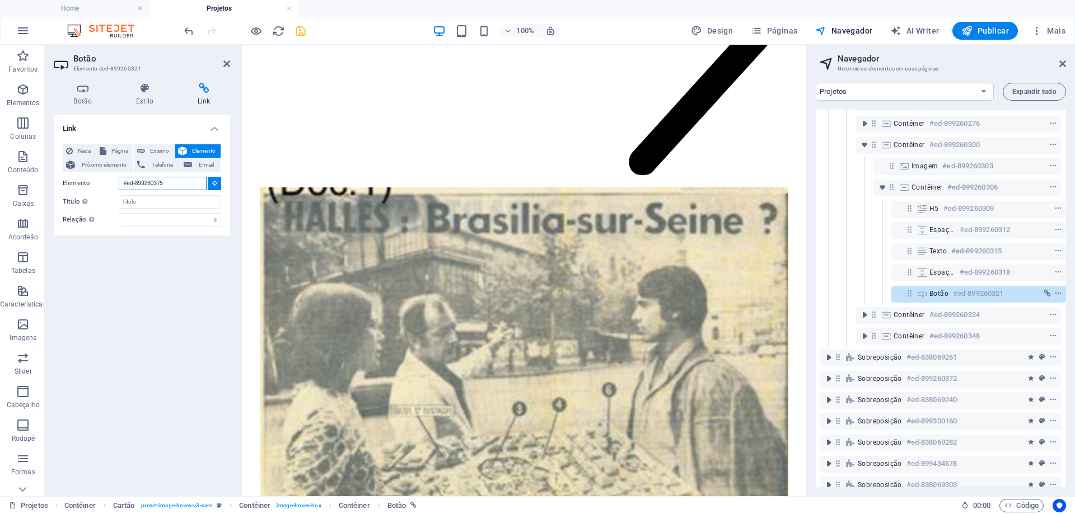
drag, startPoint x: 188, startPoint y: 182, endPoint x: 97, endPoint y: 180, distance: 90.7
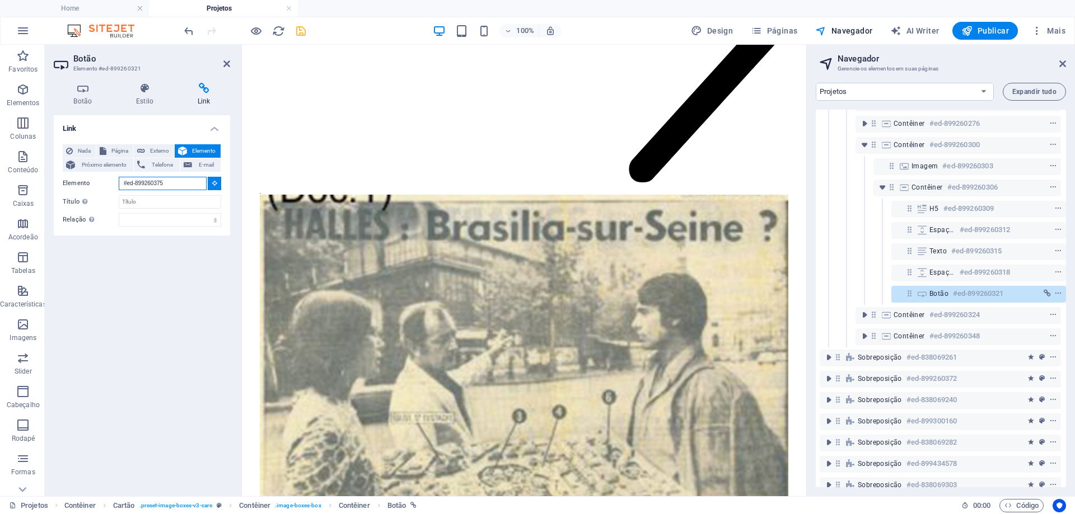
click at [97, 180] on div "Elemento #ed-899260375" at bounding box center [142, 184] width 158 height 14
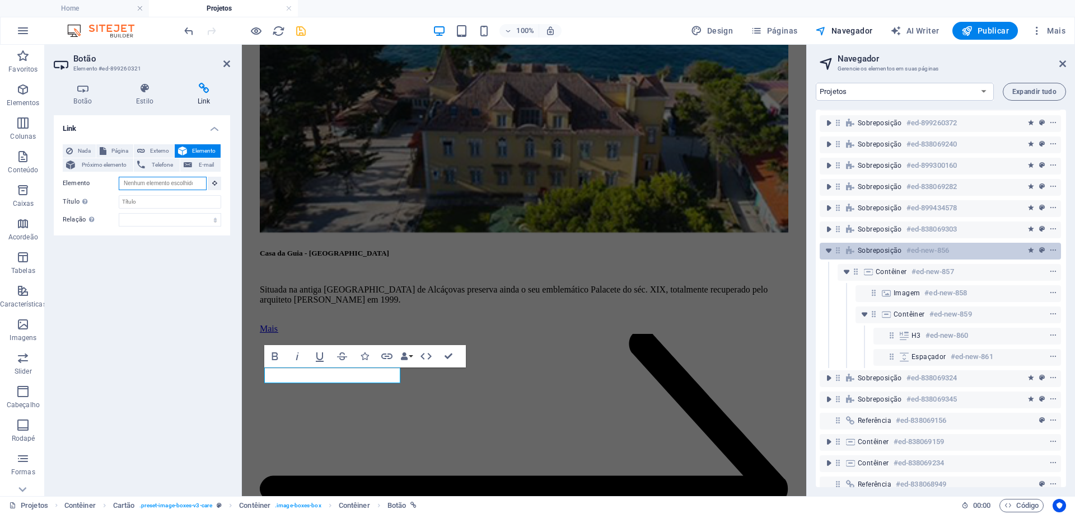
scroll to position [443, 3]
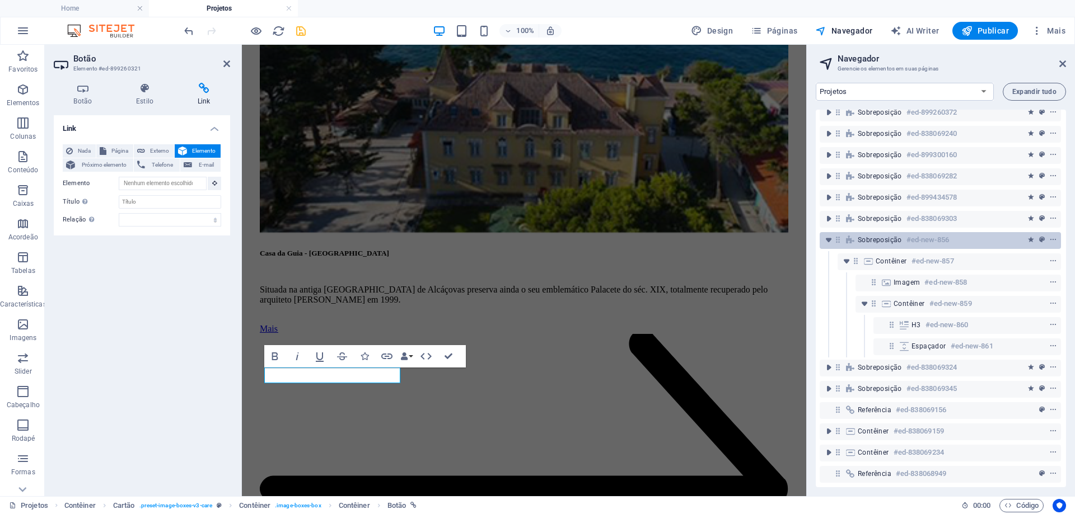
click at [935, 237] on h6 "#ed-new-856" at bounding box center [927, 239] width 43 height 13
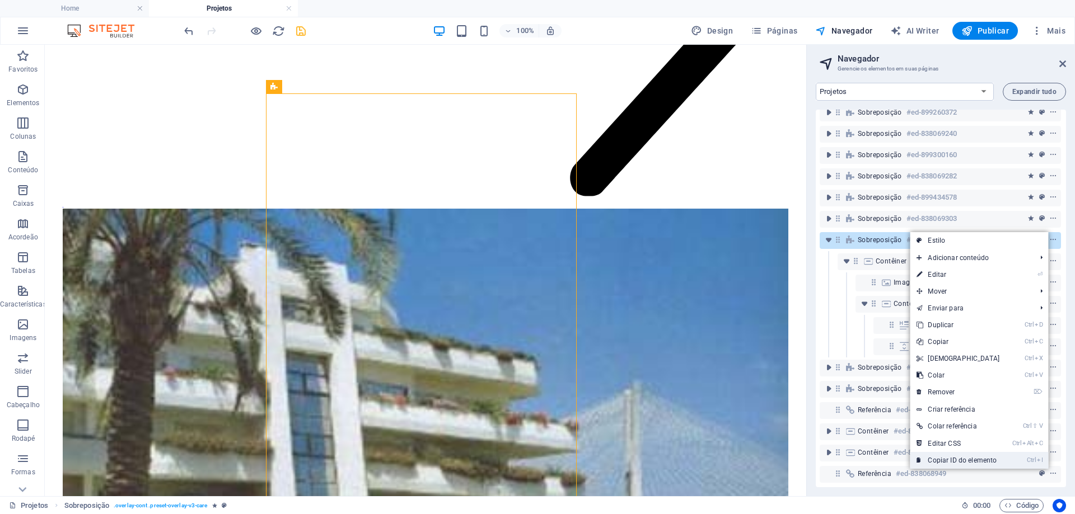
click at [957, 462] on link "Ctrl I Copiar ID do elemento" at bounding box center [957, 460] width 96 height 17
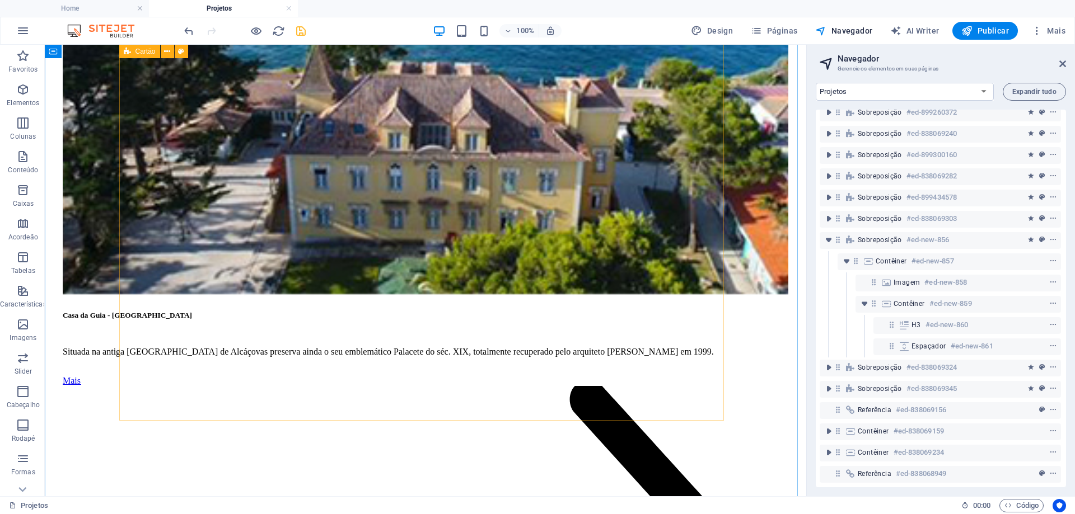
scroll to position [1387, 0]
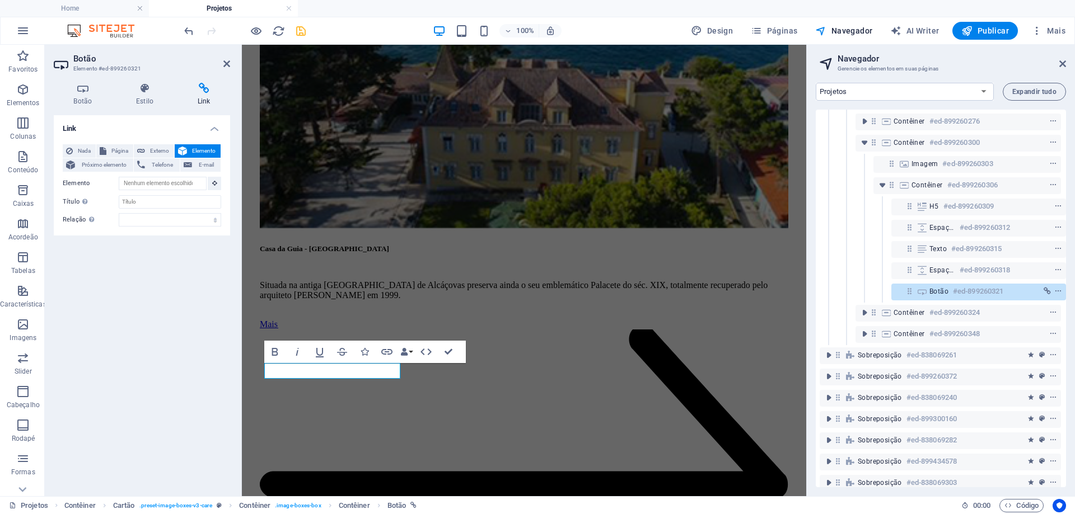
scroll to position [168, 3]
click at [1045, 296] on icon "link" at bounding box center [1046, 294] width 7 height 8
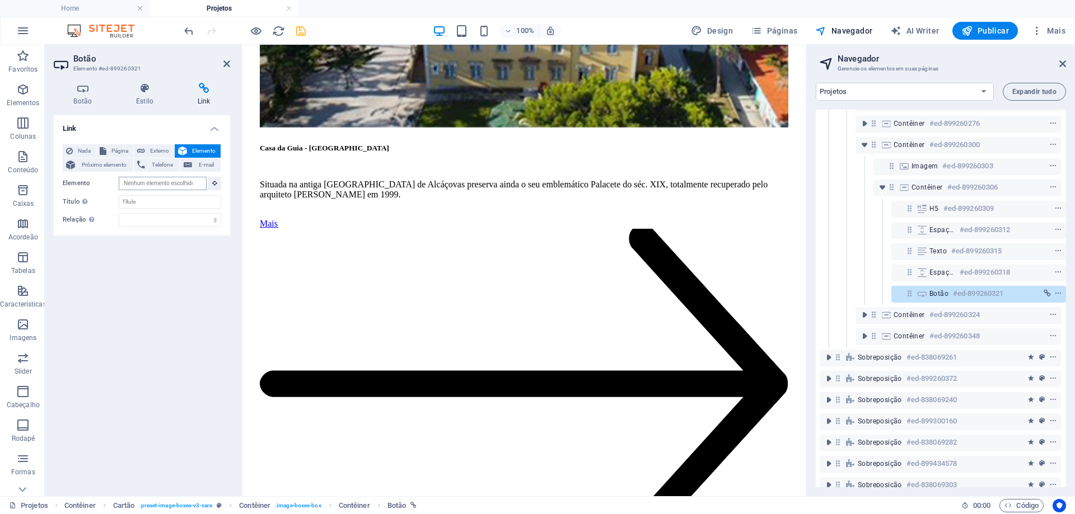
scroll to position [0, 0]
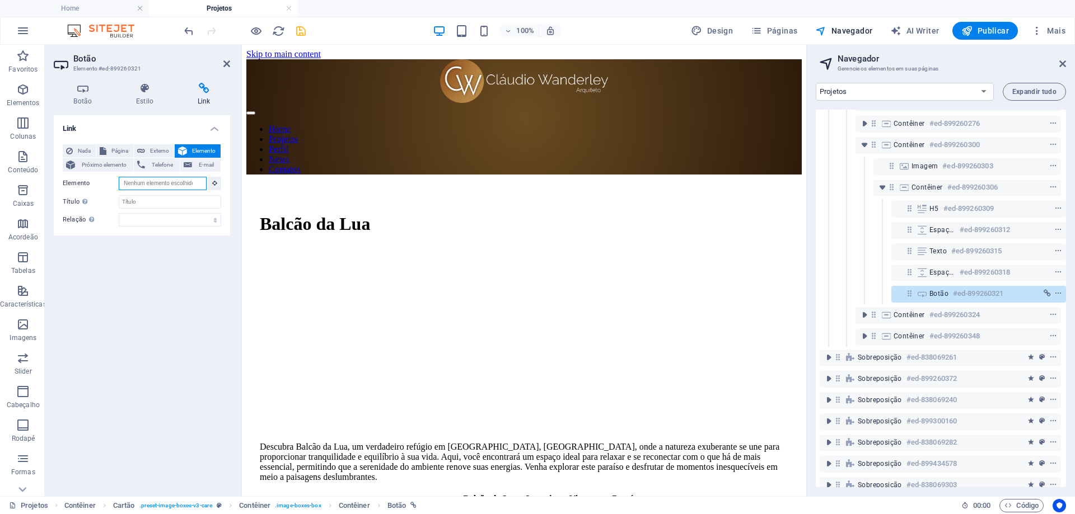
click at [162, 182] on input "Elemento" at bounding box center [163, 183] width 88 height 13
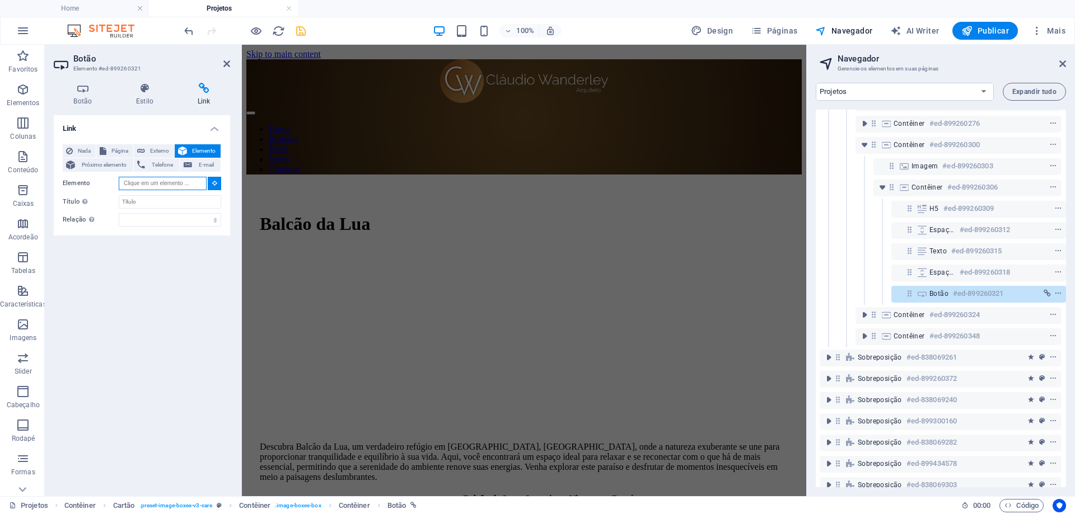
paste input "#ed-new-856"
type input "#ed-new-856"
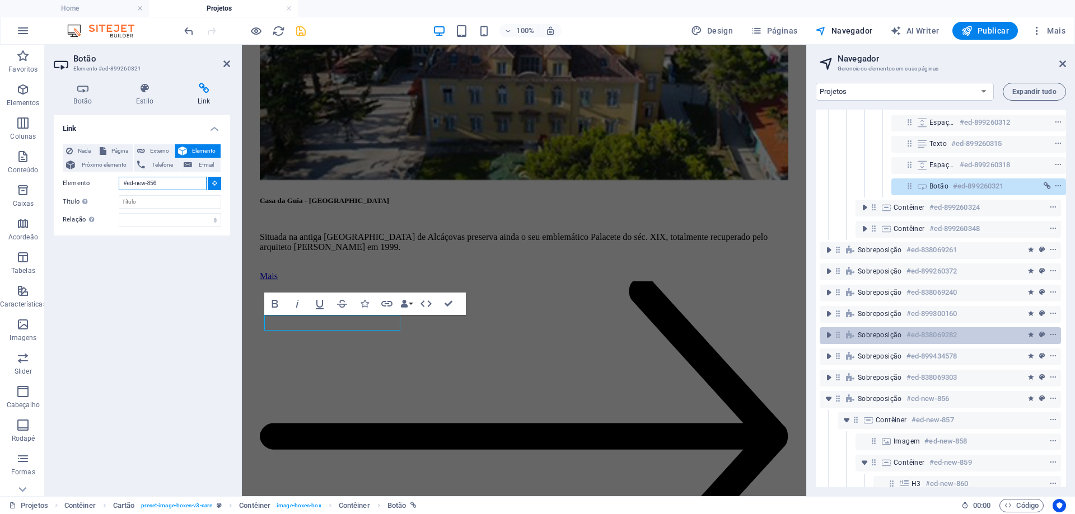
scroll to position [280, 3]
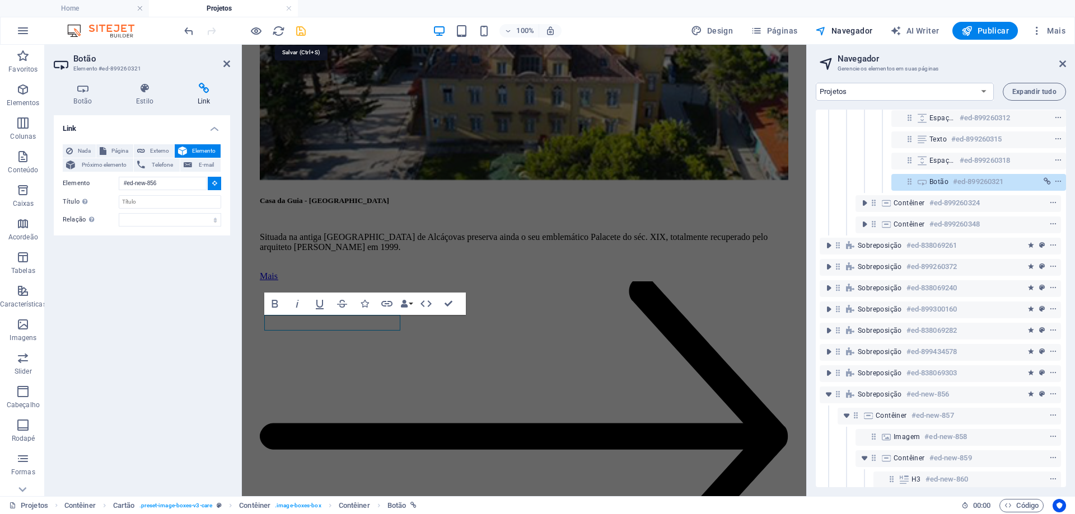
click at [300, 31] on icon "save" at bounding box center [300, 31] width 13 height 13
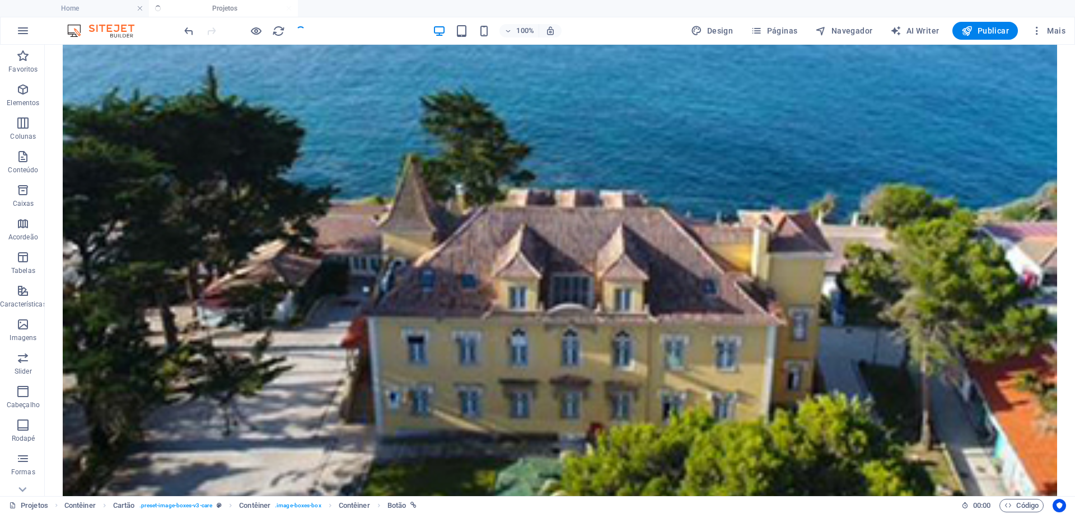
scroll to position [1435, 0]
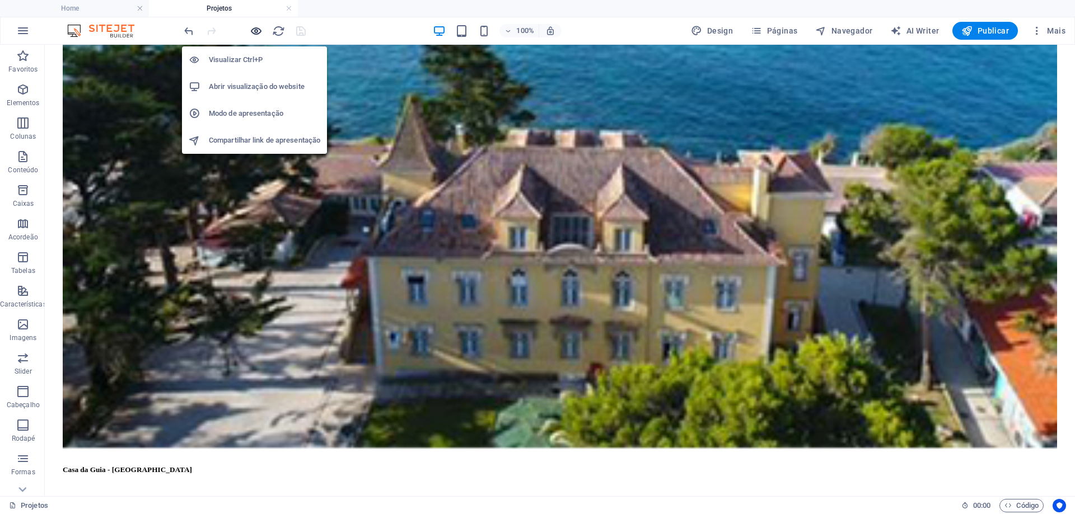
click at [254, 31] on icon "button" at bounding box center [256, 31] width 13 height 13
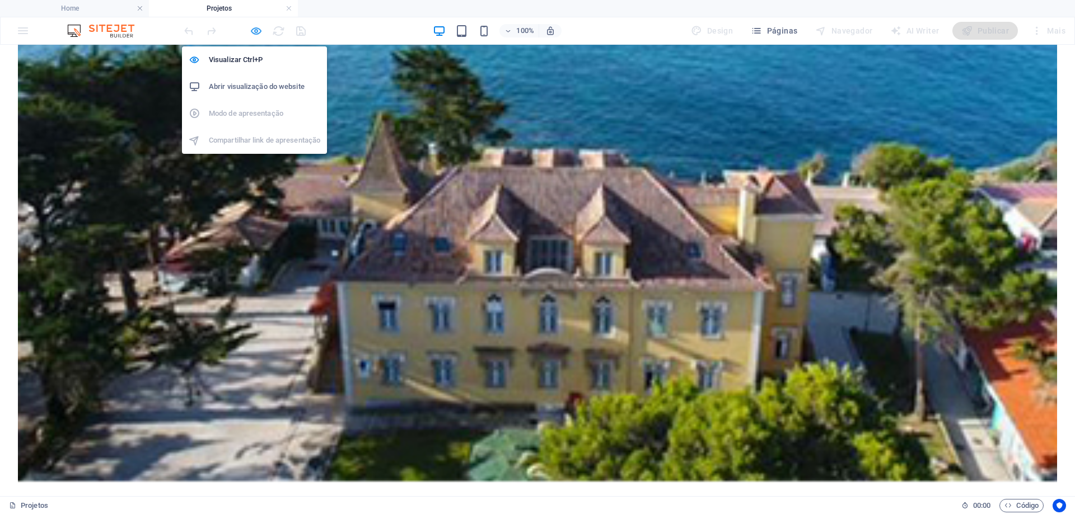
click at [254, 31] on icon "button" at bounding box center [256, 31] width 13 height 13
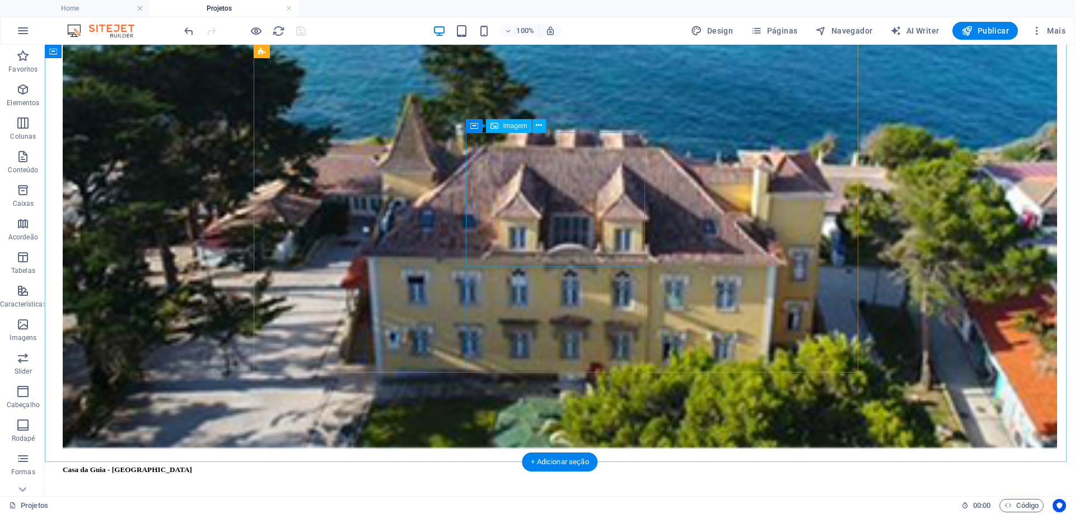
select select "%"
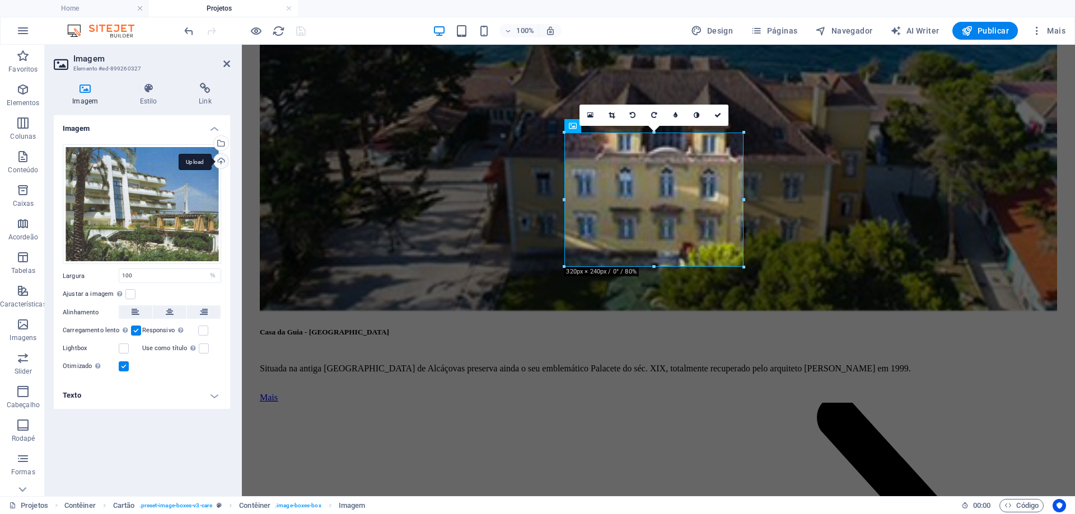
click at [222, 163] on div "Upload" at bounding box center [220, 162] width 17 height 17
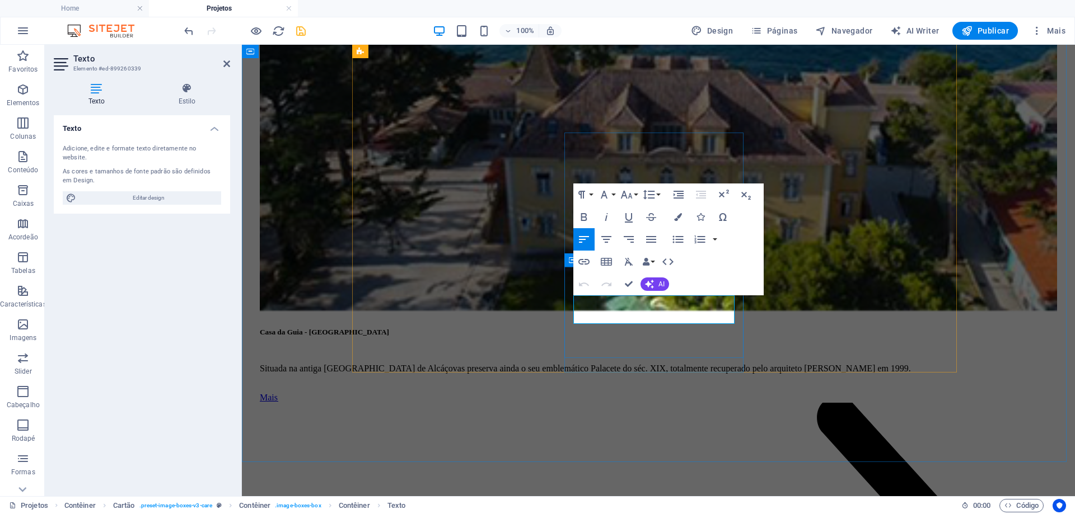
drag, startPoint x: 641, startPoint y: 321, endPoint x: 572, endPoint y: 298, distance: 72.9
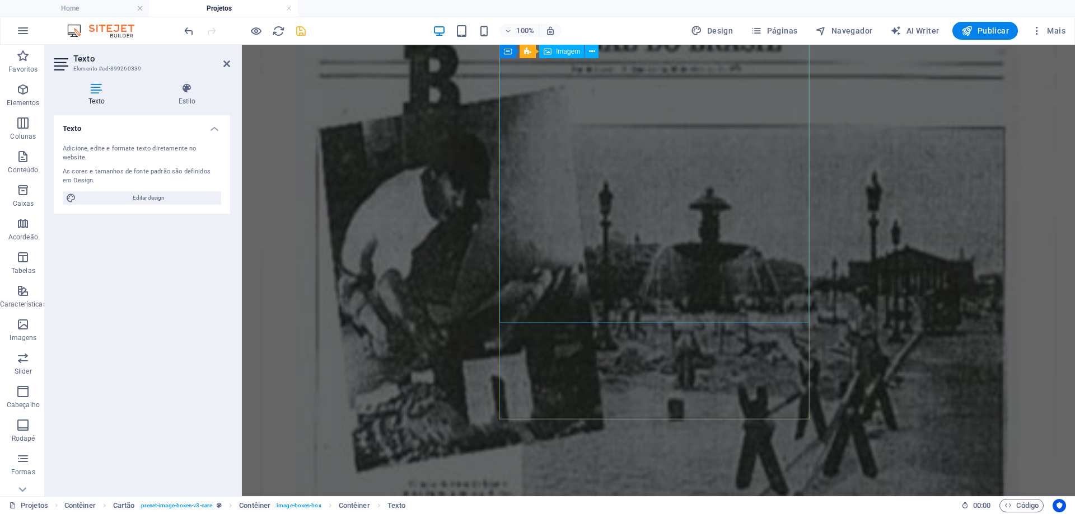
scroll to position [3506, 0]
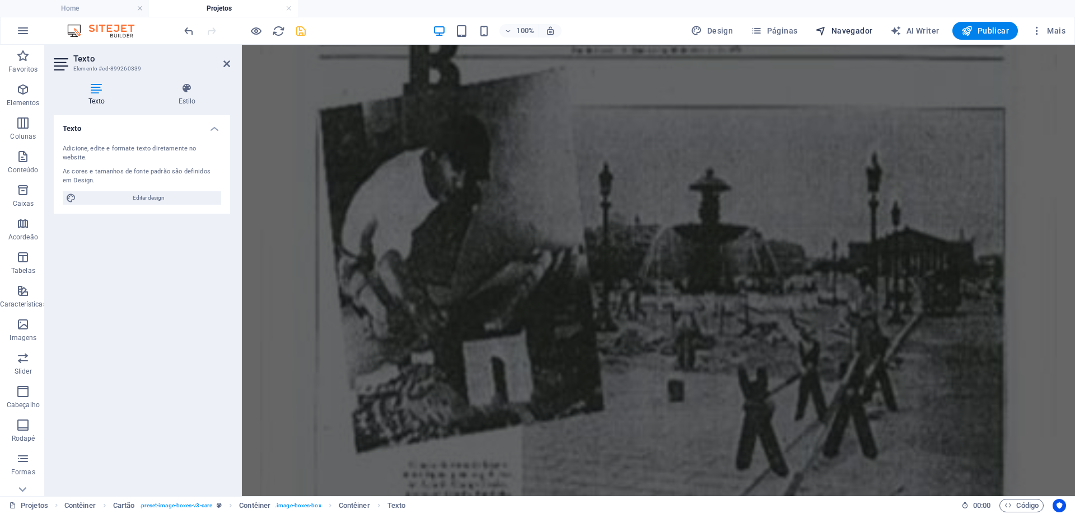
click at [847, 32] on span "Navegador" at bounding box center [843, 30] width 57 height 11
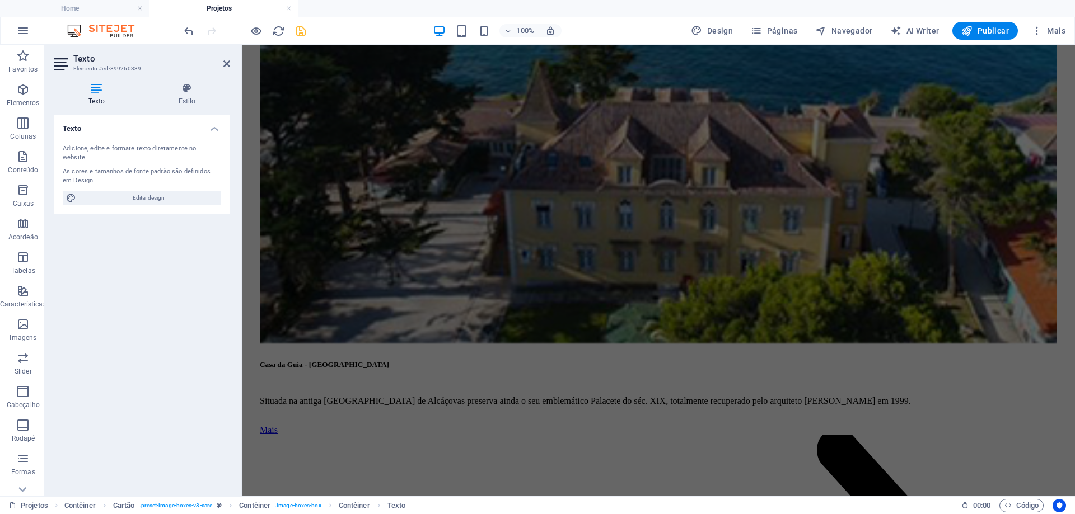
select select "16101856-en"
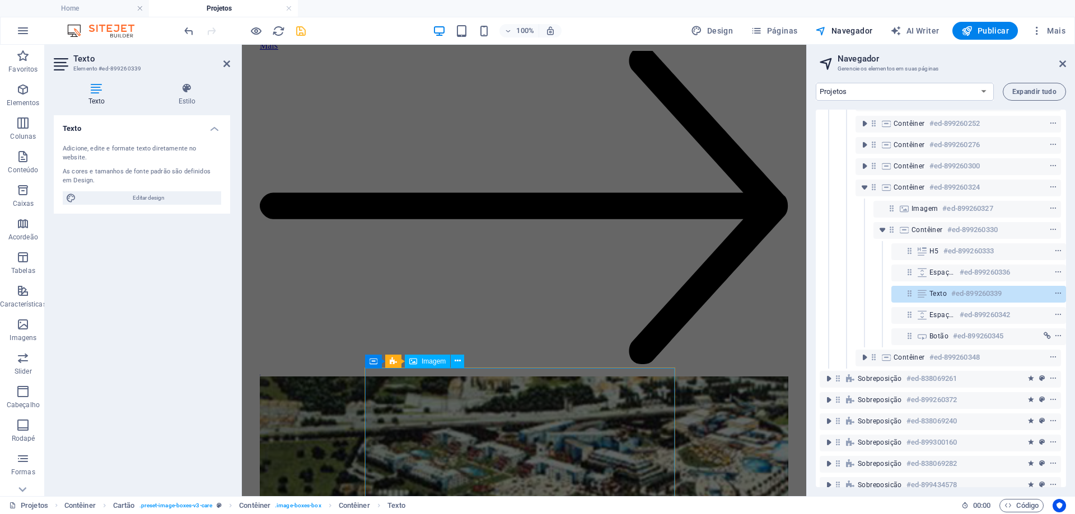
scroll to position [5712, 0]
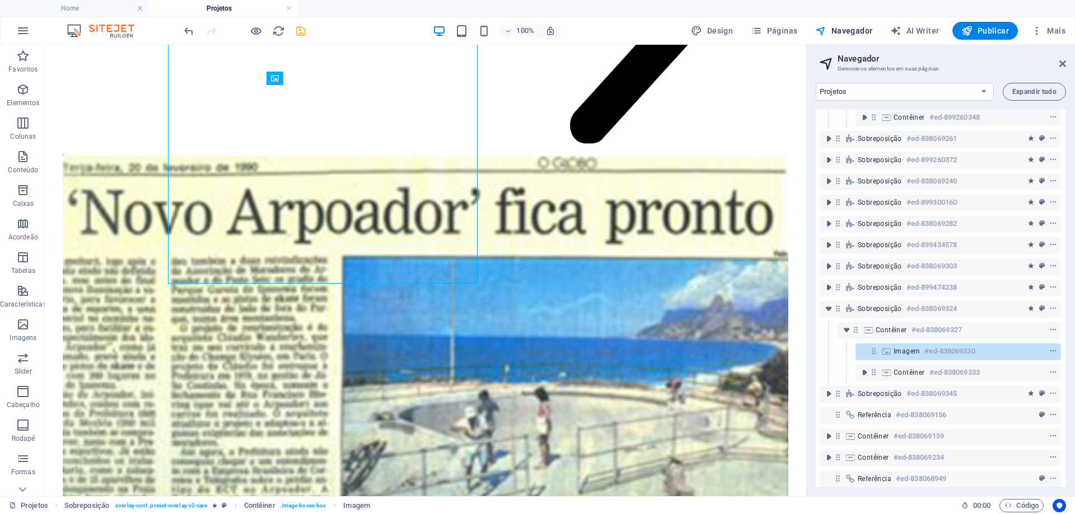
scroll to position [401, 3]
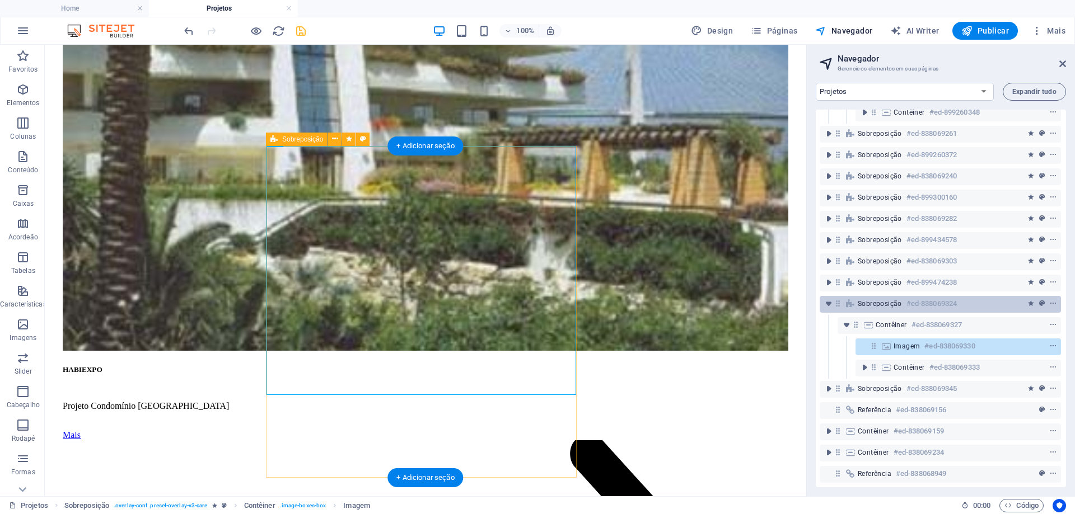
click at [872, 299] on span "Sobreposição" at bounding box center [879, 303] width 44 height 9
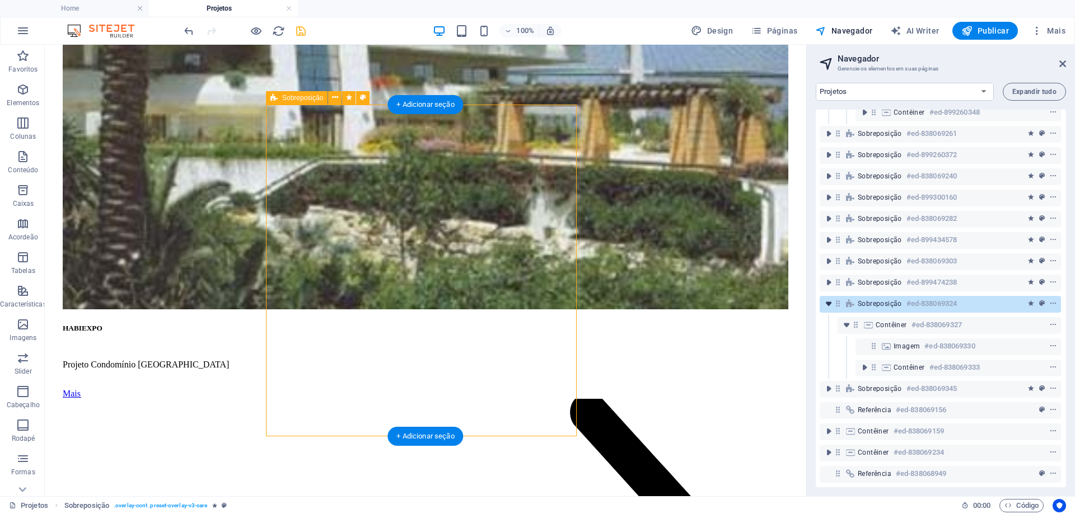
click at [827, 298] on icon "toggle-expand" at bounding box center [828, 303] width 11 height 11
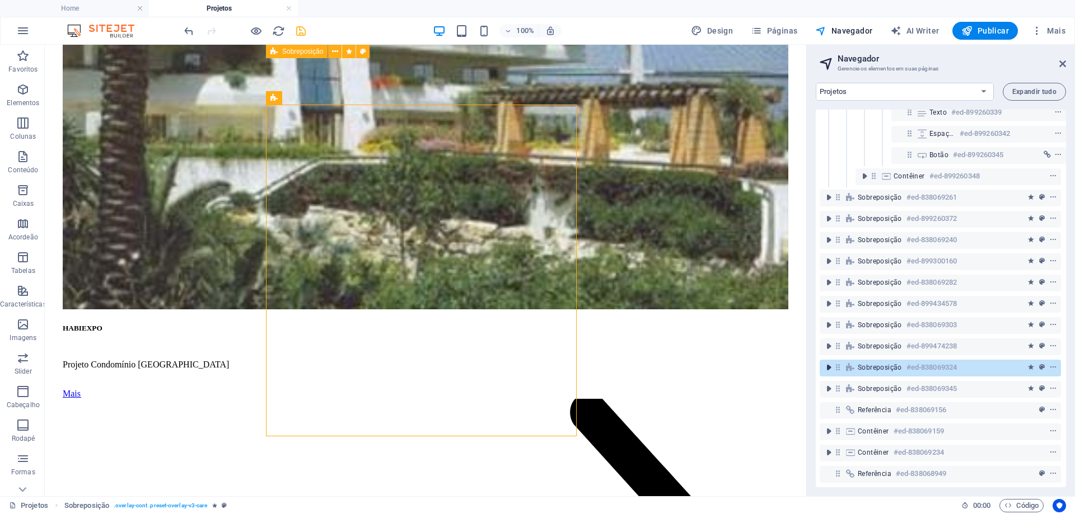
scroll to position [337, 3]
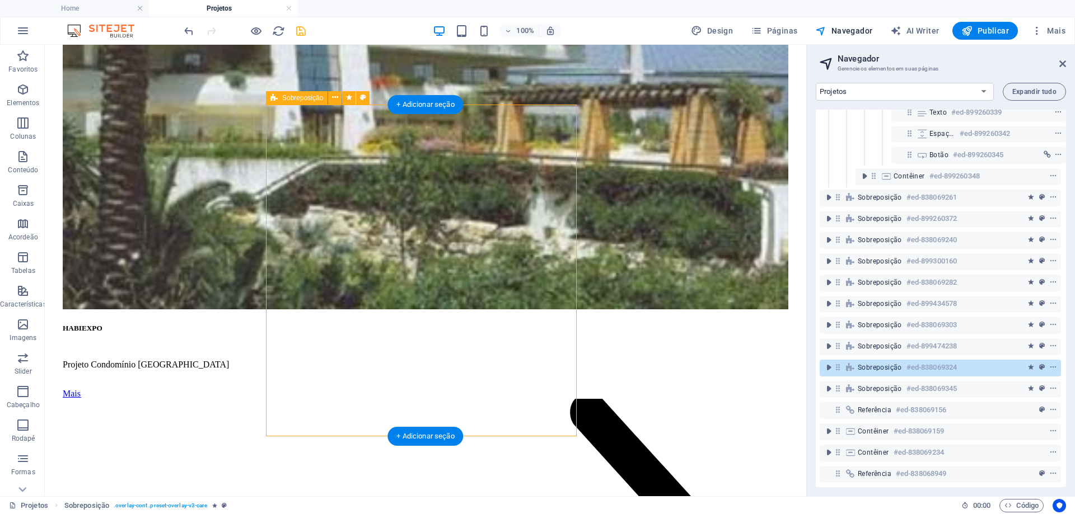
click at [881, 363] on span "Sobreposição" at bounding box center [879, 367] width 44 height 9
click at [1049, 364] on icon "context-menu" at bounding box center [1053, 368] width 8 height 8
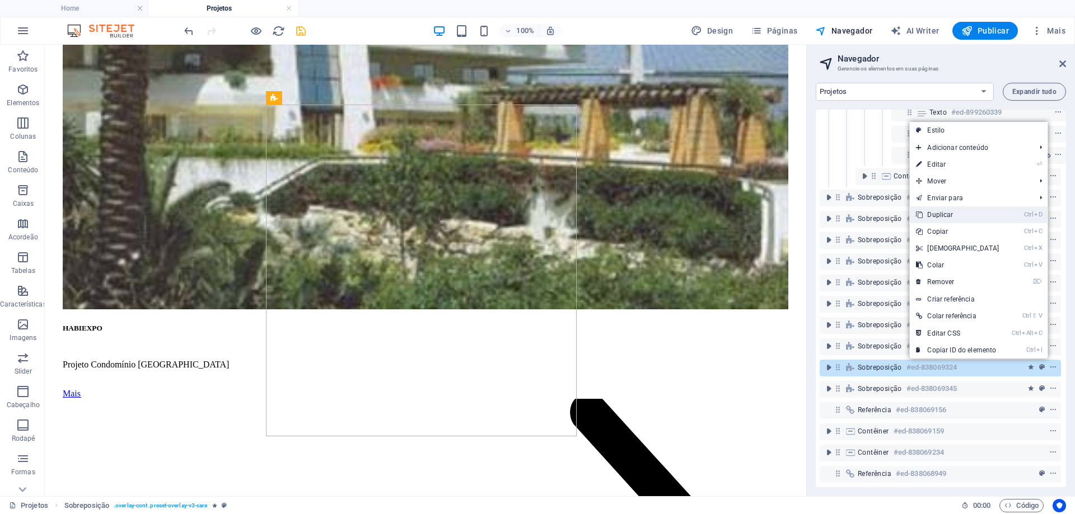
click at [962, 215] on link "Ctrl D Duplicar" at bounding box center [957, 215] width 96 height 17
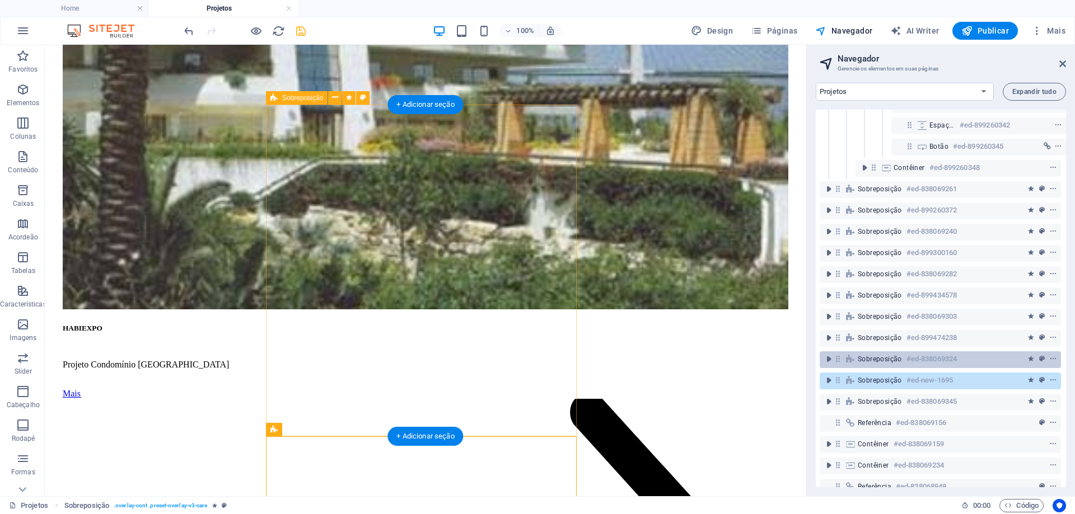
click at [878, 359] on span "Sobreposição" at bounding box center [879, 359] width 44 height 9
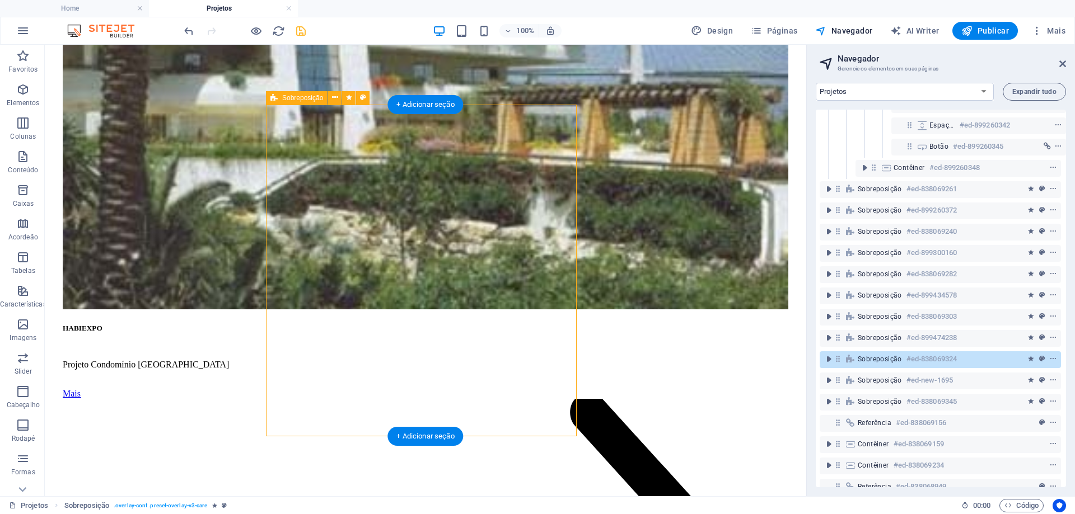
click at [876, 362] on span "Sobreposição" at bounding box center [879, 359] width 44 height 9
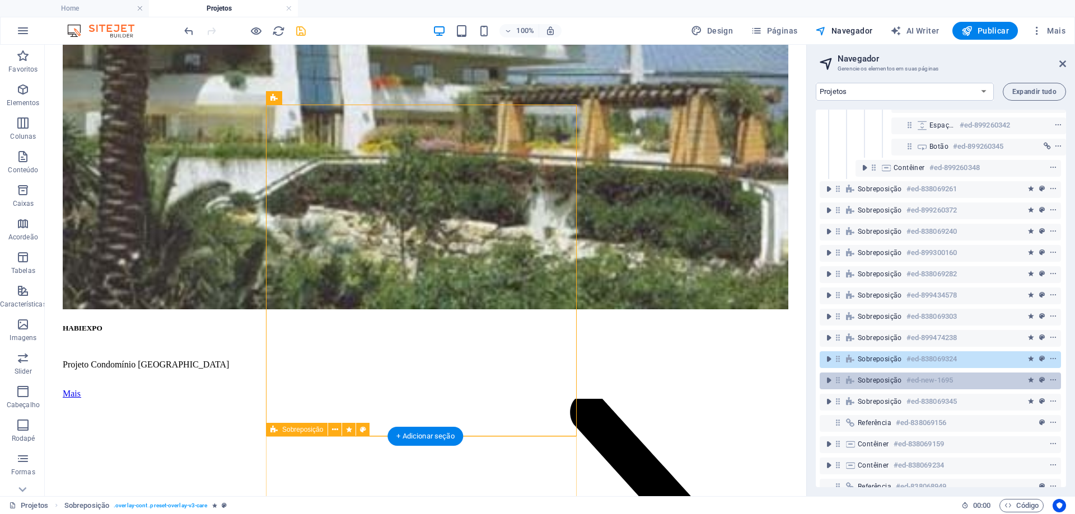
click at [878, 381] on span "Sobreposição" at bounding box center [879, 380] width 44 height 9
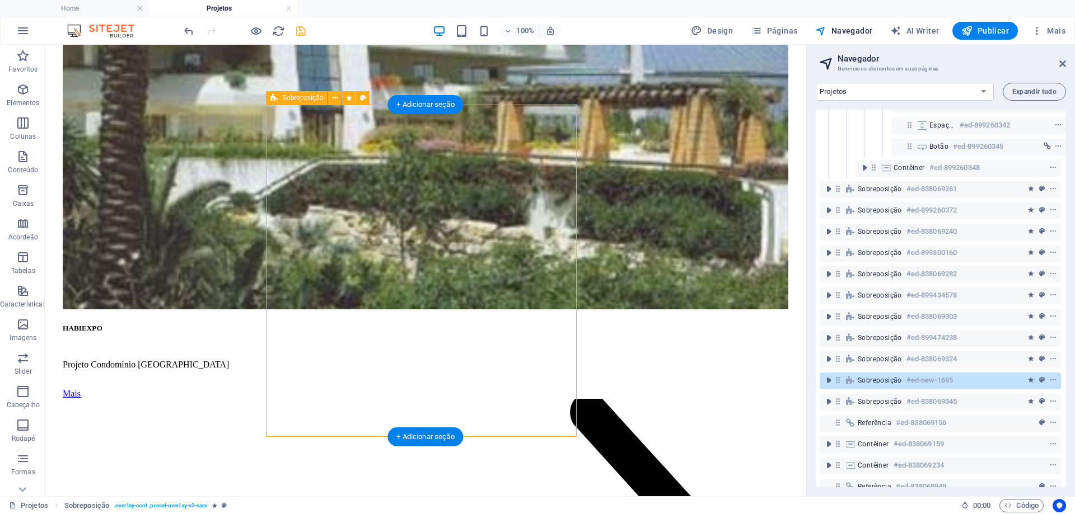
scroll to position [6024, 0]
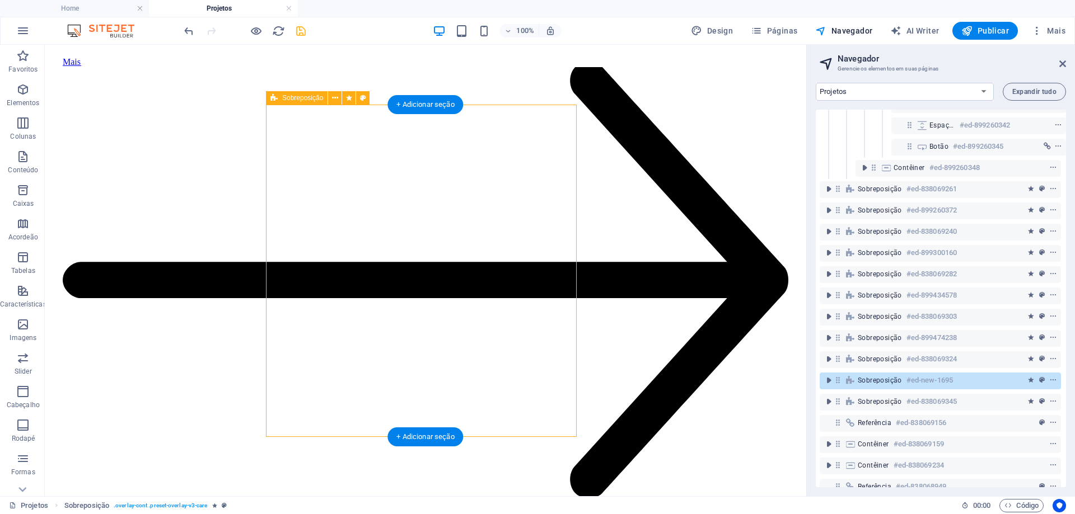
click at [878, 381] on span "Sobreposição" at bounding box center [879, 380] width 44 height 9
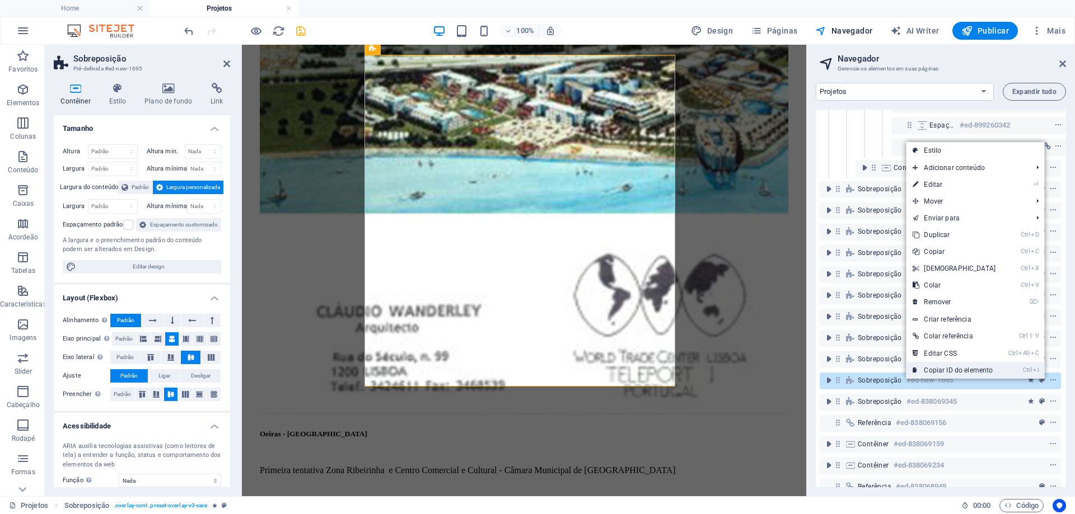
click at [944, 370] on link "Ctrl I Copiar ID do elemento" at bounding box center [954, 370] width 96 height 17
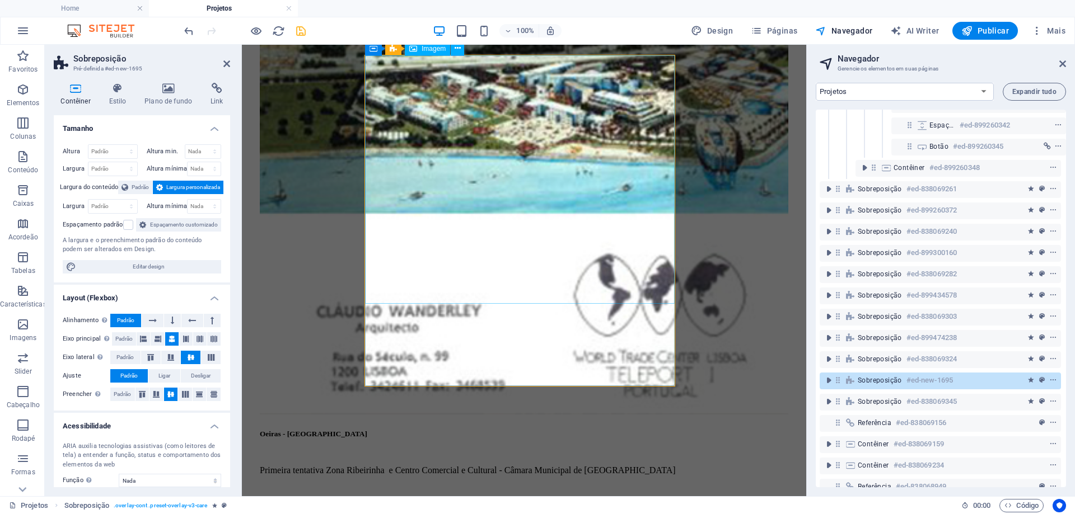
select select "%"
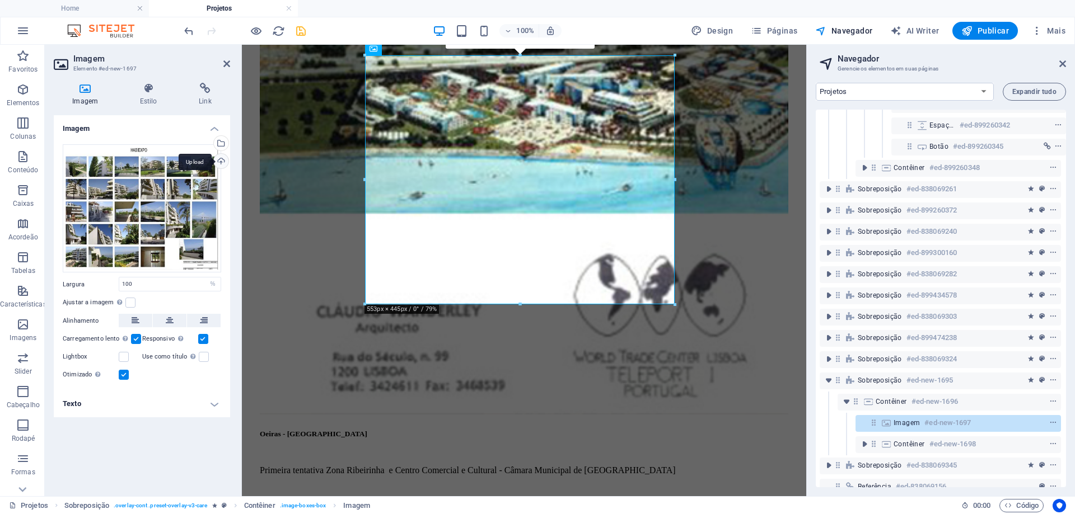
click at [221, 162] on div "Upload" at bounding box center [220, 162] width 17 height 17
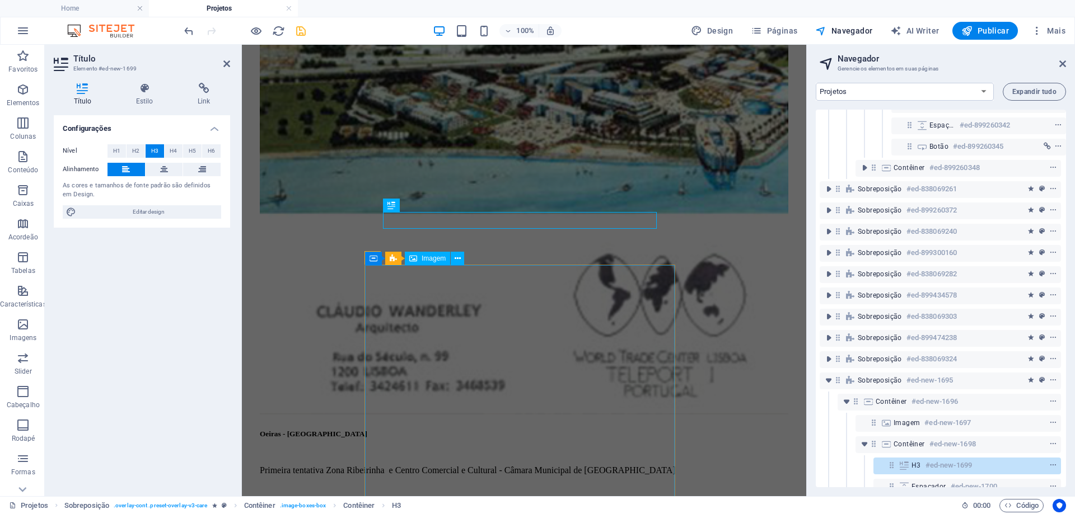
scroll to position [6280, 0]
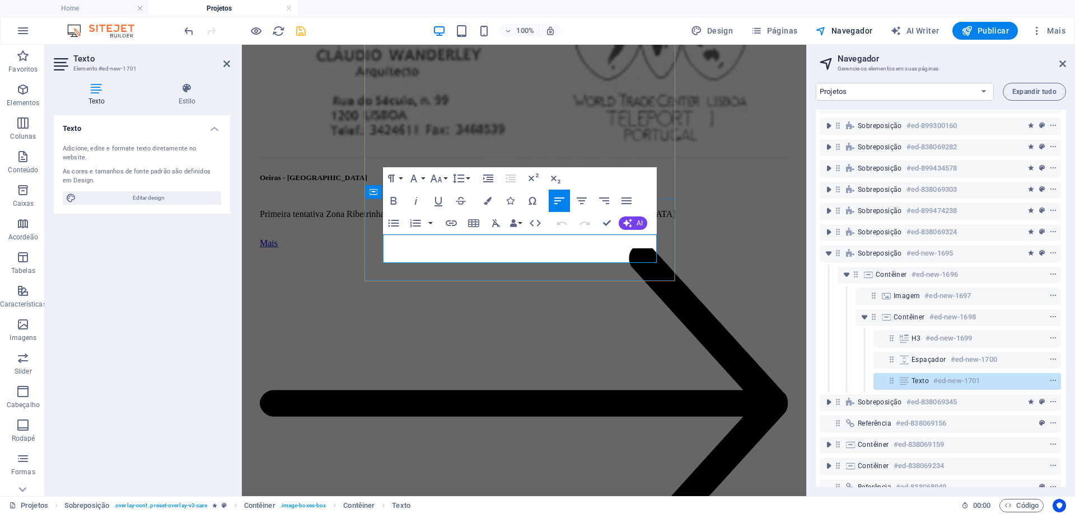
scroll to position [486, 3]
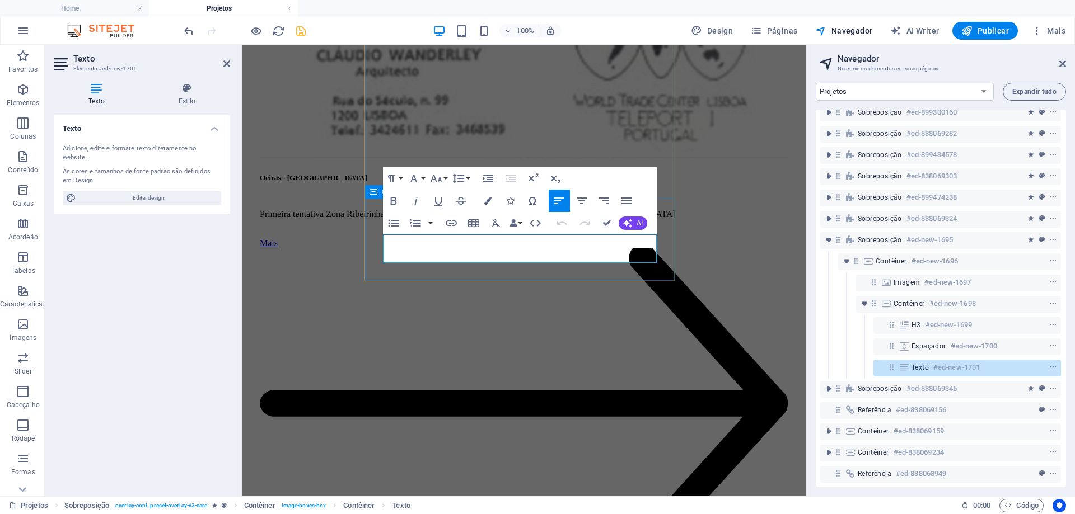
drag, startPoint x: 412, startPoint y: 254, endPoint x: 378, endPoint y: 237, distance: 38.8
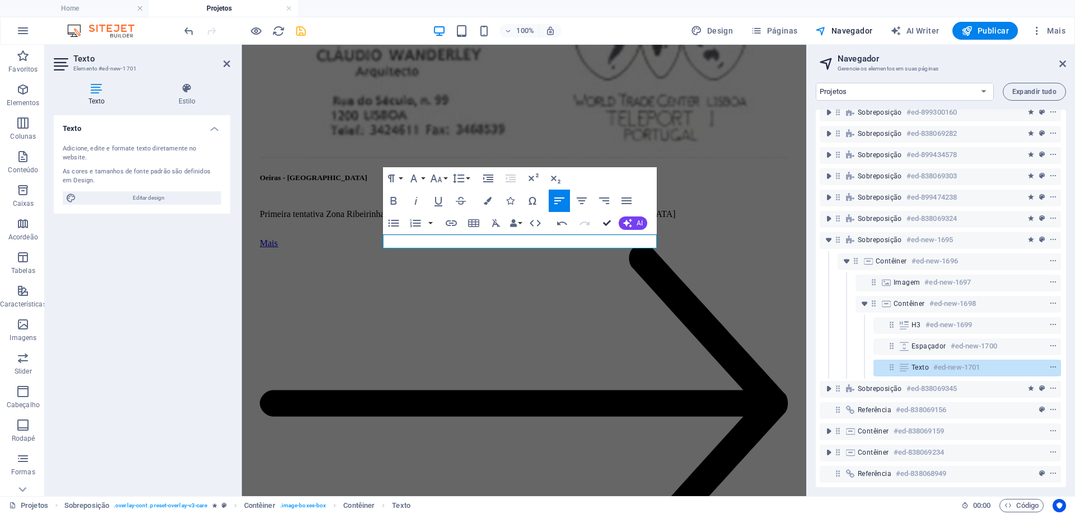
drag, startPoint x: 608, startPoint y: 224, endPoint x: 563, endPoint y: 180, distance: 63.7
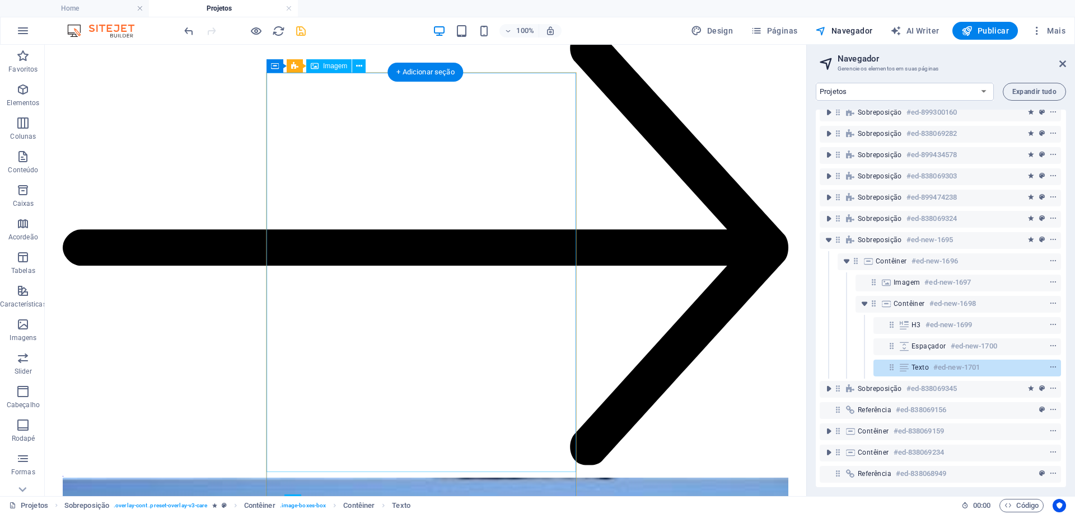
scroll to position [5888, 0]
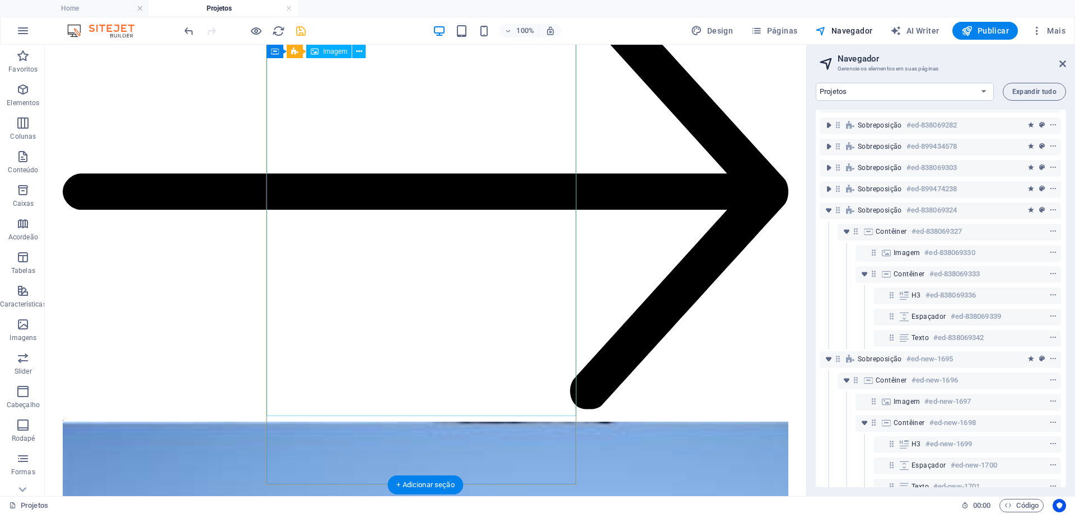
scroll to position [5944, 0]
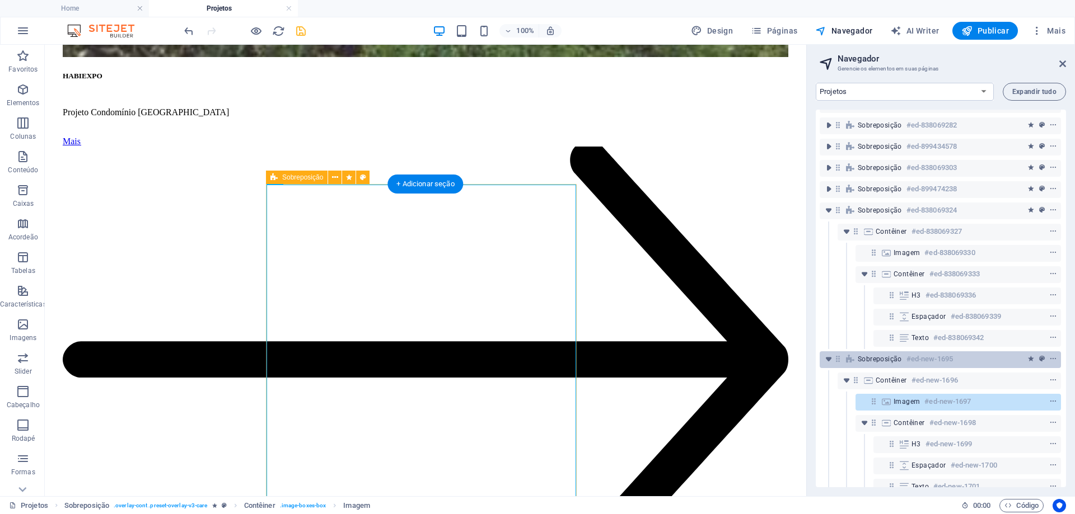
click at [876, 359] on span "Sobreposição" at bounding box center [879, 359] width 44 height 9
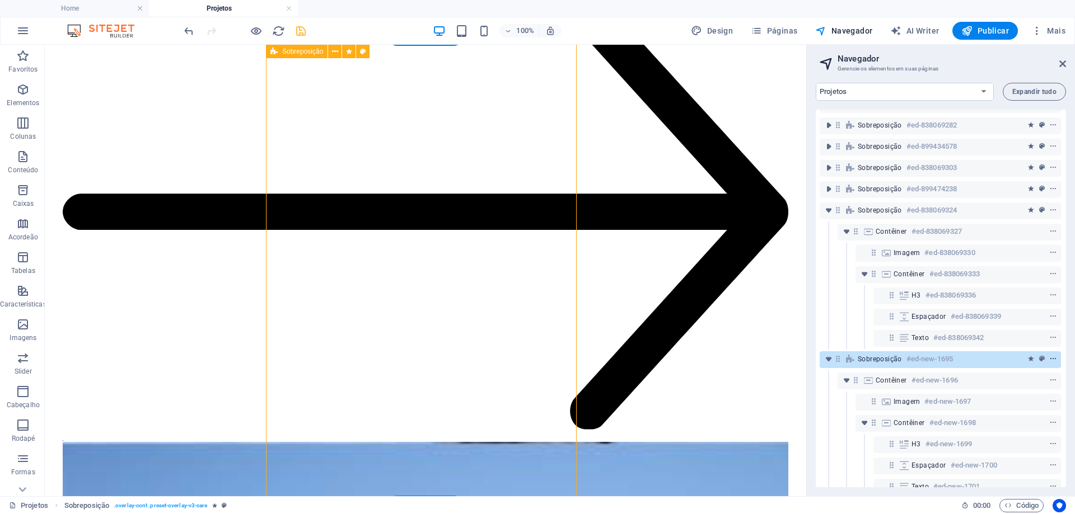
click at [1050, 357] on icon "context-menu" at bounding box center [1053, 359] width 8 height 8
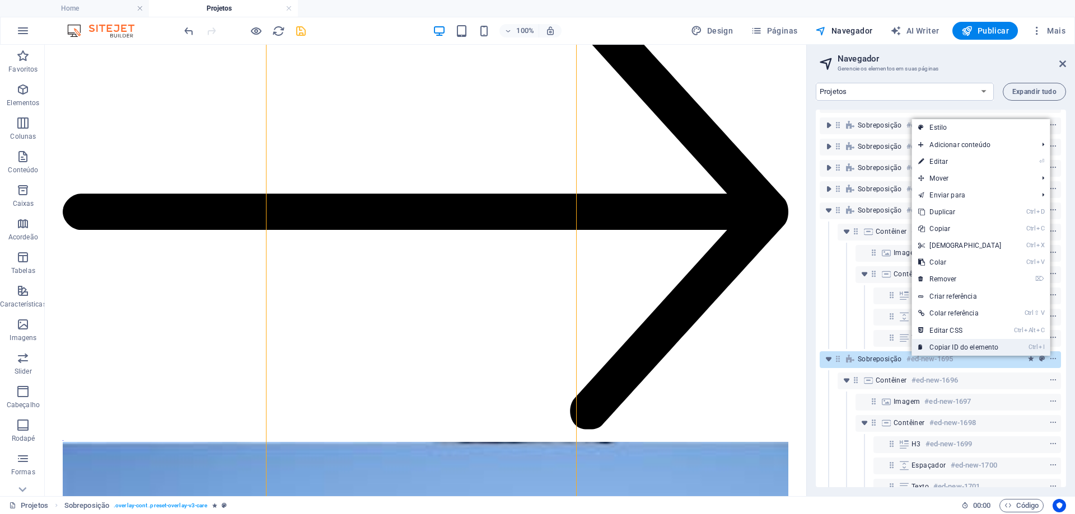
click at [968, 344] on link "Ctrl I Copiar ID do elemento" at bounding box center [959, 347] width 96 height 17
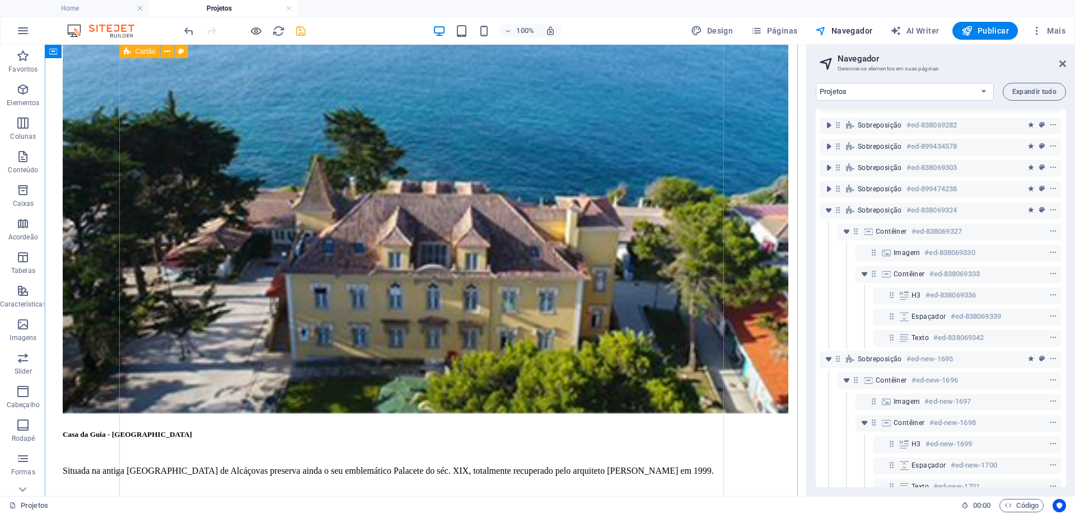
scroll to position [1447, 0]
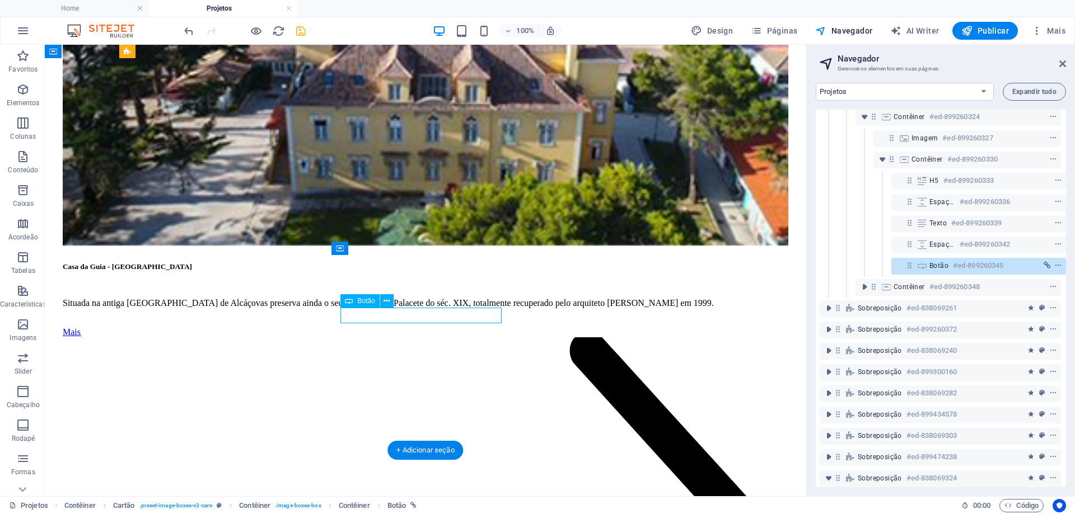
scroll to position [191, 3]
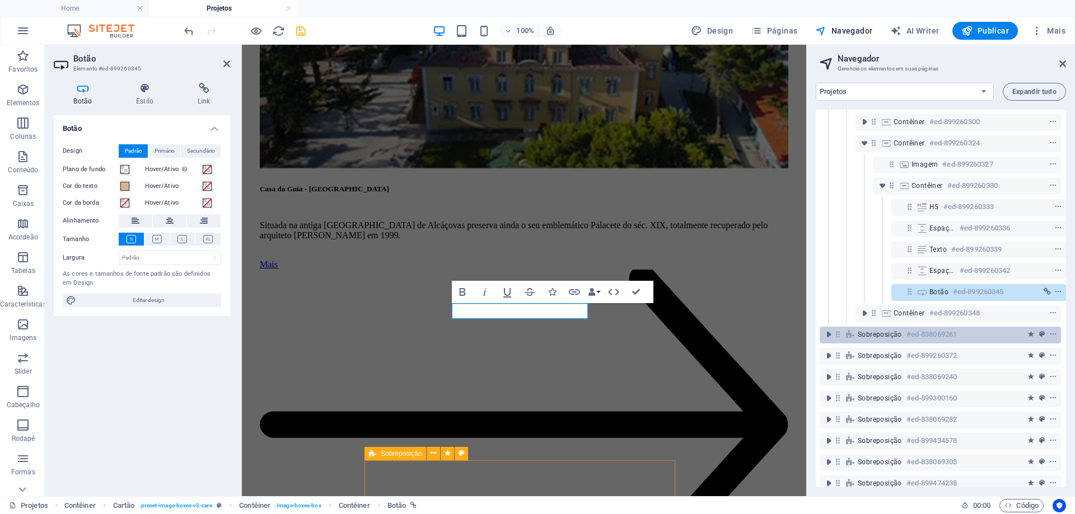
scroll to position [190, 3]
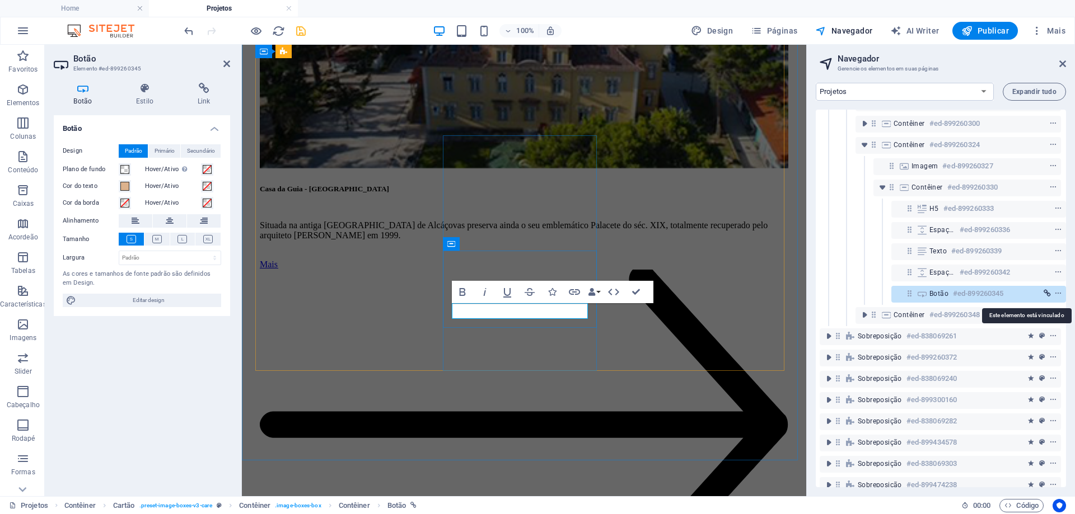
click at [1045, 292] on icon "link" at bounding box center [1046, 294] width 7 height 8
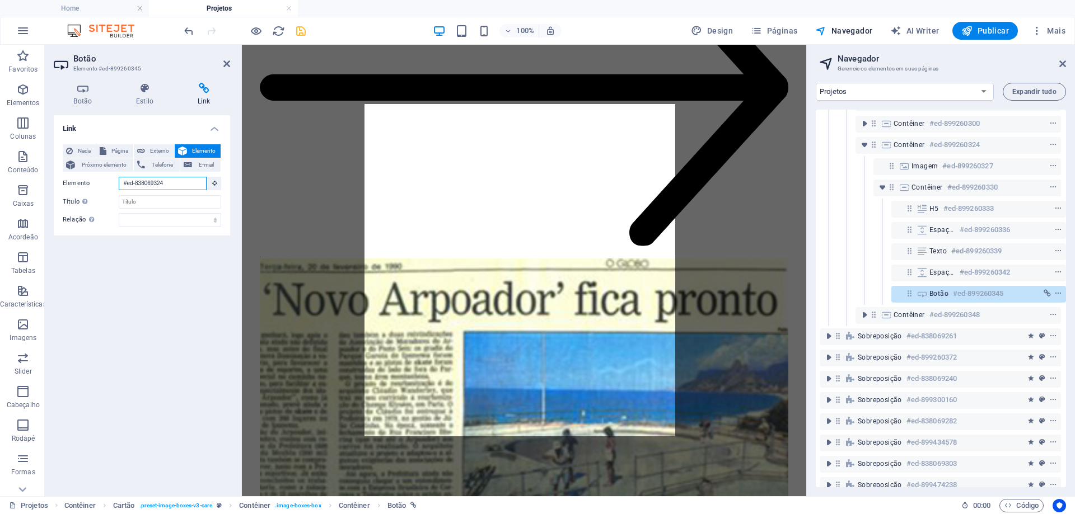
drag, startPoint x: 175, startPoint y: 184, endPoint x: 98, endPoint y: 174, distance: 77.3
click at [98, 174] on div "Nada Página Externo Elemento Próximo elemento Telefone E-mail Página Home News …" at bounding box center [142, 185] width 158 height 82
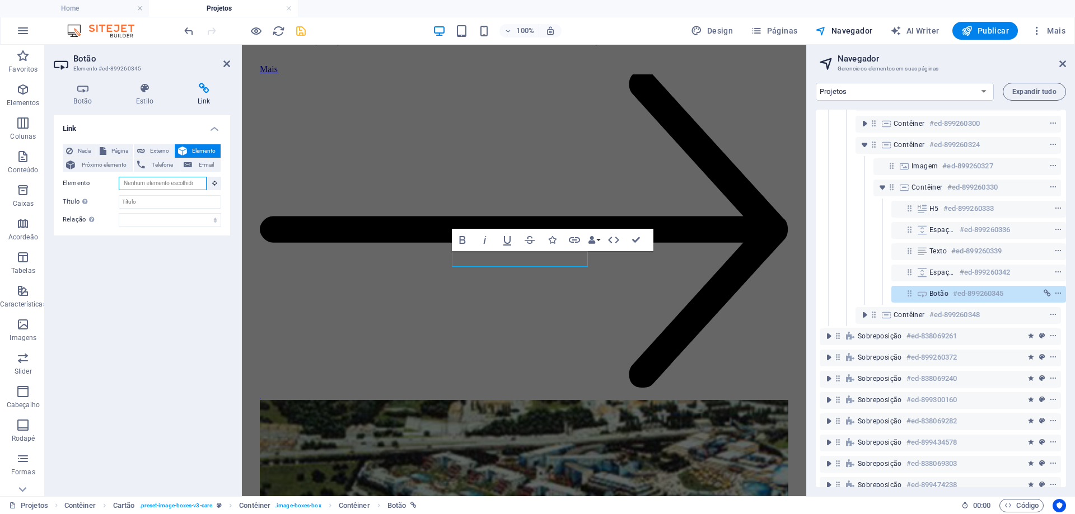
scroll to position [1428, 0]
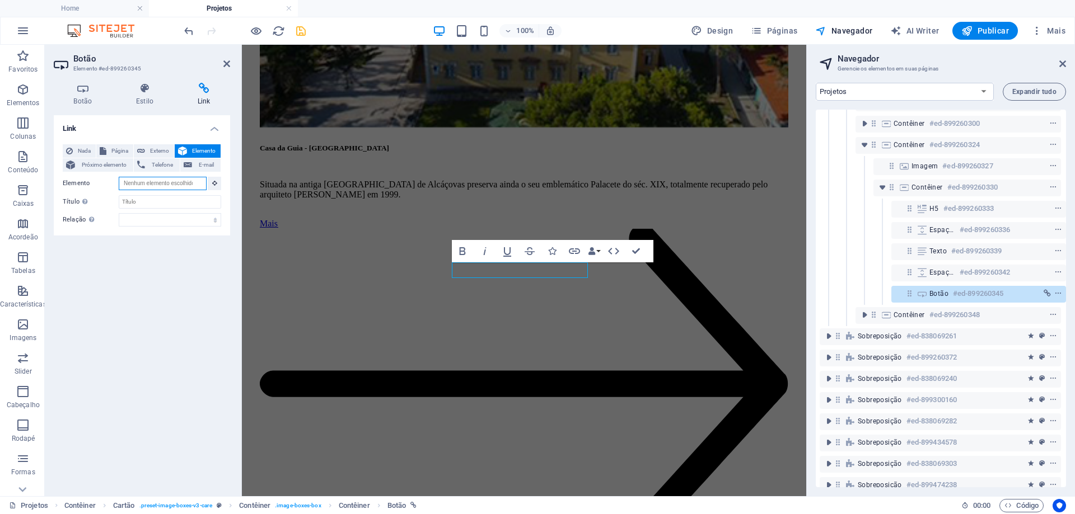
paste input "#ed-new-1695"
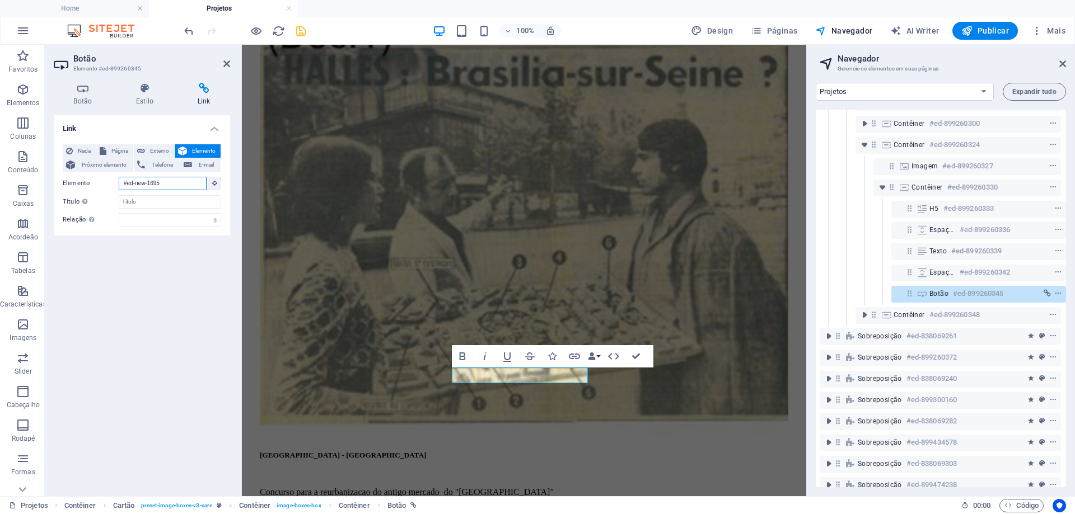
scroll to position [1270, 0]
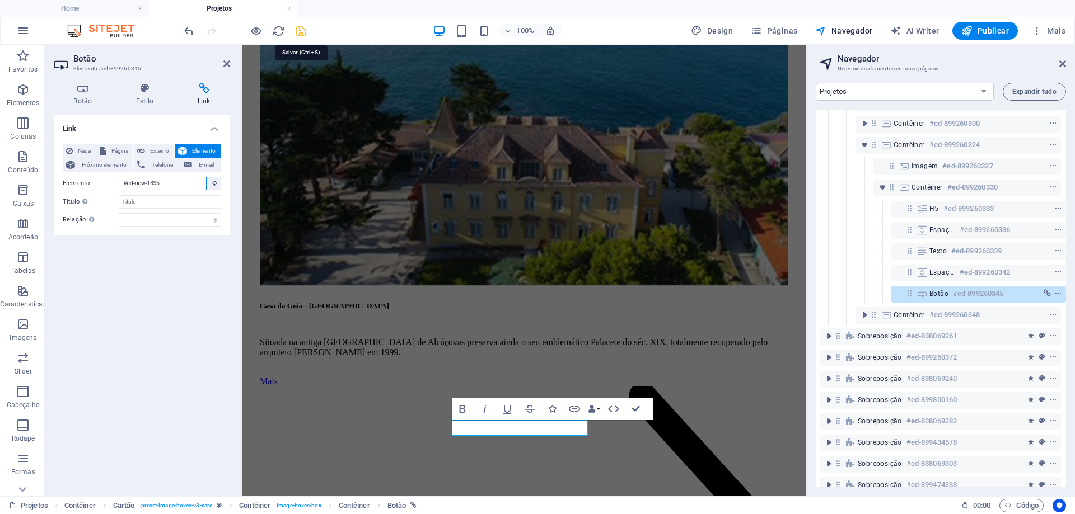
type input "#ed-new-1695"
click at [297, 30] on icon "save" at bounding box center [300, 31] width 13 height 13
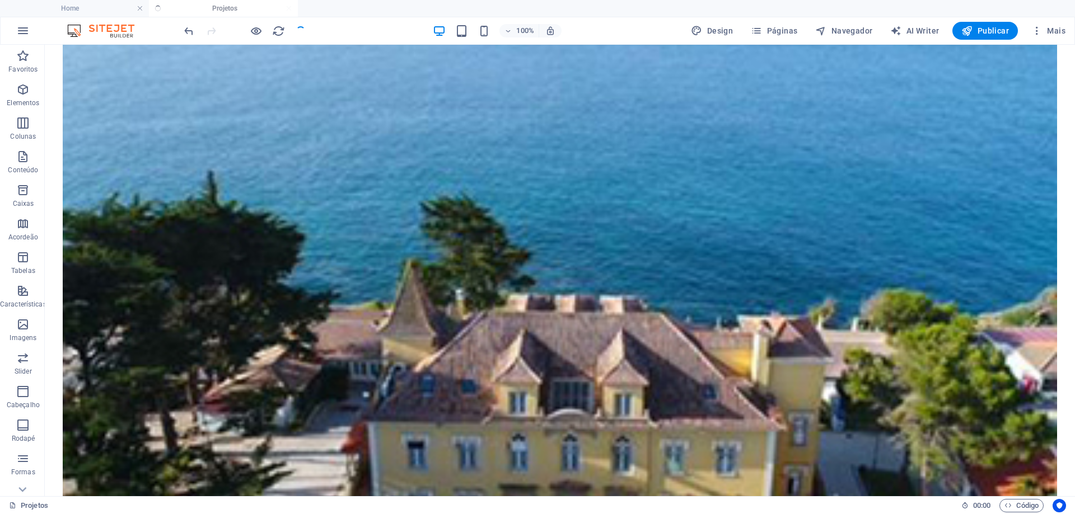
scroll to position [1311, 0]
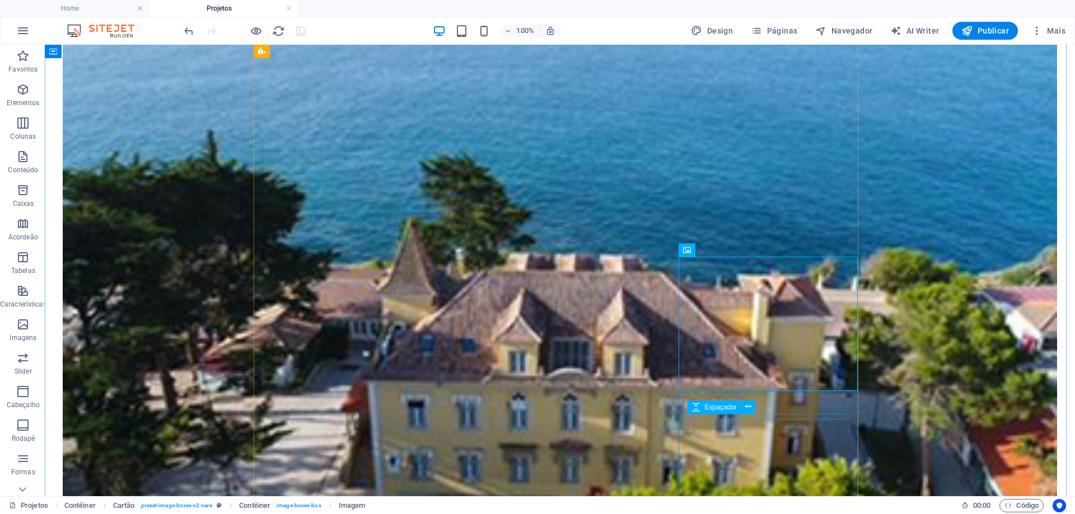
click at [759, 406] on div "Espaçador" at bounding box center [724, 408] width 74 height 14
drag, startPoint x: 759, startPoint y: 406, endPoint x: 717, endPoint y: 362, distance: 61.0
click at [759, 406] on div "Espaçador" at bounding box center [724, 408] width 74 height 14
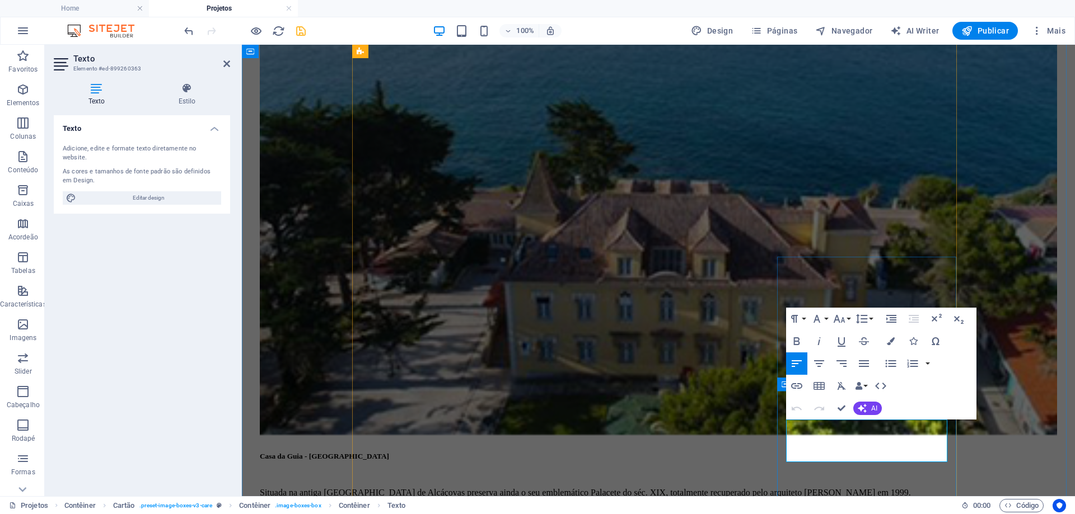
drag, startPoint x: 907, startPoint y: 456, endPoint x: 776, endPoint y: 423, distance: 135.2
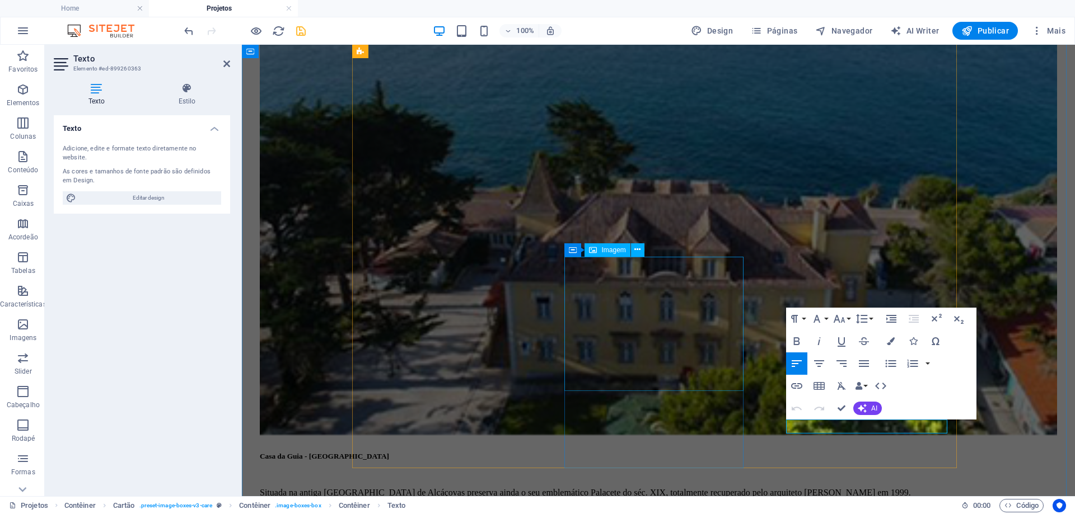
scroll to position [0, 1]
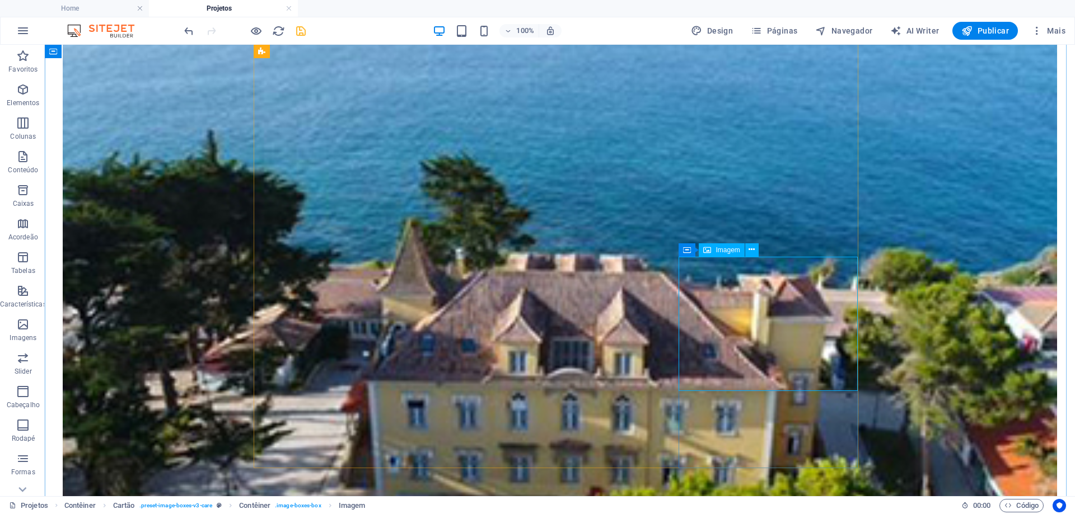
select select "%"
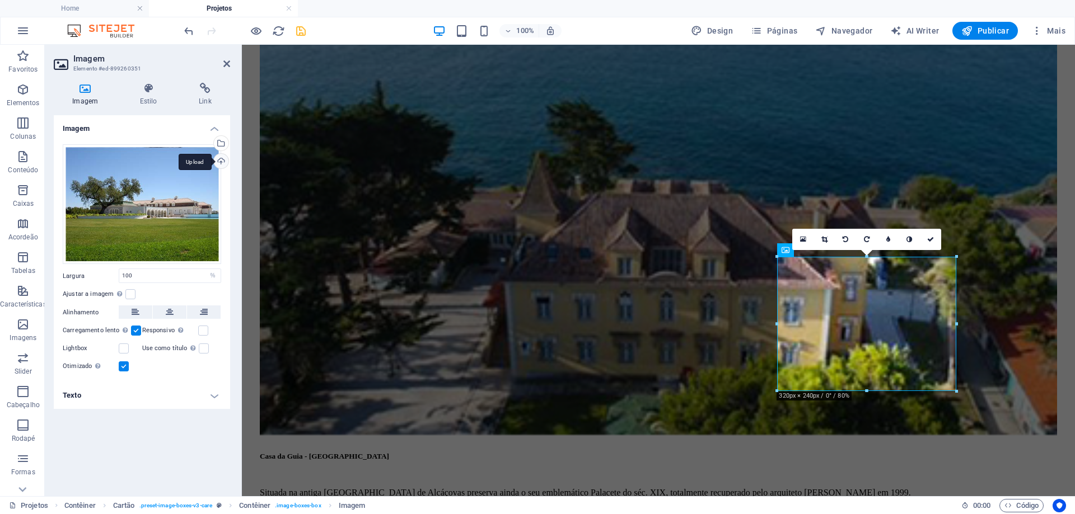
click at [218, 164] on div "Upload" at bounding box center [220, 162] width 17 height 17
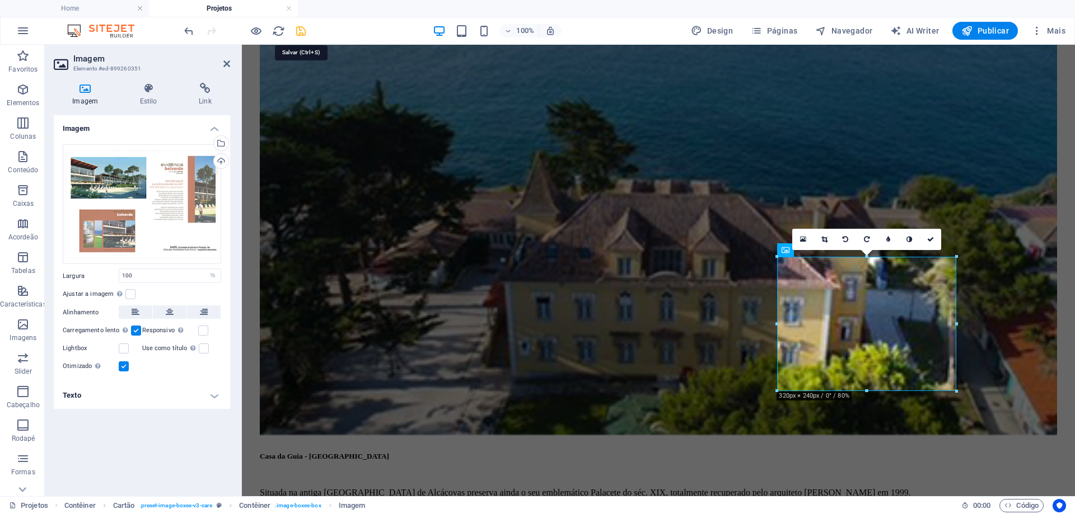
click at [301, 32] on icon "save" at bounding box center [300, 31] width 13 height 13
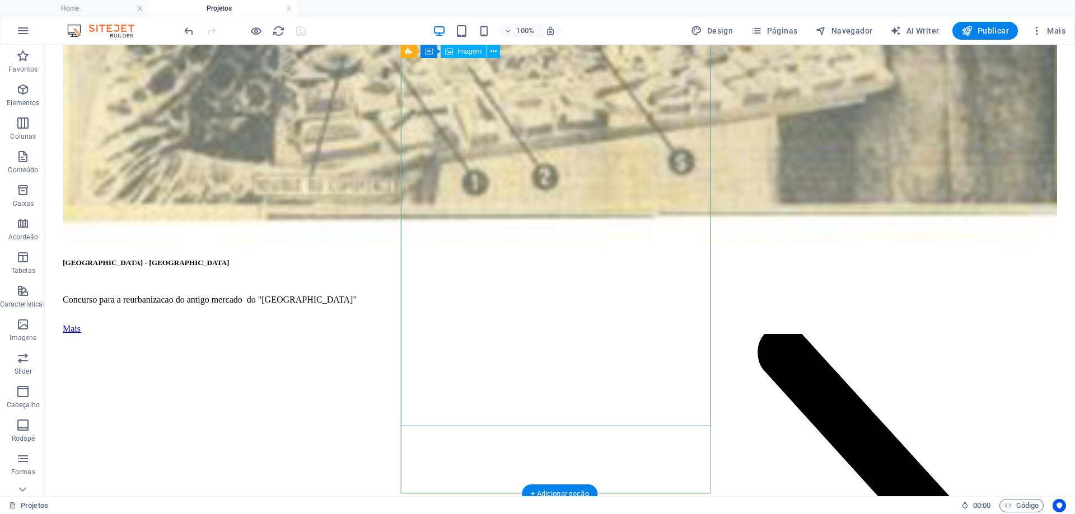
scroll to position [3158, 0]
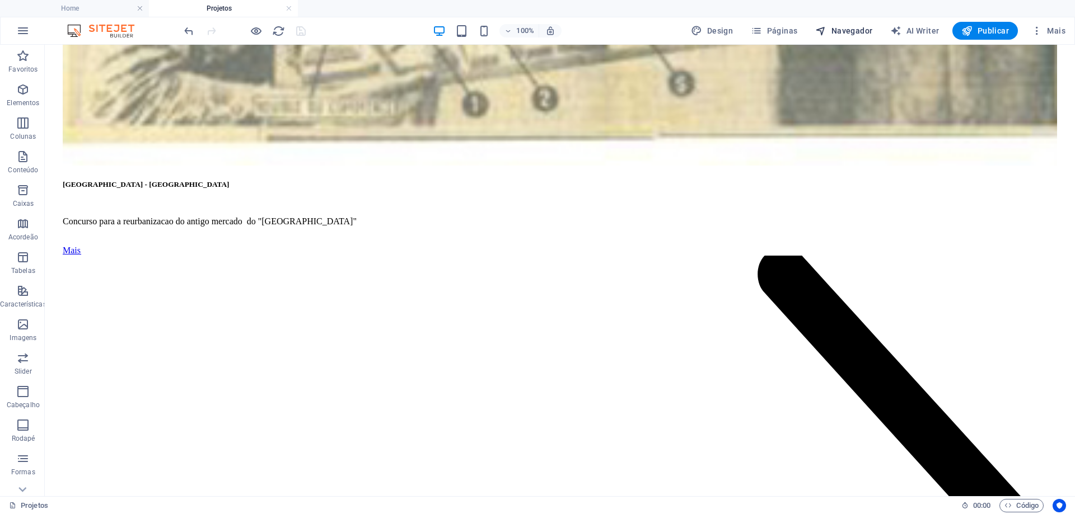
drag, startPoint x: 844, startPoint y: 30, endPoint x: 464, endPoint y: 247, distance: 437.7
click at [844, 30] on span "Navegador" at bounding box center [843, 30] width 57 height 11
select select "16101856-en"
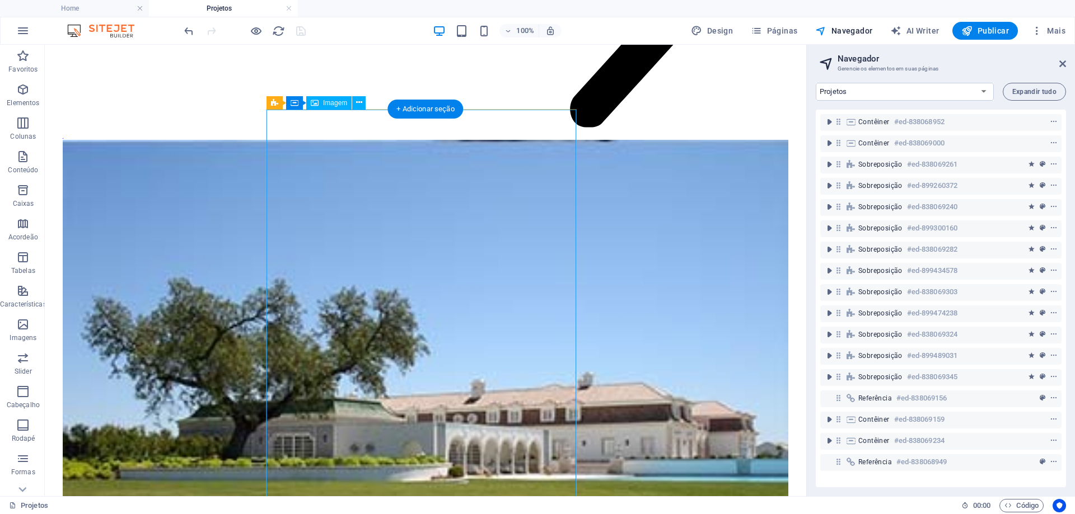
scroll to position [6460, 0]
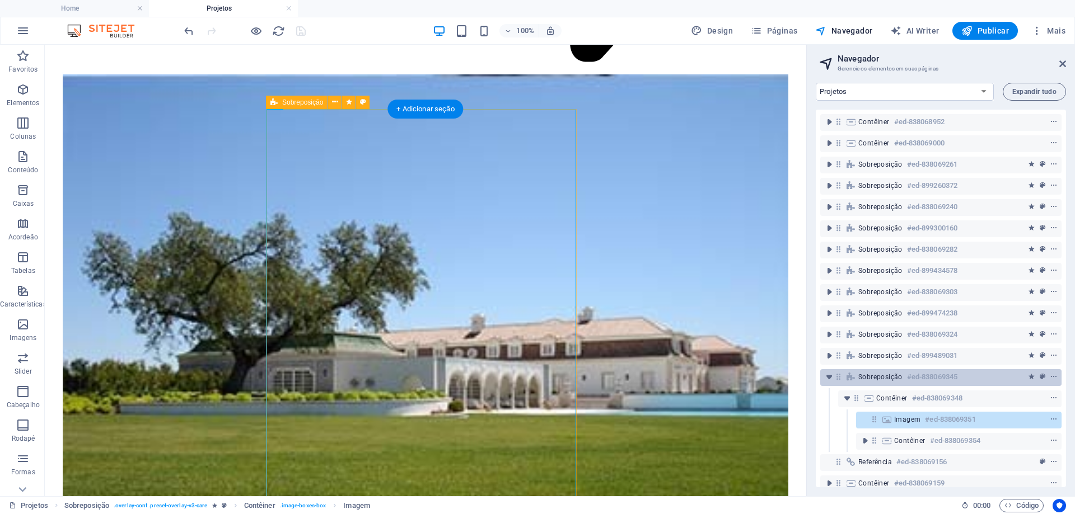
click at [912, 383] on h6 "#ed-838069345" at bounding box center [932, 376] width 50 height 13
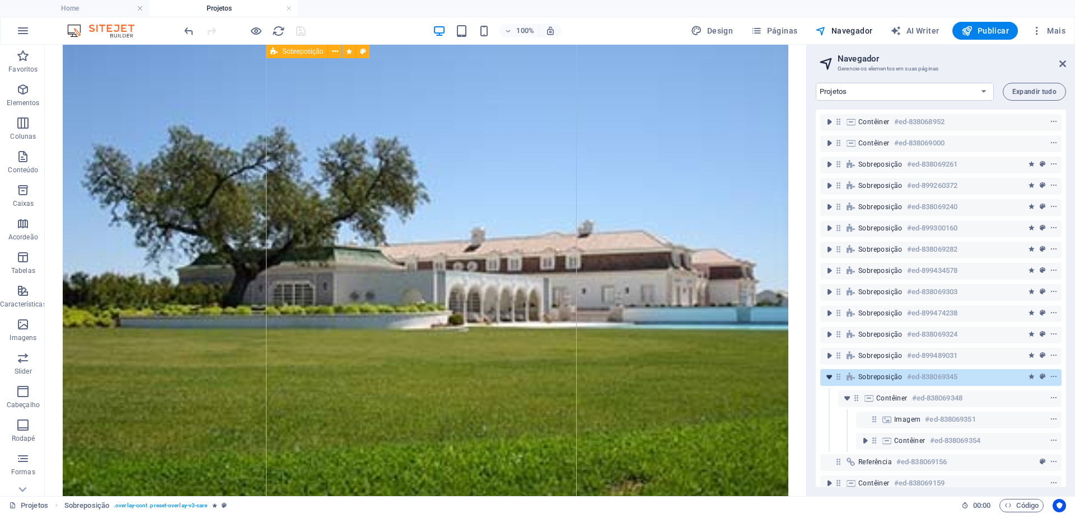
click at [828, 379] on icon "toggle-expand" at bounding box center [828, 377] width 11 height 11
click at [1050, 377] on icon "context-menu" at bounding box center [1053, 377] width 8 height 8
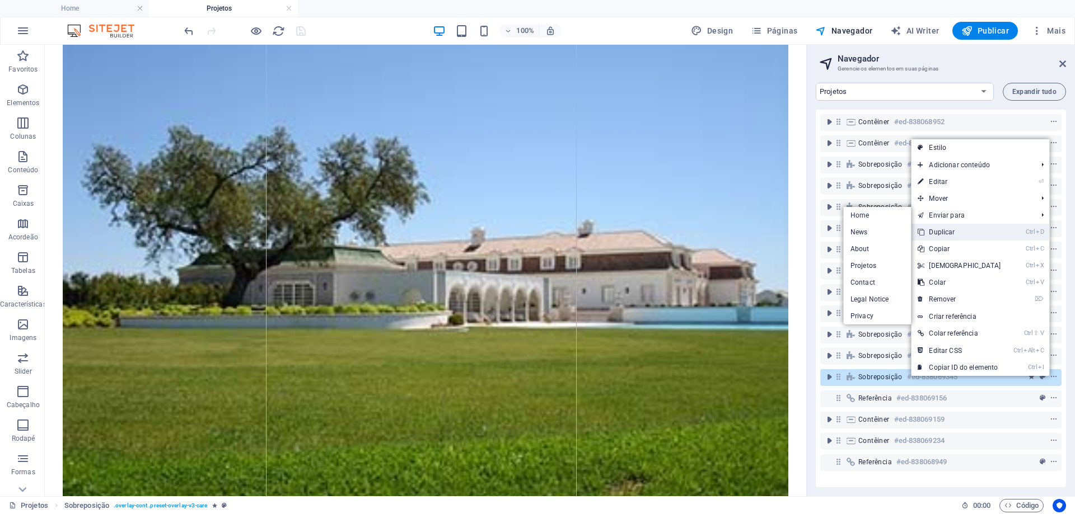
click at [956, 231] on link "Ctrl D Duplicar" at bounding box center [959, 232] width 96 height 17
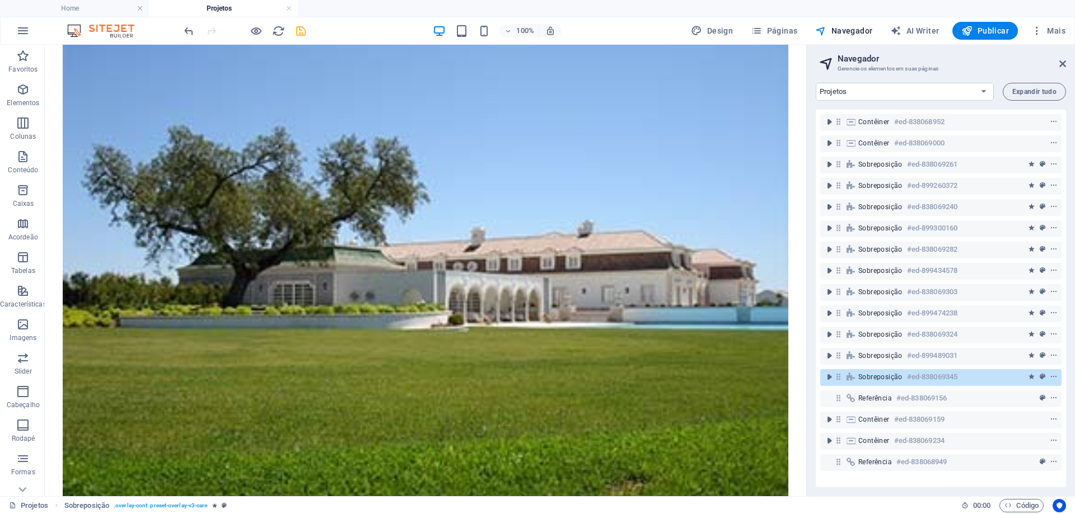
scroll to position [7044, 0]
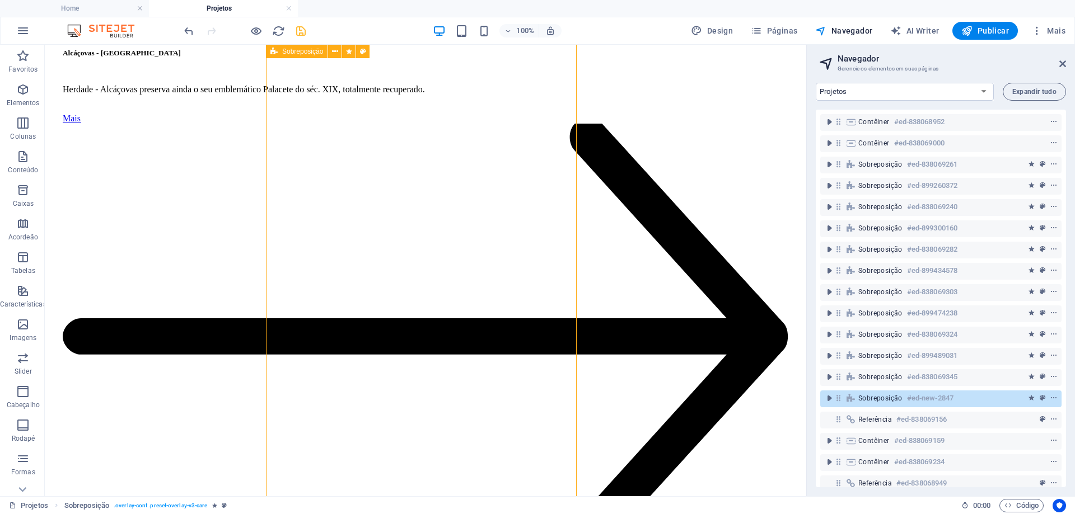
click at [874, 402] on span "Sobreposição" at bounding box center [880, 398] width 44 height 9
click at [1051, 398] on icon "context-menu" at bounding box center [1053, 399] width 8 height 8
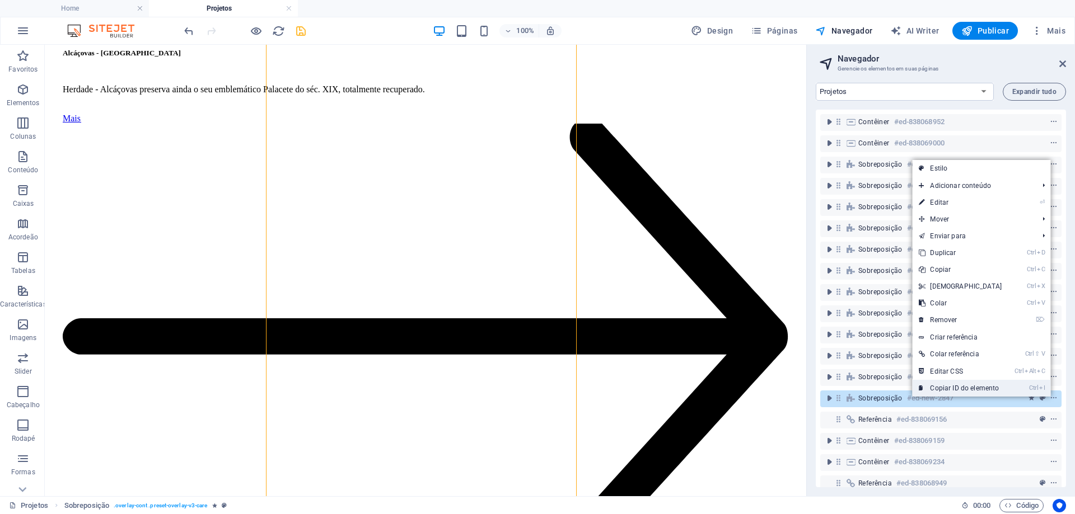
click at [976, 387] on link "Ctrl I Copiar ID do elemento" at bounding box center [960, 388] width 96 height 17
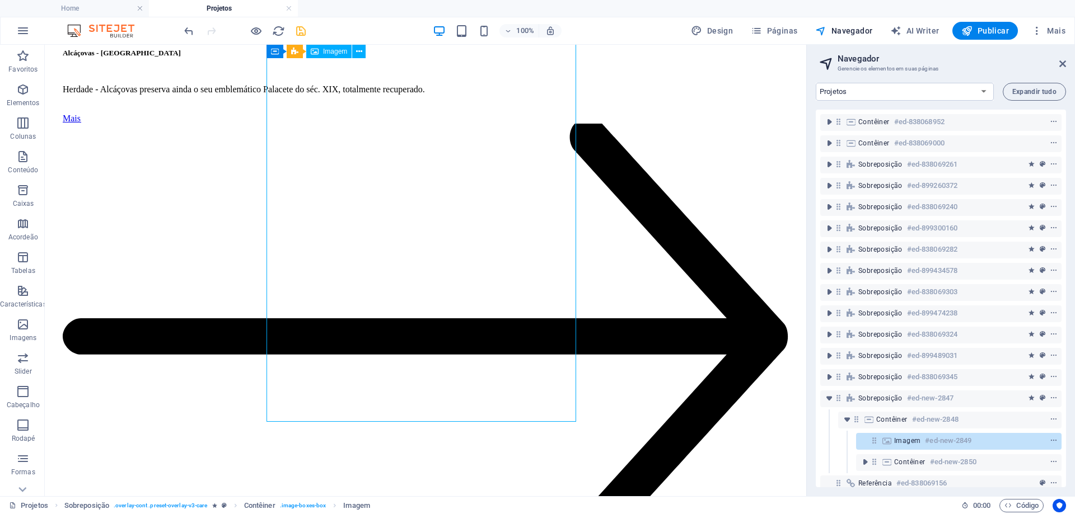
select select "%"
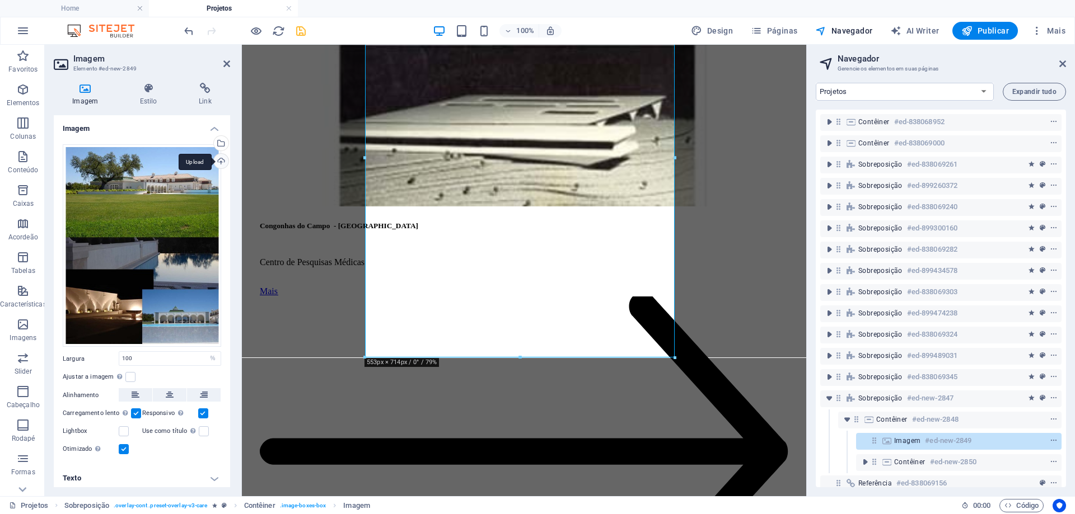
click at [219, 161] on div "Upload" at bounding box center [220, 162] width 17 height 17
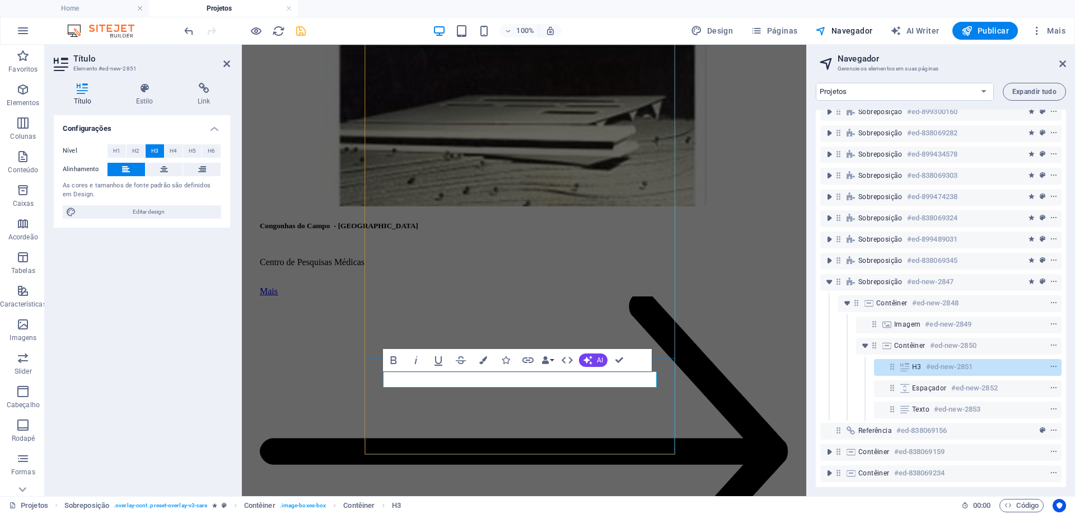
scroll to position [146, 0]
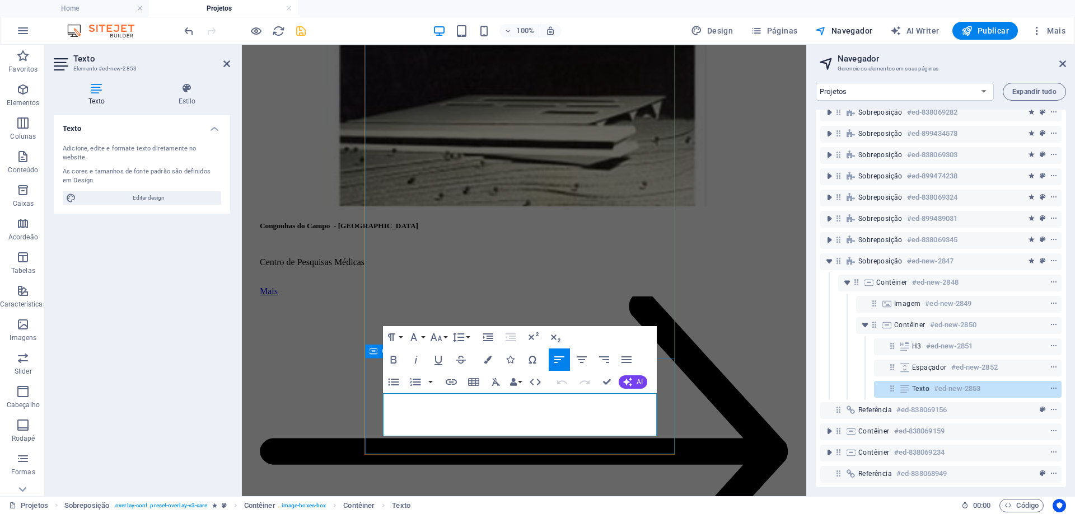
drag, startPoint x: 473, startPoint y: 430, endPoint x: 374, endPoint y: 396, distance: 104.2
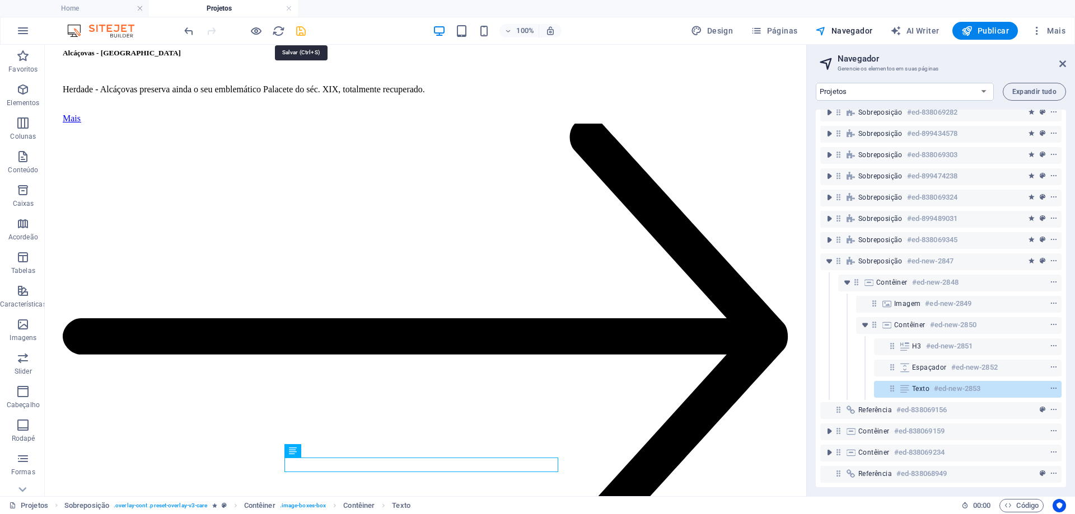
click at [301, 32] on icon "save" at bounding box center [300, 31] width 13 height 13
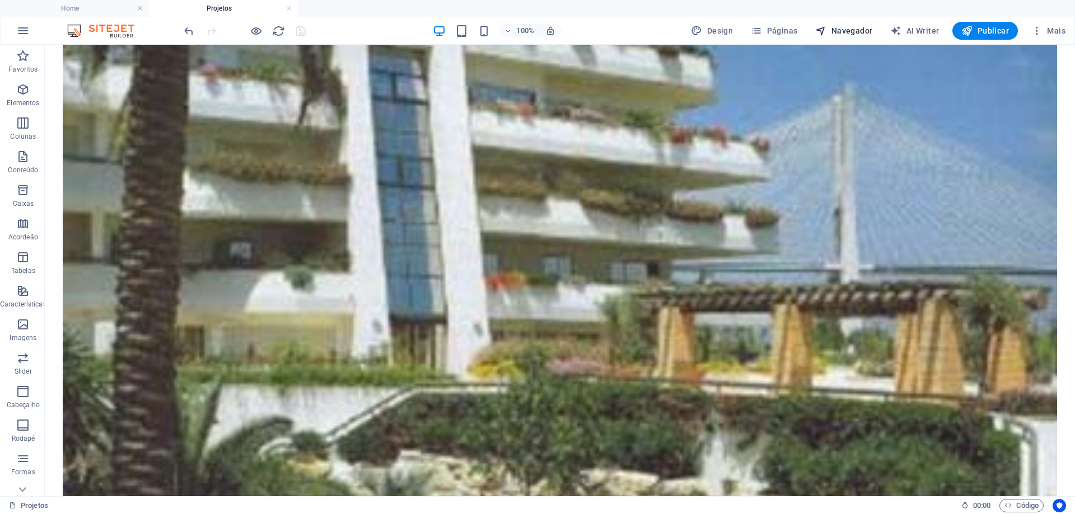
click at [853, 34] on span "Navegador" at bounding box center [843, 30] width 57 height 11
select select "16101856-en"
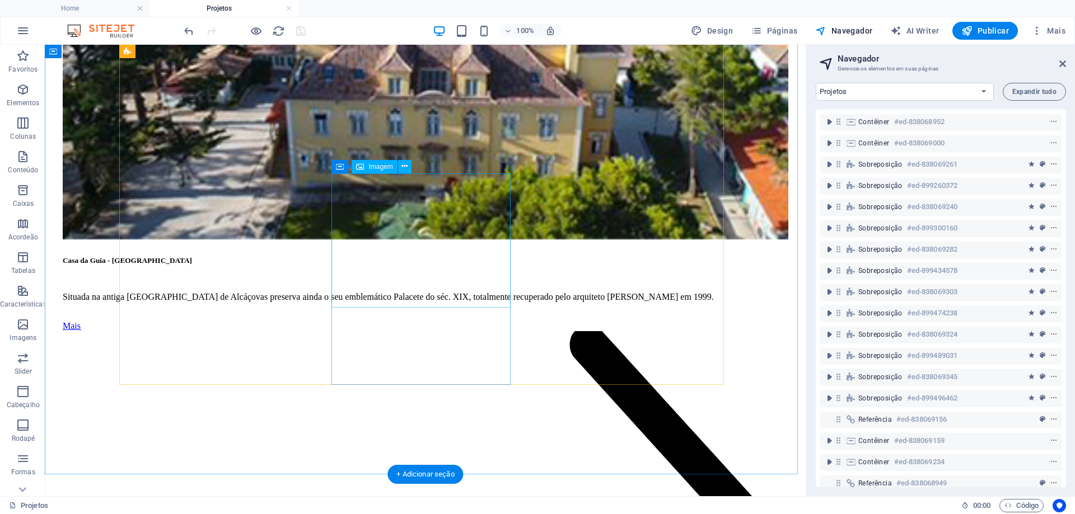
scroll to position [1391, 0]
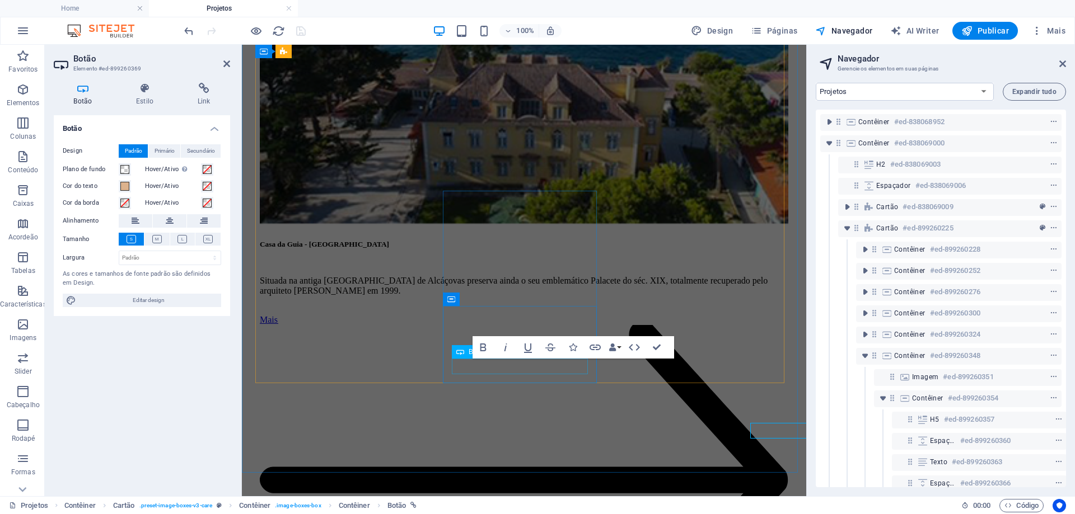
scroll to position [211, 3]
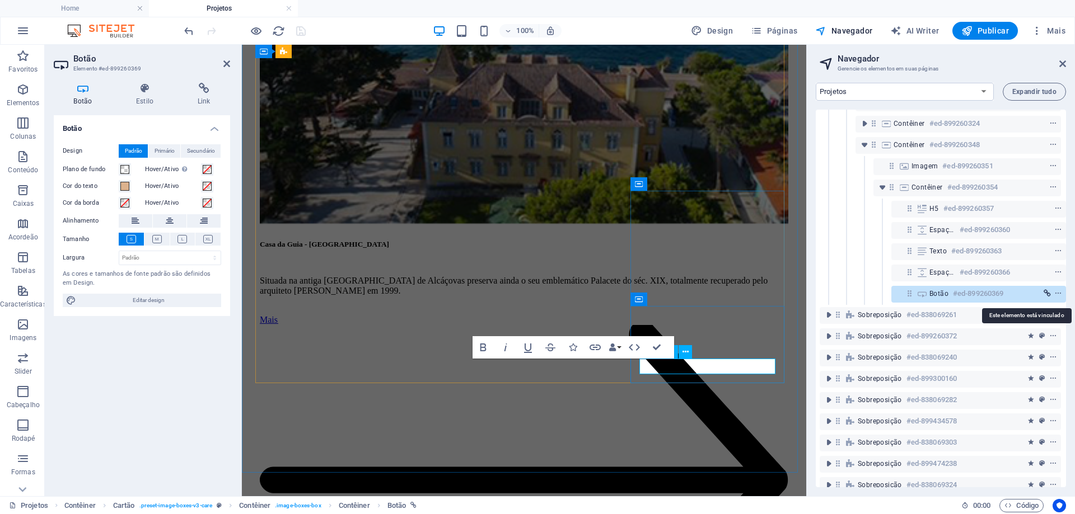
click at [1048, 293] on span "link" at bounding box center [1046, 294] width 11 height 8
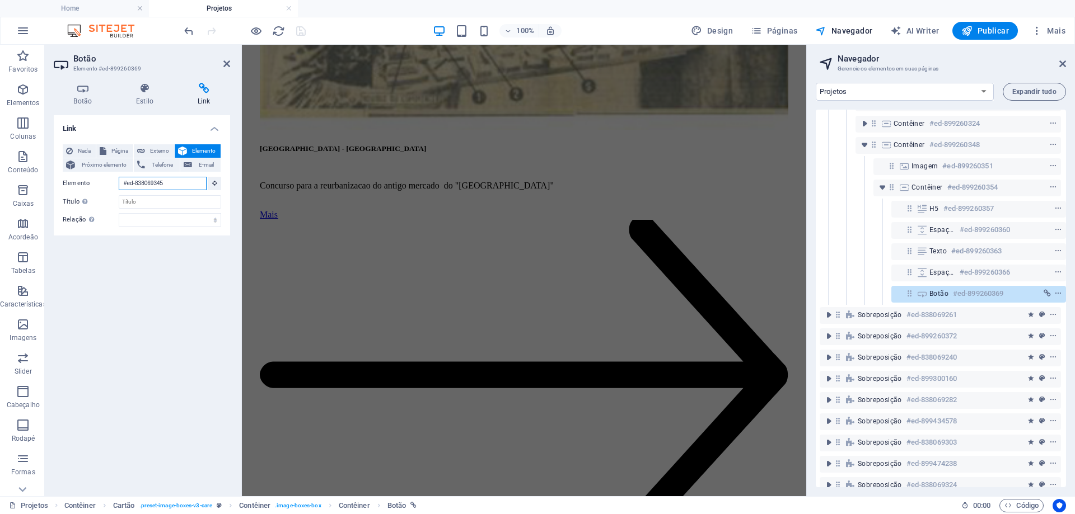
drag, startPoint x: 171, startPoint y: 182, endPoint x: 96, endPoint y: 176, distance: 75.2
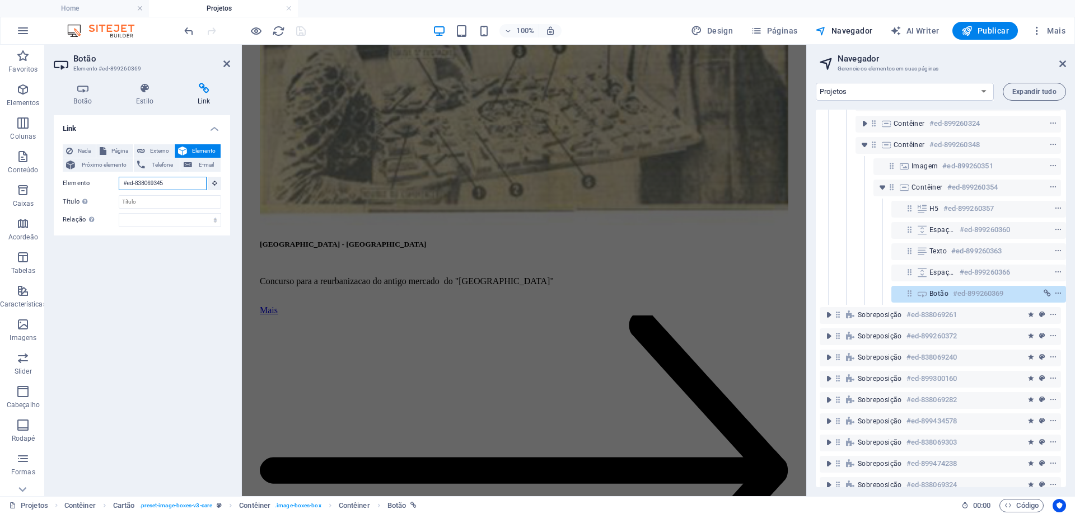
click at [96, 177] on div "Elemento #ed-838069345" at bounding box center [142, 184] width 158 height 14
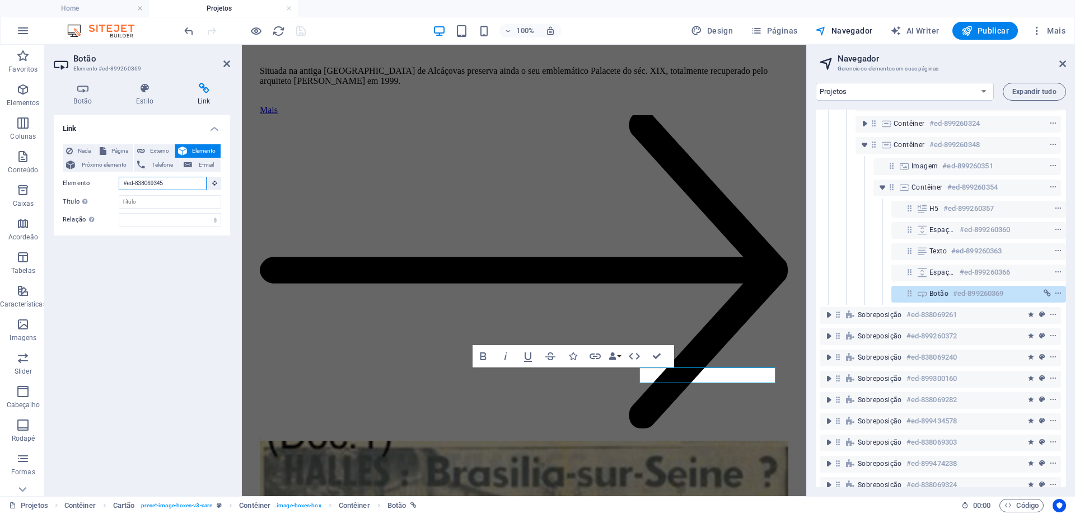
scroll to position [1322, 0]
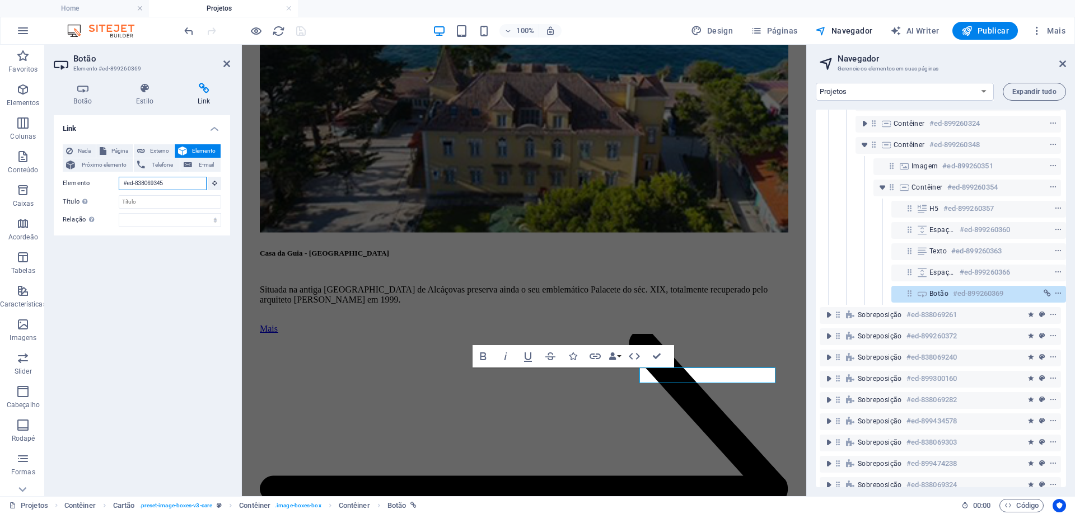
paste input "new-2847"
type input "#ed-new-2847"
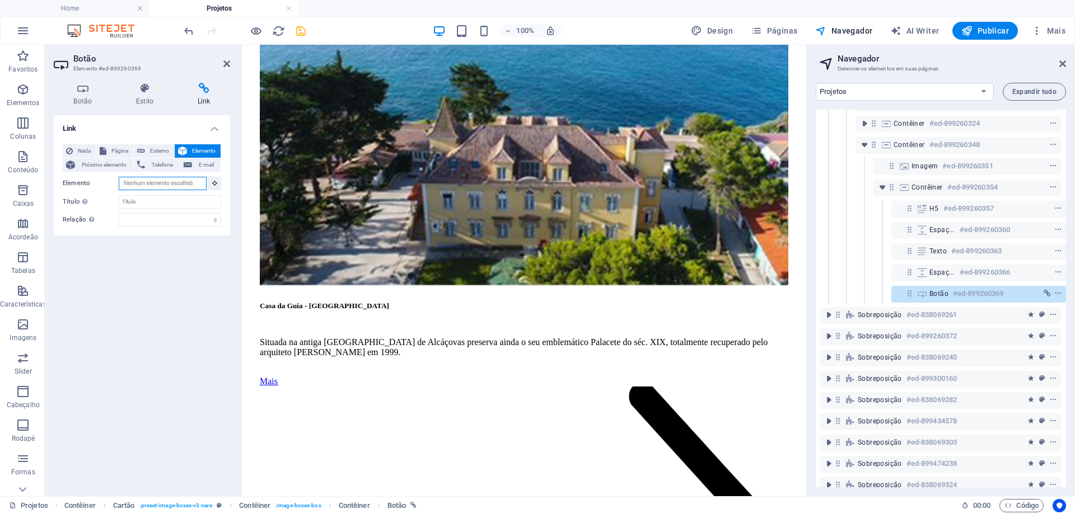
scroll to position [0, 0]
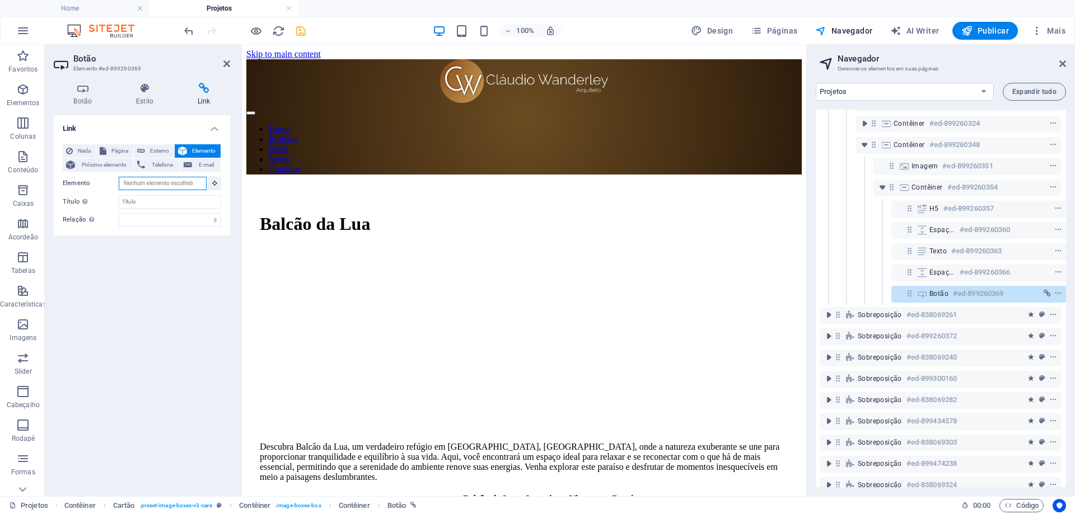
paste input "#ed-new-2847"
type input "#ed-new-2847"
click at [179, 182] on input "Elemento" at bounding box center [163, 183] width 88 height 13
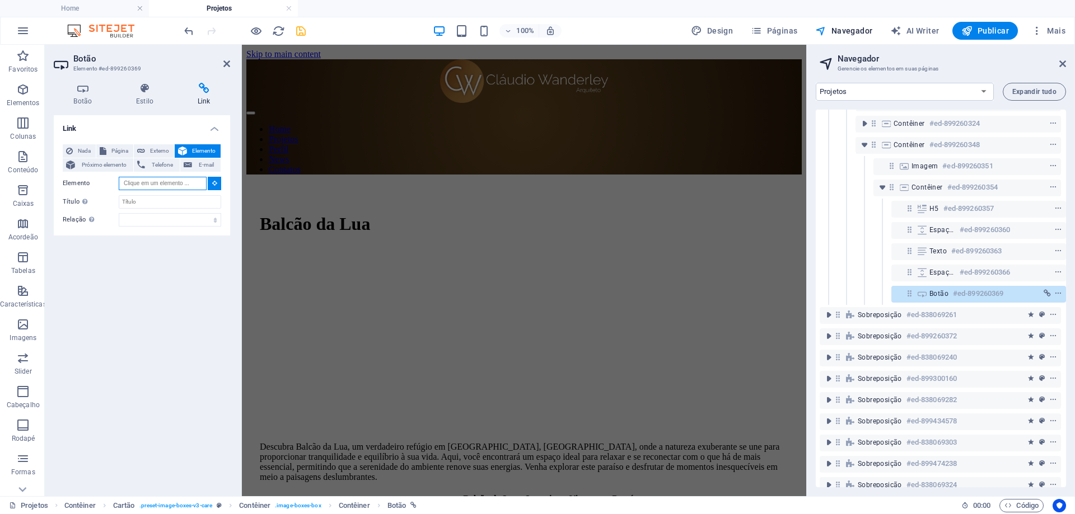
paste input "#ed-new-2847"
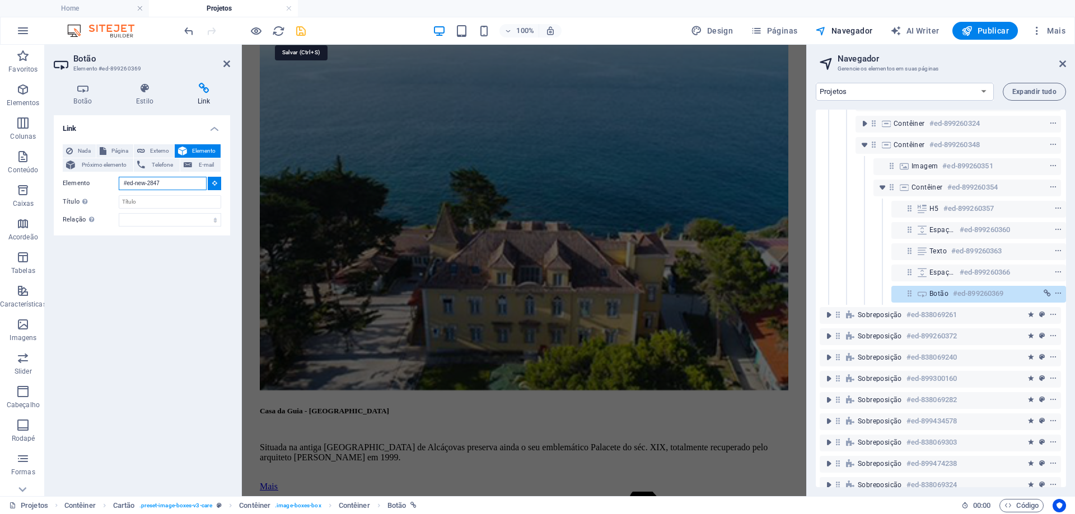
type input "#ed-new-2847"
click at [300, 31] on icon "save" at bounding box center [300, 31] width 13 height 13
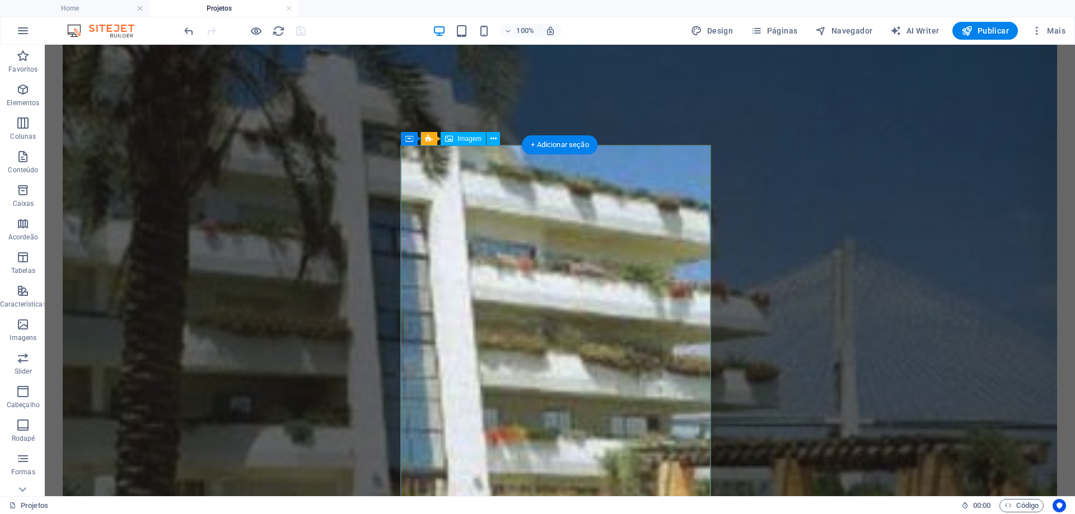
scroll to position [6921, 0]
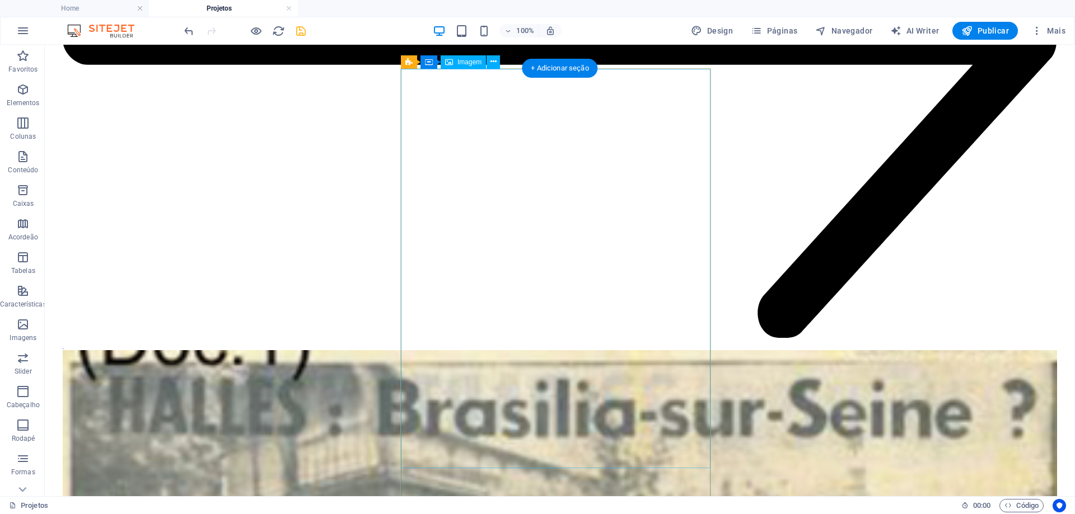
scroll to position [1492, 0]
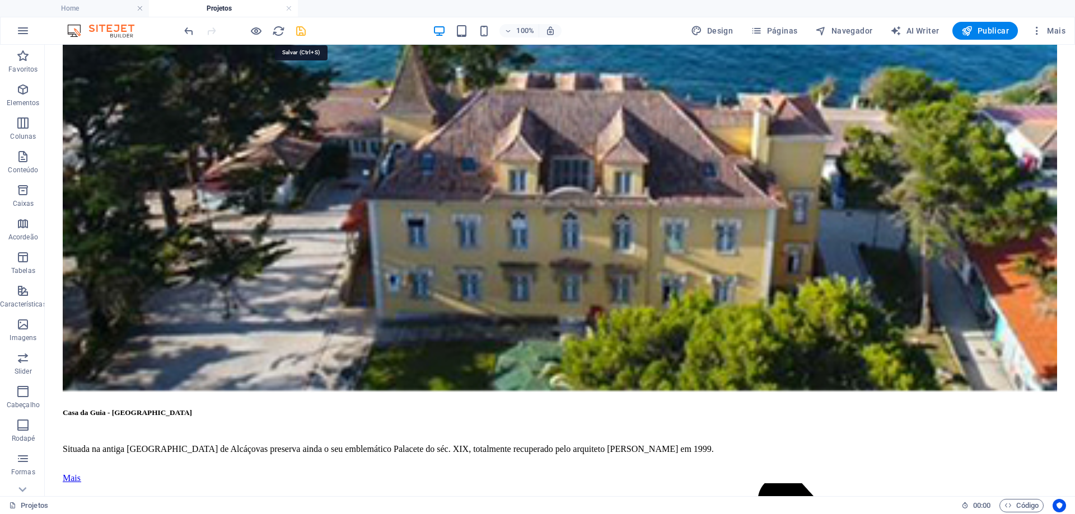
click at [304, 31] on icon "save" at bounding box center [300, 31] width 13 height 13
click at [850, 28] on span "Navegador" at bounding box center [843, 30] width 57 height 11
select select "16101856-en"
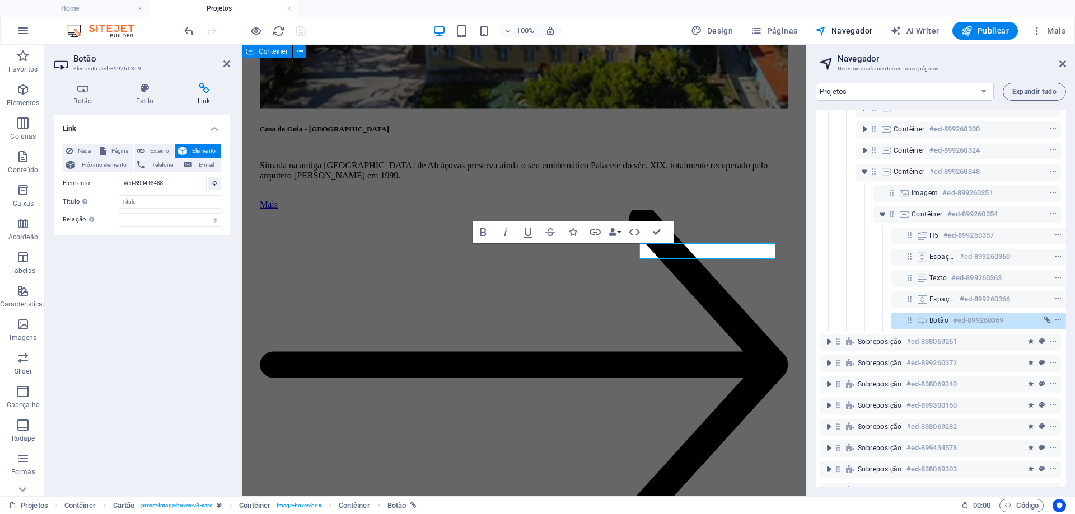
scroll to position [211, 3]
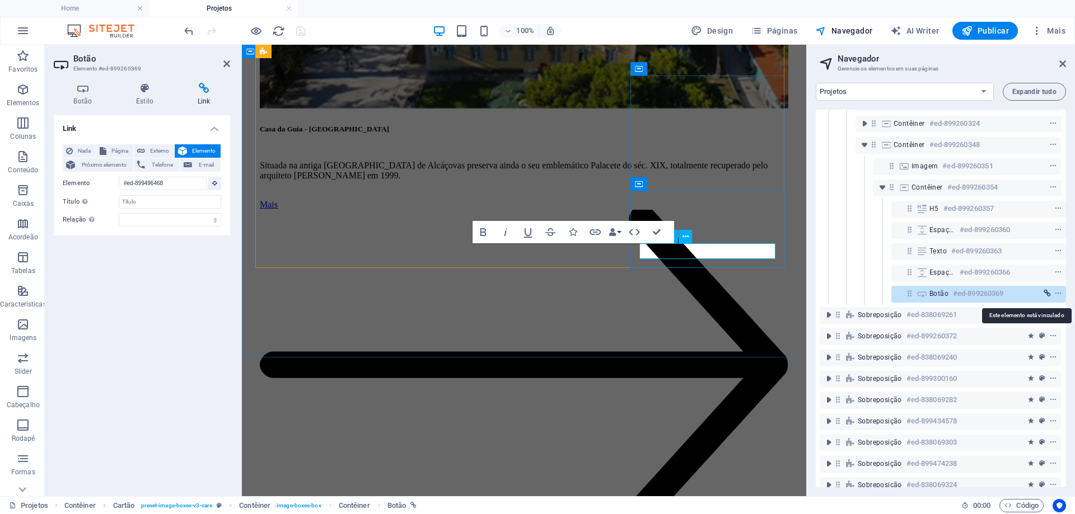
click at [1047, 293] on icon "link" at bounding box center [1046, 294] width 7 height 8
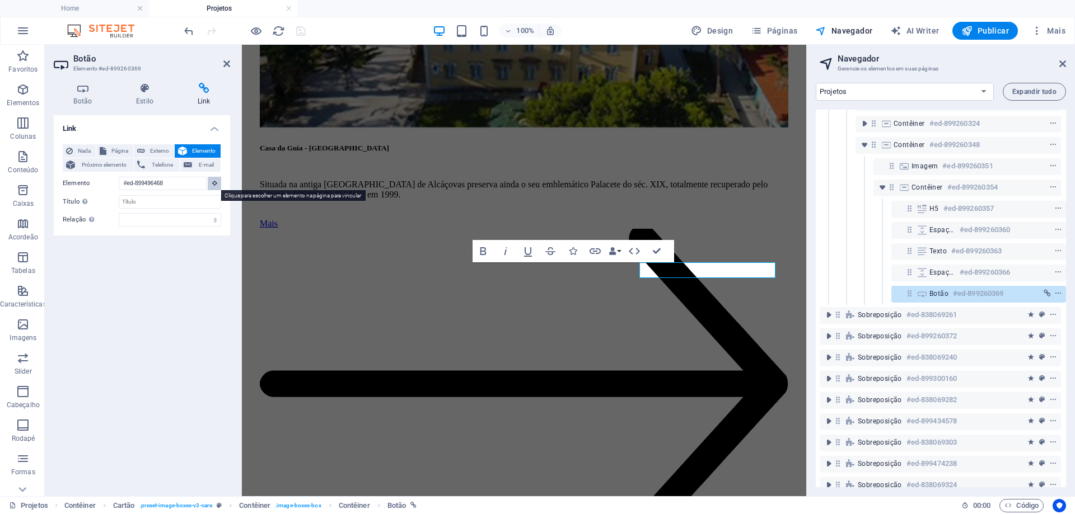
click at [217, 183] on button at bounding box center [214, 183] width 13 height 13
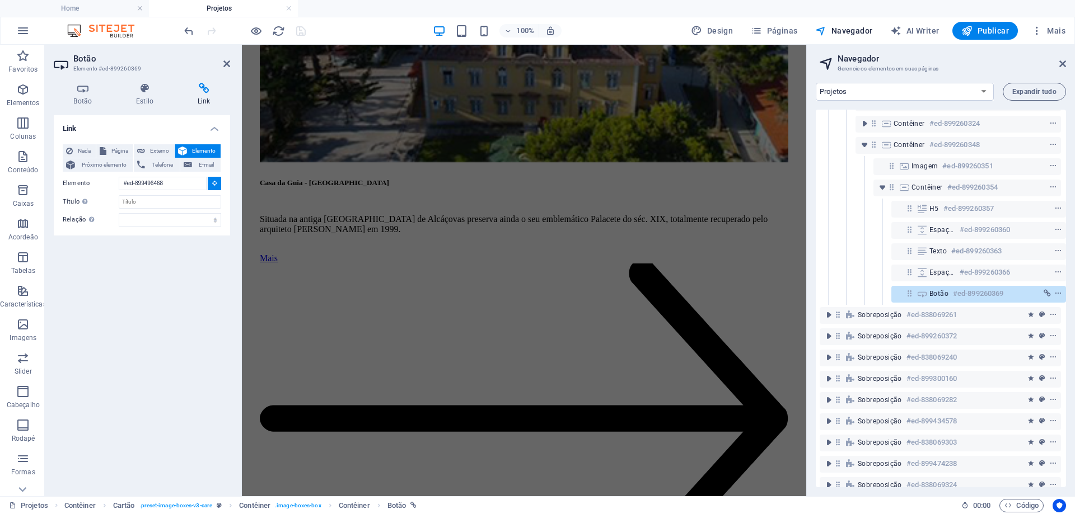
scroll to position [1375, 0]
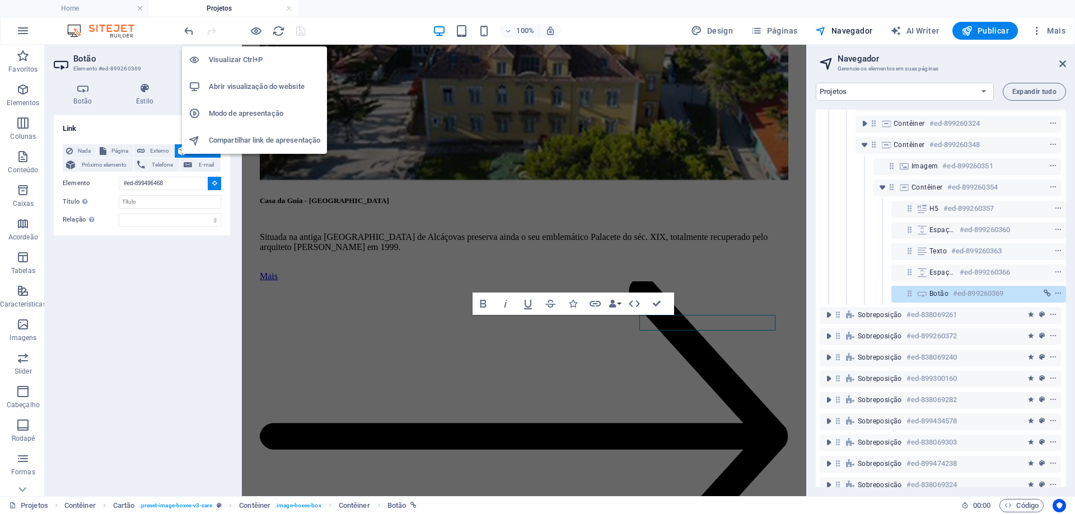
click at [251, 88] on h6 "Abrir visualização do website" at bounding box center [264, 86] width 111 height 13
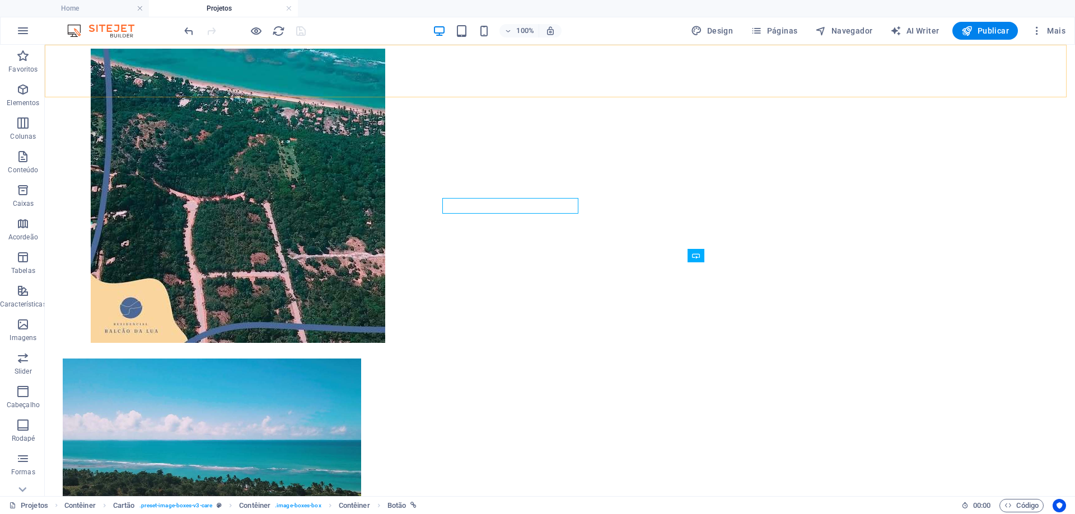
scroll to position [1492, 0]
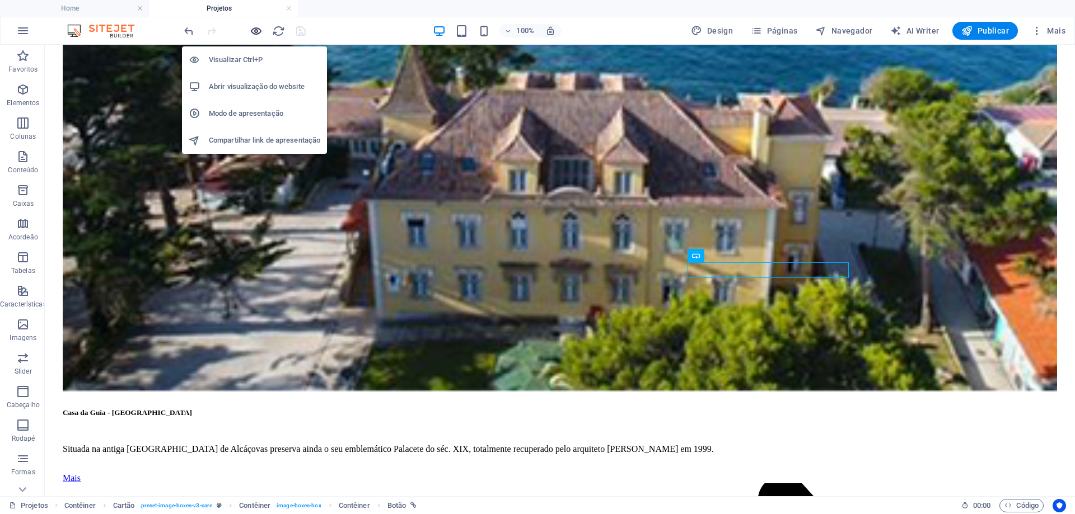
click at [255, 34] on icon "button" at bounding box center [256, 31] width 13 height 13
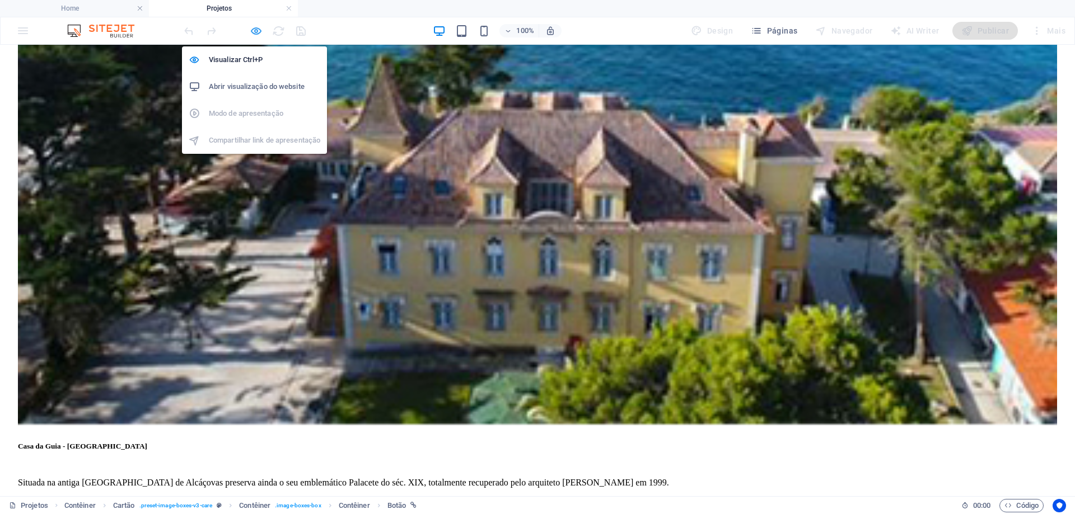
click at [251, 30] on icon "button" at bounding box center [256, 31] width 13 height 13
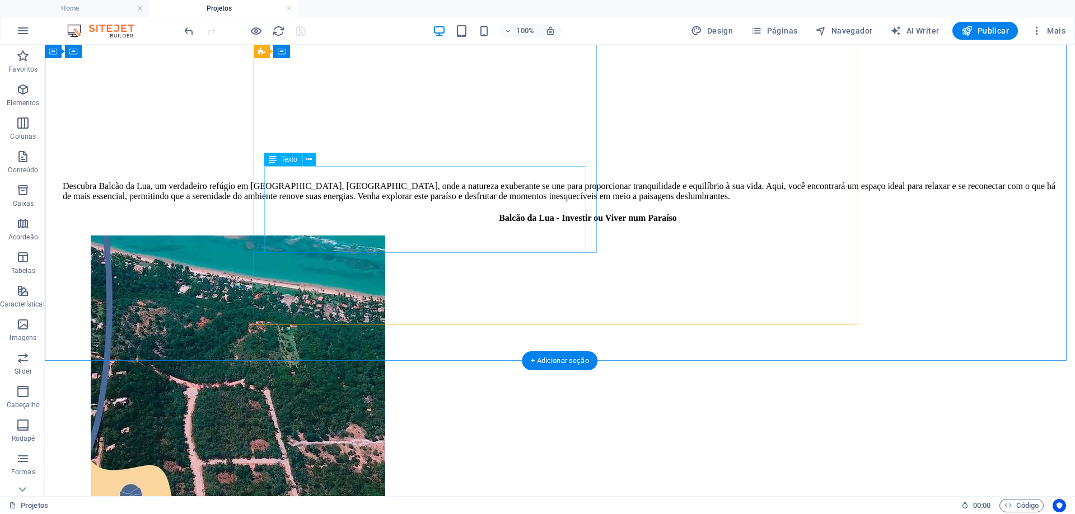
scroll to position [373, 0]
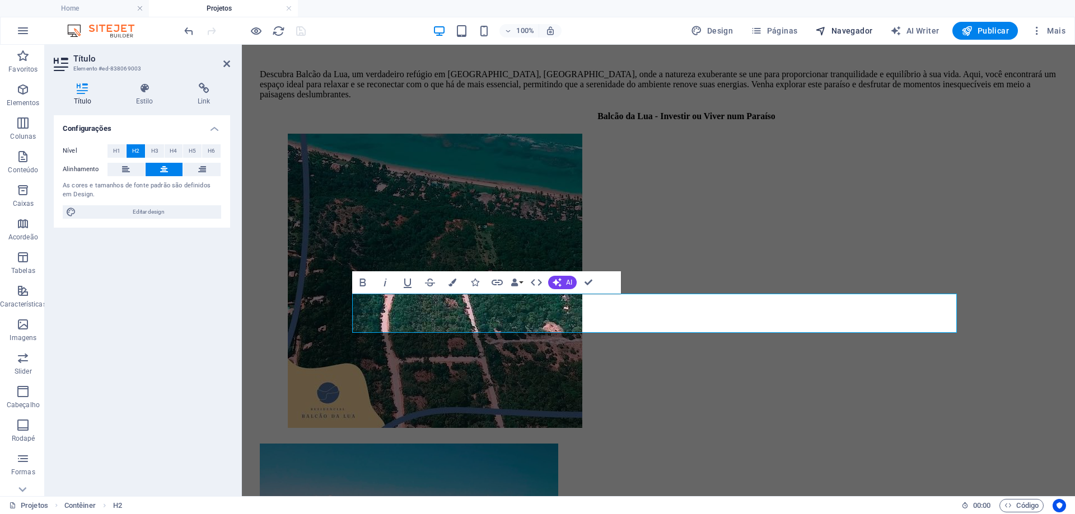
click at [851, 30] on span "Navegador" at bounding box center [843, 30] width 57 height 11
select select "16101856-en"
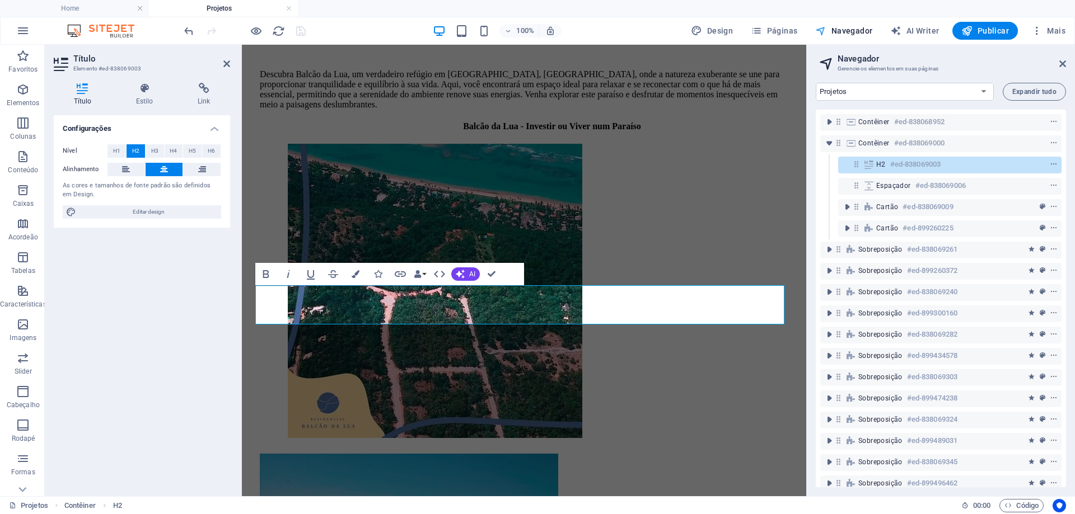
scroll to position [349, 0]
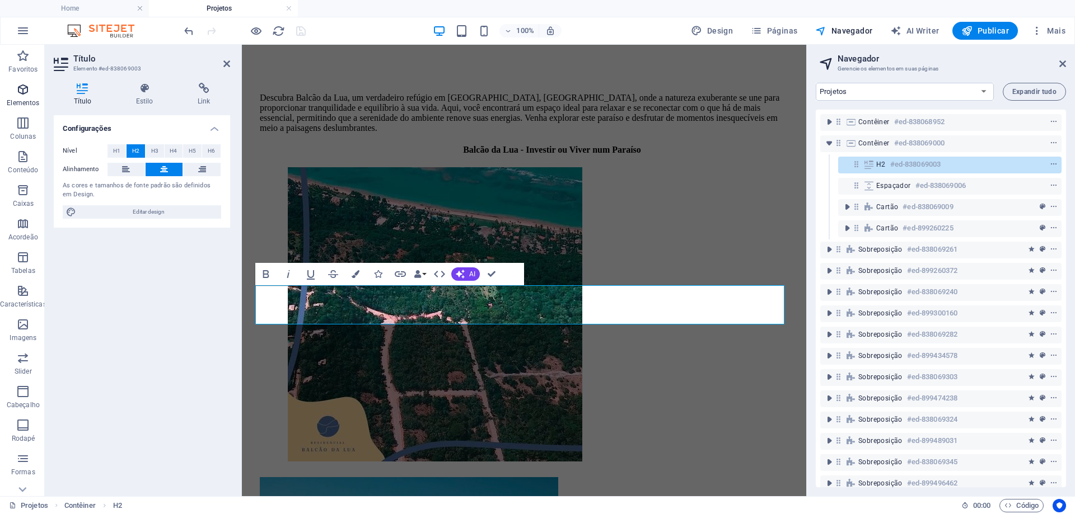
click at [25, 100] on p "Elementos" at bounding box center [23, 103] width 32 height 9
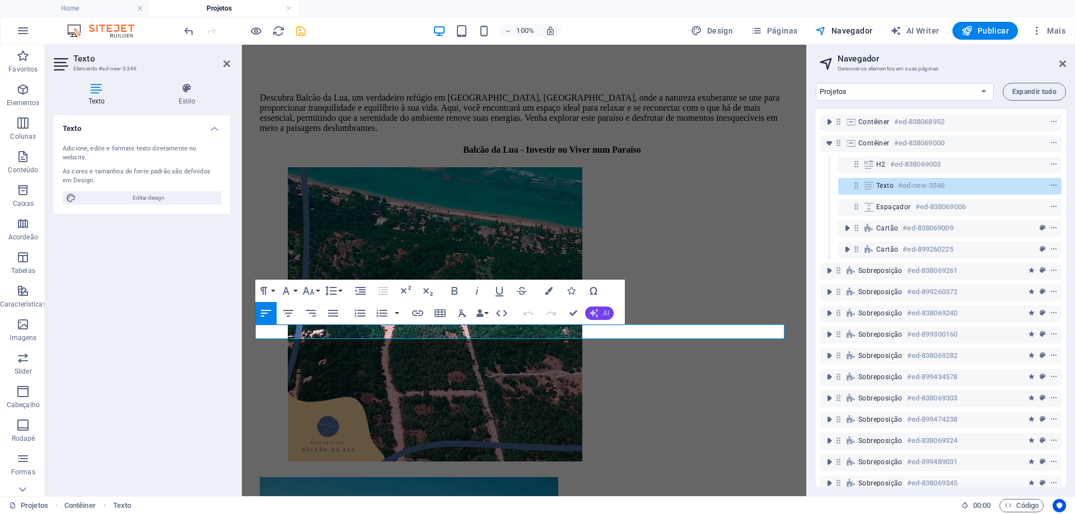
click at [602, 313] on button "AI" at bounding box center [599, 313] width 29 height 13
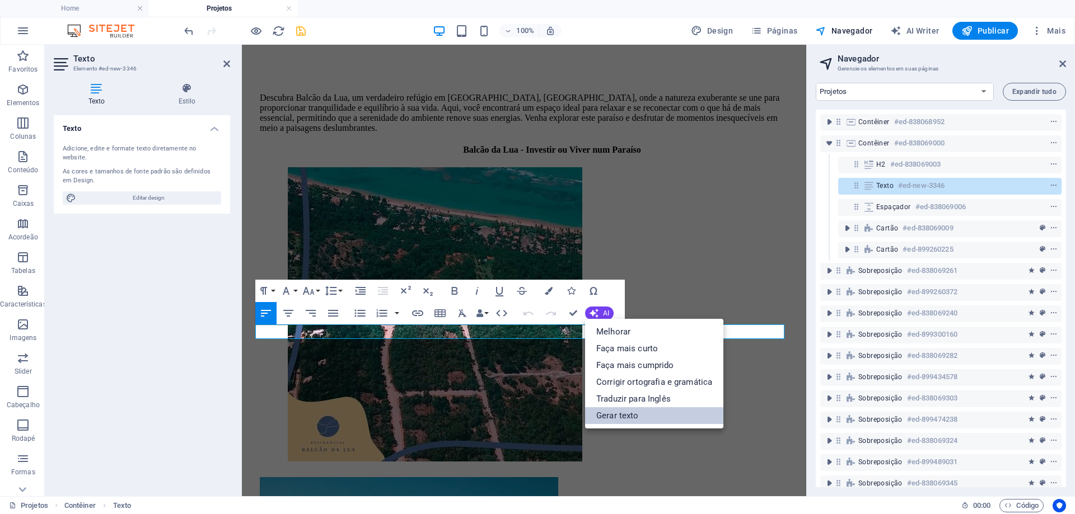
click at [619, 416] on link "Gerar texto" at bounding box center [654, 415] width 138 height 17
select select "English"
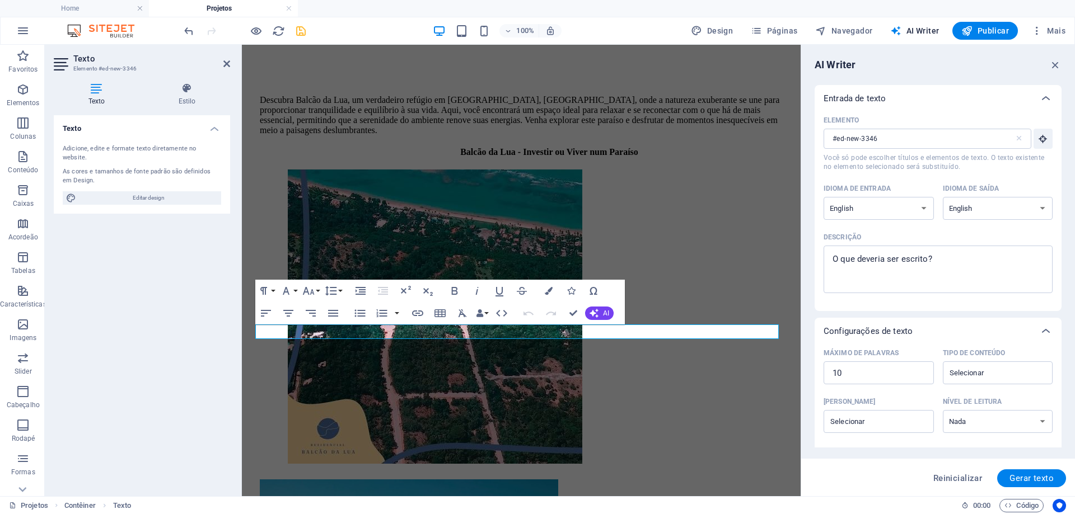
scroll to position [0, 0]
click at [868, 211] on select "Albanian Arabic Armenian Awadhi Azerbaijani Bashkir Basque Belarusian Bengali B…" at bounding box center [878, 208] width 110 height 23
select select "Portuguese"
click at [823, 197] on select "Albanian Arabic Armenian Awadhi Azerbaijani Bashkir Basque Belarusian Bengali B…" at bounding box center [878, 208] width 110 height 23
click at [969, 211] on select "Albanian Arabic Armenian Awadhi Azerbaijani Bashkir Basque Belarusian Bengali B…" at bounding box center [997, 208] width 110 height 23
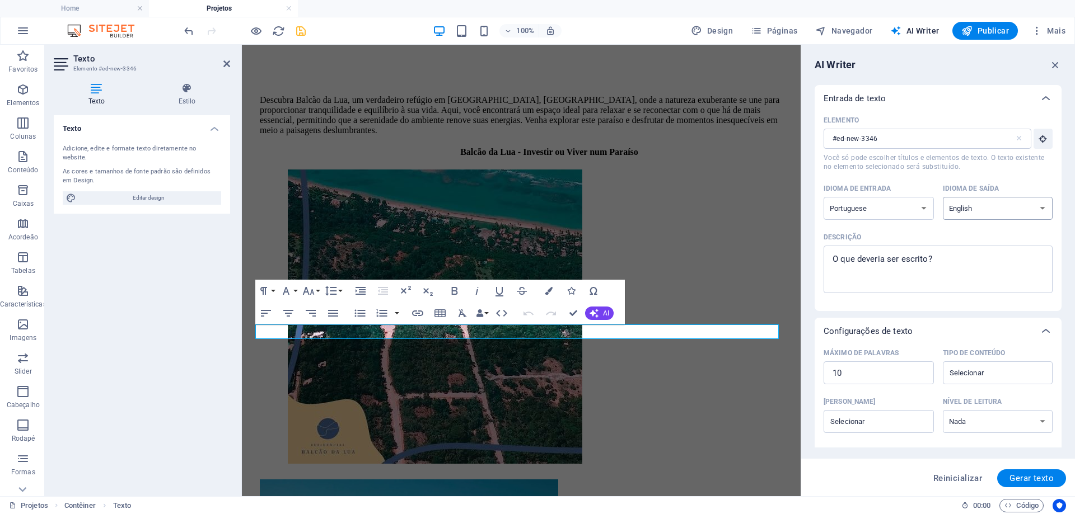
select select "Portuguese"
click at [942, 197] on select "Albanian Arabic Armenian Awadhi Azerbaijani Bashkir Basque Belarusian Bengali B…" at bounding box center [997, 208] width 110 height 23
type textarea "x"
click at [934, 265] on textarea "Descrição x ​" at bounding box center [938, 269] width 218 height 36
paste textarea "Devido ao grande número de trabalho desenvolvido, procuramos colocar independen…"
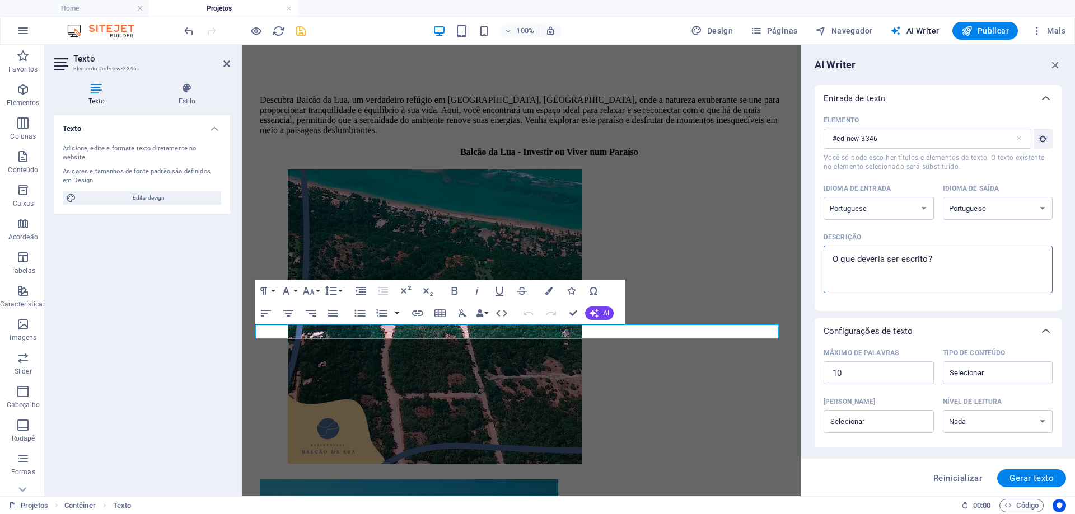
type textarea "Devido ao grande número de trabalho desenvolvido, procuramos colocar independen…"
type textarea "x"
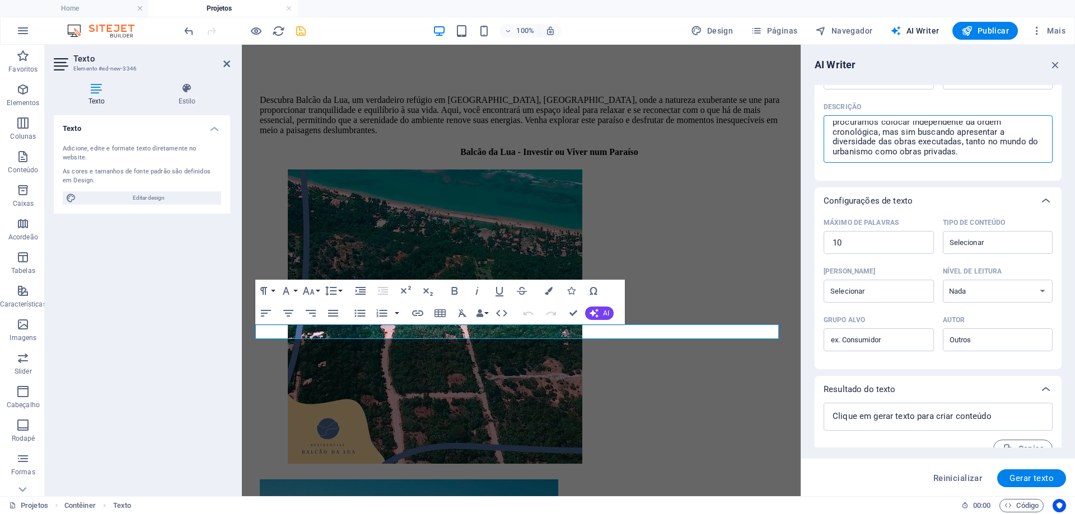
scroll to position [149, 0]
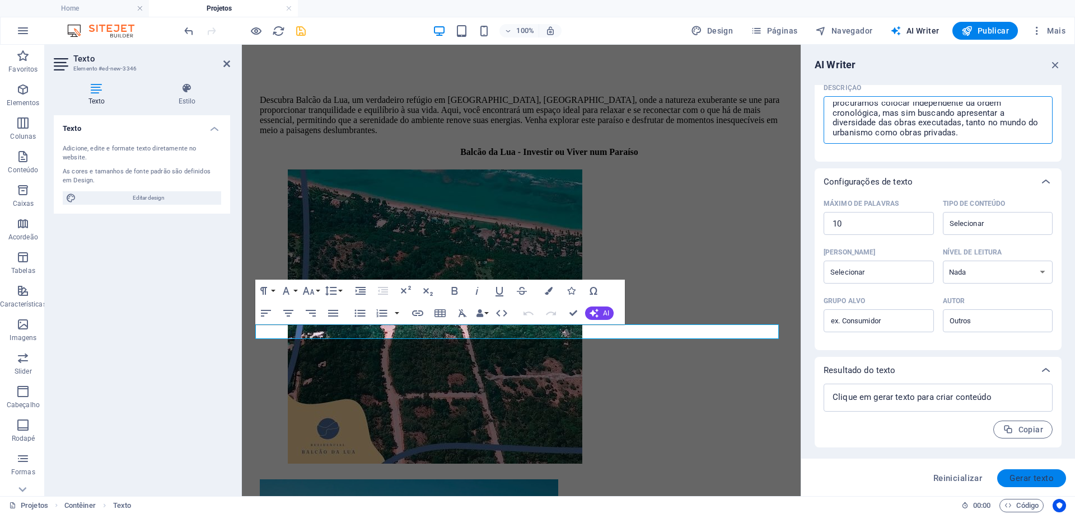
type textarea "Devido ao grande número de trabalho desenvolvido, procuramos colocar independen…"
click at [1031, 481] on span "Gerar texto" at bounding box center [1031, 478] width 44 height 9
type textarea "x"
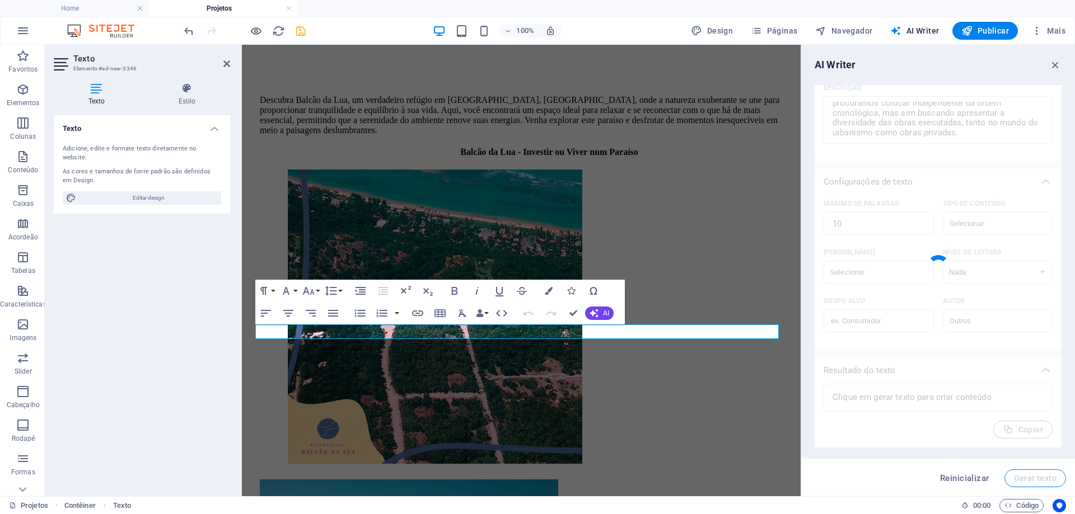
type textarea "x"
type textarea "Diversidade de obras urbanas e privadas em destaque."
type textarea "x"
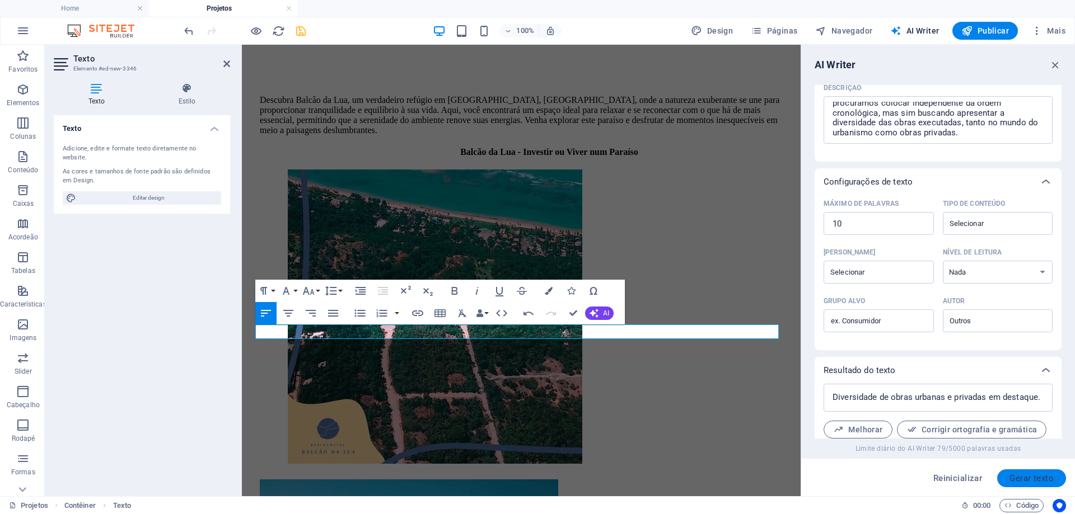
scroll to position [208, 0]
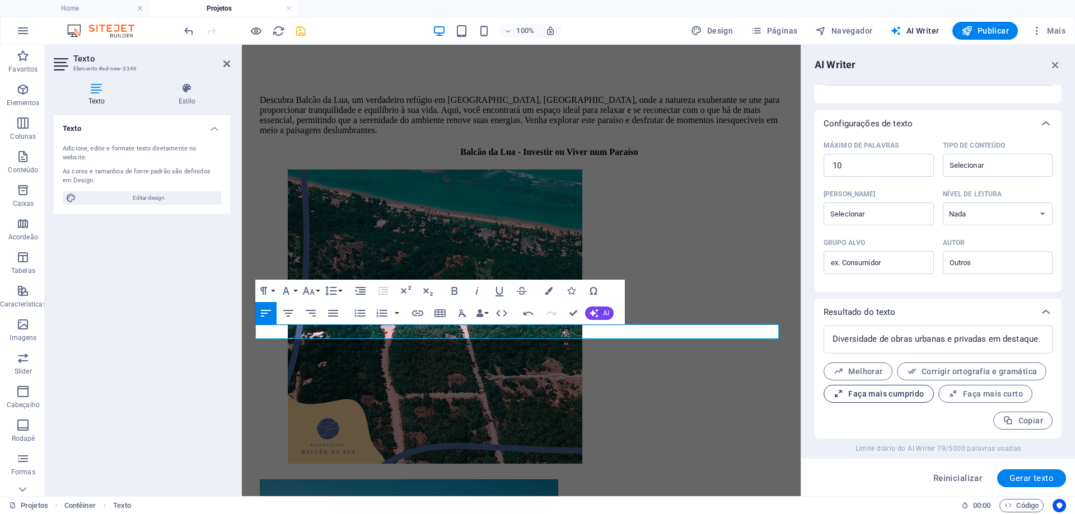
click at [878, 395] on span "Faça mais cumprido" at bounding box center [878, 394] width 91 height 11
type textarea "x"
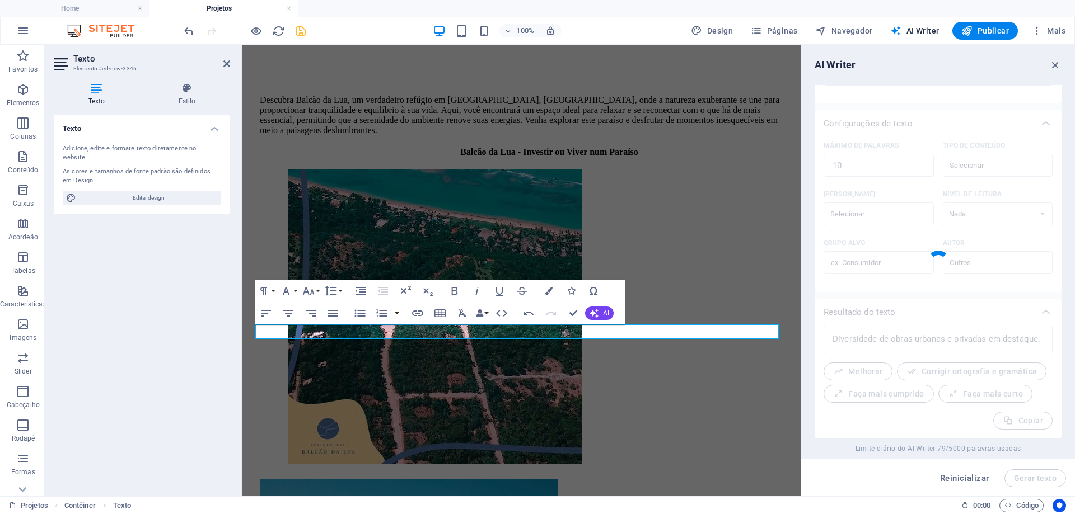
type textarea "x"
type textarea "Destaque para uma ampla diversidade de obras urbanas e privadas, que refletem a…"
type textarea "x"
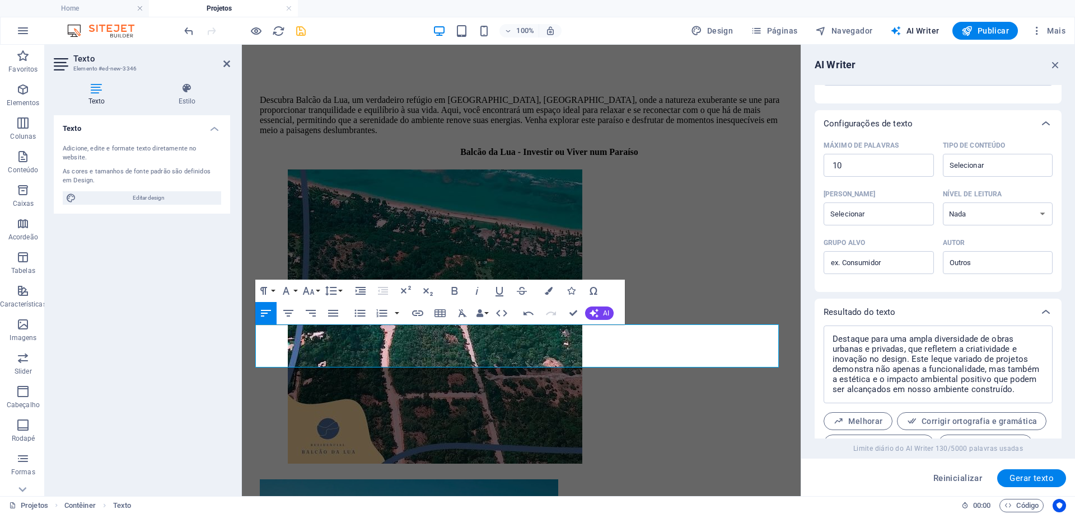
scroll to position [257, 0]
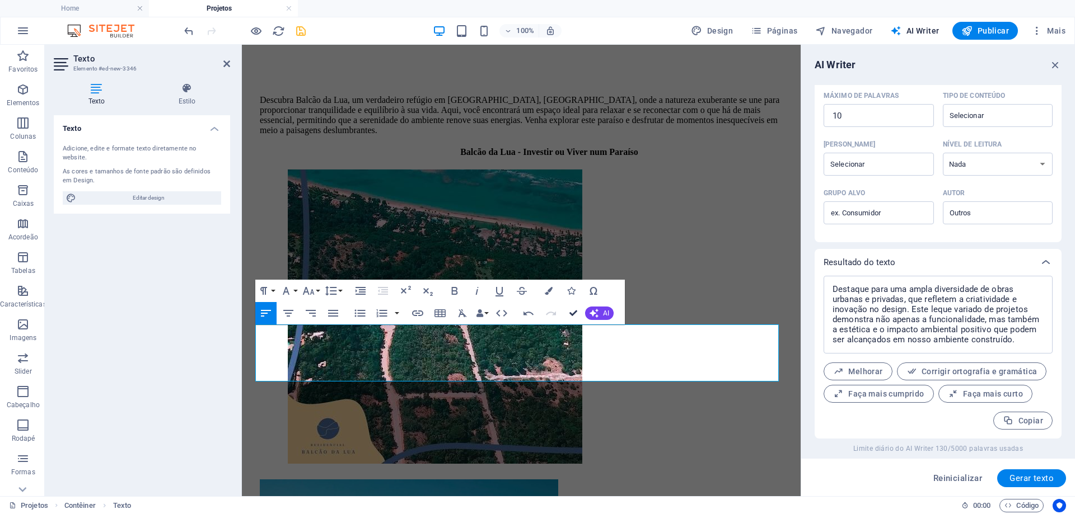
drag, startPoint x: 578, startPoint y: 312, endPoint x: 527, endPoint y: 269, distance: 66.7
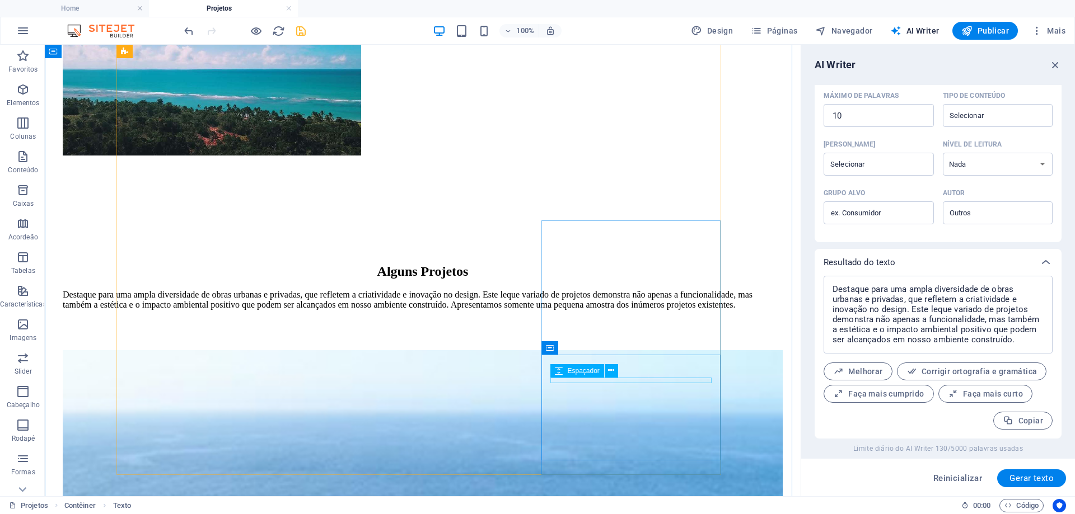
scroll to position [1109, 0]
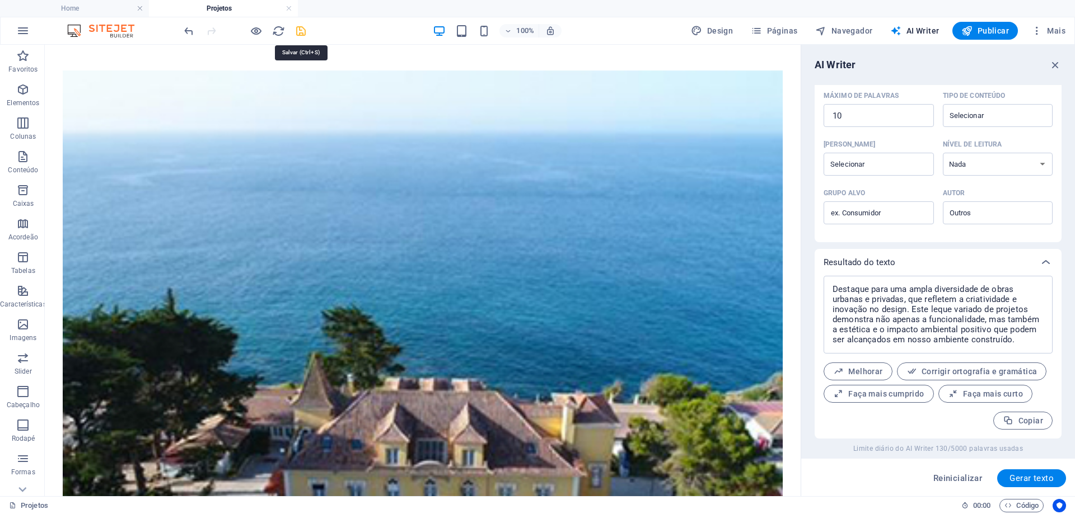
click at [302, 31] on icon "save" at bounding box center [300, 31] width 13 height 13
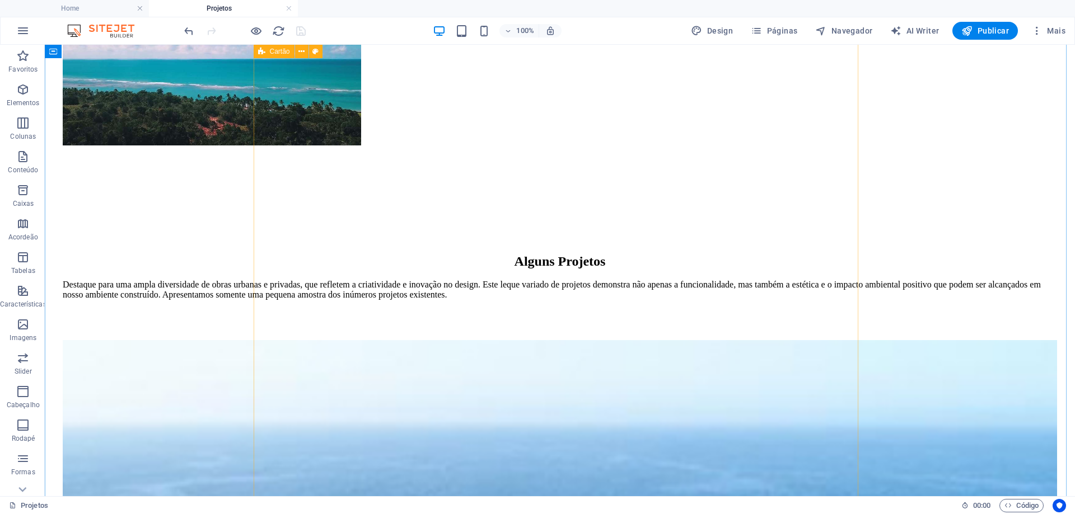
scroll to position [549, 0]
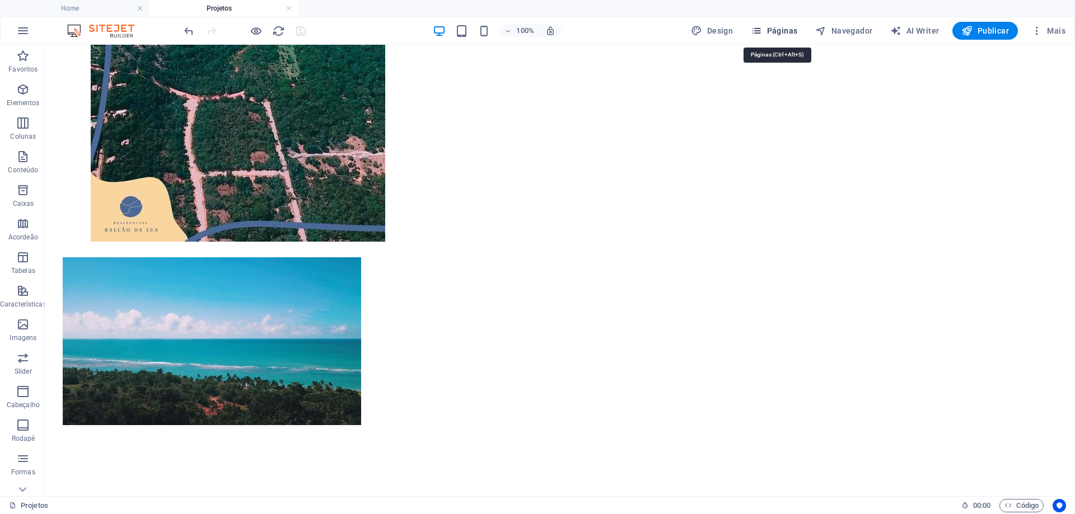
click at [777, 32] on span "Páginas" at bounding box center [774, 30] width 46 height 11
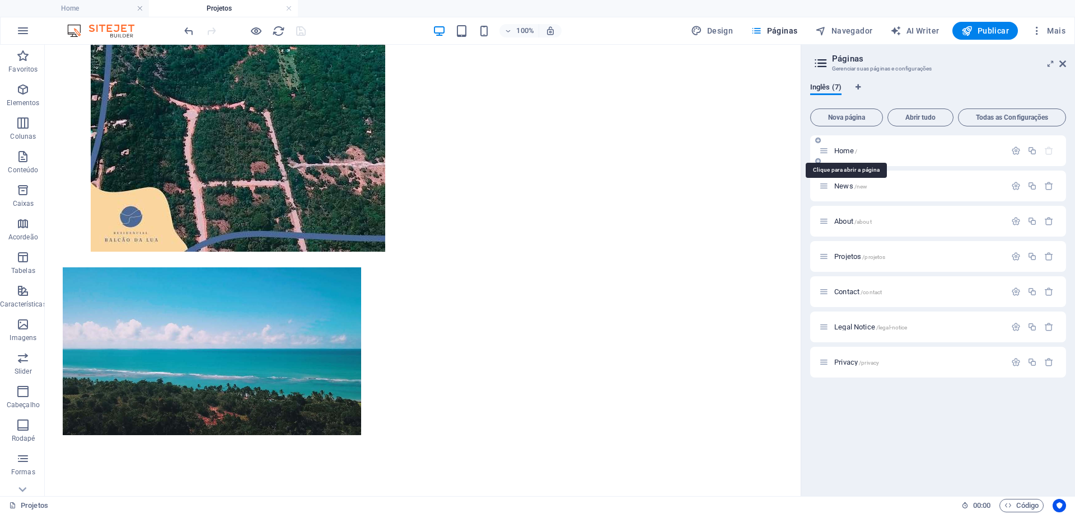
click at [841, 151] on span "Home /" at bounding box center [845, 151] width 23 height 8
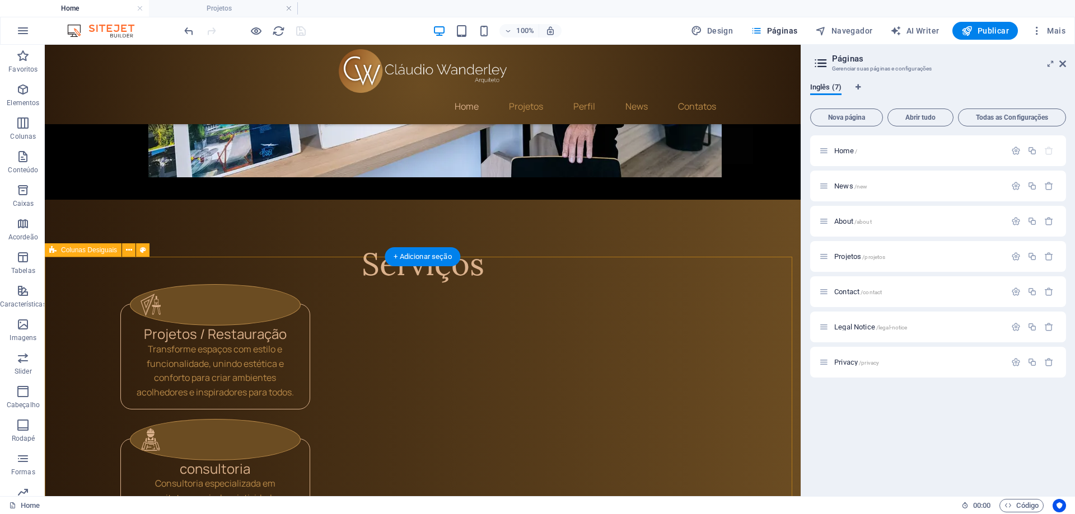
scroll to position [1063, 0]
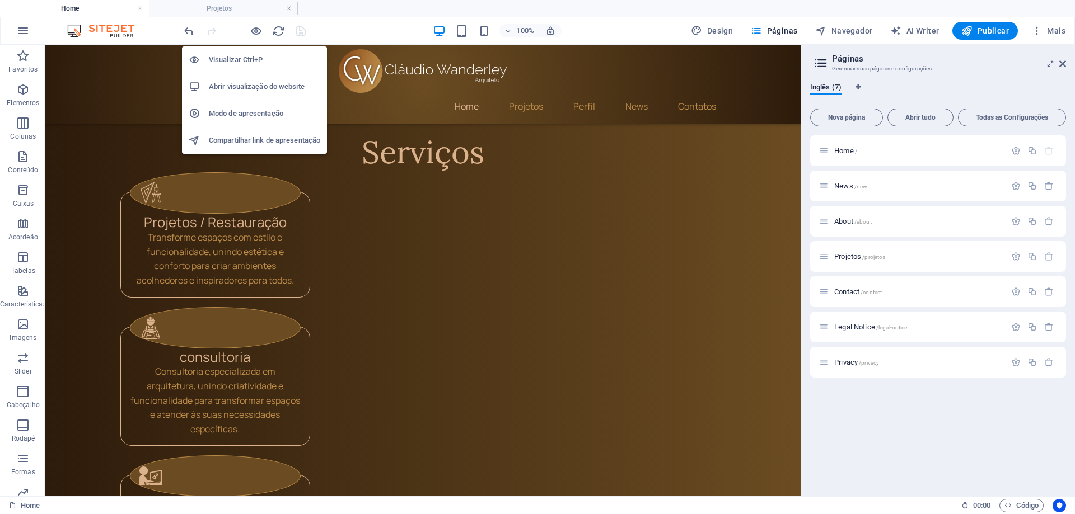
click at [261, 83] on h6 "Abrir visualização do website" at bounding box center [264, 86] width 111 height 13
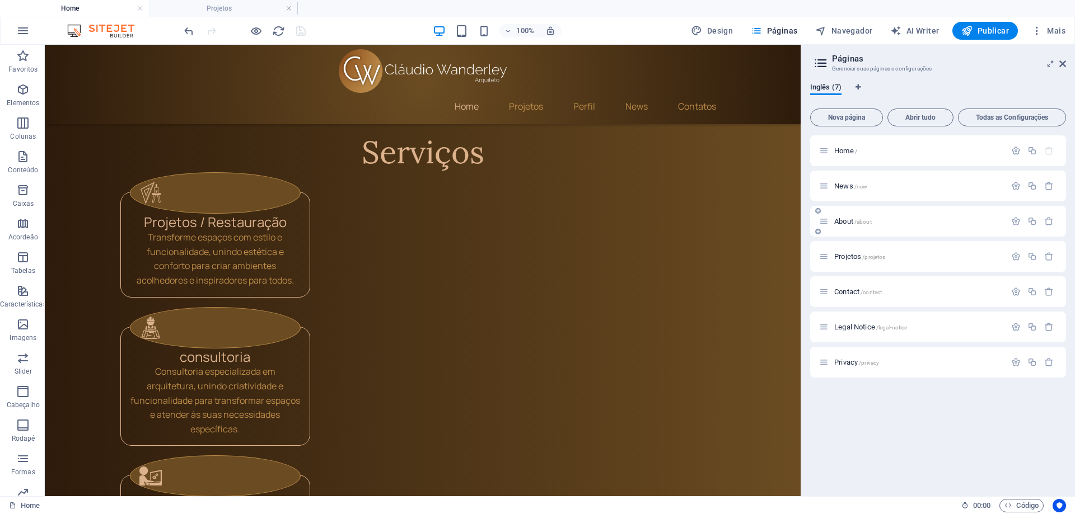
click at [840, 222] on span "About /about" at bounding box center [852, 221] width 37 height 8
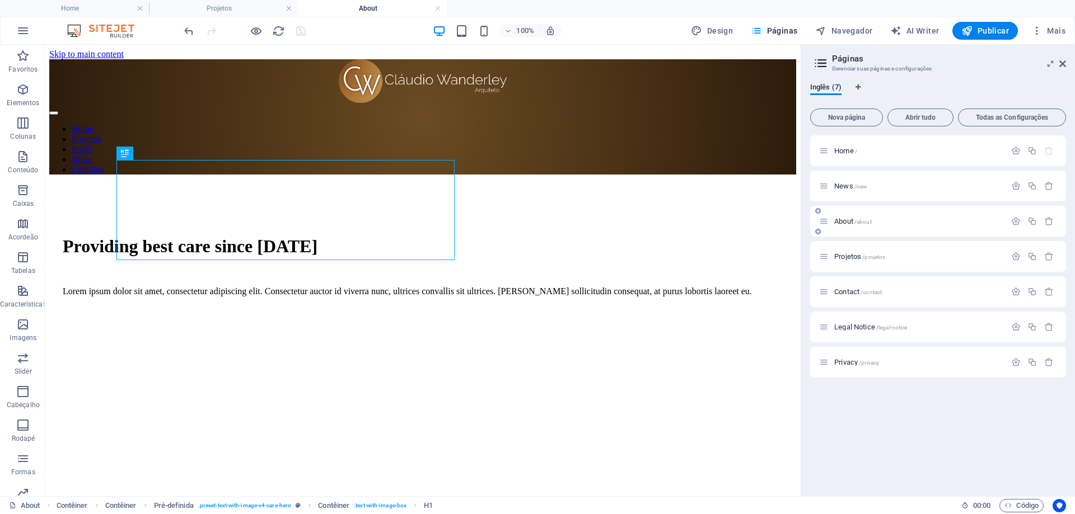
scroll to position [0, 0]
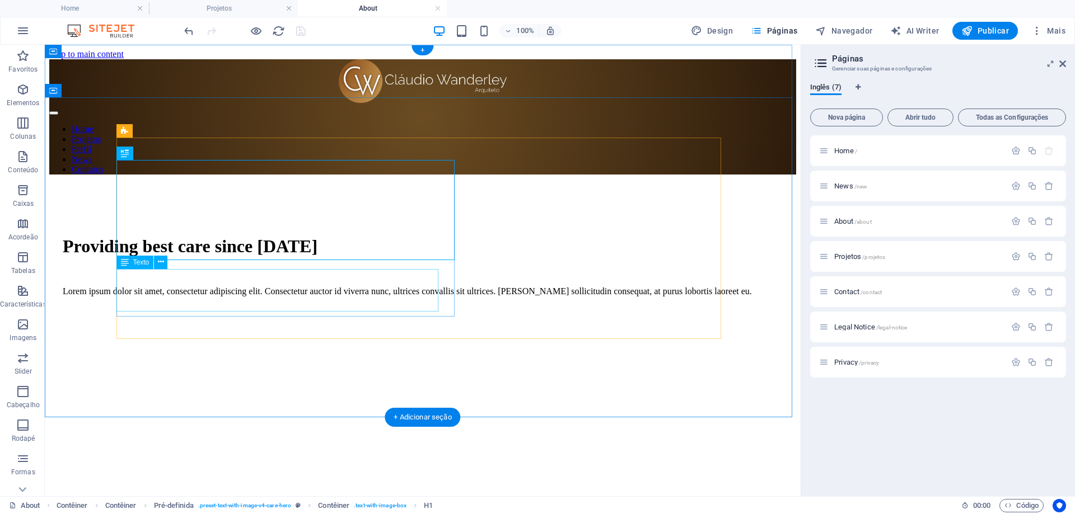
click at [198, 287] on div "Lorem ipsum dolor sit amet, consectetur adipiscing elit. Consectetur auctor id …" at bounding box center [423, 292] width 720 height 10
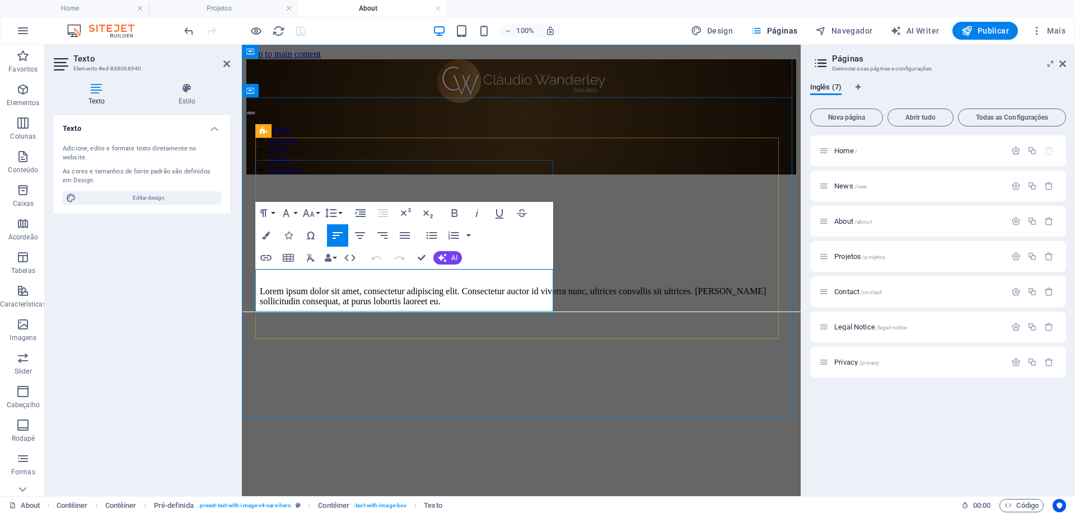
click at [429, 304] on p "Lorem ipsum dolor sit amet, consectetur adipiscing elit. Consectetur auctor id …" at bounding box center [521, 297] width 523 height 20
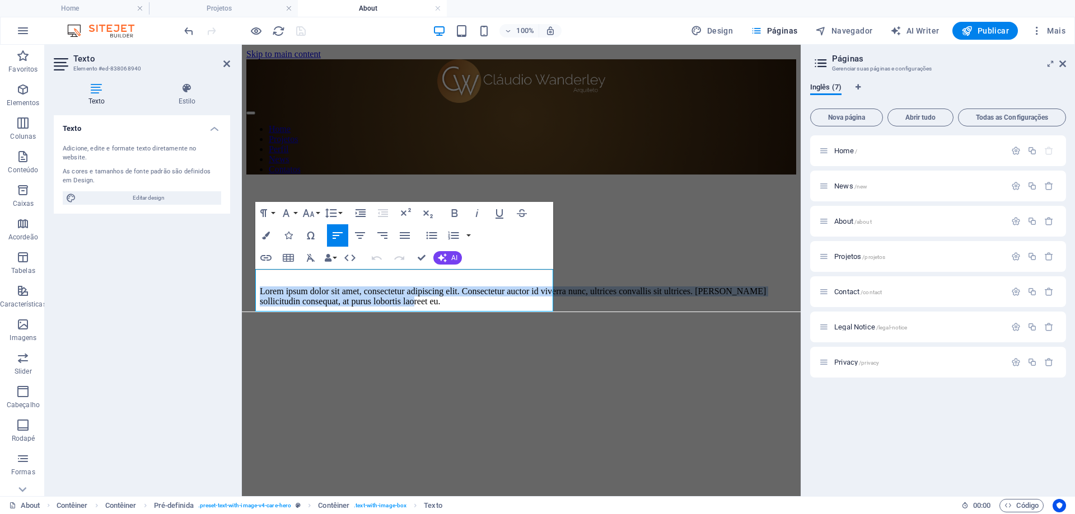
drag, startPoint x: 429, startPoint y: 304, endPoint x: 508, endPoint y: 313, distance: 79.4
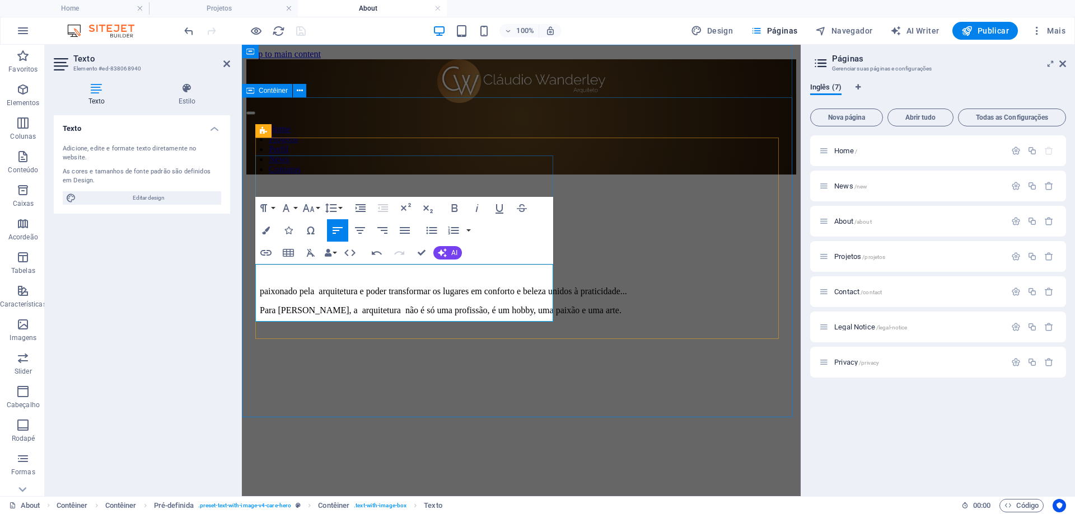
scroll to position [1567, 2]
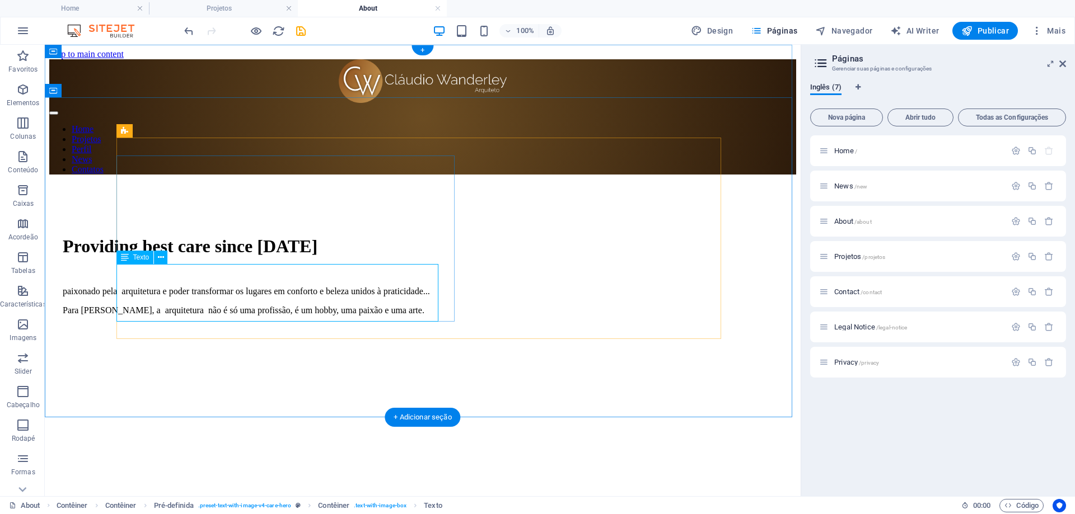
click at [119, 287] on div "paixonado pela arquitetura e poder transformar os lugares em conforto e beleza …" at bounding box center [423, 301] width 720 height 29
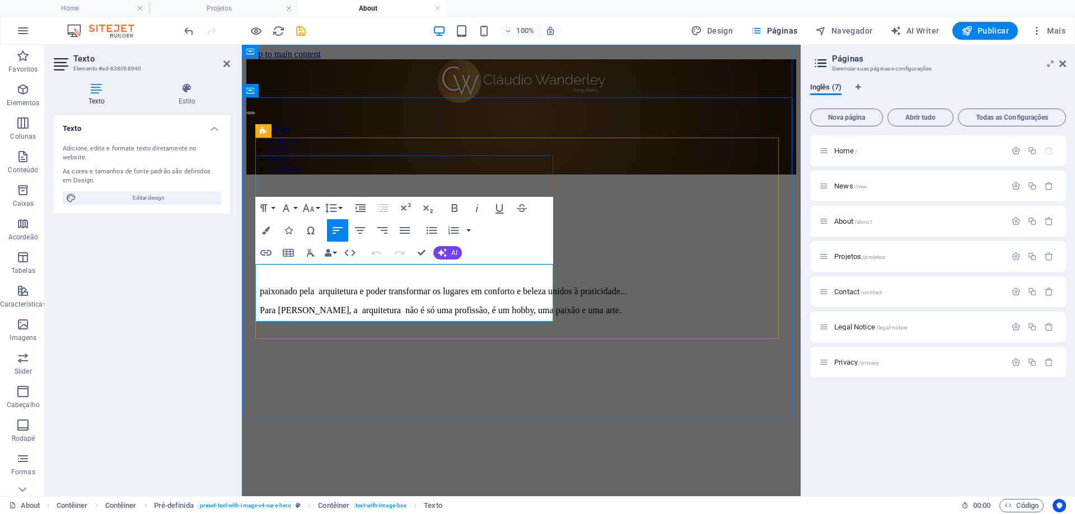
click at [260, 287] on p "paixonado pela arquitetura e poder transformar os lugares em conforto e beleza …" at bounding box center [521, 292] width 523 height 10
click at [443, 236] on div "Providing best care since [DATE]" at bounding box center [521, 246] width 523 height 21
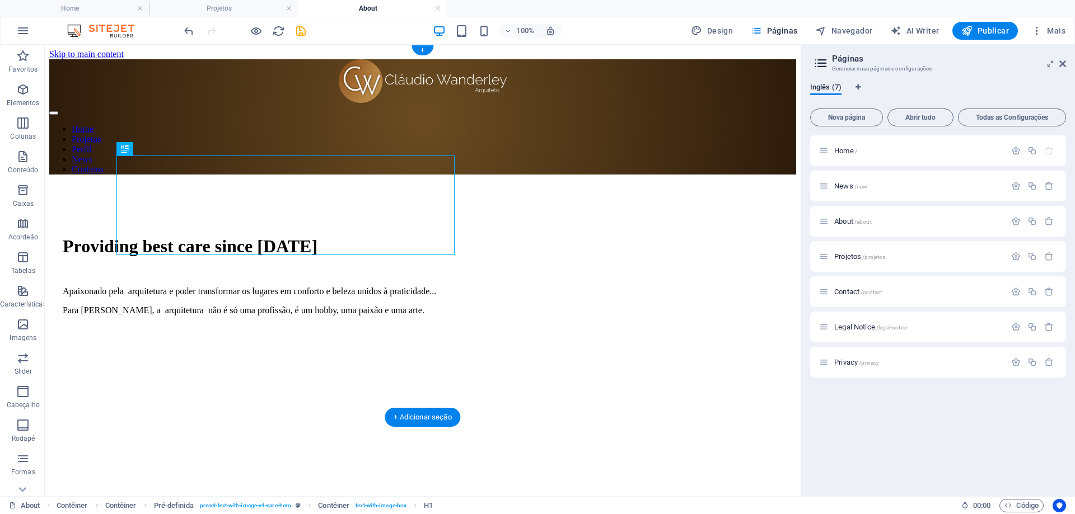
click at [611, 325] on figure at bounding box center [429, 325] width 733 height 0
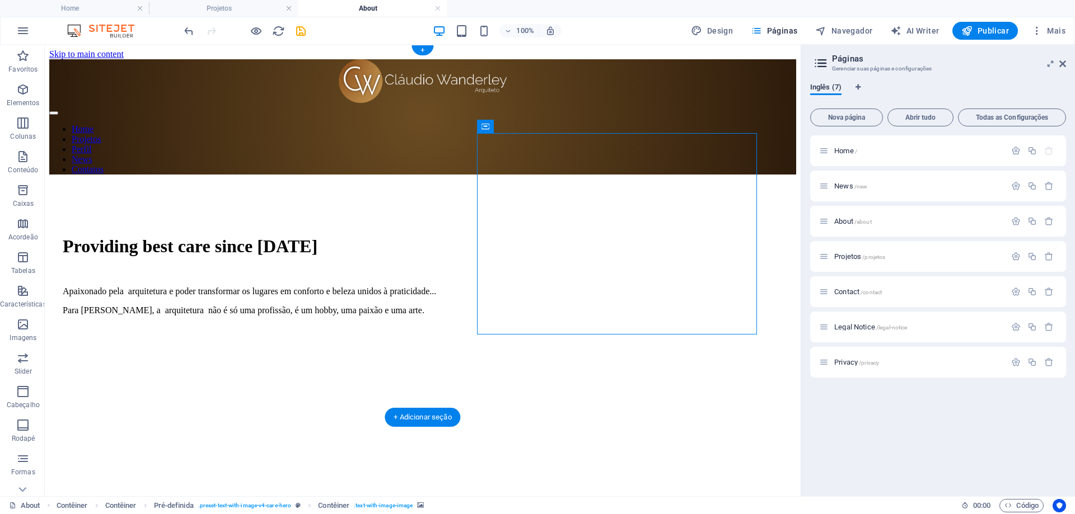
click at [609, 325] on figure at bounding box center [429, 325] width 733 height 0
select select "px"
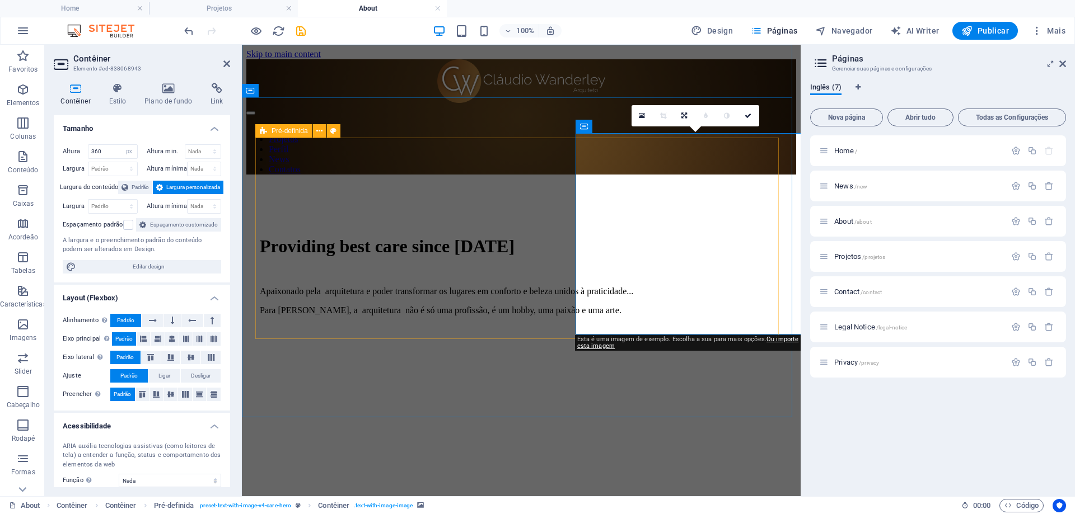
click at [669, 325] on figure at bounding box center [528, 325] width 536 height 0
click at [848, 27] on span "Navegador" at bounding box center [843, 30] width 57 height 11
select select "16101853-en"
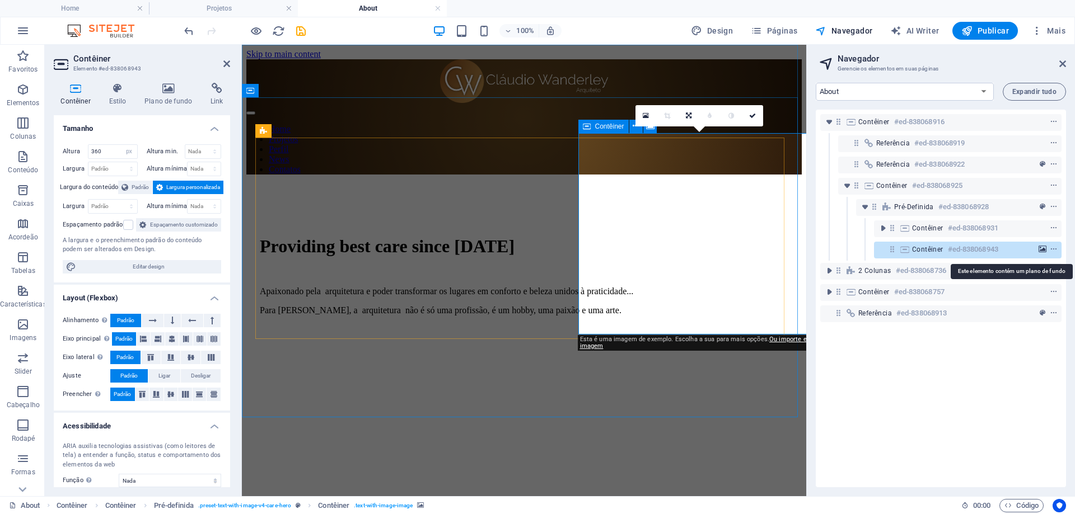
click at [1039, 249] on icon "background" at bounding box center [1042, 250] width 8 height 8
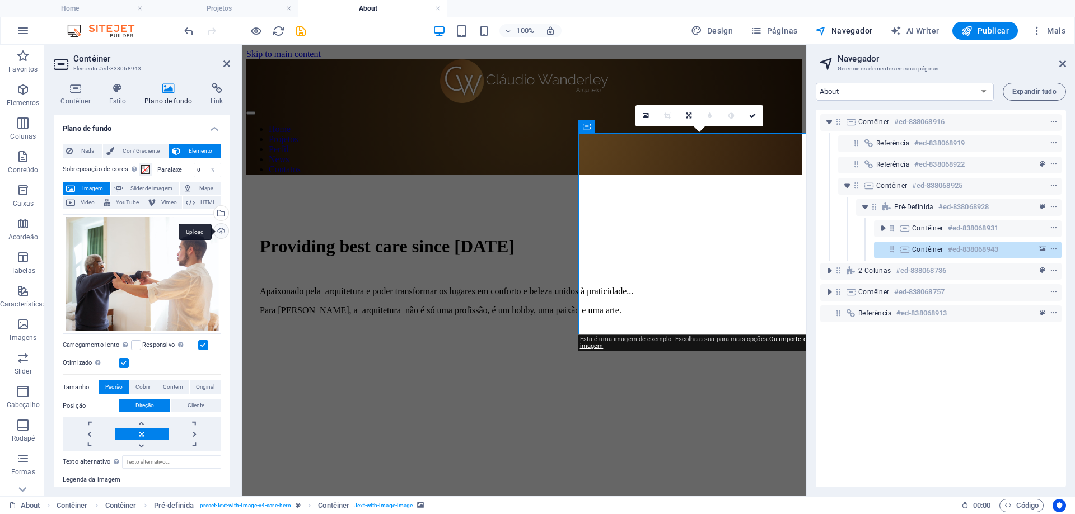
click at [220, 231] on div "Upload" at bounding box center [220, 232] width 17 height 17
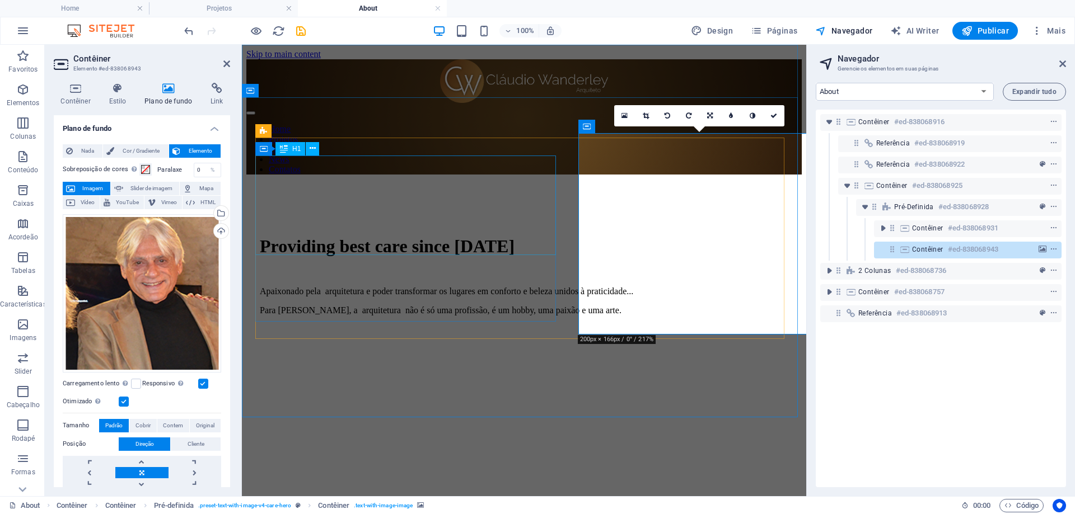
click at [419, 236] on div "Providing best care since [DATE]" at bounding box center [524, 246] width 528 height 21
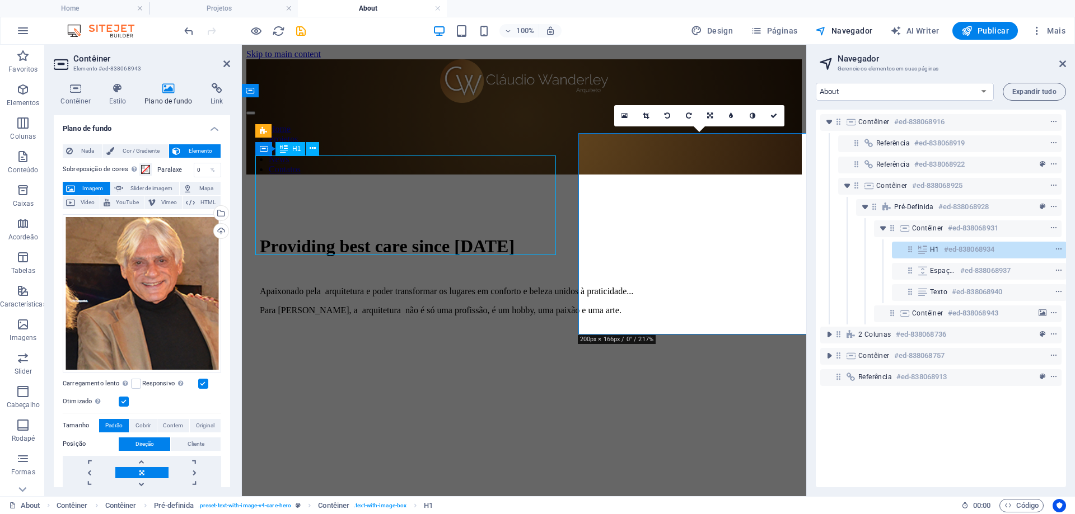
scroll to position [0, 3]
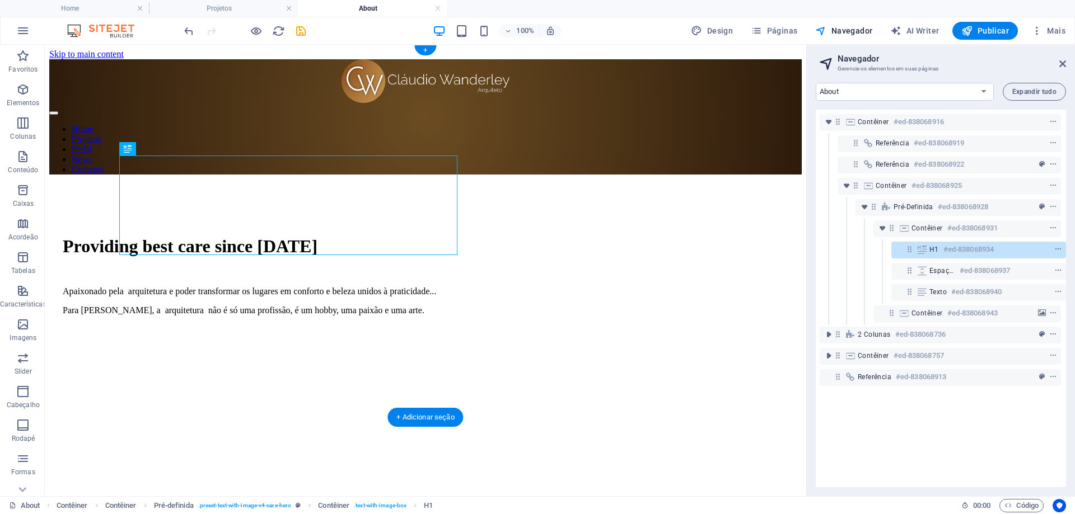
click at [641, 325] on figure at bounding box center [432, 325] width 739 height 0
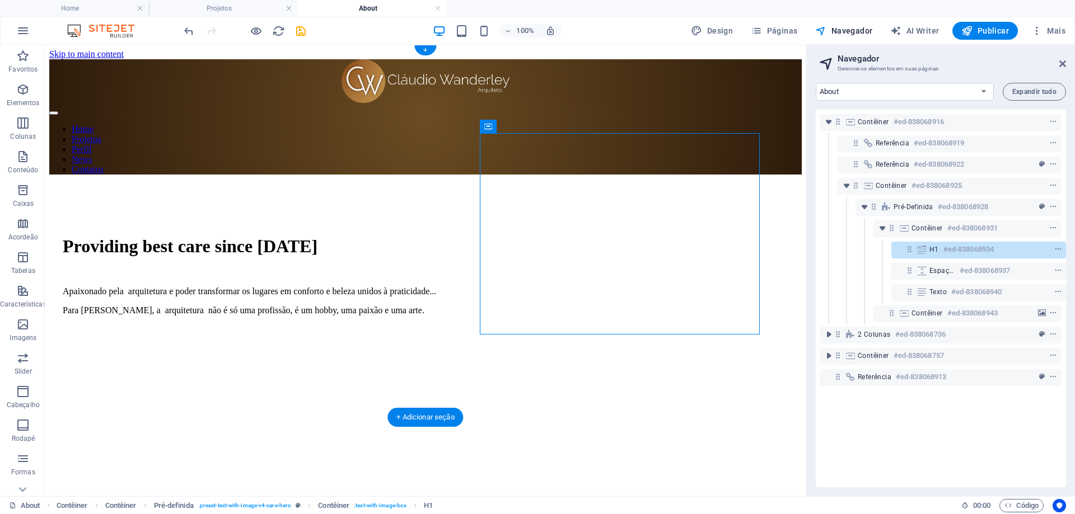
click at [641, 325] on figure at bounding box center [432, 325] width 739 height 0
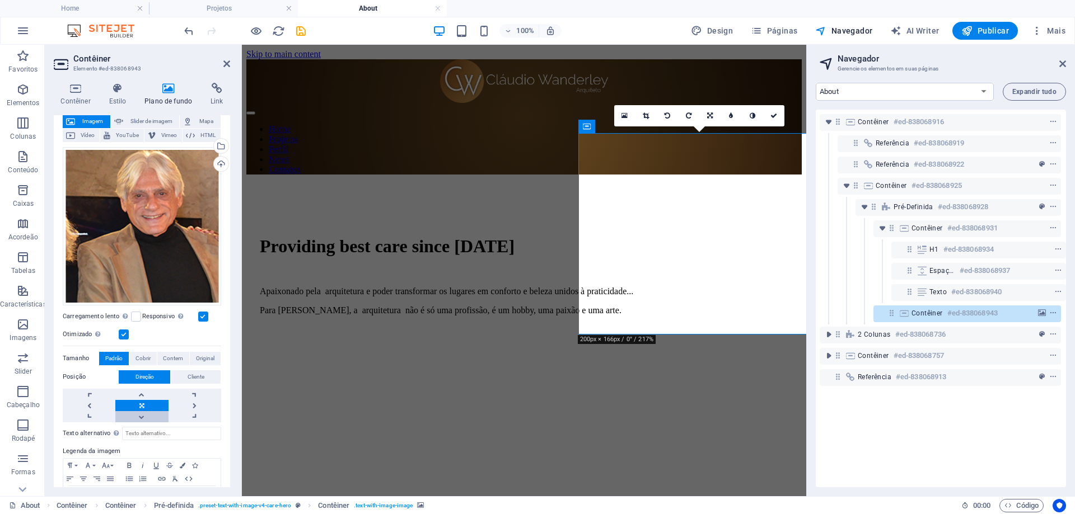
scroll to position [107, 0]
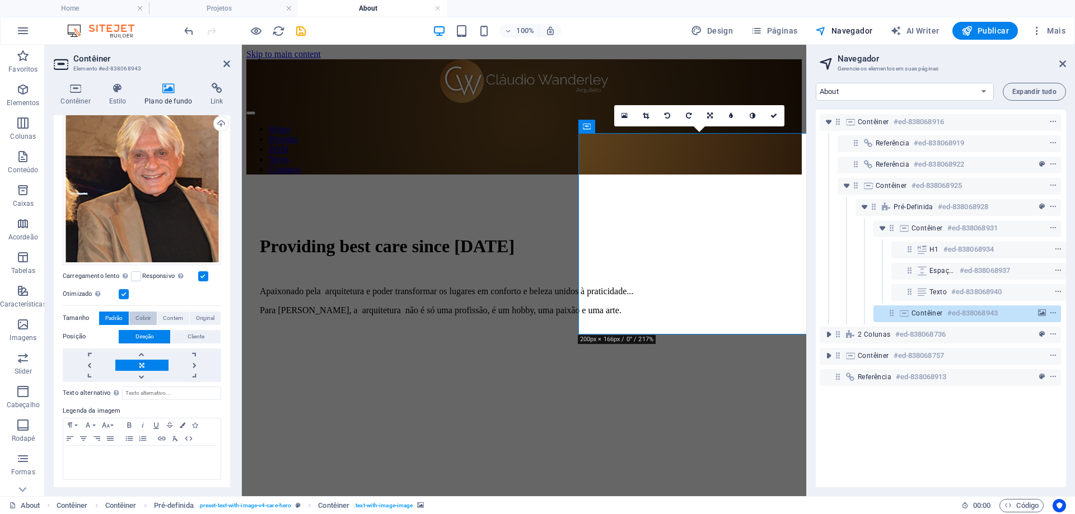
click at [140, 318] on span "Cobrir" at bounding box center [142, 318] width 15 height 13
click at [111, 316] on span "Padrão" at bounding box center [113, 318] width 17 height 13
click at [166, 316] on span "Contem" at bounding box center [173, 318] width 20 height 13
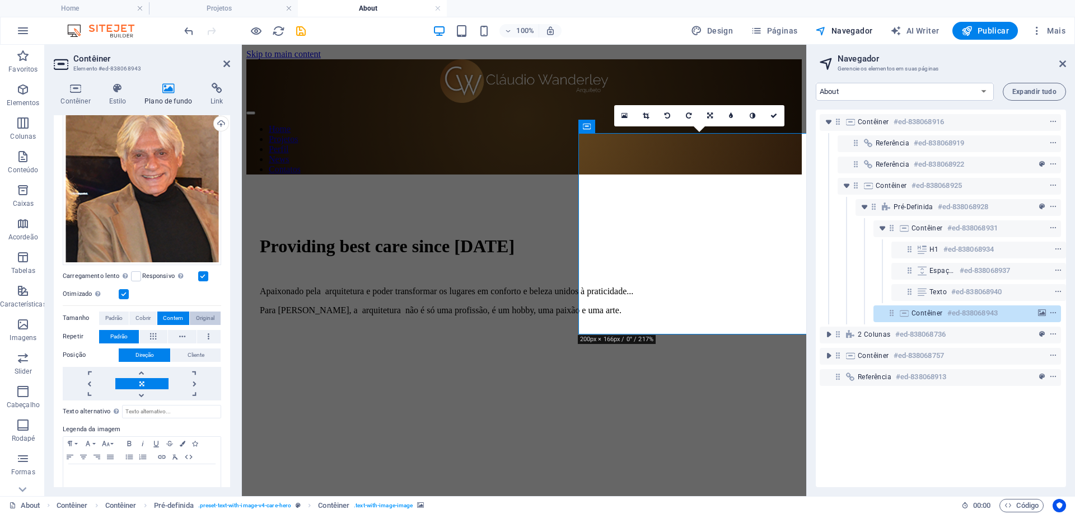
click at [193, 316] on button "Original" at bounding box center [205, 318] width 31 height 13
click at [145, 315] on span "Cobrir" at bounding box center [142, 318] width 15 height 13
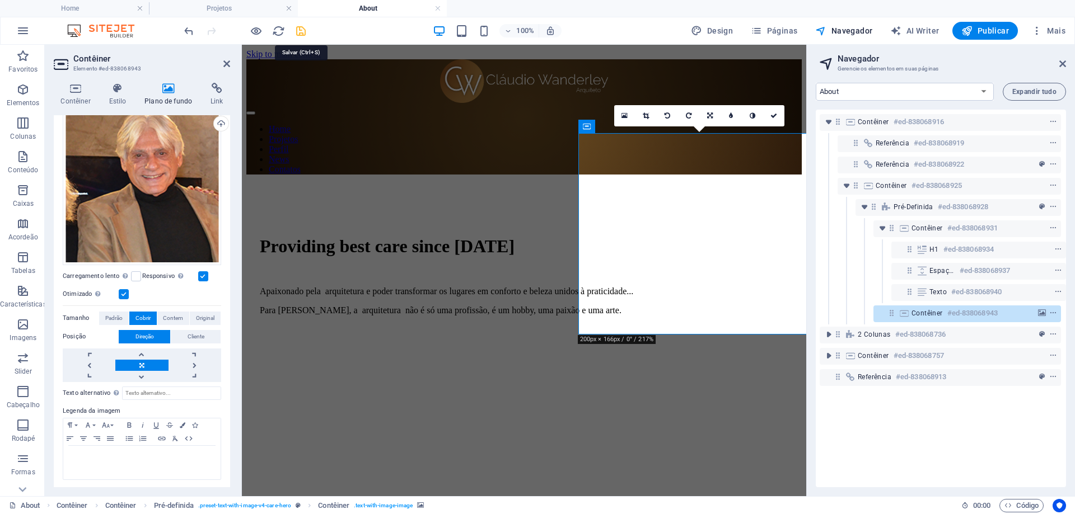
click at [303, 34] on icon "save" at bounding box center [300, 31] width 13 height 13
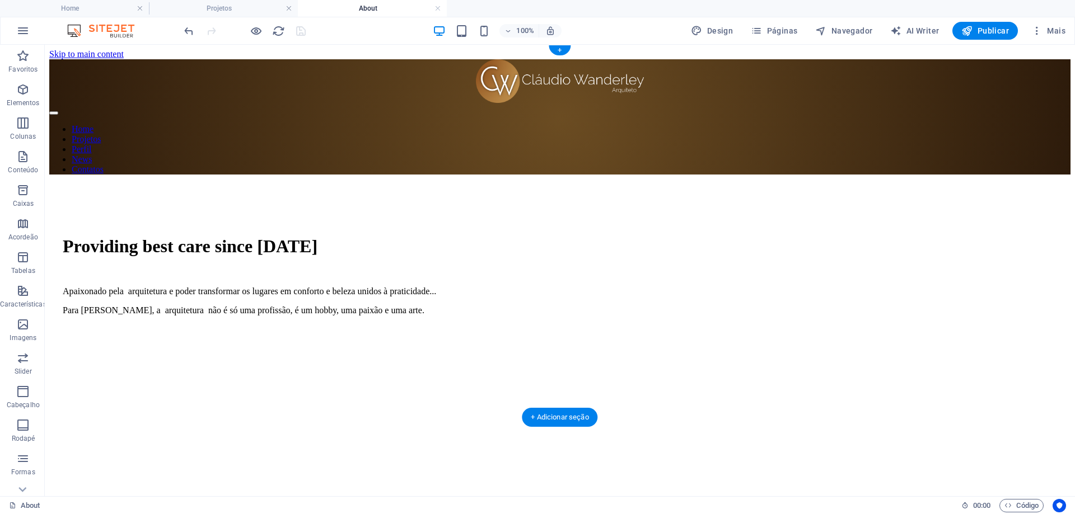
click at [743, 325] on figure at bounding box center [566, 325] width 1007 height 0
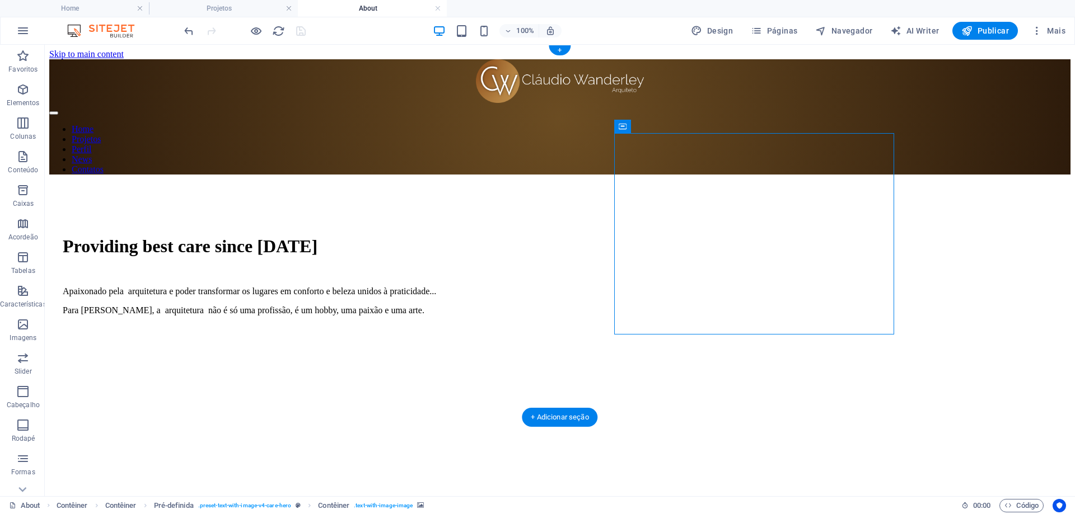
drag, startPoint x: 743, startPoint y: 290, endPoint x: 545, endPoint y: 290, distance: 197.6
click at [742, 325] on figure at bounding box center [566, 325] width 1007 height 0
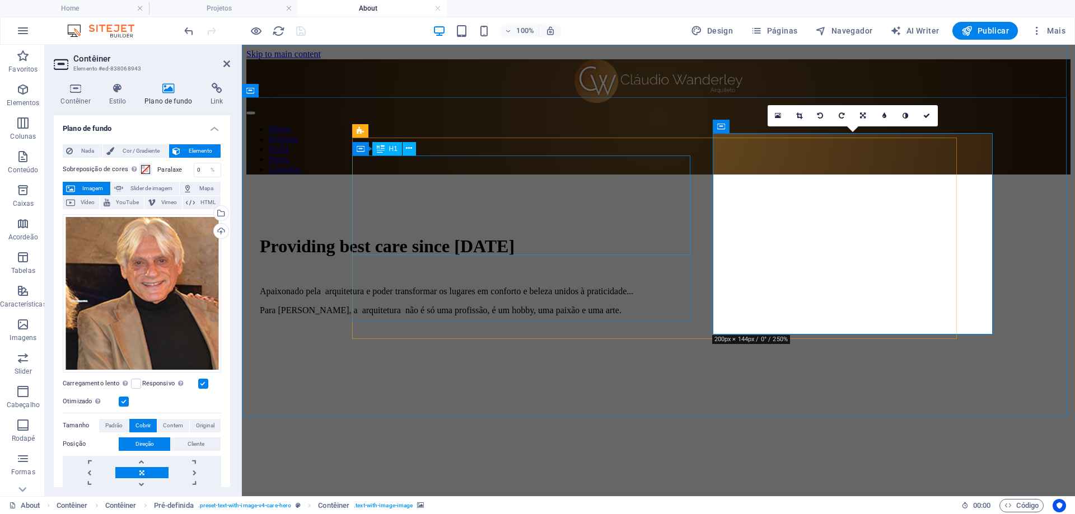
click at [484, 236] on div "Providing best care since [DATE]" at bounding box center [658, 246] width 797 height 21
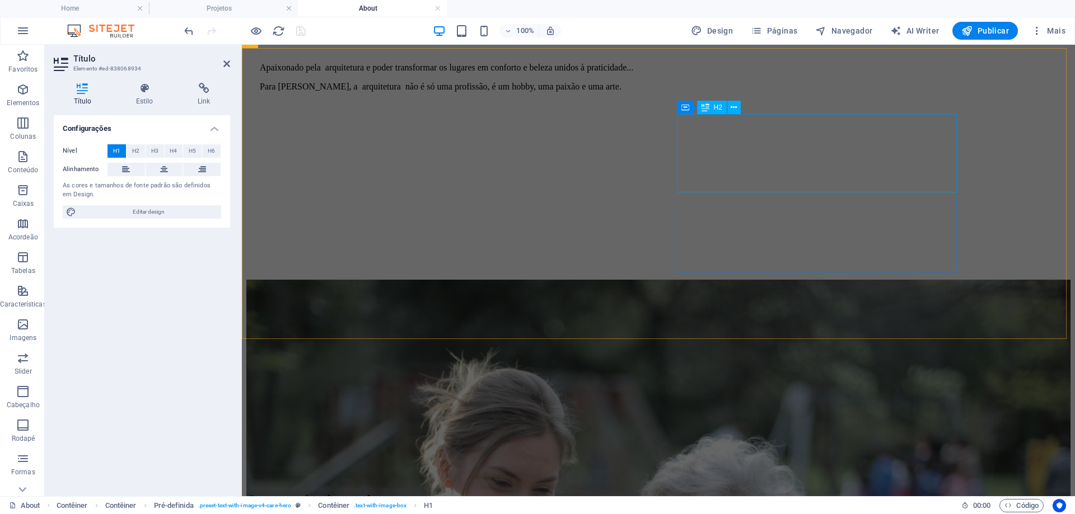
scroll to position [504, 0]
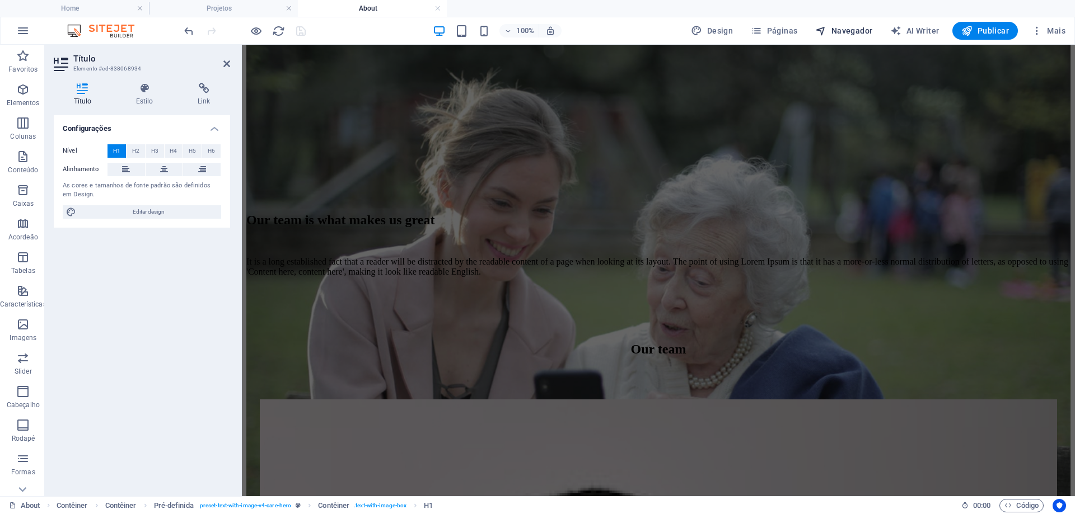
click at [850, 28] on span "Navegador" at bounding box center [843, 30] width 57 height 11
select select "16101853-en"
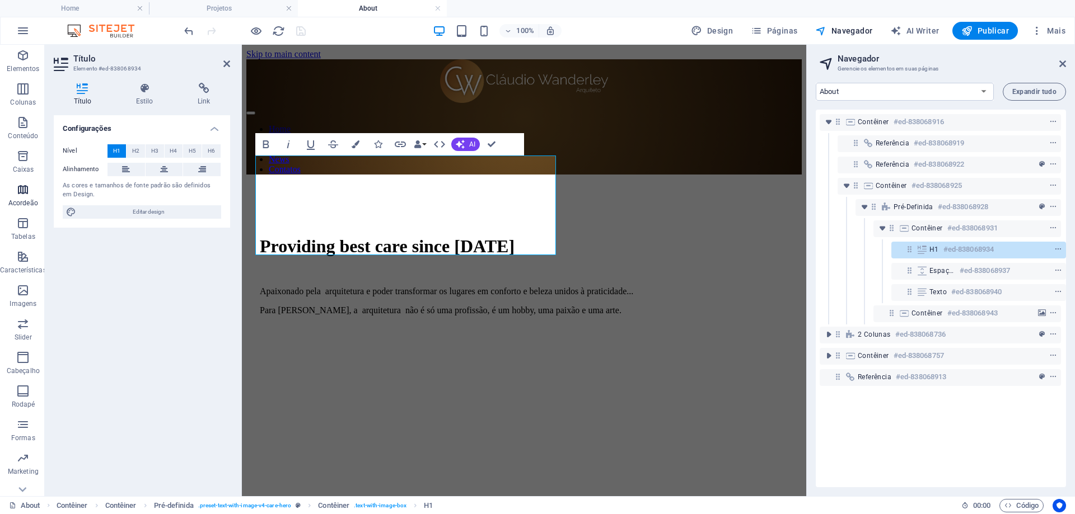
scroll to position [52, 0]
click at [26, 281] on span "Imagens" at bounding box center [23, 279] width 46 height 27
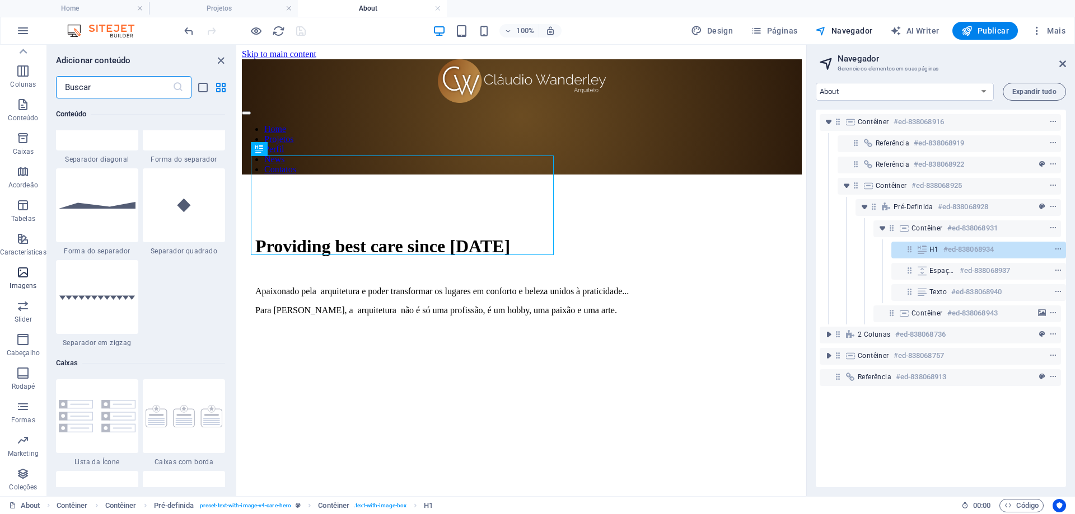
scroll to position [5675, 0]
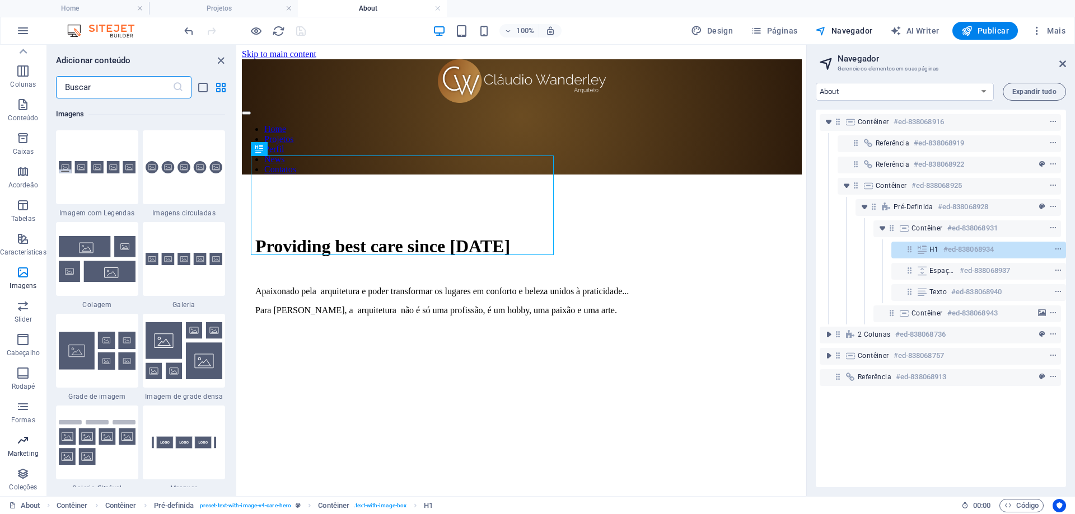
click at [27, 446] on icon "button" at bounding box center [22, 440] width 13 height 13
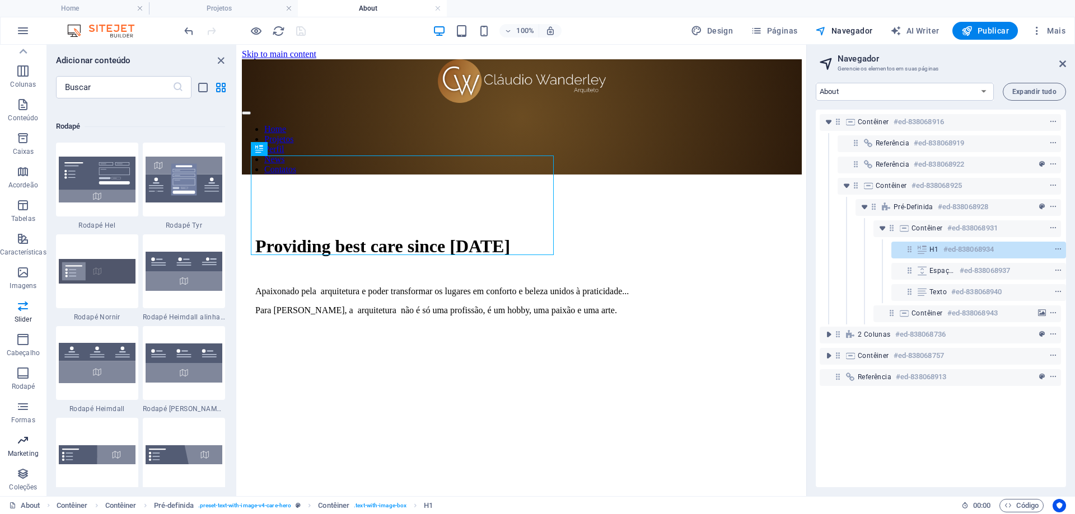
scroll to position [9116, 0]
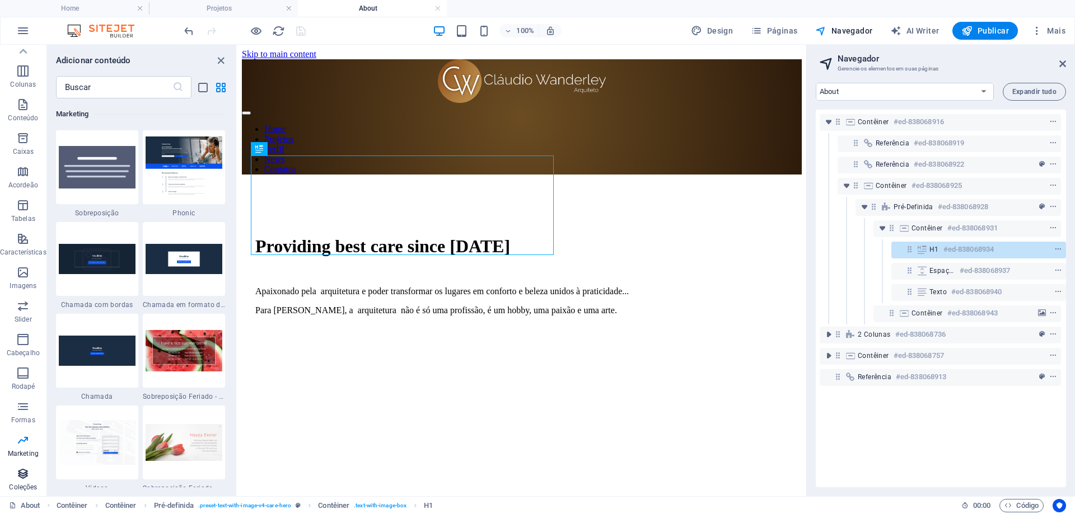
click at [23, 470] on icon "button" at bounding box center [22, 473] width 13 height 13
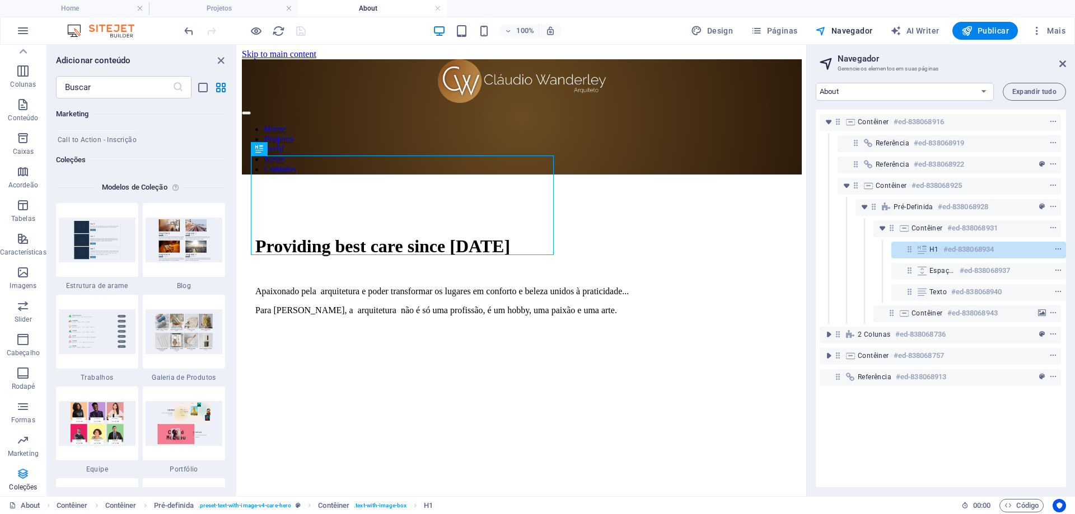
scroll to position [10245, 0]
